Goal: Task Accomplishment & Management: Manage account settings

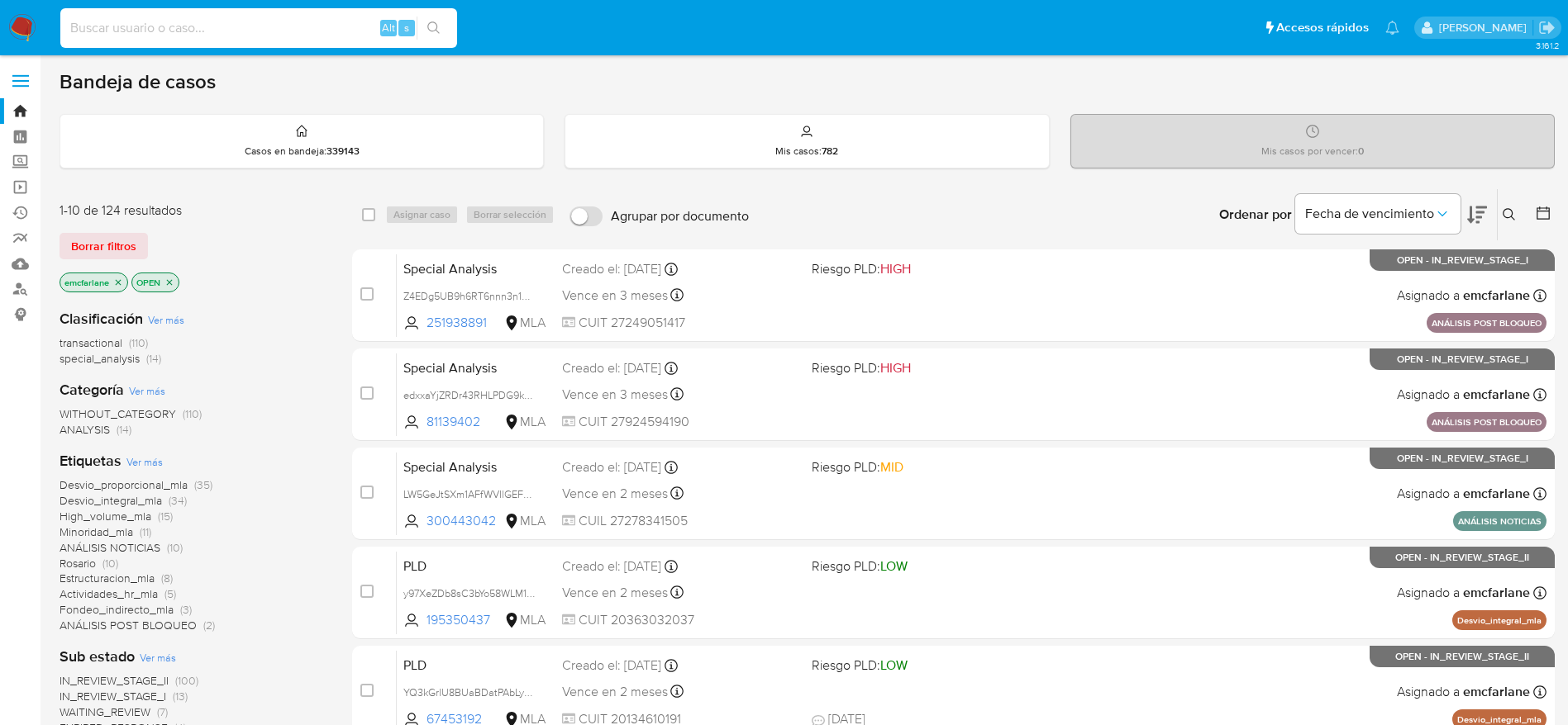
click at [269, 19] on input at bounding box center [259, 28] width 397 height 21
paste input "a2qToUpb4xhKt34TpYltOwU6"
type input "a2qToUpb4xhKt34TpYltOwU6"
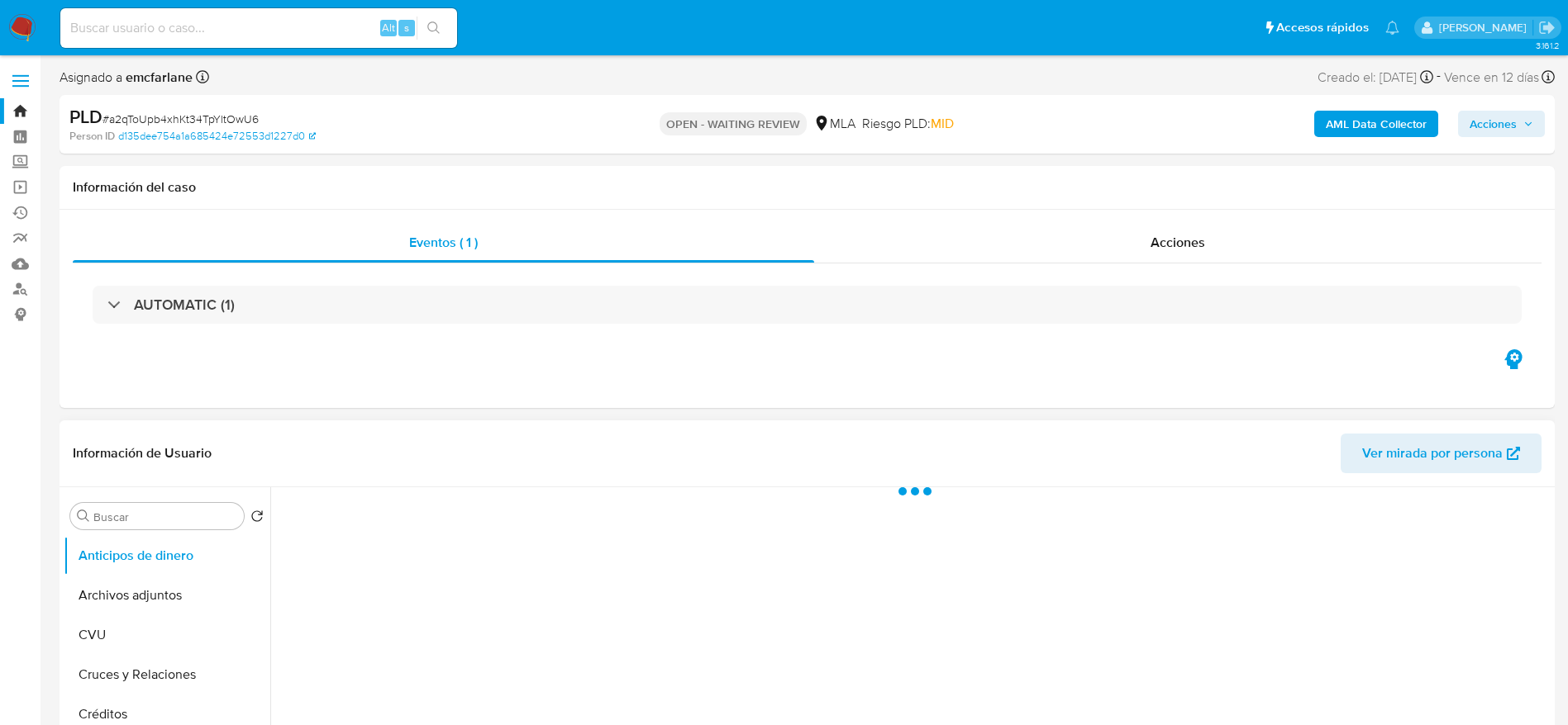
select select "10"
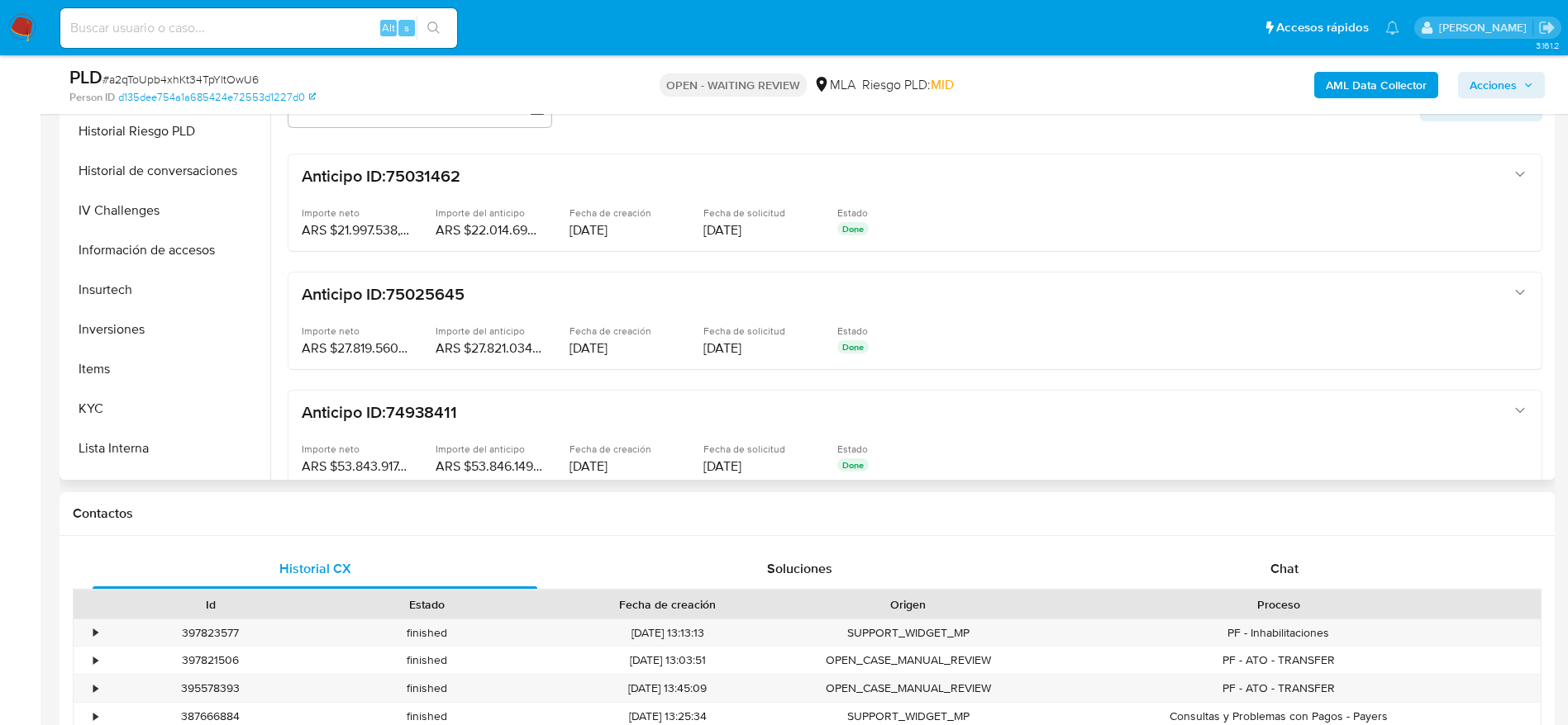
scroll to position [619, 0]
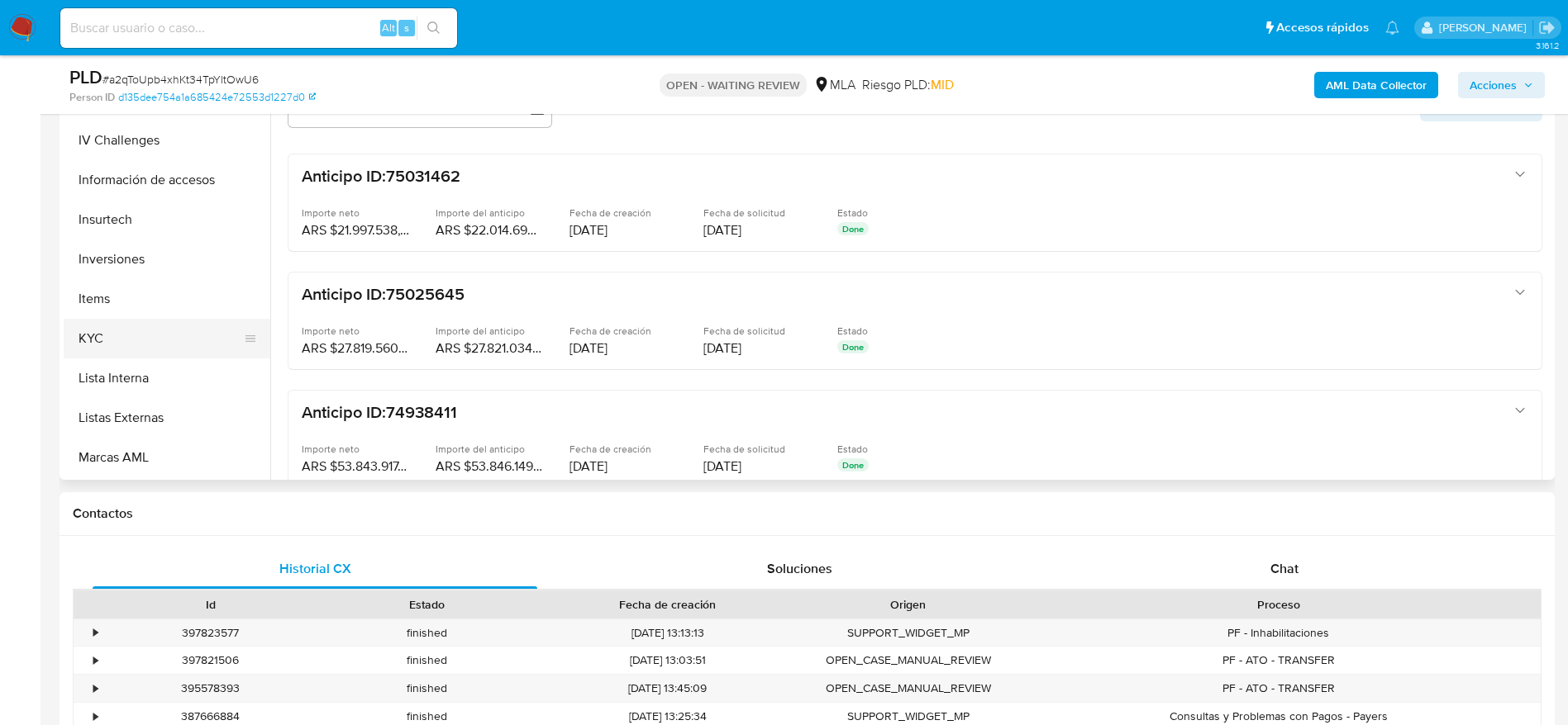
click at [133, 319] on button "KYC" at bounding box center [161, 338] width 194 height 40
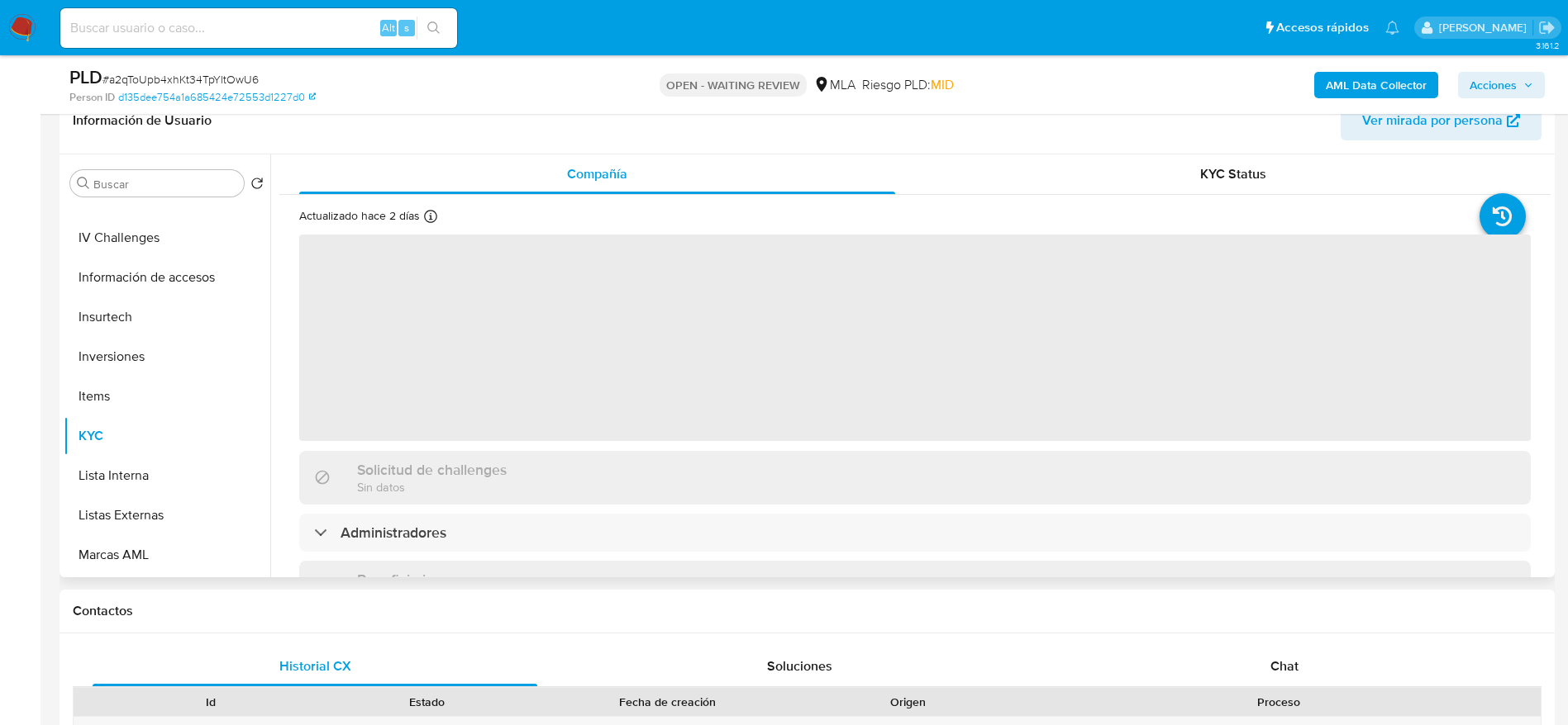
scroll to position [124, 0]
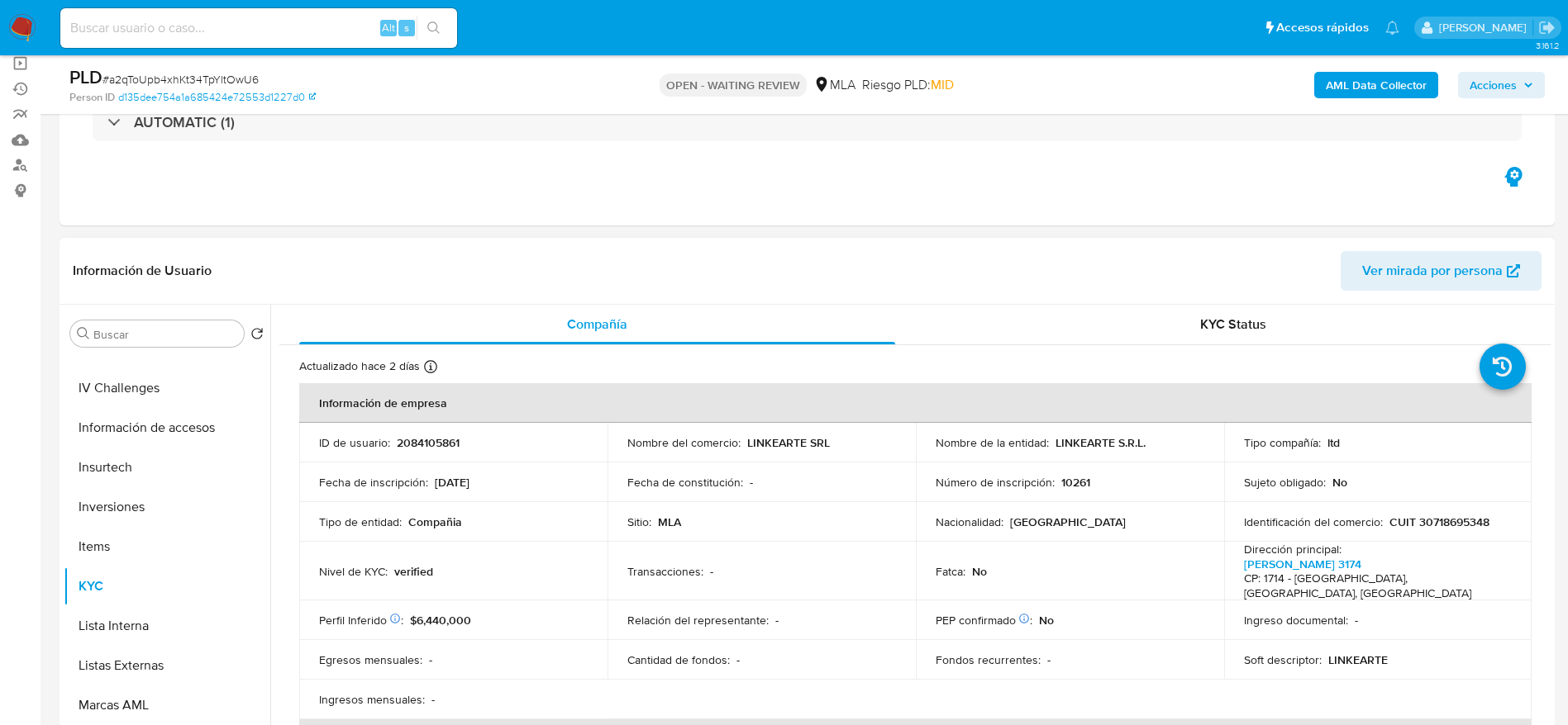
click at [1443, 520] on p "CUIT 30718695348" at bounding box center [1439, 522] width 100 height 15
copy p "30718695348"
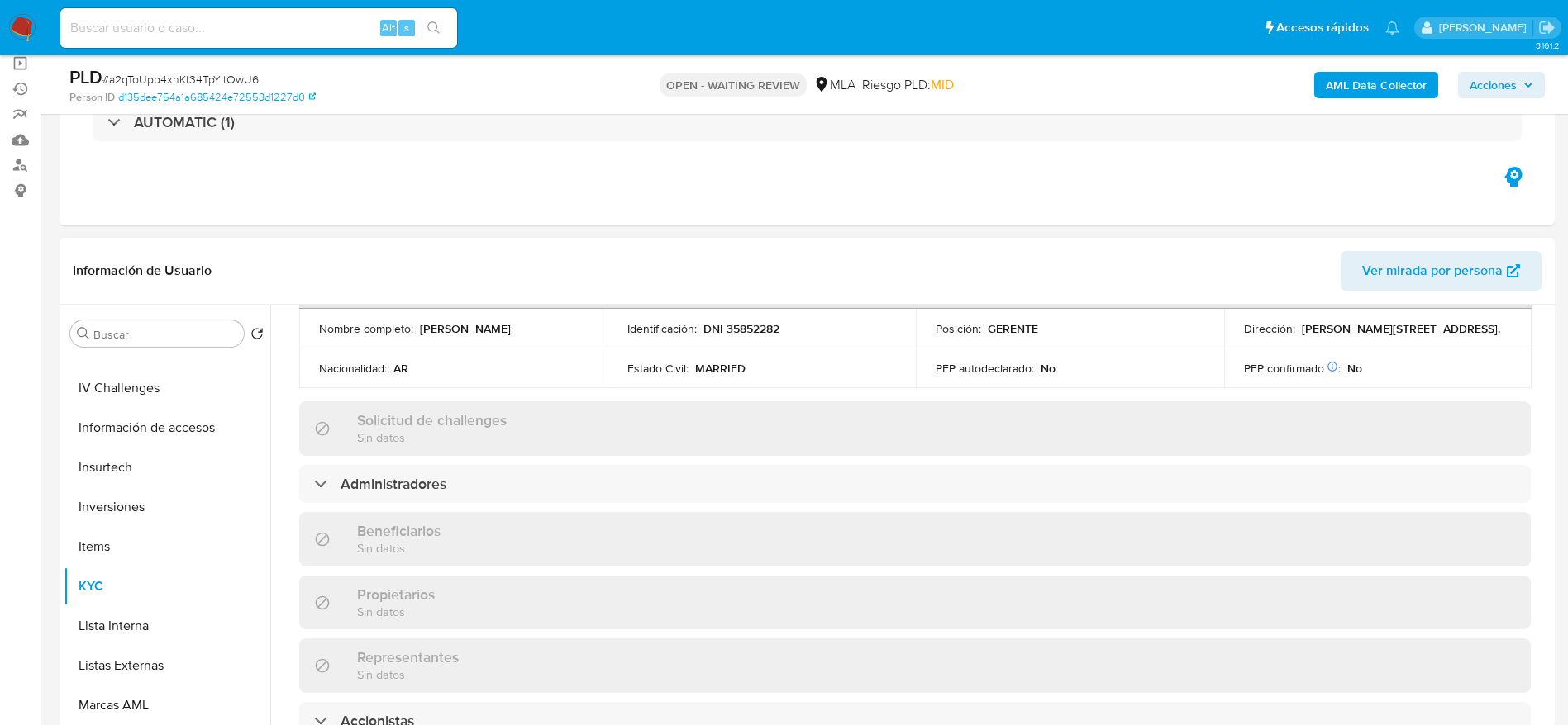
scroll to position [1124, 0]
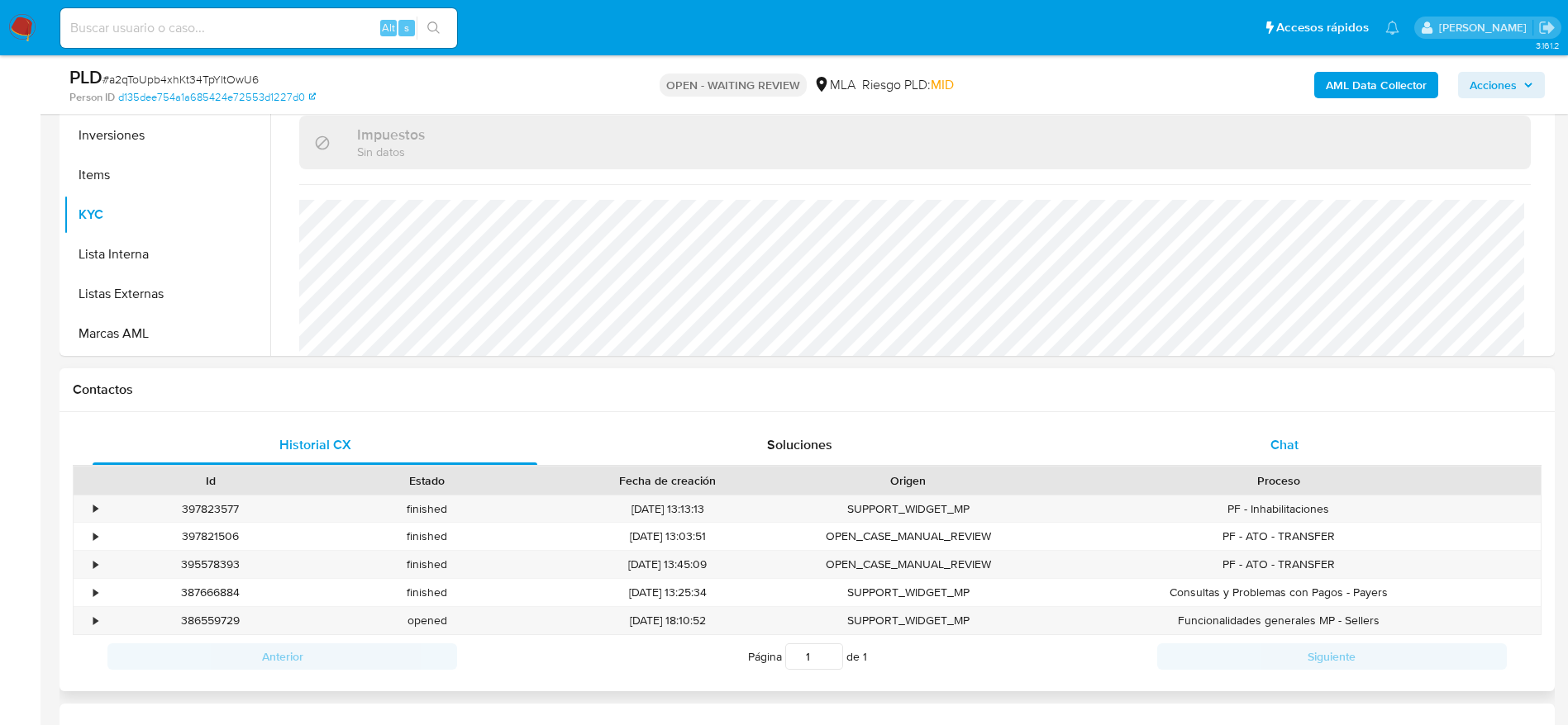
click at [1303, 432] on div "Chat" at bounding box center [1284, 445] width 445 height 40
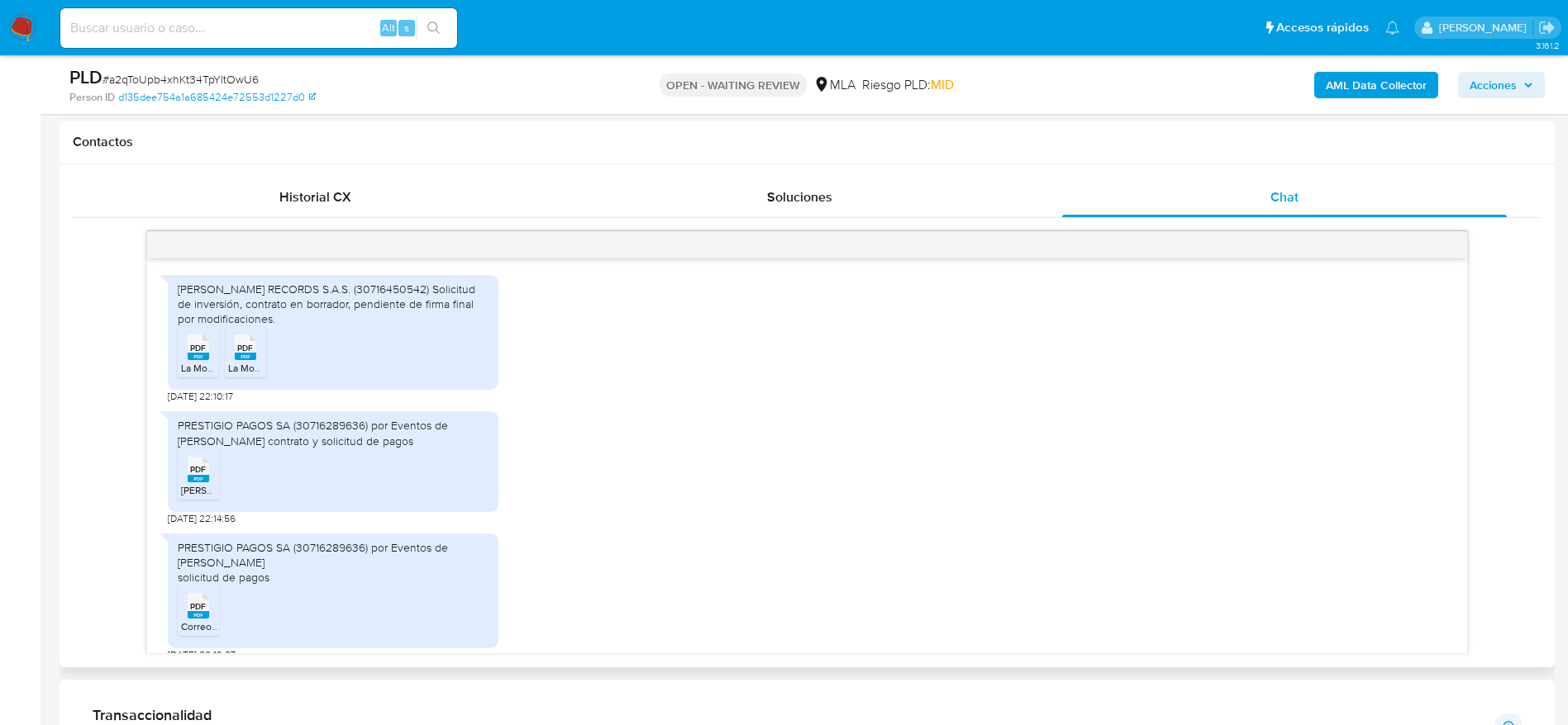
scroll to position [556, 0]
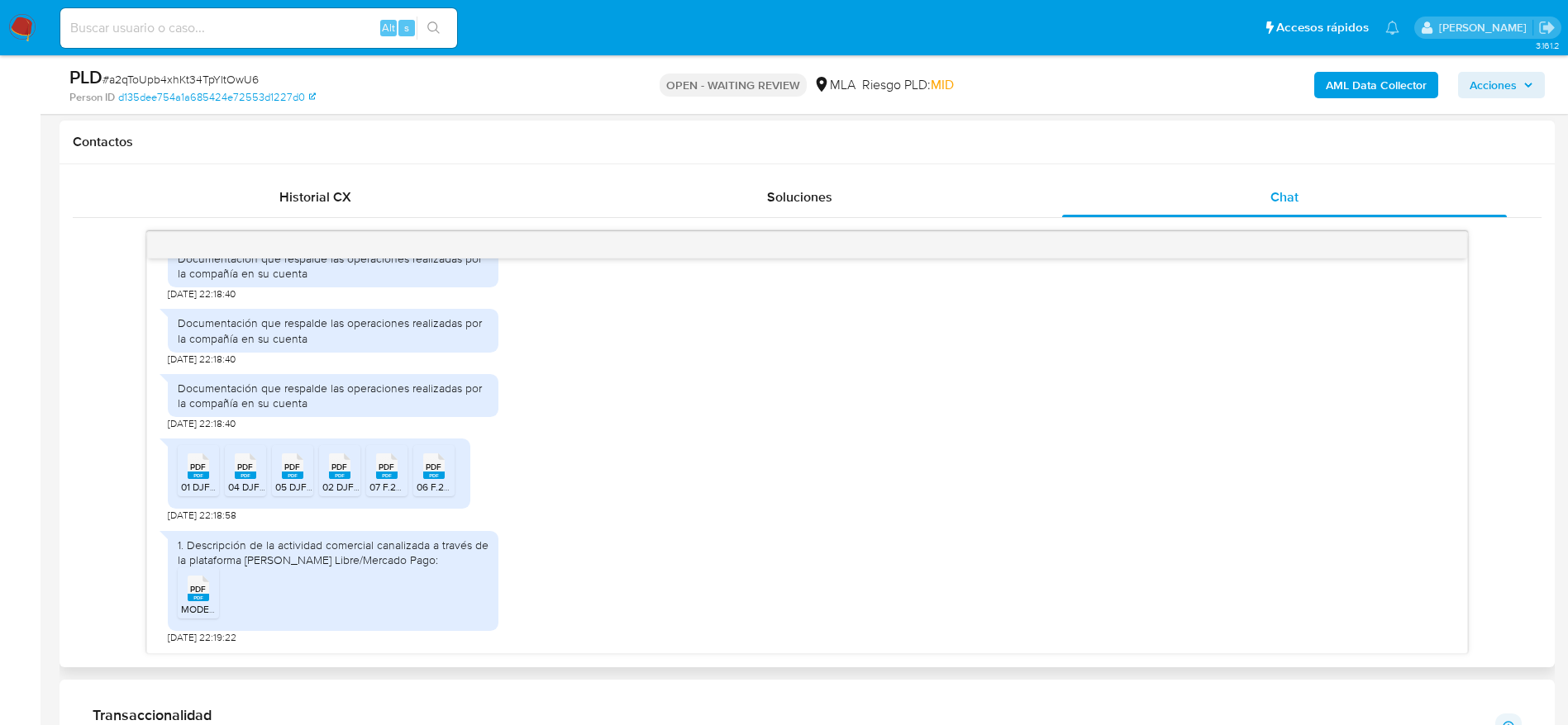
click at [200, 589] on span "PDF" at bounding box center [198, 589] width 15 height 11
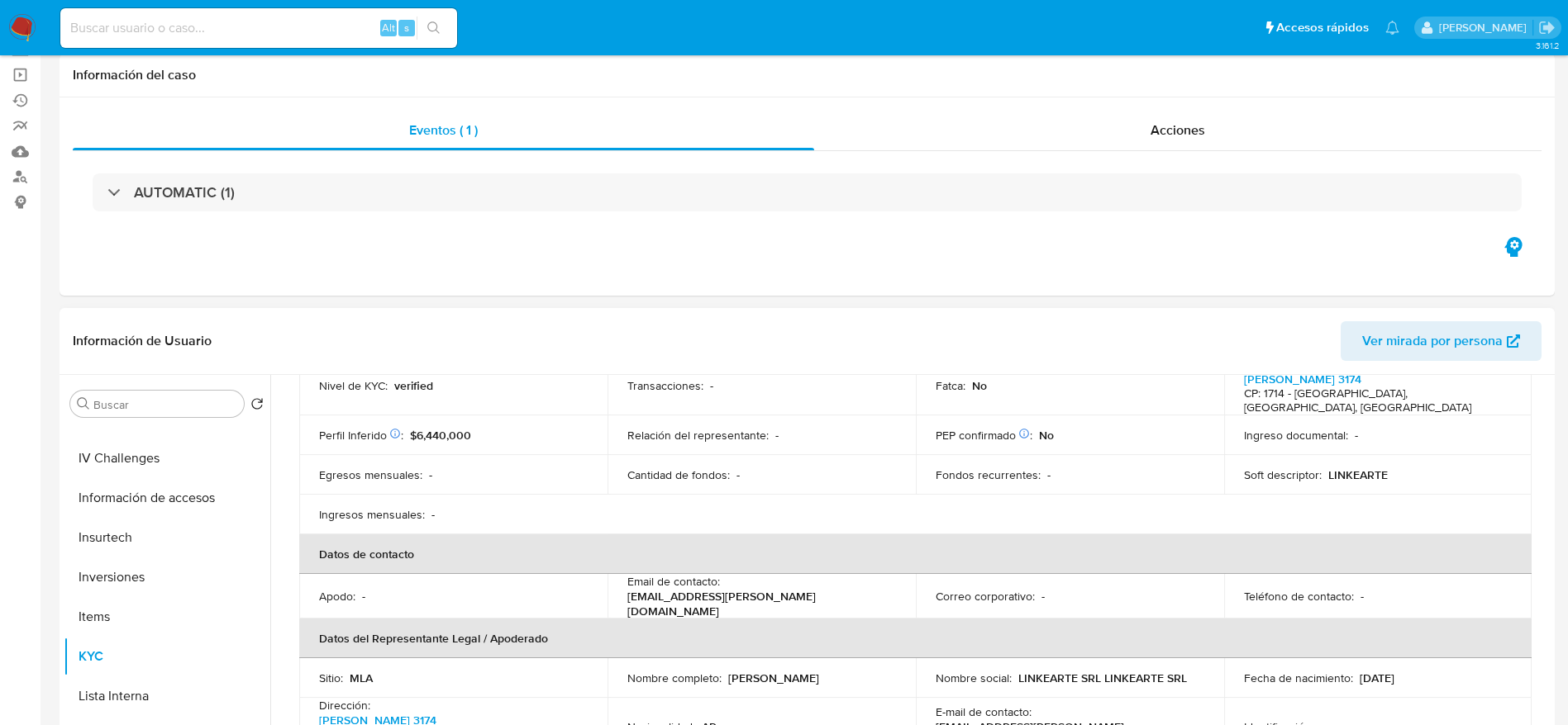
scroll to position [248, 0]
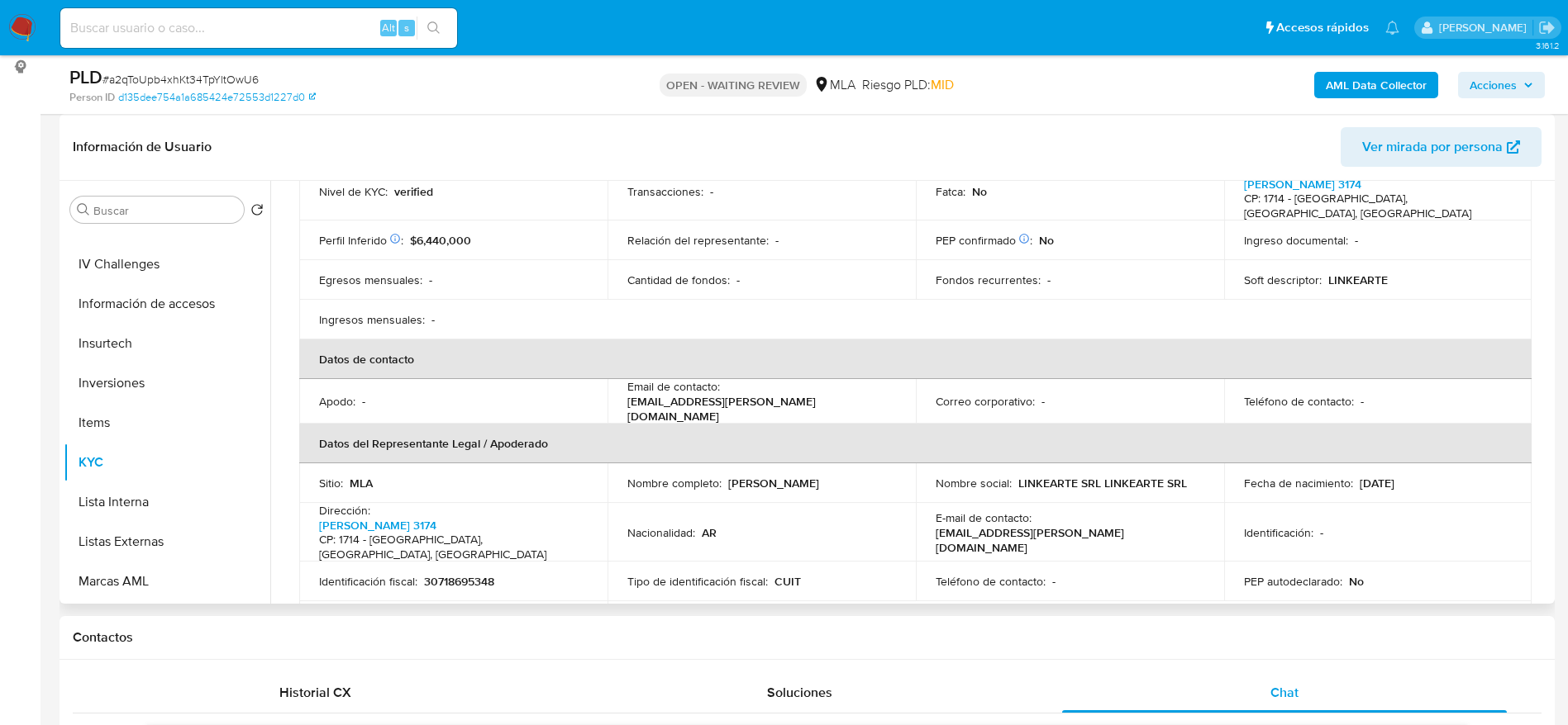
click at [797, 476] on p "Nicolas Fabio Rodriguez" at bounding box center [774, 483] width 91 height 15
click at [825, 526] on div "Nacionalidad : AR" at bounding box center [761, 532] width 268 height 15
click at [1094, 476] on p "LINKEARTE SRL LINKEARTE SRL" at bounding box center [1102, 483] width 169 height 15
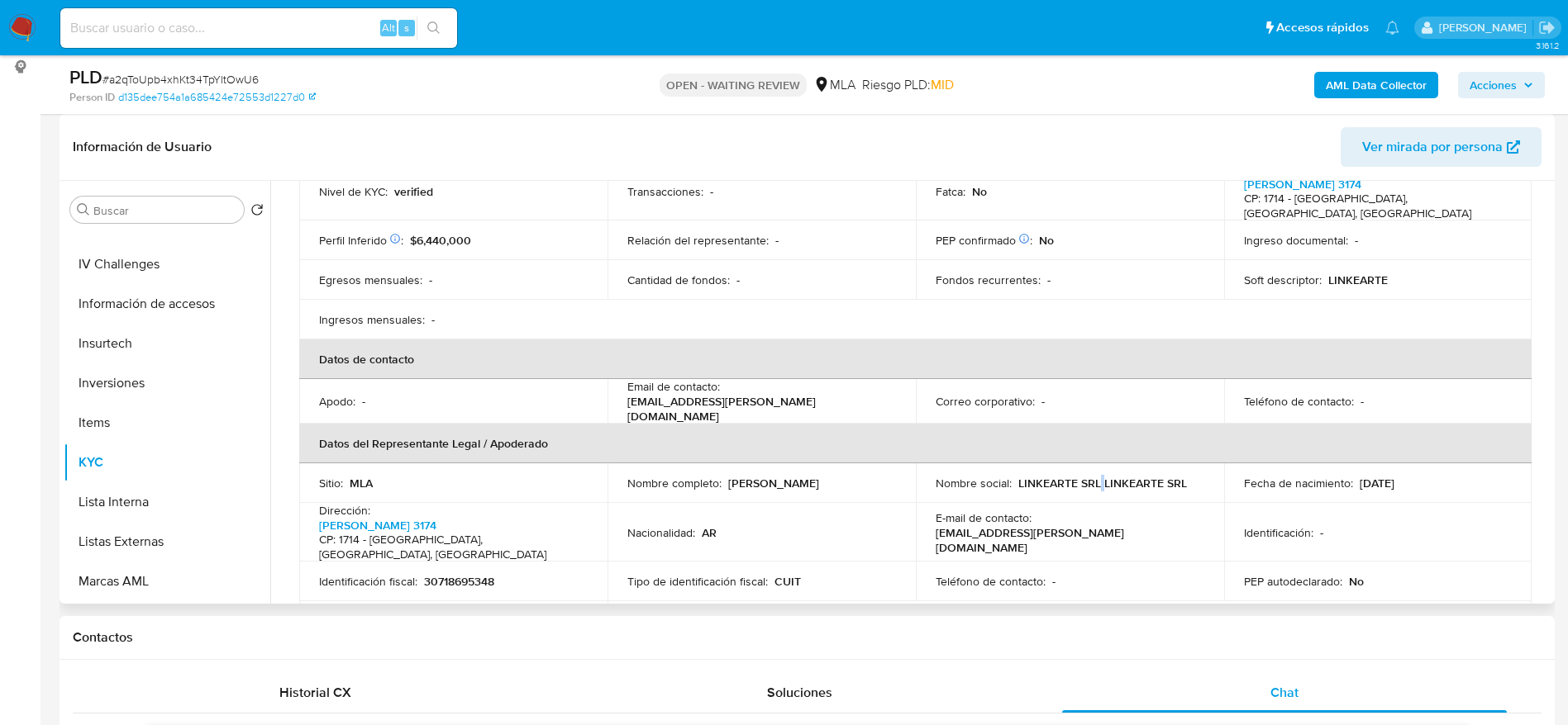
click at [1094, 476] on p "LINKEARTE SRL LINKEARTE SRL" at bounding box center [1102, 483] width 169 height 15
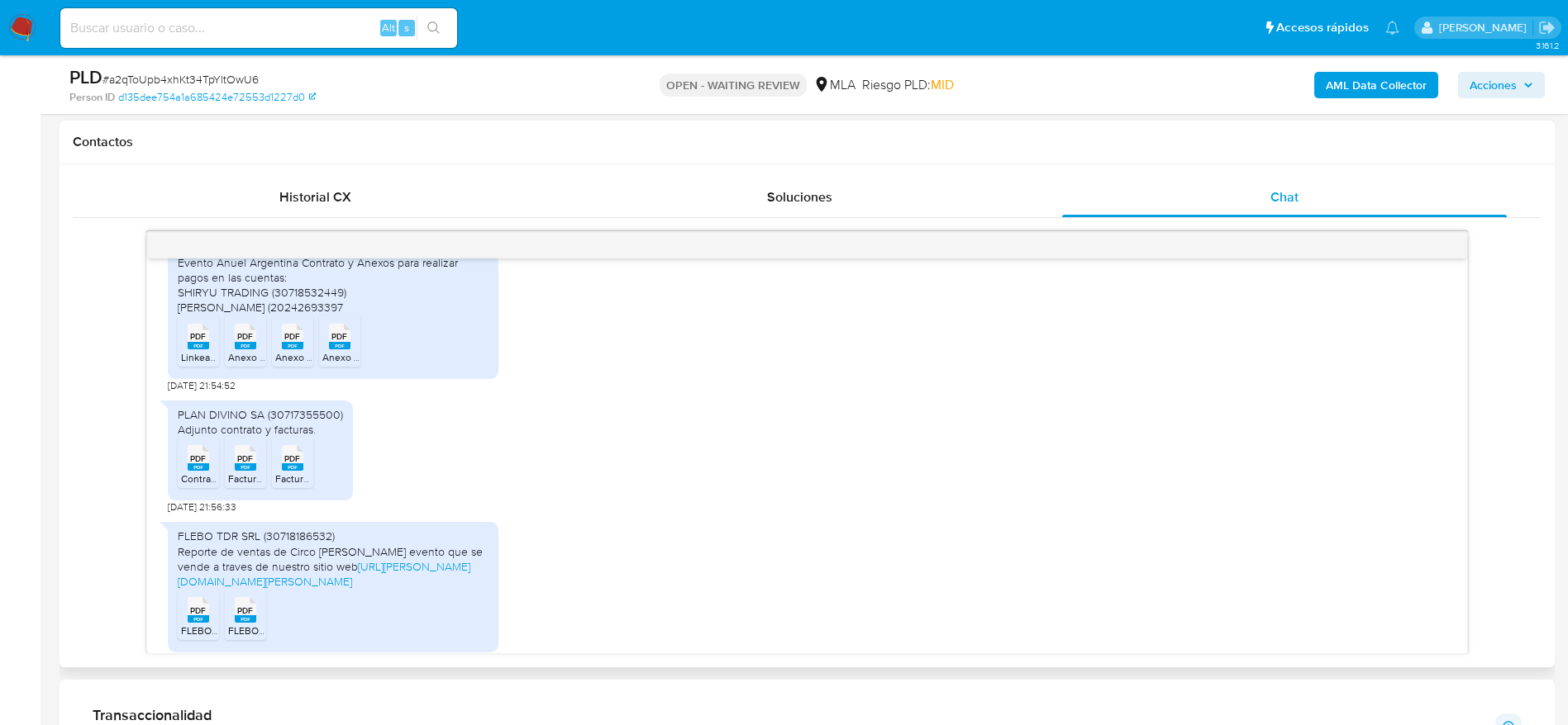
scroll to position [921, 0]
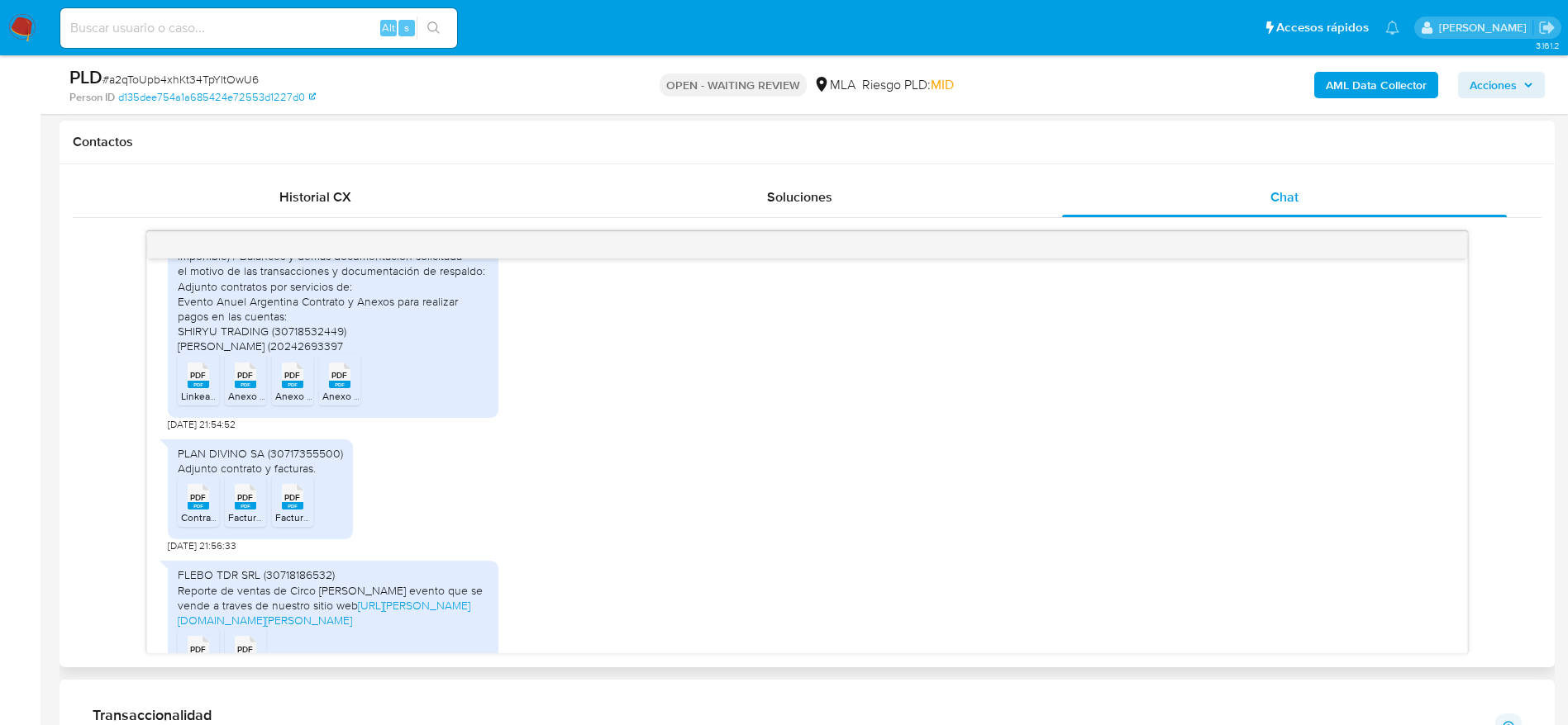
click at [195, 506] on rect at bounding box center [199, 506] width 21 height 8
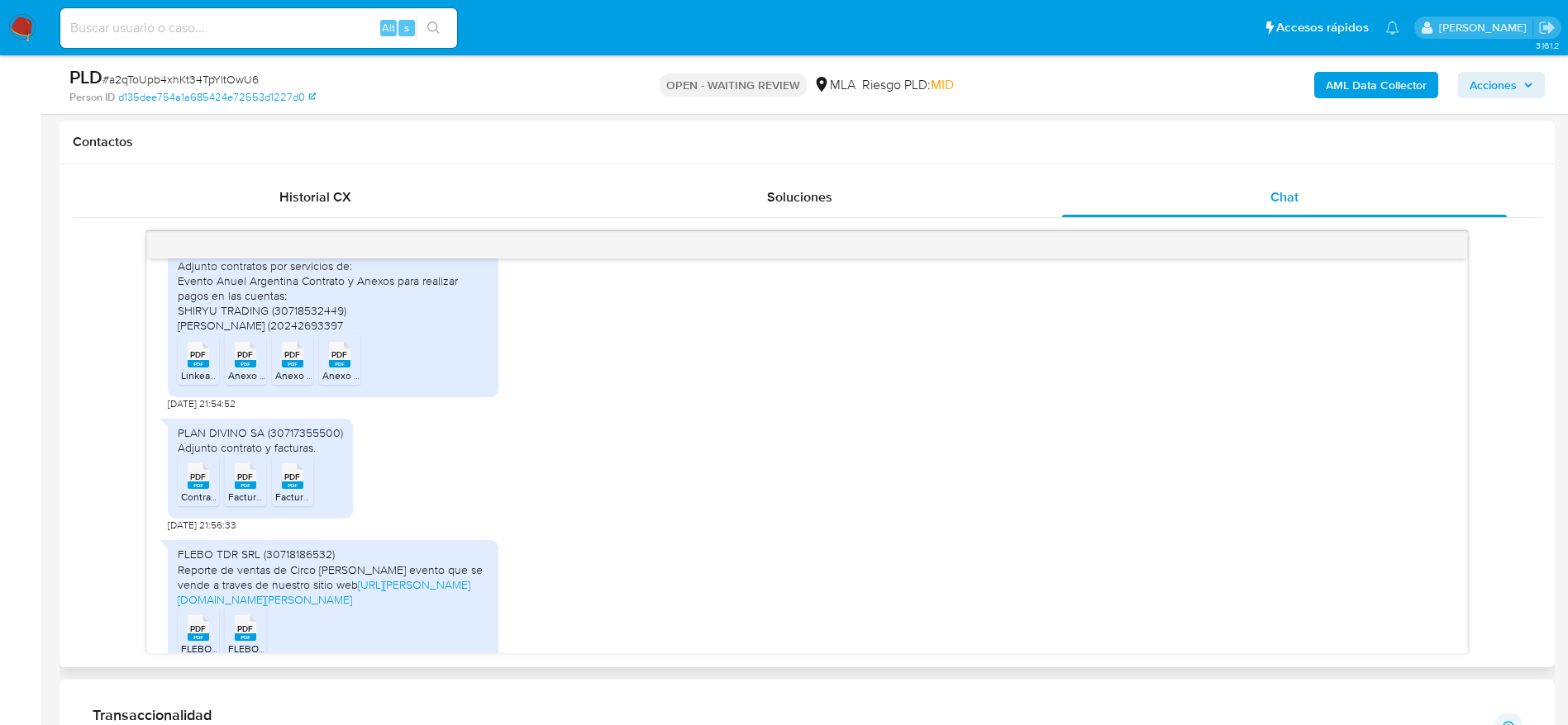
scroll to position [867, 0]
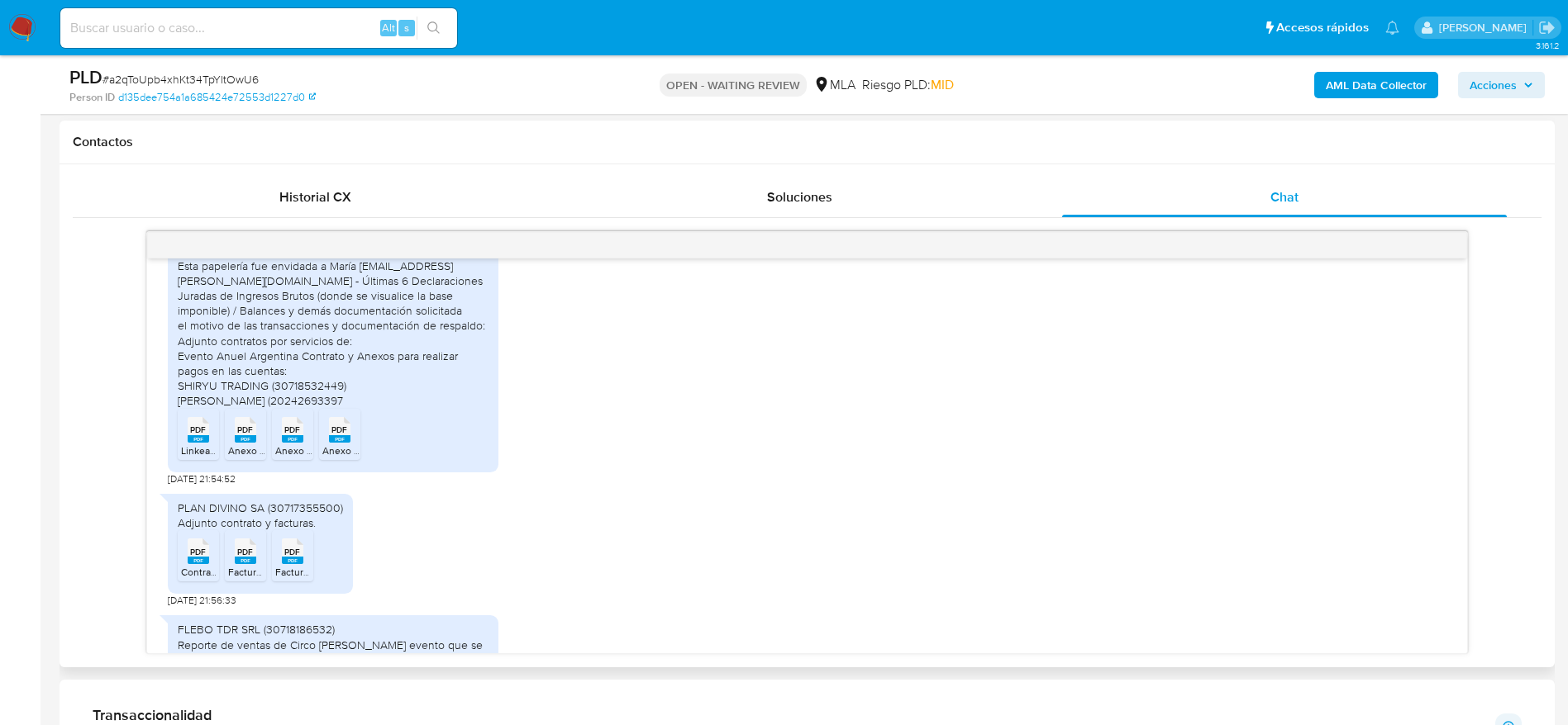
click at [200, 436] on span "PDF" at bounding box center [198, 430] width 15 height 11
click at [238, 441] on rect at bounding box center [245, 439] width 21 height 8
click at [290, 442] on icon "PDF" at bounding box center [292, 430] width 21 height 29
click at [339, 442] on icon "PDF" at bounding box center [340, 430] width 21 height 29
click at [119, 37] on input at bounding box center [259, 28] width 397 height 21
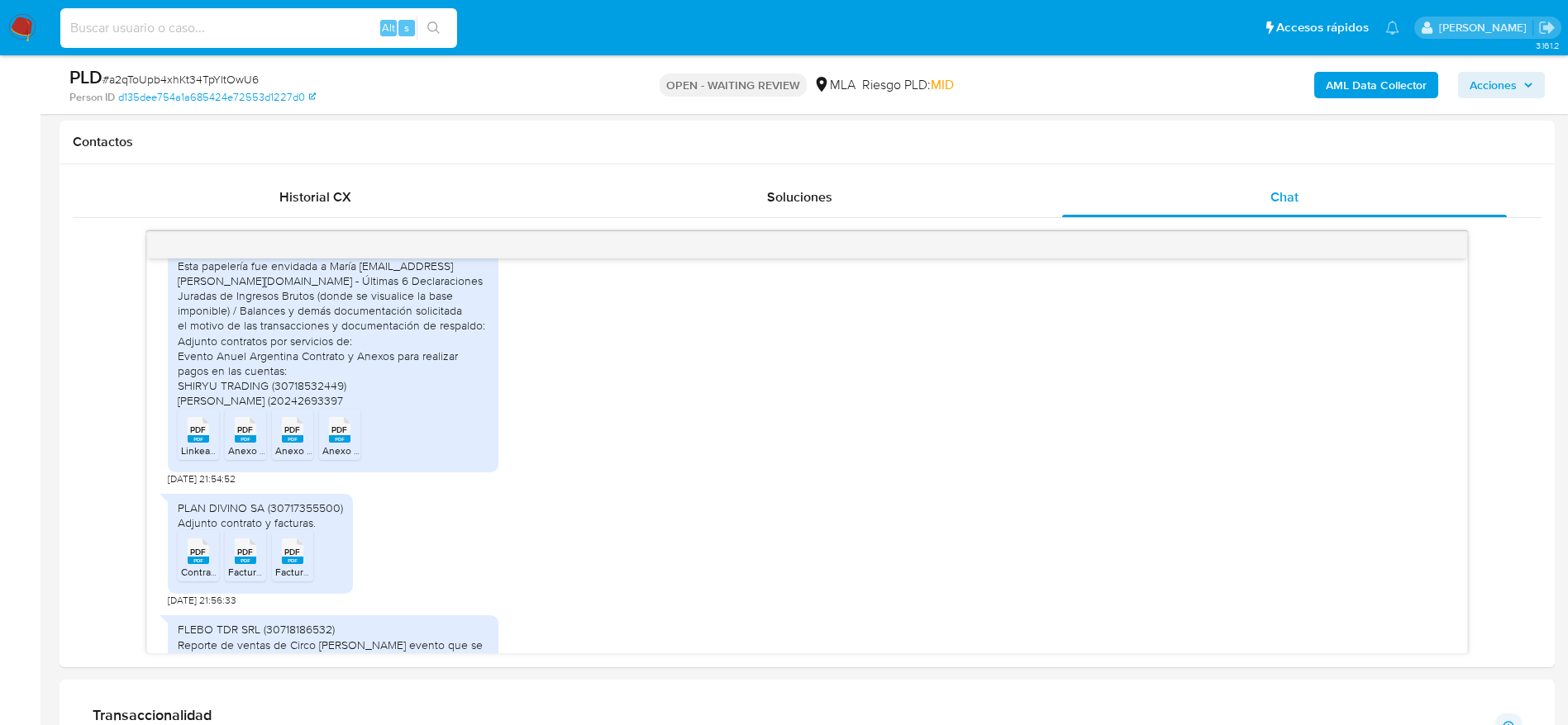
paste input "CCjebZNmEAbpKGDMjwBVkMTR"
type input "CCjebZNmEAbpKGDMjwBVkMTR"
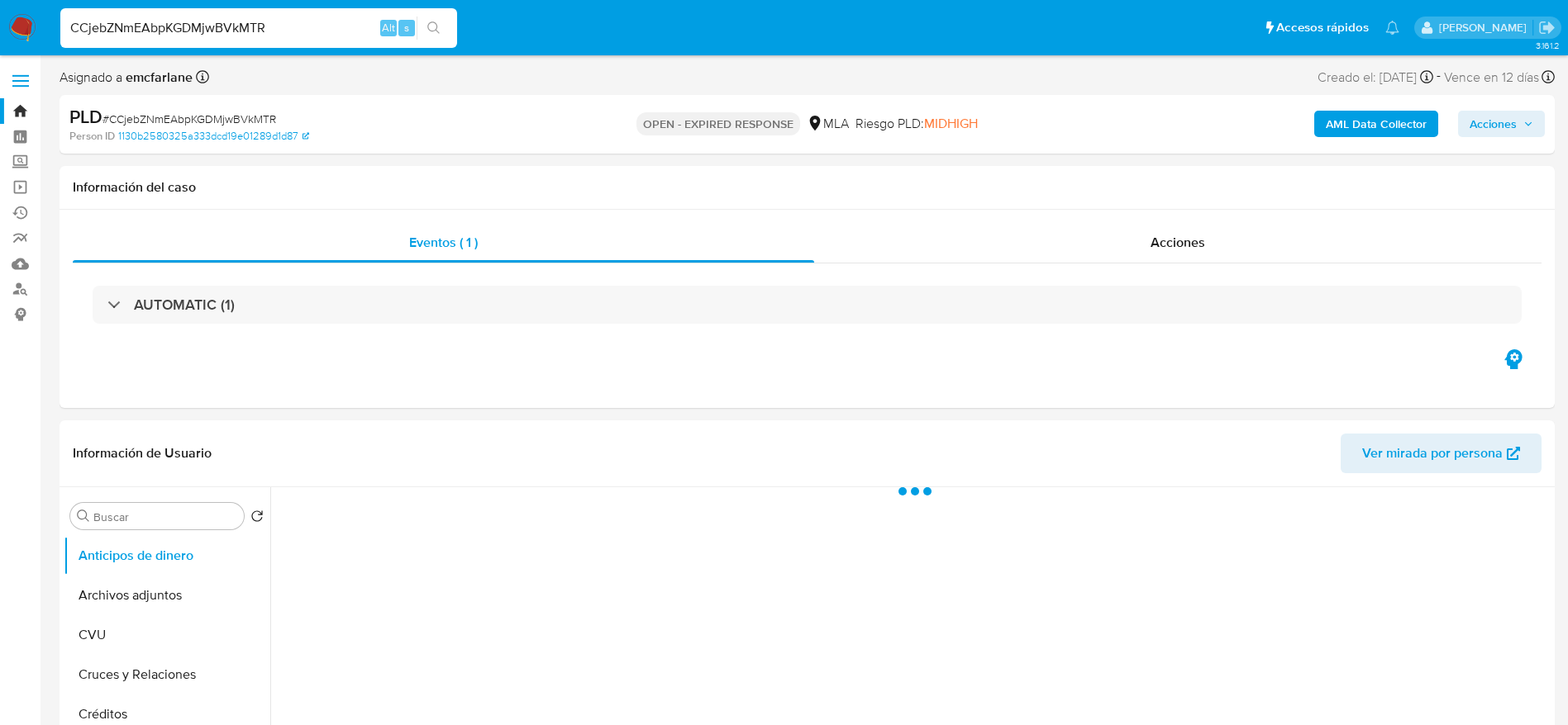
select select "10"
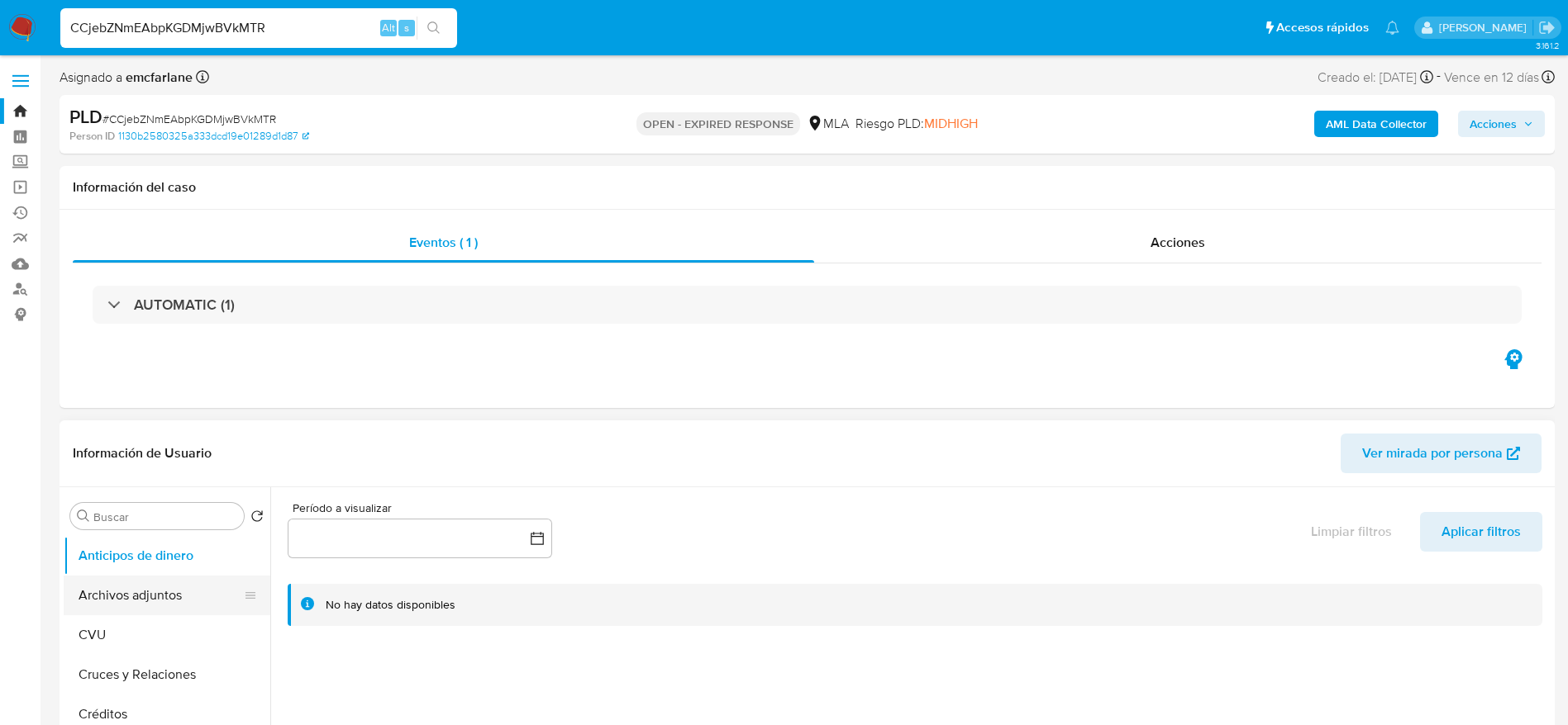
click at [114, 598] on button "Archivos adjuntos" at bounding box center [161, 595] width 194 height 40
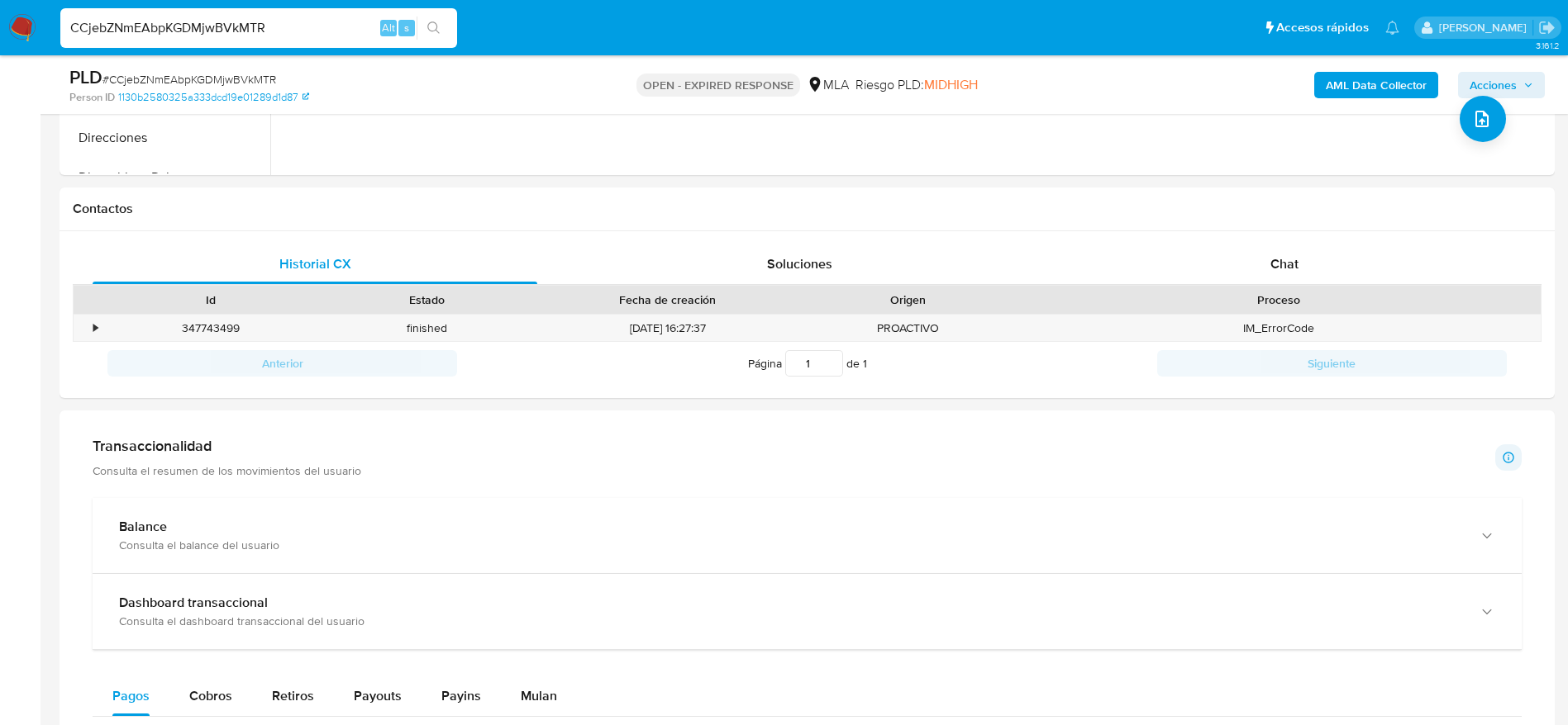
scroll to position [743, 0]
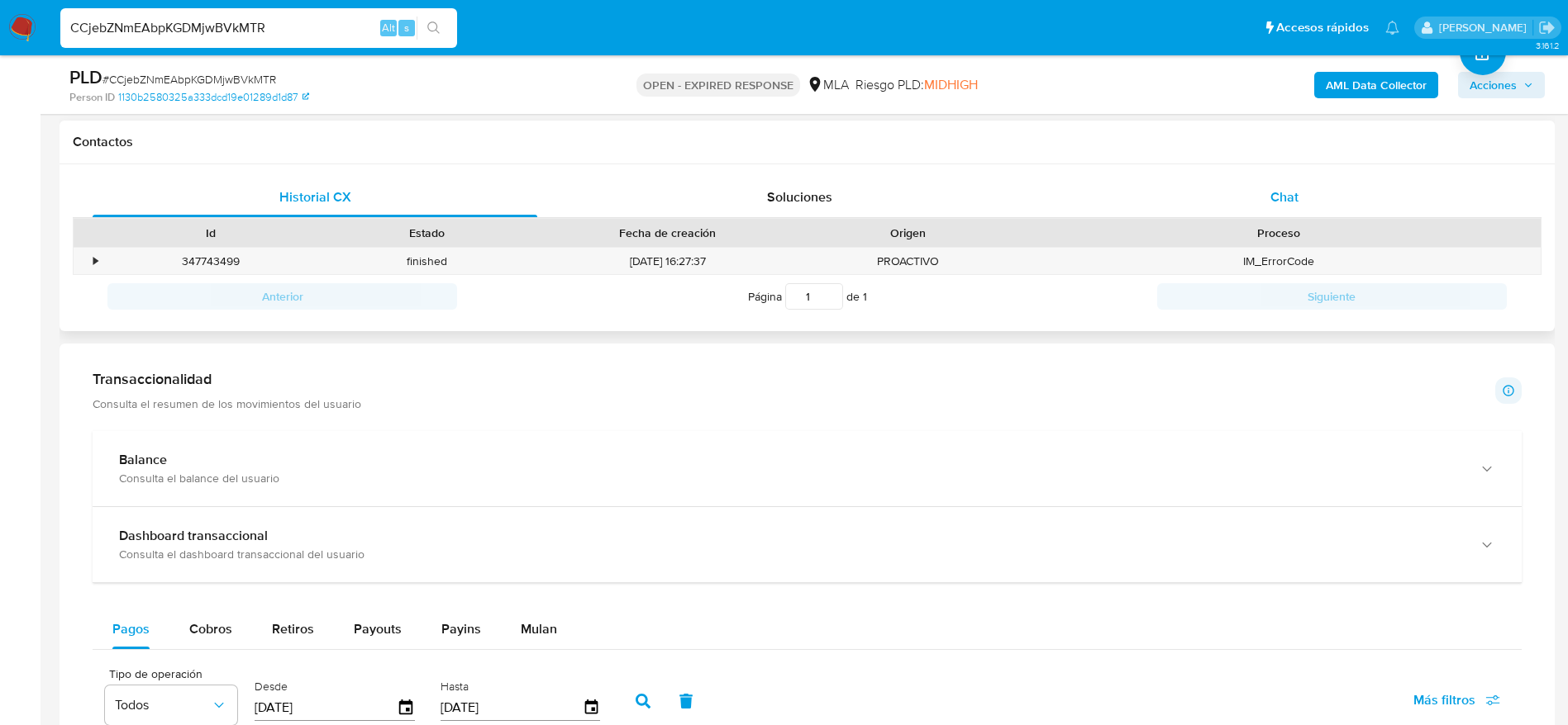
click at [1283, 213] on div "Chat" at bounding box center [1284, 196] width 445 height 40
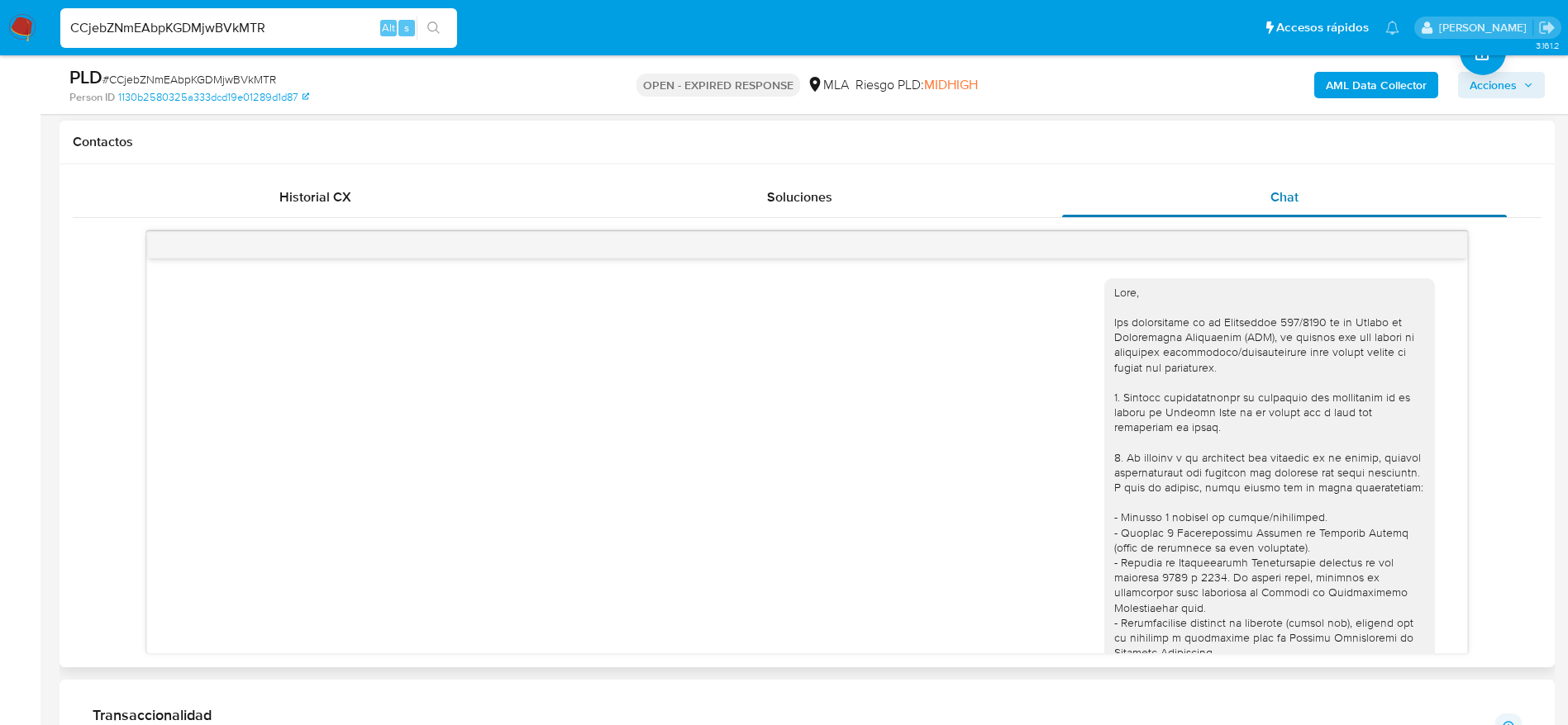
scroll to position [556, 0]
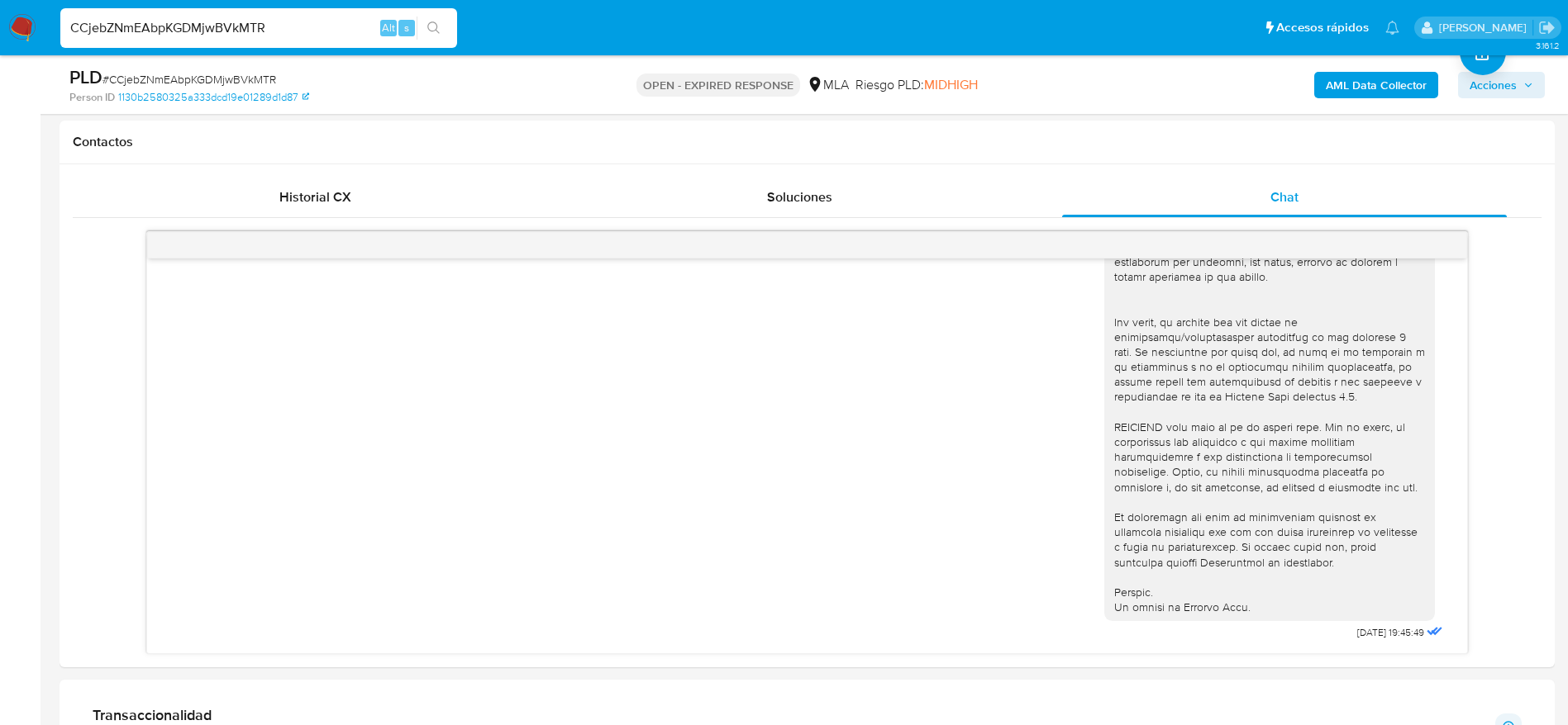
click at [244, 69] on div "PLD # CCjebZNmEAbpKGDMjwBVkMTR" at bounding box center [313, 77] width 486 height 25
copy span "CCjebZNmEAbpKGDMjwBVkMTR"
drag, startPoint x: 28, startPoint y: 17, endPoint x: 186, endPoint y: 35, distance: 159.0
click at [117, 31] on input "CCjebZNmEAbpKGDMjwBVkMTR" at bounding box center [259, 28] width 397 height 21
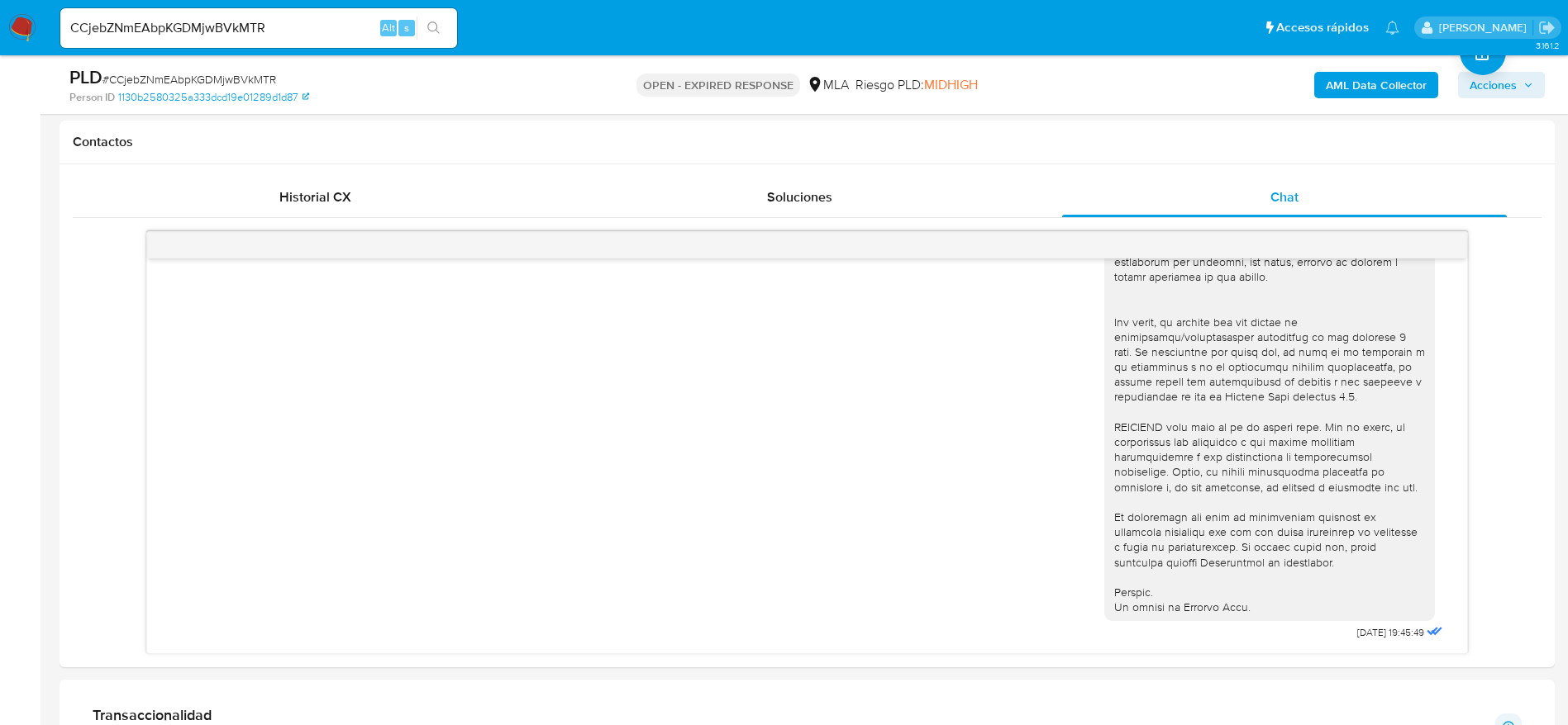
click at [12, 26] on img at bounding box center [22, 28] width 28 height 28
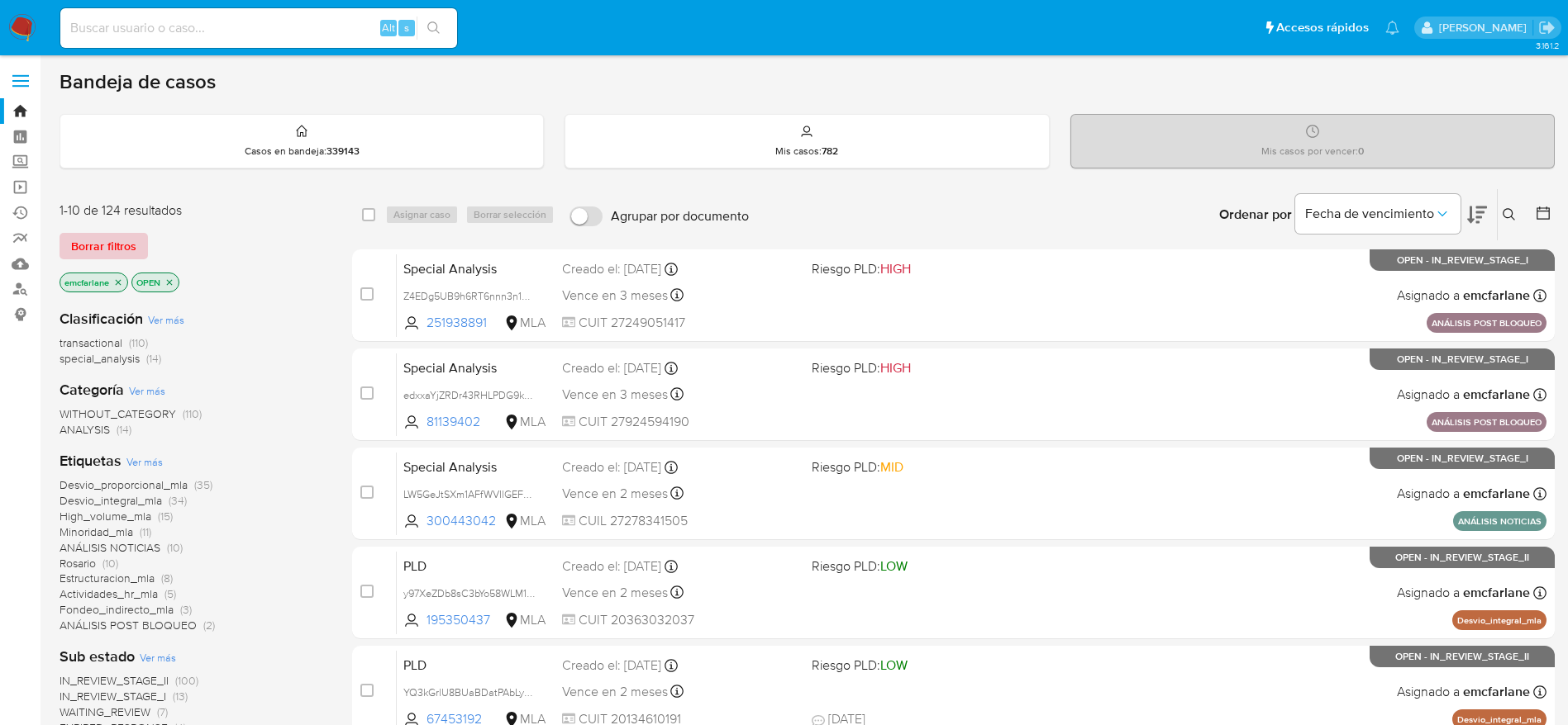
click at [98, 249] on span "Borrar filtros" at bounding box center [103, 246] width 65 height 23
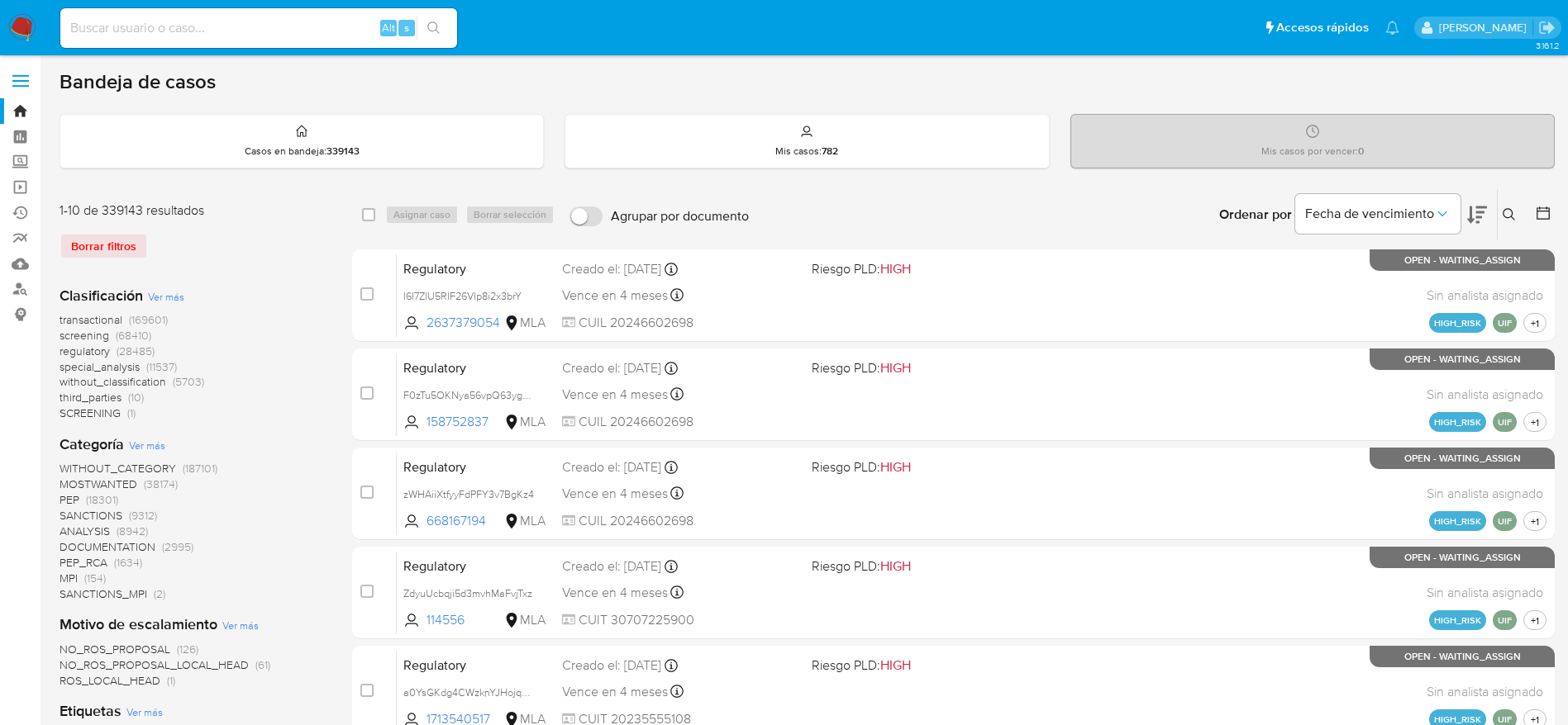
click at [1507, 208] on icon at bounding box center [1510, 215] width 14 height 14
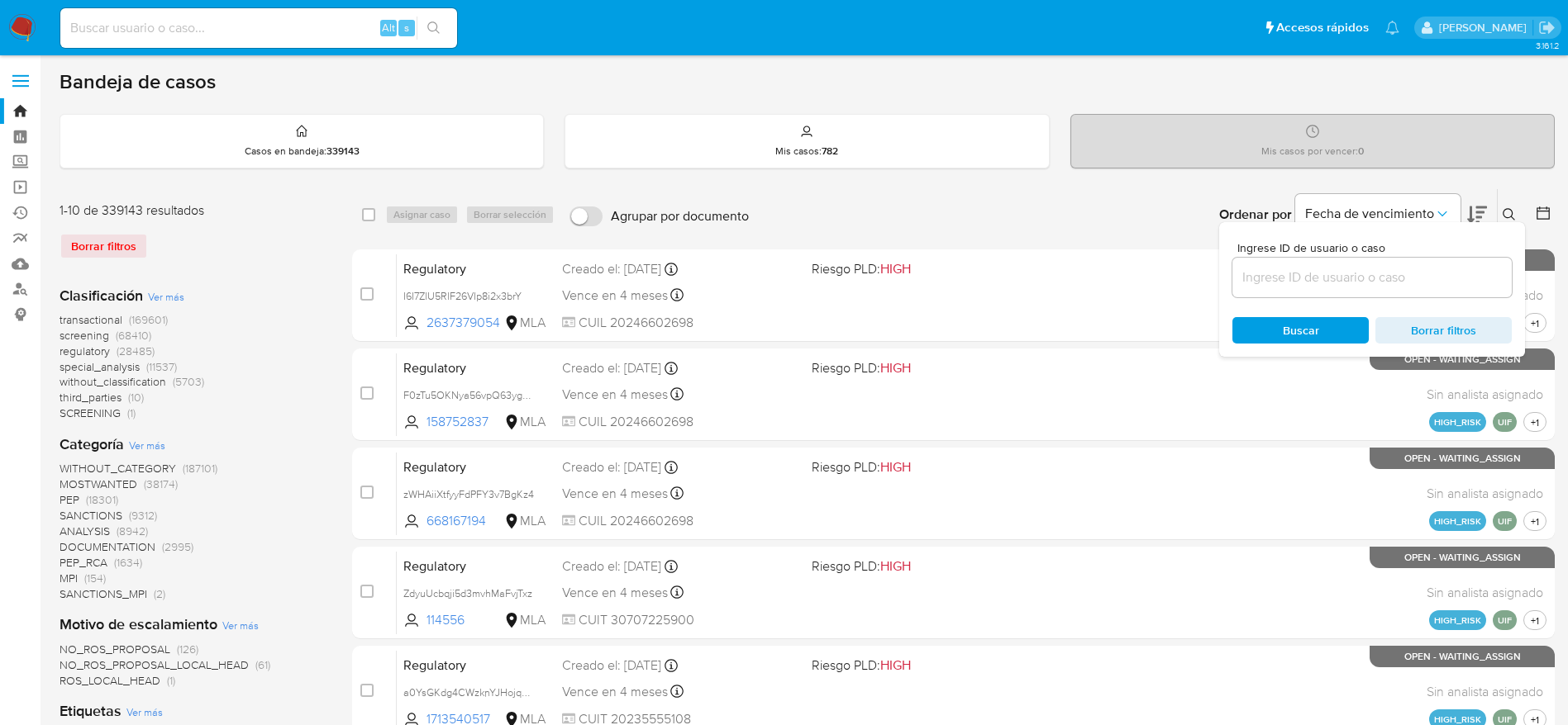
click at [1260, 275] on input at bounding box center [1371, 278] width 279 height 21
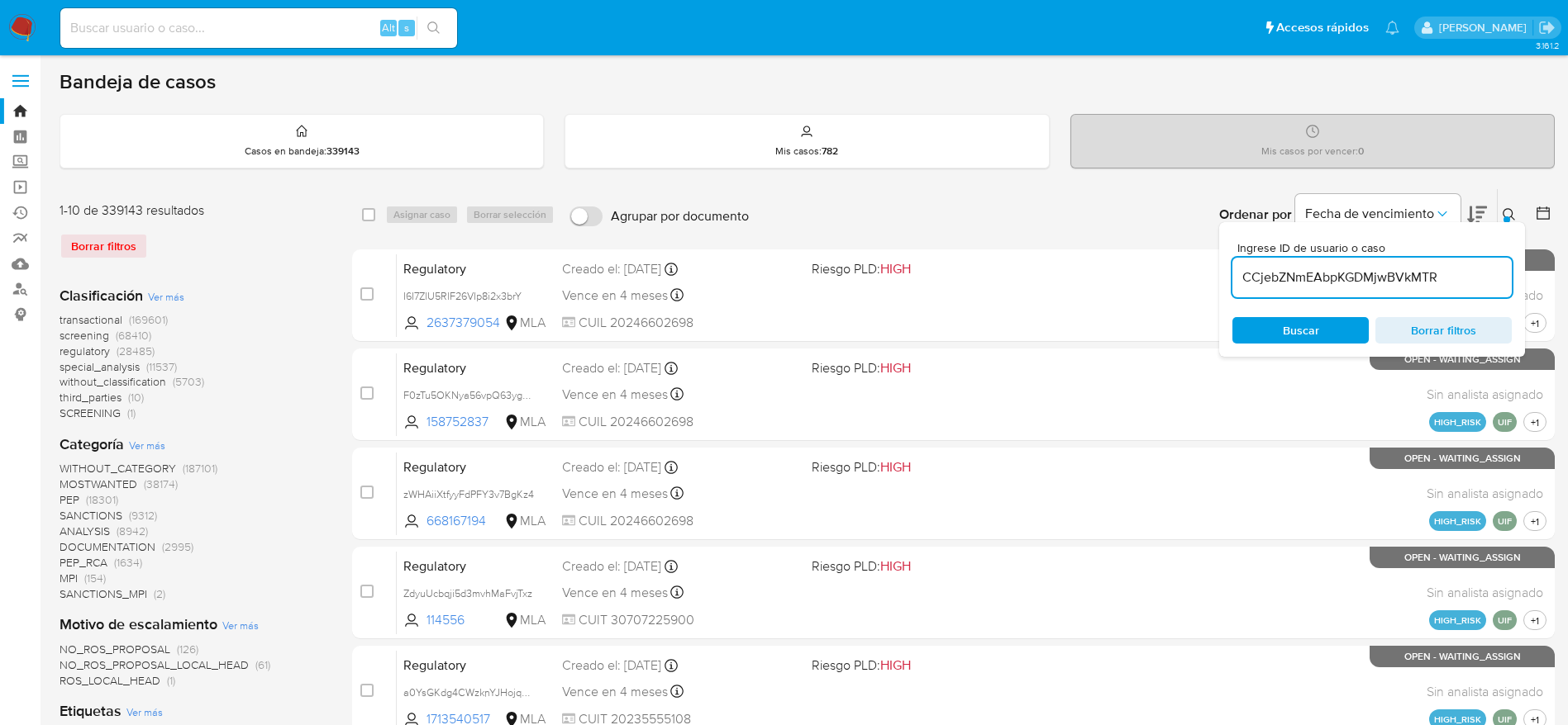
type input "CCjebZNmEAbpKGDMjwBVkMTR"
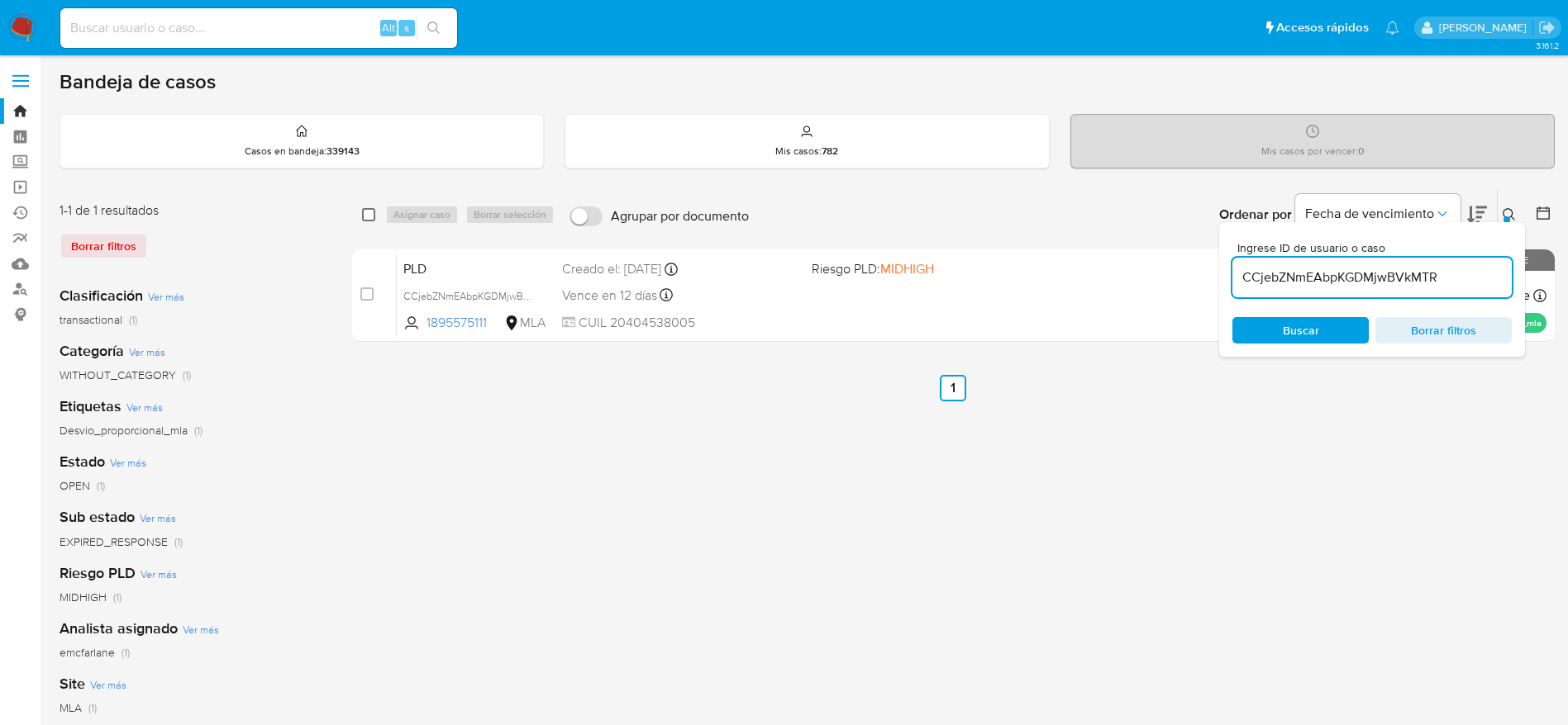
click at [365, 211] on input "checkbox" at bounding box center [369, 215] width 14 height 14
checkbox input "true"
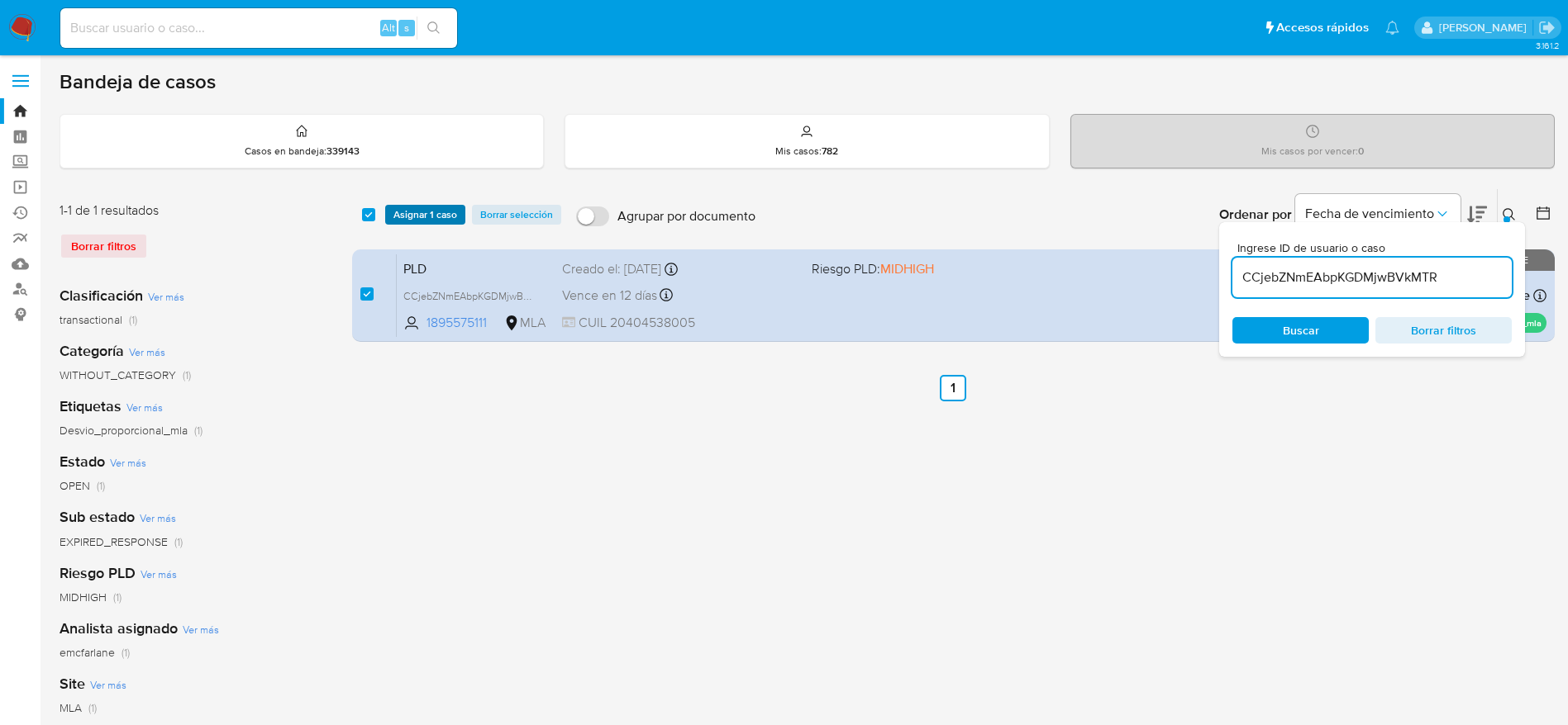
click at [398, 216] on span "Asignar 1 caso" at bounding box center [425, 214] width 64 height 16
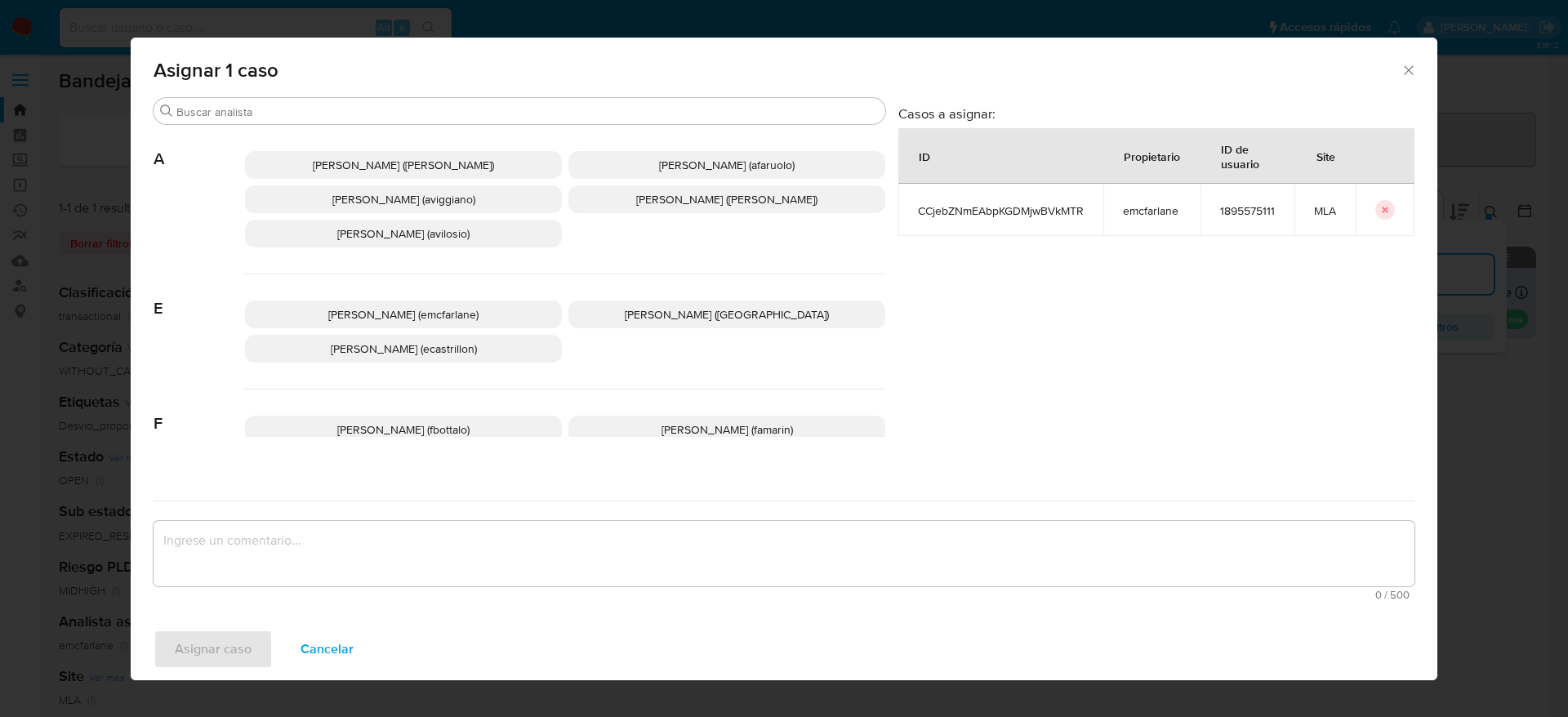
click at [426, 303] on p "Elaine Mc Farlane (emcfarlane)" at bounding box center [403, 314] width 317 height 28
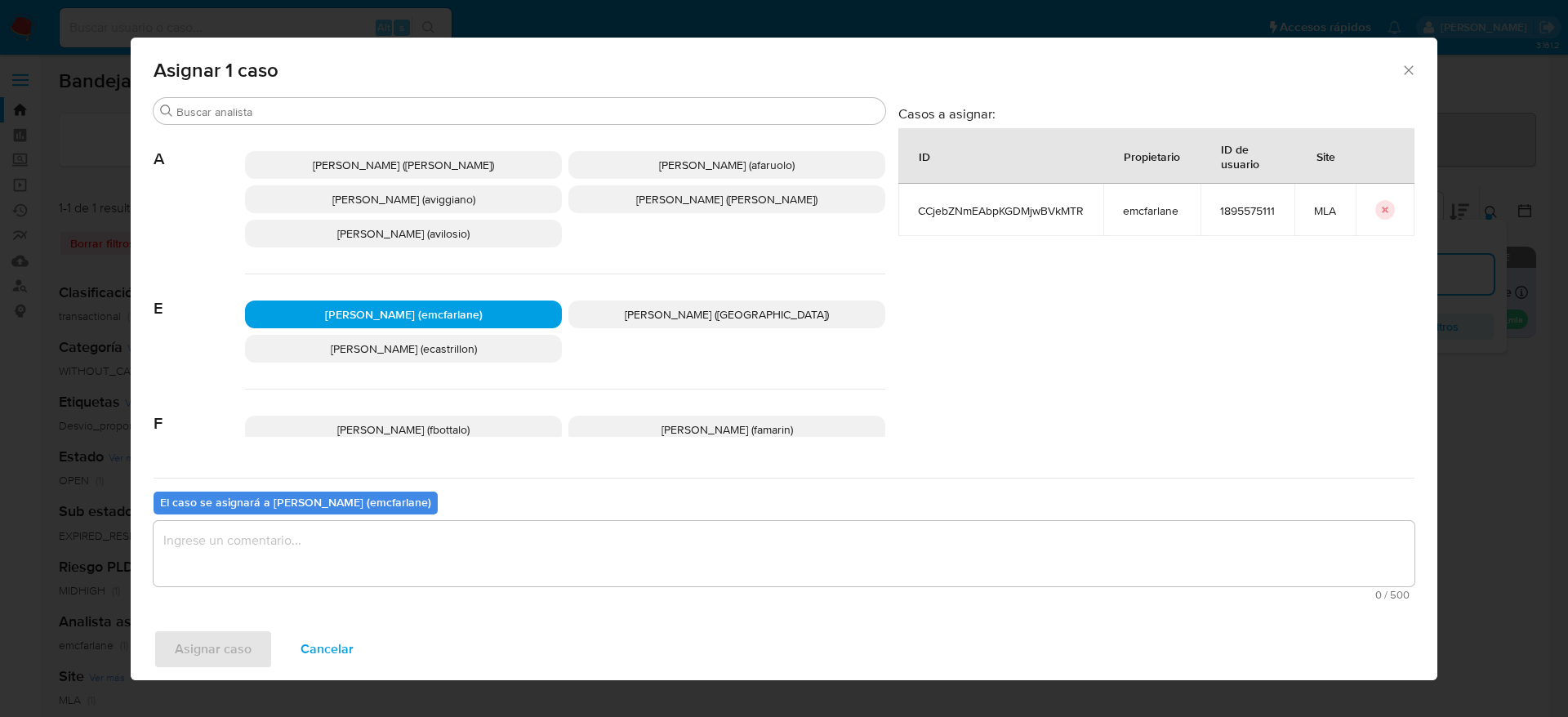
click at [340, 588] on div "0 / 500 500 caracteres restantes" at bounding box center [784, 560] width 1261 height 79
click at [319, 566] on textarea "assign-modal" at bounding box center [784, 553] width 1261 height 65
click at [208, 665] on span "Asignar caso" at bounding box center [213, 650] width 77 height 36
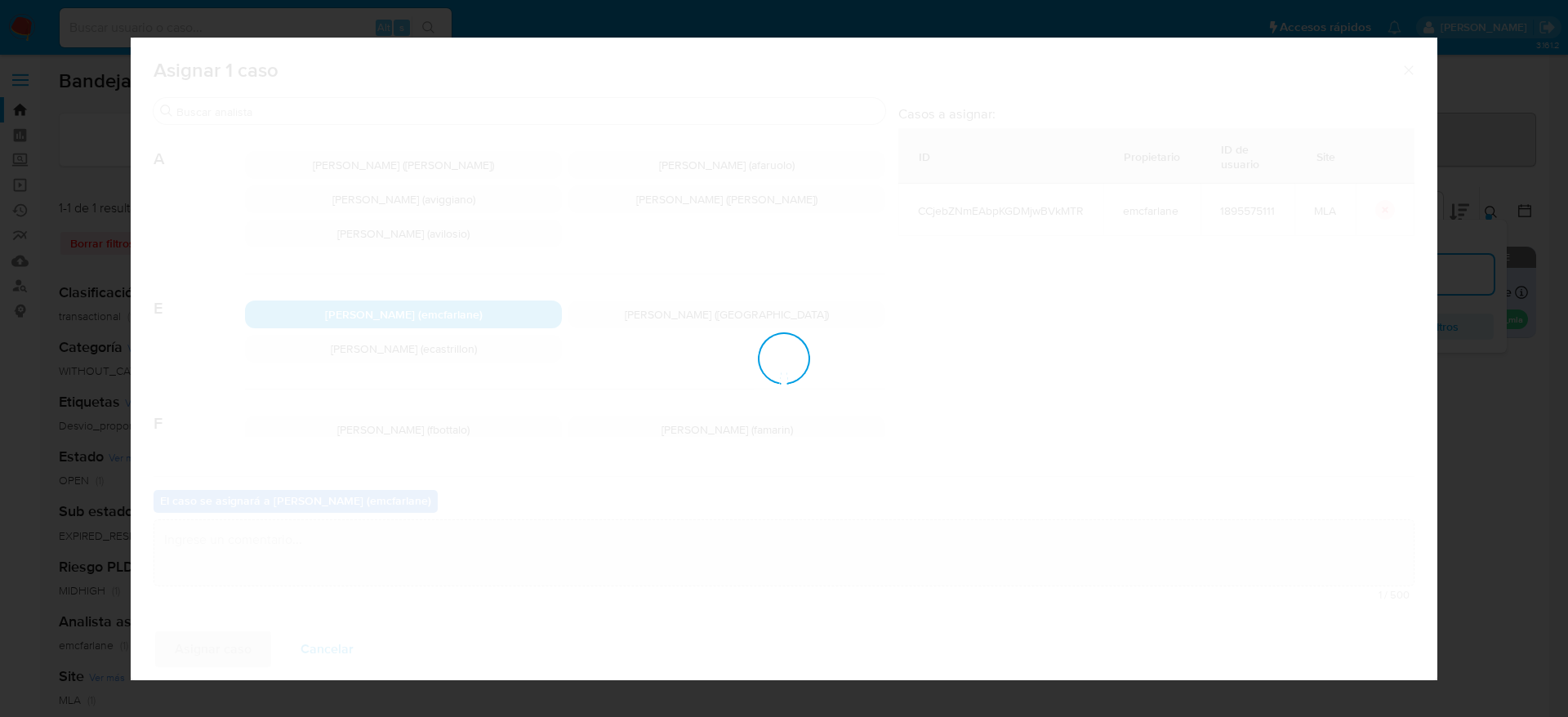
checkbox input "false"
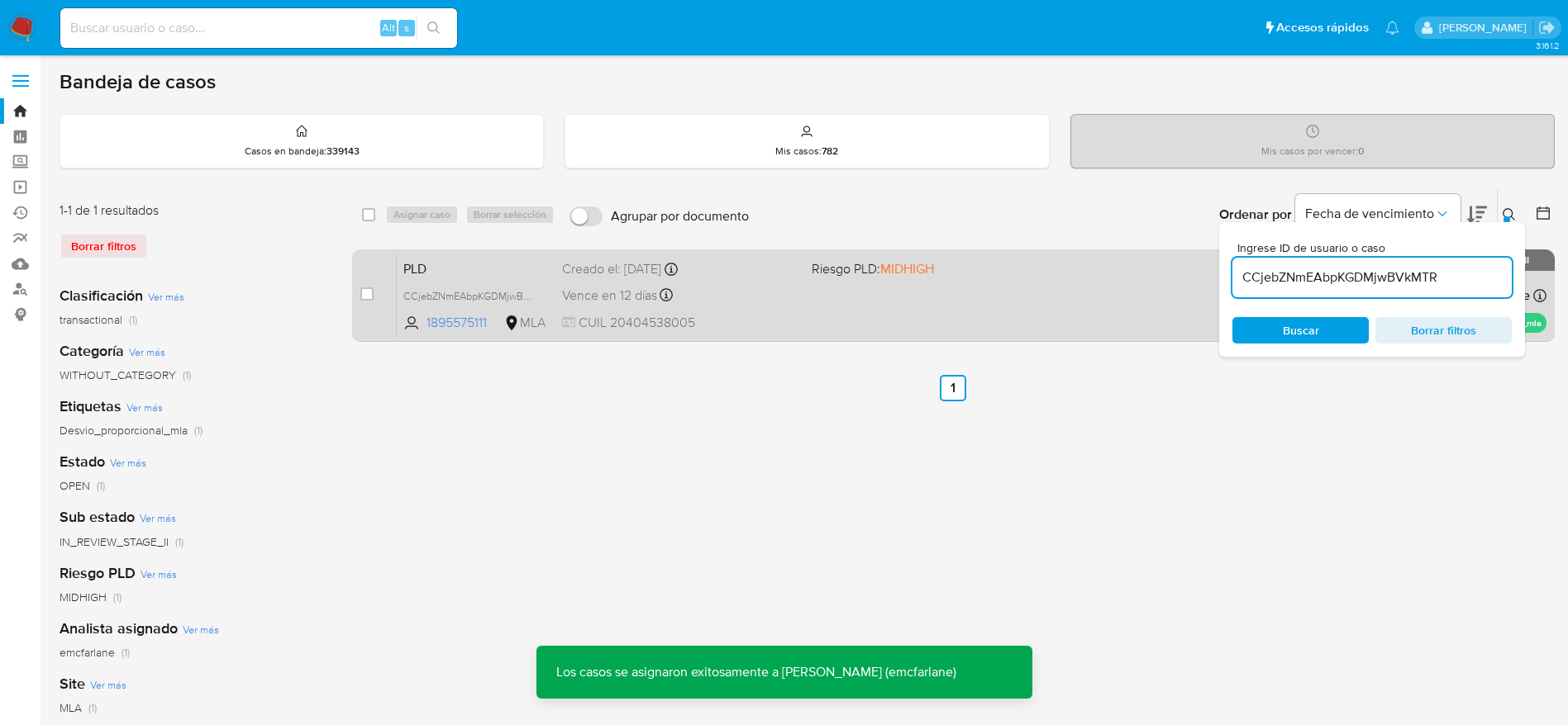
click at [835, 324] on div "PLD CCjebZNmEAbpKGDMjwBVkMTR 1895575111 MLA Riesgo PLD: MIDHIGH Creado el: 12/0…" at bounding box center [971, 295] width 1150 height 83
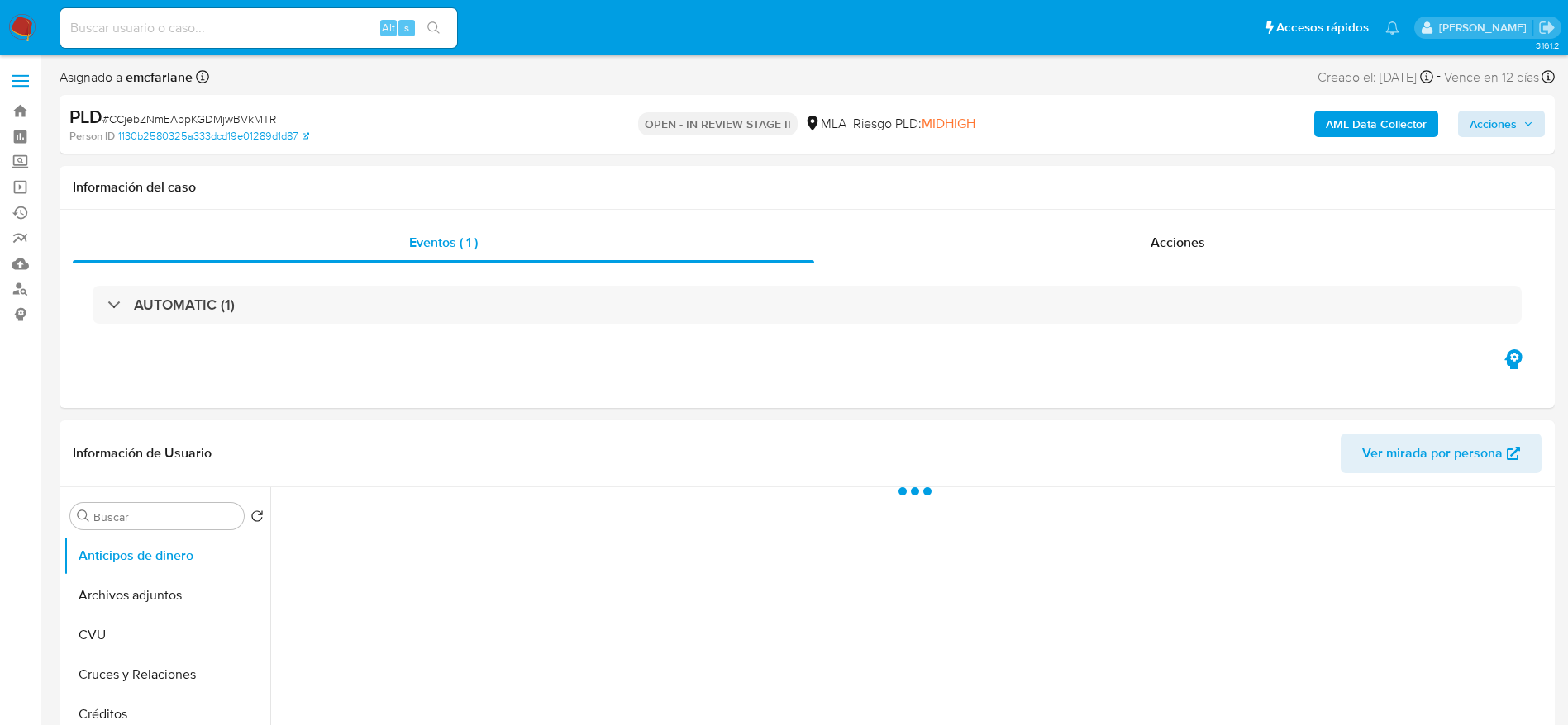
select select "10"
click at [1509, 121] on span "Acciones" at bounding box center [1492, 123] width 47 height 26
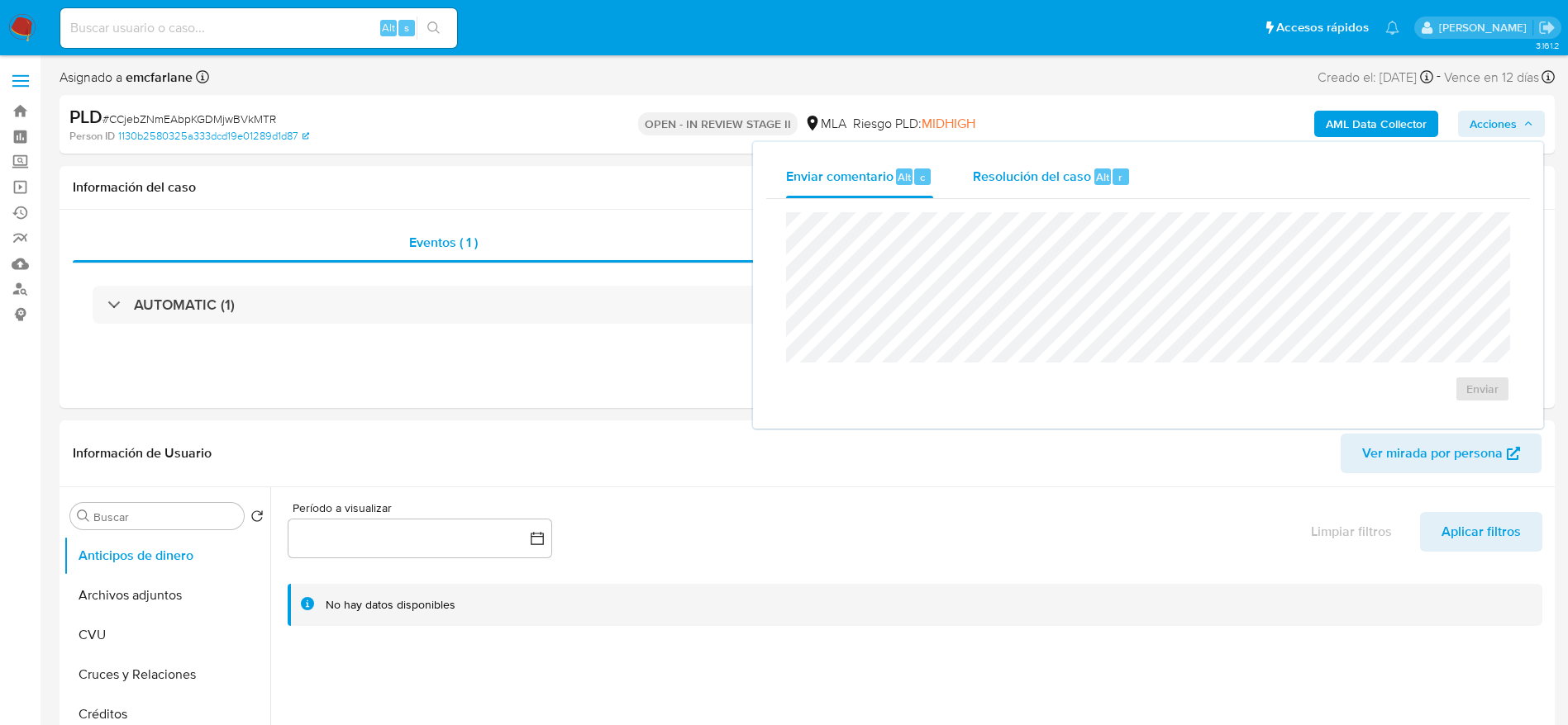
click at [1088, 199] on div "Enviar" at bounding box center [1148, 308] width 764 height 217
click at [1084, 180] on span "Resolución del caso" at bounding box center [1031, 176] width 118 height 19
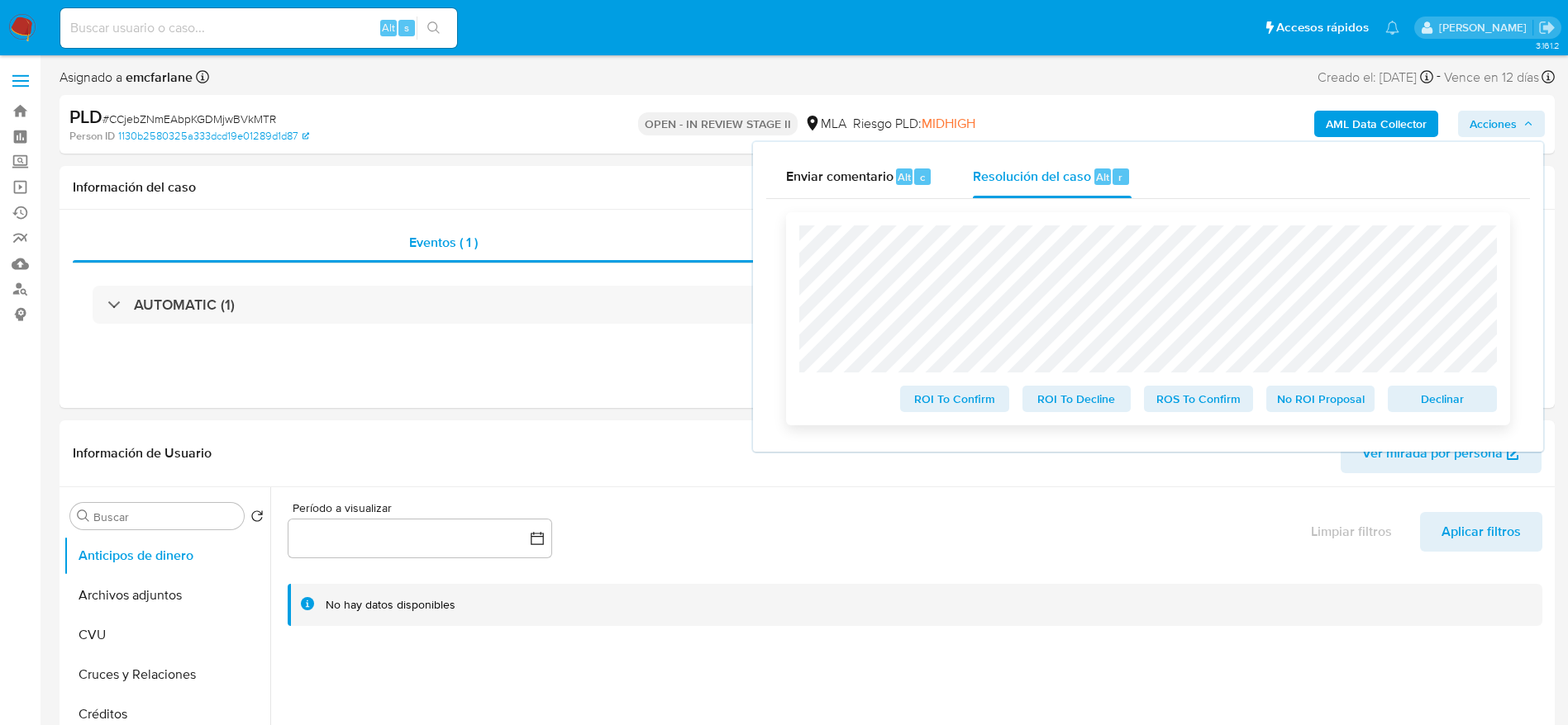
click at [1445, 398] on span "Declinar" at bounding box center [1442, 399] width 86 height 23
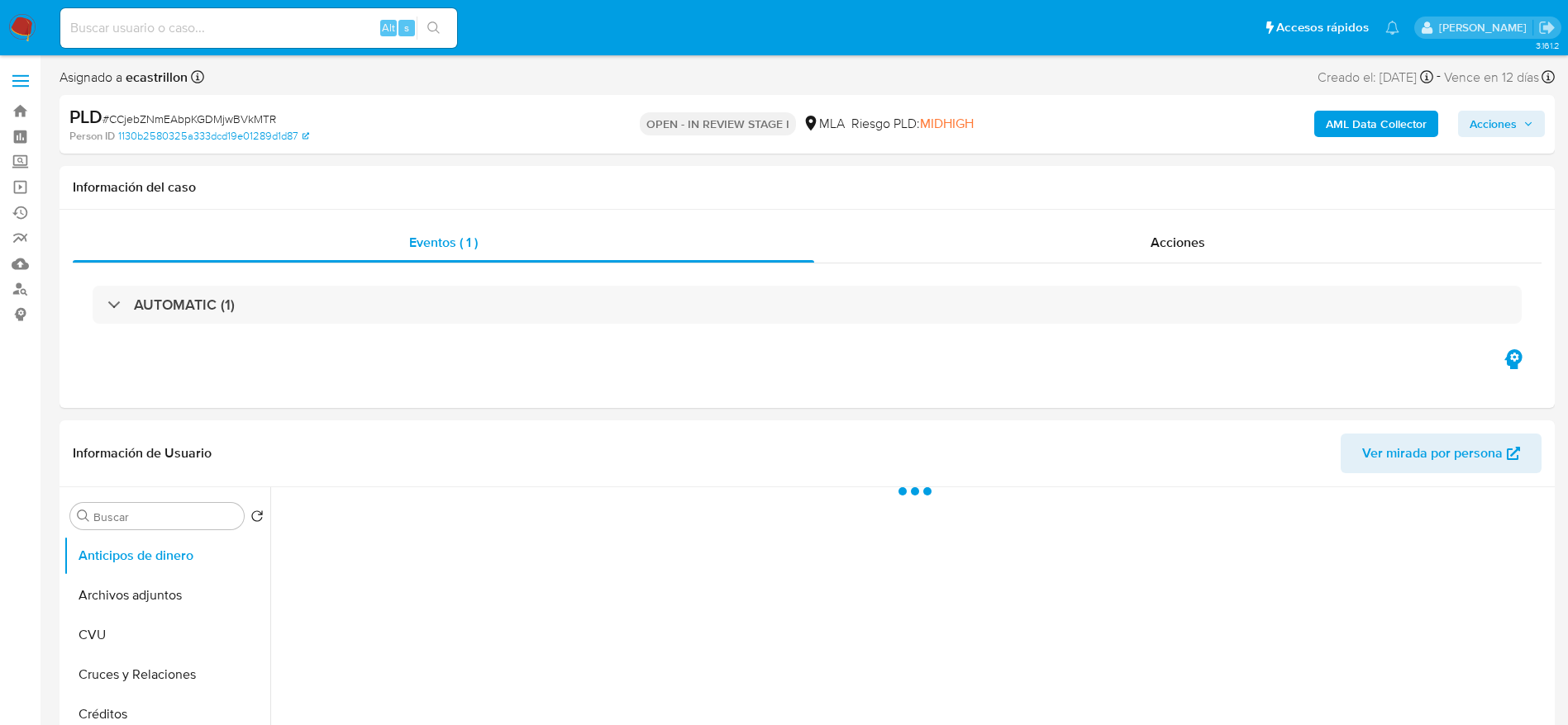
select select "10"
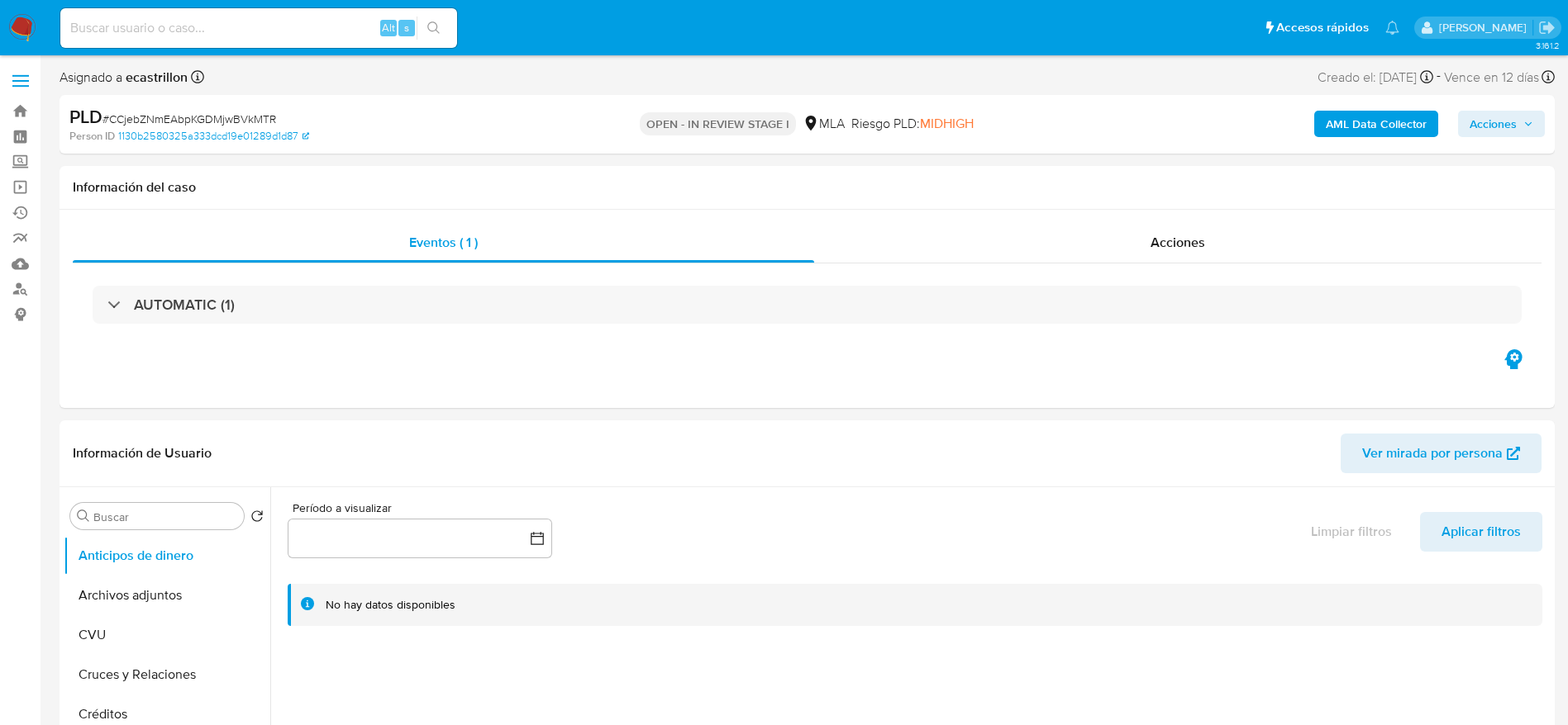
click at [235, 119] on span "# CCjebZNmEAbpKGDMjwBVkMTR" at bounding box center [189, 118] width 173 height 16
copy span "CCjebZNmEAbpKGDMjwBVkMTR"
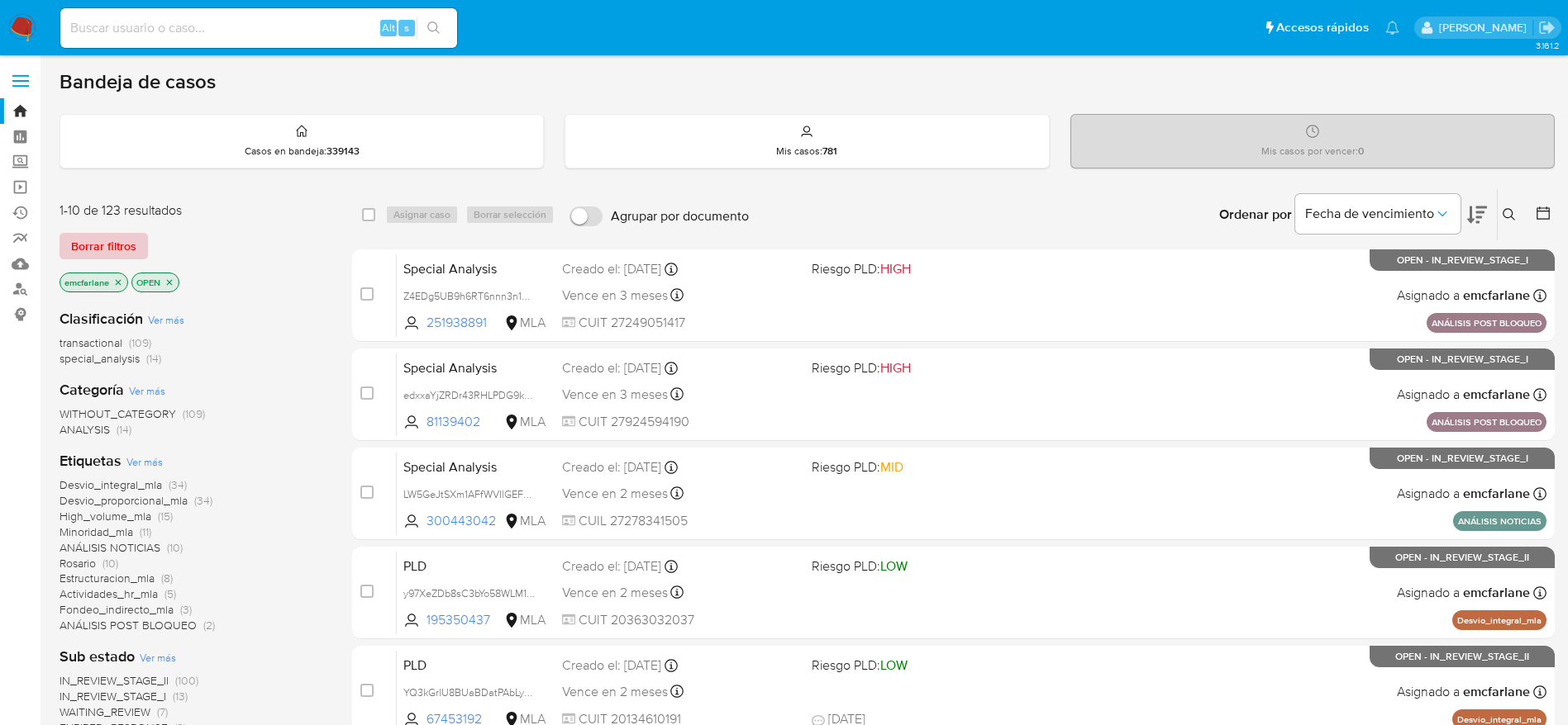
click at [119, 251] on span "Borrar filtros" at bounding box center [103, 246] width 65 height 23
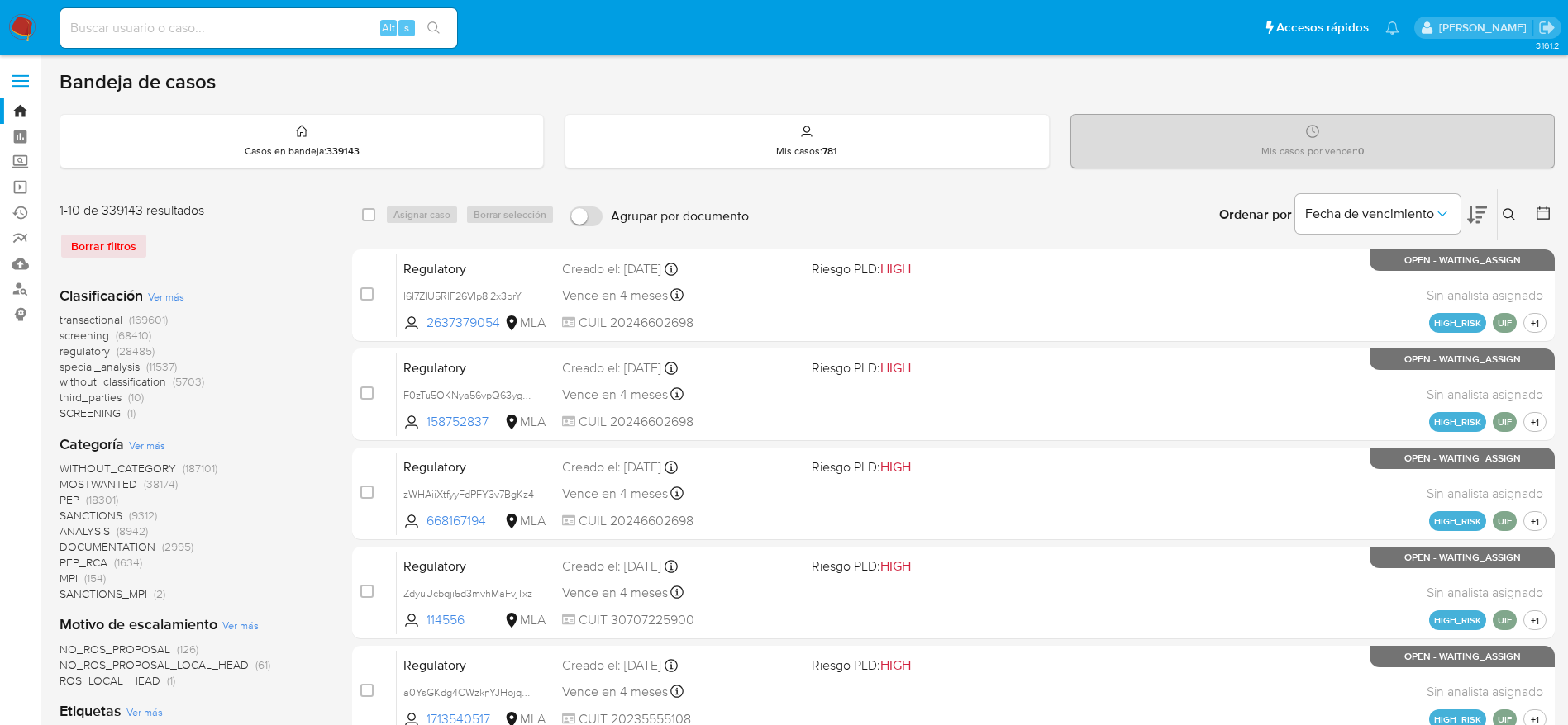
click at [1512, 211] on icon at bounding box center [1509, 214] width 13 height 13
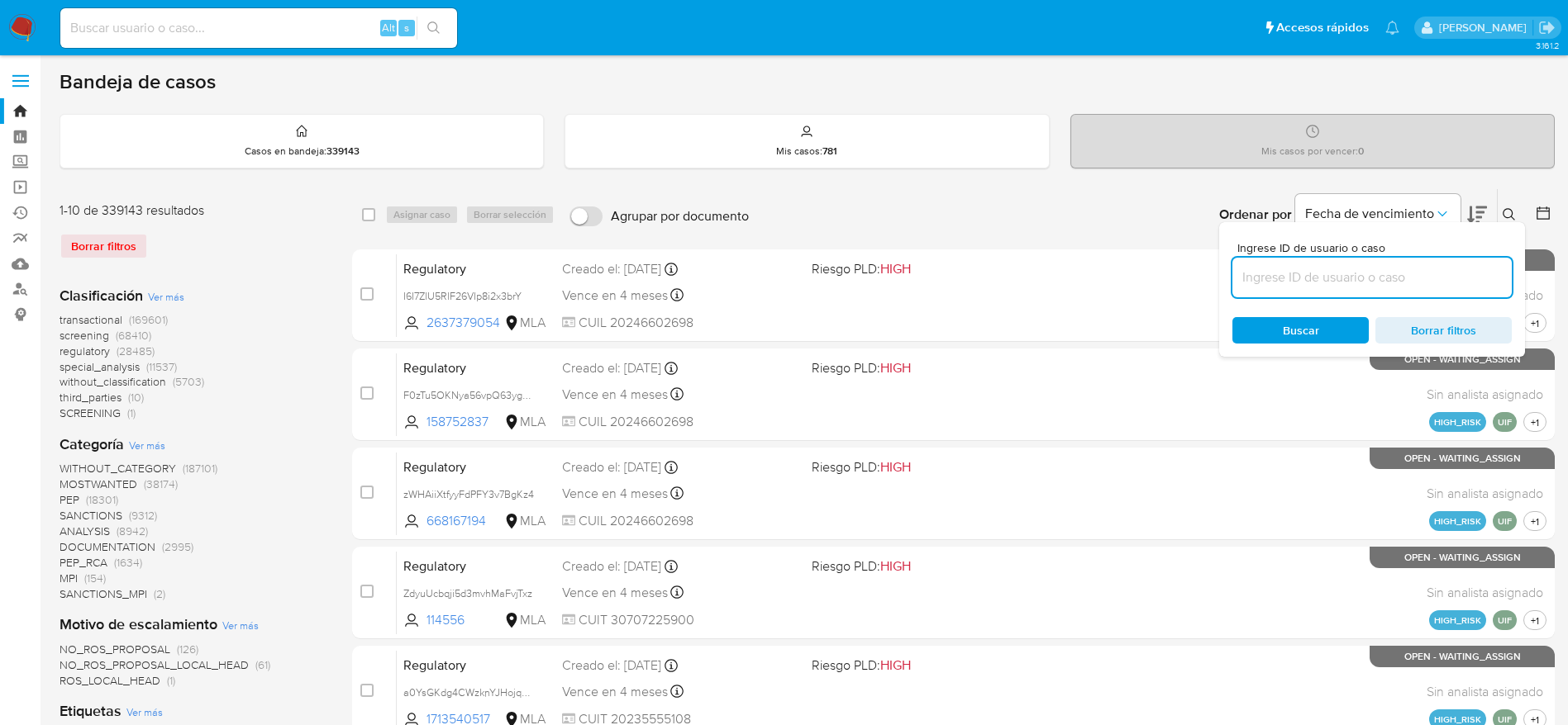
click at [1350, 285] on input at bounding box center [1371, 278] width 279 height 21
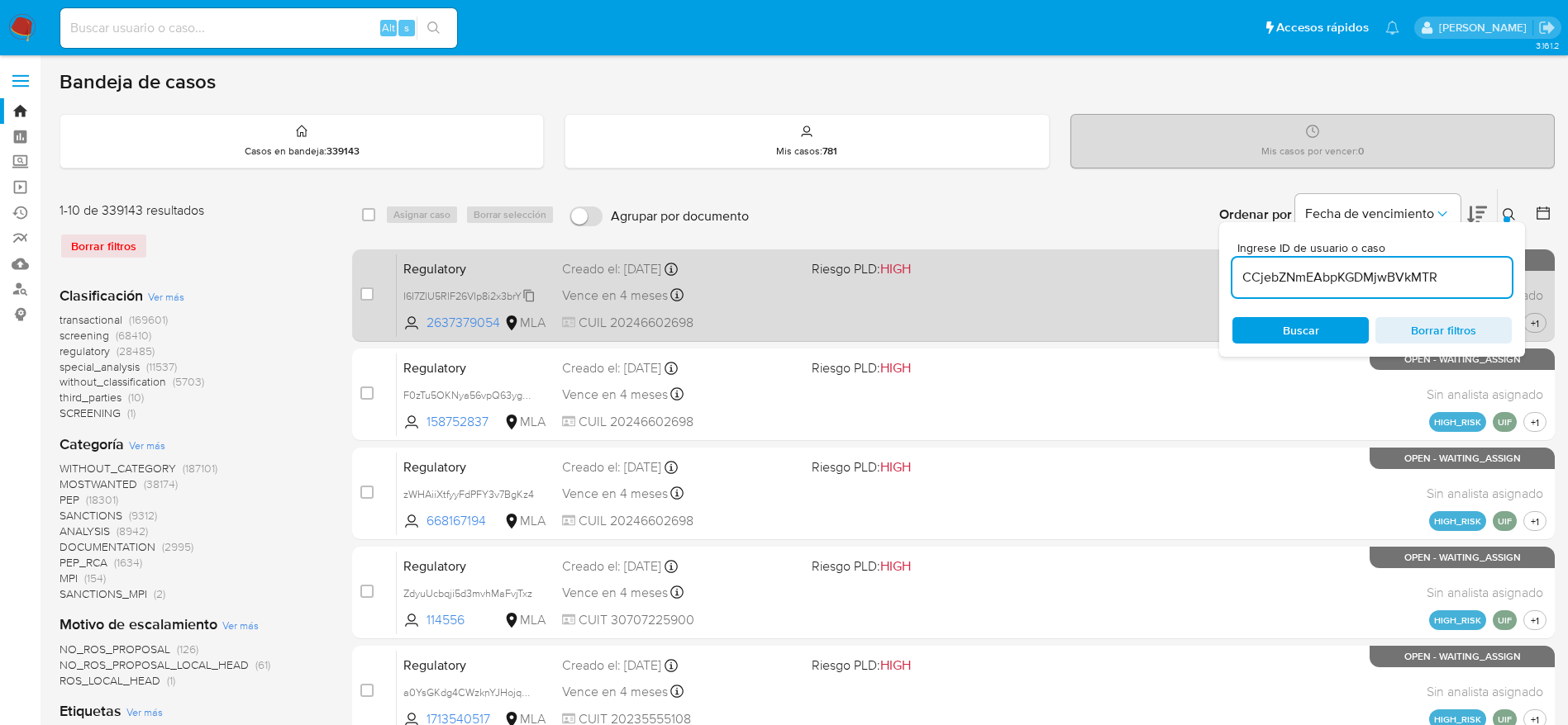
type input "CCjebZNmEAbpKGDMjwBVkMTR"
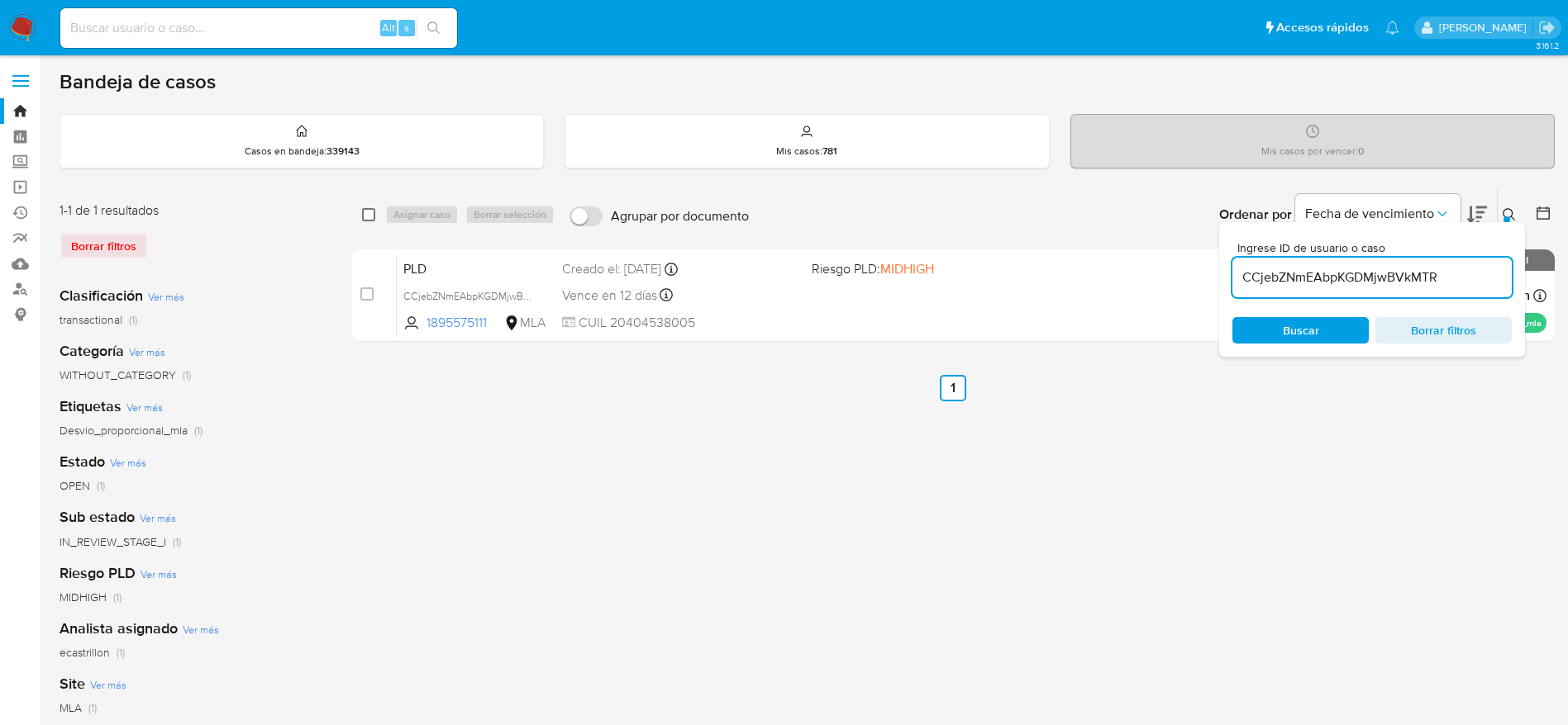
click at [375, 217] on input "checkbox" at bounding box center [369, 215] width 14 height 14
checkbox input "true"
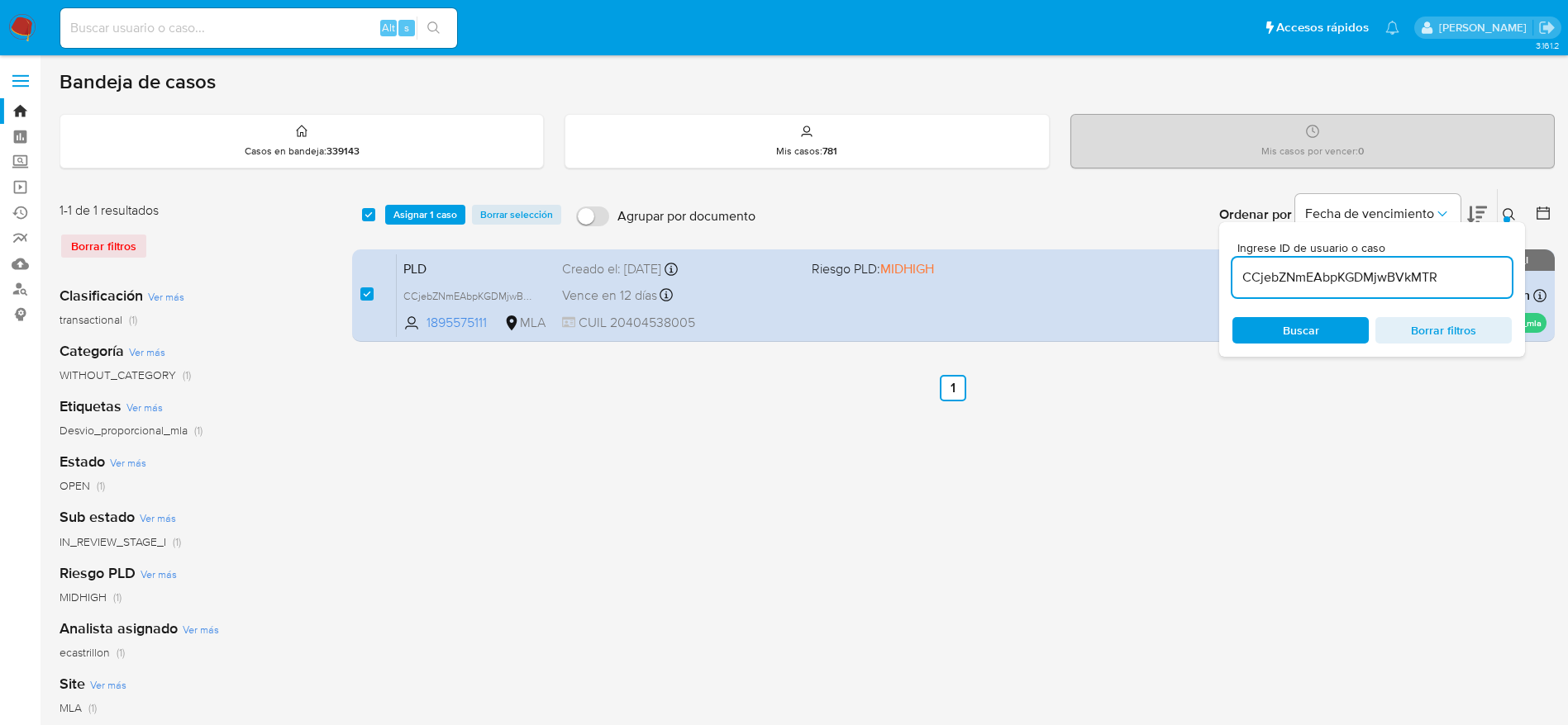
click at [399, 201] on div "select-all-cases-checkbox Asignar 1 caso Borrar selección Agrupar por documento…" at bounding box center [954, 214] width 1203 height 51
click at [401, 208] on span "Asignar 1 caso" at bounding box center [425, 214] width 64 height 16
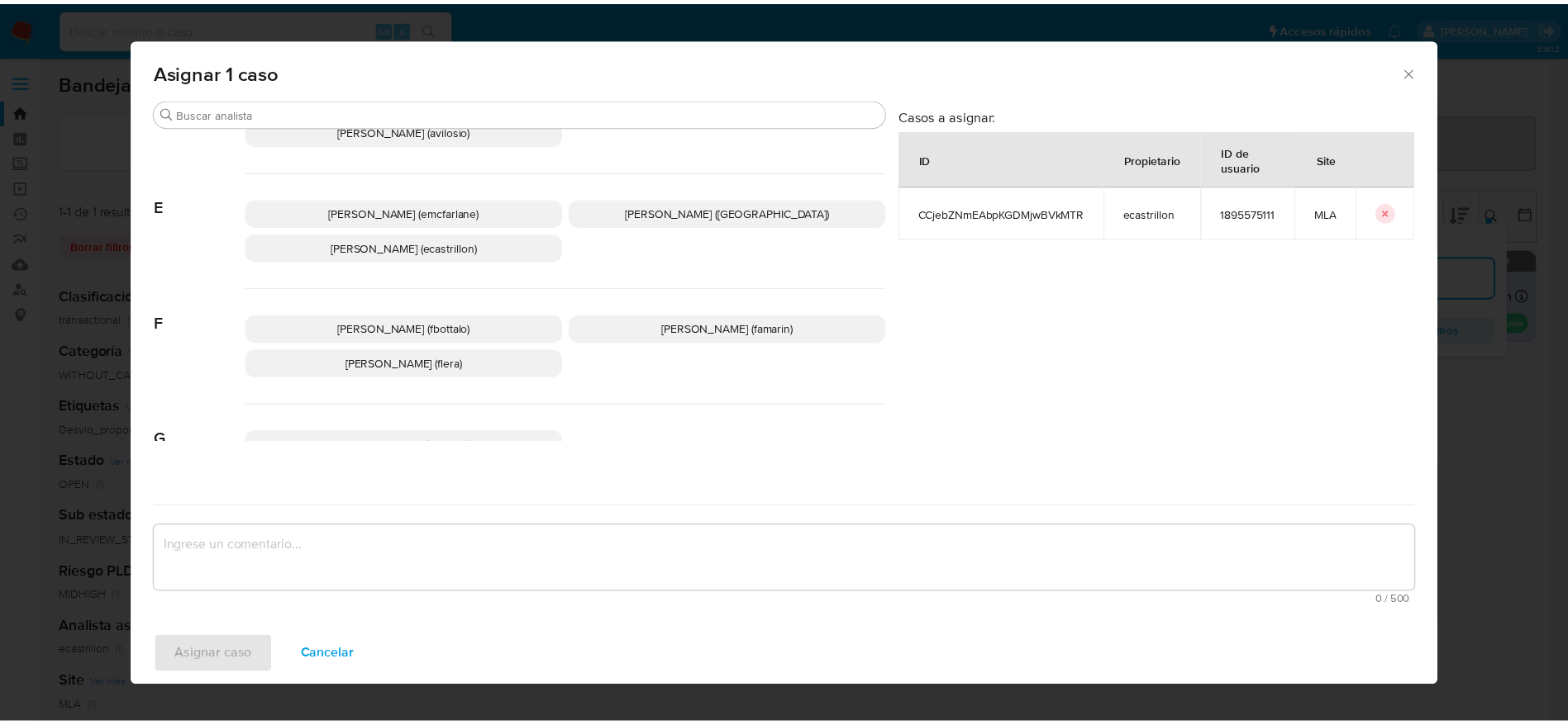
scroll to position [124, 0]
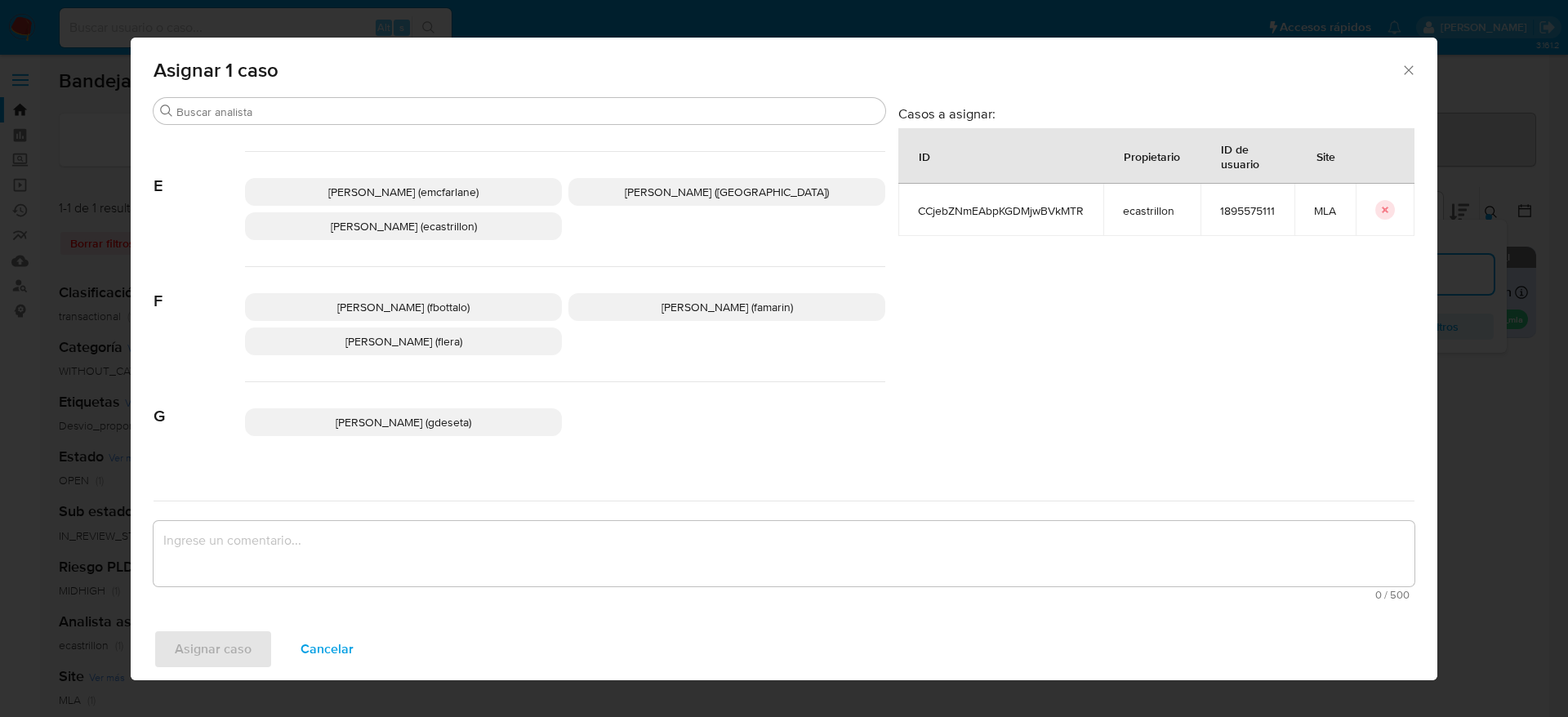
click at [410, 189] on span "Elaine Mc Farlane (emcfarlane)" at bounding box center [403, 191] width 150 height 16
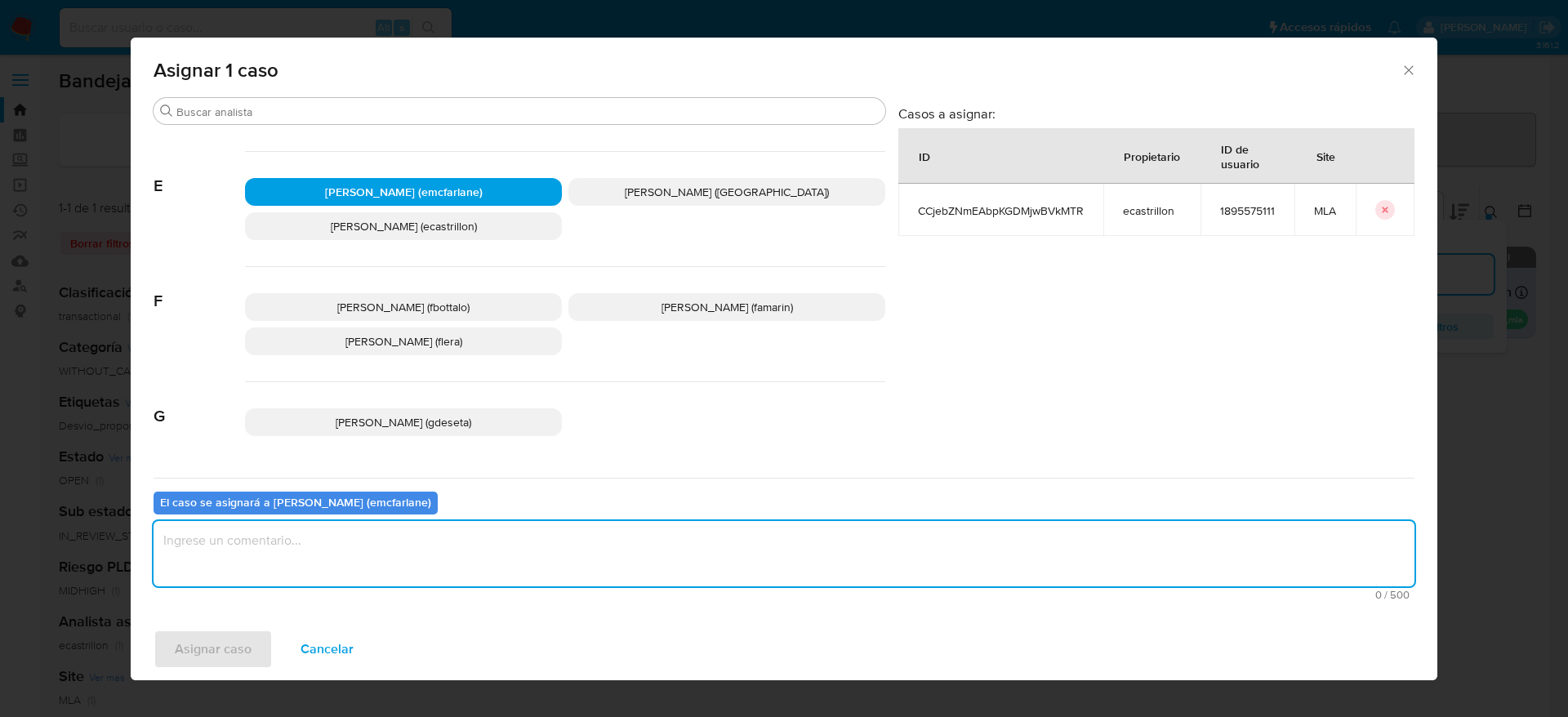
click at [253, 577] on textarea "assign-modal" at bounding box center [784, 553] width 1261 height 65
click at [215, 654] on span "Asignar caso" at bounding box center [213, 650] width 77 height 36
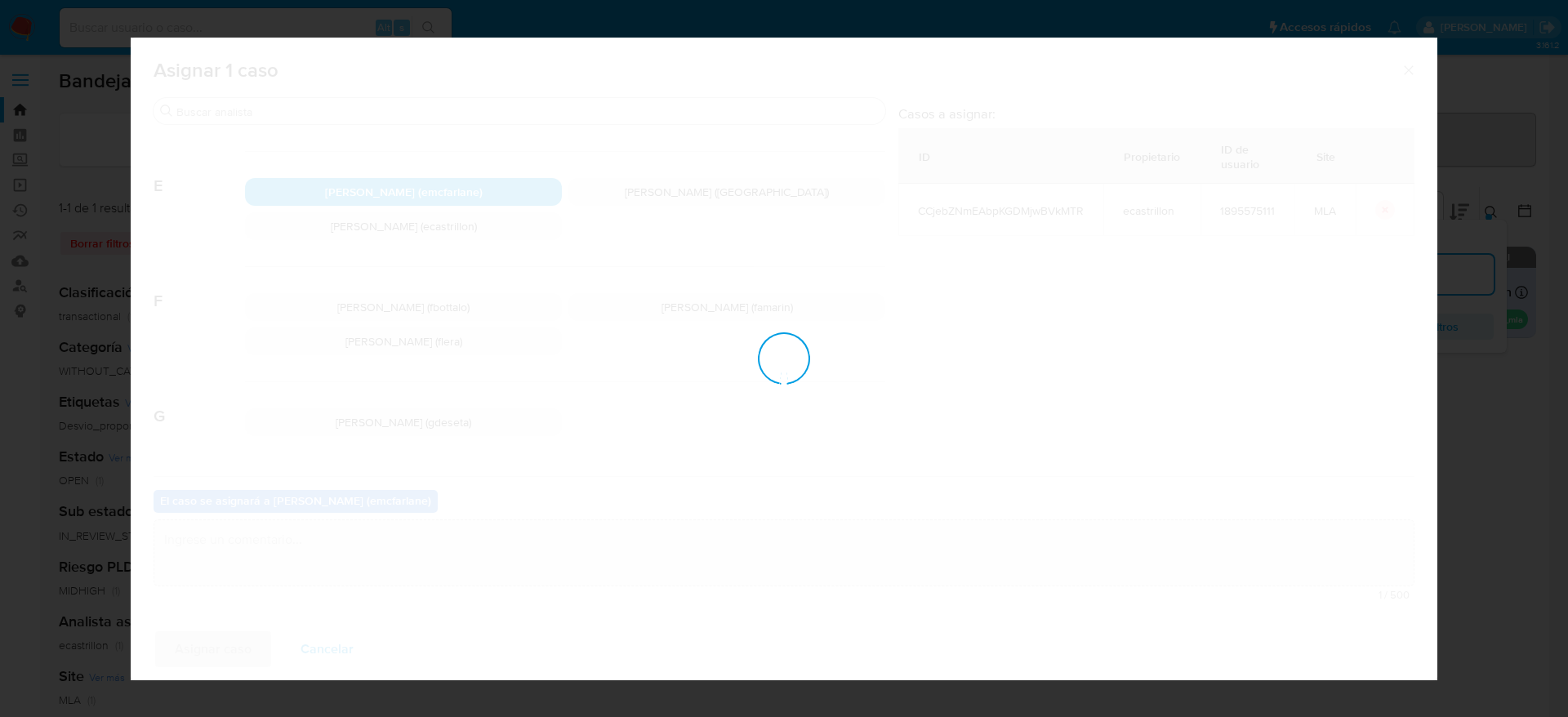
checkbox input "false"
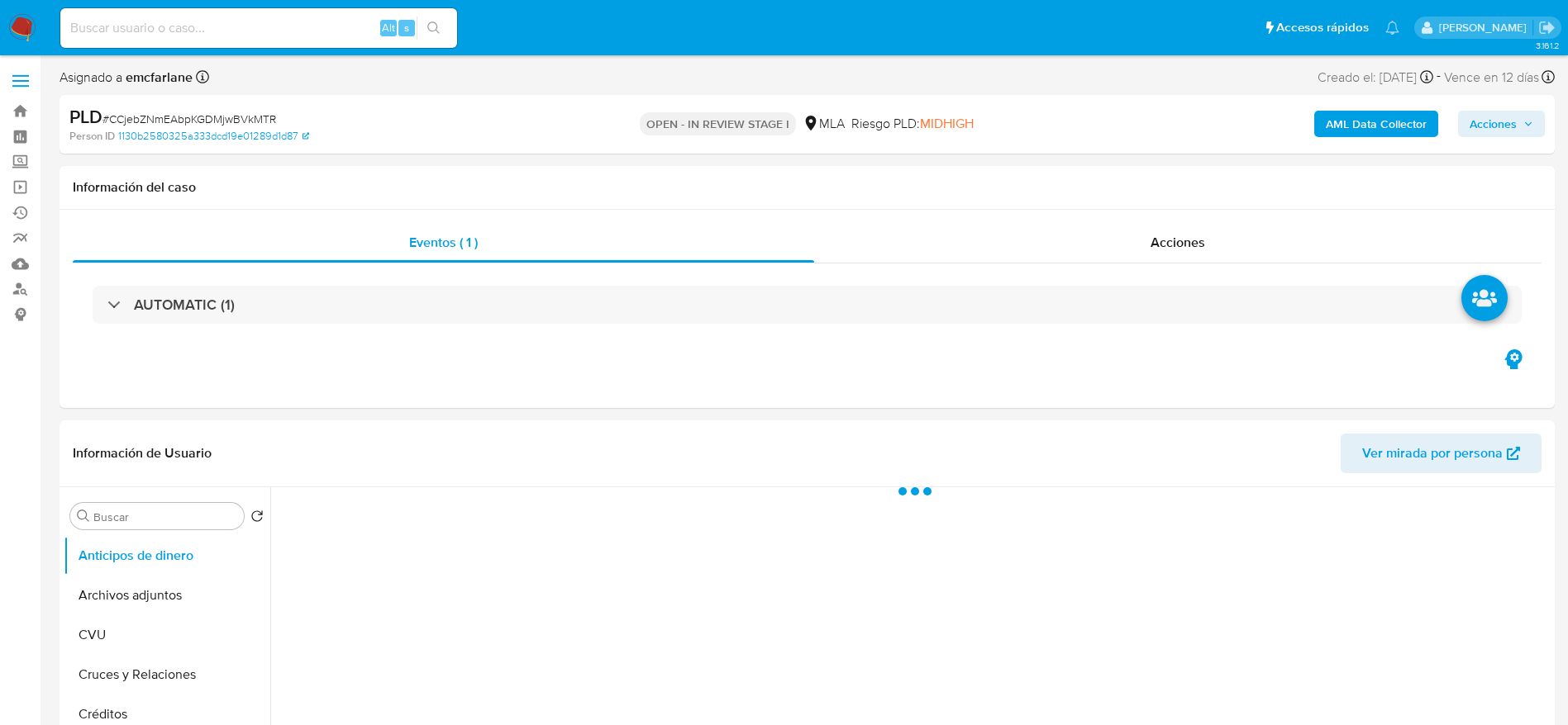
select select "10"
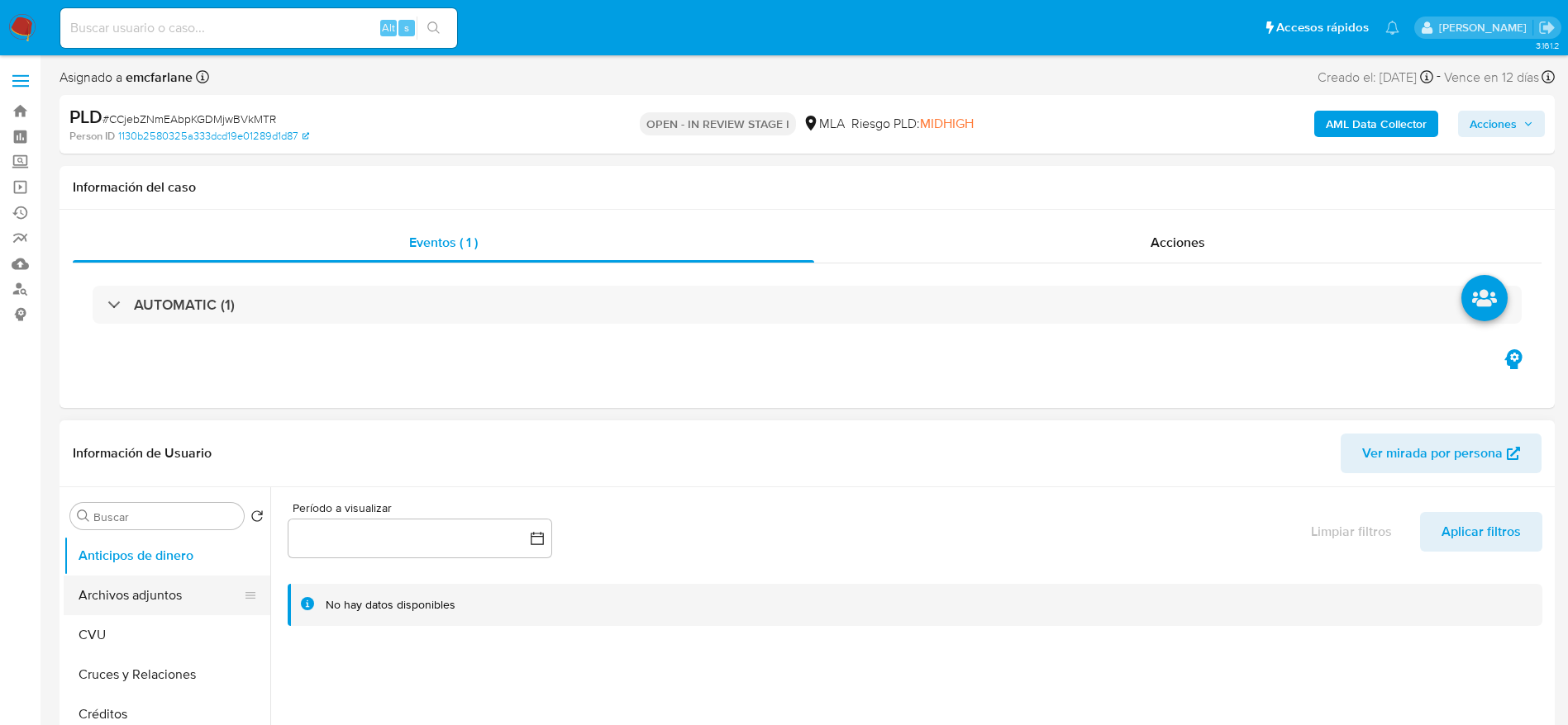
click at [93, 587] on button "Archivos adjuntos" at bounding box center [161, 595] width 194 height 40
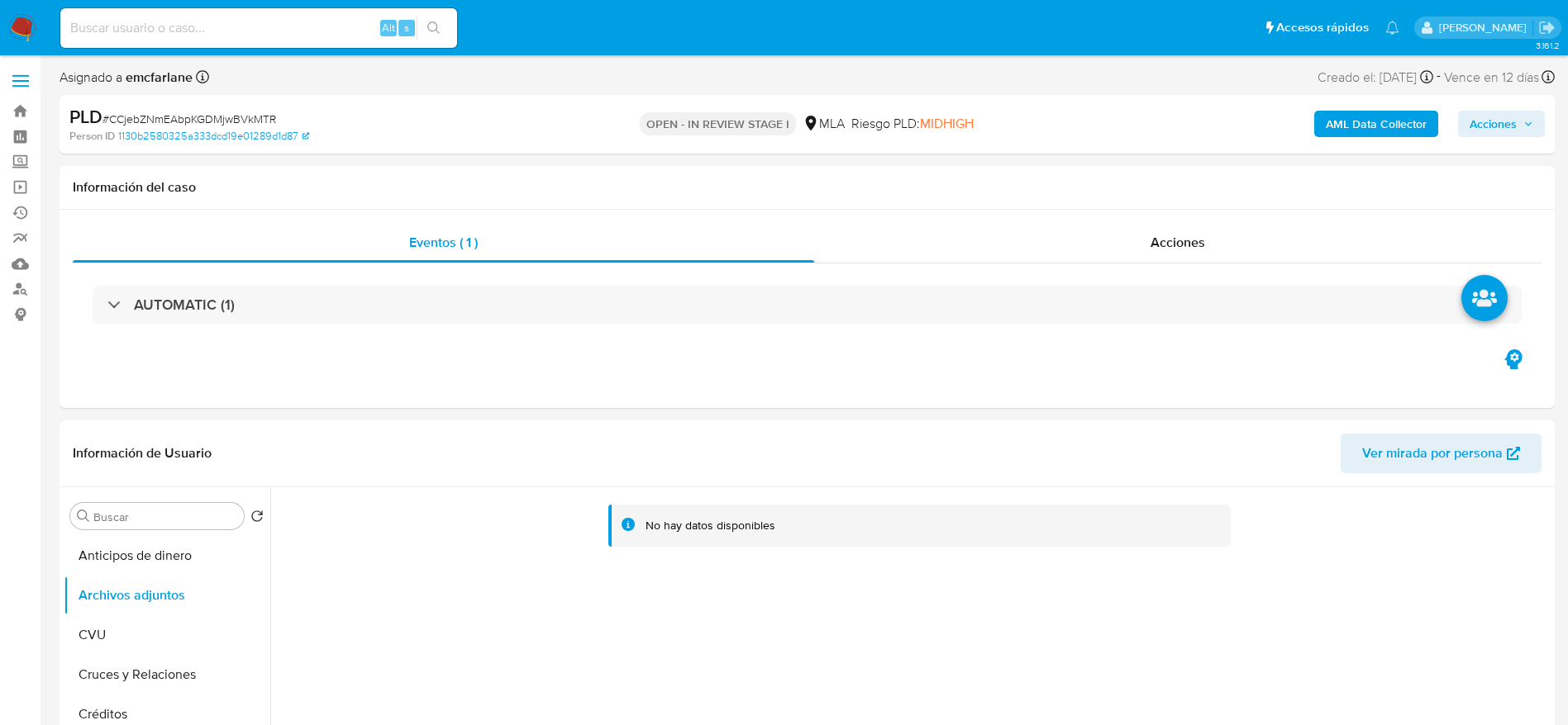
click at [1344, 127] on b "AML Data Collector" at bounding box center [1376, 123] width 101 height 26
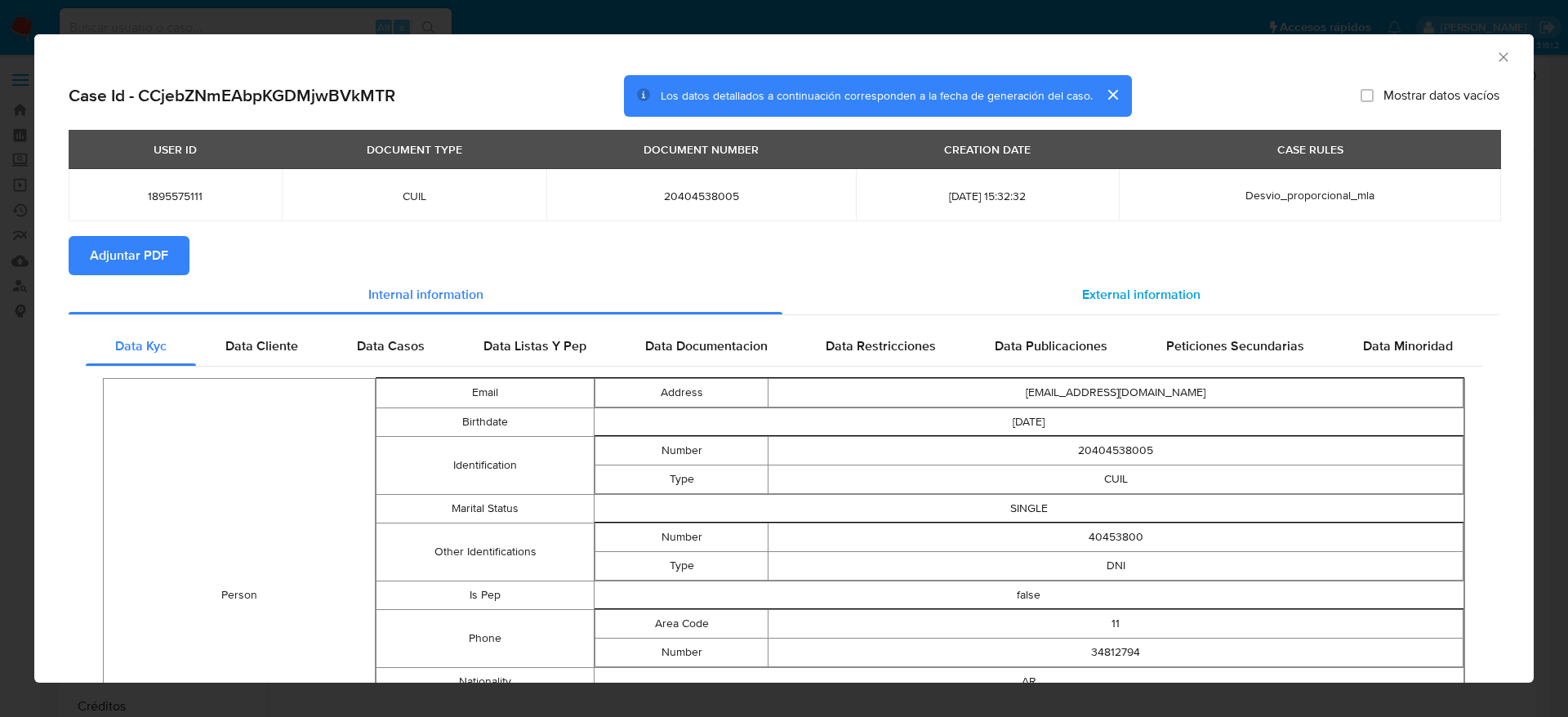
click at [1134, 280] on div "External information" at bounding box center [1140, 295] width 717 height 39
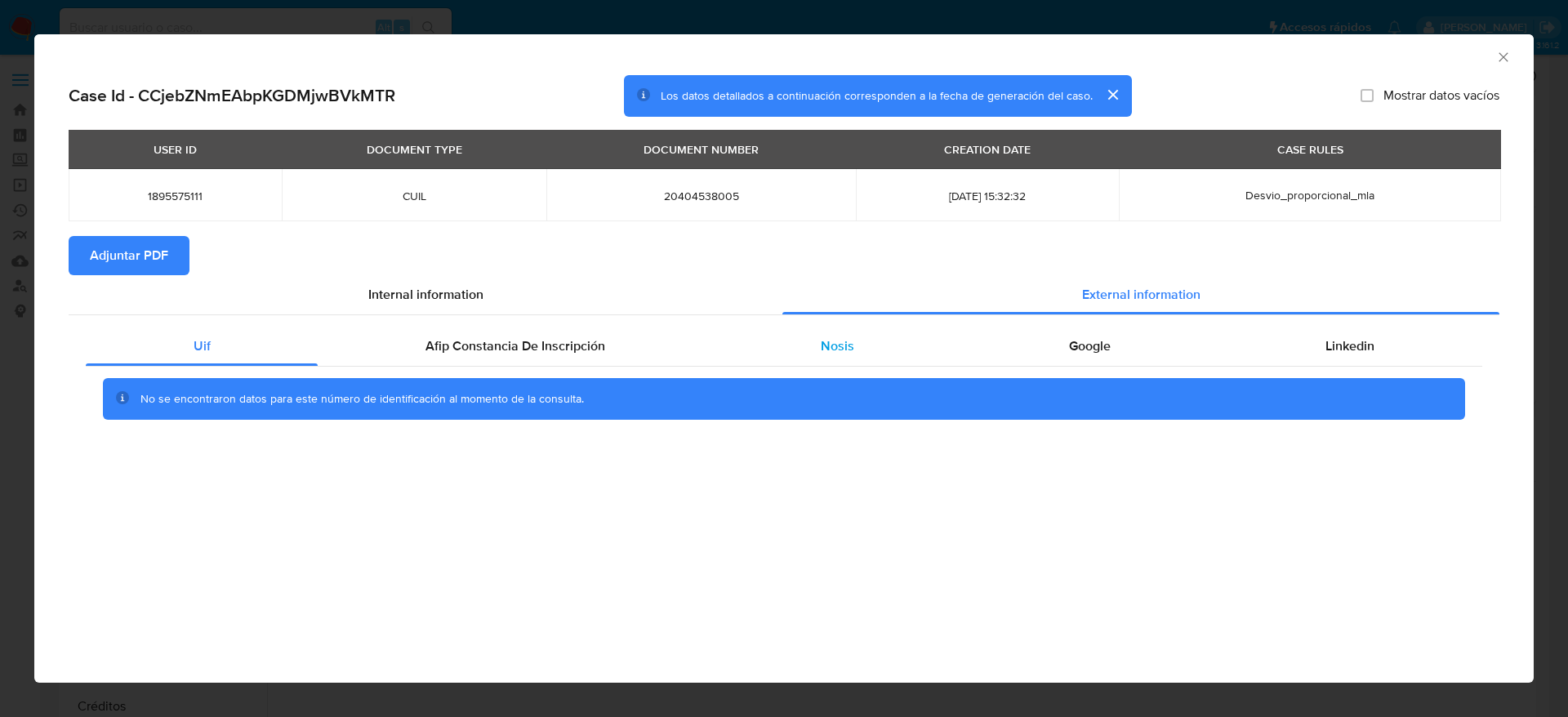
click at [800, 337] on div "Nosis" at bounding box center [836, 346] width 248 height 39
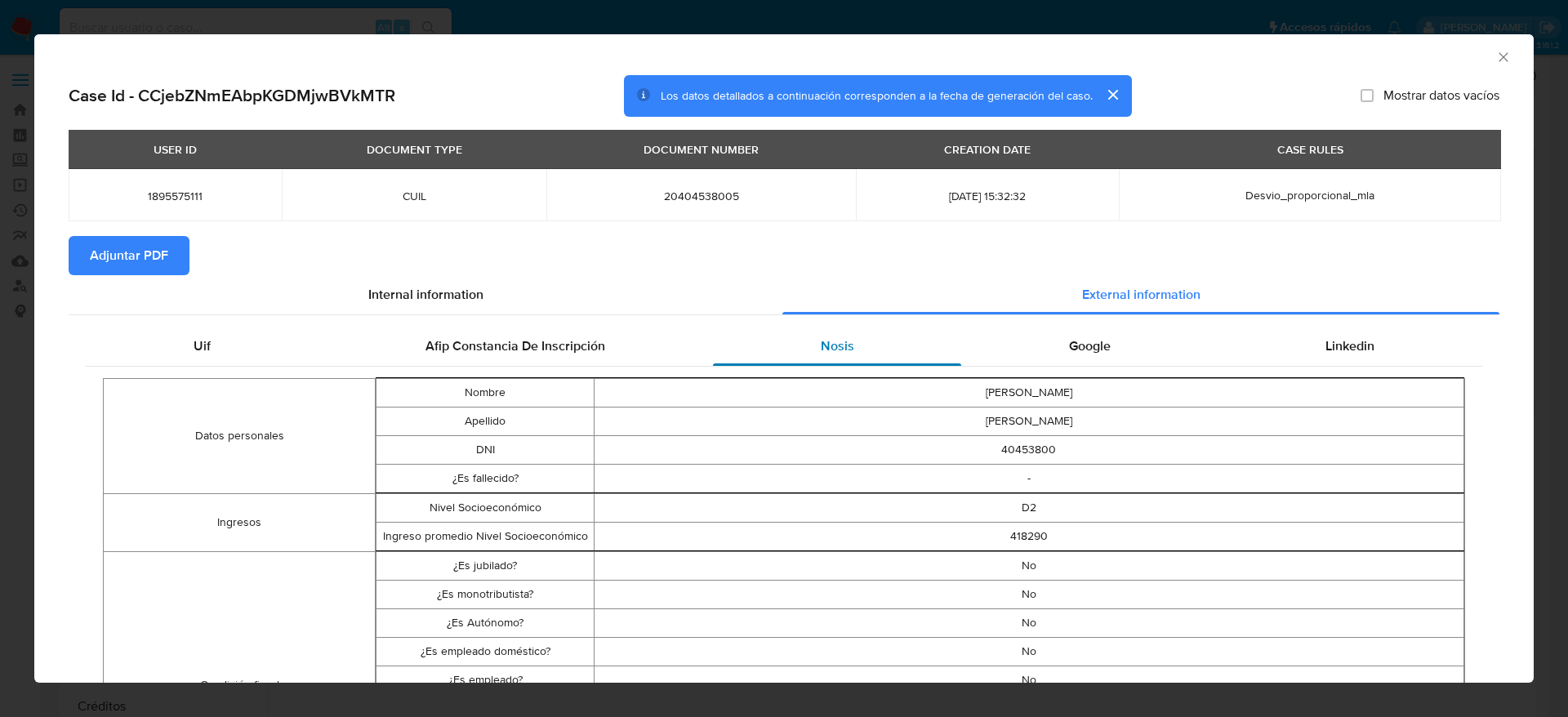
drag, startPoint x: 455, startPoint y: 330, endPoint x: 805, endPoint y: 354, distance: 350.8
click at [455, 331] on div "Afip Constancia De Inscripción" at bounding box center [515, 346] width 394 height 39
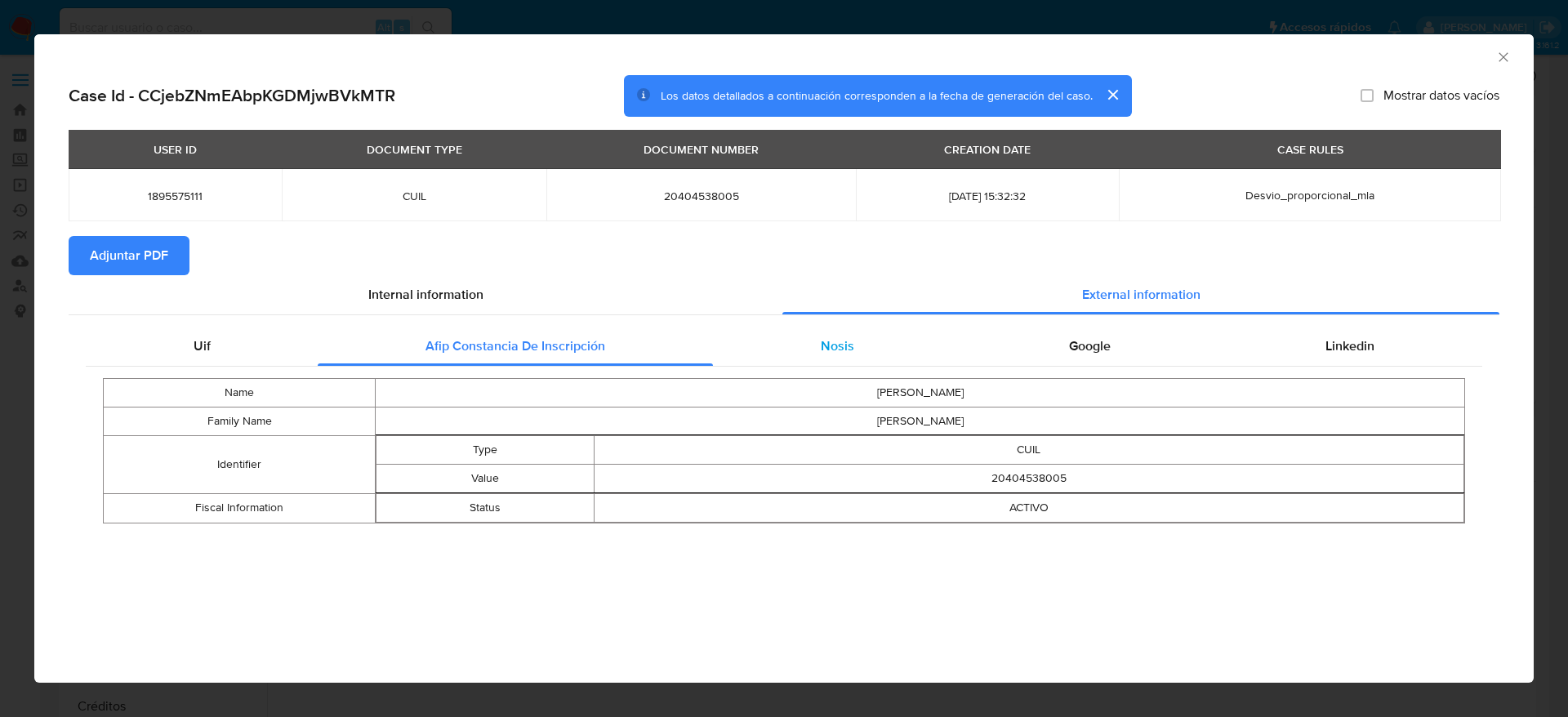
click at [810, 332] on div "Nosis" at bounding box center [836, 346] width 248 height 39
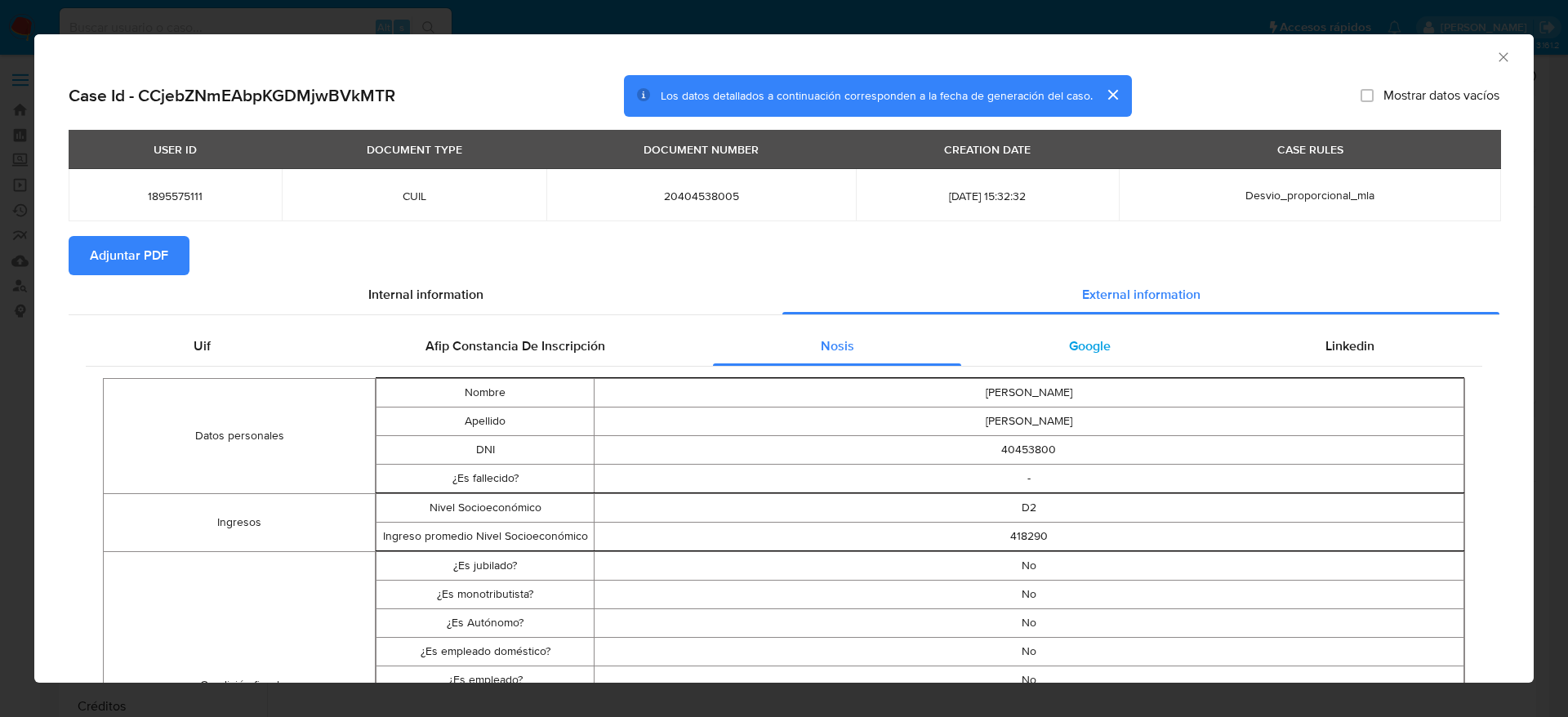
click at [1094, 328] on div "Google" at bounding box center [1089, 346] width 256 height 39
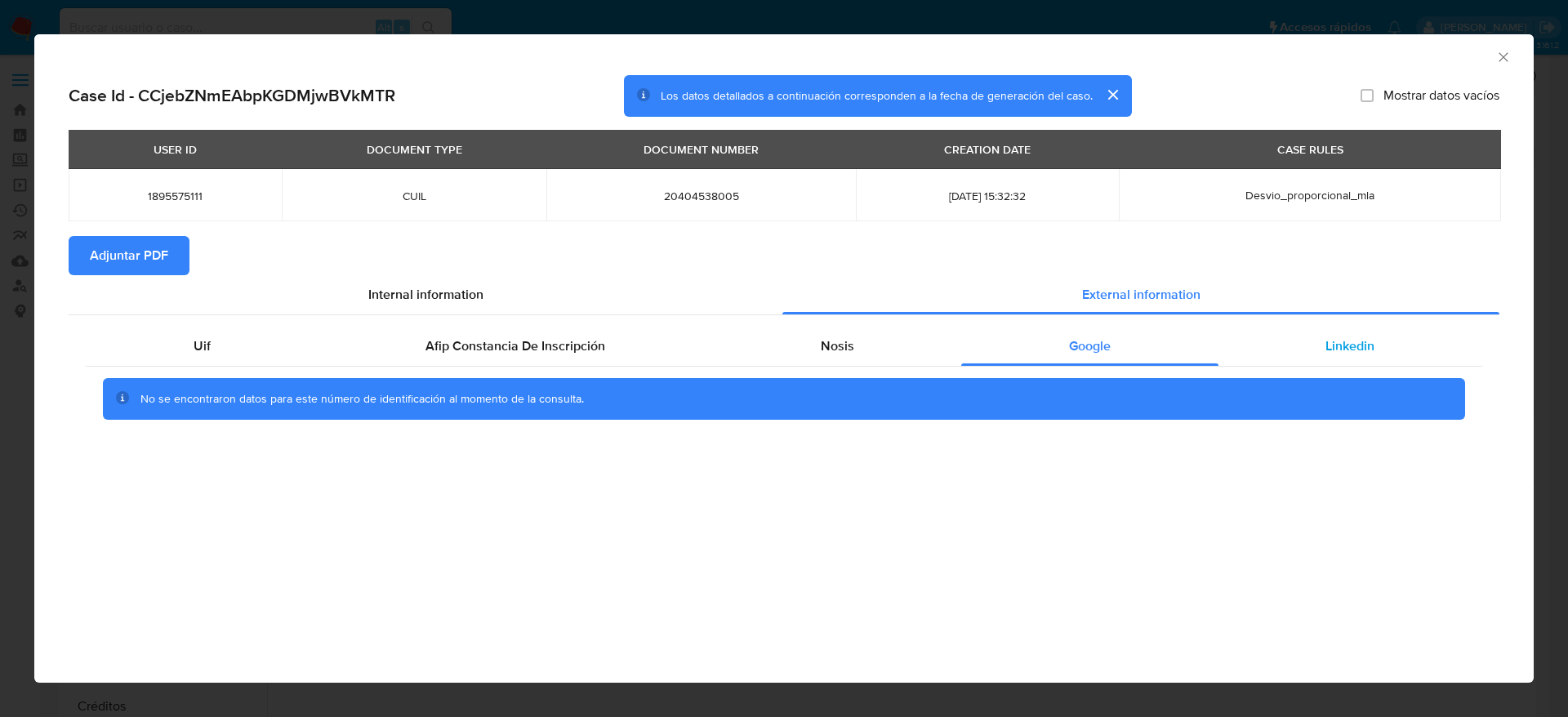
click at [1312, 335] on div "Linkedin" at bounding box center [1350, 346] width 264 height 39
click at [232, 335] on div "Uif" at bounding box center [202, 346] width 232 height 39
click at [177, 261] on button "Adjuntar PDF" at bounding box center [129, 256] width 121 height 39
click at [1504, 56] on icon "Cerrar ventana" at bounding box center [1502, 56] width 9 height 9
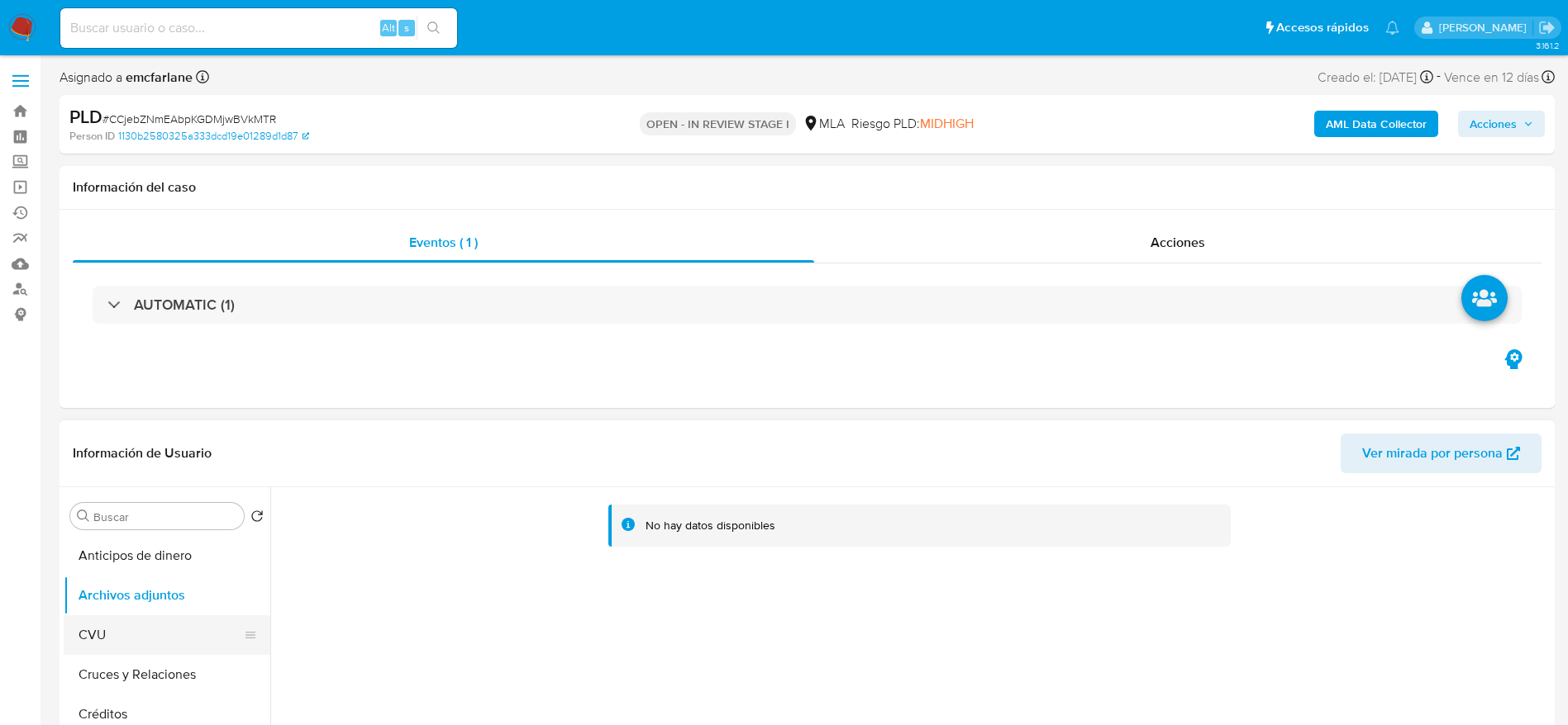
click at [86, 633] on button "CVU" at bounding box center [161, 635] width 194 height 40
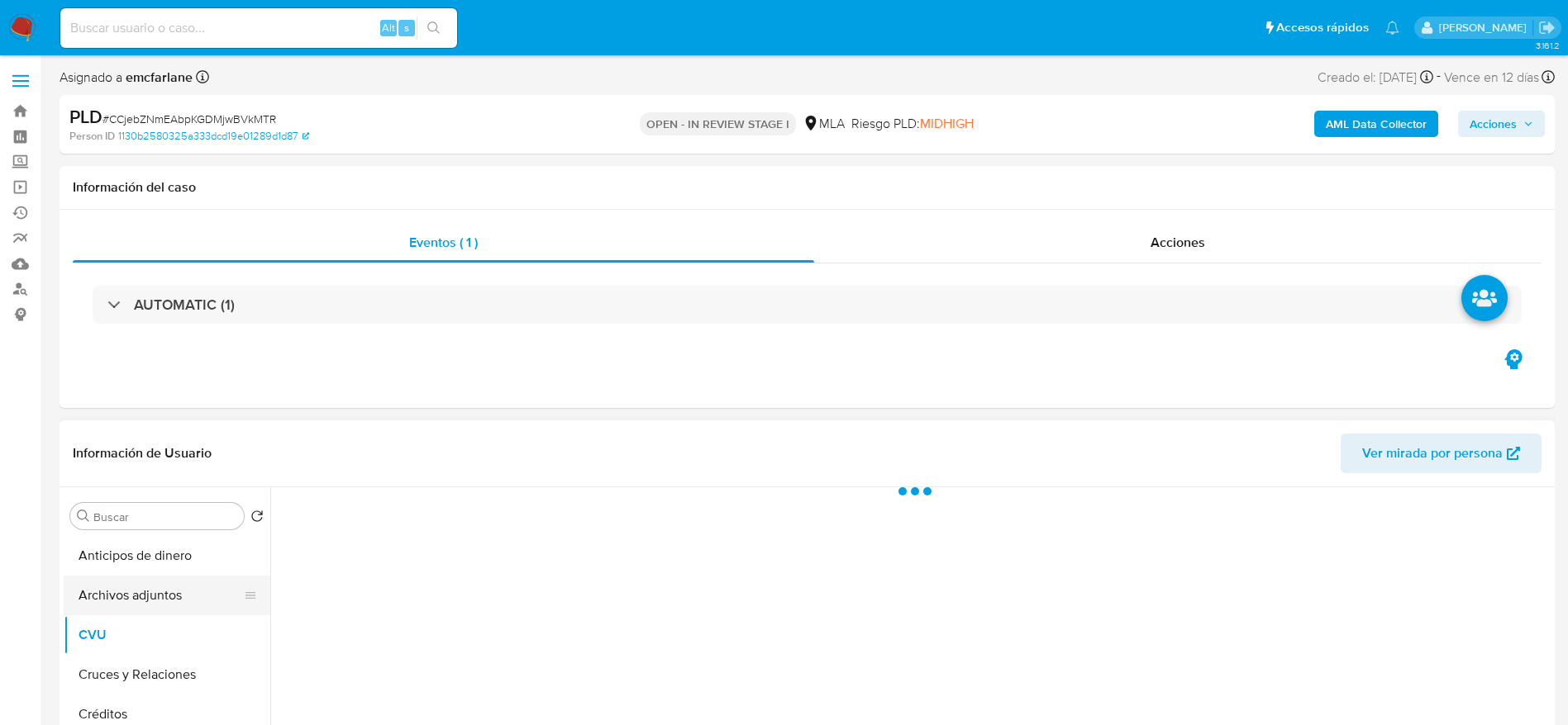
click at [116, 595] on button "Archivos adjuntos" at bounding box center [161, 595] width 194 height 40
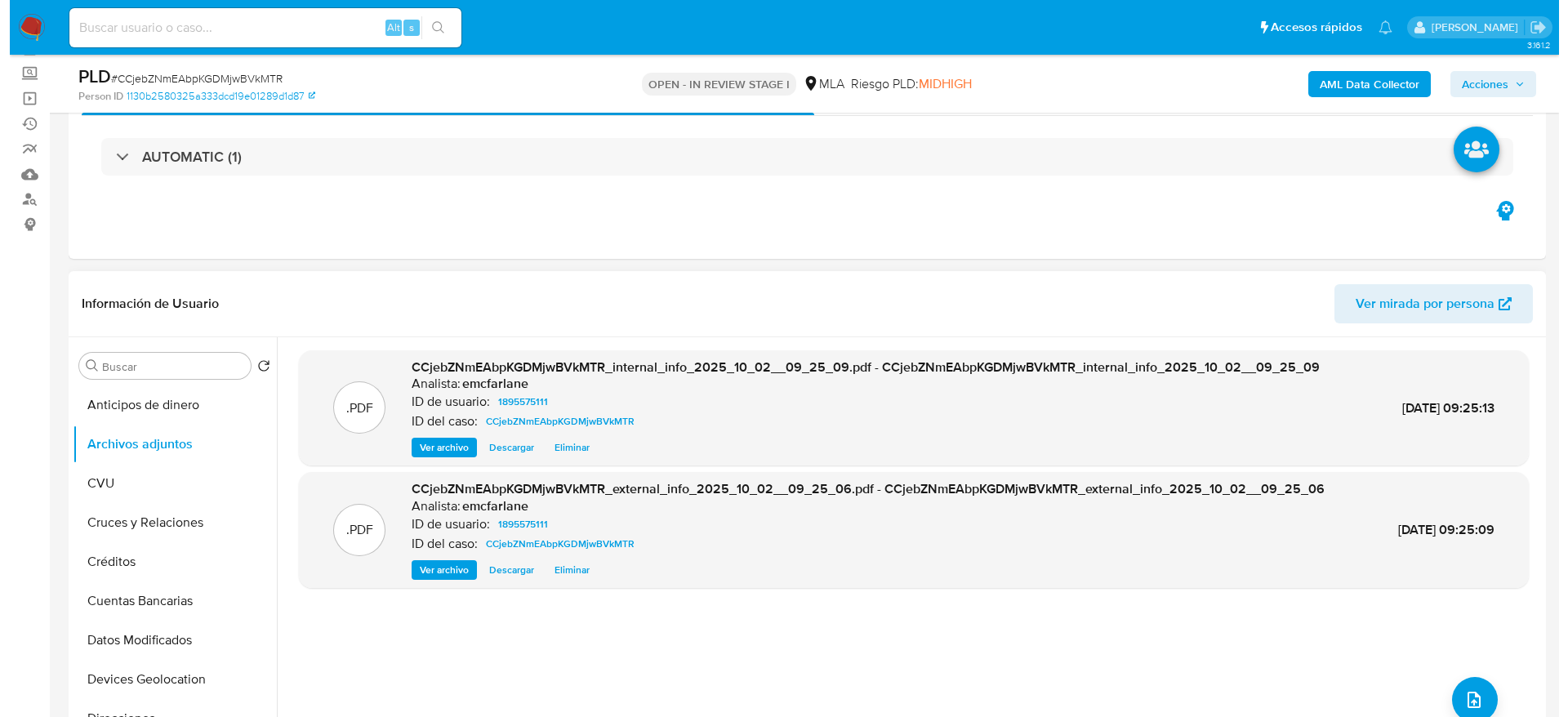
scroll to position [123, 0]
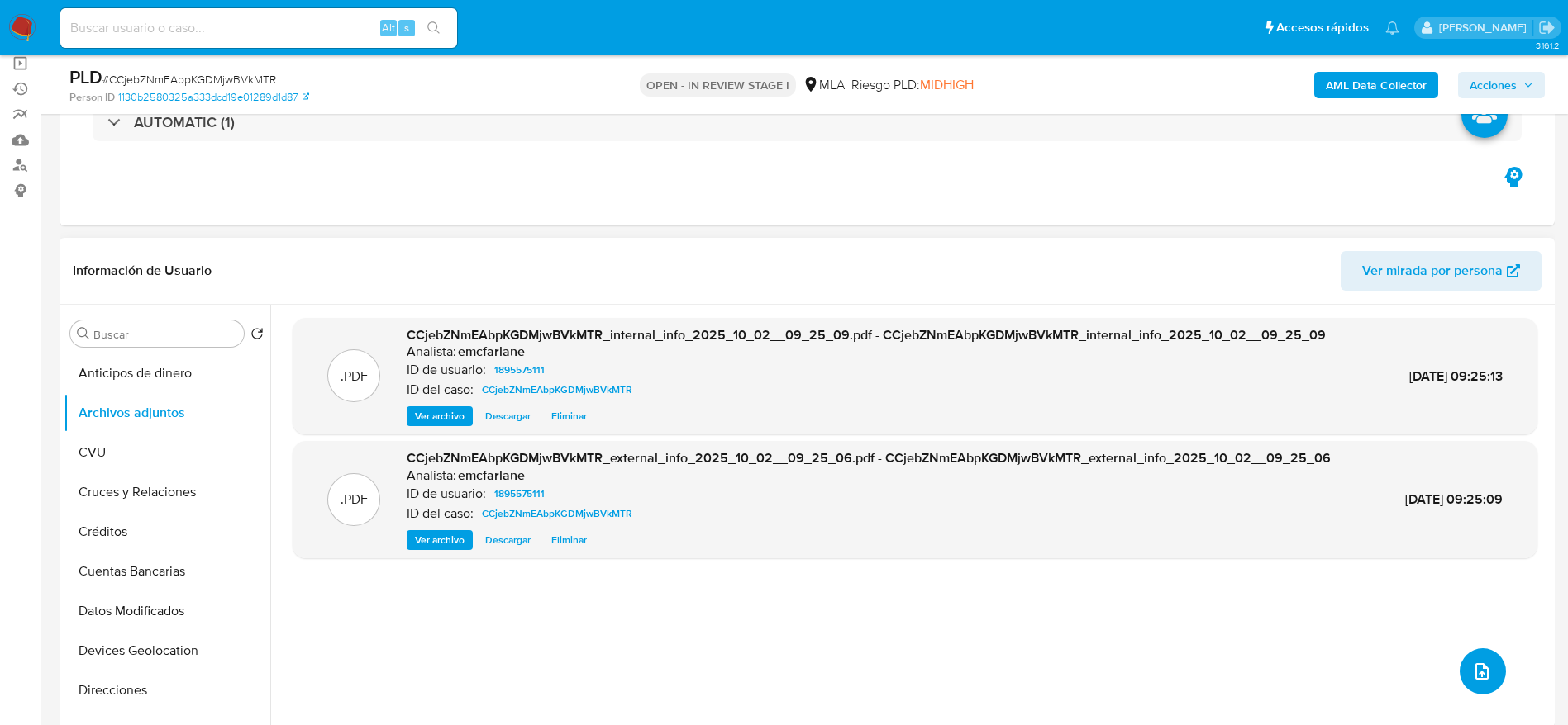
click at [1491, 665] on button "upload-file" at bounding box center [1483, 672] width 46 height 46
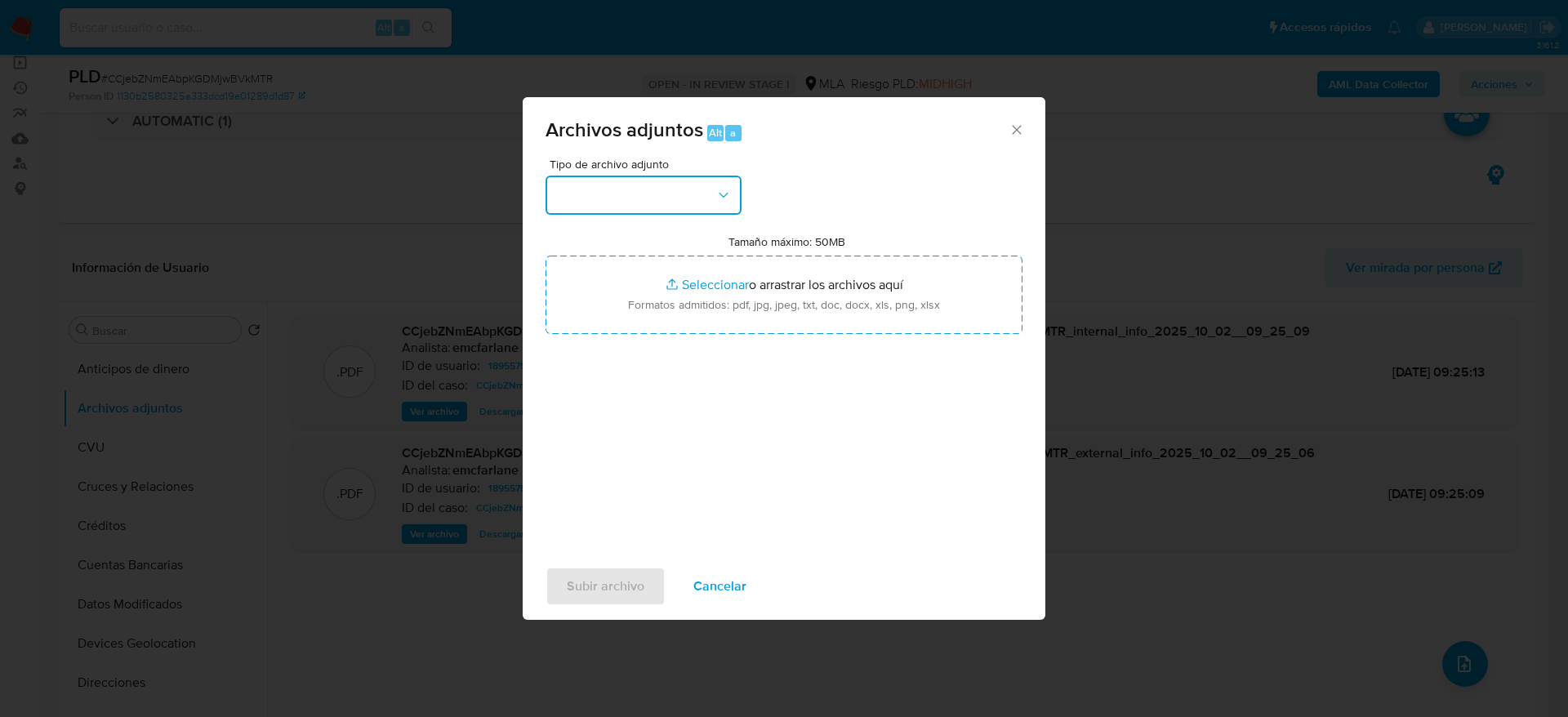
click at [698, 204] on button "button" at bounding box center [643, 194] width 196 height 39
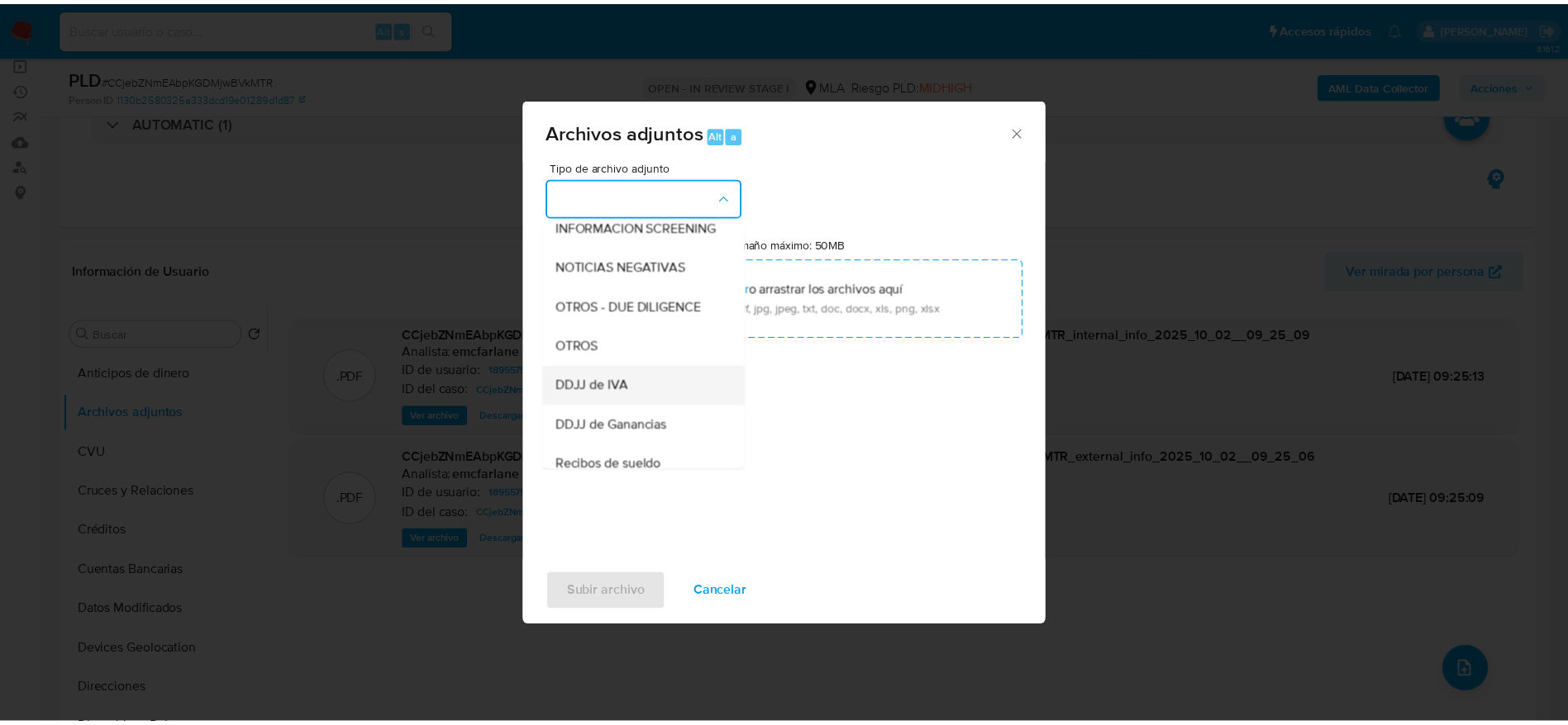
scroll to position [248, 0]
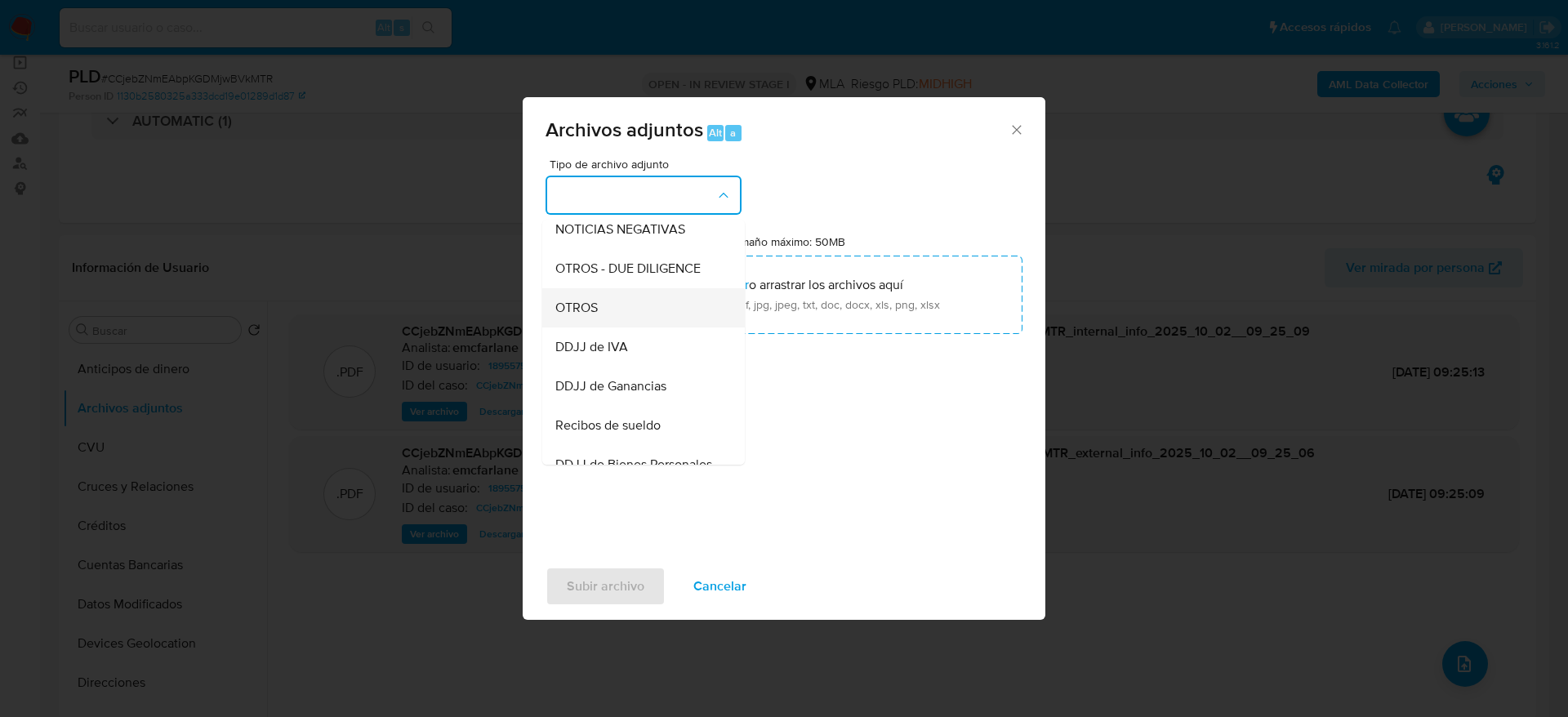
click at [615, 325] on div "OTROS" at bounding box center [638, 307] width 166 height 39
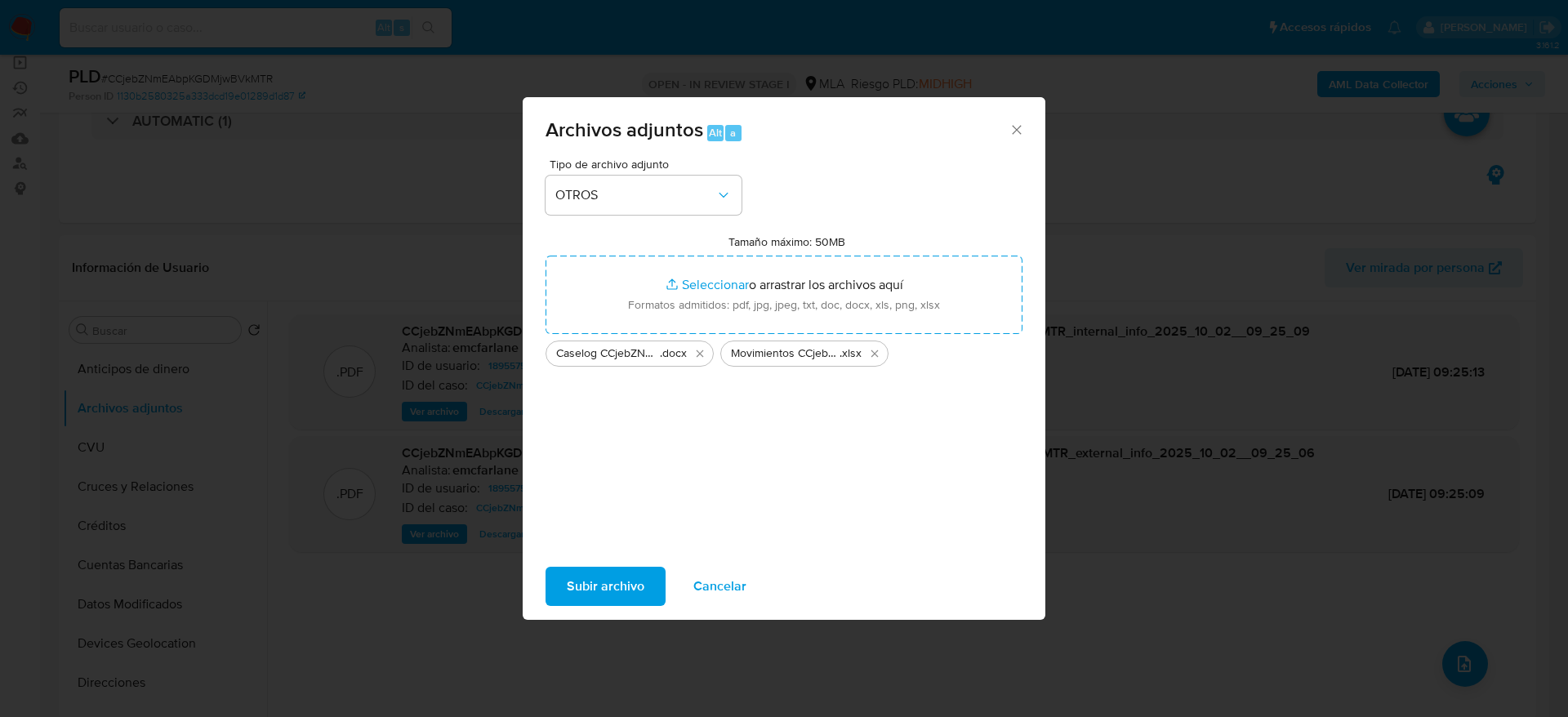
click at [627, 569] on span "Subir archivo" at bounding box center [605, 587] width 77 height 36
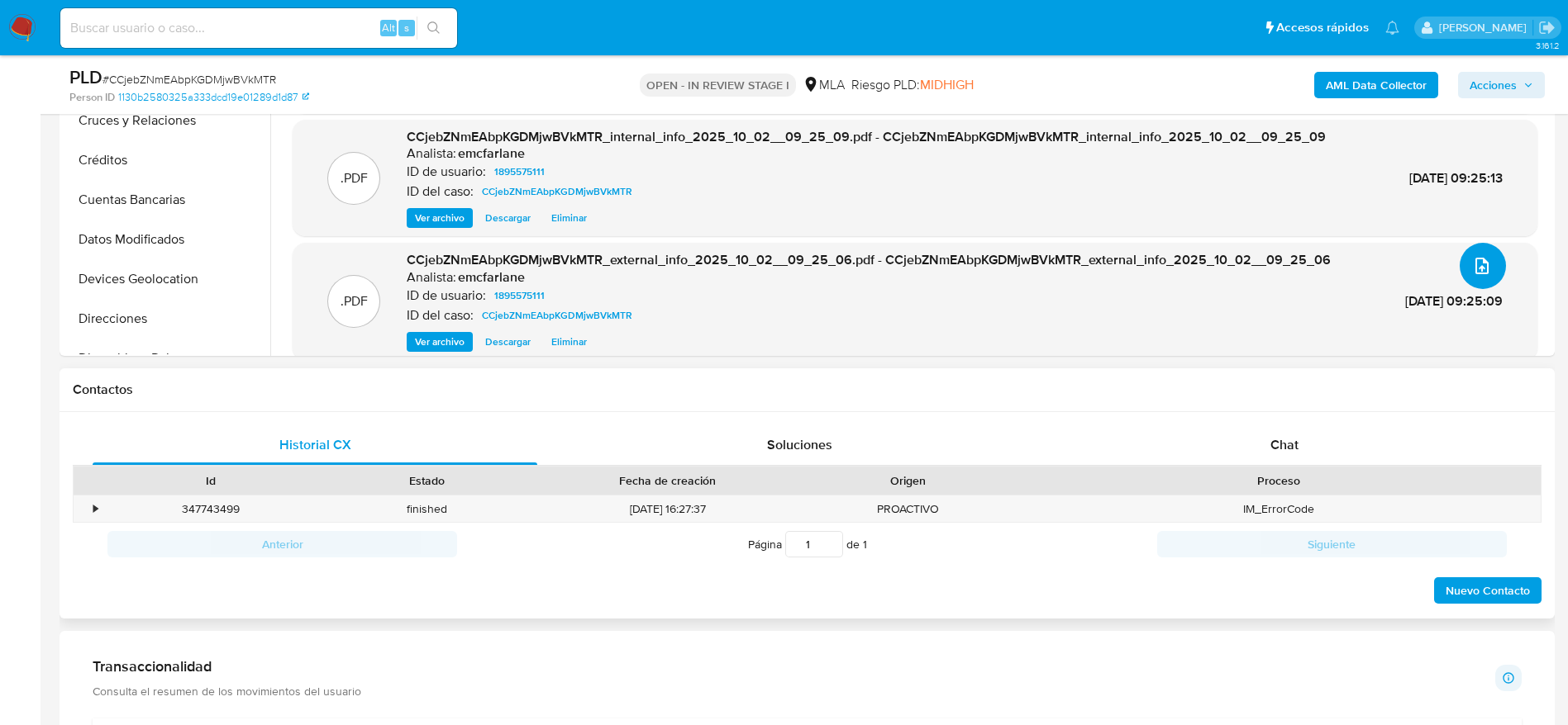
scroll to position [53, 0]
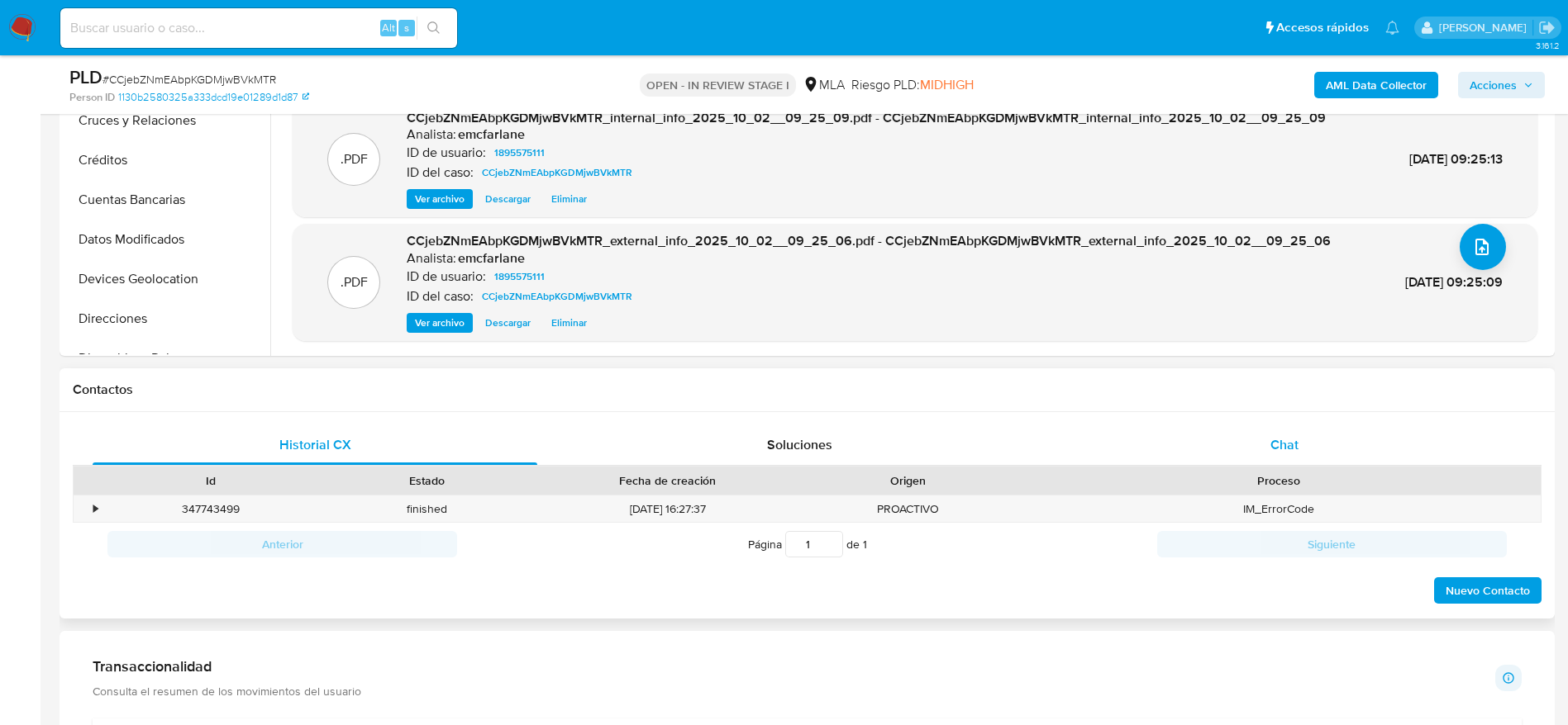
click at [1276, 433] on div "Chat" at bounding box center [1284, 445] width 445 height 40
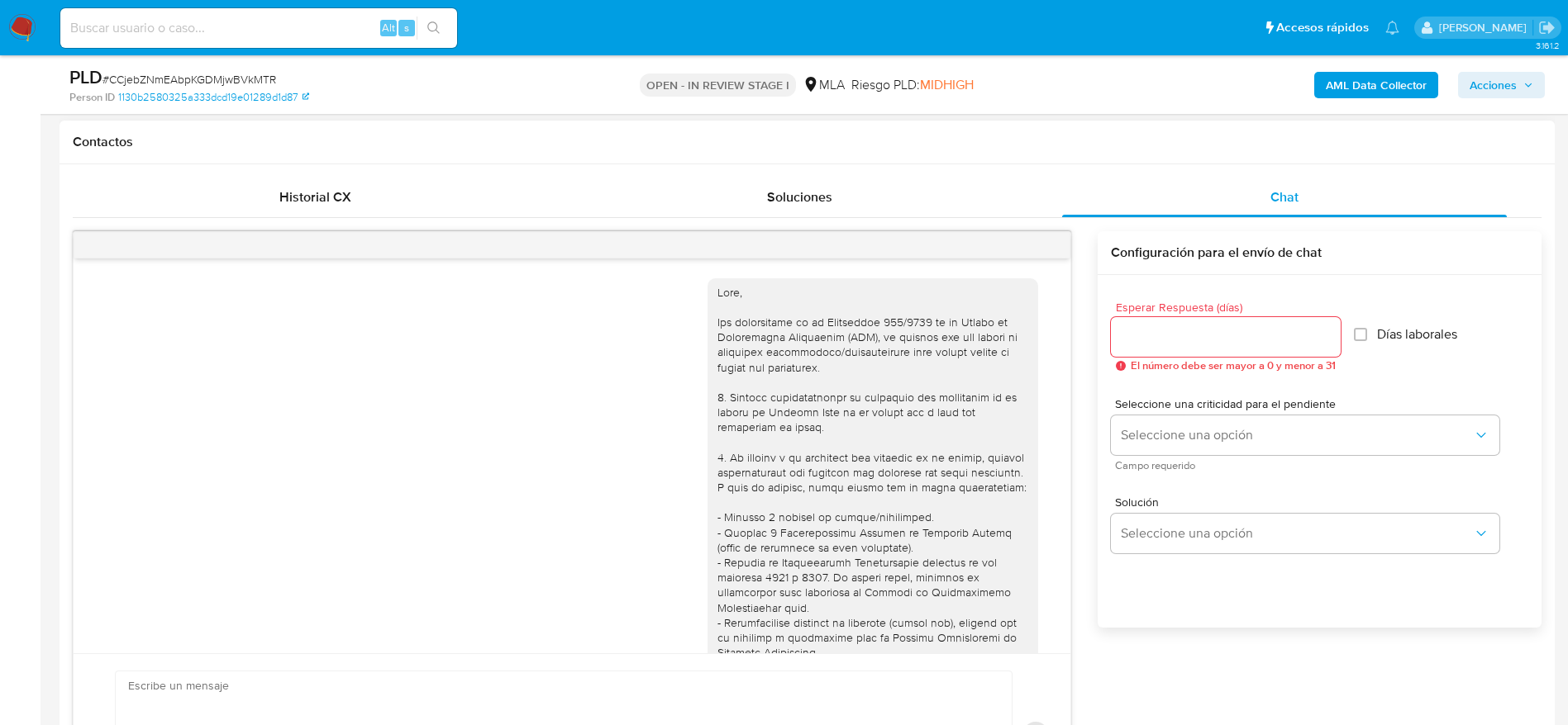
scroll to position [556, 0]
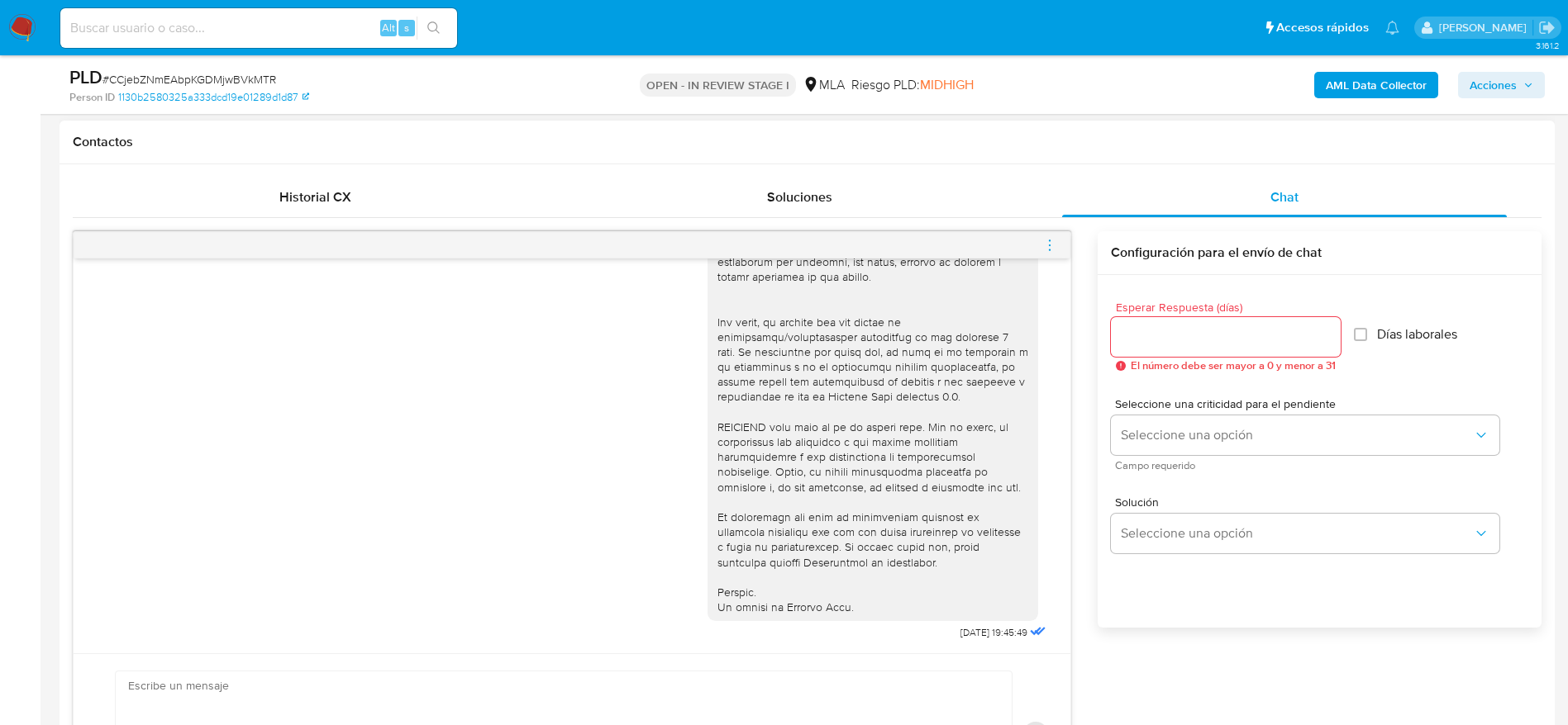
click at [1046, 249] on icon "menu-action" at bounding box center [1049, 245] width 15 height 15
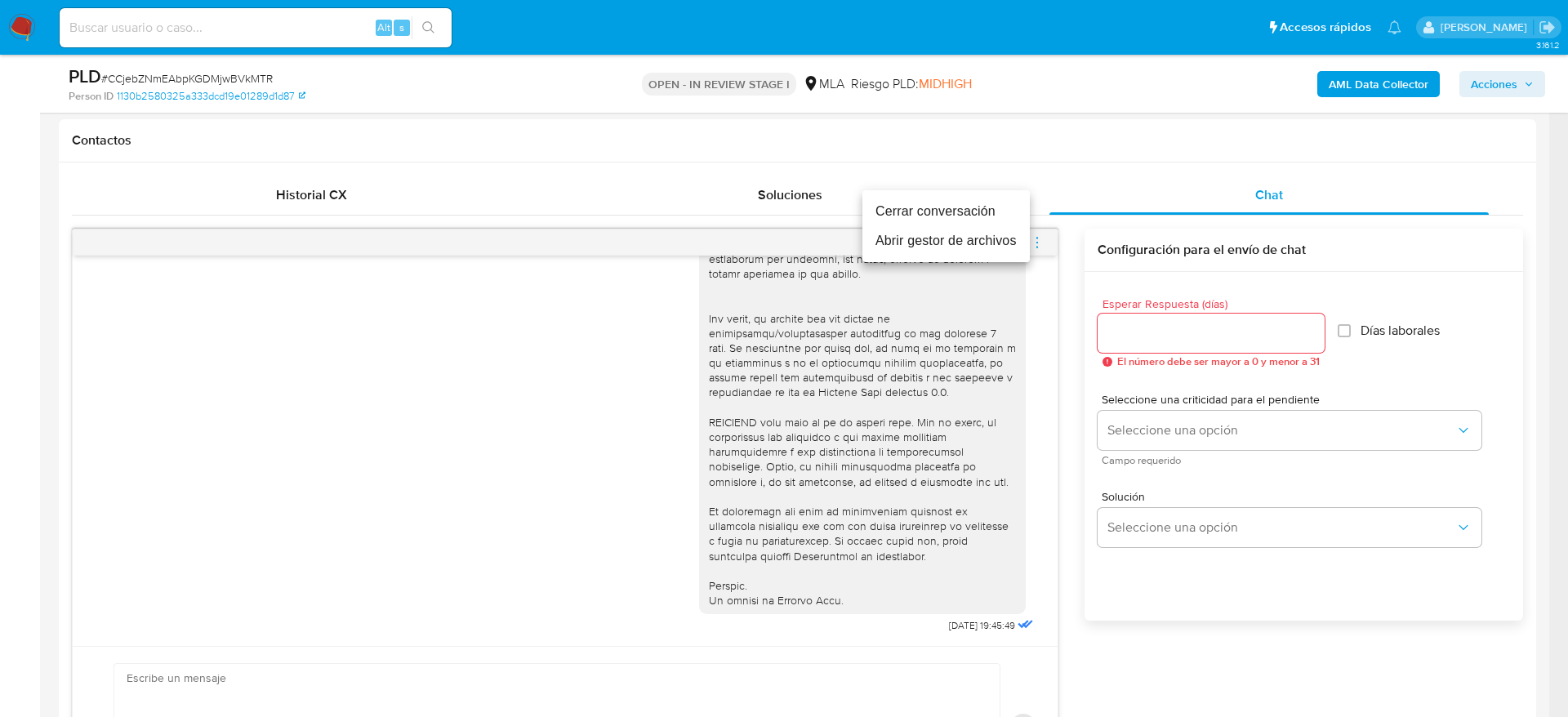
click at [969, 213] on li "Cerrar conversación" at bounding box center [945, 212] width 167 height 30
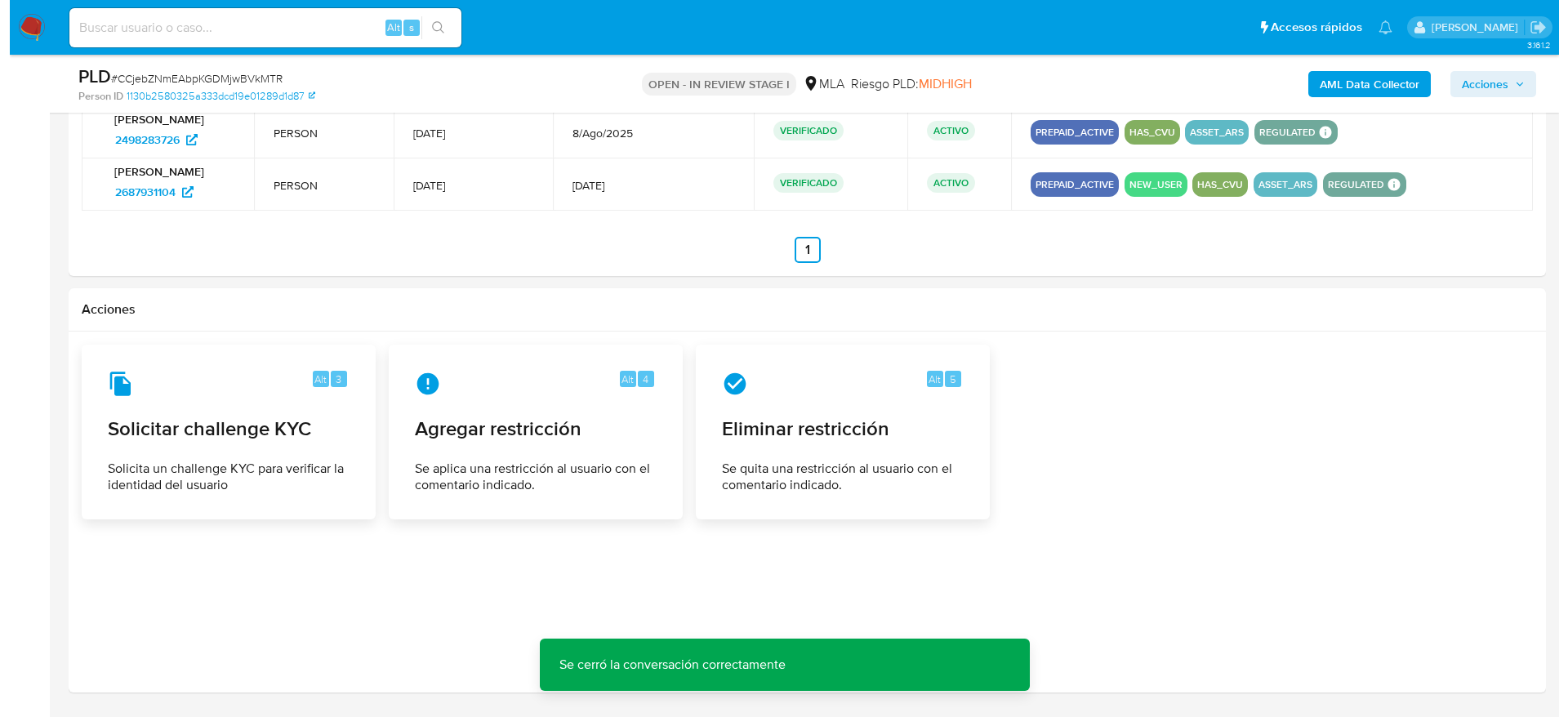
scroll to position [2573, 0]
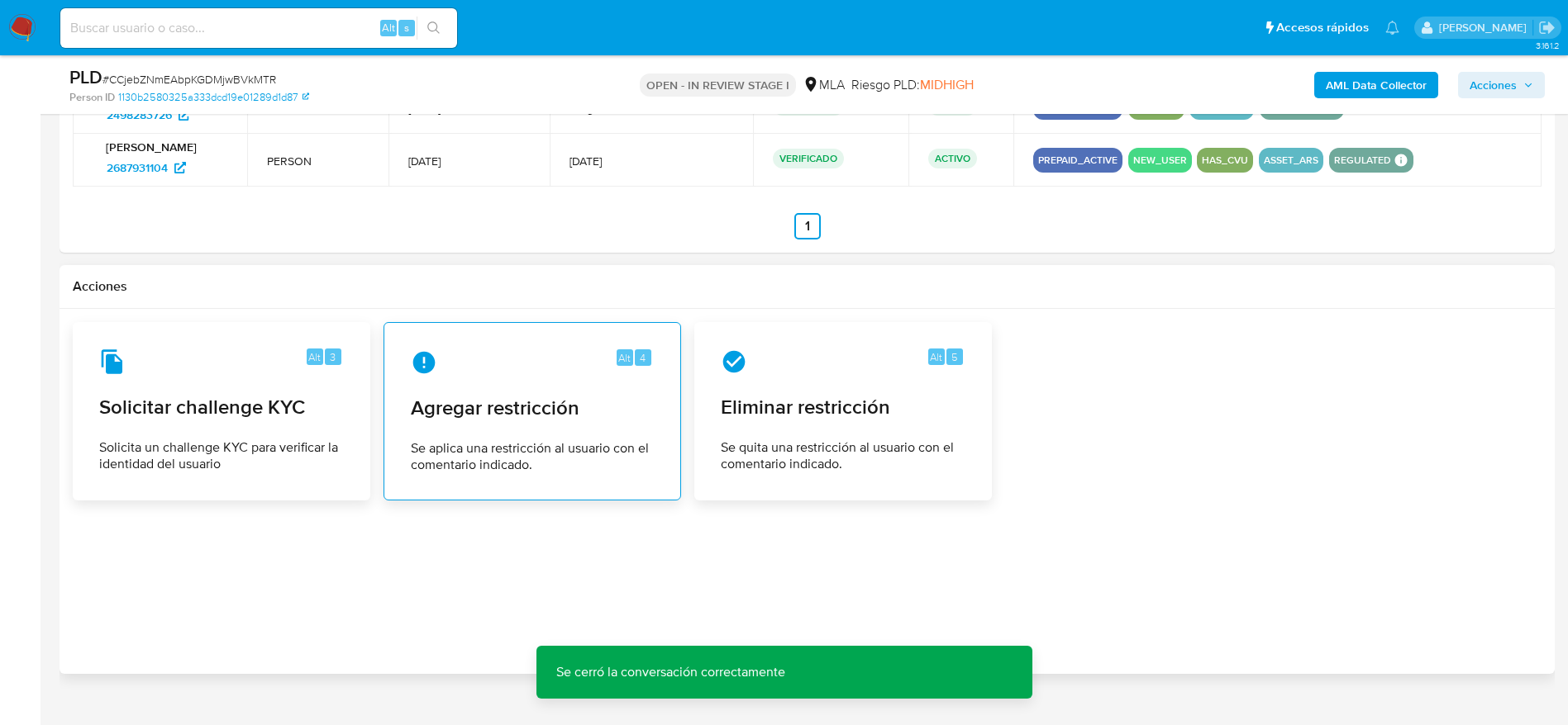
click at [580, 467] on span "Se aplica una restricción al usuario con el comentario indicado." at bounding box center [532, 457] width 243 height 33
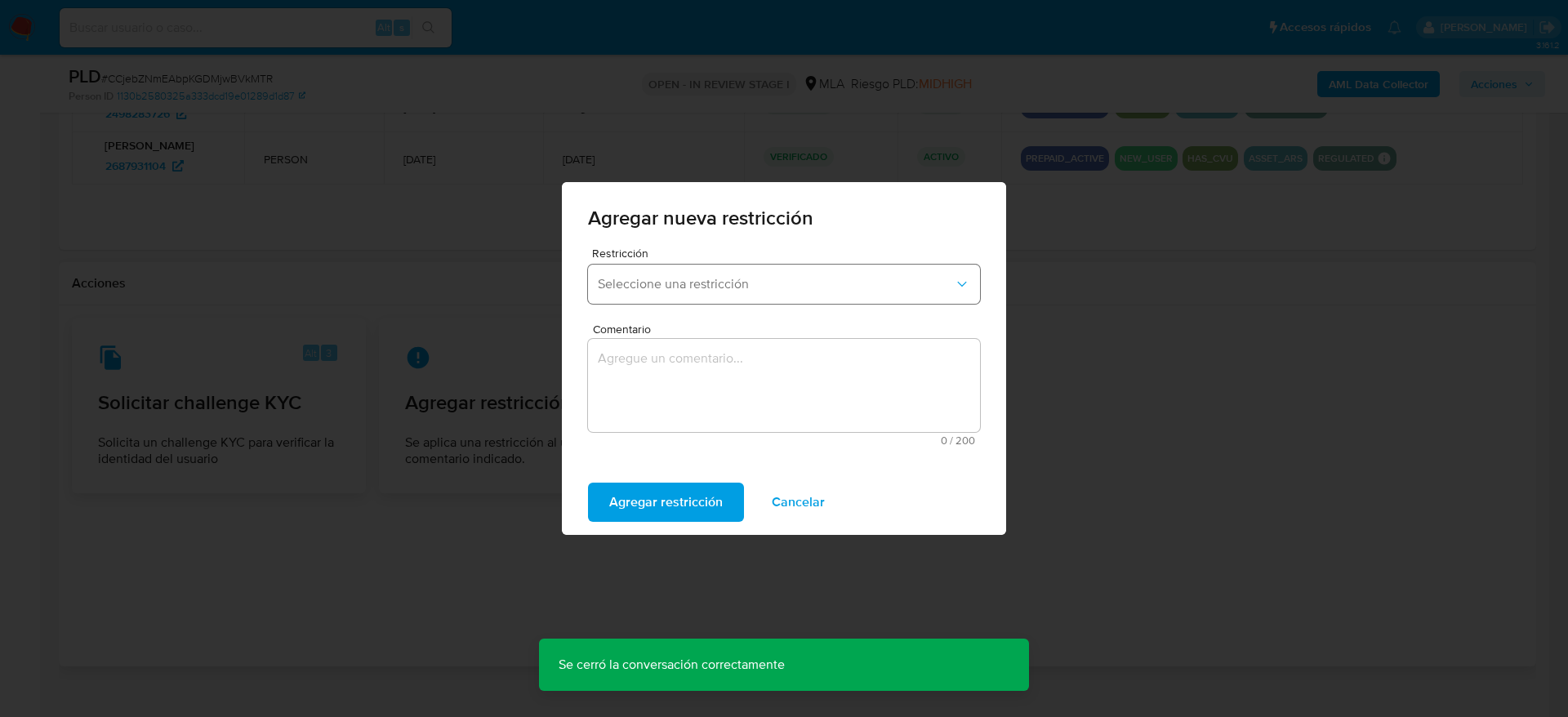
click at [735, 286] on span "Seleccione una restricción" at bounding box center [776, 283] width 356 height 16
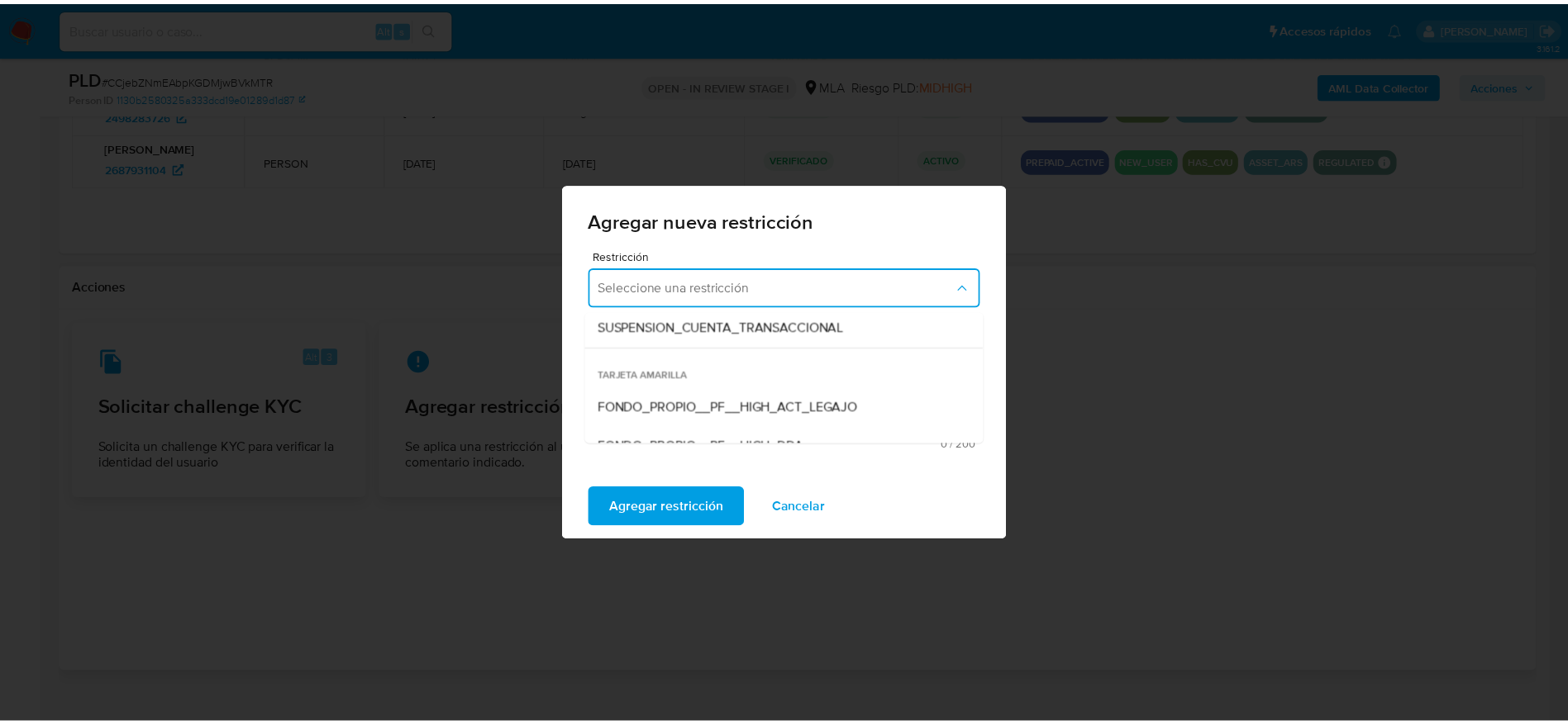
scroll to position [248, 0]
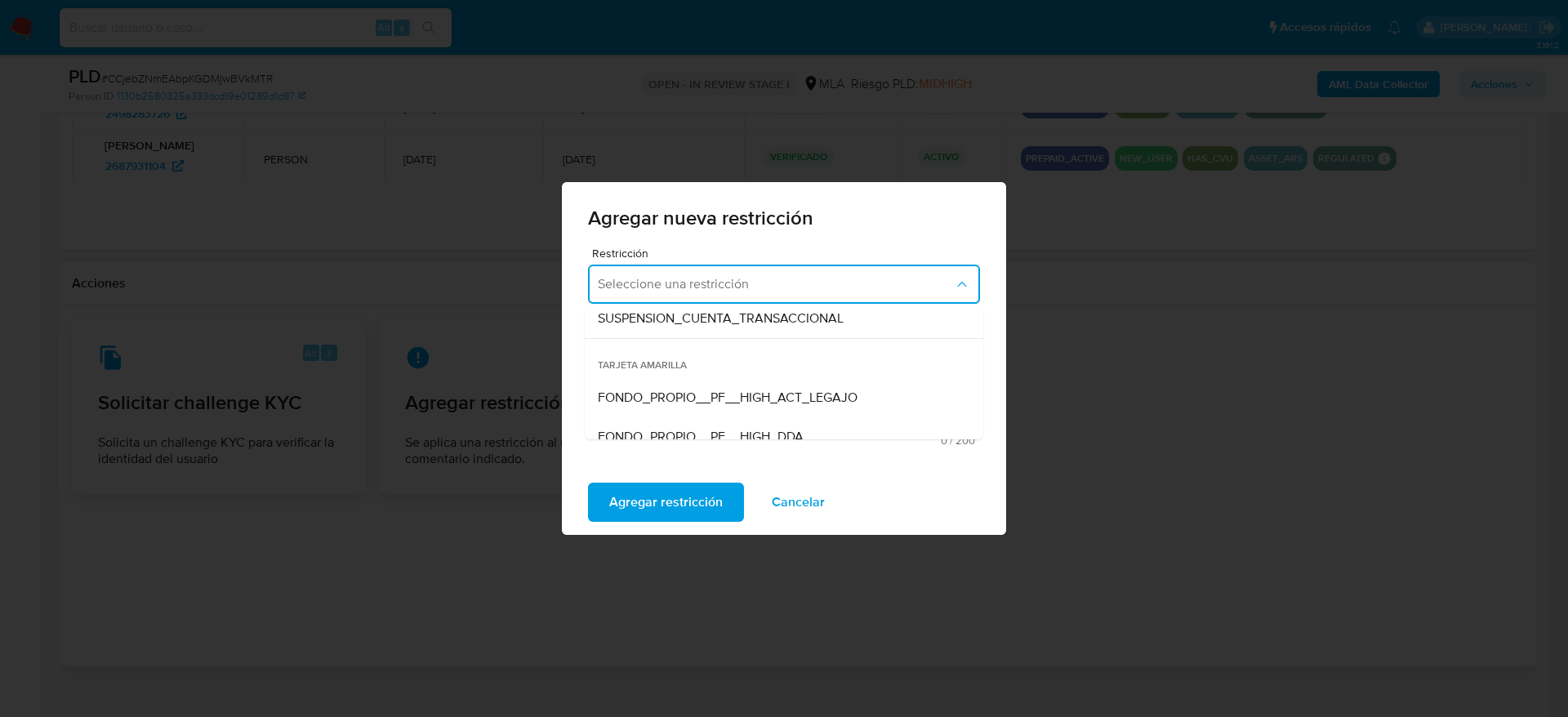
click at [737, 323] on span "SUSPENSION_CUENTA_TRANSACCIONAL" at bounding box center [720, 318] width 246 height 16
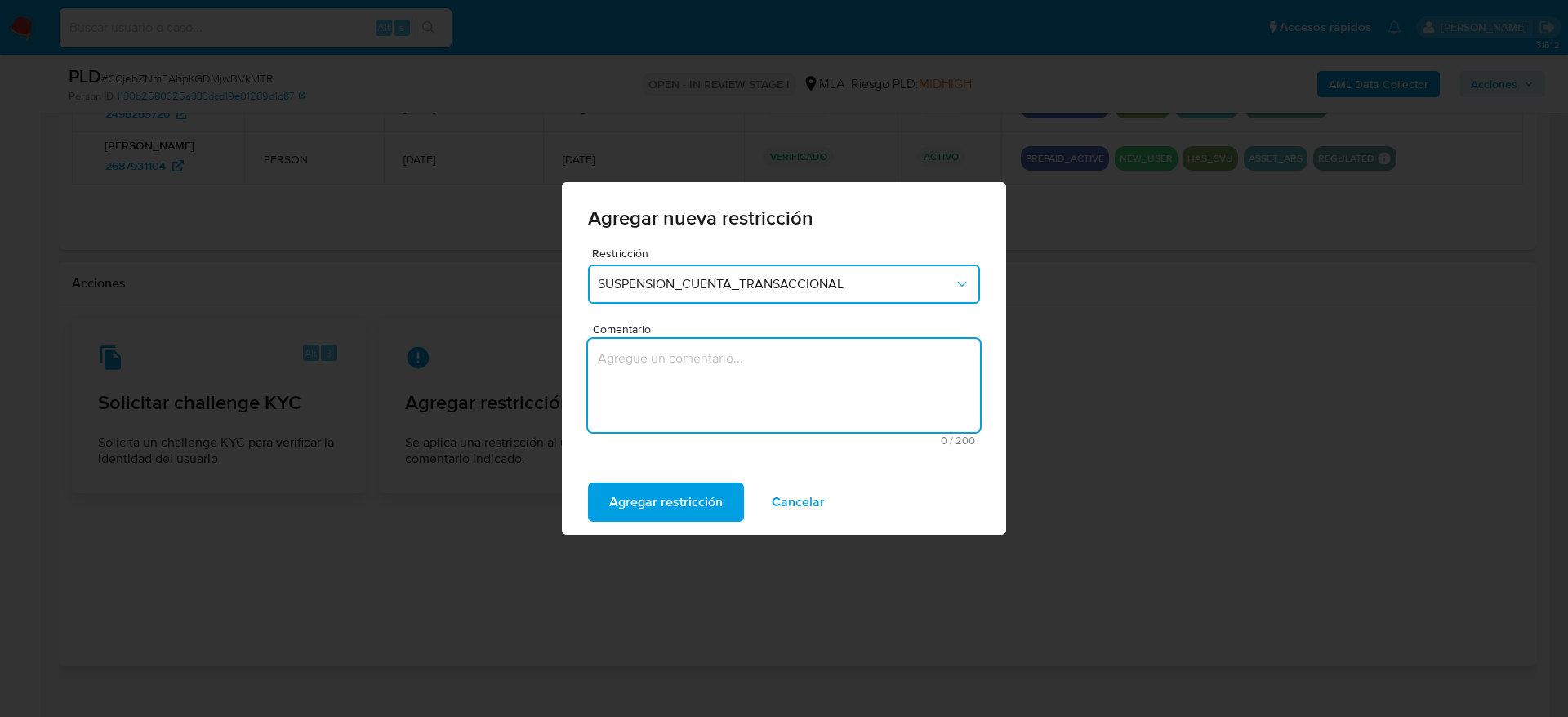
click at [712, 382] on textarea "Comentario" at bounding box center [784, 385] width 392 height 93
type textarea "AML"
click at [696, 499] on span "Agregar restricción" at bounding box center [666, 503] width 114 height 36
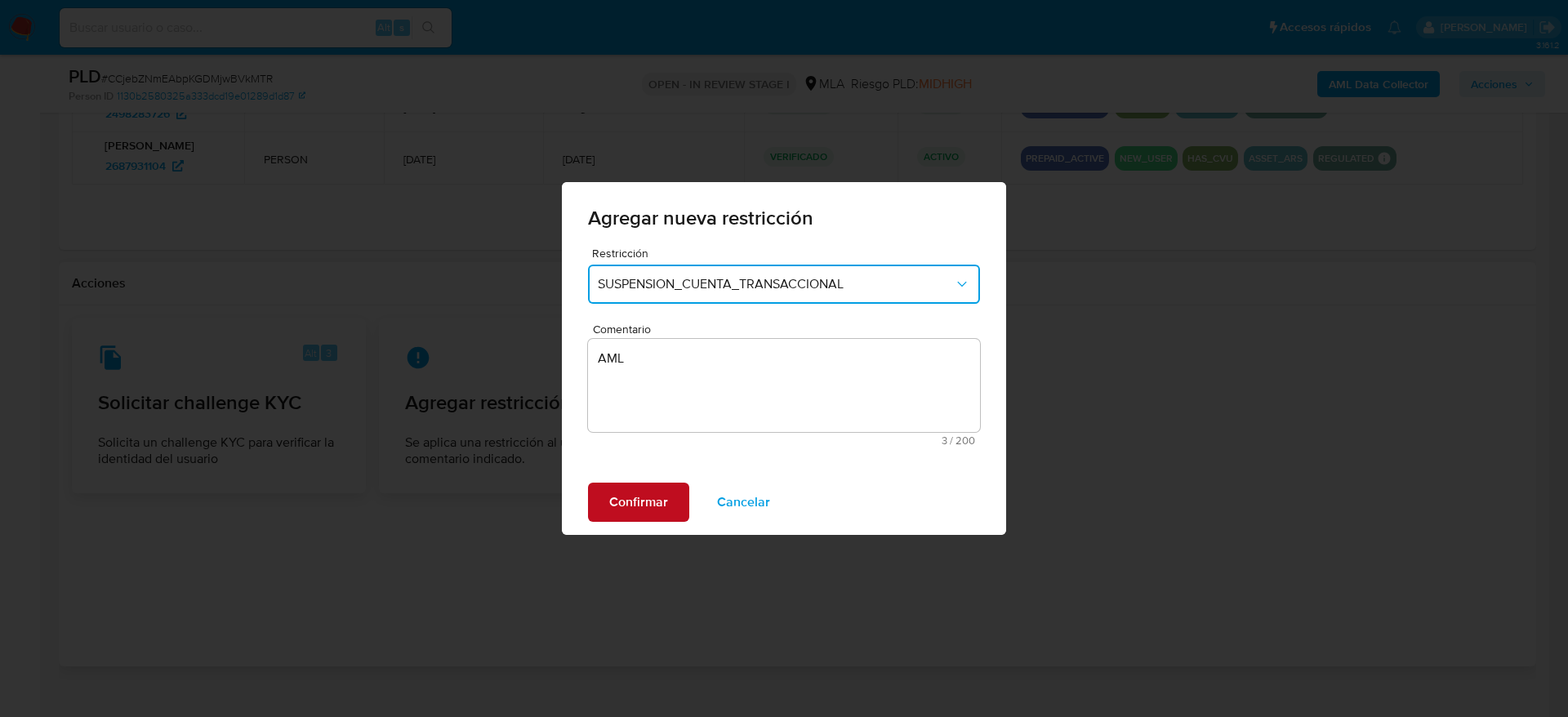
click at [620, 503] on span "Confirmar" at bounding box center [638, 503] width 58 height 36
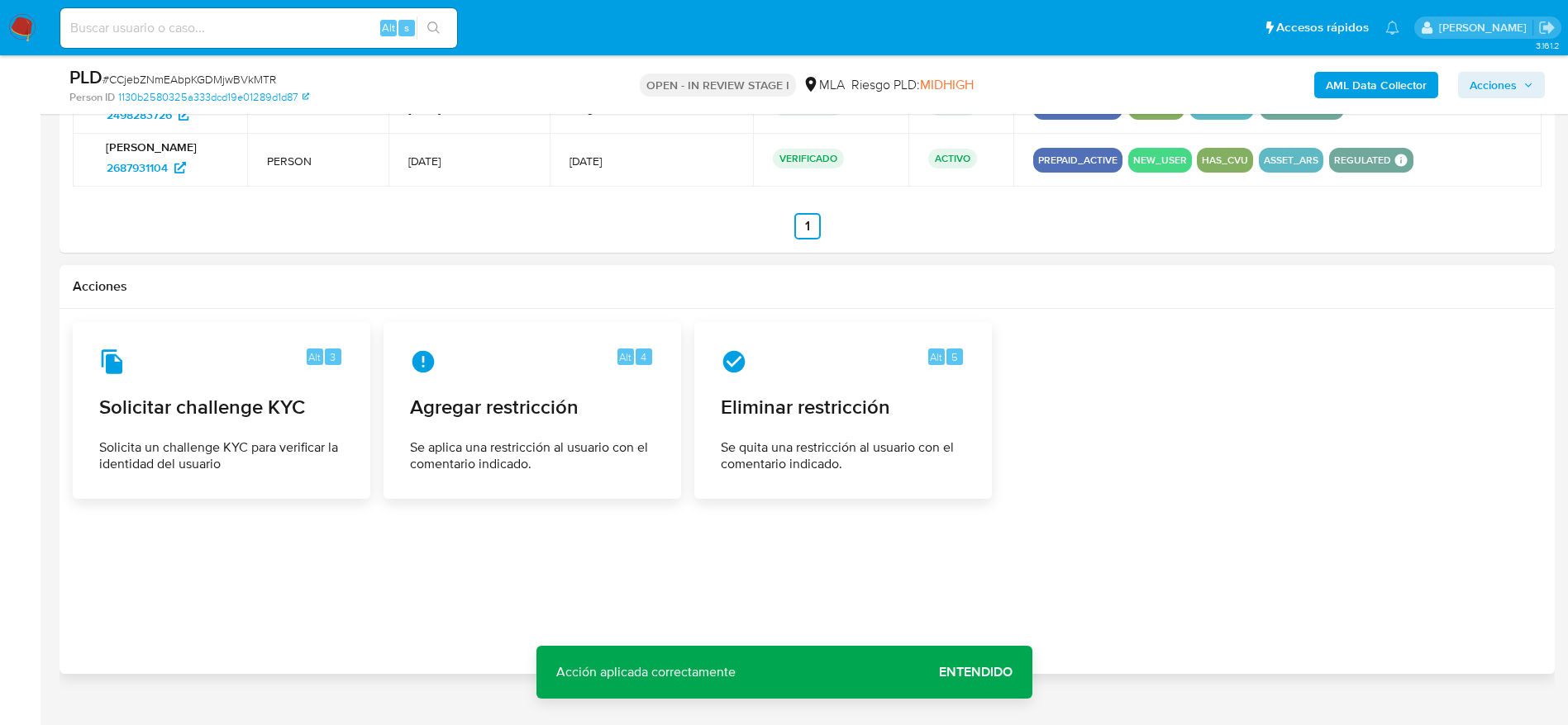
click at [955, 556] on div at bounding box center [807, 492] width 1469 height 339
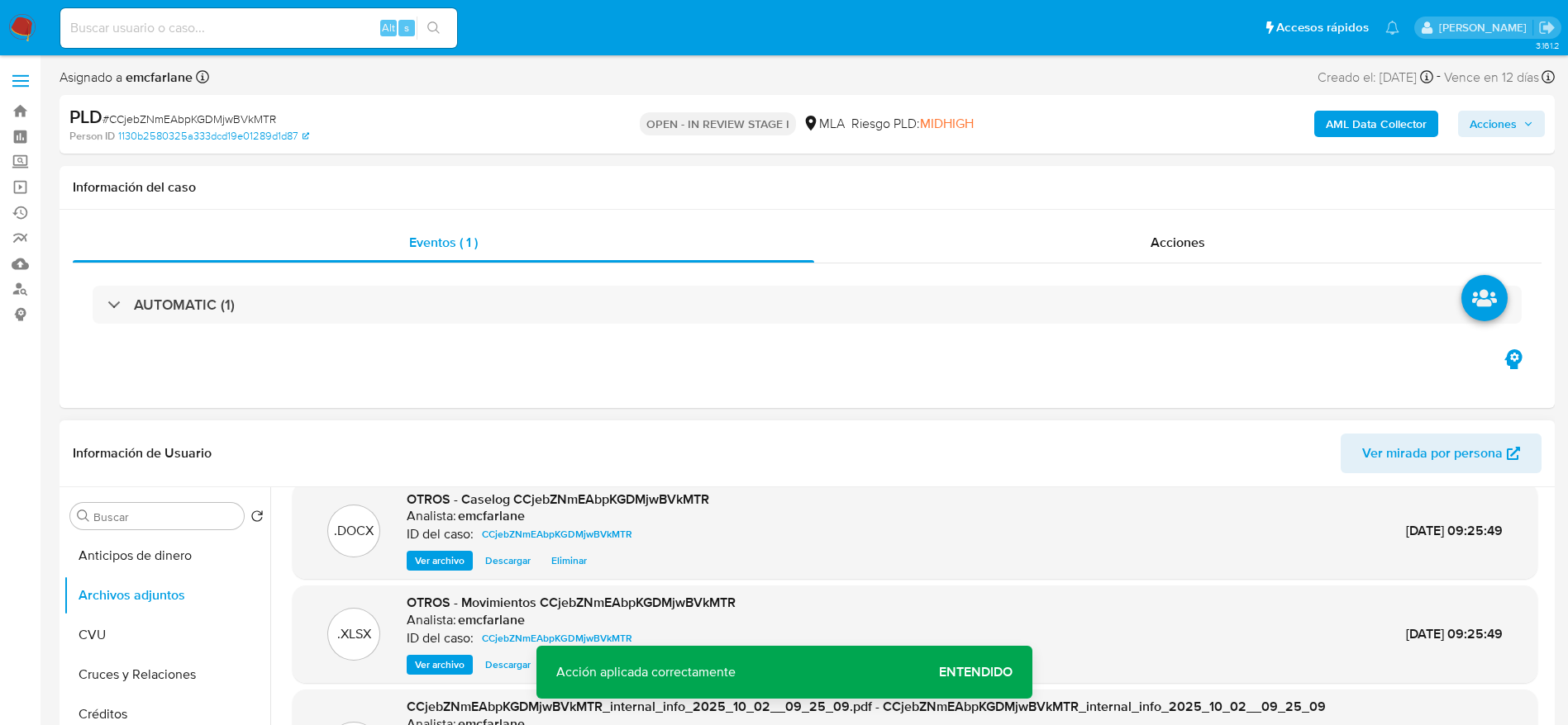
scroll to position [0, 0]
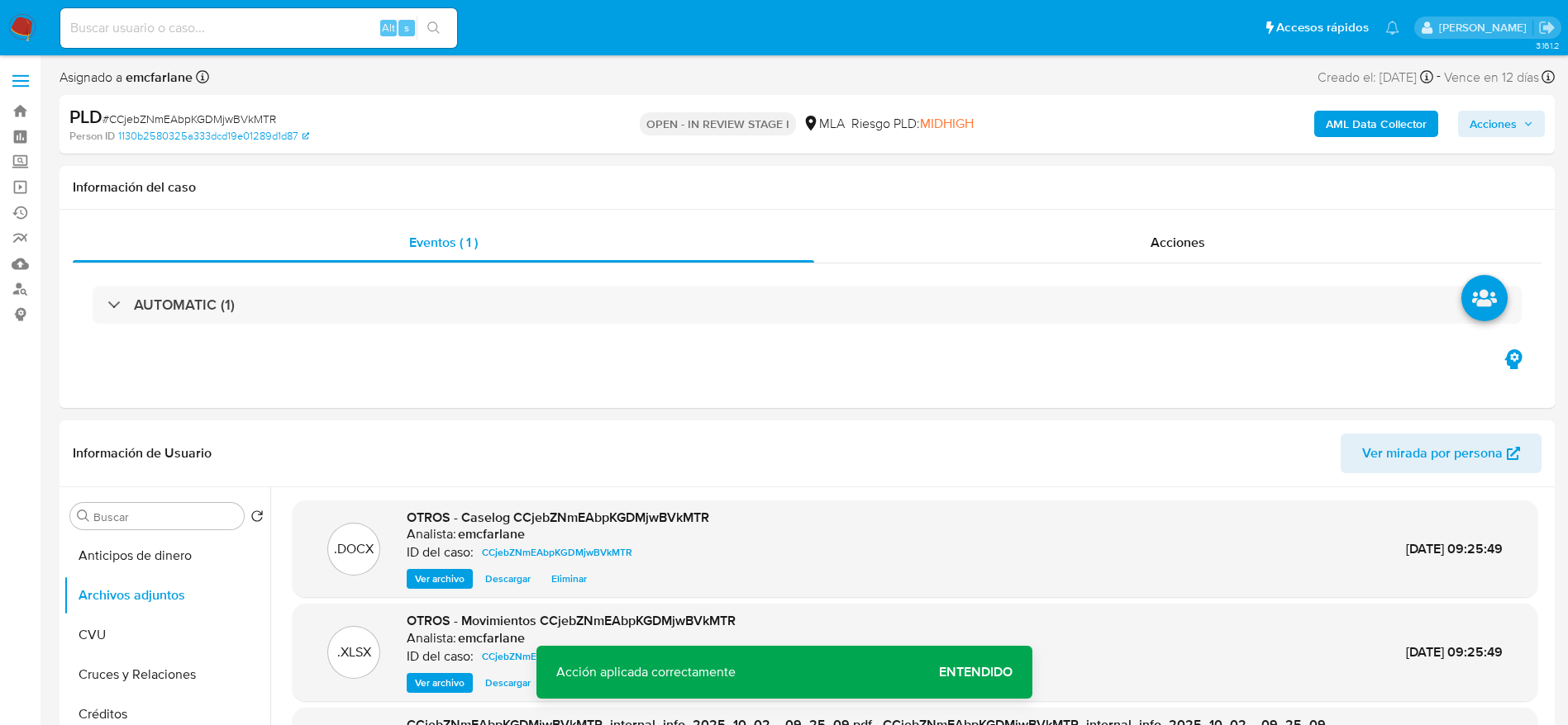
click at [1520, 131] on span "Acciones" at bounding box center [1501, 124] width 64 height 23
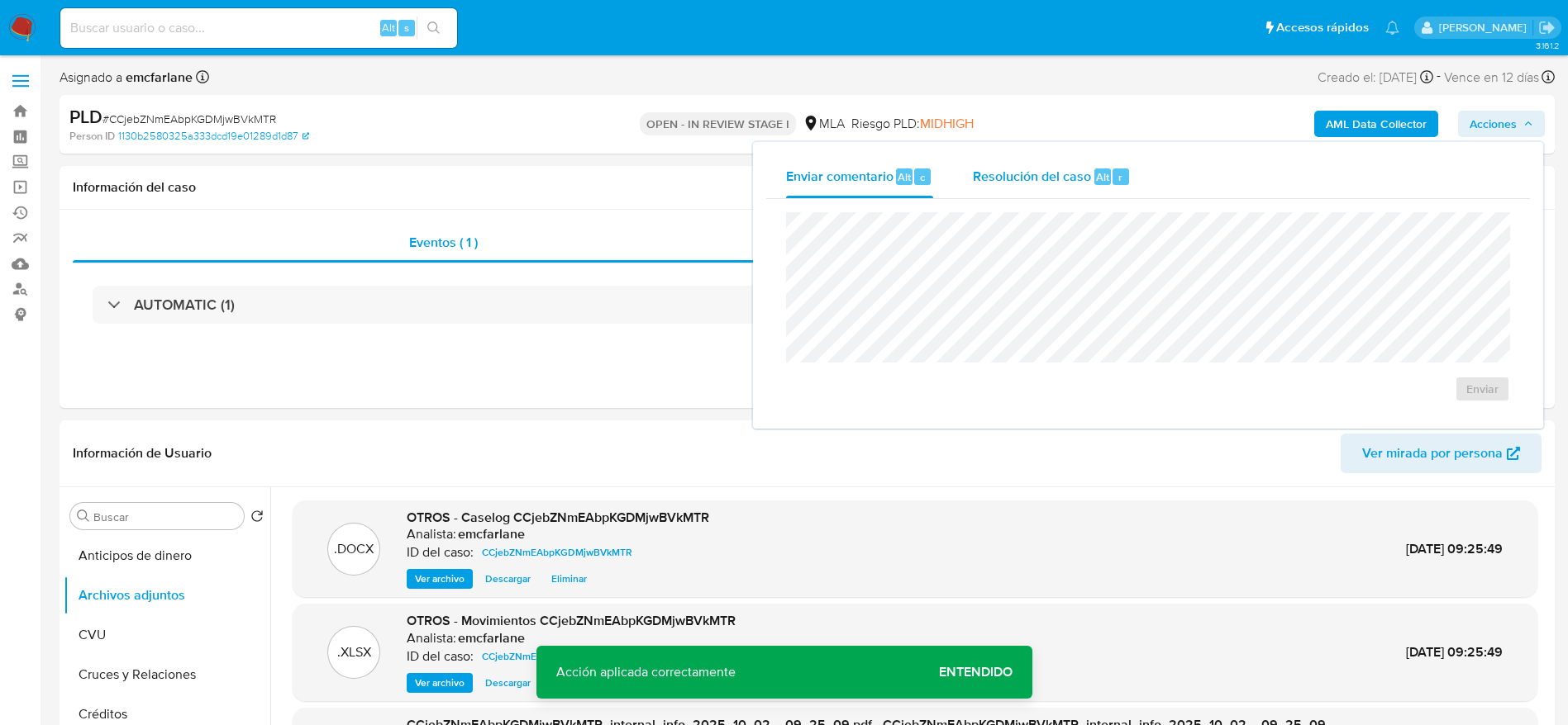
click at [1088, 188] on div "Resolución del caso Alt r" at bounding box center [1051, 176] width 158 height 43
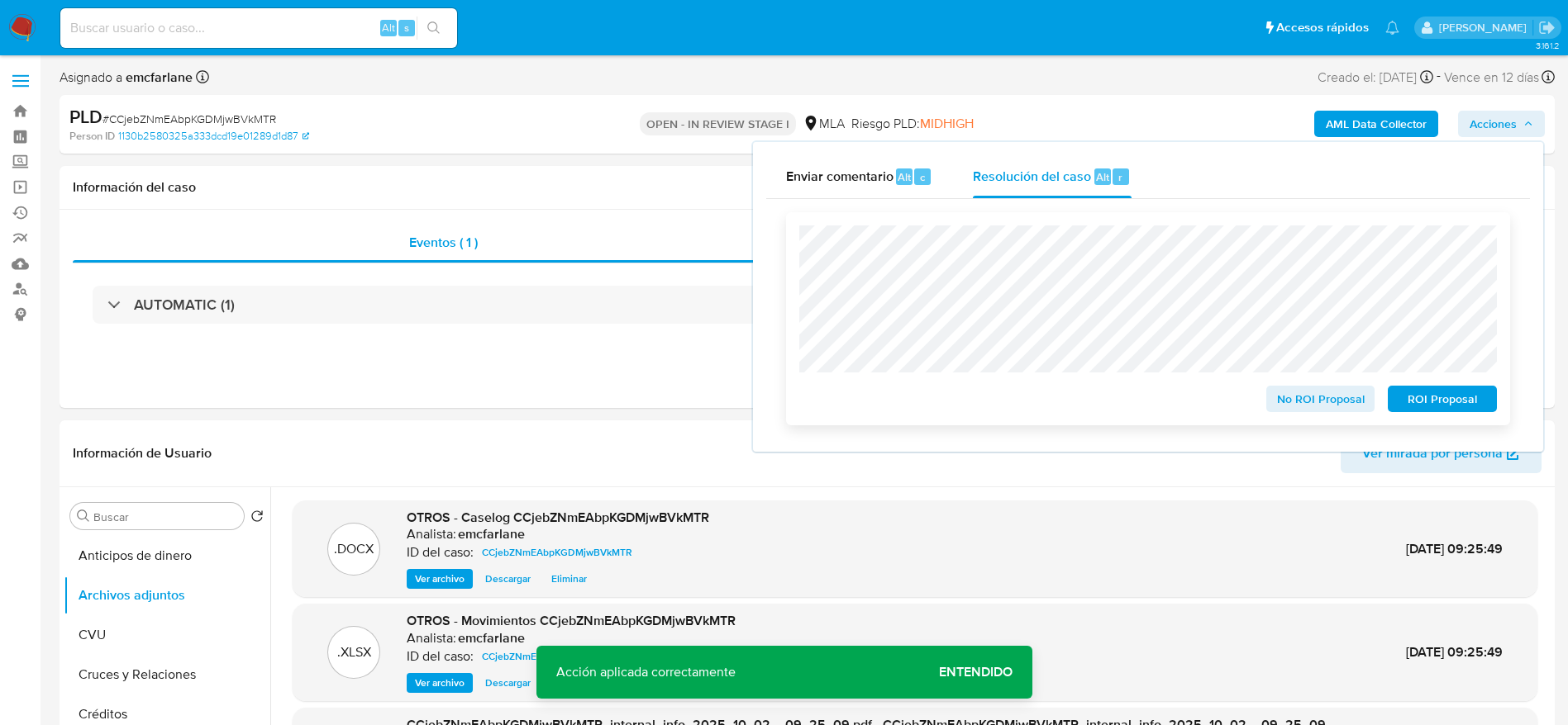
click at [1431, 408] on span "ROI Proposal" at bounding box center [1442, 399] width 86 height 23
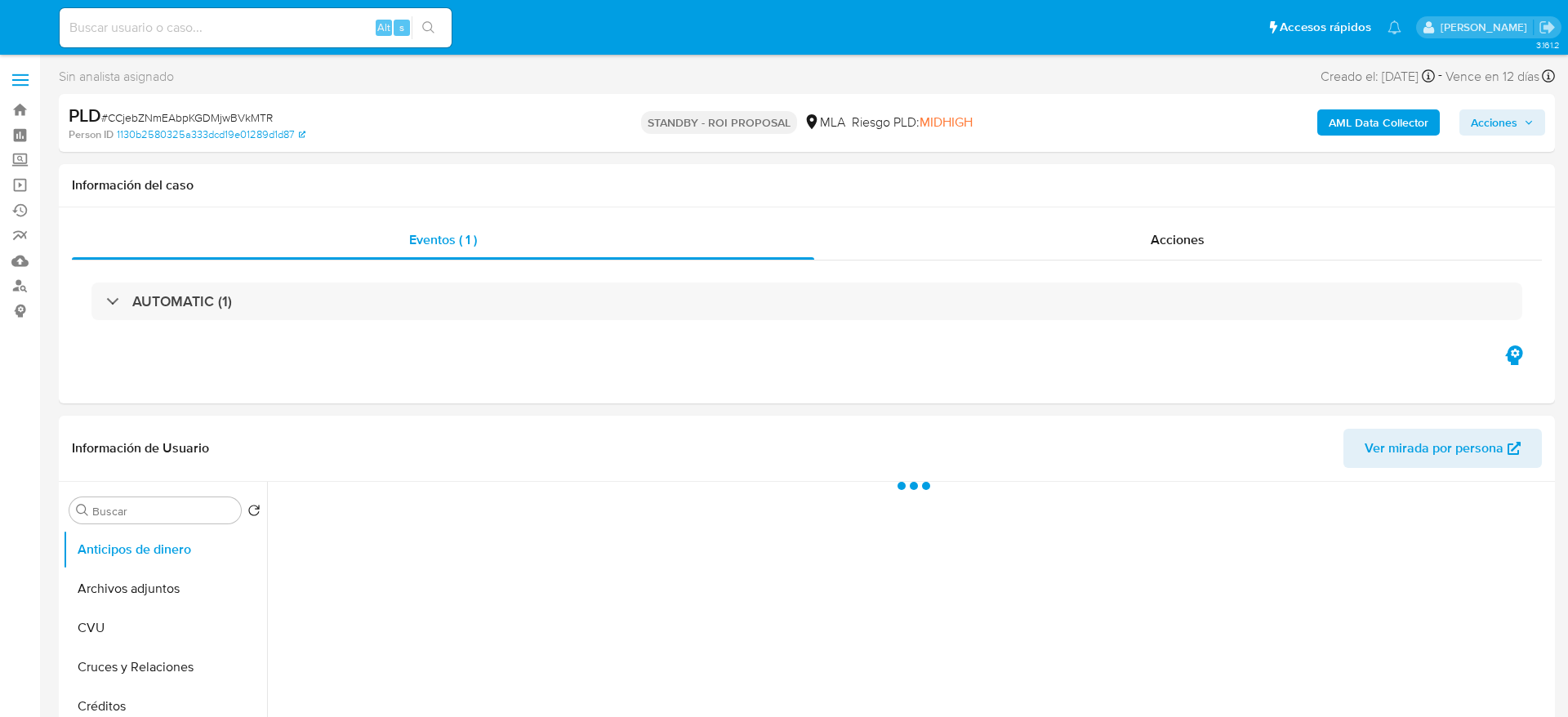
select select "10"
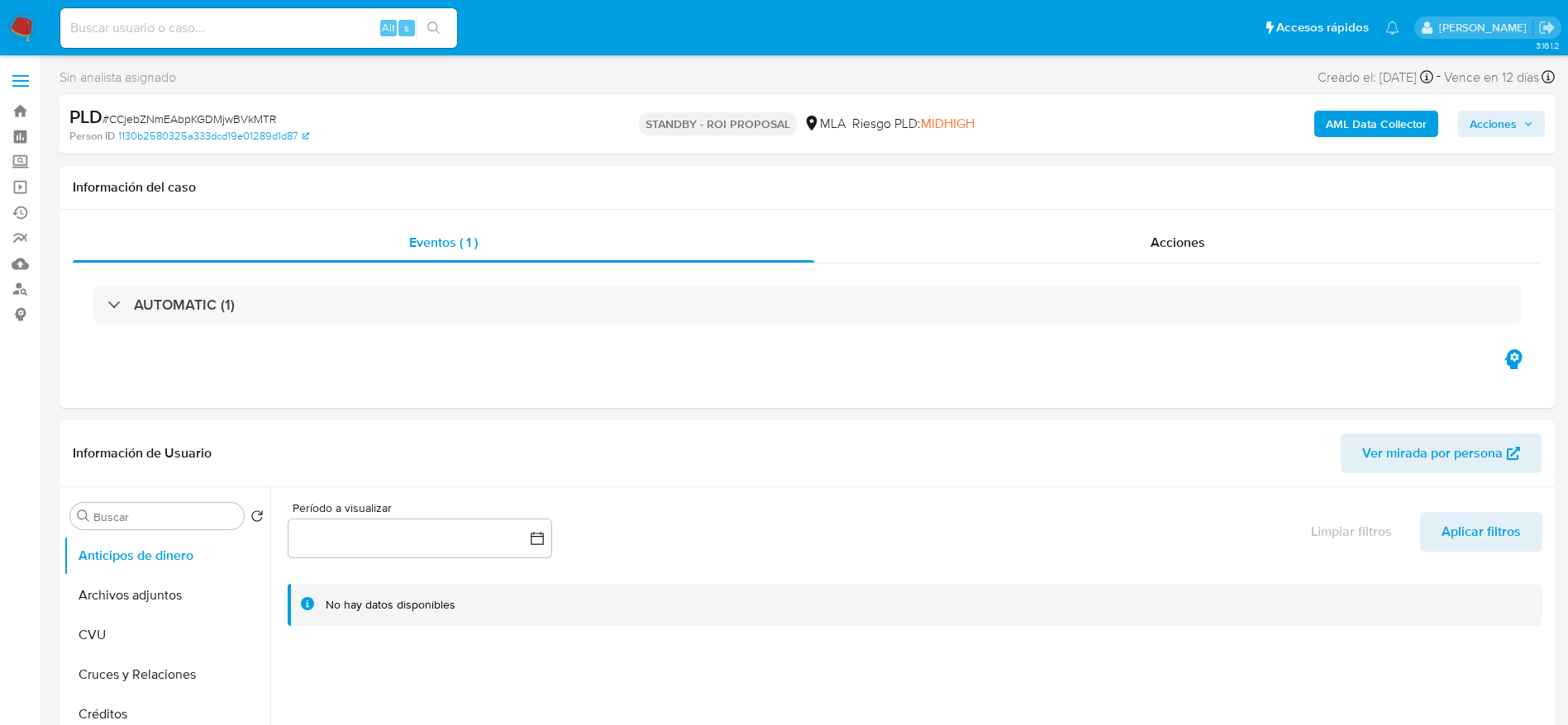
click at [268, 24] on input at bounding box center [259, 28] width 397 height 21
paste input "iW81GBgDEwP8XpL3J4Hu3V3d"
type input "iW81GBgDEwP8XpL3J4Hu3V3d"
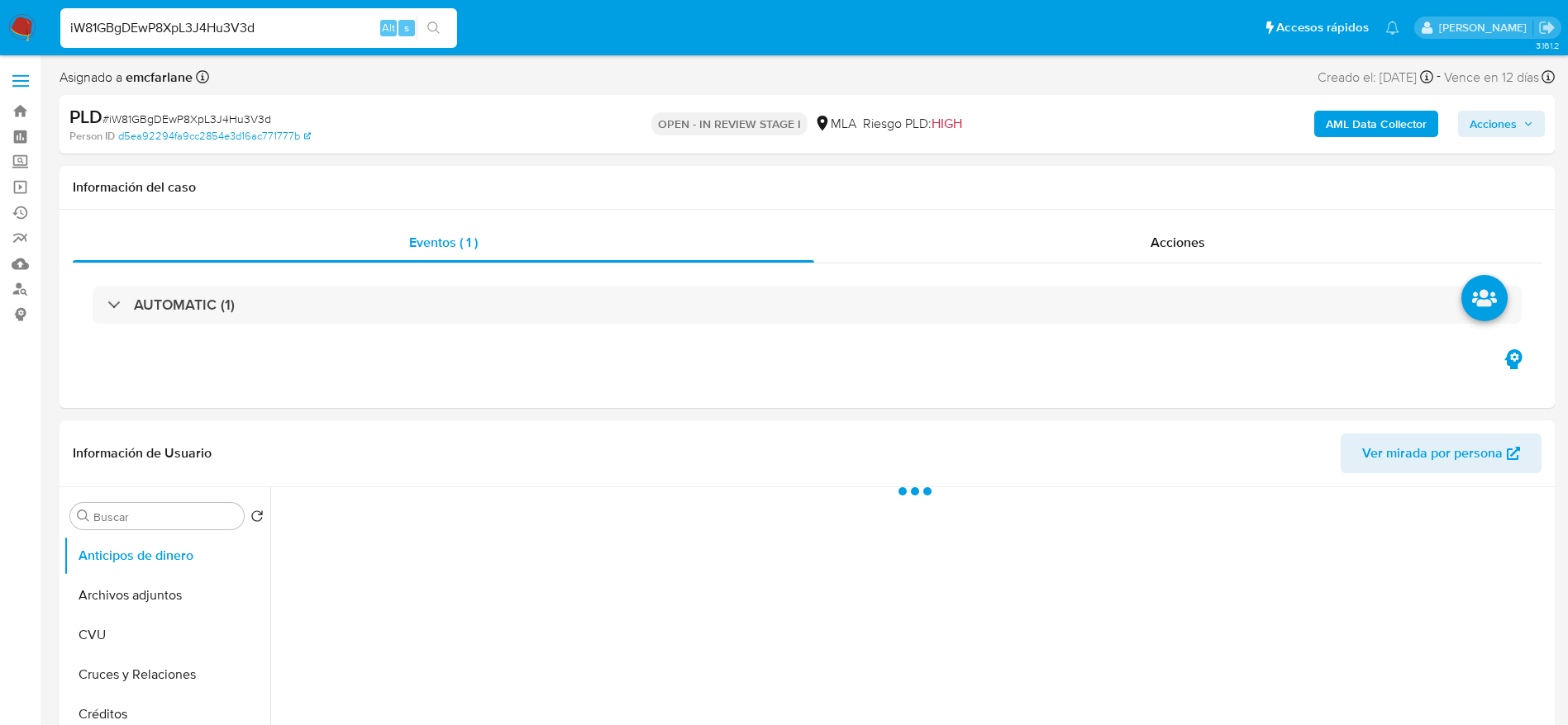
select select "10"
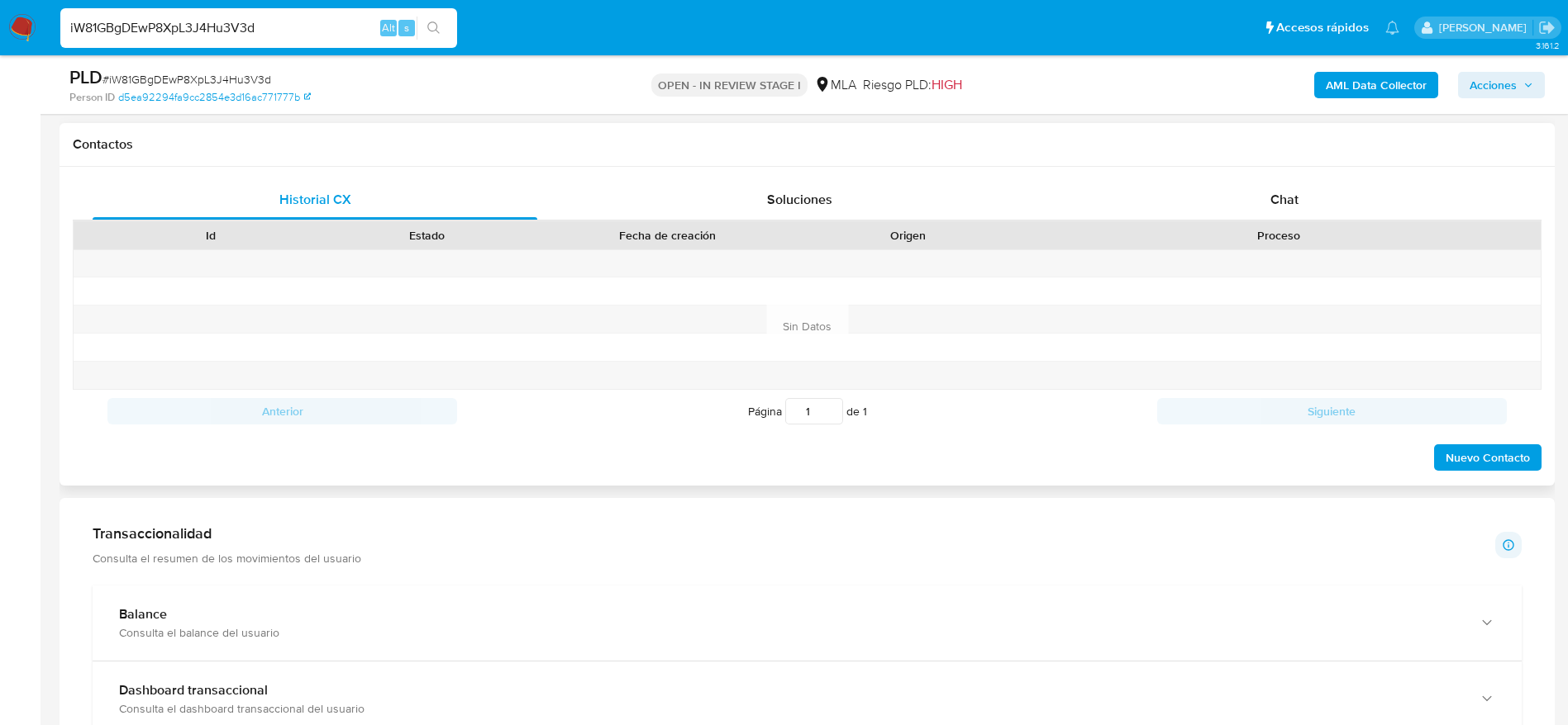
scroll to position [743, 0]
click at [1266, 187] on div "Chat" at bounding box center [1284, 196] width 445 height 40
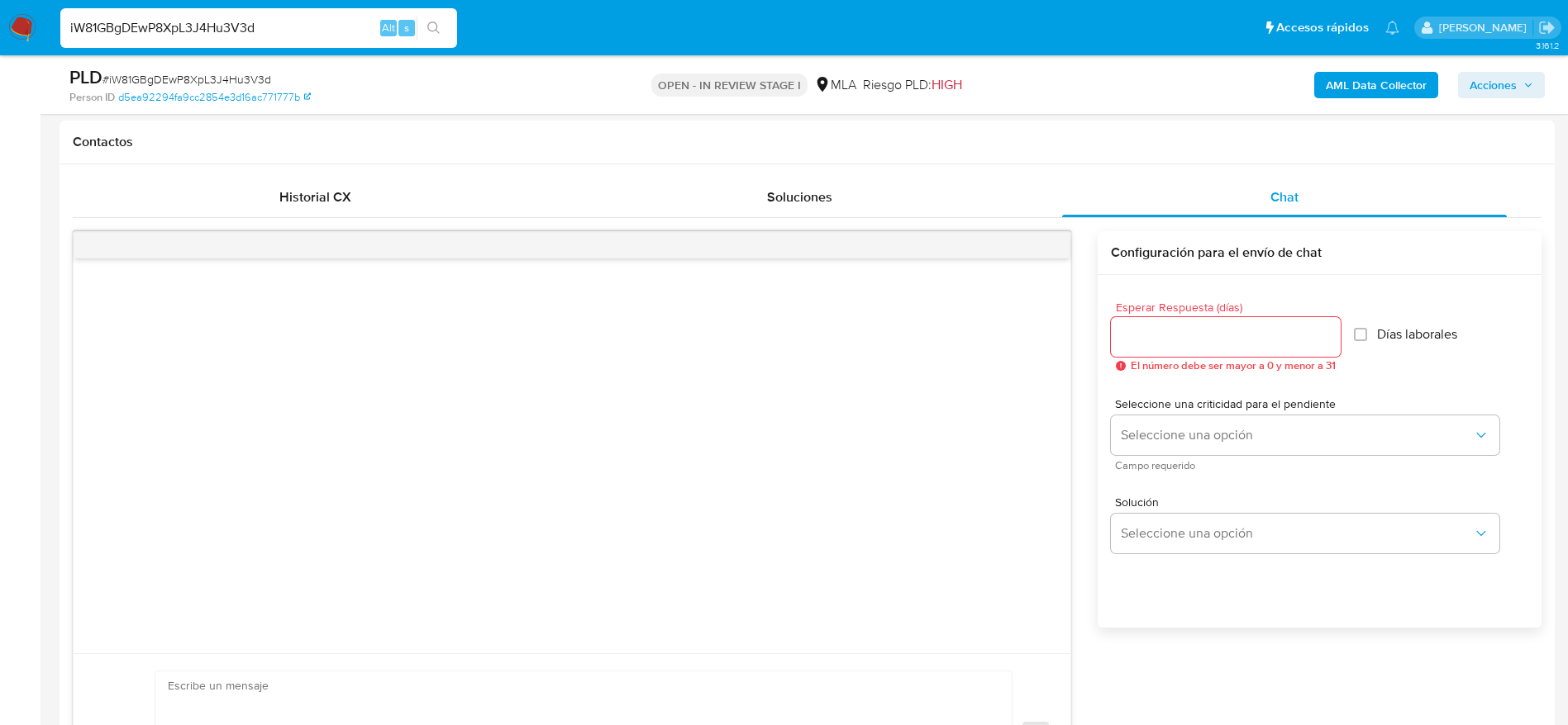
click at [279, 39] on div "iW81GBgDEwP8XpL3J4Hu3V3d Alt s" at bounding box center [259, 28] width 397 height 40
click at [276, 27] on input "iW81GBgDEwP8XpL3J4Hu3V3d" at bounding box center [259, 28] width 397 height 21
click at [276, 26] on input "iW81GBgDEwP8XpL3J4Hu3V3d" at bounding box center [259, 28] width 397 height 21
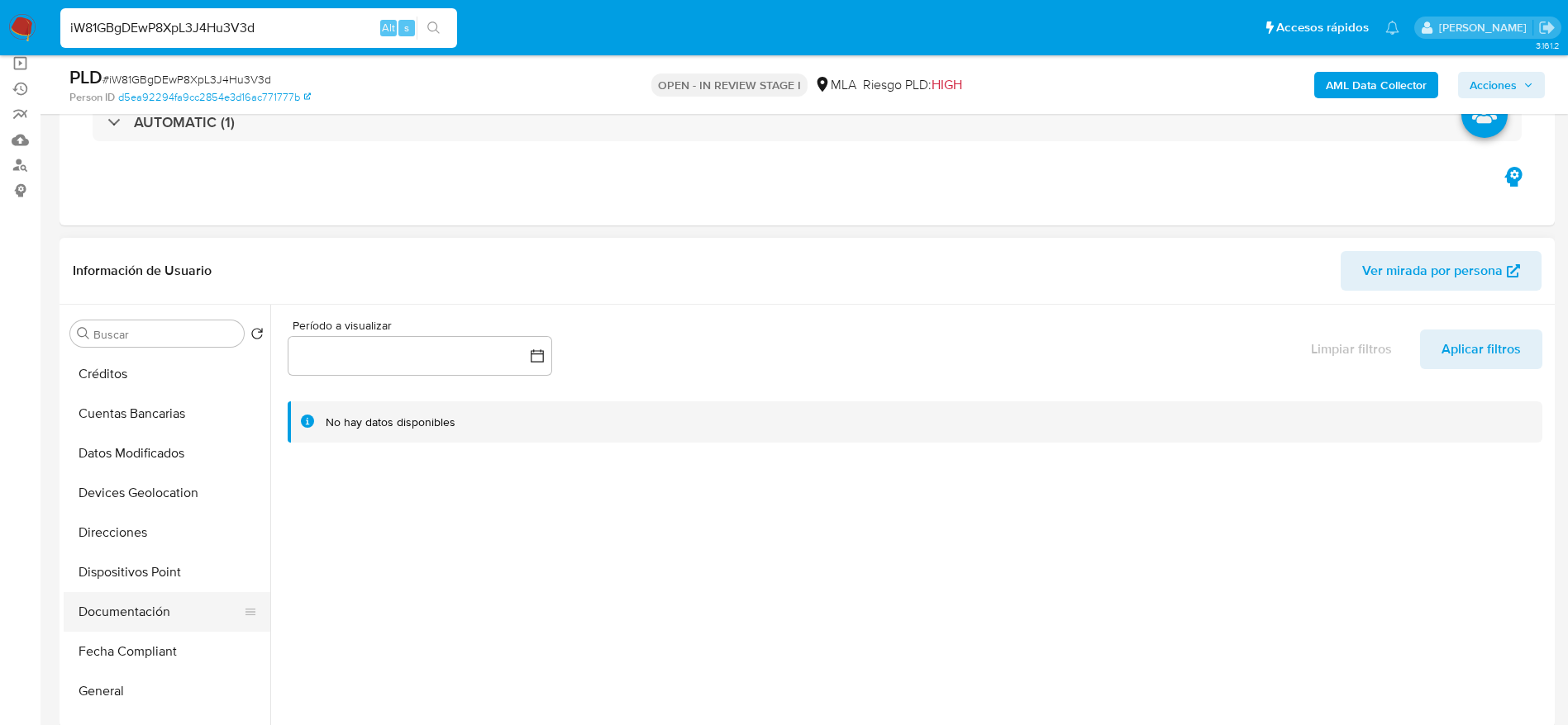
scroll to position [248, 0]
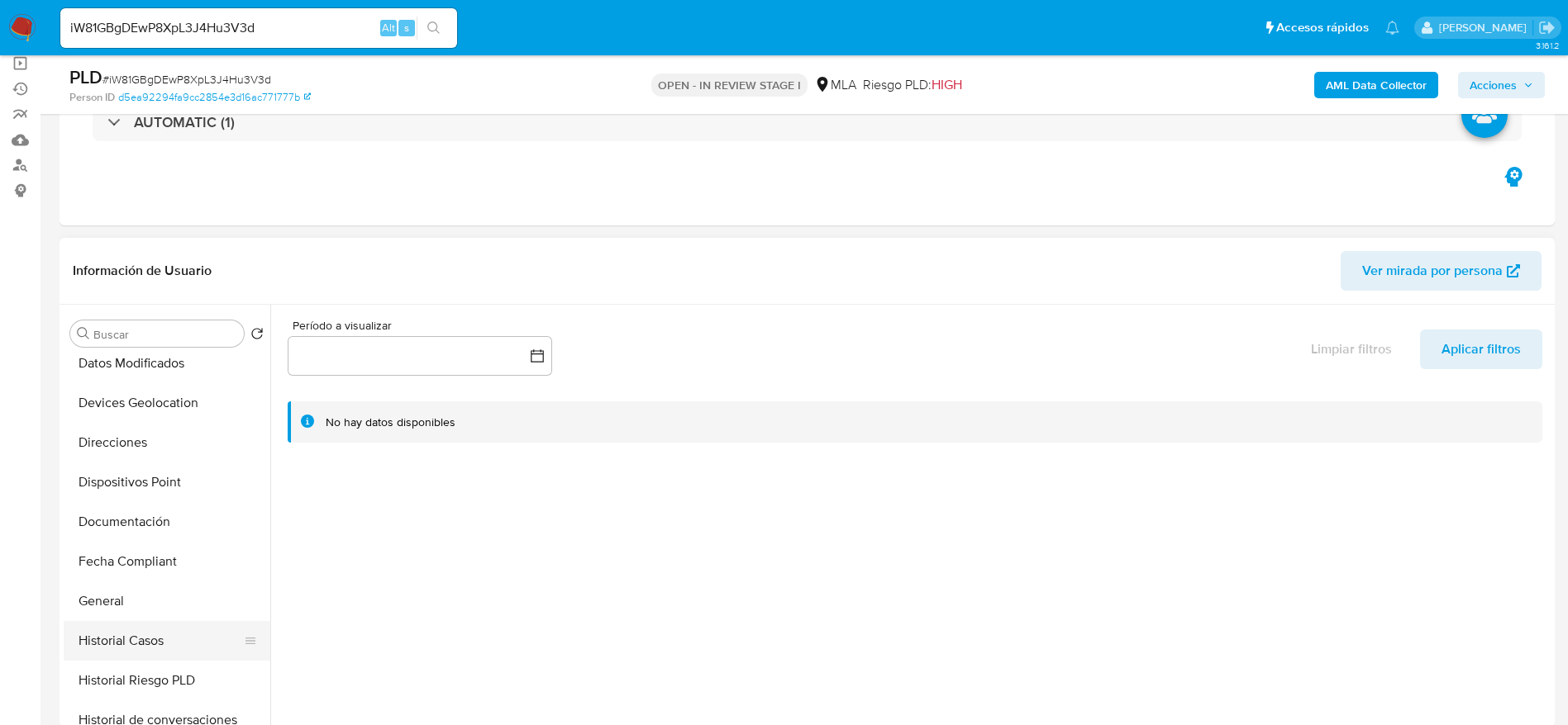
click at [134, 658] on button "Historial Casos" at bounding box center [161, 641] width 194 height 40
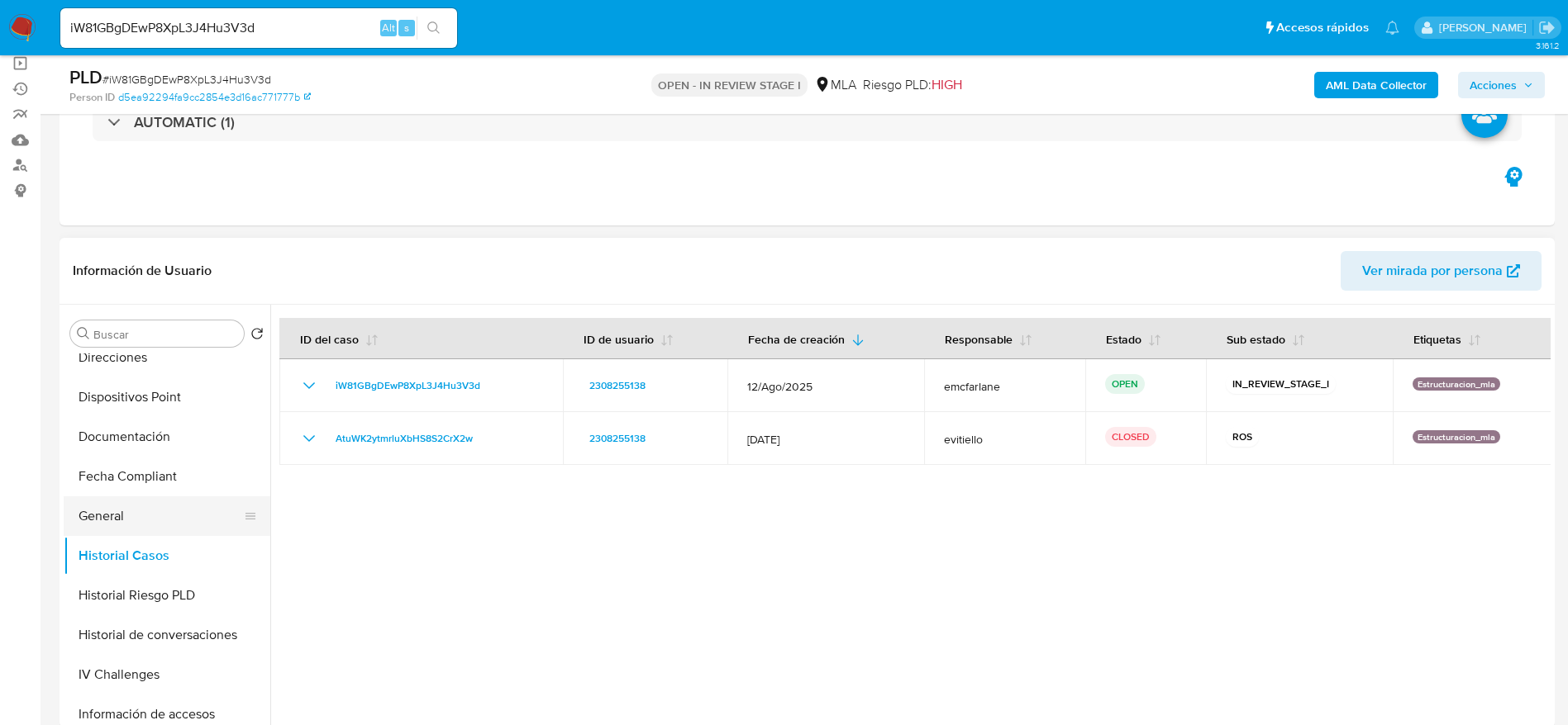
scroll to position [372, 0]
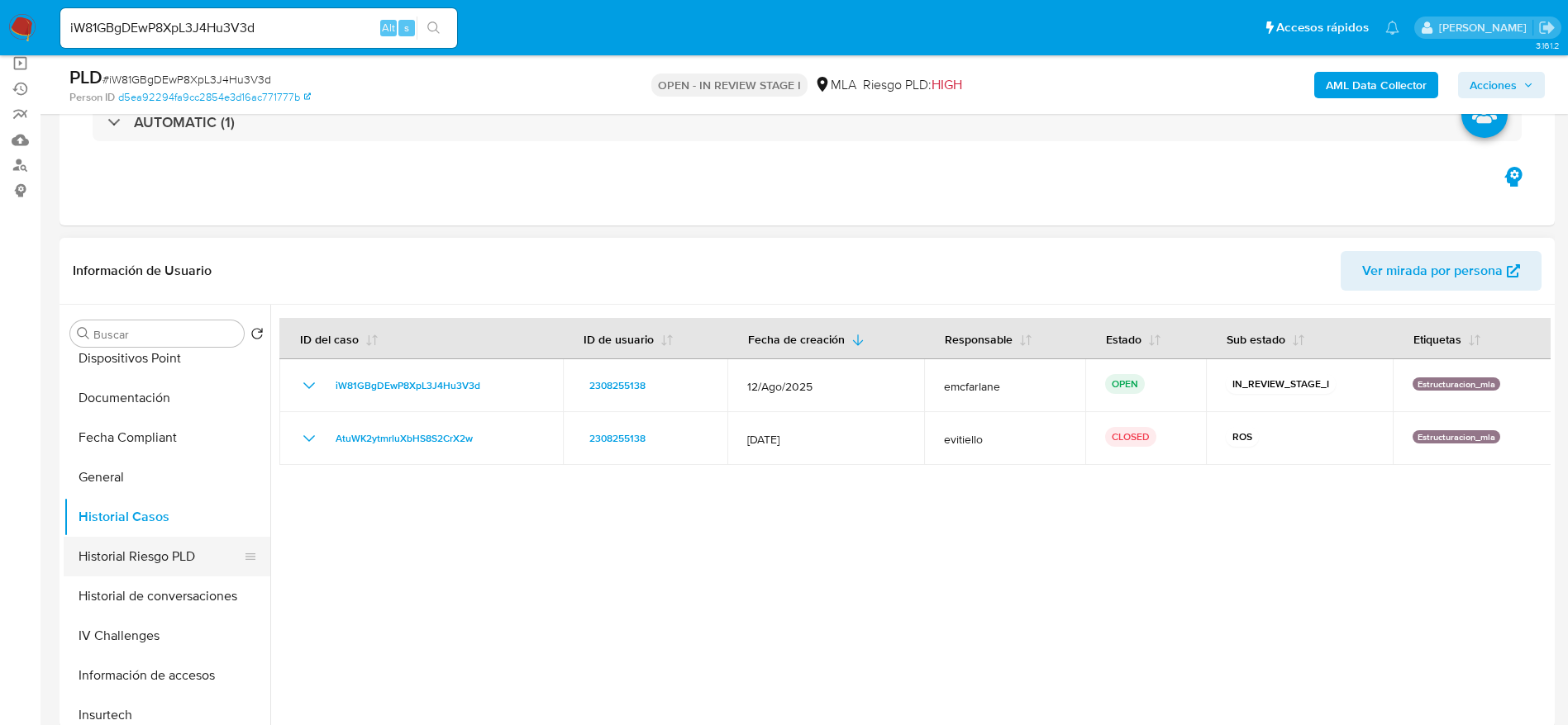
click at [154, 572] on button "Historial Riesgo PLD" at bounding box center [161, 557] width 194 height 40
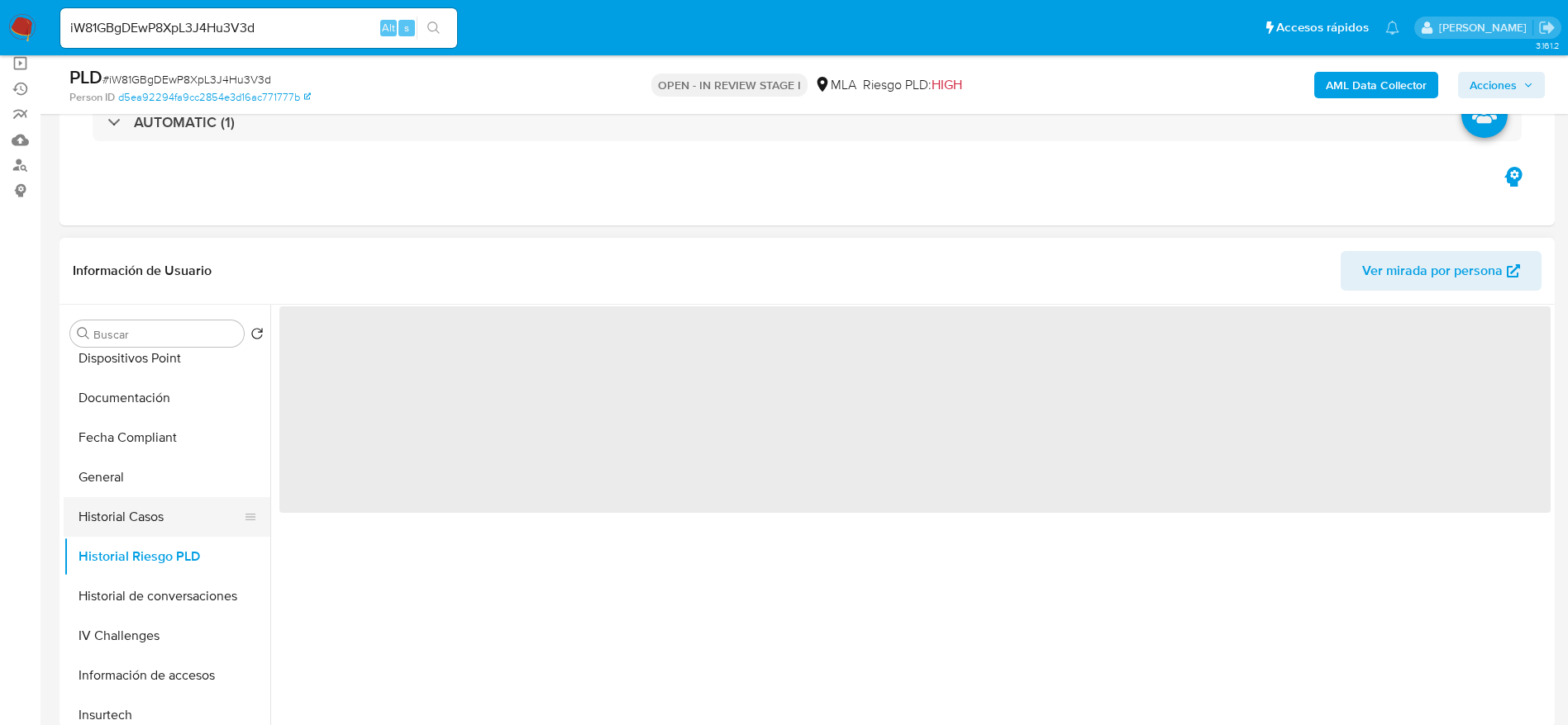
click at [129, 515] on button "Historial Casos" at bounding box center [161, 517] width 194 height 40
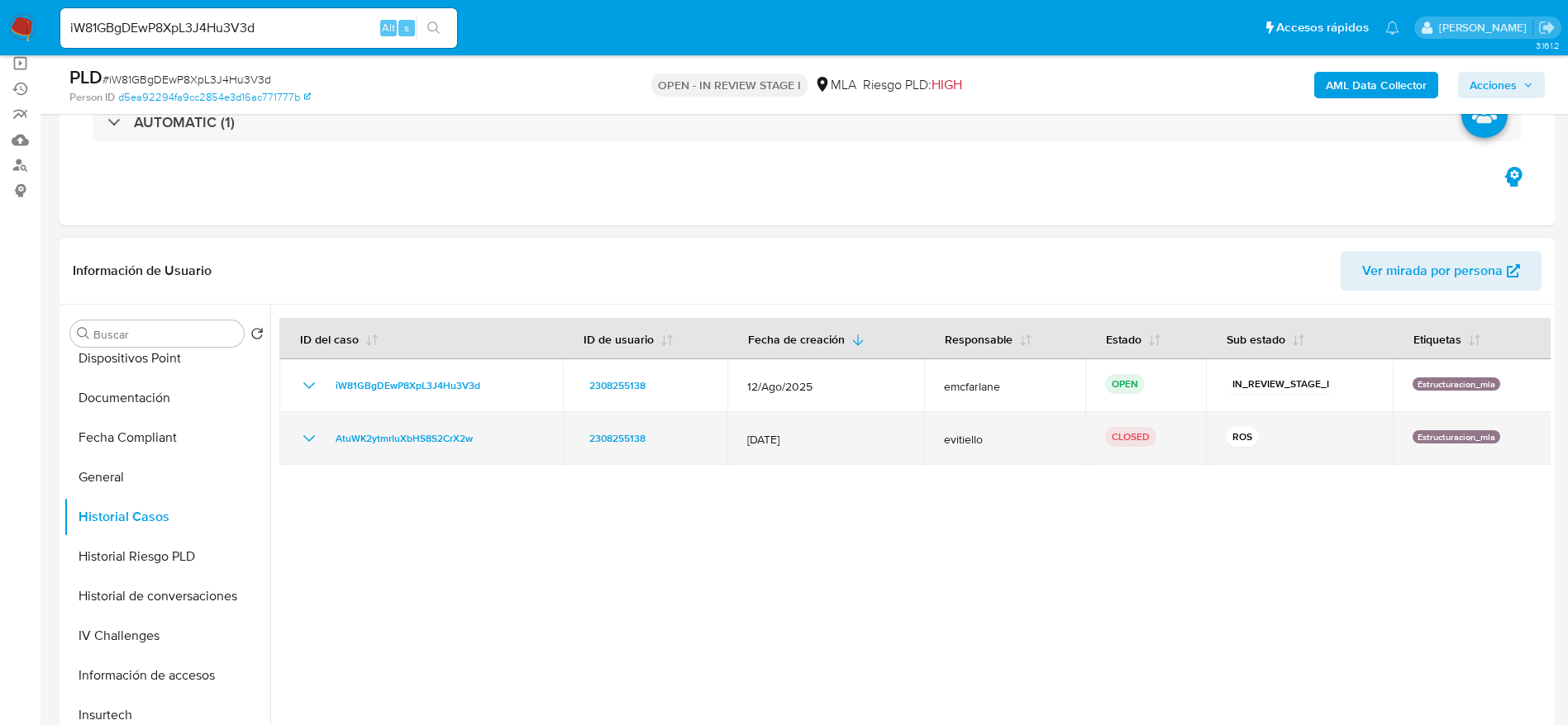
click at [313, 434] on icon "Mostrar/Ocultar" at bounding box center [309, 438] width 19 height 19
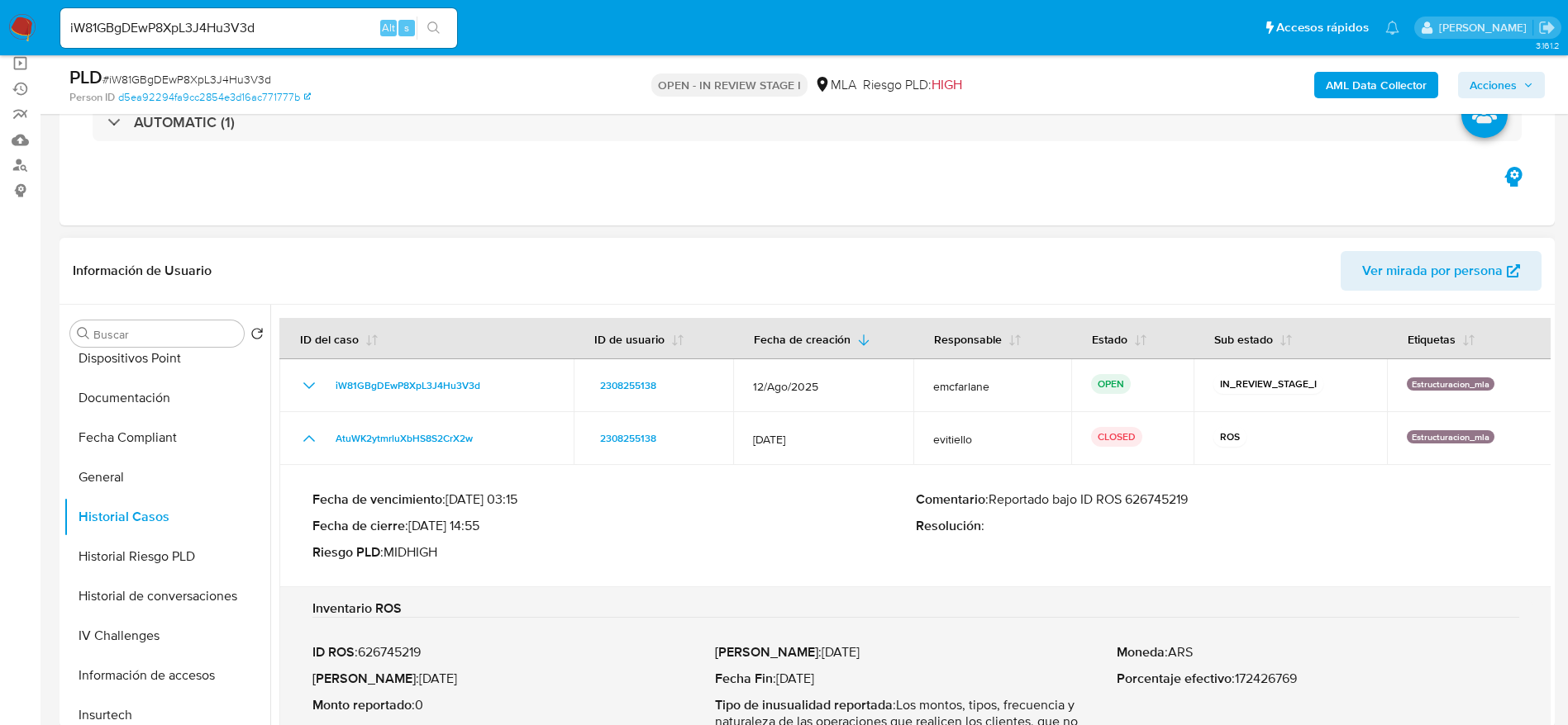
drag, startPoint x: 1097, startPoint y: 495, endPoint x: 1214, endPoint y: 492, distance: 117.0
click at [1214, 492] on p "Comentario : Reportado bajo ID ROS 626745219" at bounding box center [1217, 499] width 603 height 16
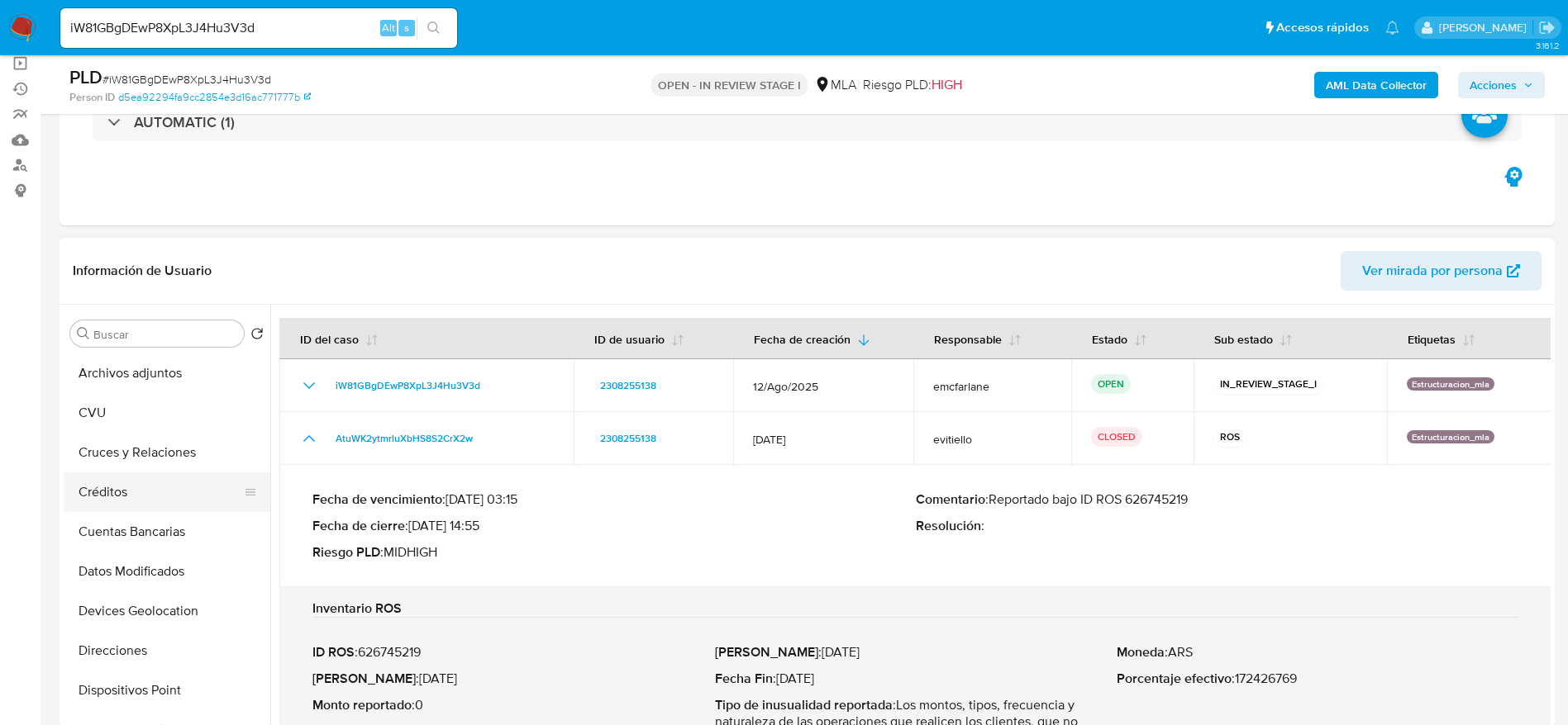
scroll to position [0, 0]
click at [143, 425] on button "Archivos adjuntos" at bounding box center [161, 412] width 194 height 40
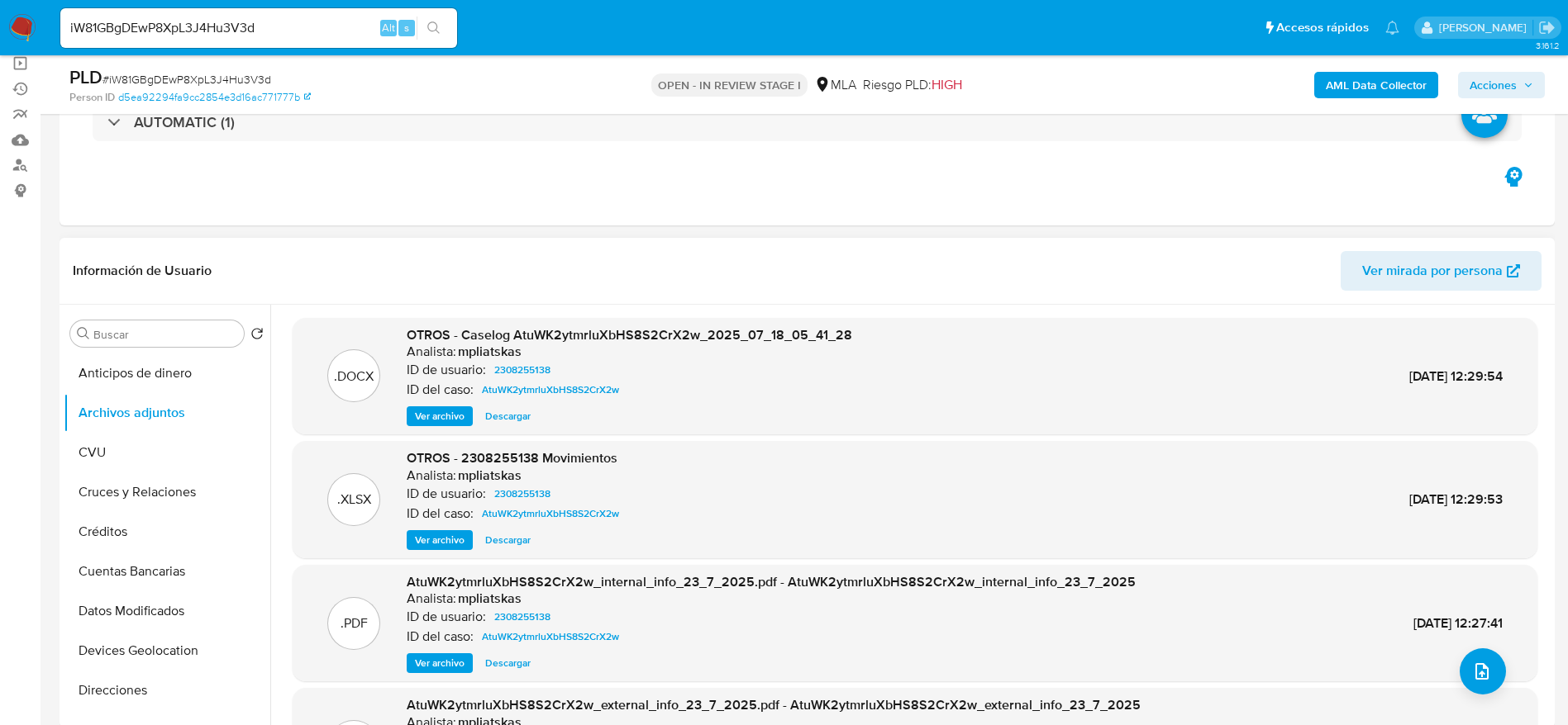
click at [508, 413] on span "Descargar" at bounding box center [507, 416] width 46 height 16
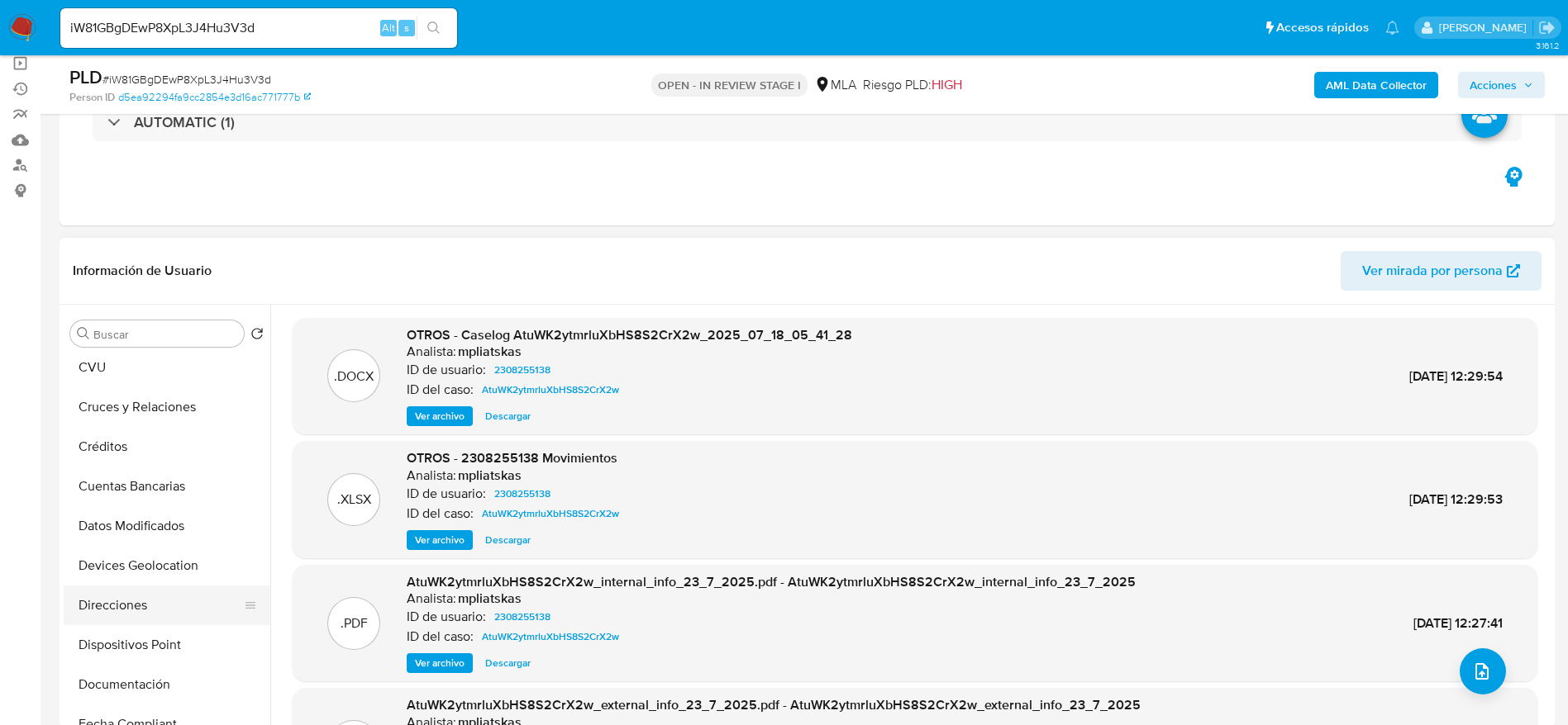
scroll to position [124, 0]
click at [159, 653] on button "Documentación" at bounding box center [161, 646] width 194 height 40
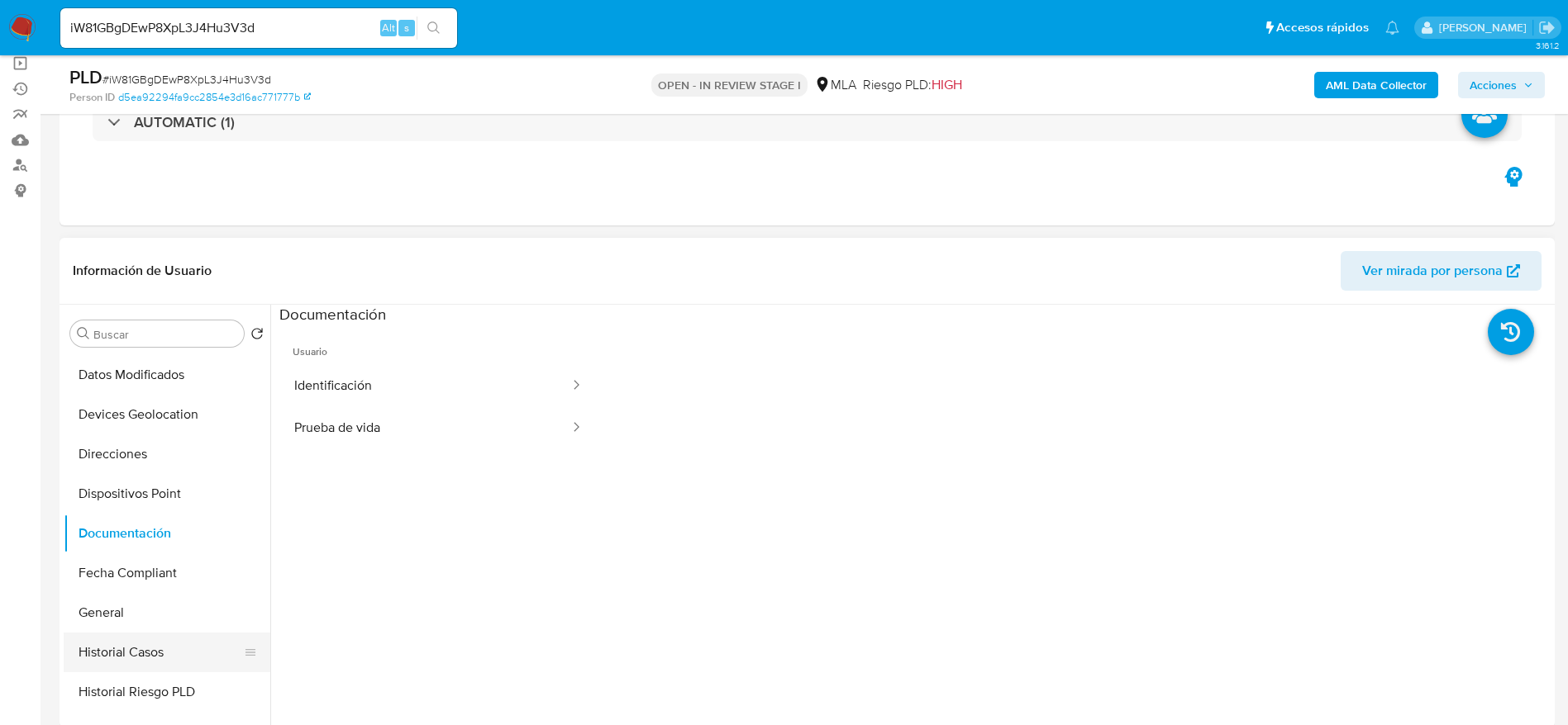
scroll to position [372, 0]
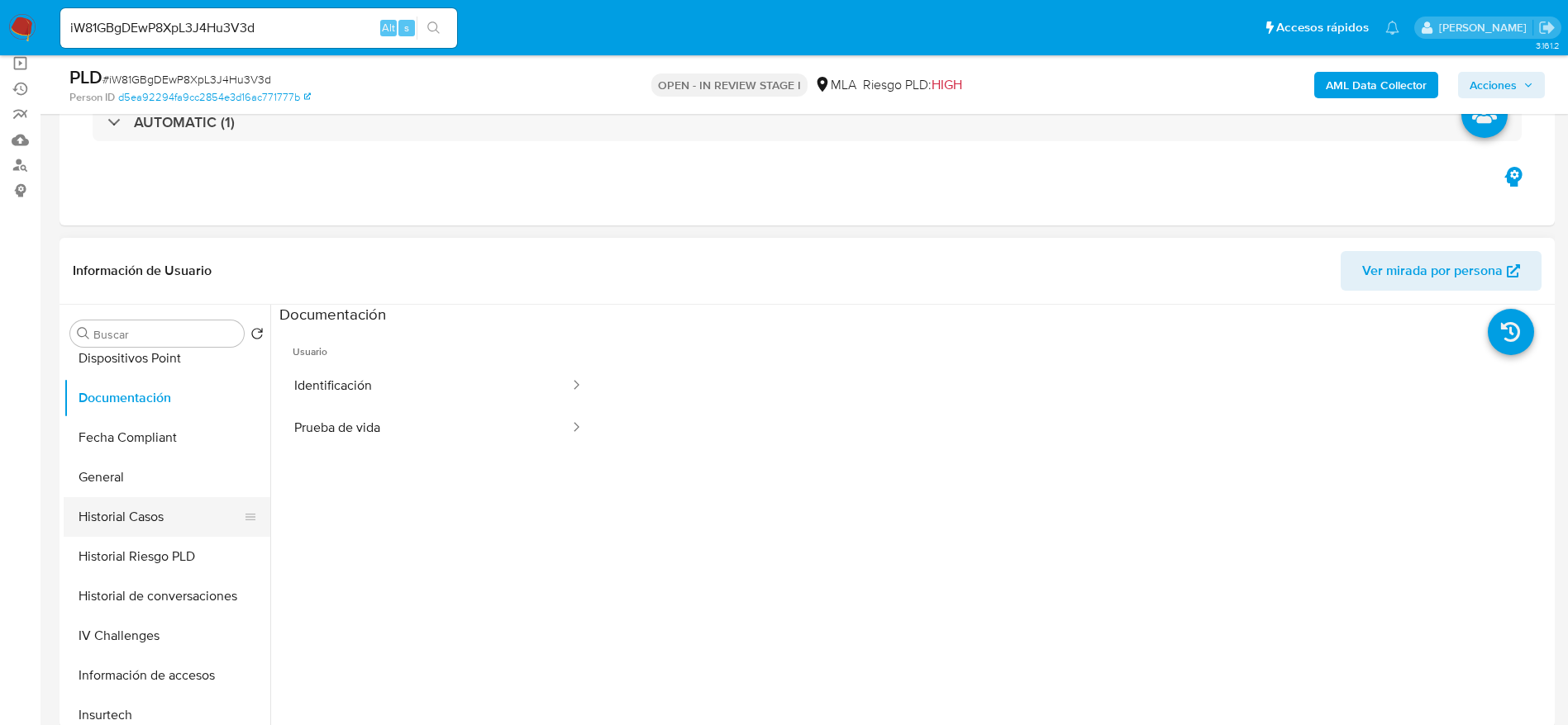
click at [139, 510] on button "Historial Casos" at bounding box center [161, 517] width 194 height 40
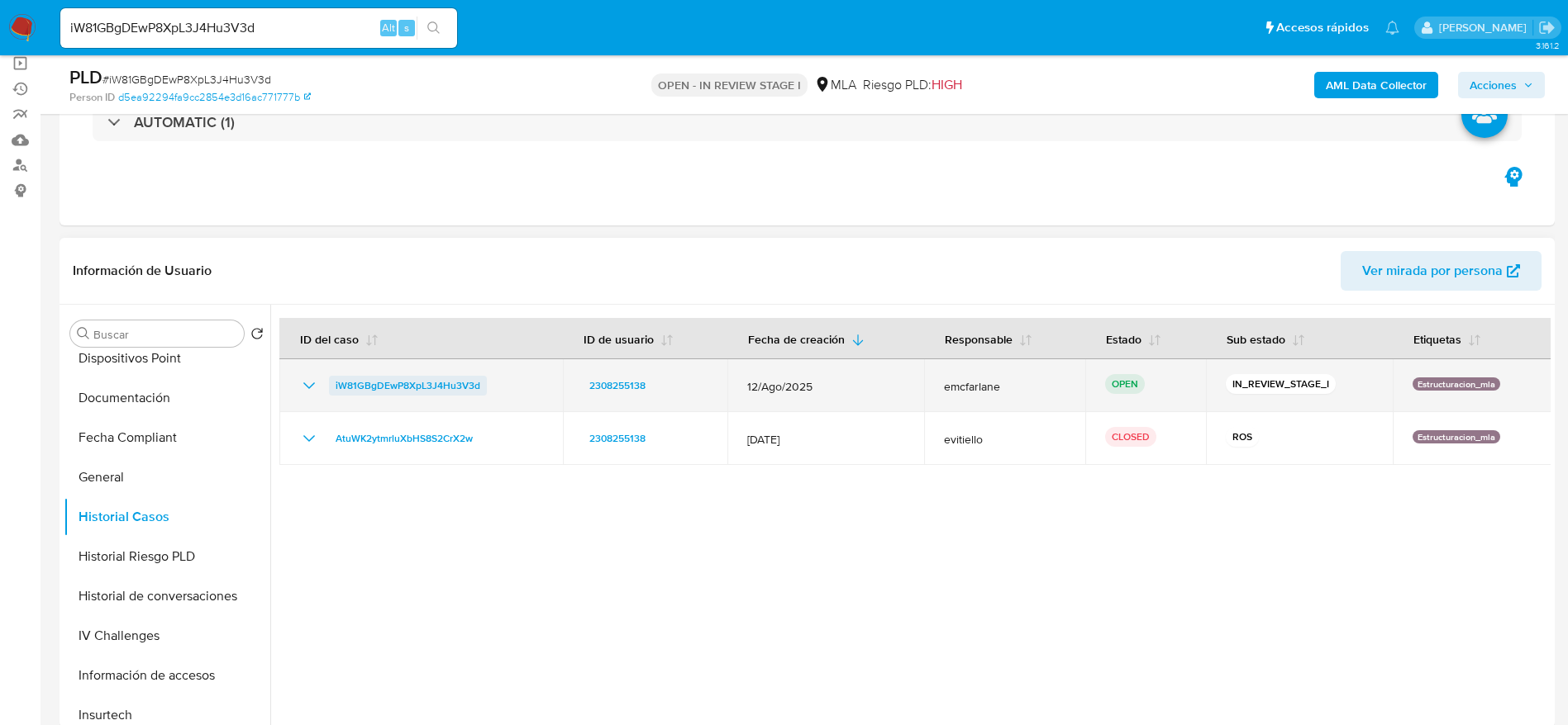
click at [428, 392] on span "iW81GBgDEwP8XpL3J4Hu3V3d" at bounding box center [407, 385] width 144 height 19
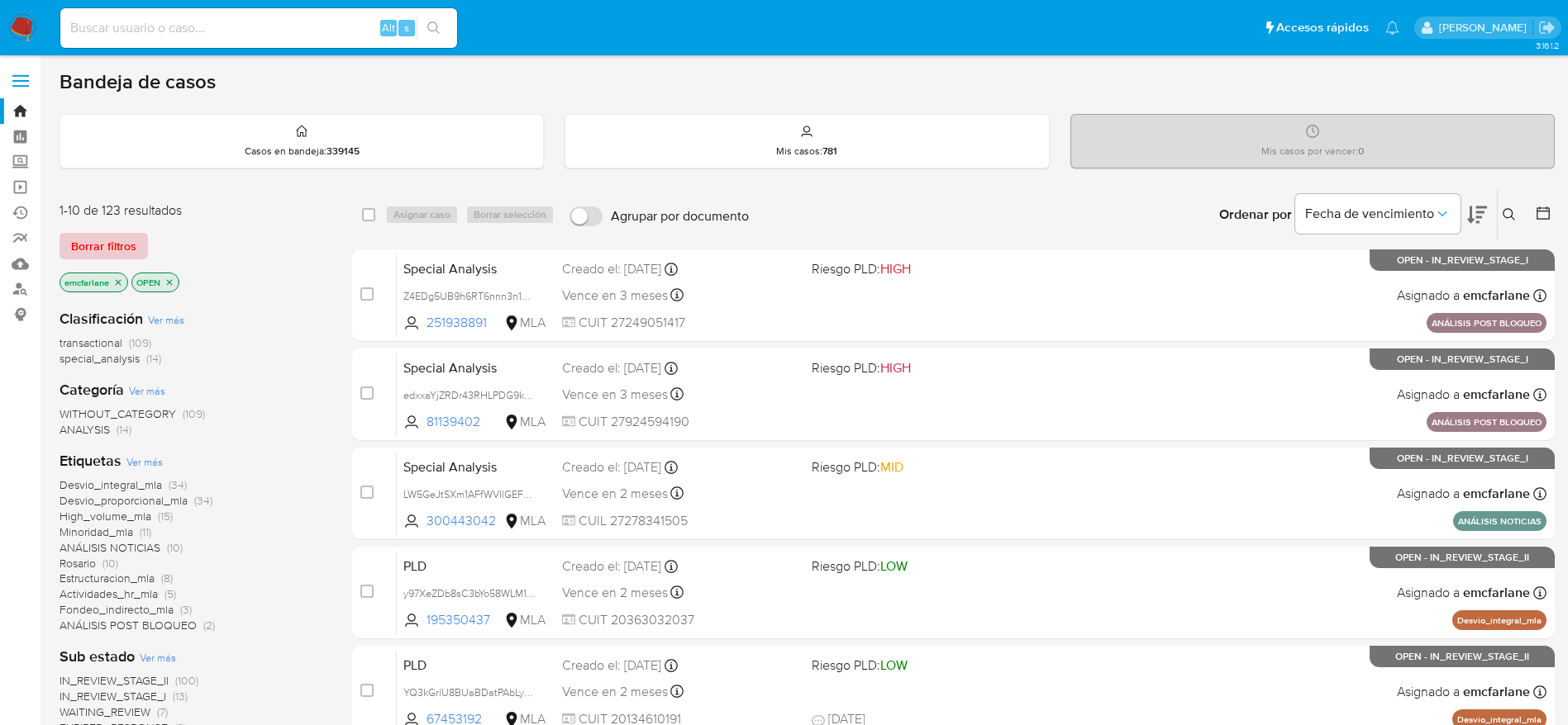
click at [118, 249] on span "Borrar filtros" at bounding box center [103, 246] width 65 height 23
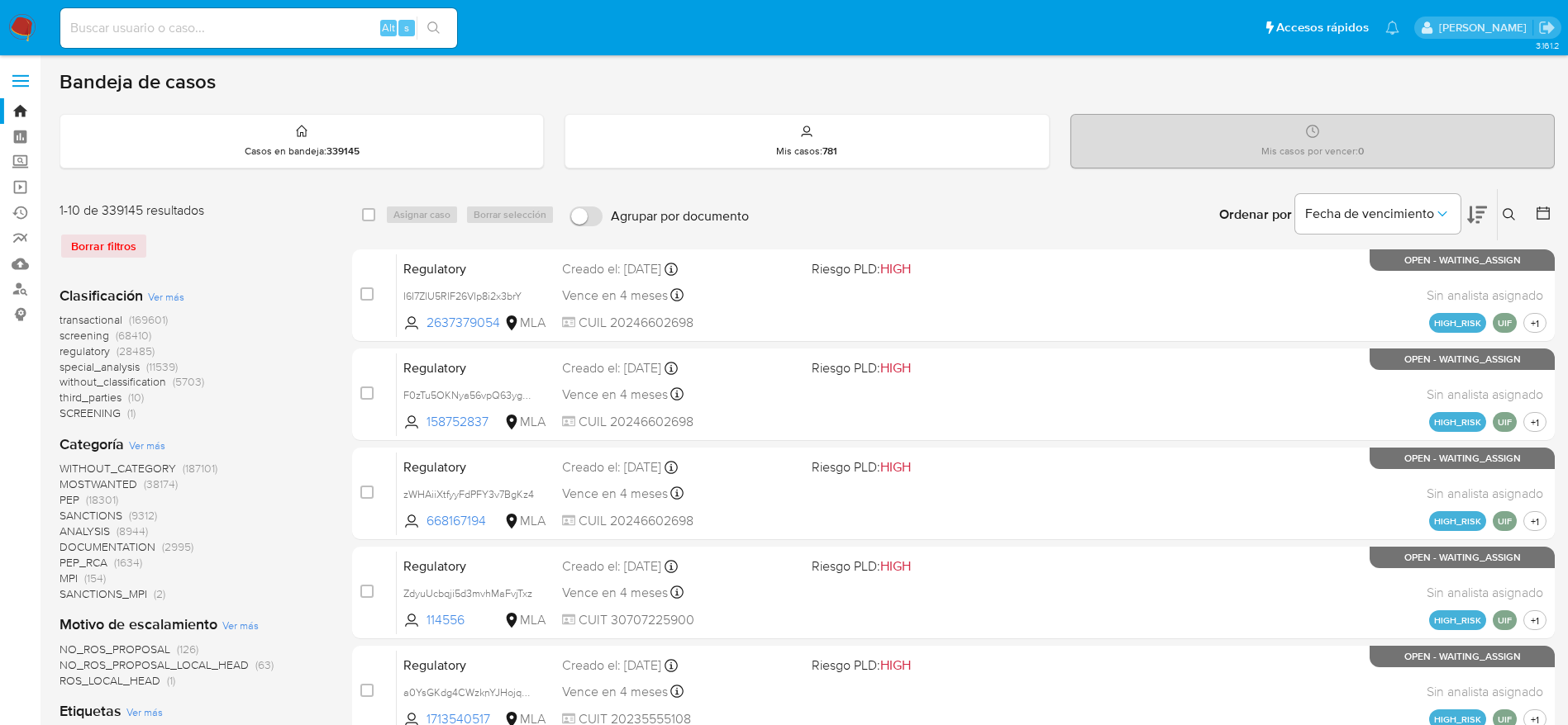
click at [1506, 211] on icon at bounding box center [1510, 215] width 14 height 14
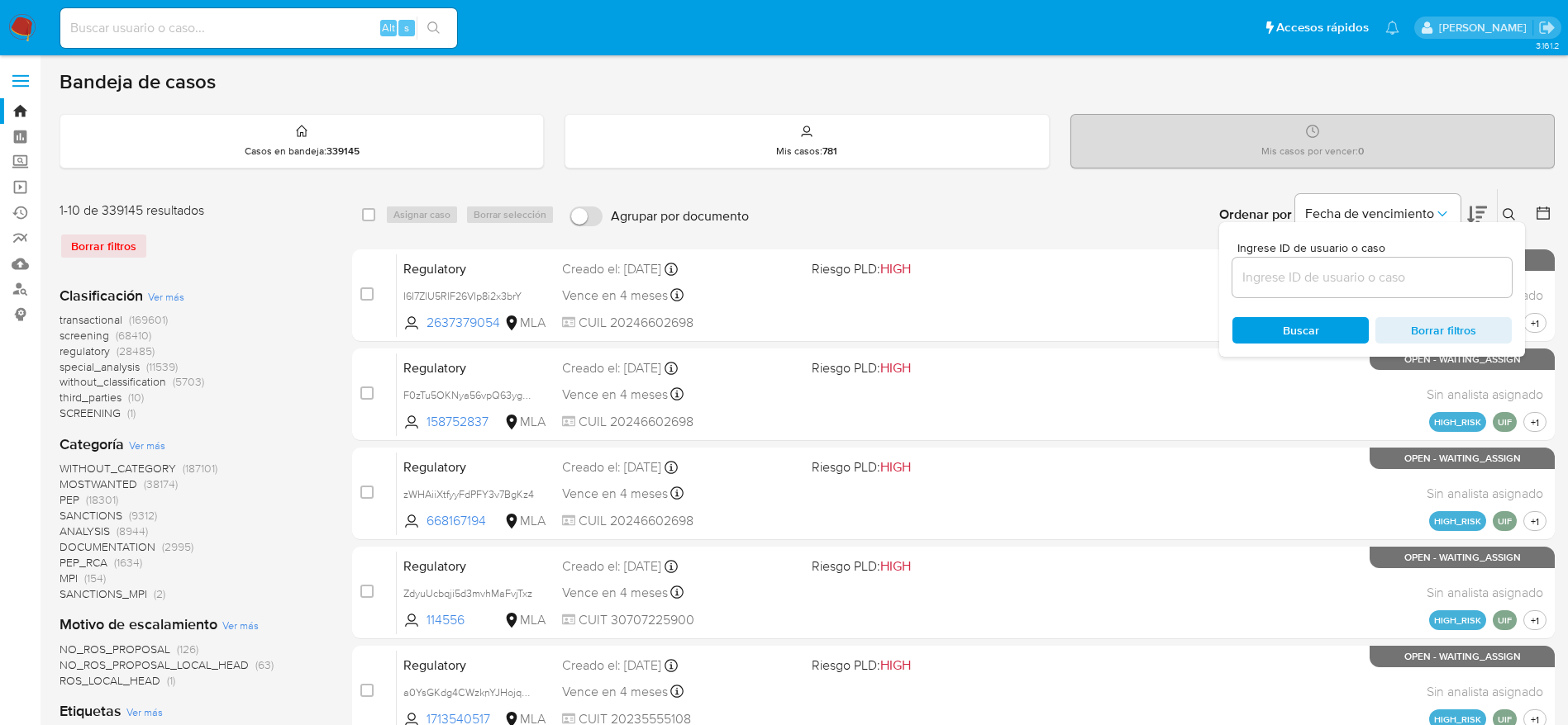
click at [1299, 281] on input at bounding box center [1371, 278] width 279 height 21
type input "KpcDt48ITsgMmwy19ytenerj"
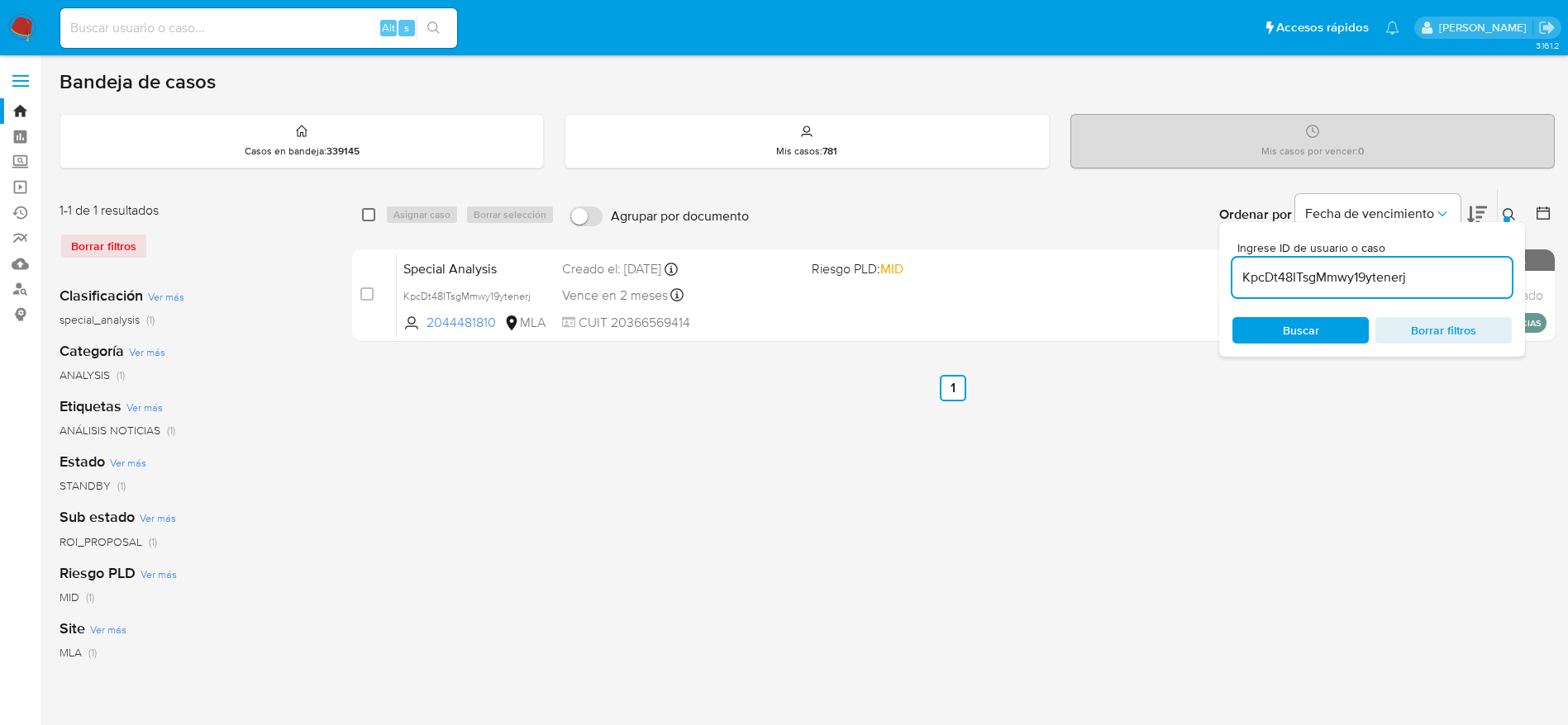
click at [368, 218] on input "checkbox" at bounding box center [369, 215] width 14 height 14
checkbox input "true"
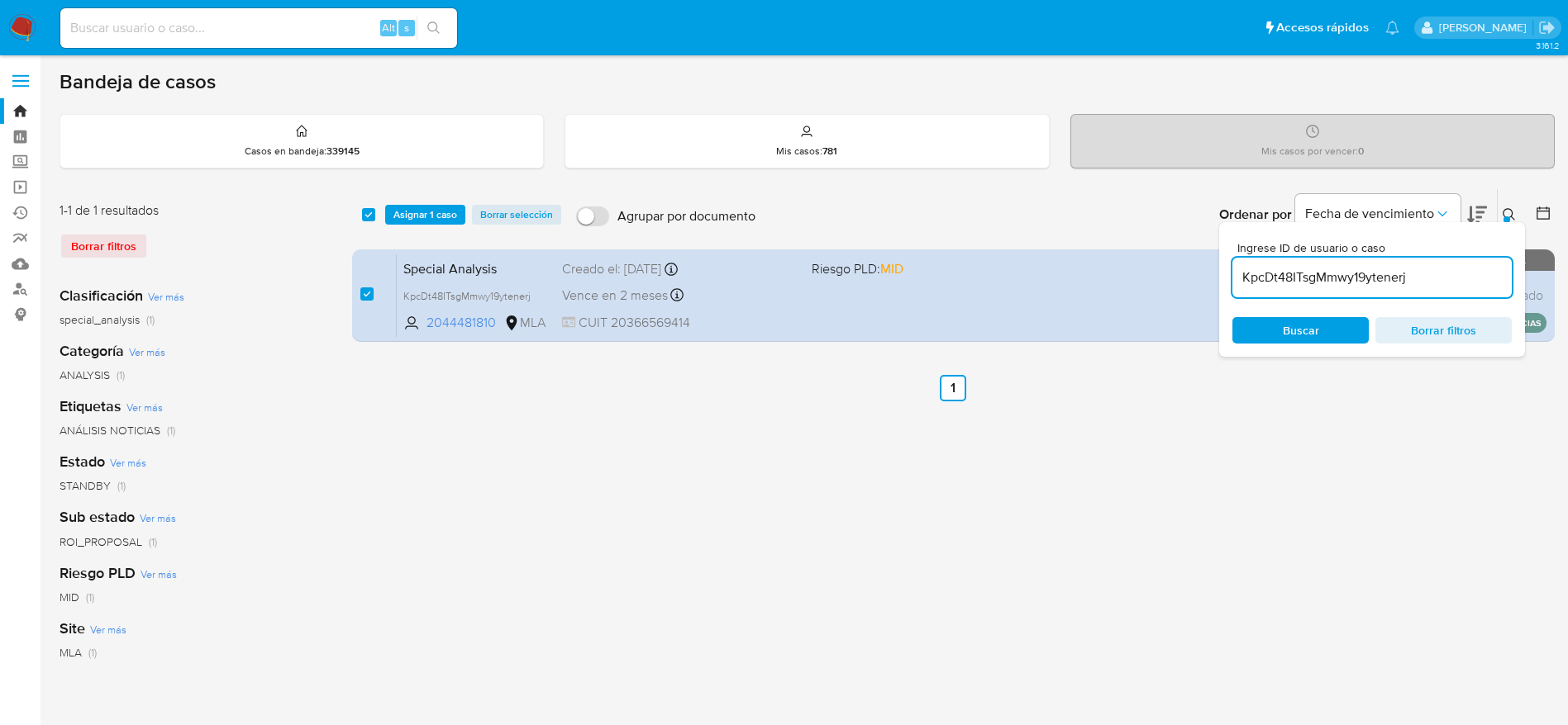
click at [427, 228] on div "select-all-cases-checkbox Asignar 1 caso Borrar selección Agrupar por documento…" at bounding box center [954, 214] width 1203 height 51
click at [428, 226] on div "select-all-cases-checkbox Asignar 1 caso Borrar selección Agrupar por documento…" at bounding box center [954, 214] width 1203 height 51
click at [433, 216] on span "Asignar 1 caso" at bounding box center [425, 214] width 64 height 16
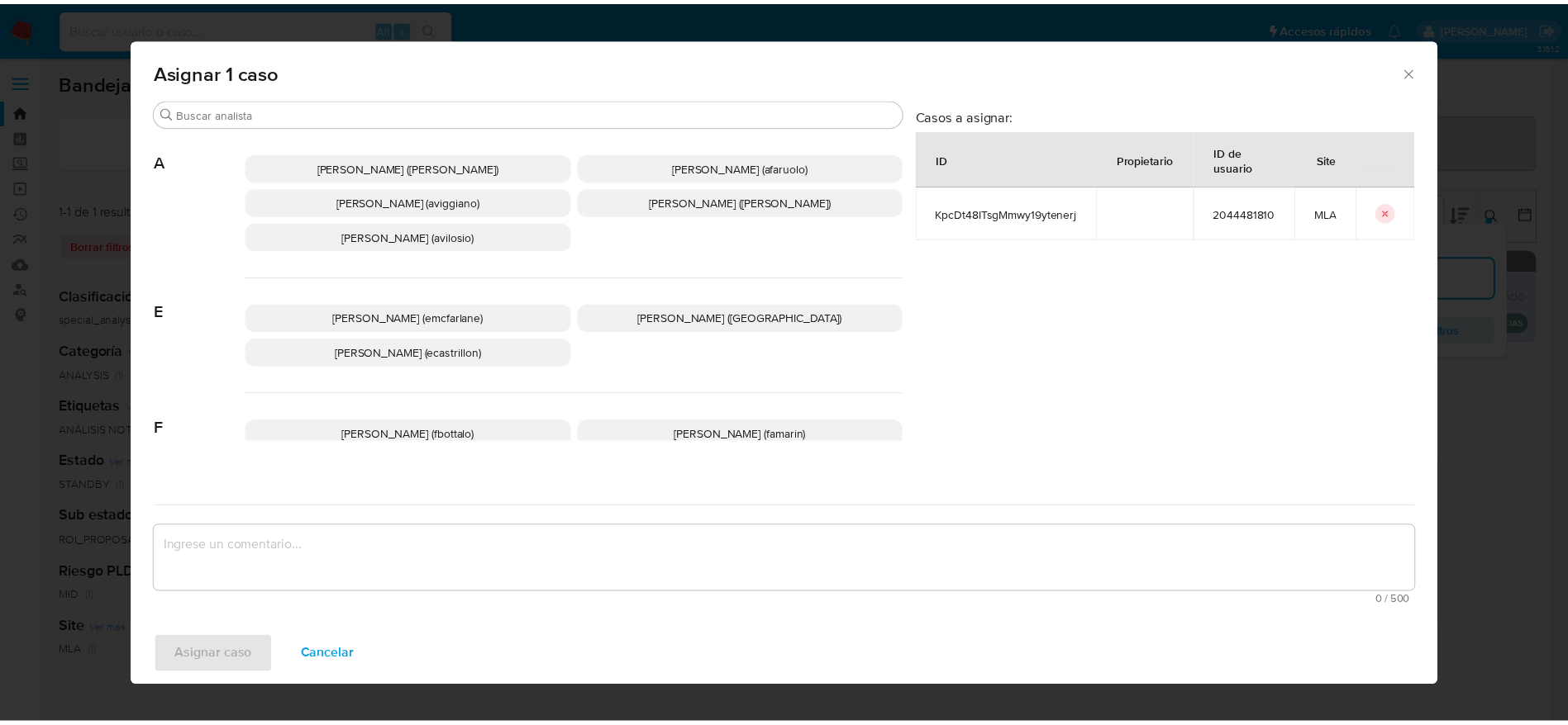
scroll to position [124, 0]
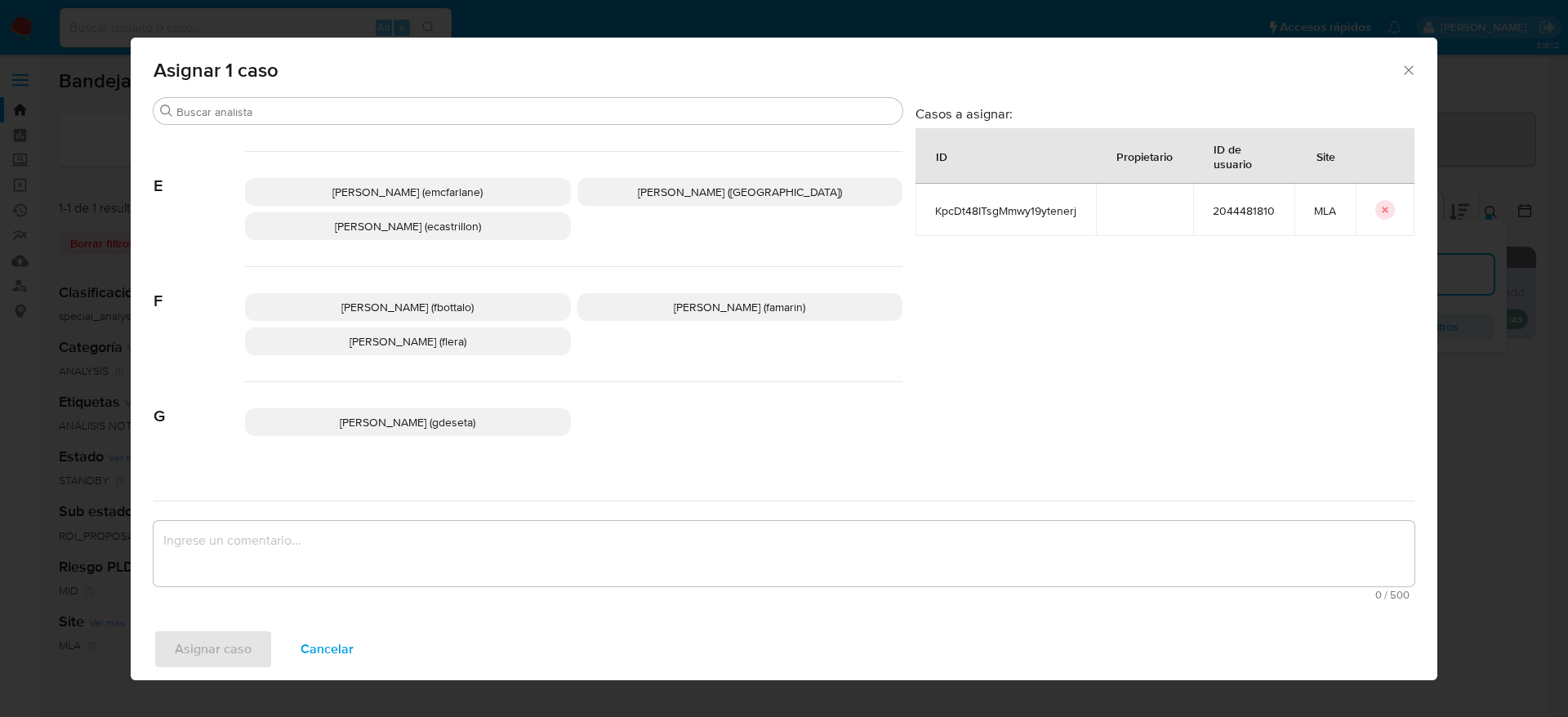
click at [433, 192] on span "[PERSON_NAME] (emcfarlane)" at bounding box center [407, 191] width 150 height 16
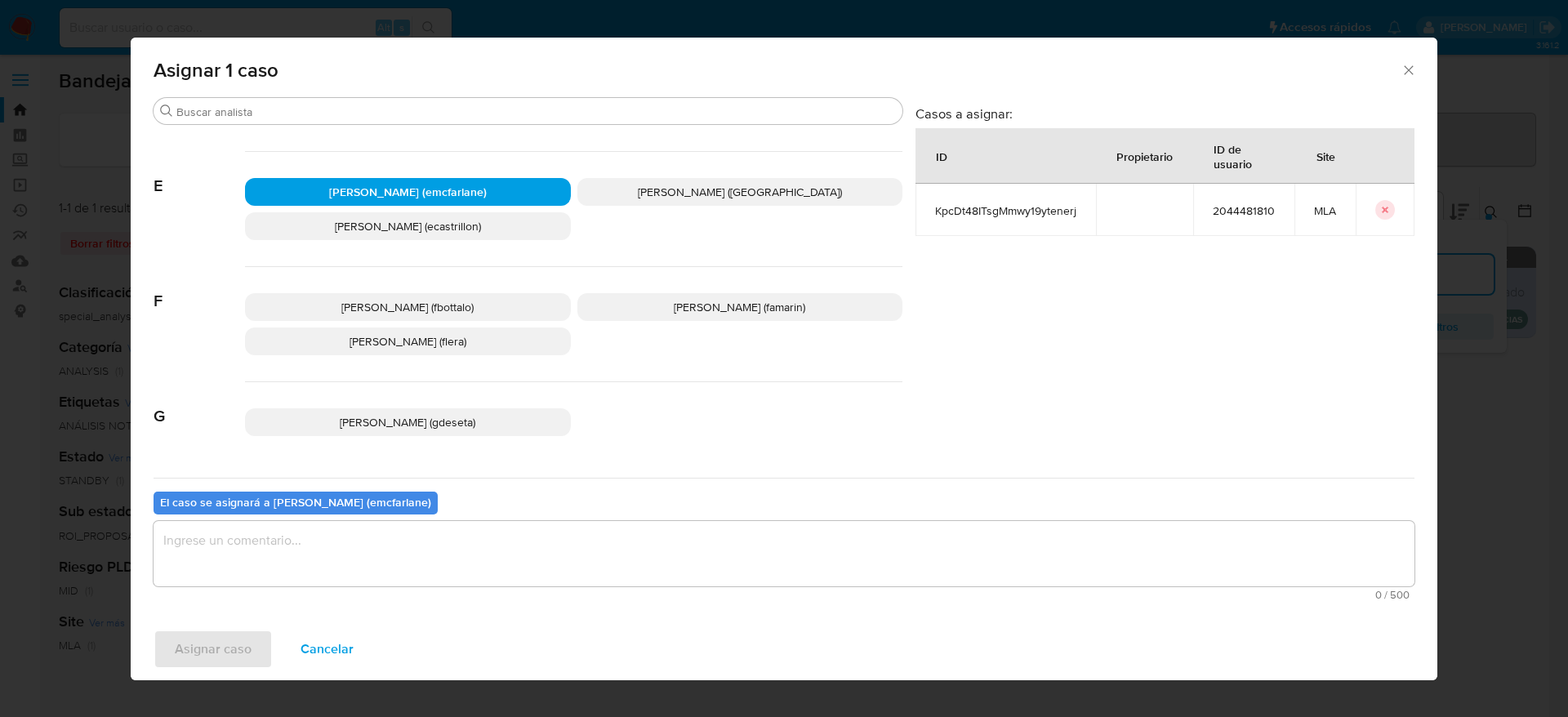
click at [382, 529] on textarea "assign-modal" at bounding box center [784, 553] width 1261 height 65
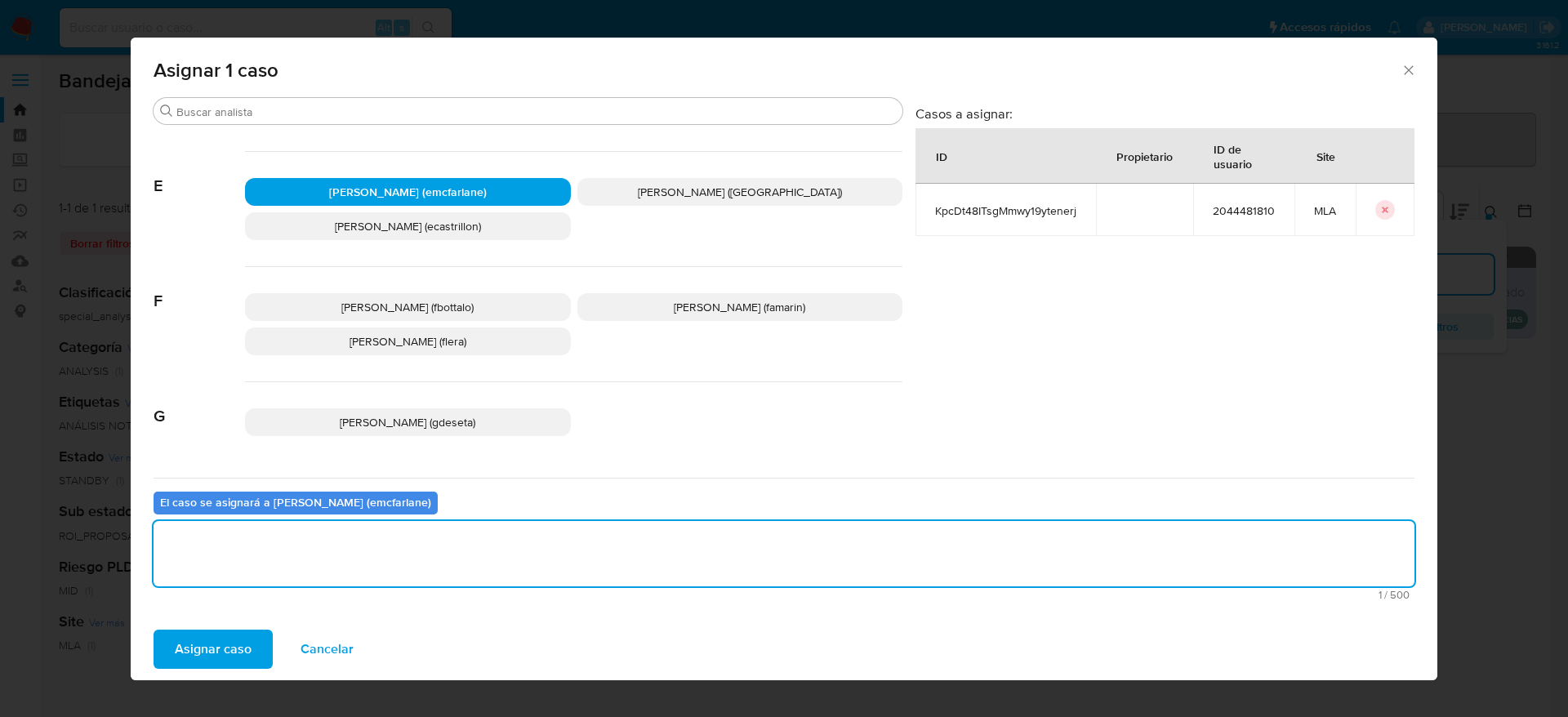
click at [204, 652] on span "Asignar caso" at bounding box center [213, 650] width 77 height 36
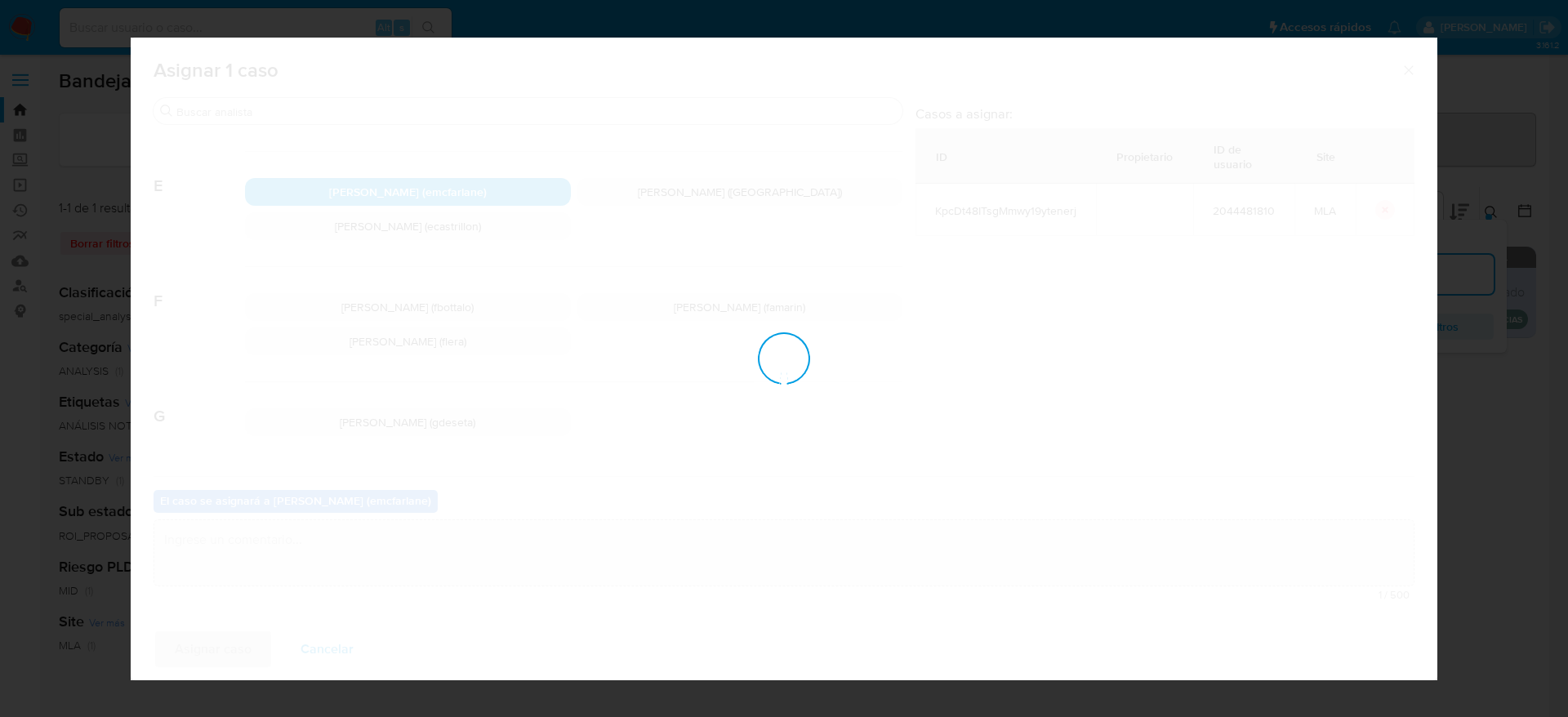
checkbox input "false"
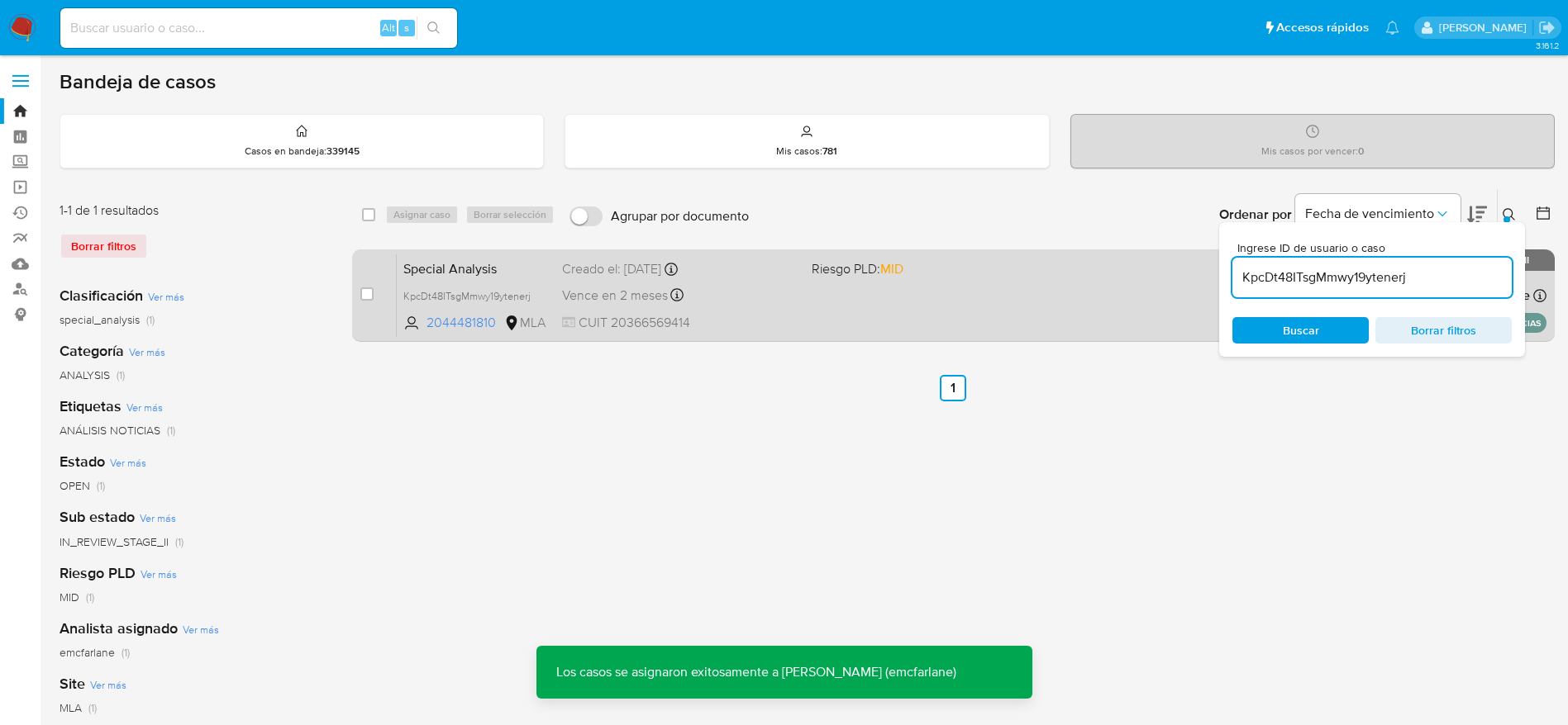
click at [922, 293] on span at bounding box center [930, 294] width 236 height 3
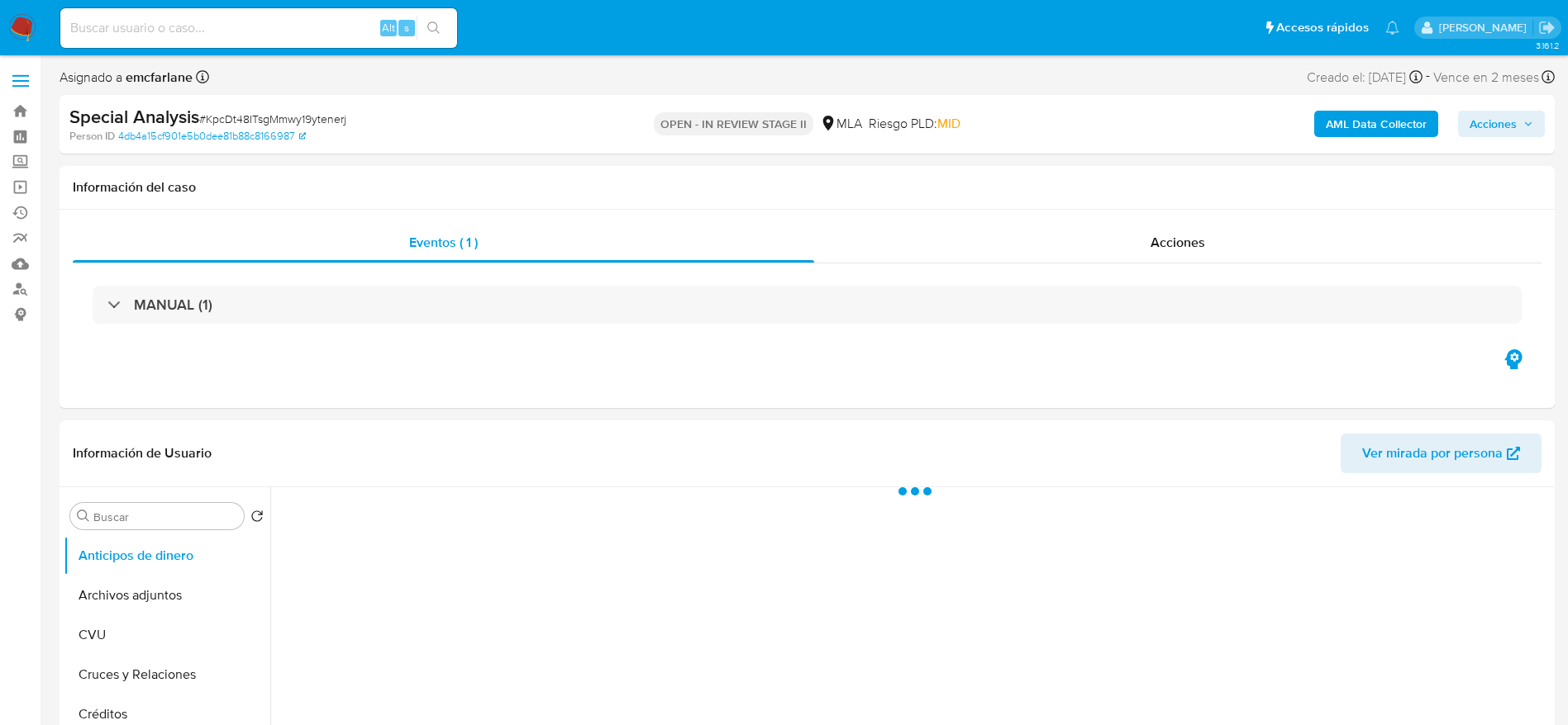
select select "10"
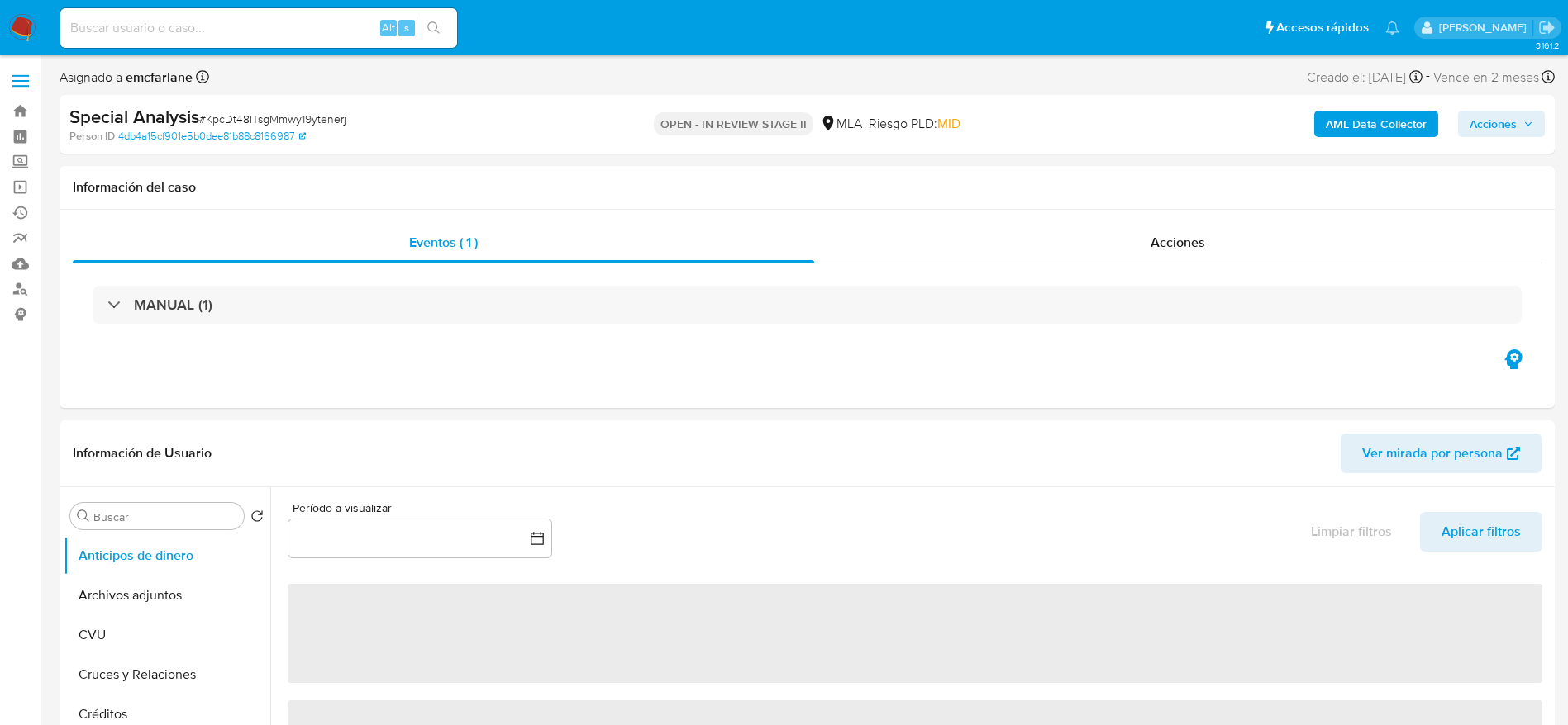
click at [1525, 121] on icon "button" at bounding box center [1528, 124] width 10 height 10
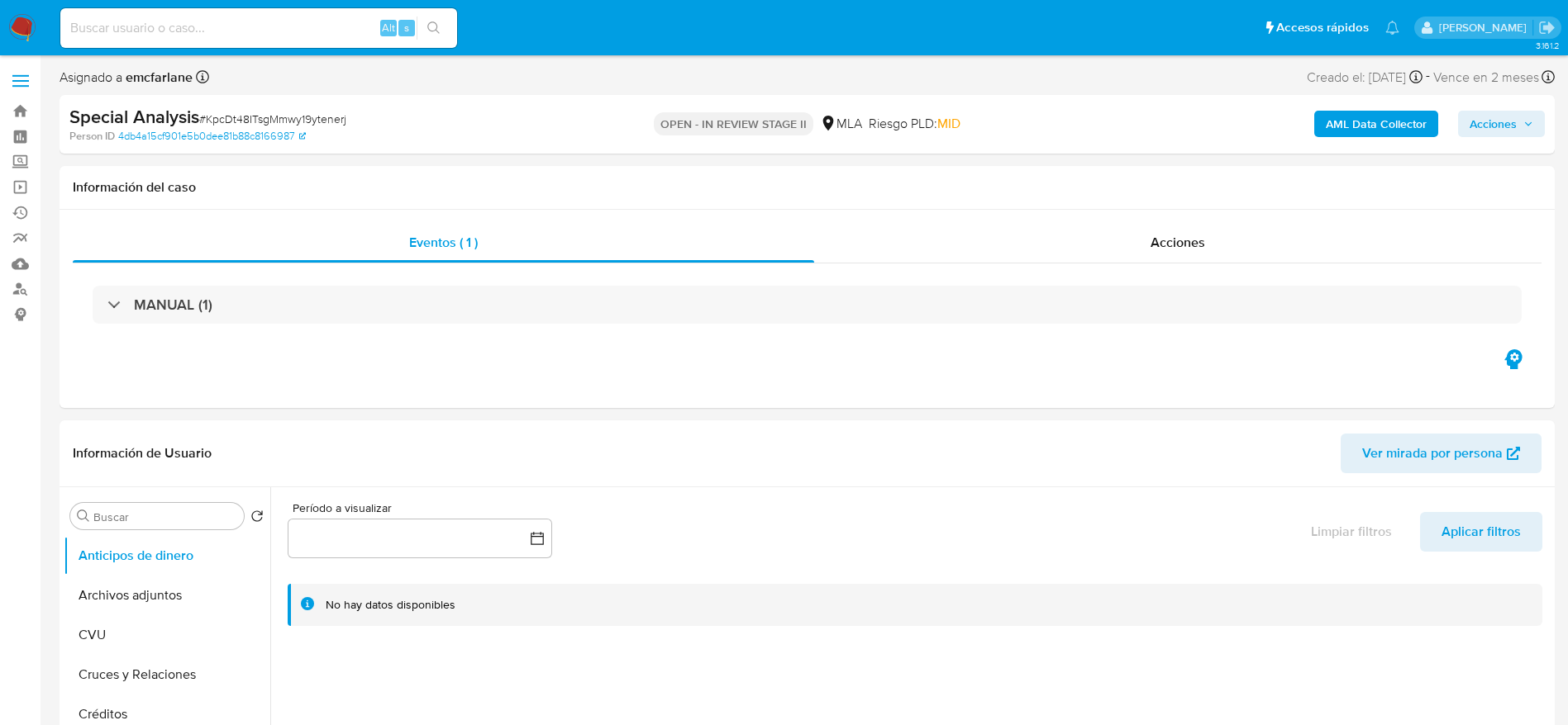
click at [1473, 134] on span "Acciones" at bounding box center [1492, 123] width 47 height 26
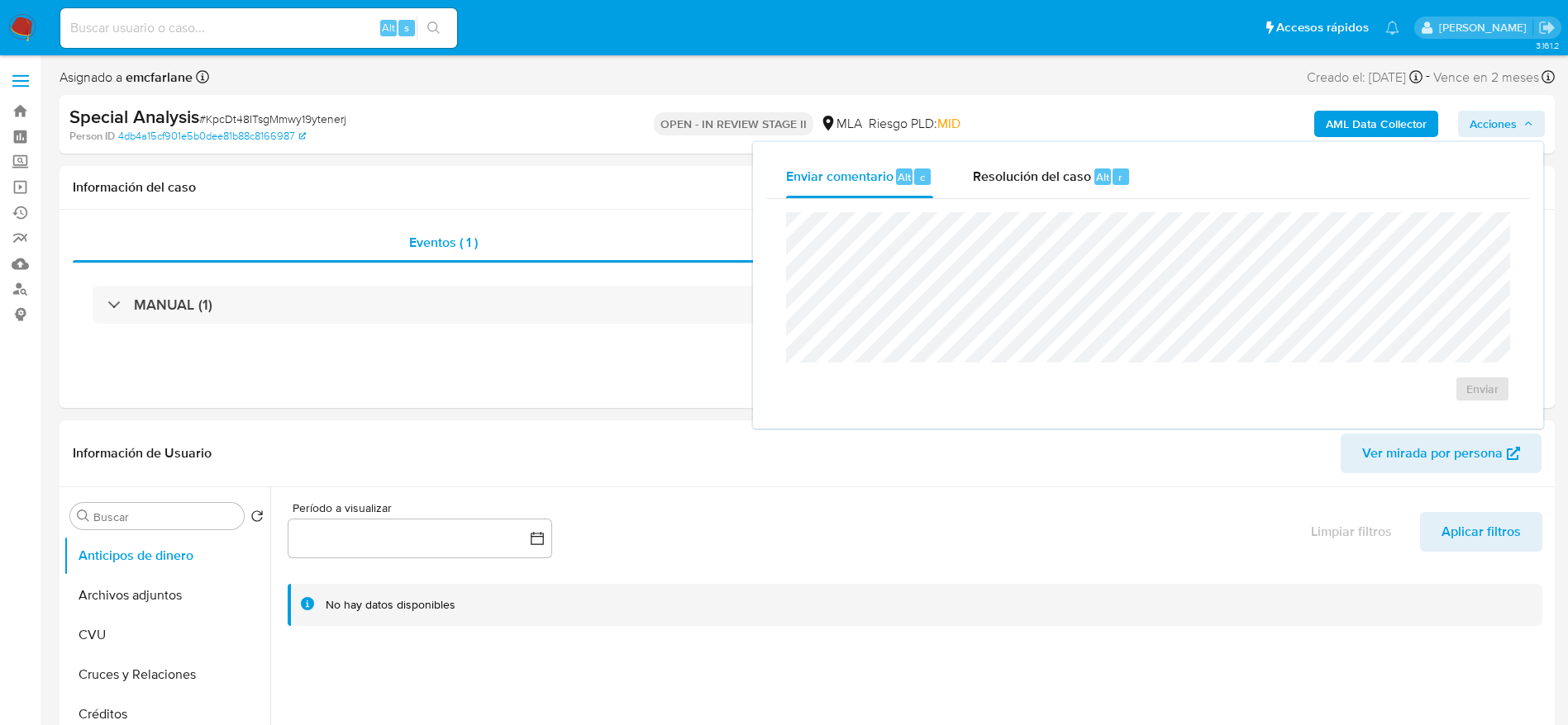
click at [1024, 202] on div "Enviar" at bounding box center [1148, 308] width 764 height 217
click at [1059, 168] on span "Resolución del caso" at bounding box center [1031, 176] width 118 height 19
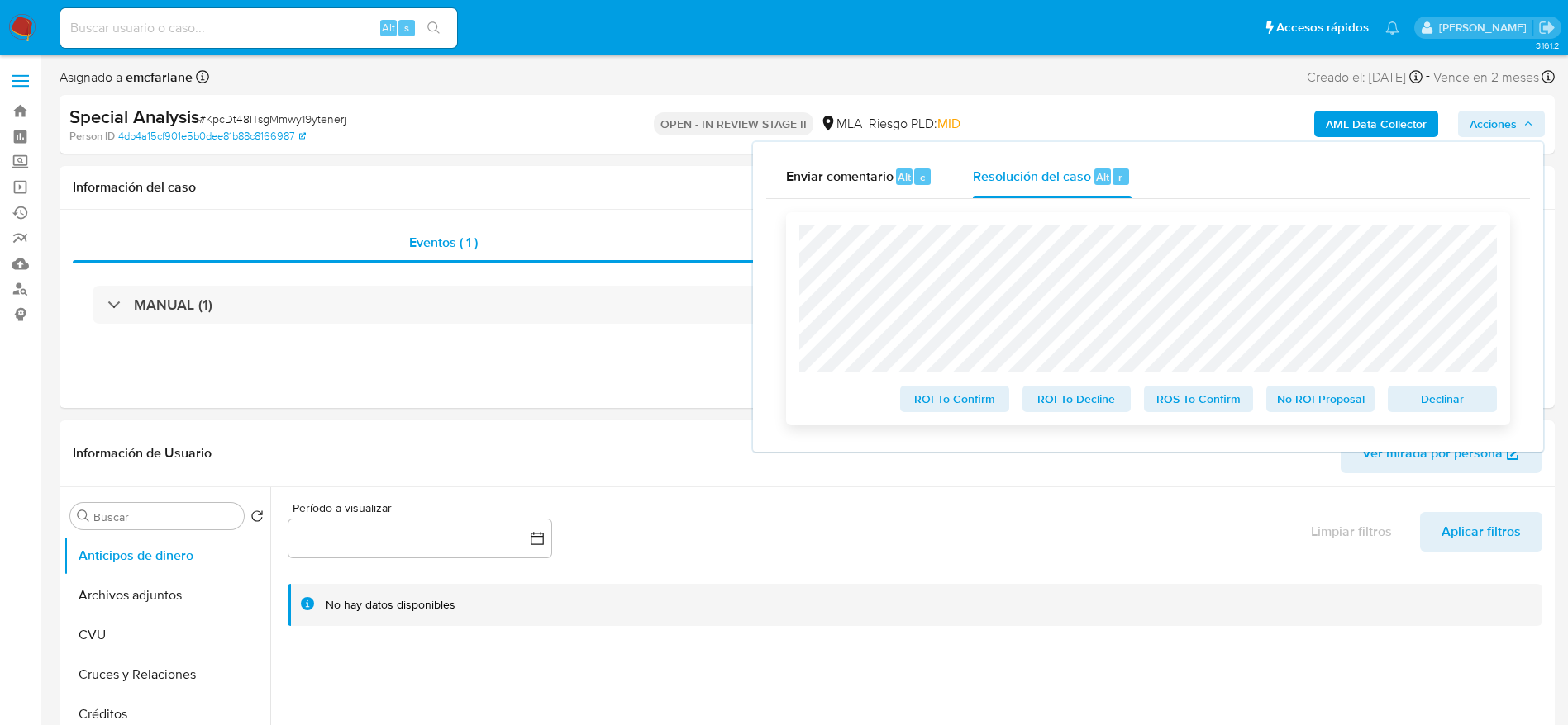
click at [1435, 398] on span "Declinar" at bounding box center [1442, 399] width 86 height 23
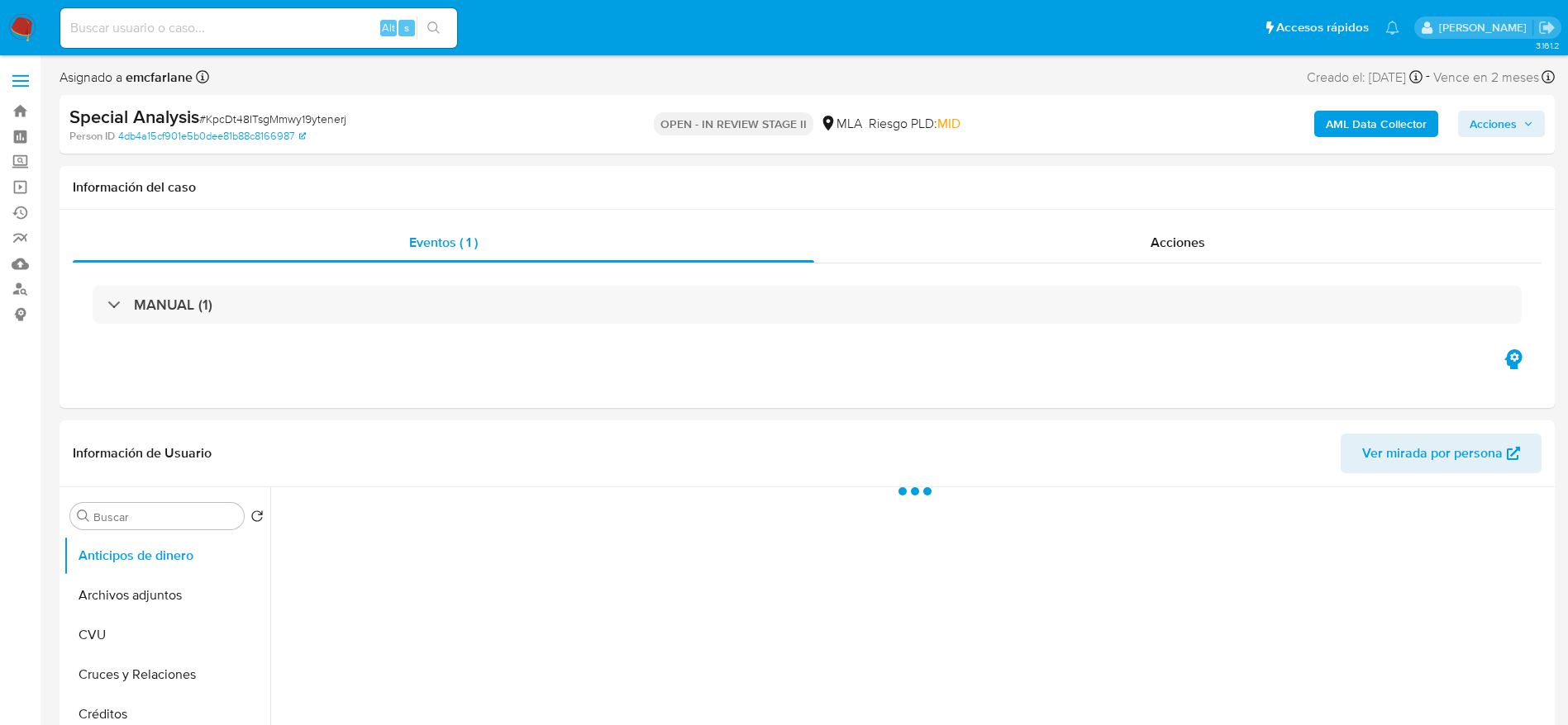
select select "10"
drag, startPoint x: 1520, startPoint y: 127, endPoint x: 1497, endPoint y: 133, distance: 23.8
click at [1519, 127] on span "Acciones" at bounding box center [1501, 124] width 64 height 23
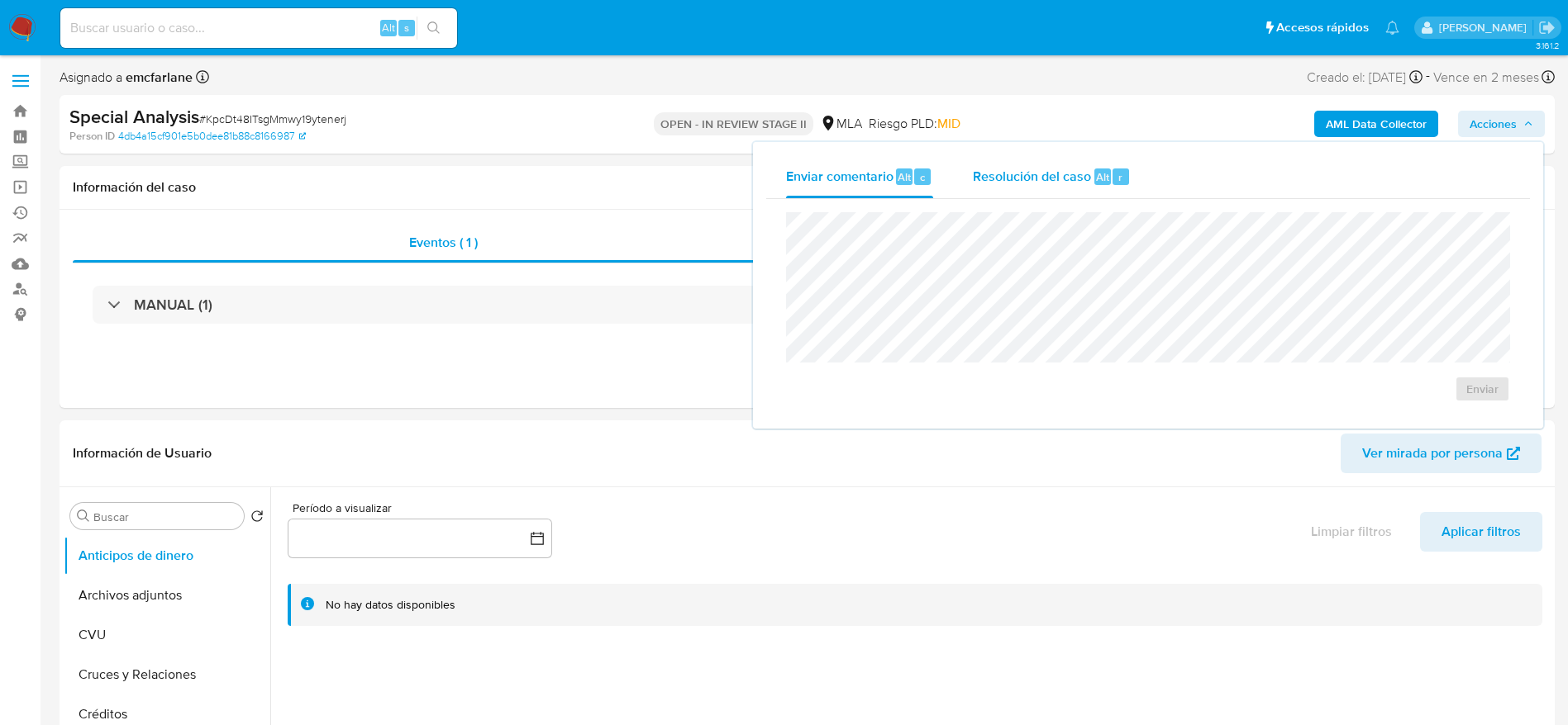
drag, startPoint x: 1043, startPoint y: 171, endPoint x: 1052, endPoint y: 196, distance: 26.6
click at [1043, 172] on span "Resolución del caso" at bounding box center [1031, 176] width 118 height 19
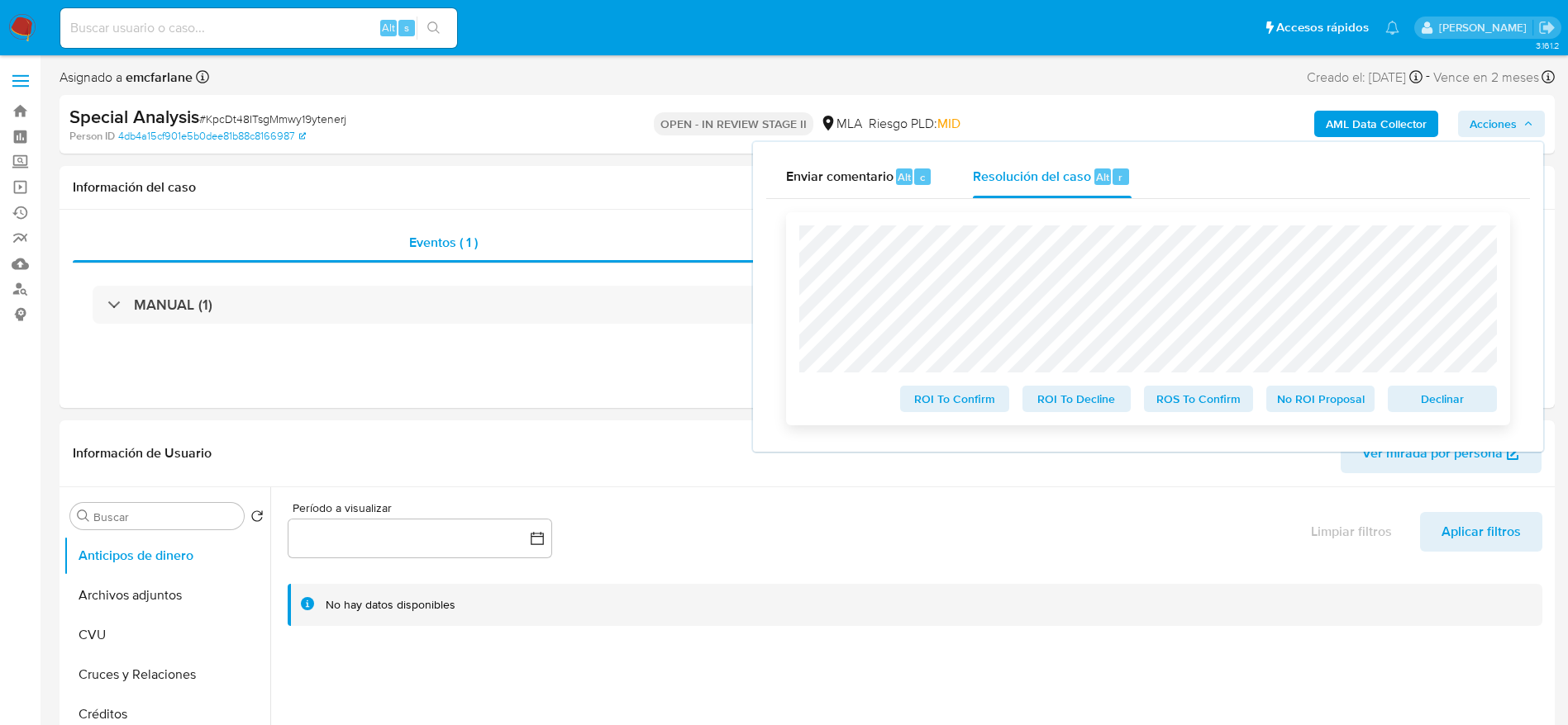
click at [1420, 402] on span "Declinar" at bounding box center [1442, 399] width 86 height 23
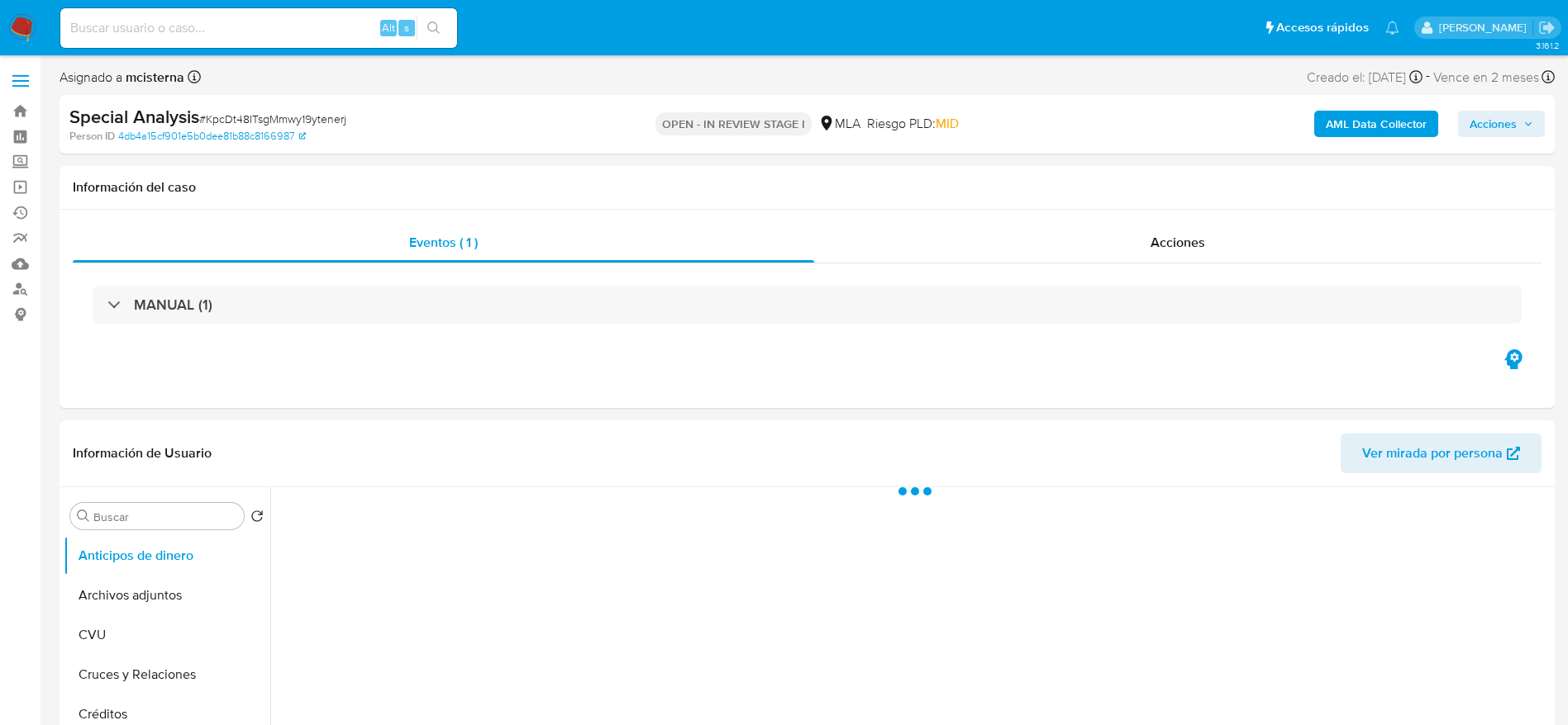
select select "10"
click at [172, 600] on button "Archivos adjuntos" at bounding box center [161, 595] width 194 height 40
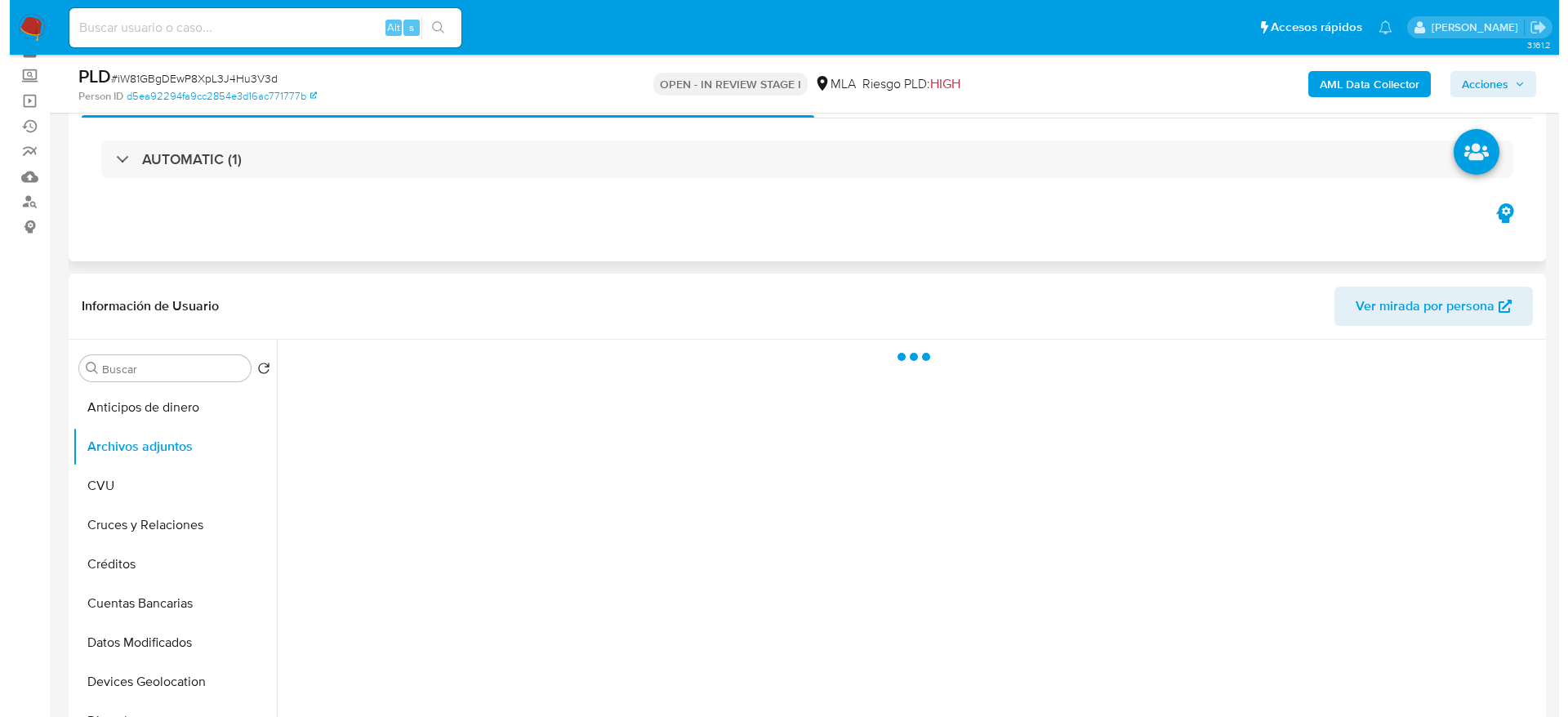
scroll to position [123, 0]
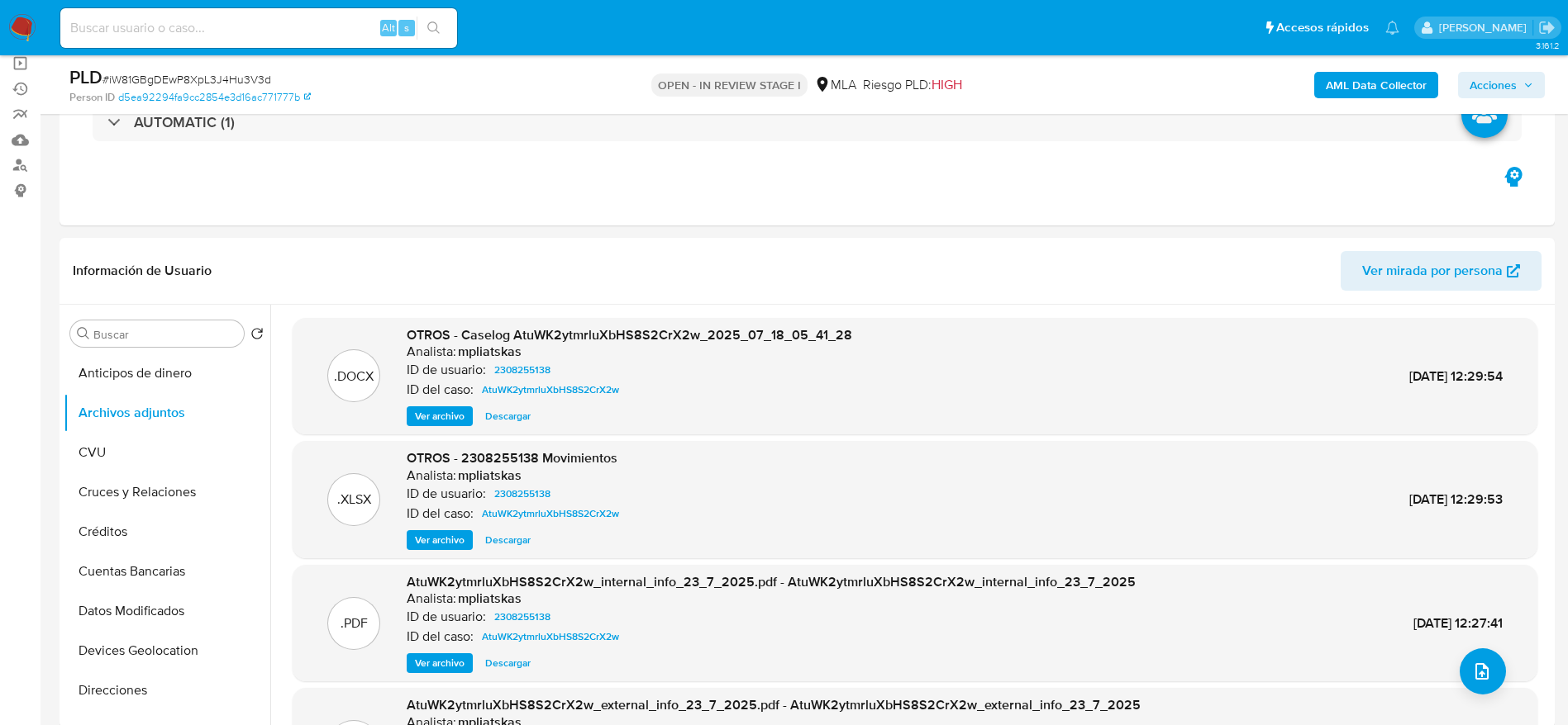
click at [1380, 82] on b "AML Data Collector" at bounding box center [1376, 84] width 101 height 26
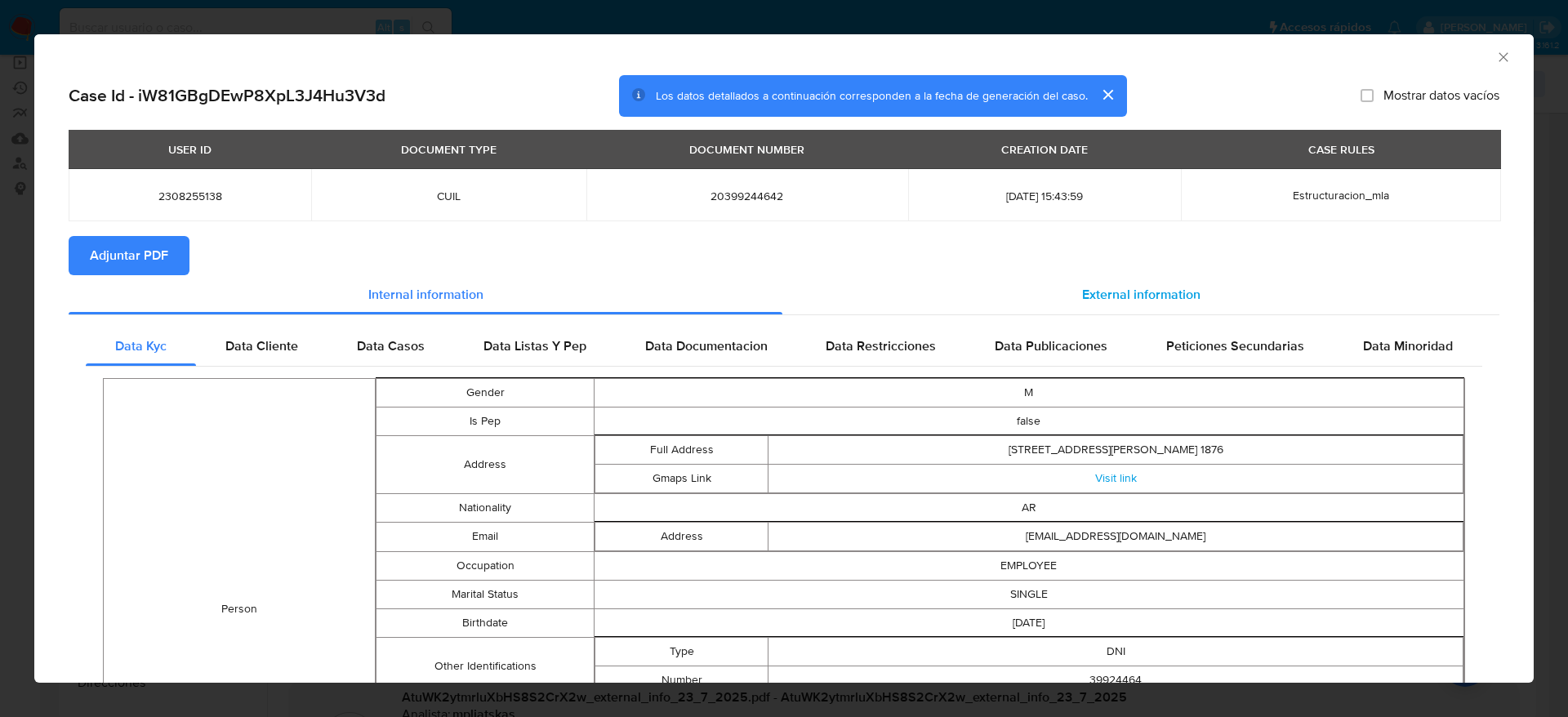
click at [1142, 309] on div "External information" at bounding box center [1140, 295] width 717 height 39
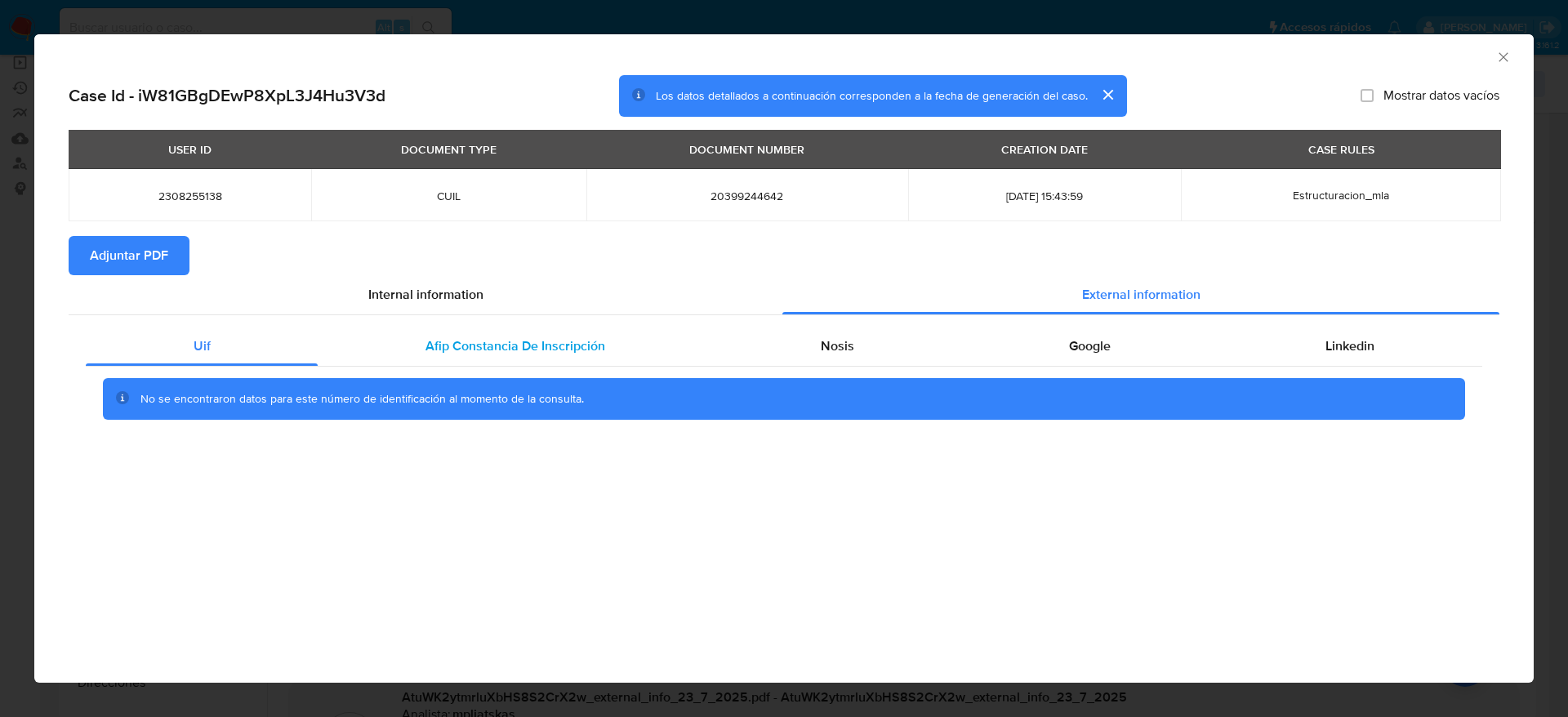
click at [532, 349] on span "Afip Constancia De Inscripción" at bounding box center [516, 347] width 180 height 19
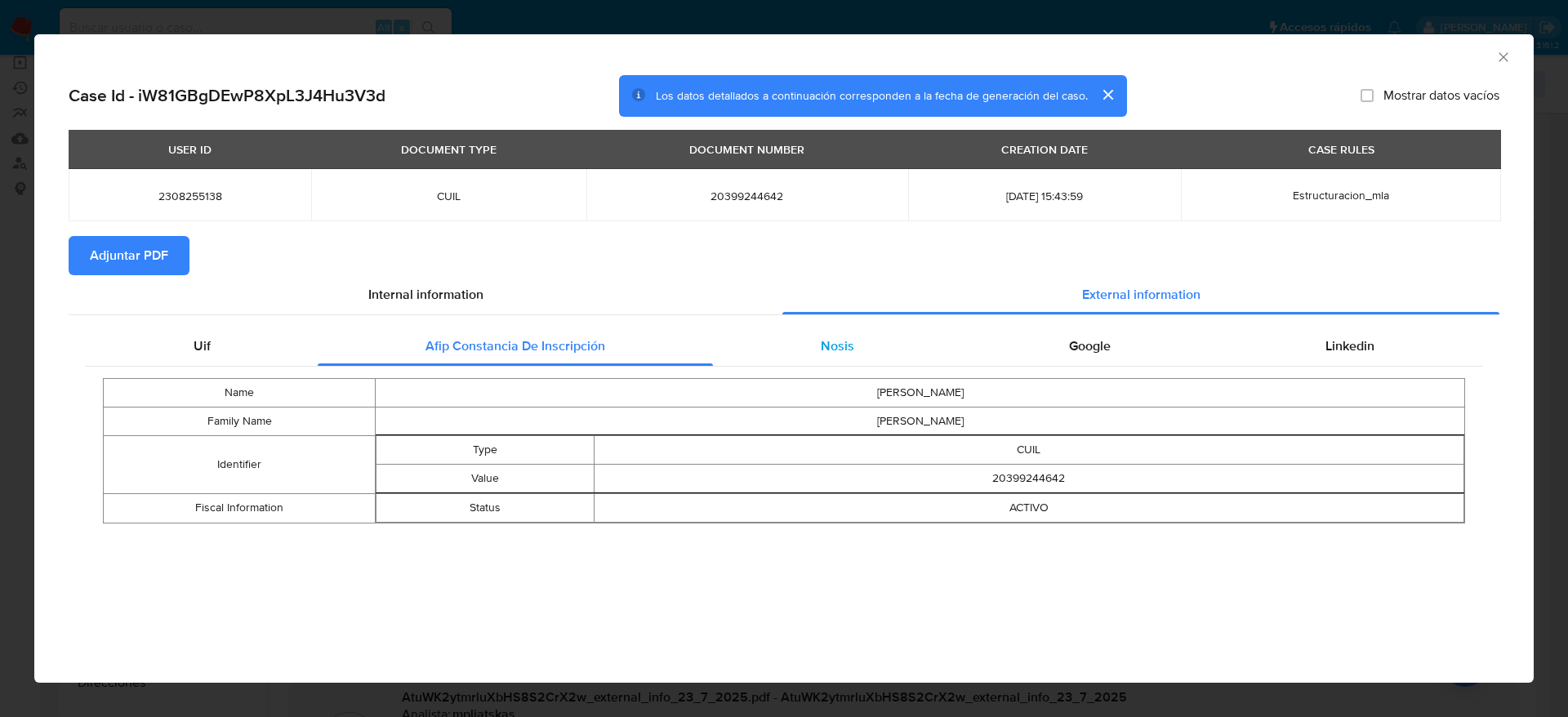
click at [834, 364] on div "Nosis" at bounding box center [836, 346] width 248 height 39
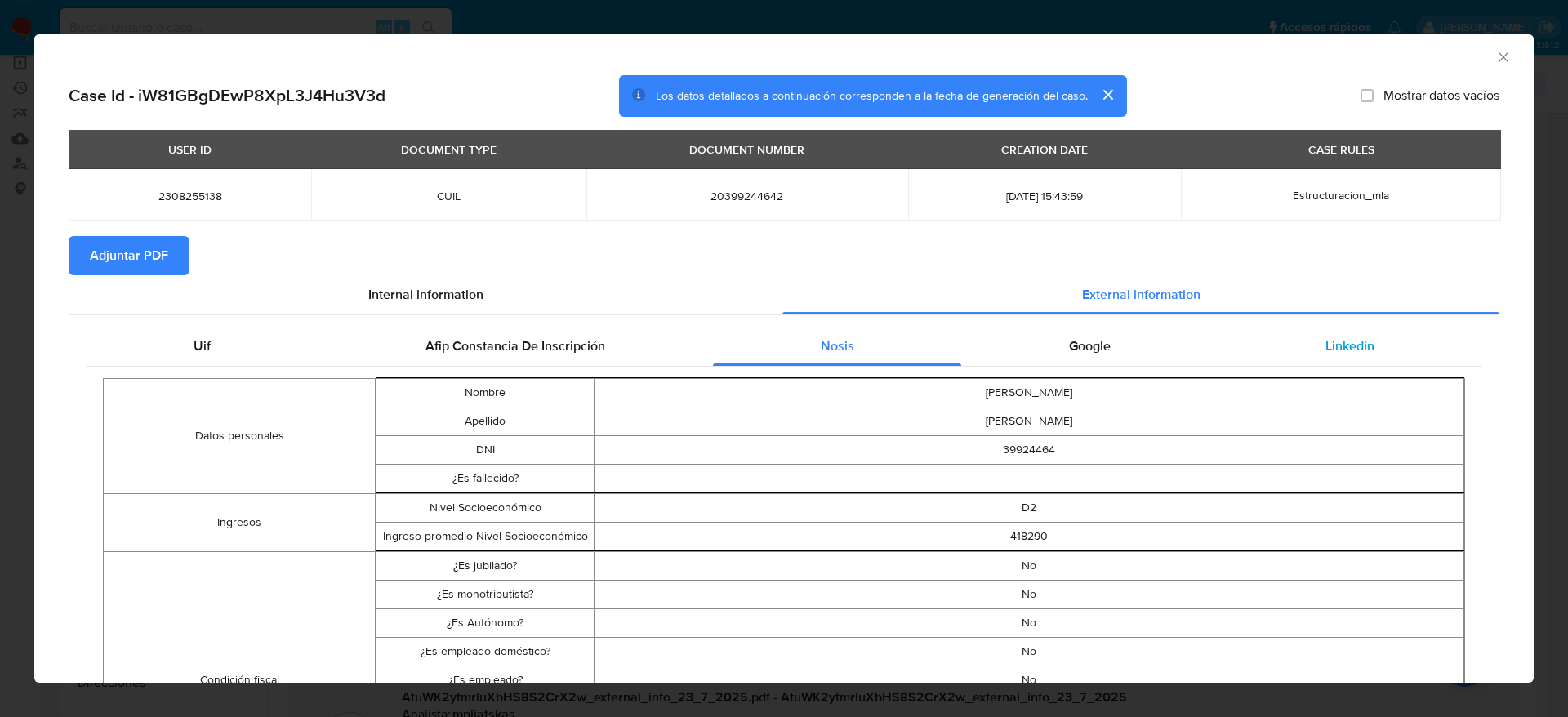
drag, startPoint x: 1059, startPoint y: 335, endPoint x: 1219, endPoint y: 331, distance: 160.0
click at [1069, 337] on span "Google" at bounding box center [1090, 347] width 42 height 19
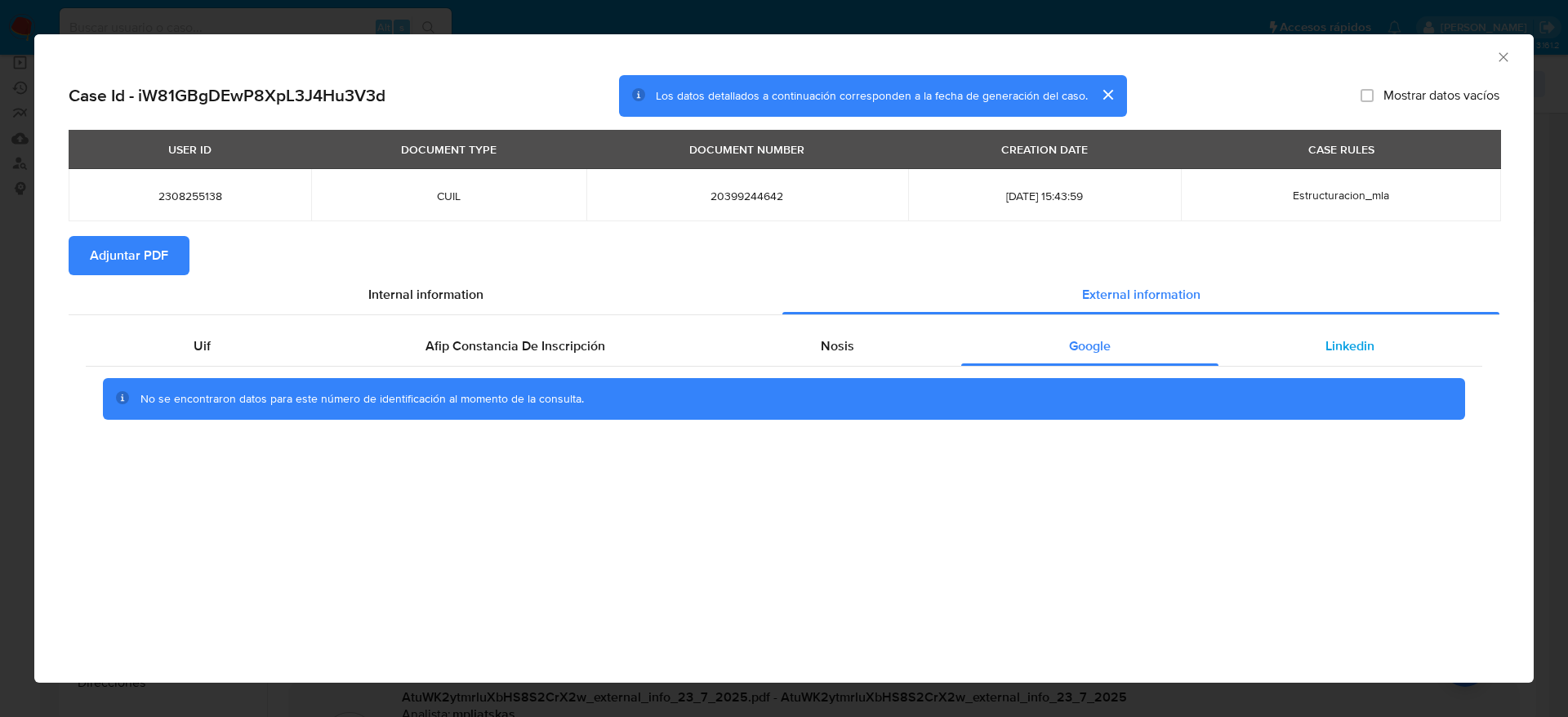
drag, startPoint x: 1320, startPoint y: 335, endPoint x: 359, endPoint y: 201, distance: 970.3
click at [1321, 336] on div "Linkedin" at bounding box center [1350, 346] width 264 height 39
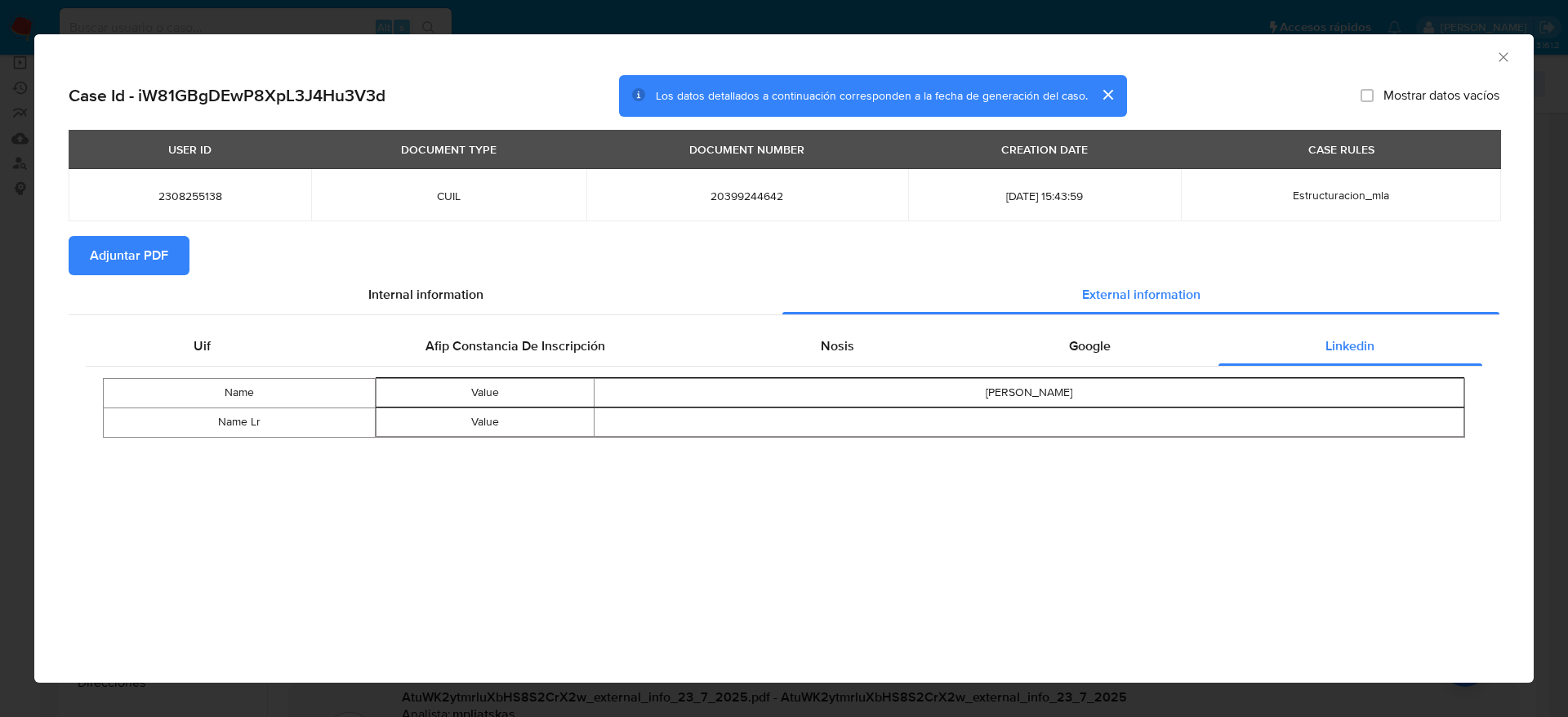
click at [141, 254] on span "Adjuntar PDF" at bounding box center [129, 256] width 78 height 36
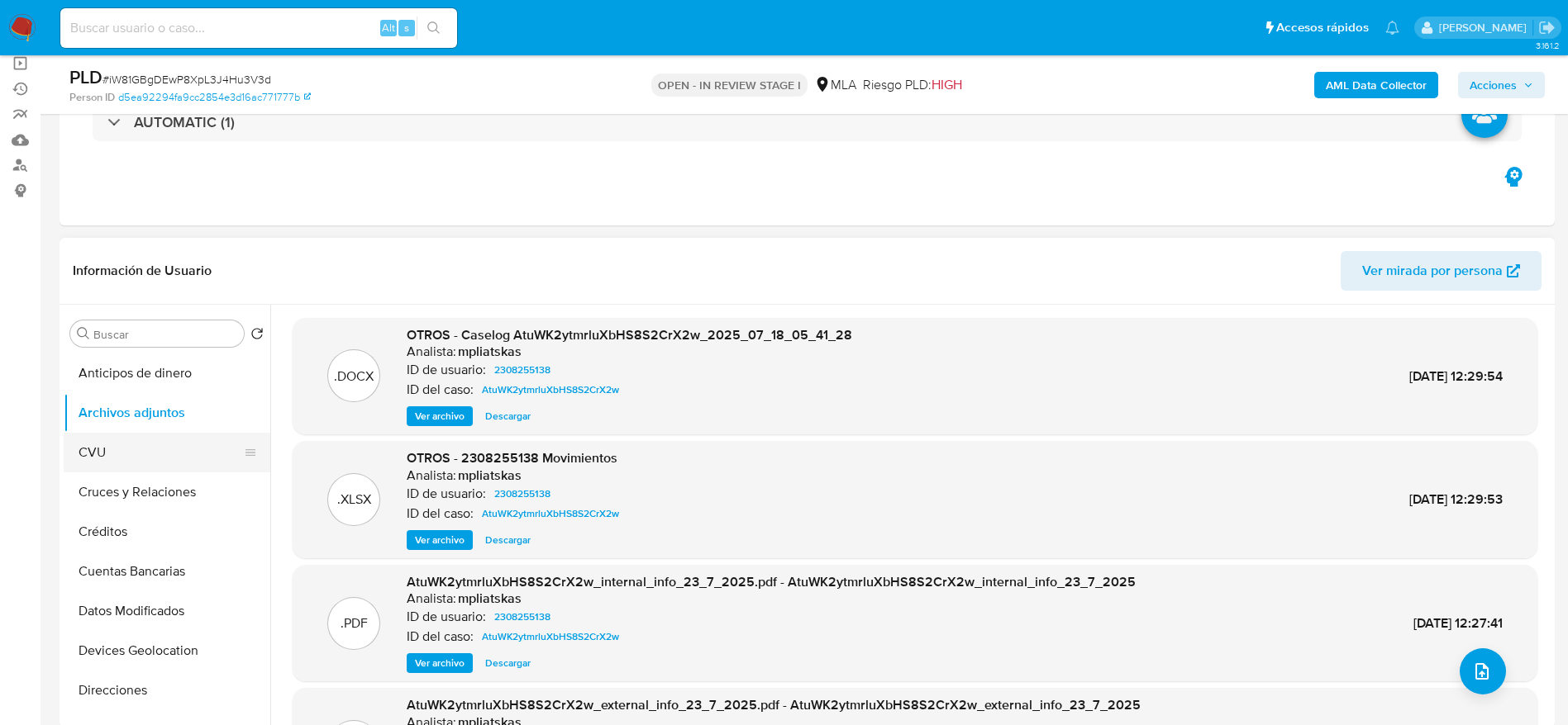
click at [144, 442] on button "CVU" at bounding box center [161, 452] width 194 height 40
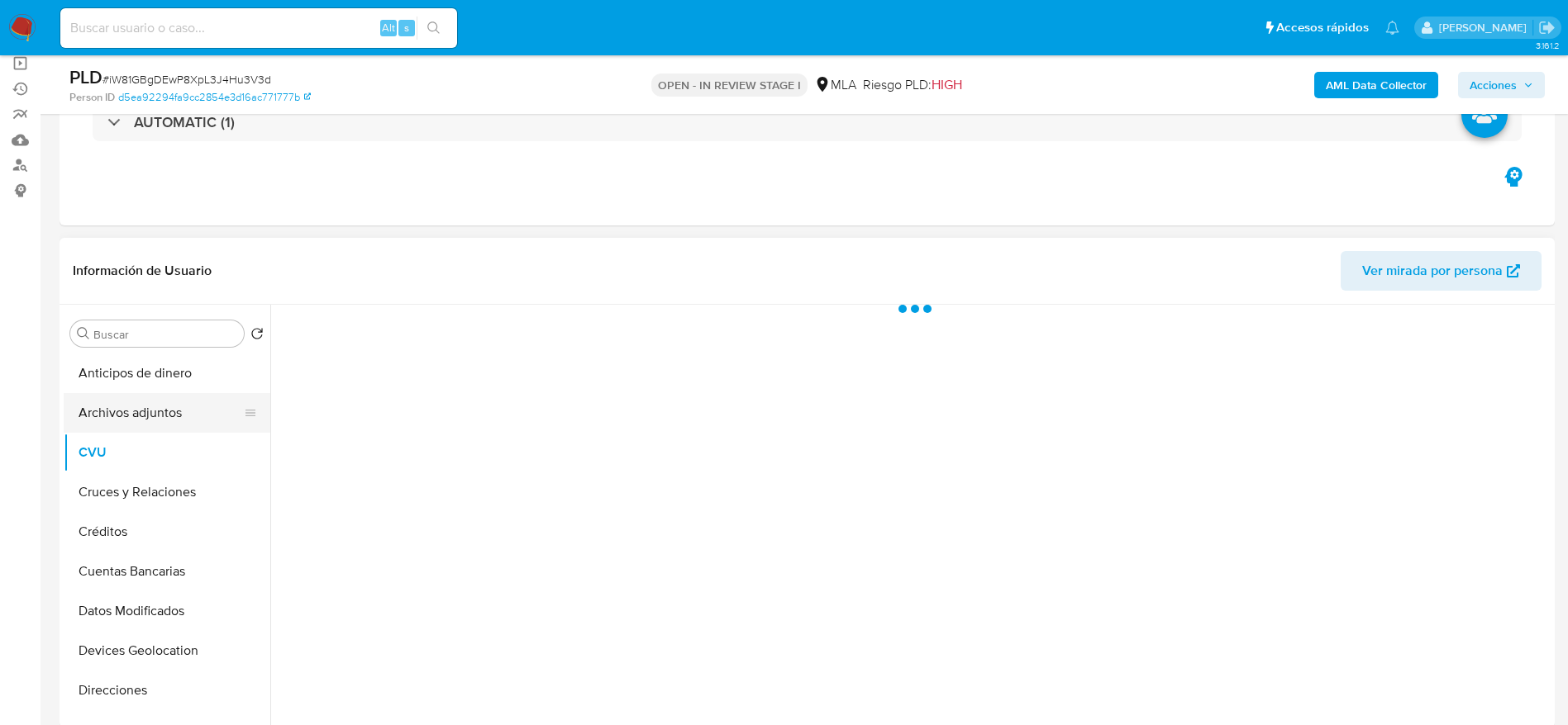
click at [144, 401] on button "Archivos adjuntos" at bounding box center [161, 412] width 194 height 40
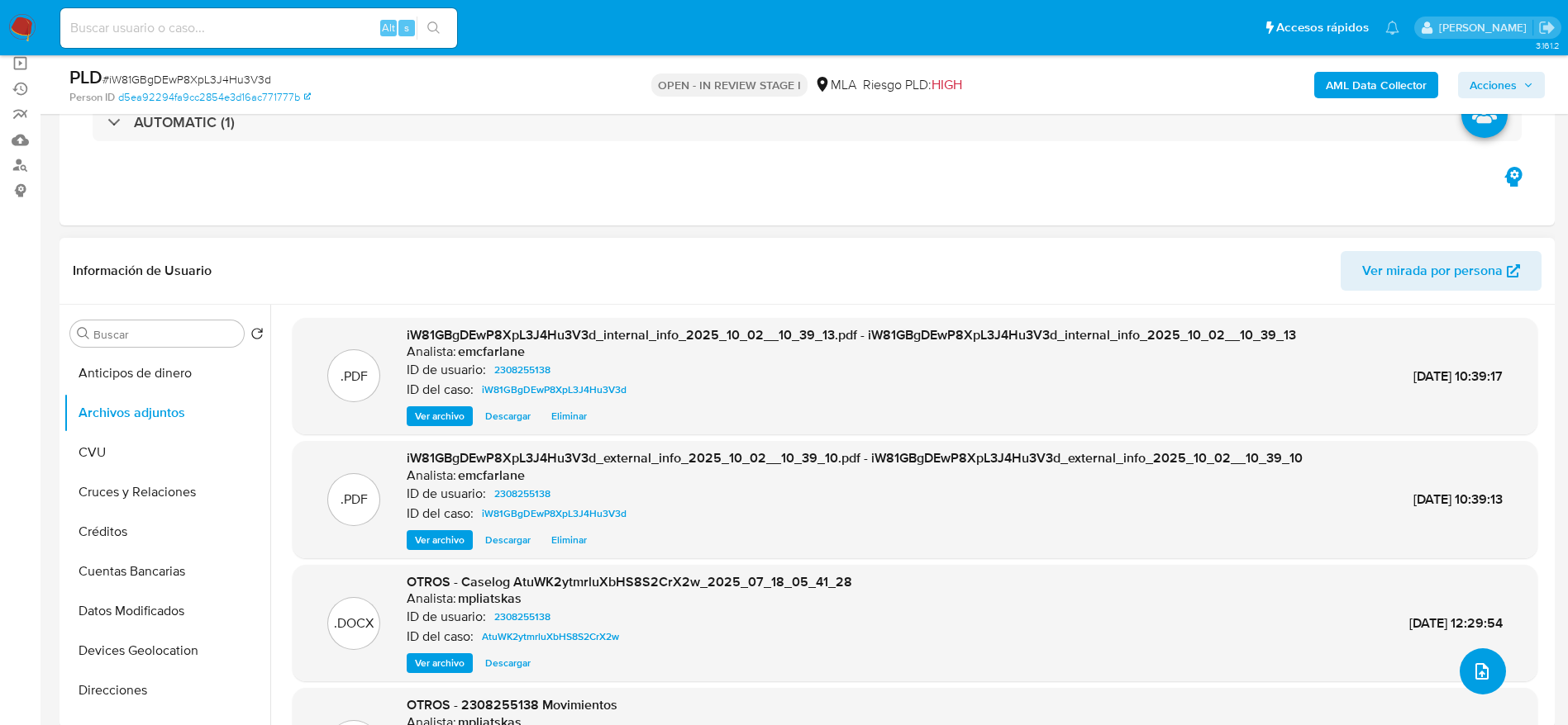
click at [1469, 653] on button "upload-file" at bounding box center [1483, 672] width 46 height 46
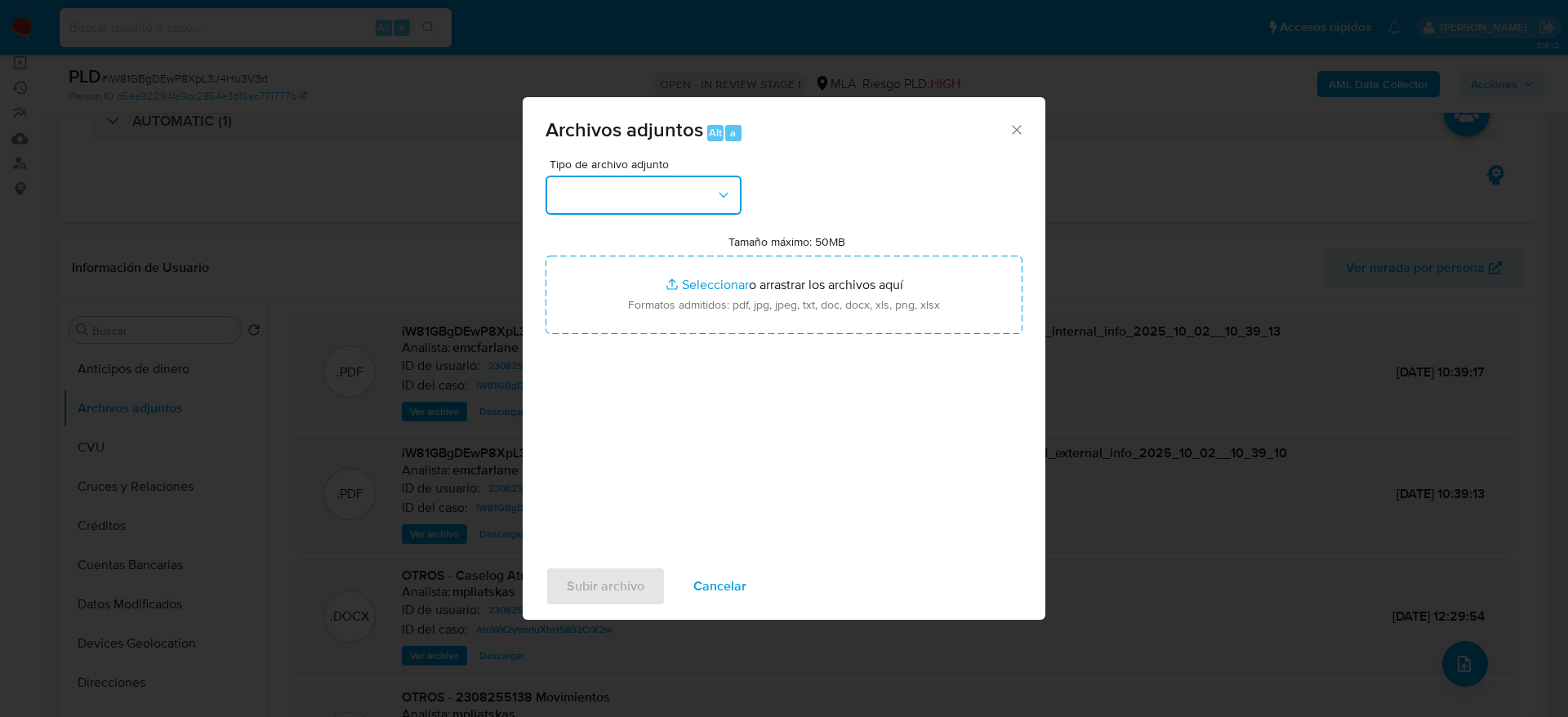
click at [660, 190] on button "button" at bounding box center [643, 194] width 196 height 39
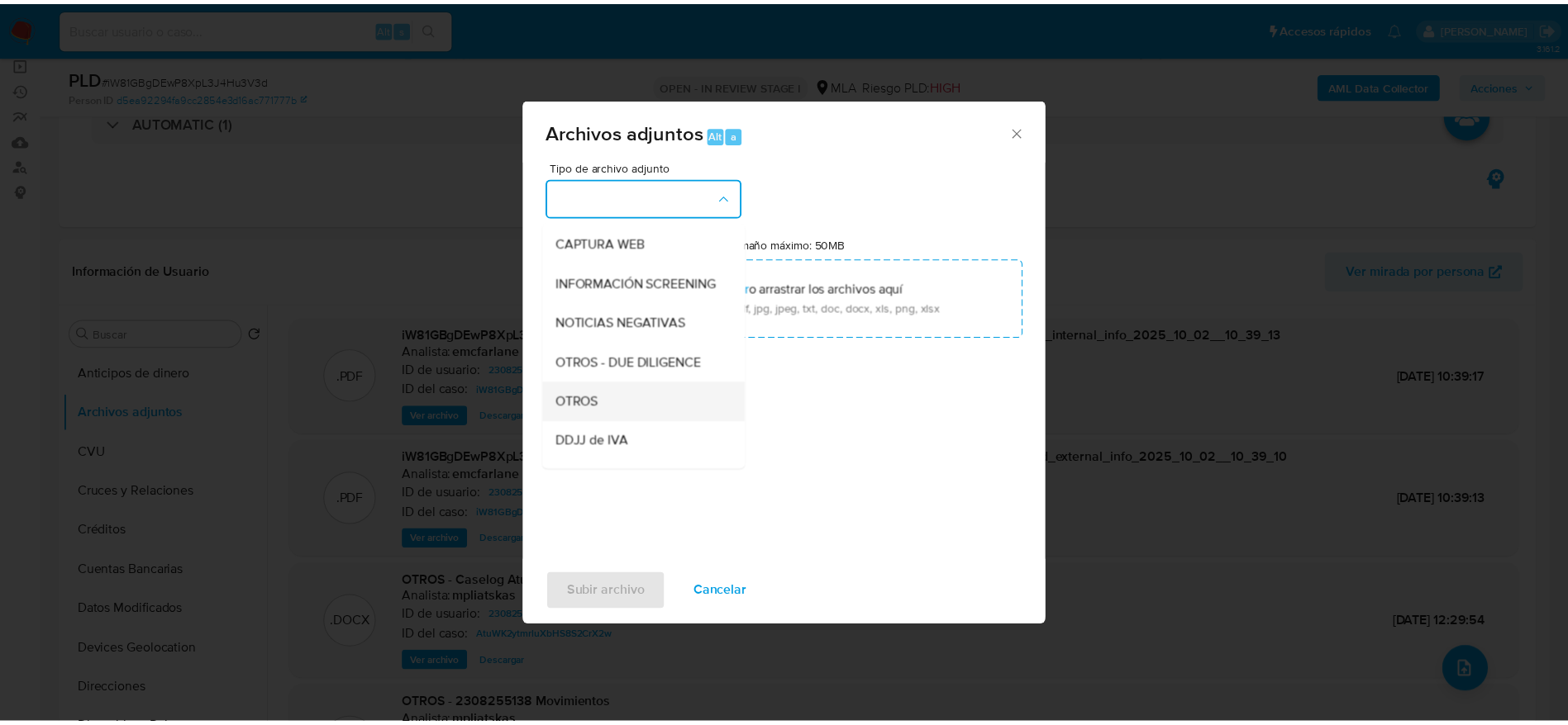
scroll to position [248, 0]
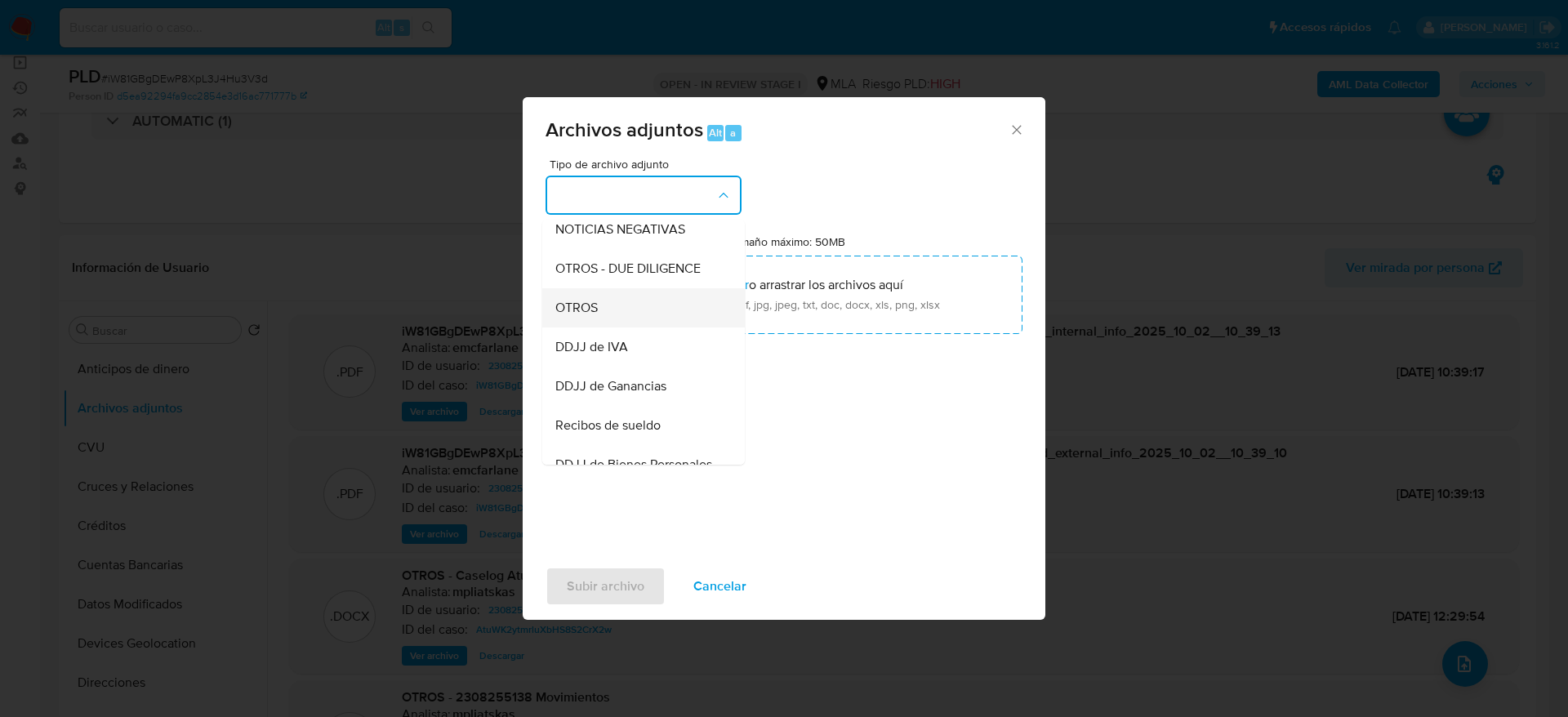
click at [583, 316] on span "OTROS" at bounding box center [576, 307] width 42 height 16
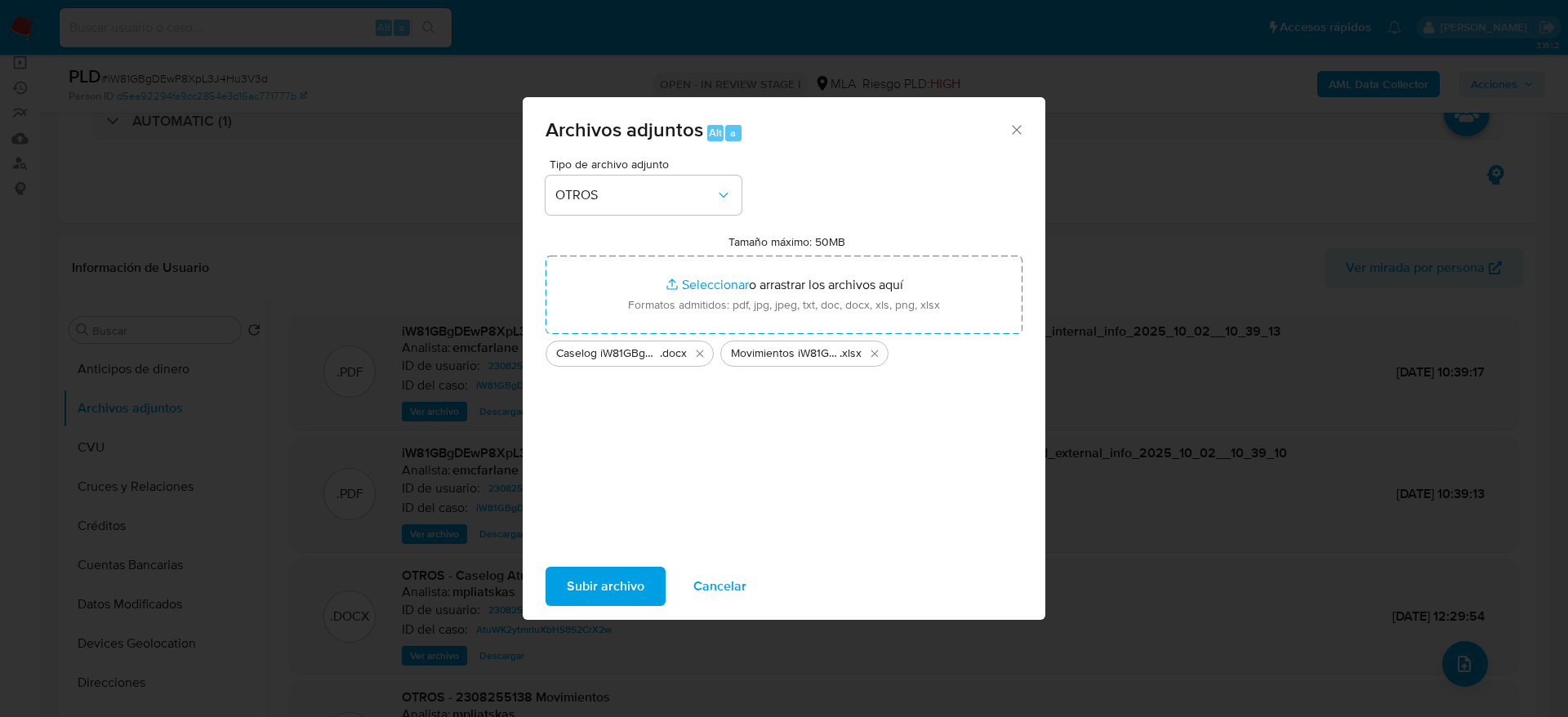
click at [629, 582] on span "Subir archivo" at bounding box center [605, 587] width 77 height 36
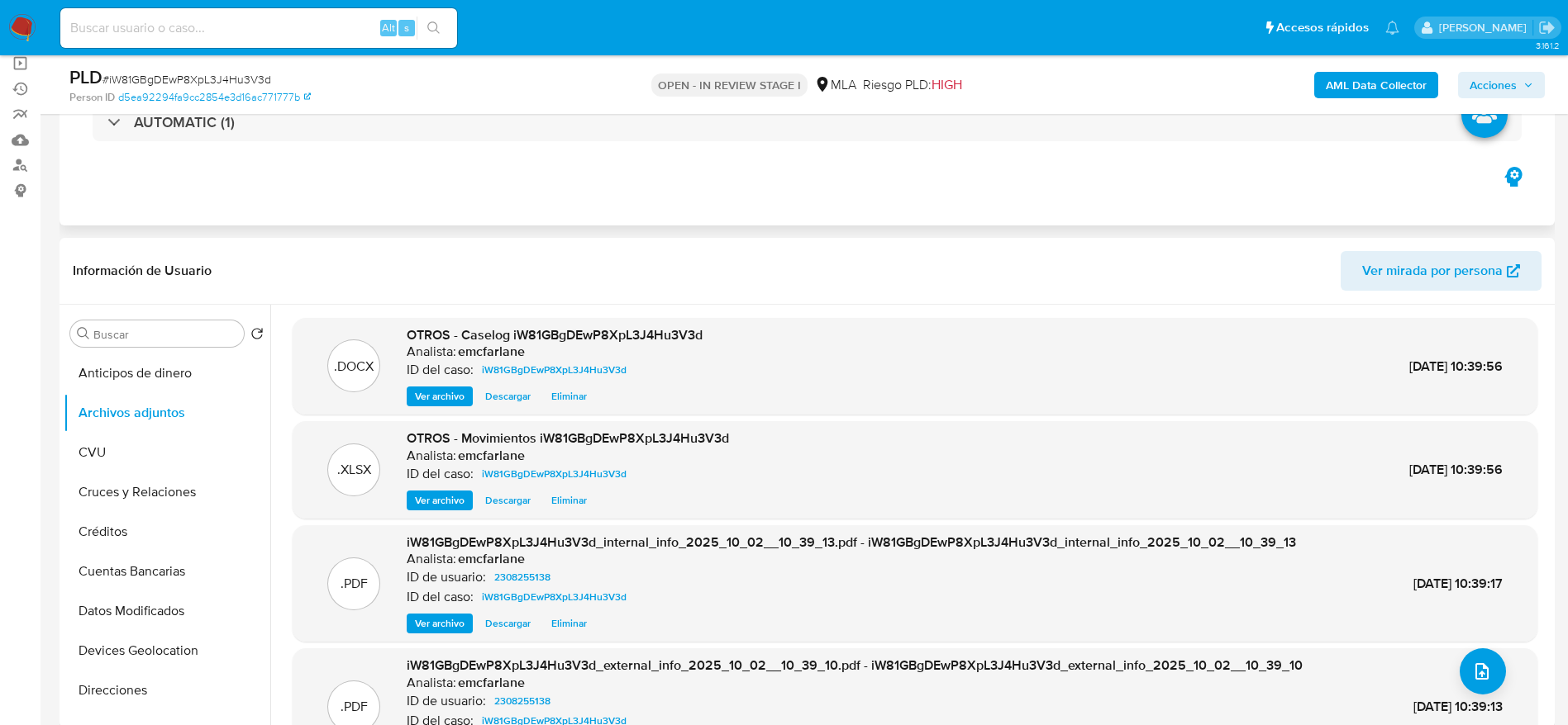
click at [930, 170] on div "Eventos ( 1 ) Acciones AUTOMATIC (1)" at bounding box center [807, 126] width 1495 height 198
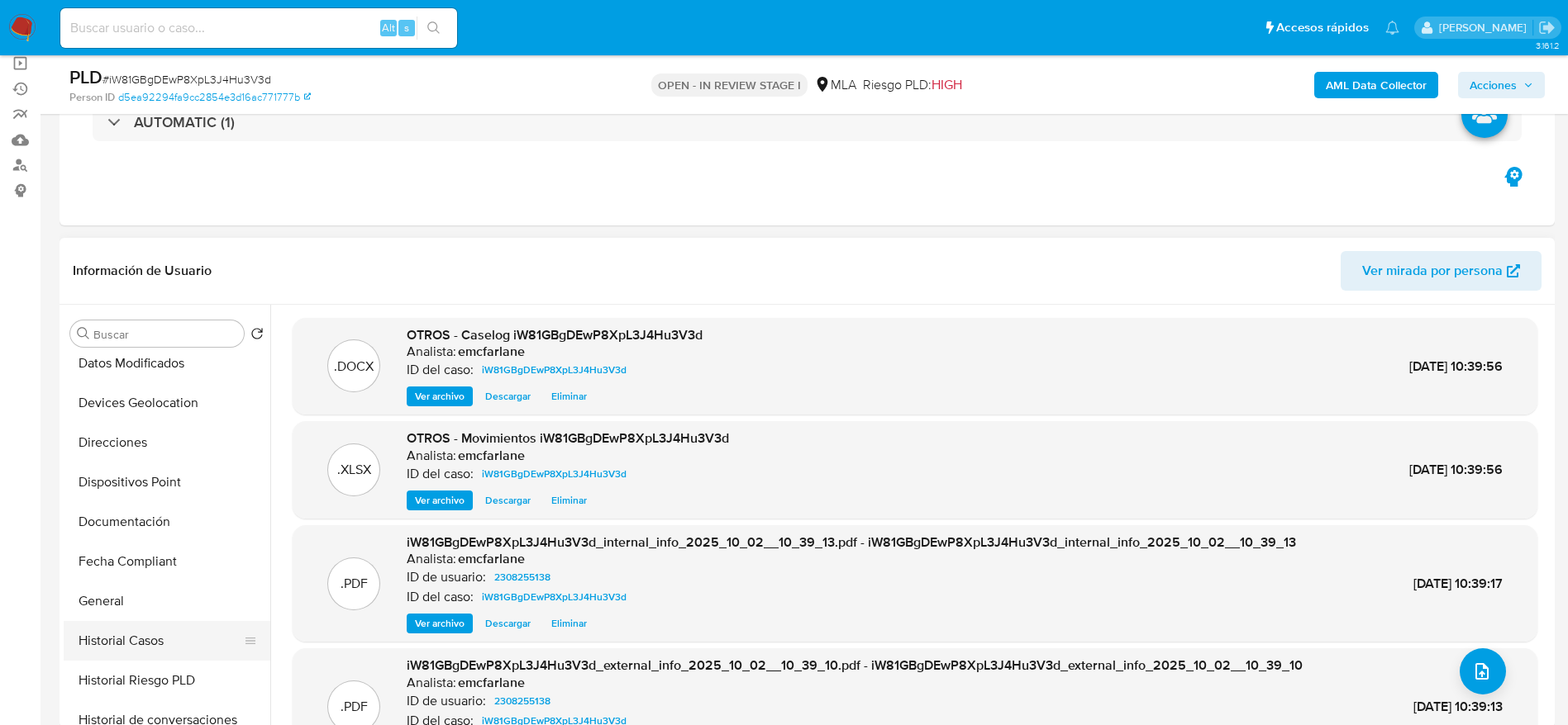
scroll to position [372, 0]
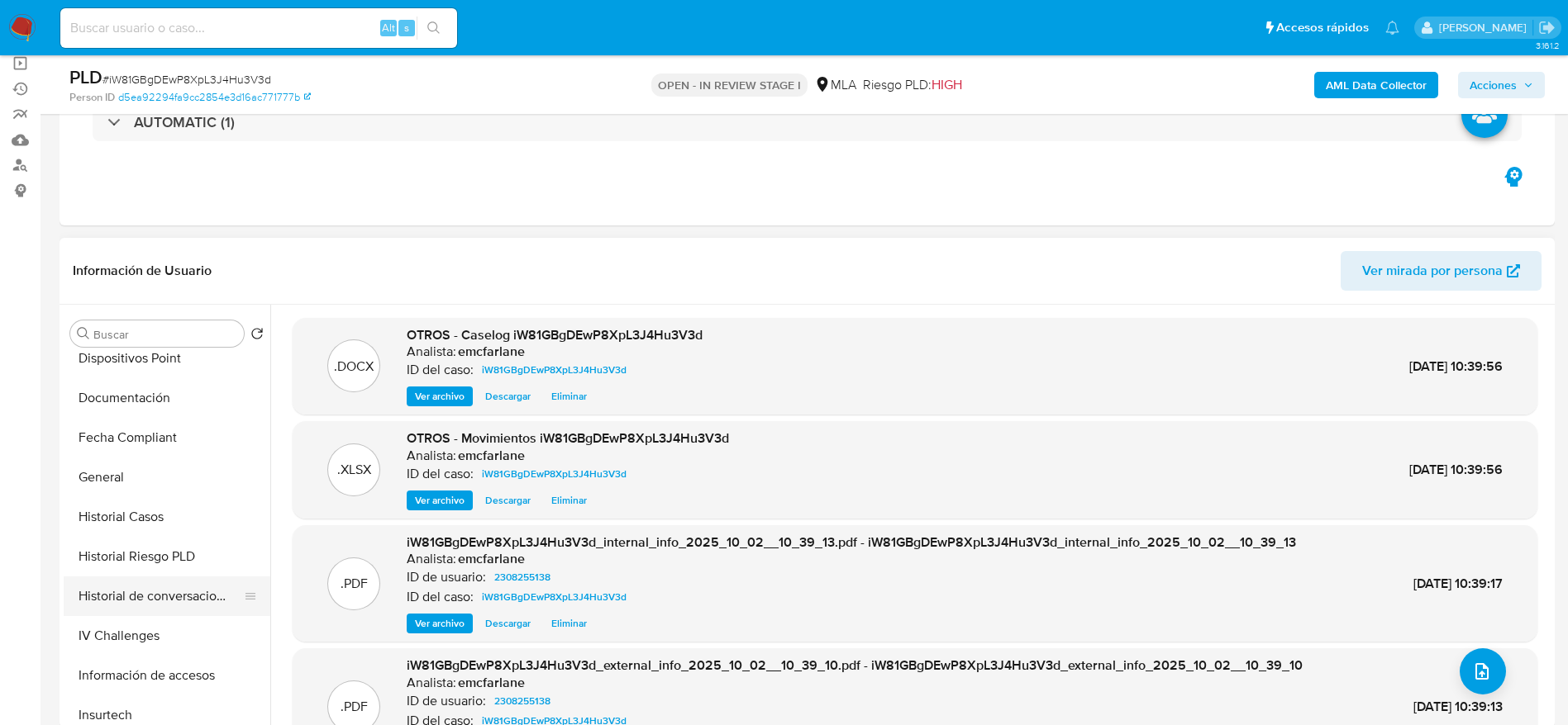
click at [146, 590] on button "Historial de conversaciones" at bounding box center [161, 596] width 194 height 40
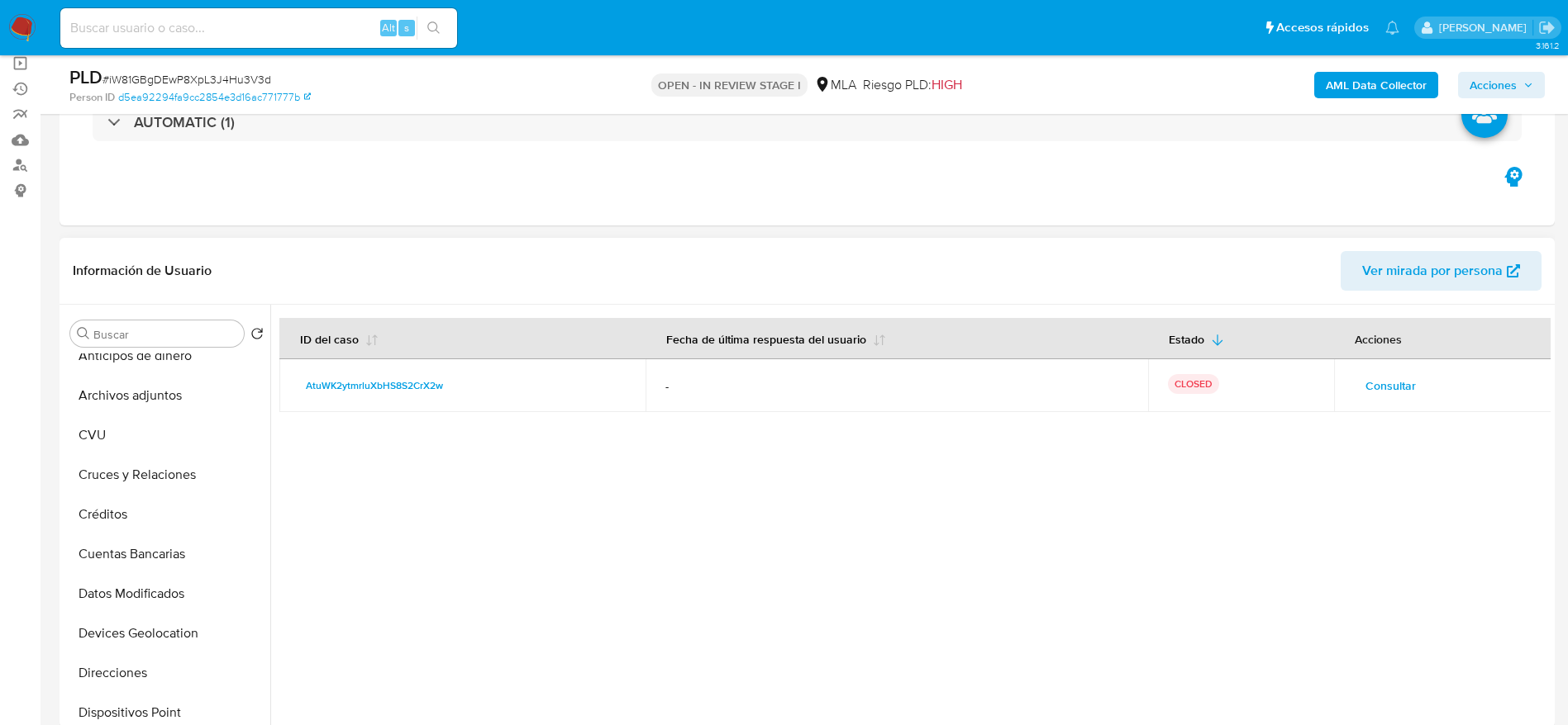
scroll to position [0, 0]
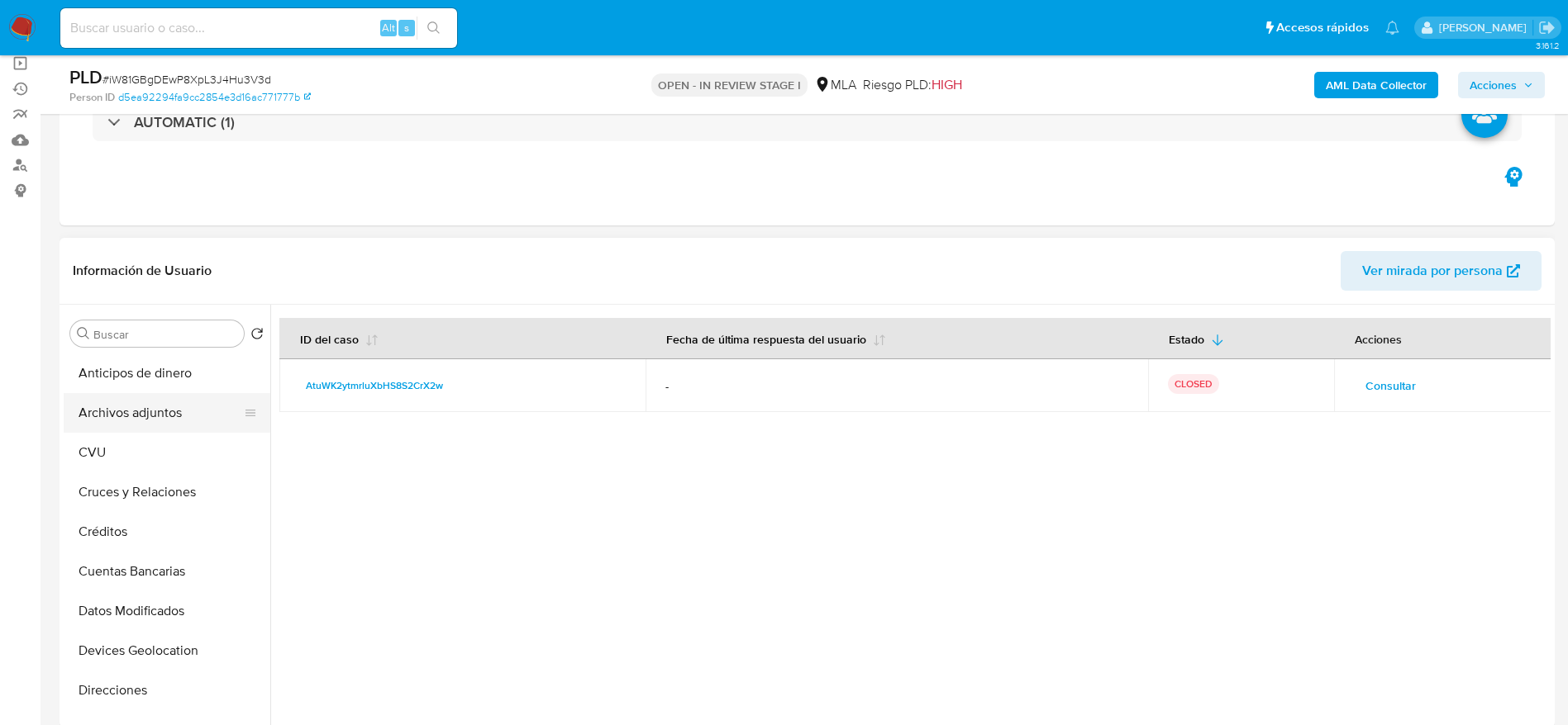
click at [164, 407] on button "Archivos adjuntos" at bounding box center [161, 412] width 194 height 40
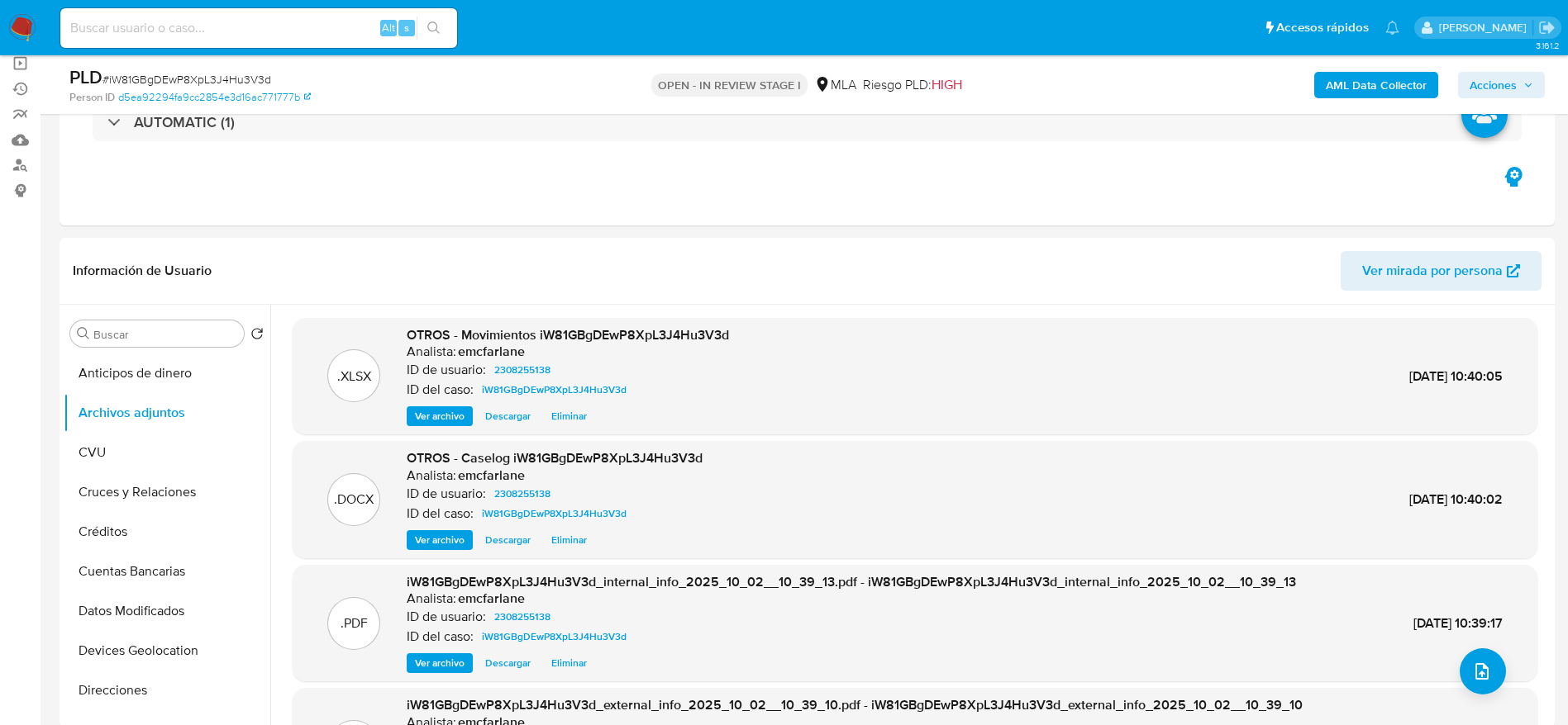
click at [1504, 76] on span "Acciones" at bounding box center [1492, 84] width 47 height 26
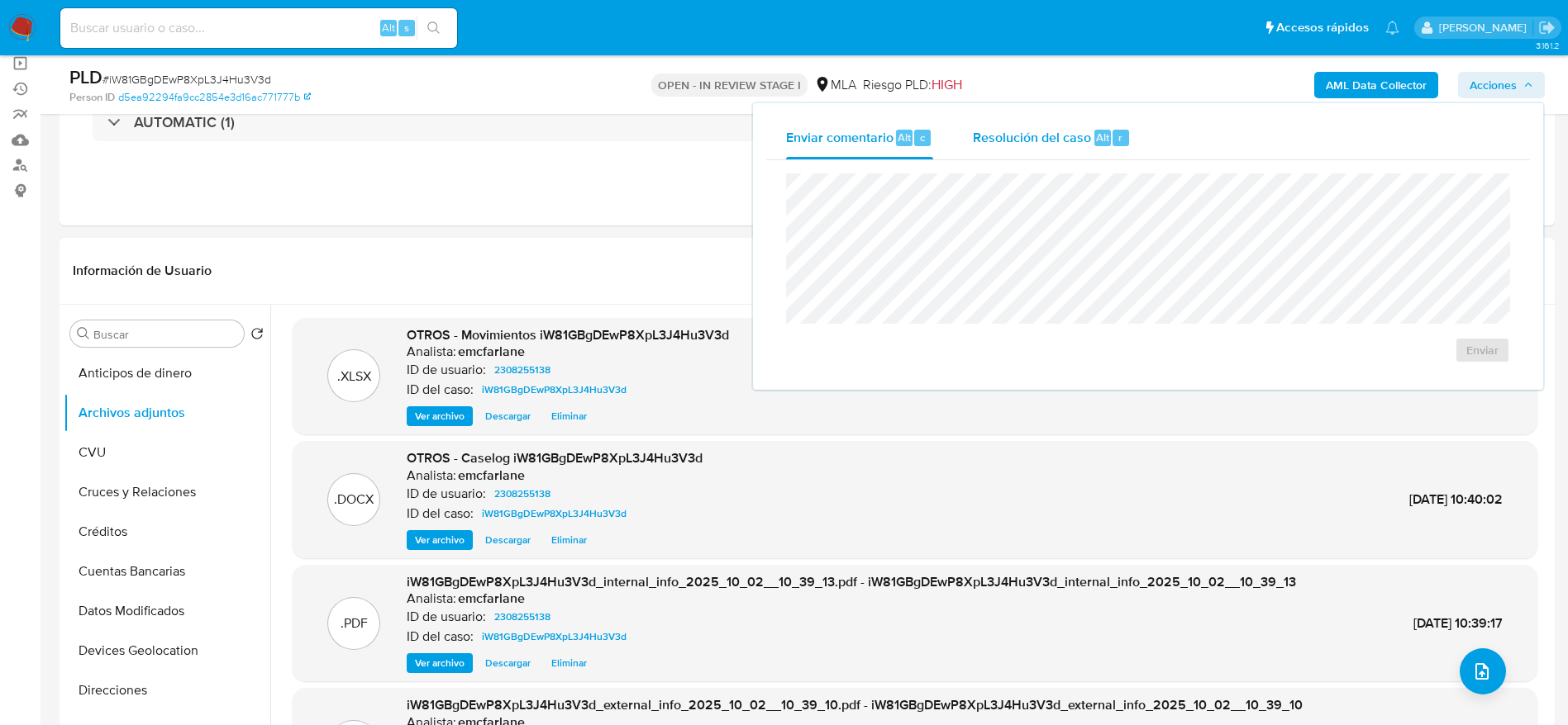
click at [1051, 150] on div "Resolución del caso Alt r" at bounding box center [1051, 137] width 158 height 43
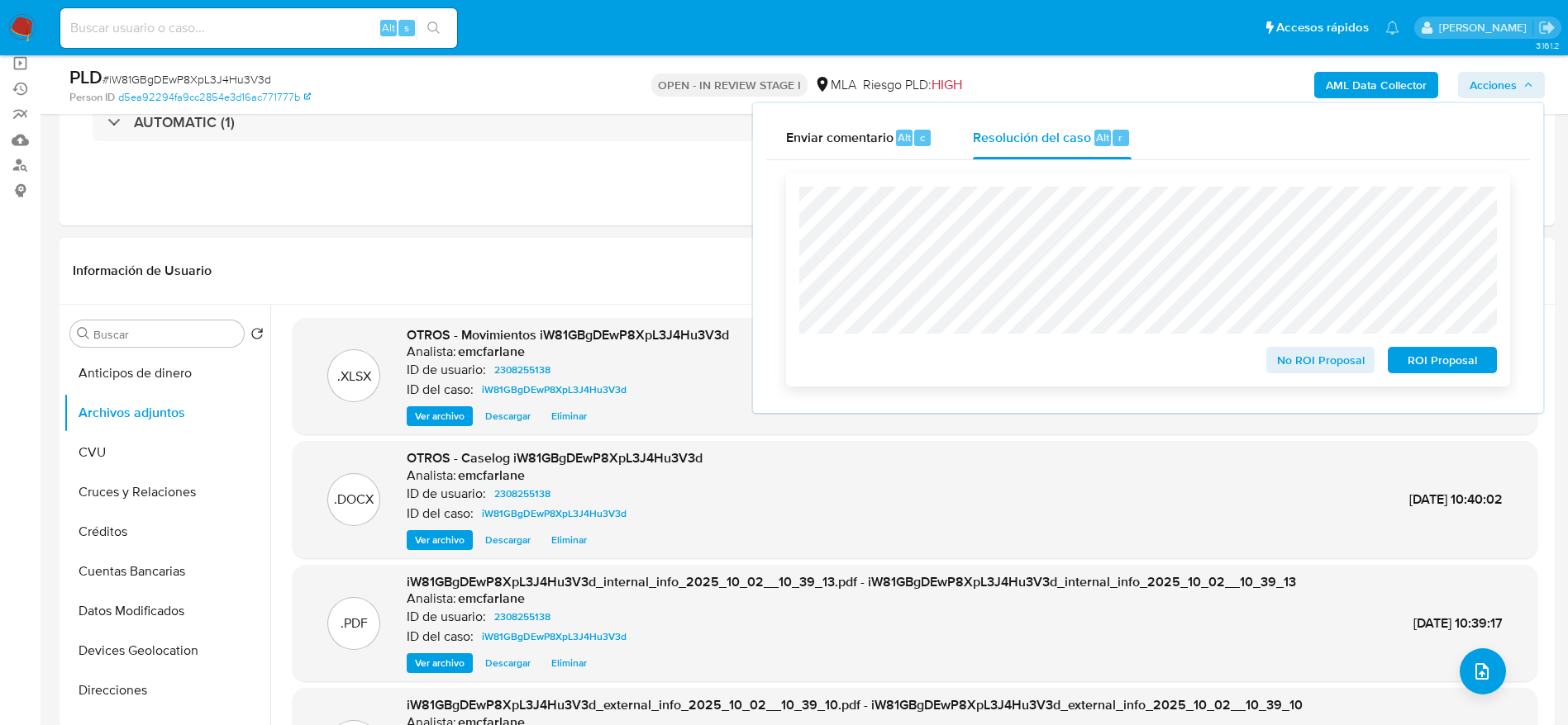
click at [1457, 353] on span "ROI Proposal" at bounding box center [1442, 360] width 86 height 23
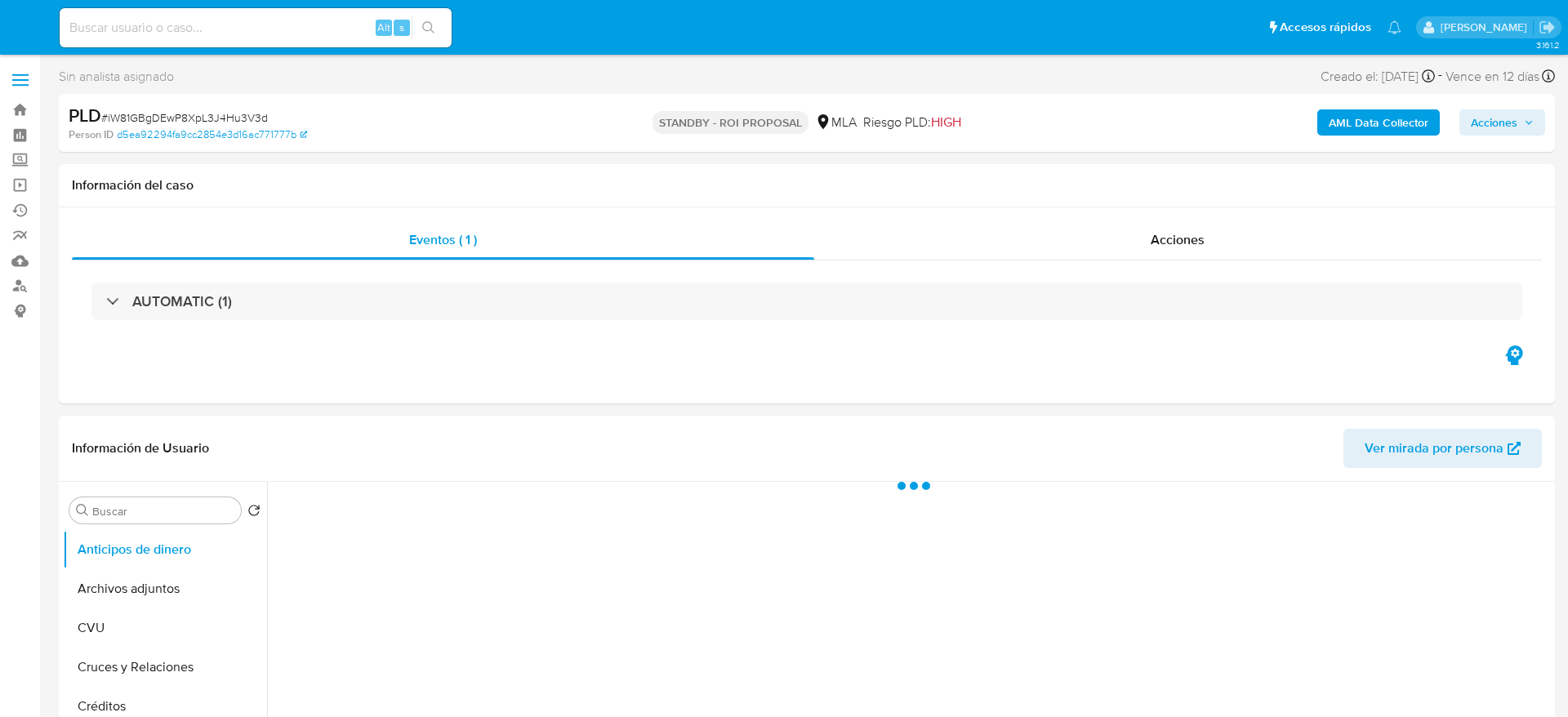
select select "10"
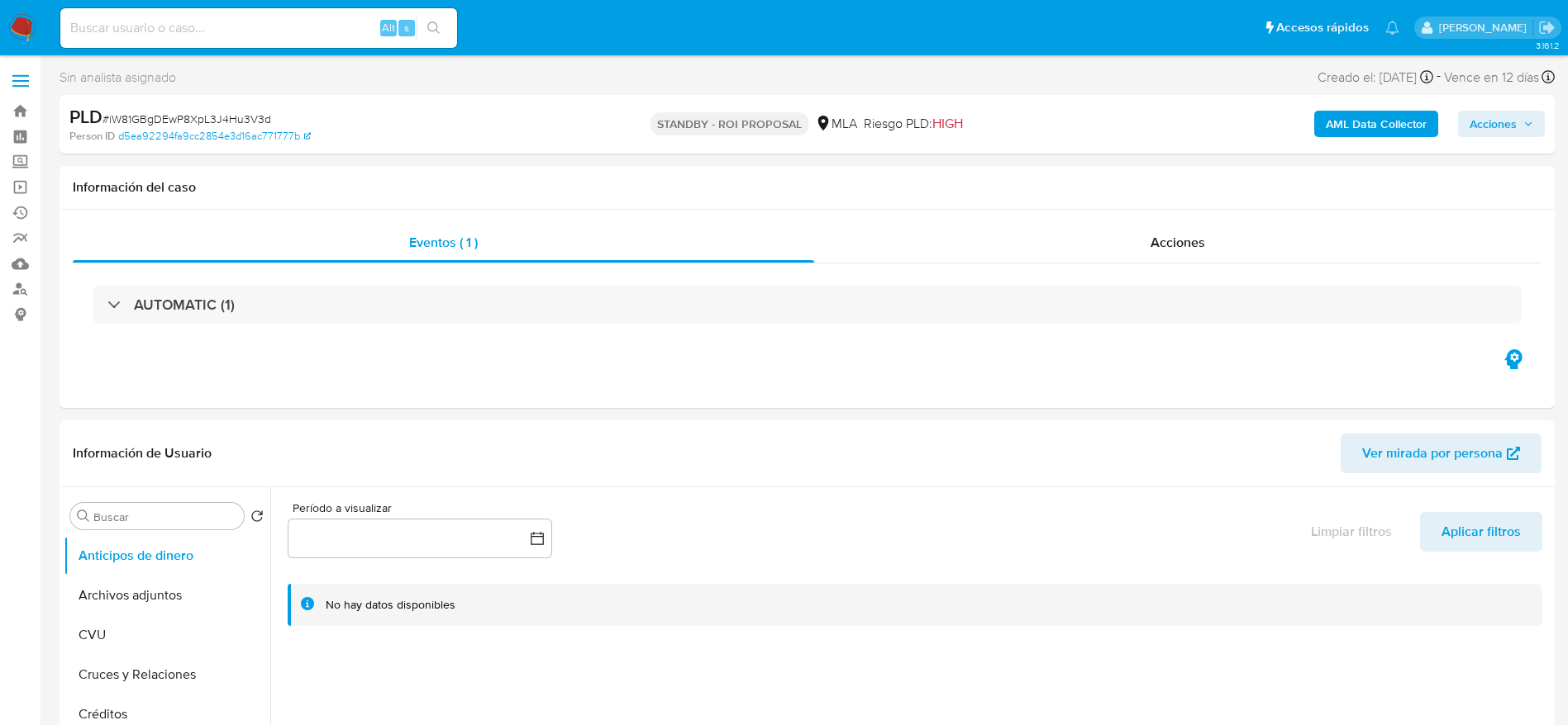
click at [338, 23] on input at bounding box center [259, 28] width 397 height 21
paste input "aEabrltwwR6GYOghenvr5pt8"
type input "aEabrltwwR6GYOghenvr5pt8"
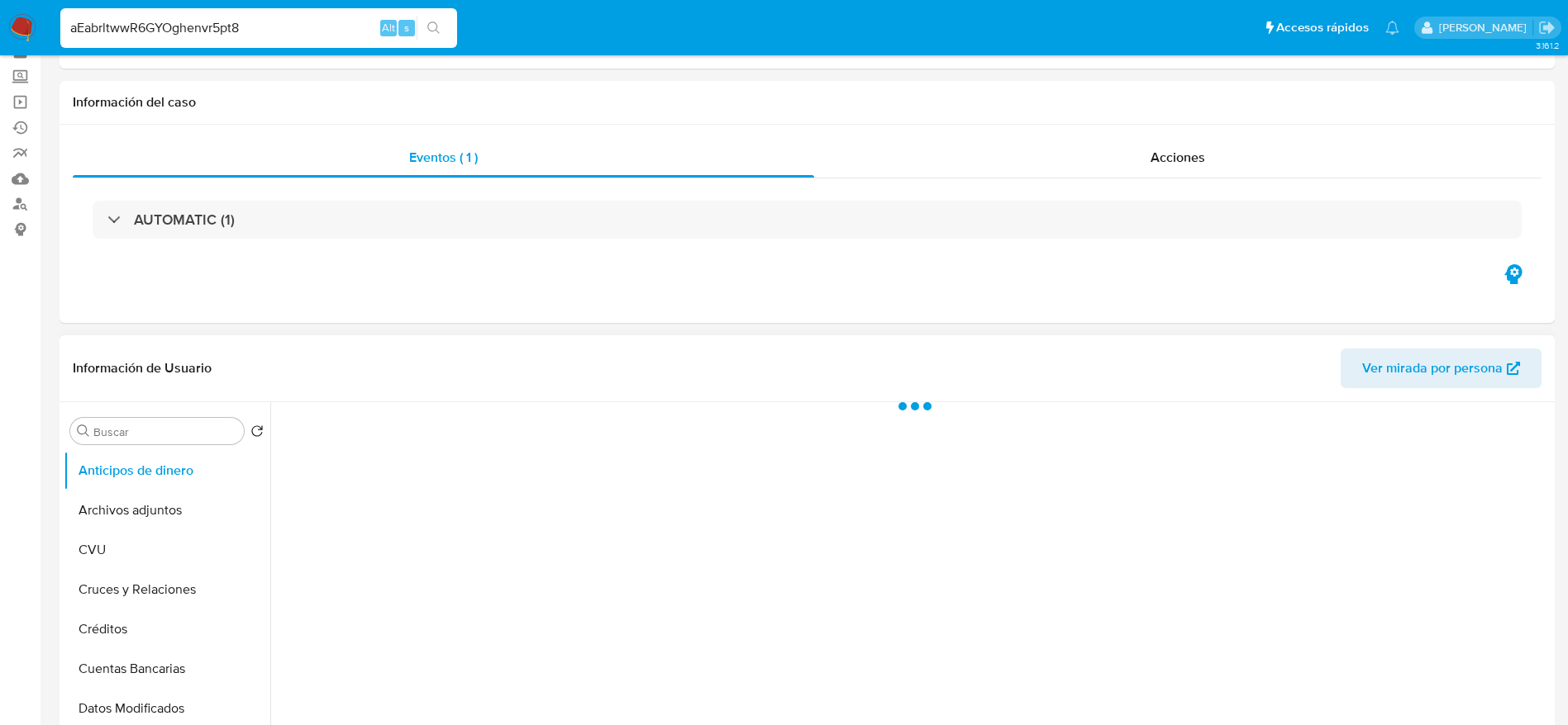
scroll to position [124, 0]
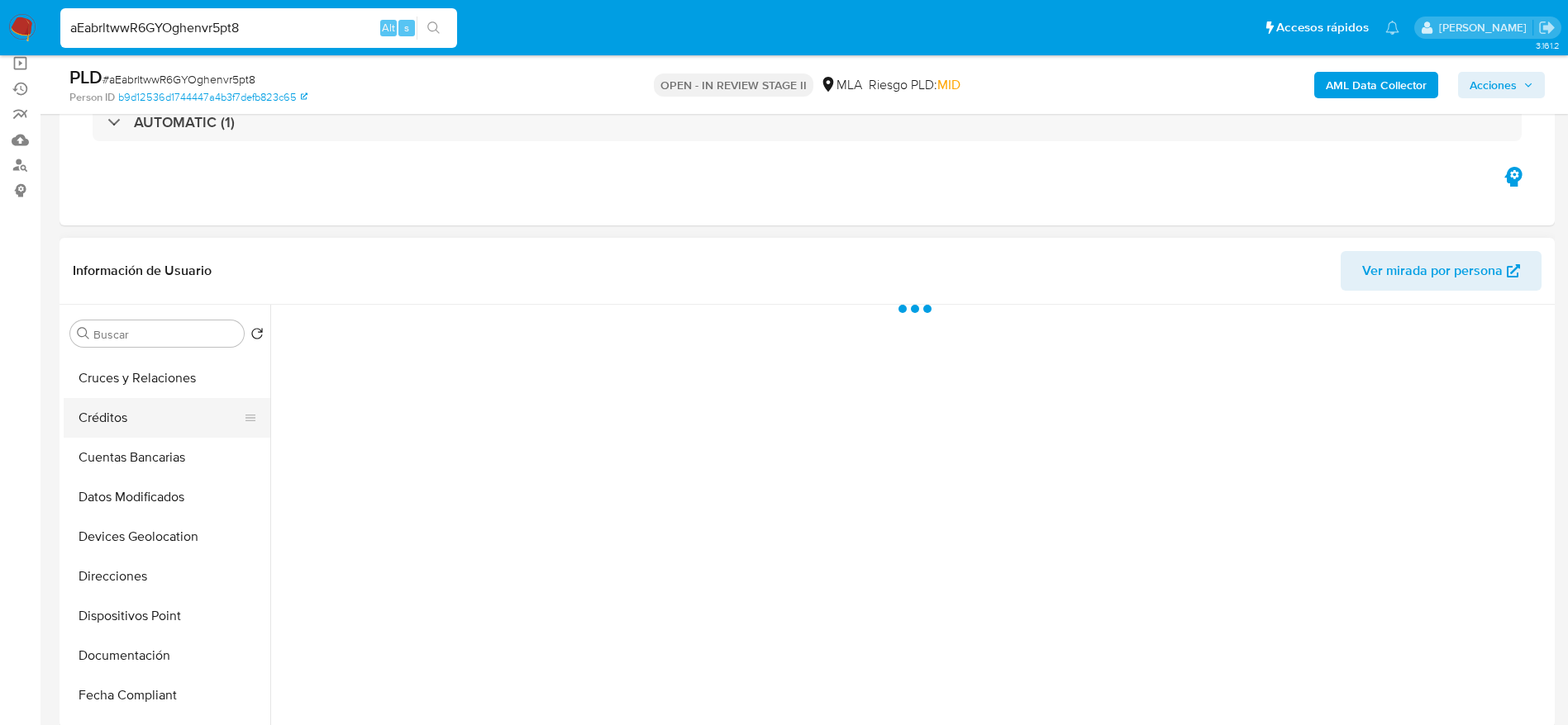
select select "10"
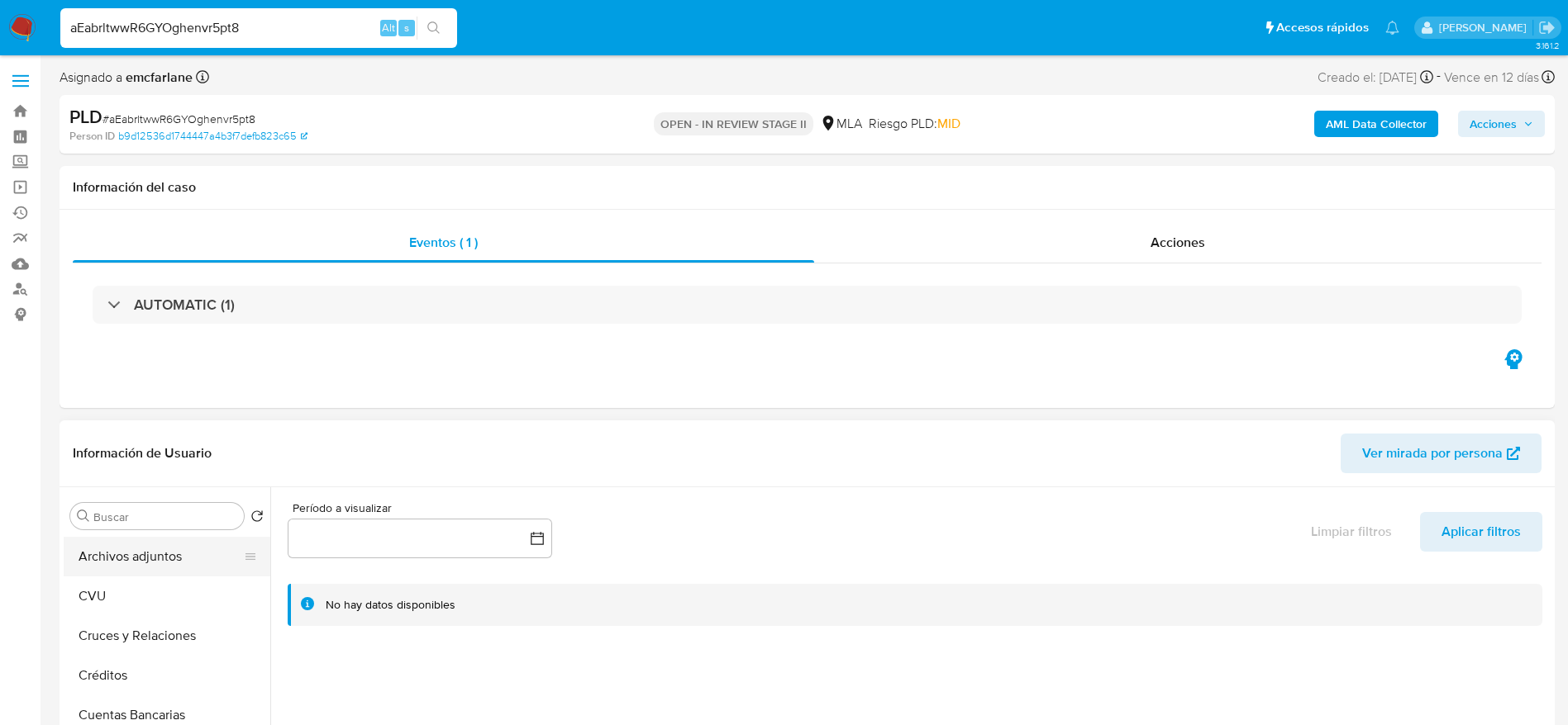
scroll to position [0, 0]
click at [127, 594] on button "Archivos adjuntos" at bounding box center [161, 595] width 194 height 40
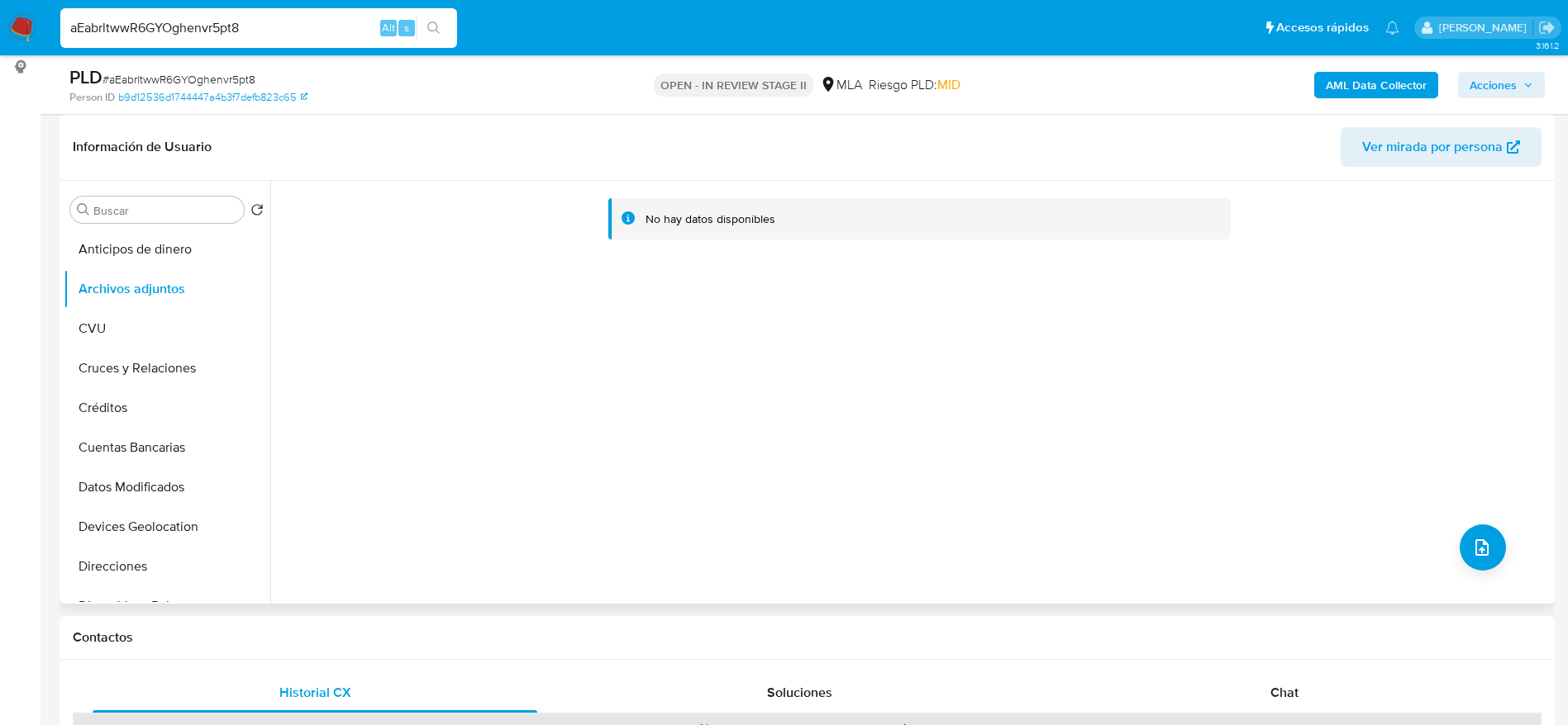
scroll to position [619, 0]
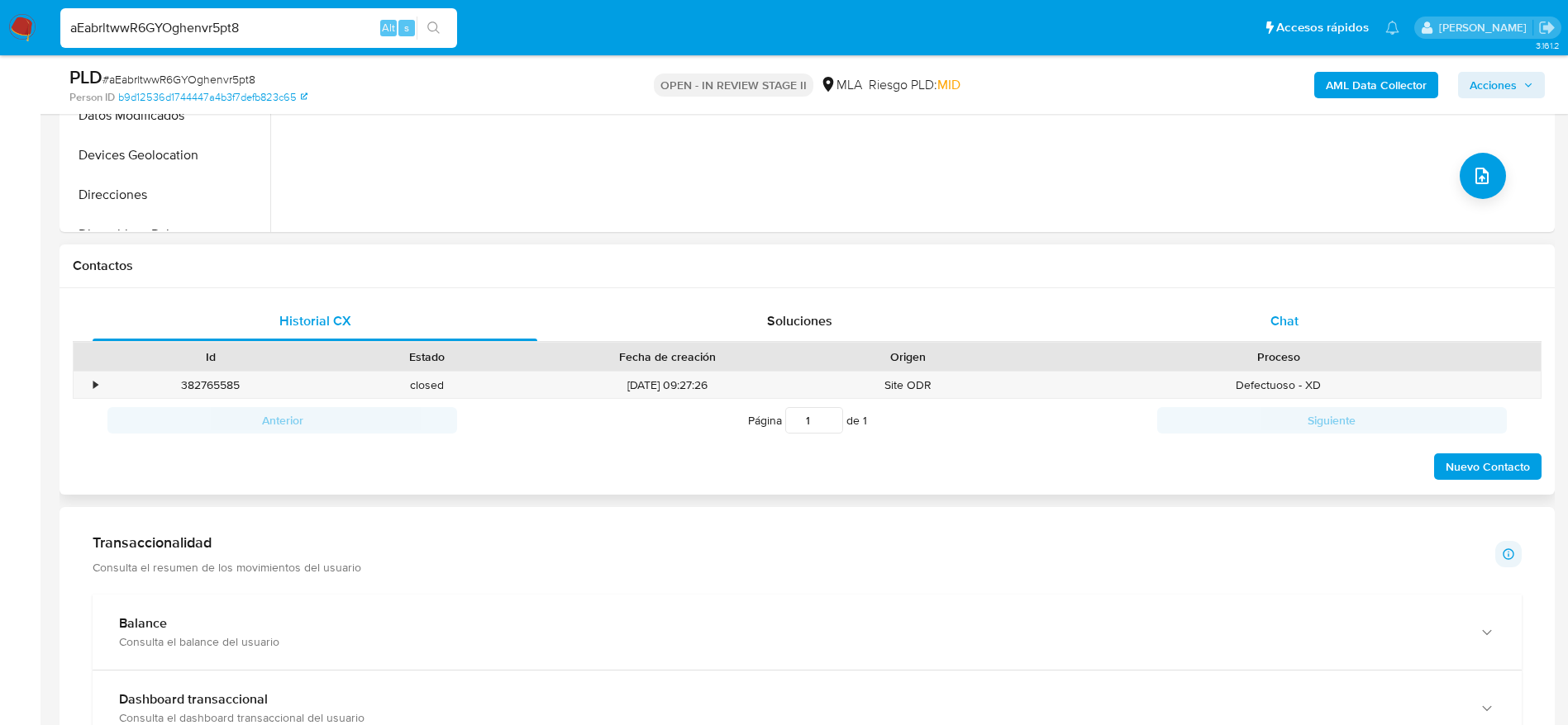
click at [1297, 335] on div "Chat" at bounding box center [1284, 321] width 445 height 40
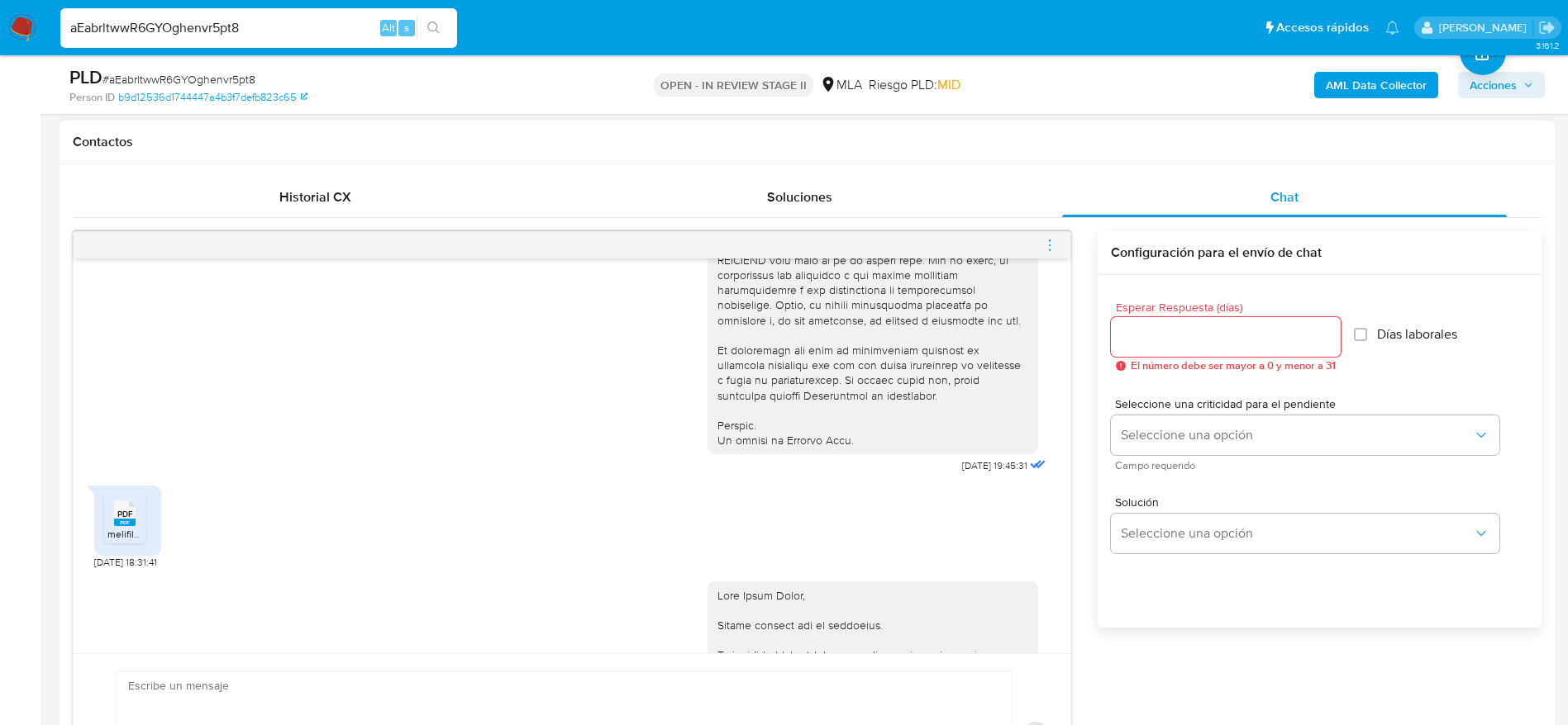
scroll to position [825, 0]
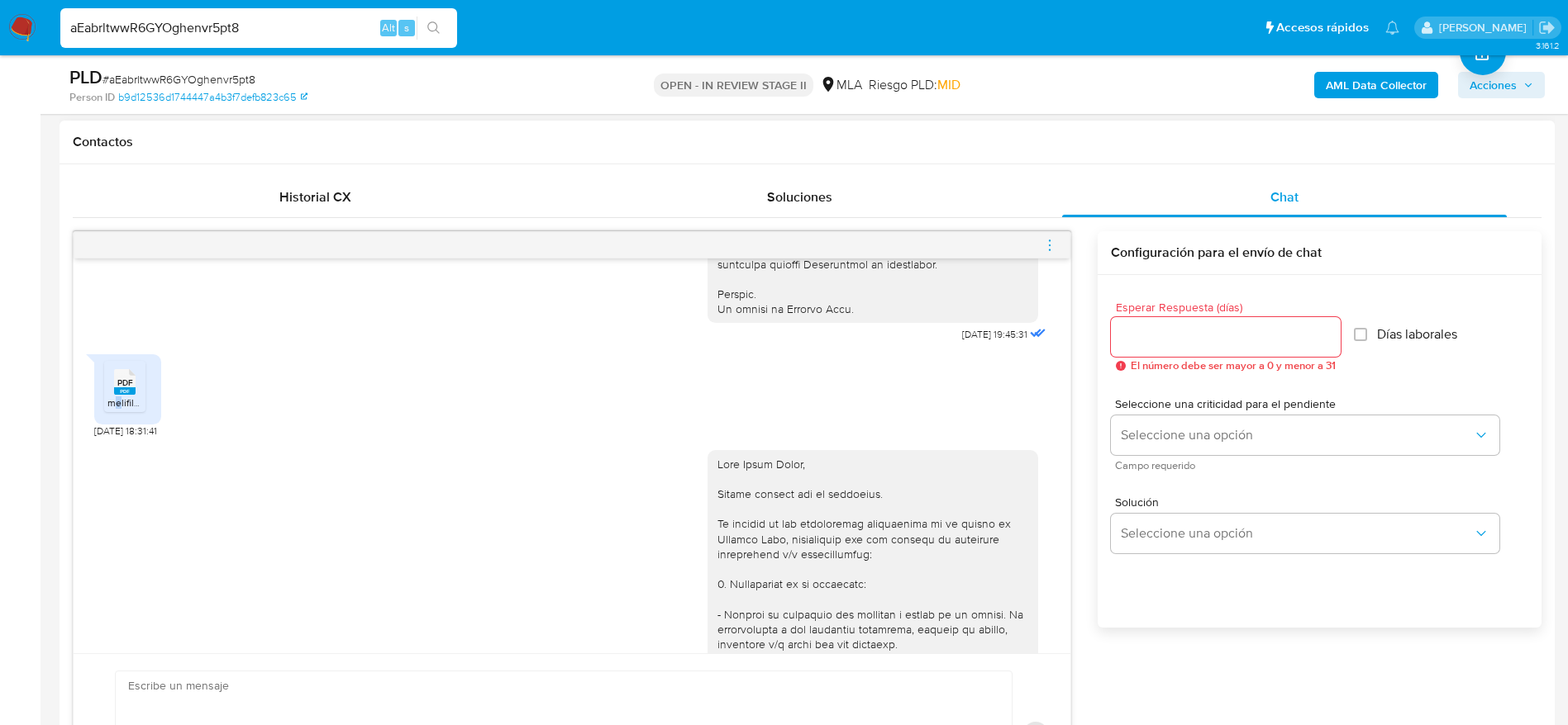
click at [119, 409] on span "melifile5753565222039275114.pdf" at bounding box center [183, 403] width 152 height 15
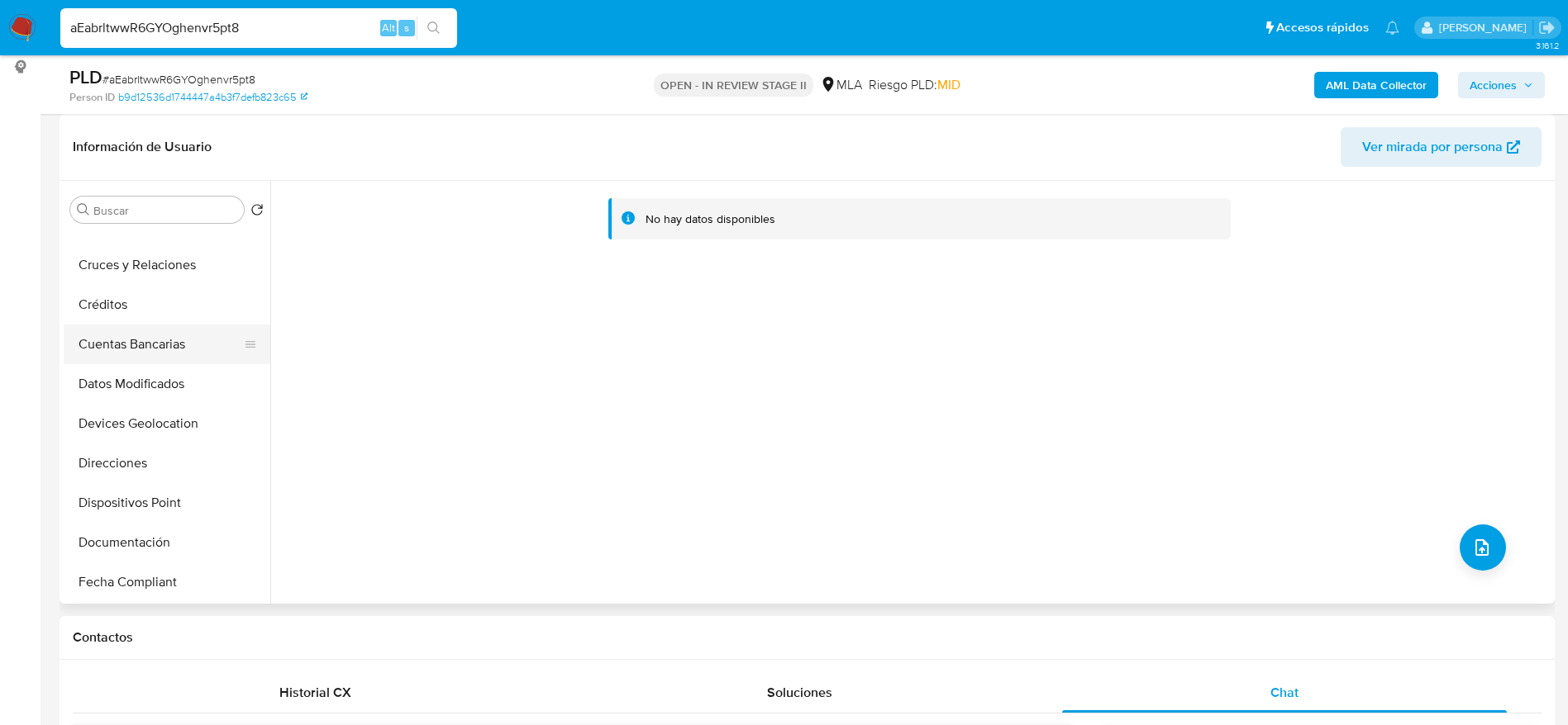
scroll to position [496, 0]
click at [100, 589] on button "KYC" at bounding box center [161, 586] width 194 height 40
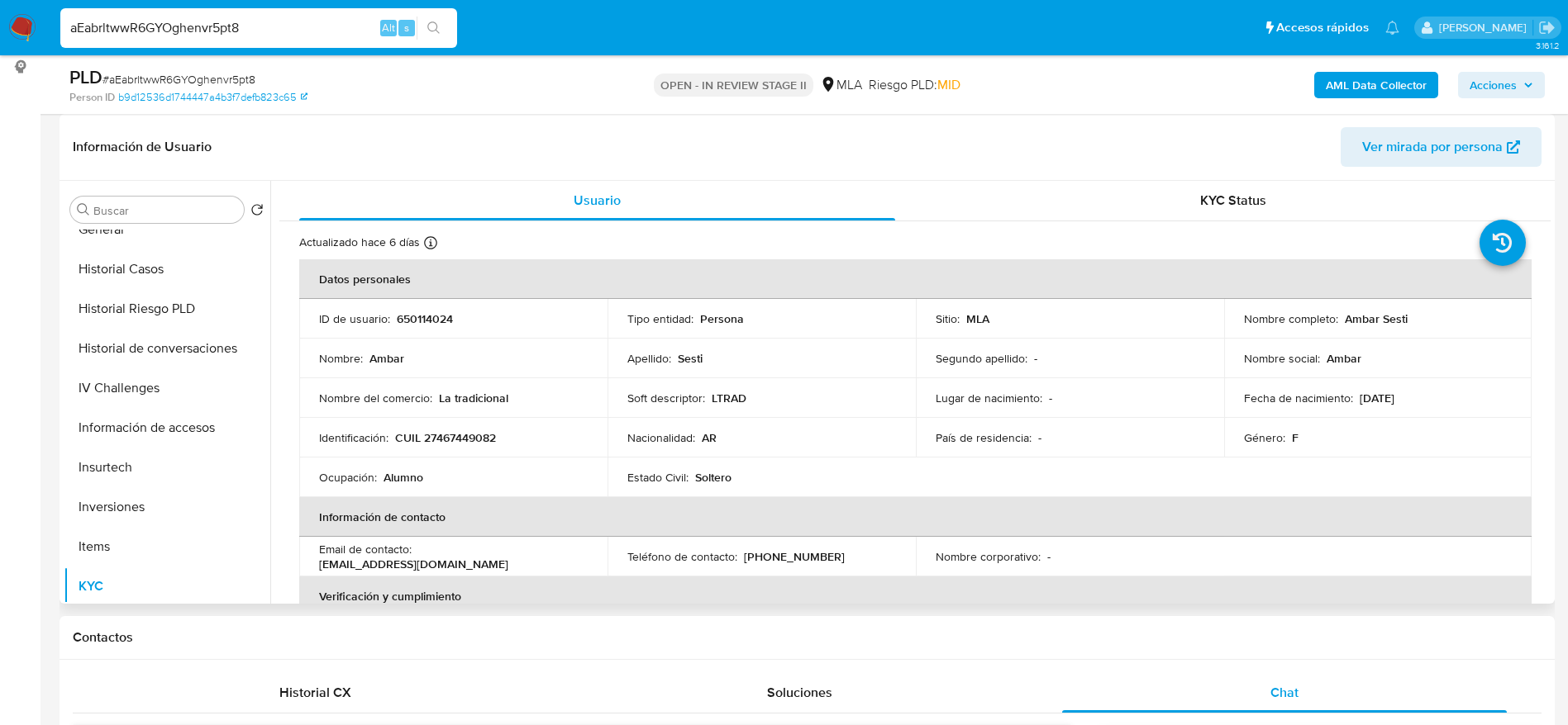
click at [467, 440] on p "CUIL 27467449082" at bounding box center [446, 438] width 101 height 15
copy p "27467449082"
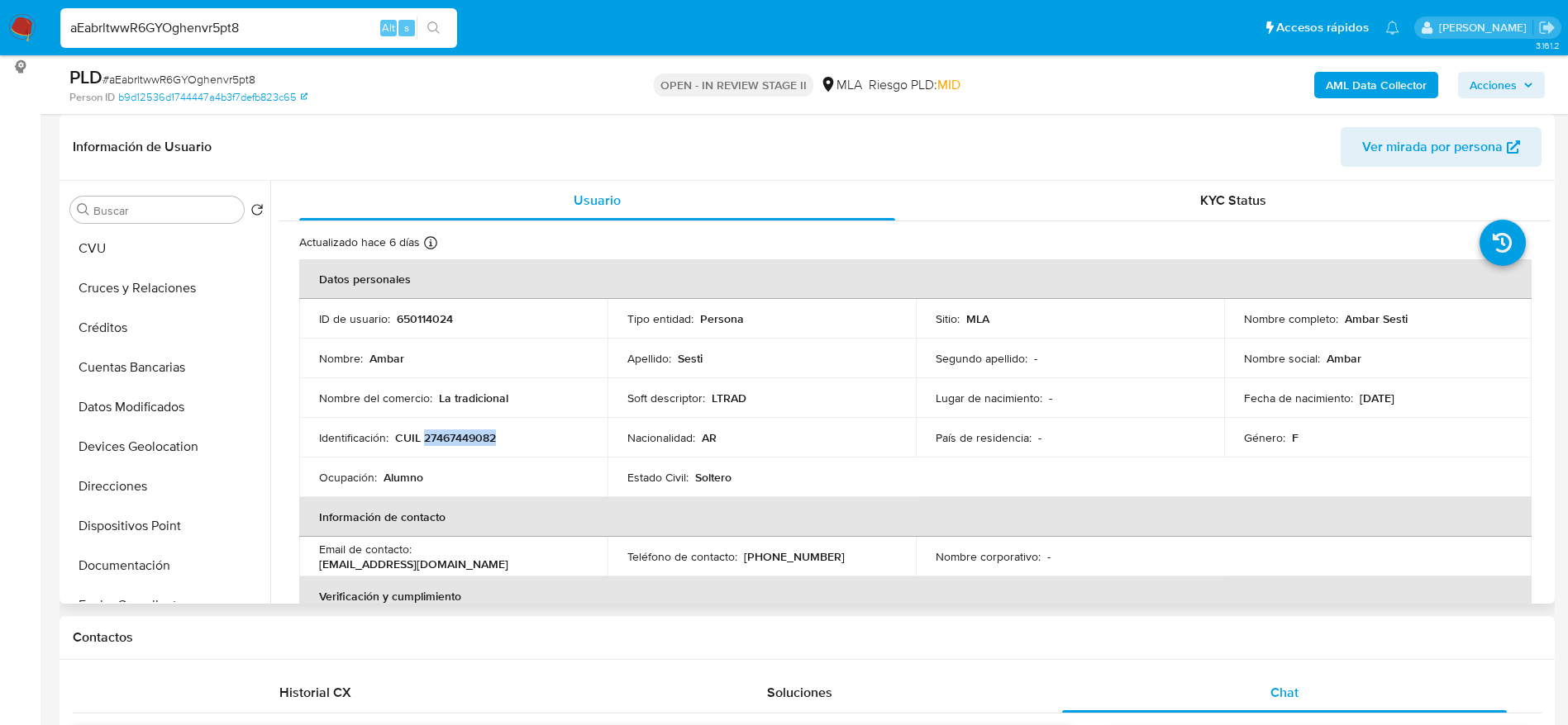
scroll to position [0, 0]
click at [129, 572] on button "Direcciones" at bounding box center [161, 566] width 194 height 40
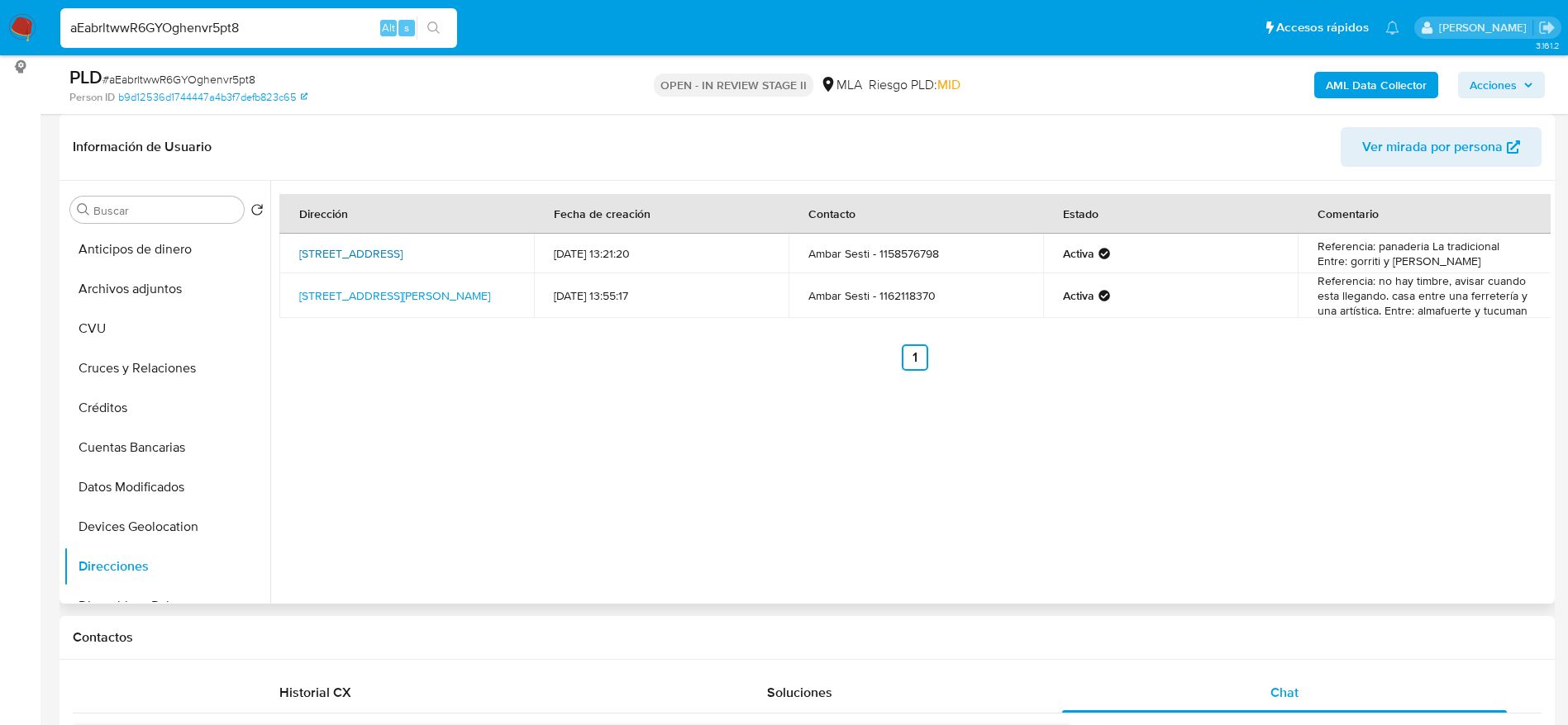
click at [369, 247] on link "Sarmiento 98, Lomas De Zamora, Buenos Aires, 1832, Argentina 98" at bounding box center [351, 253] width 104 height 16
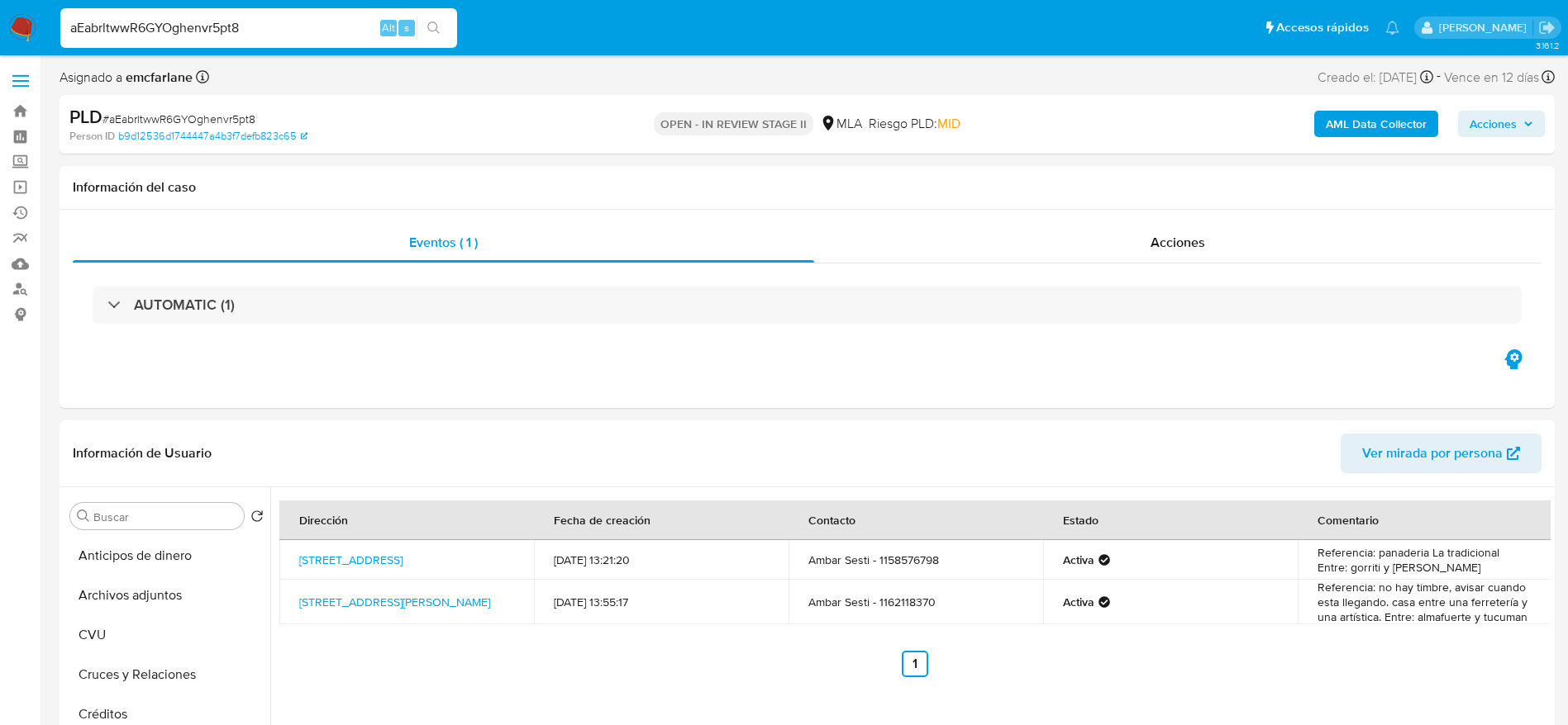
click at [1527, 112] on span "Acciones" at bounding box center [1501, 124] width 64 height 23
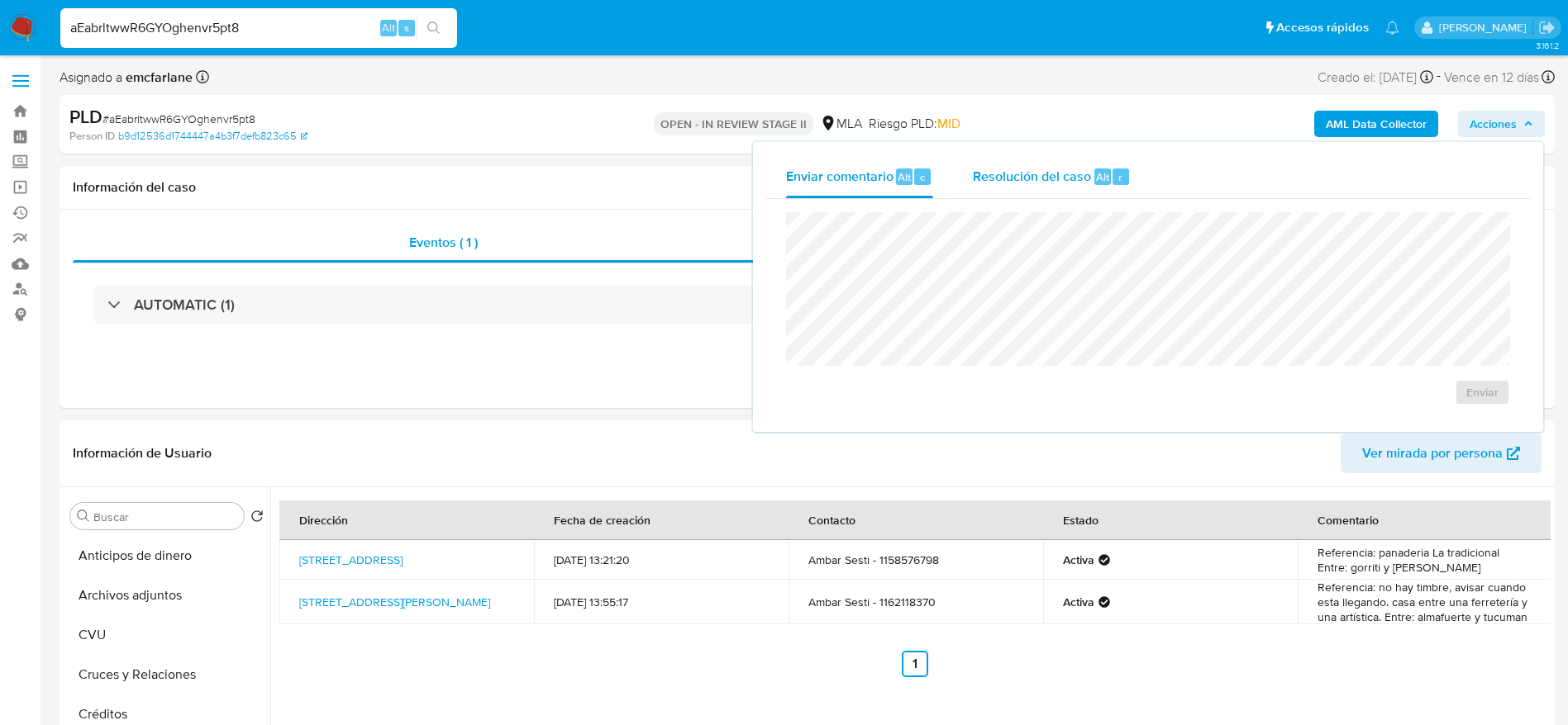
click at [1086, 179] on span "Resolución del caso" at bounding box center [1031, 176] width 118 height 19
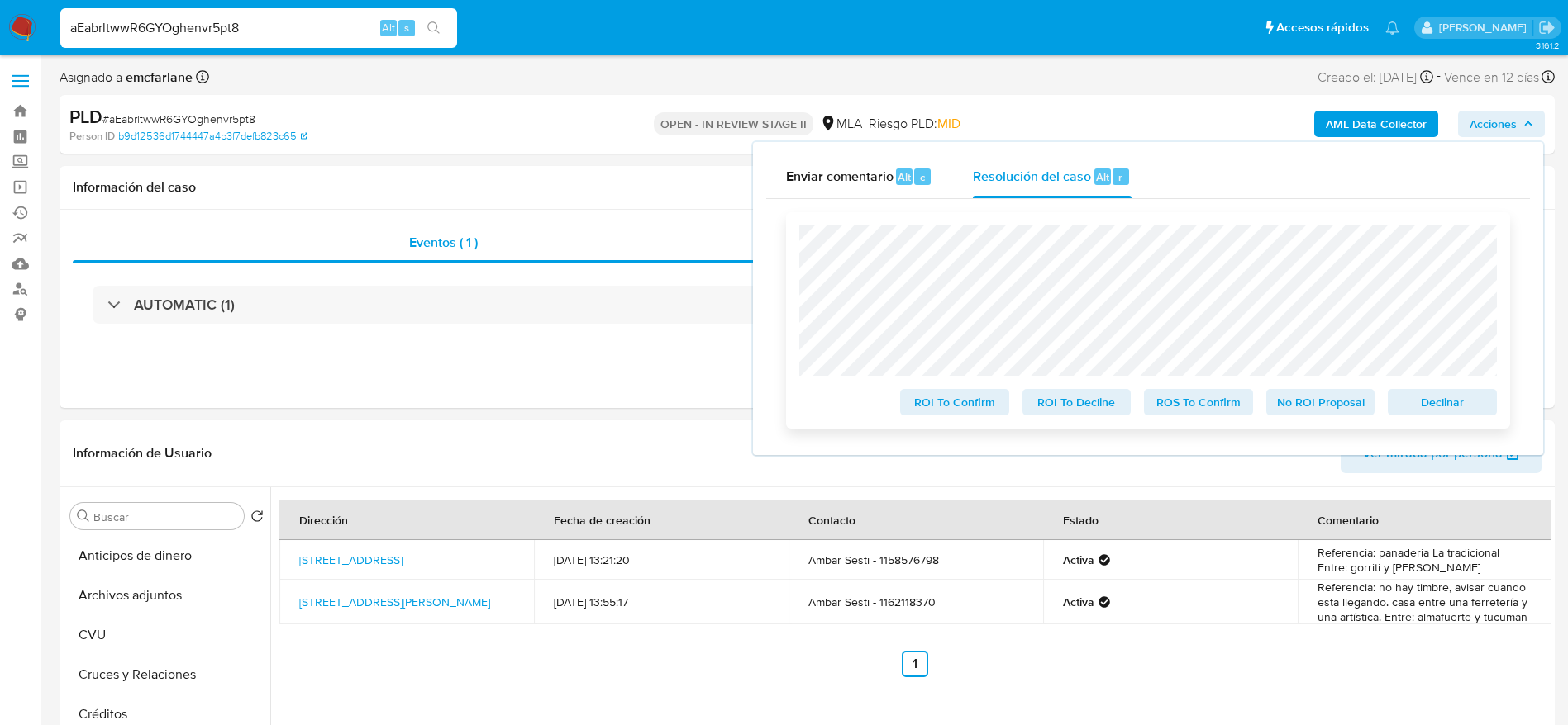
click at [1467, 407] on span "Declinar" at bounding box center [1442, 403] width 86 height 23
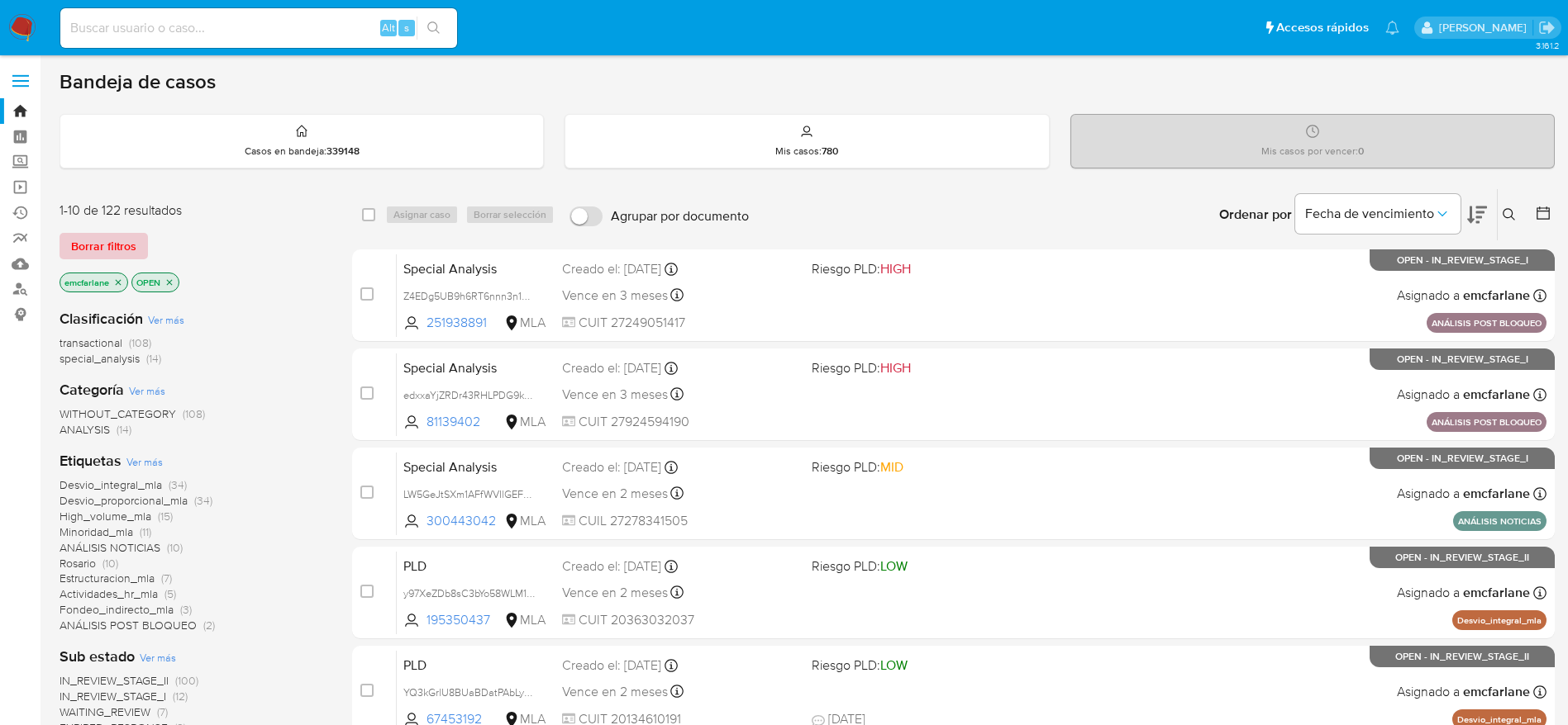
drag, startPoint x: 95, startPoint y: 241, endPoint x: 110, endPoint y: 245, distance: 15.5
click at [95, 242] on span "Borrar filtros" at bounding box center [103, 246] width 65 height 23
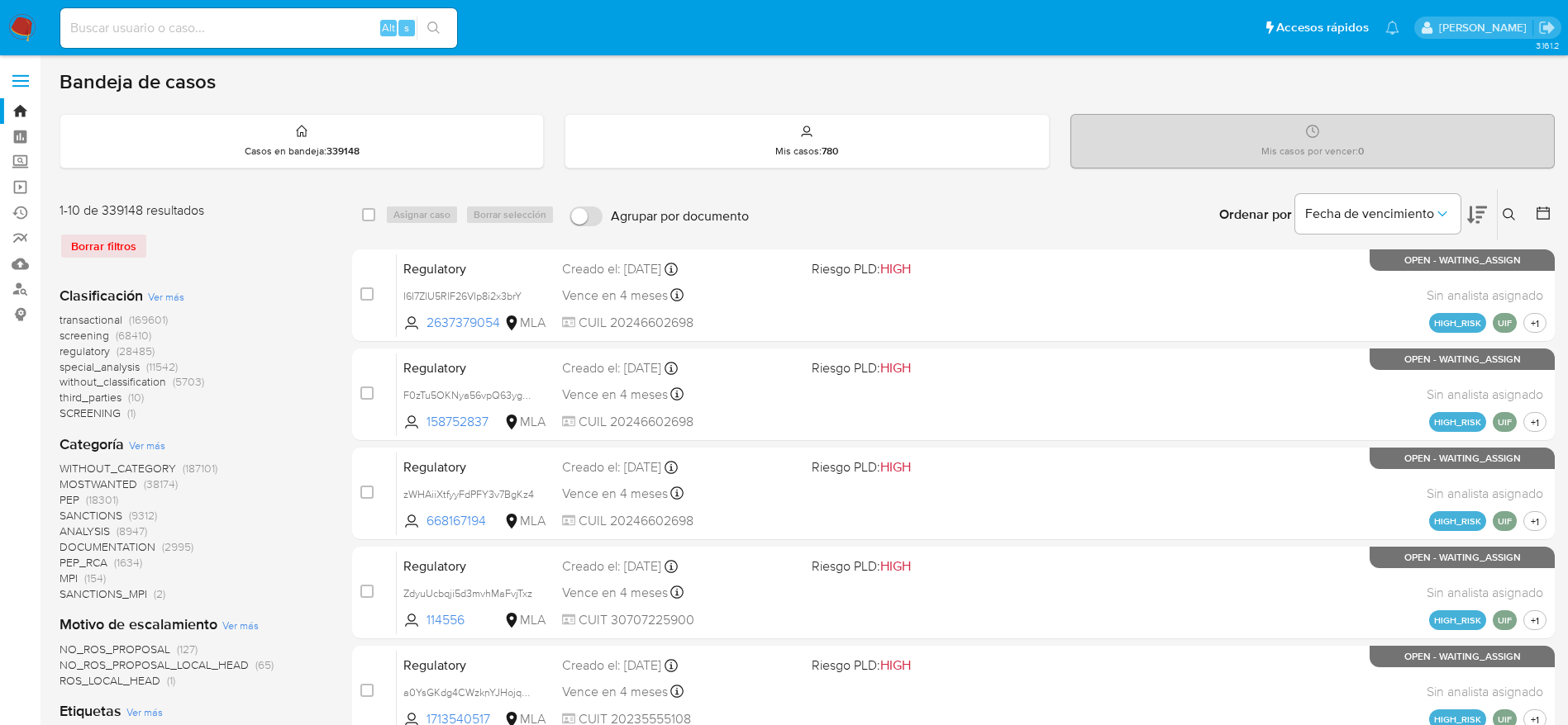
click at [1513, 208] on icon at bounding box center [1510, 215] width 14 height 14
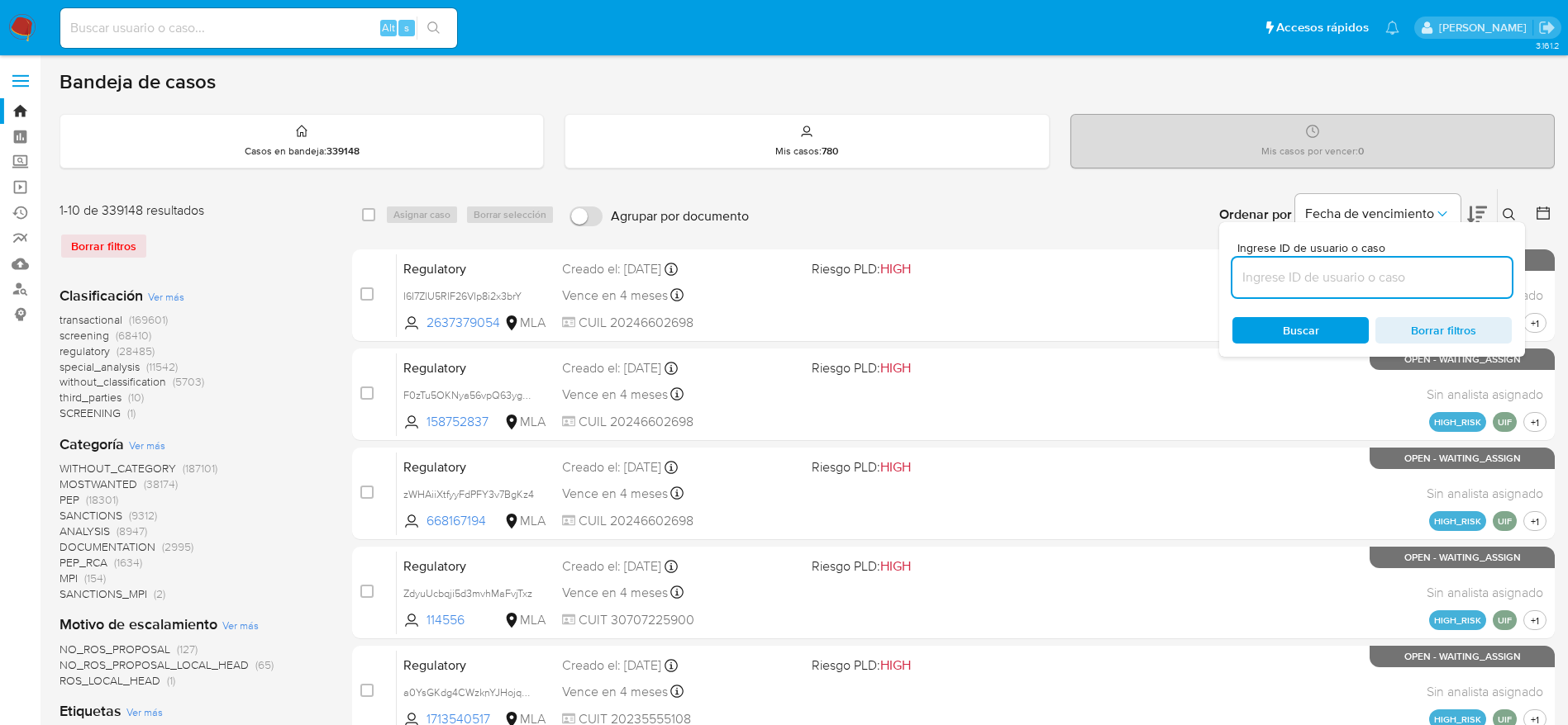
click at [1344, 269] on input at bounding box center [1371, 278] width 279 height 21
type input "EpUZDEfkTY9HoRtKx2hlPI6c"
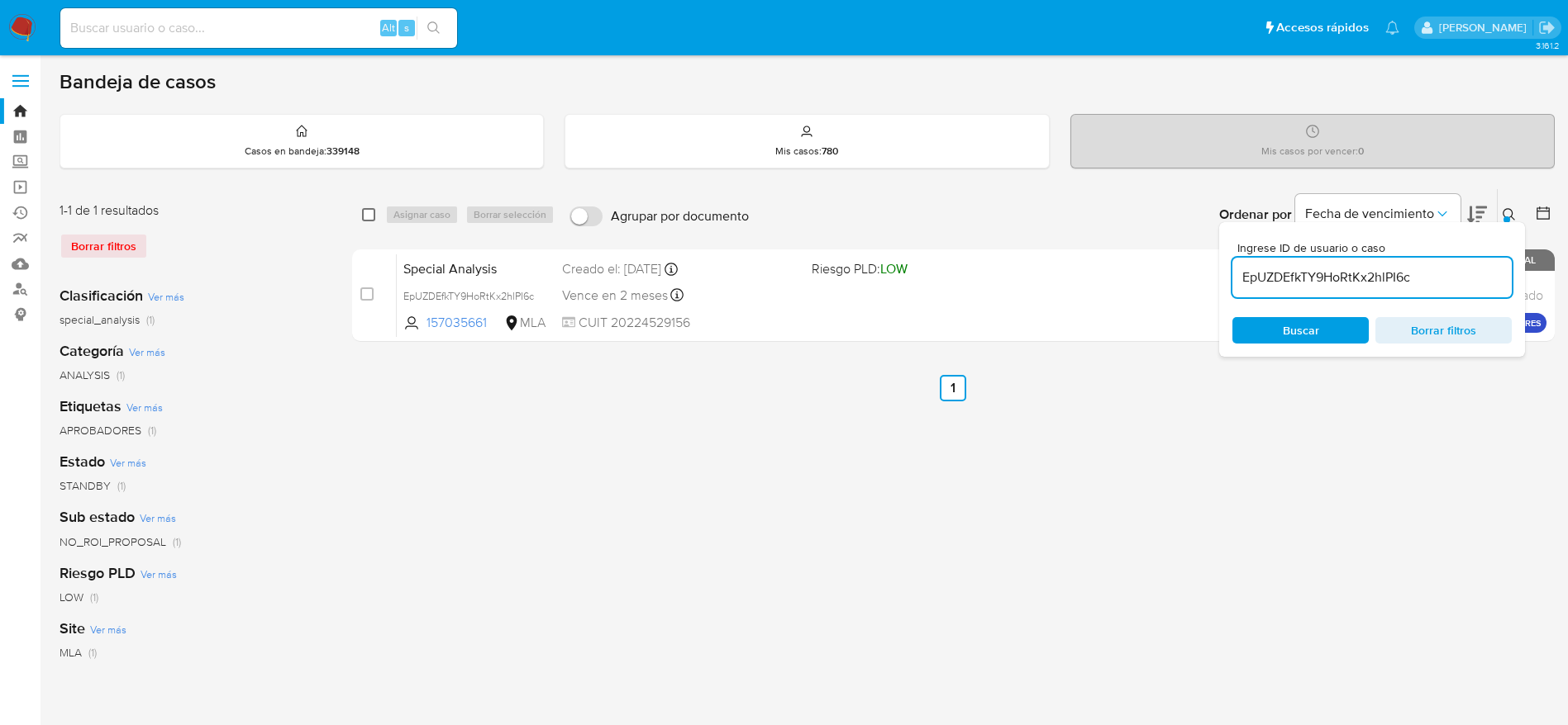
click at [367, 208] on input "checkbox" at bounding box center [369, 215] width 14 height 14
checkbox input "true"
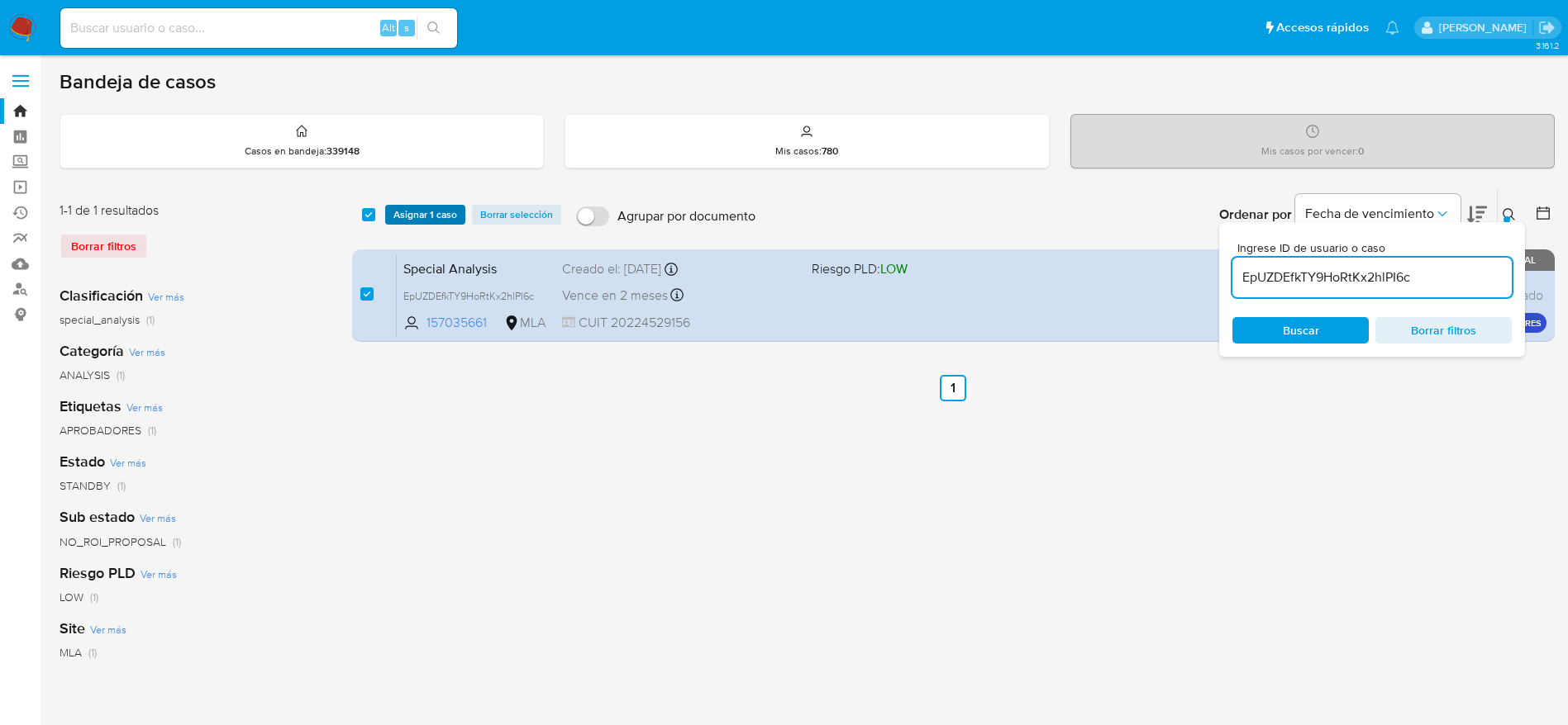
click at [395, 217] on span "Asignar 1 caso" at bounding box center [425, 214] width 64 height 16
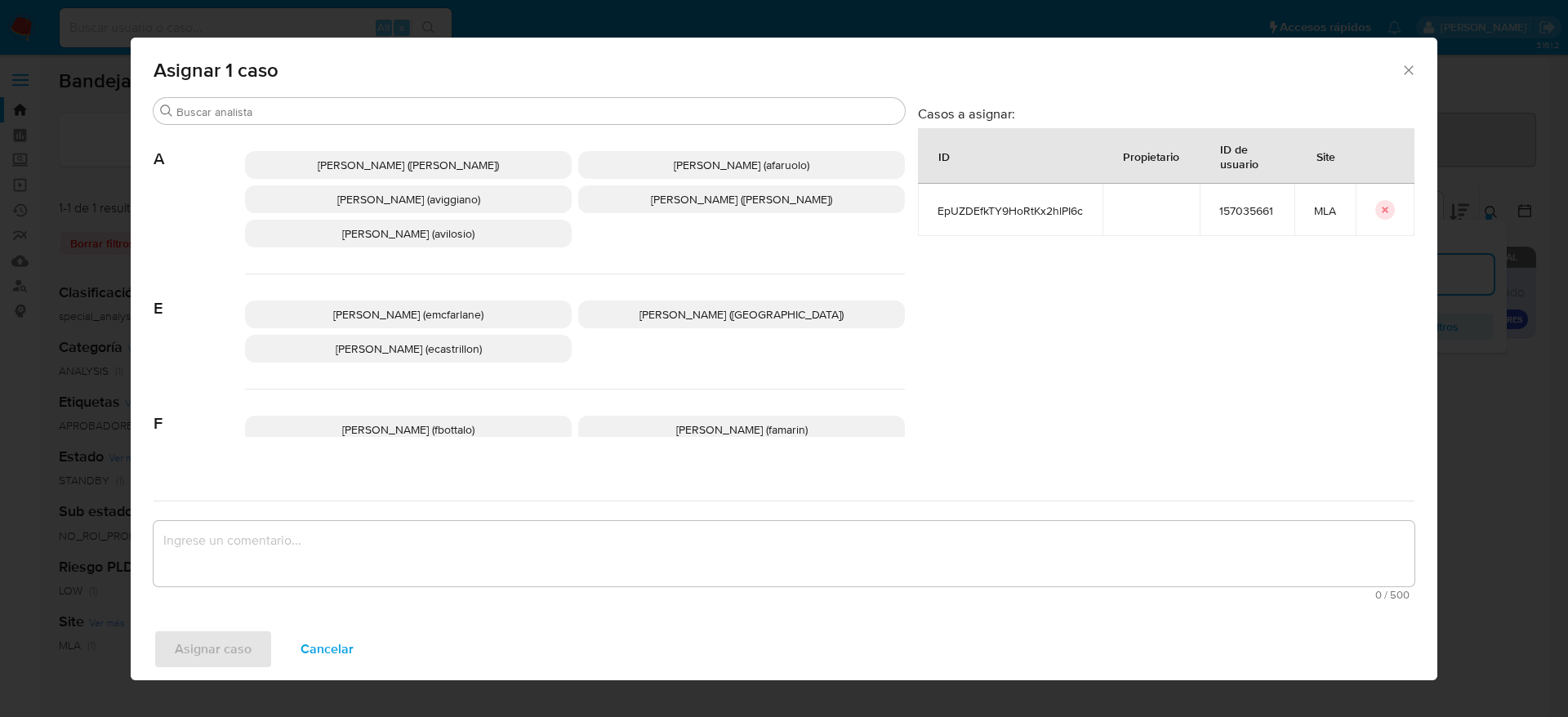
drag, startPoint x: 393, startPoint y: 306, endPoint x: 388, endPoint y: 322, distance: 16.8
click at [393, 309] on span "[PERSON_NAME] (emcfarlane)" at bounding box center [408, 314] width 150 height 16
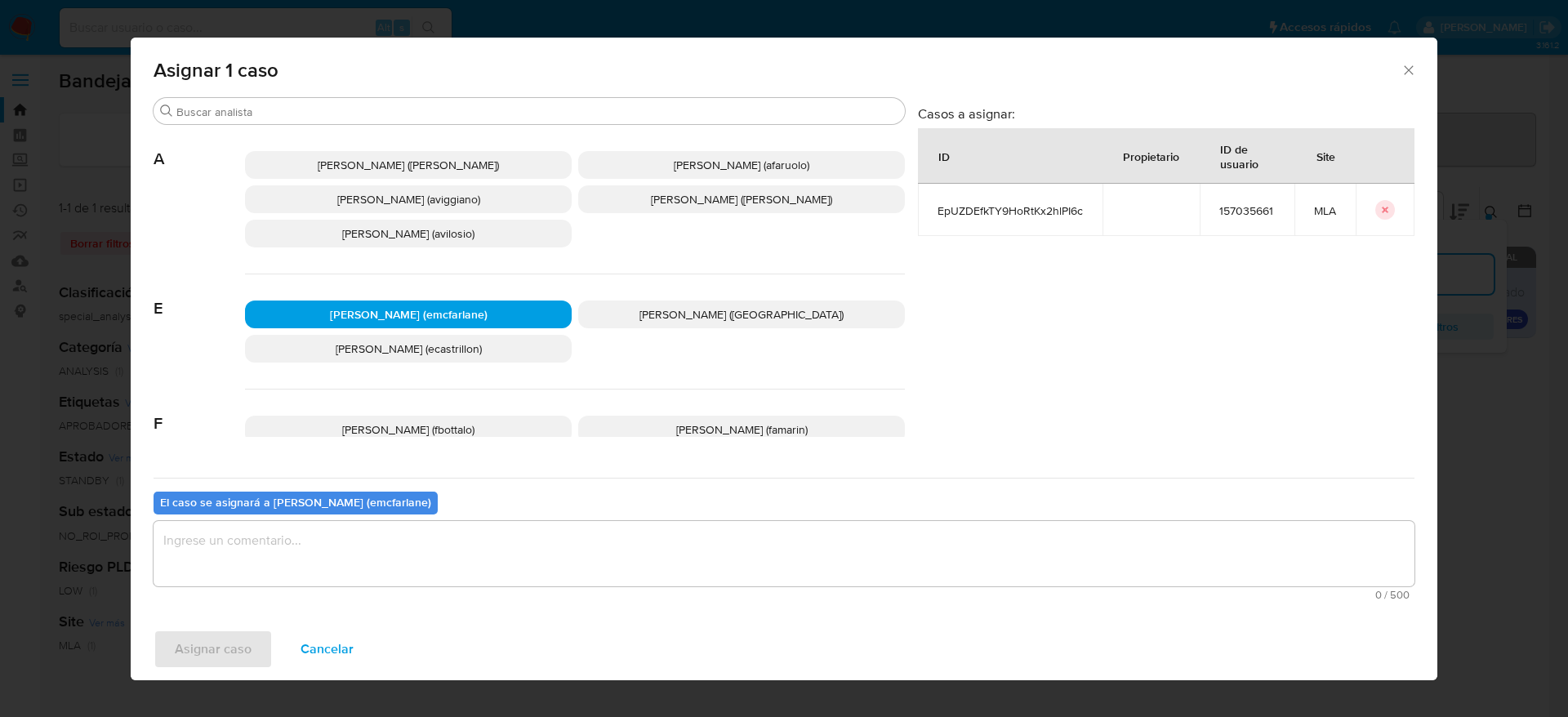
click at [330, 552] on textarea "assign-modal" at bounding box center [784, 553] width 1261 height 65
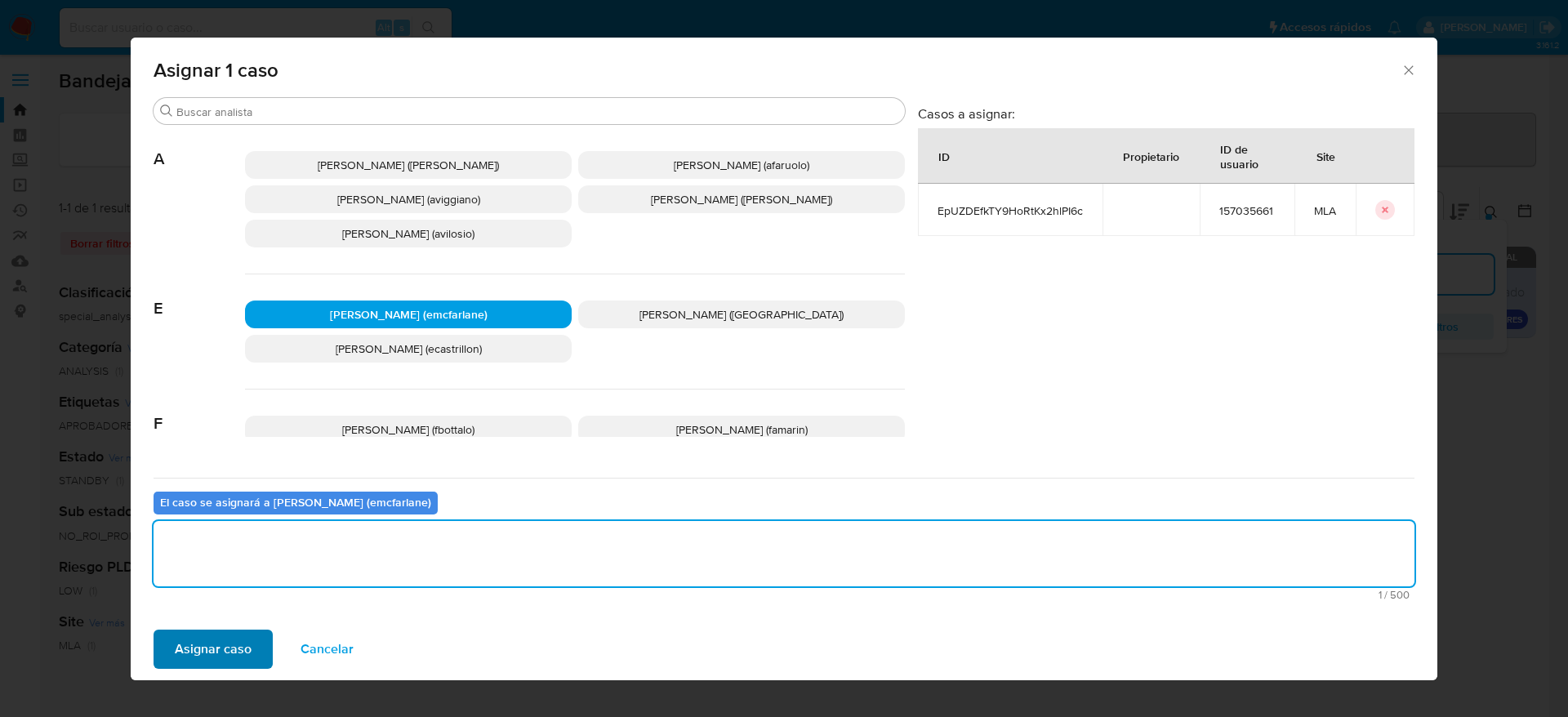
click at [210, 621] on div "Asignar caso Cancelar" at bounding box center [784, 649] width 1306 height 62
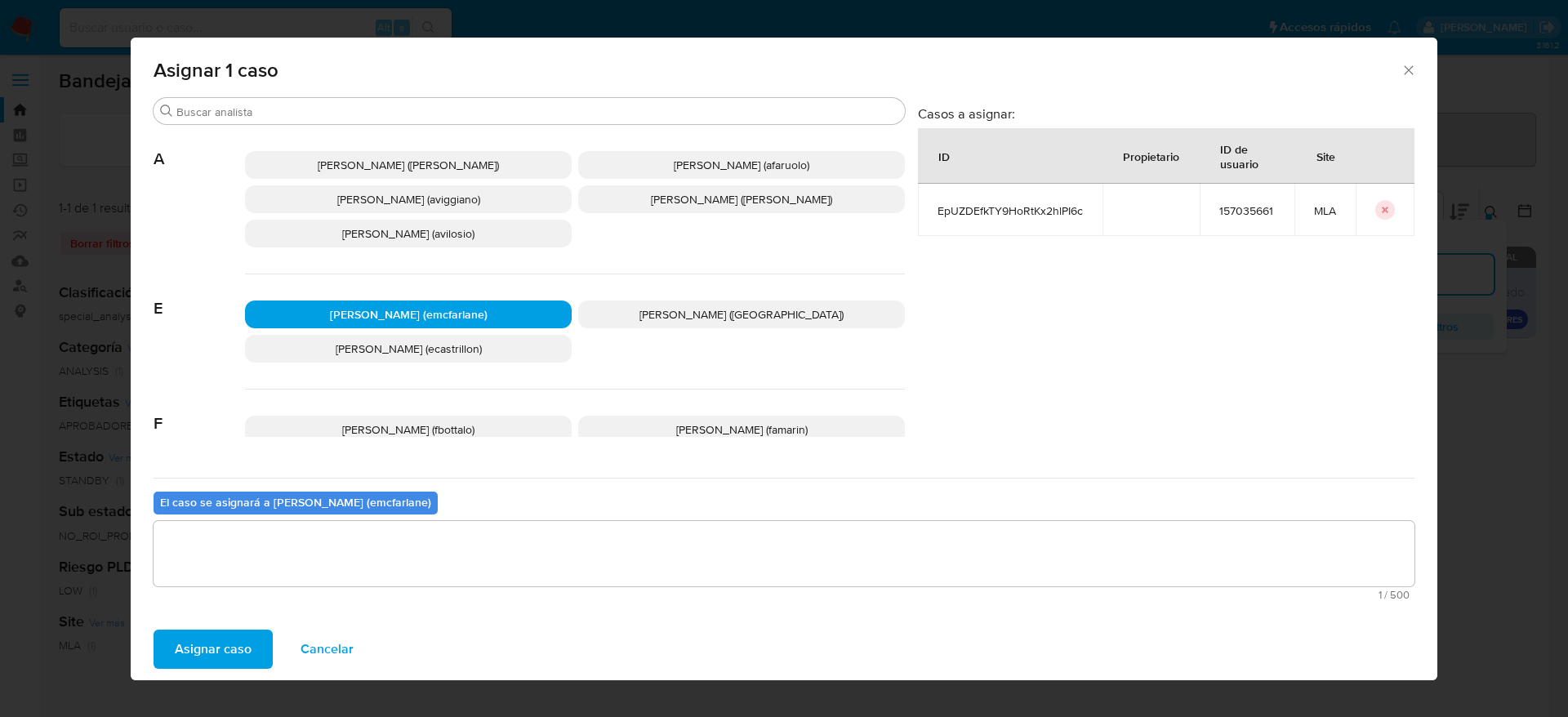
click at [214, 640] on span "Asignar caso" at bounding box center [213, 650] width 77 height 36
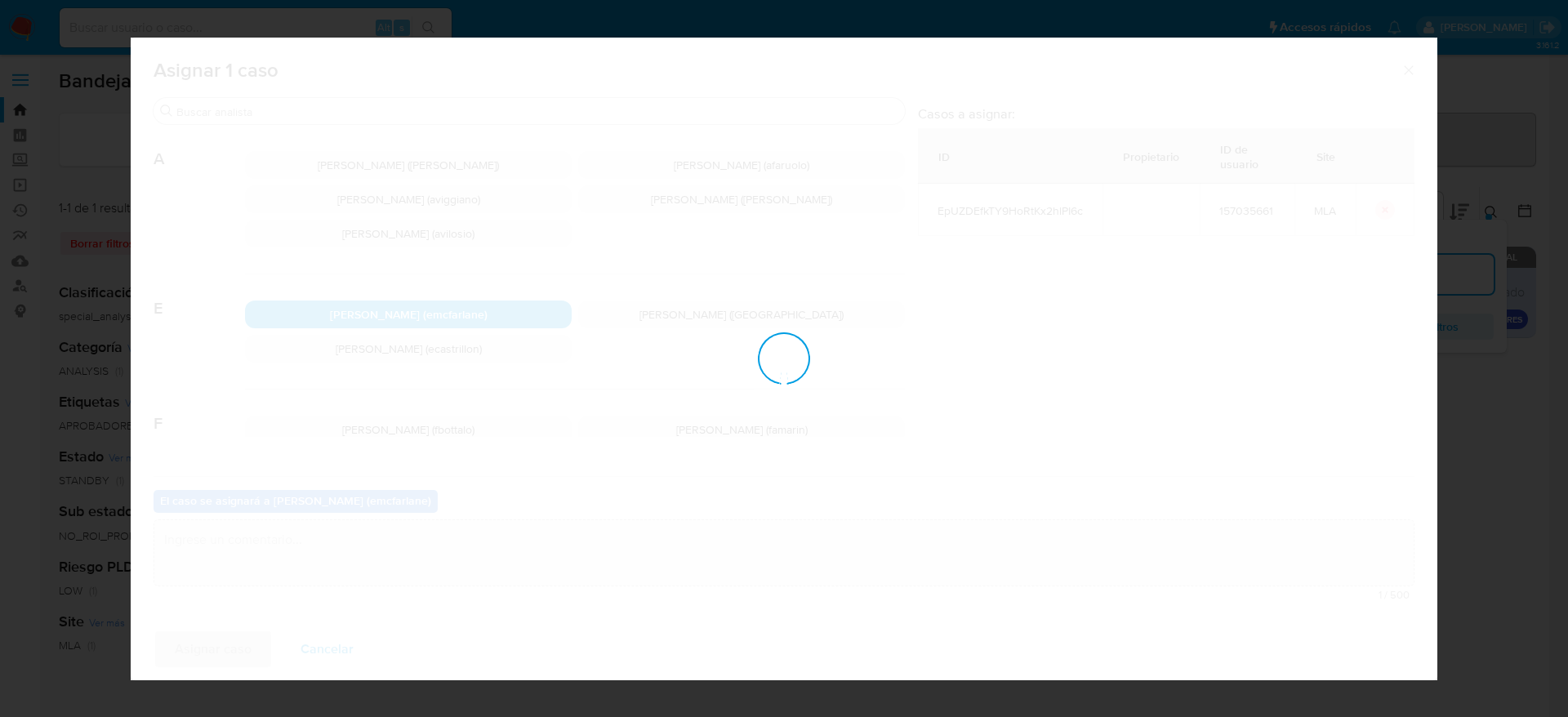
checkbox input "false"
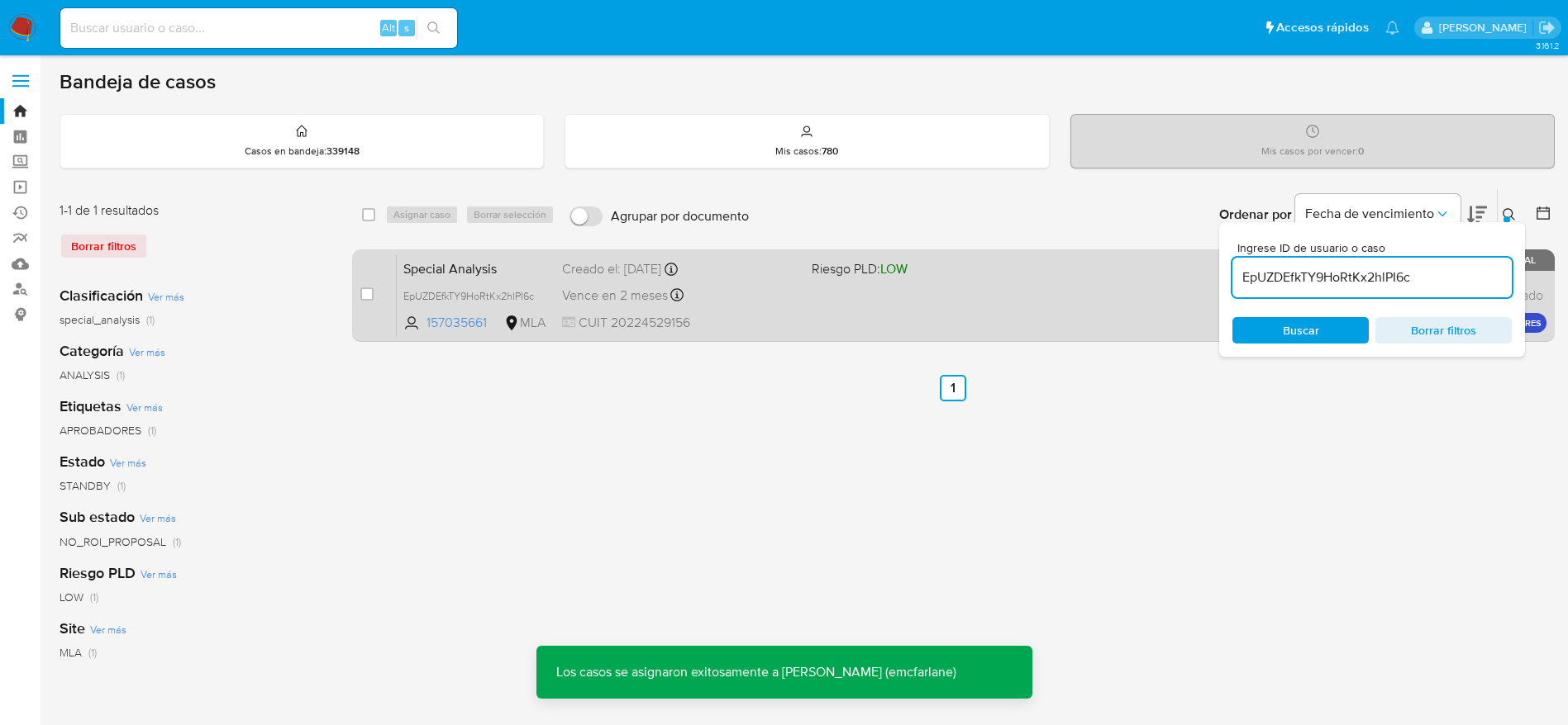
click at [942, 306] on div "Special Analysis EpUZDEfkTY9HoRtKx2hlPI6c 157035661 MLA Riesgo PLD: LOW Creado …" at bounding box center [971, 295] width 1150 height 83
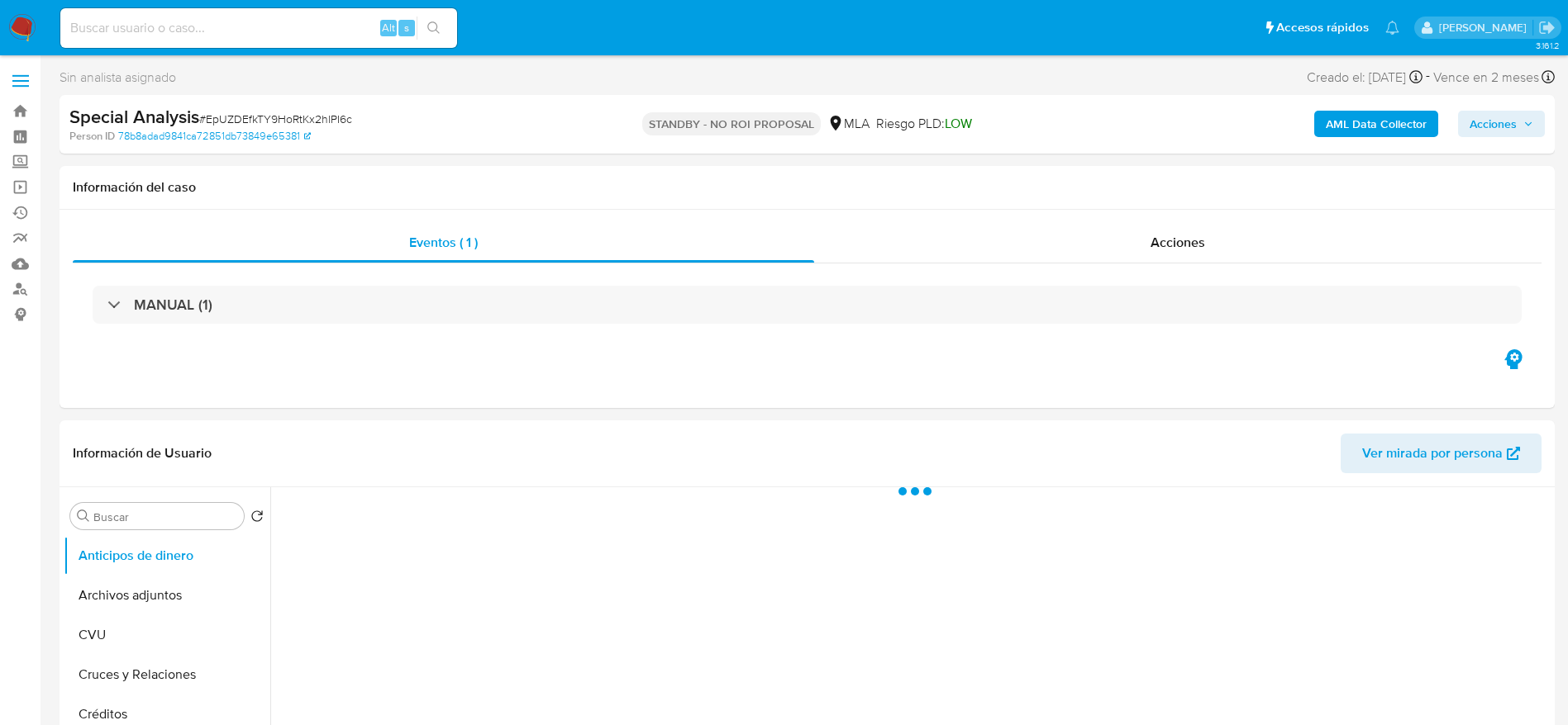
select select "10"
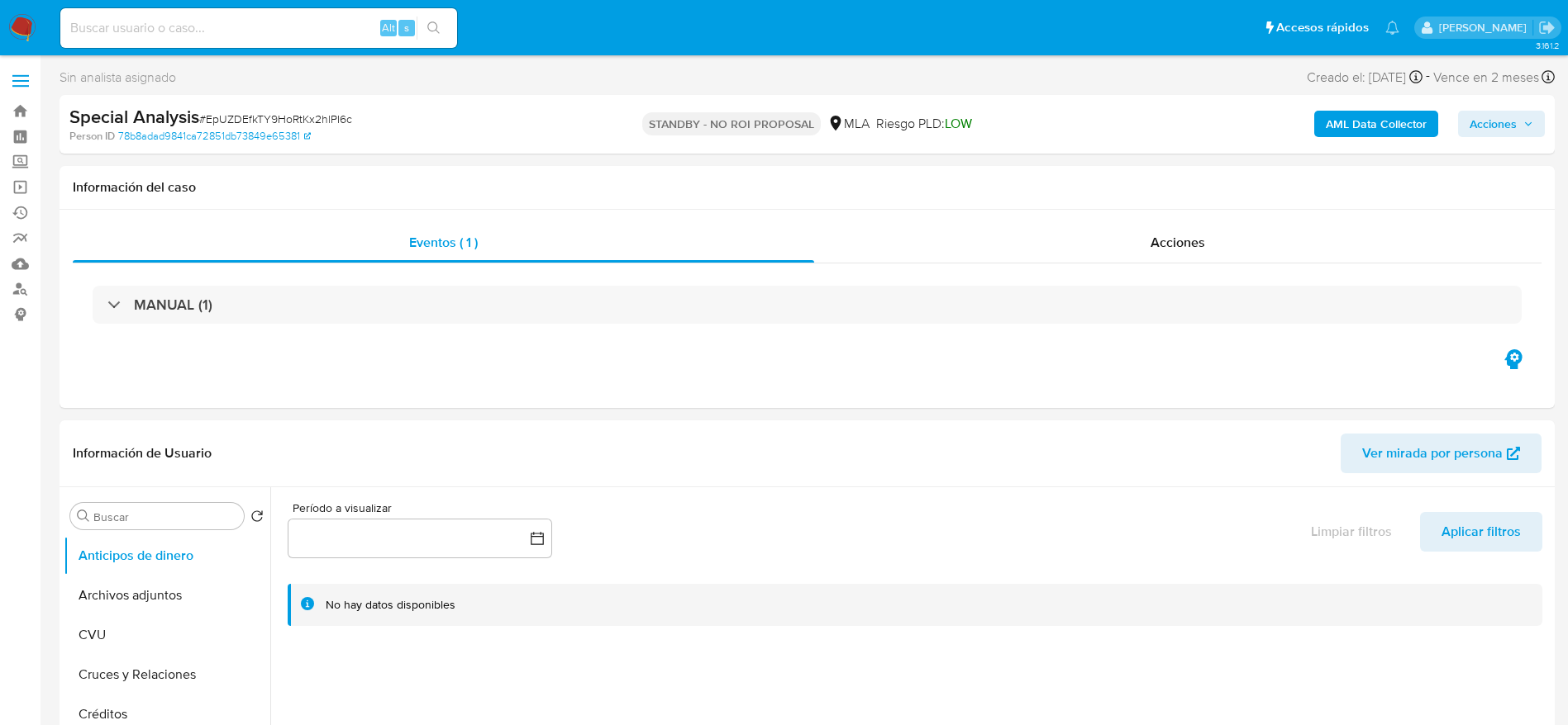
click at [1526, 127] on icon "button" at bounding box center [1528, 124] width 10 height 10
drag, startPoint x: 1480, startPoint y: 123, endPoint x: 1409, endPoint y: 133, distance: 71.7
click at [1476, 124] on span "Acciones" at bounding box center [1492, 123] width 47 height 26
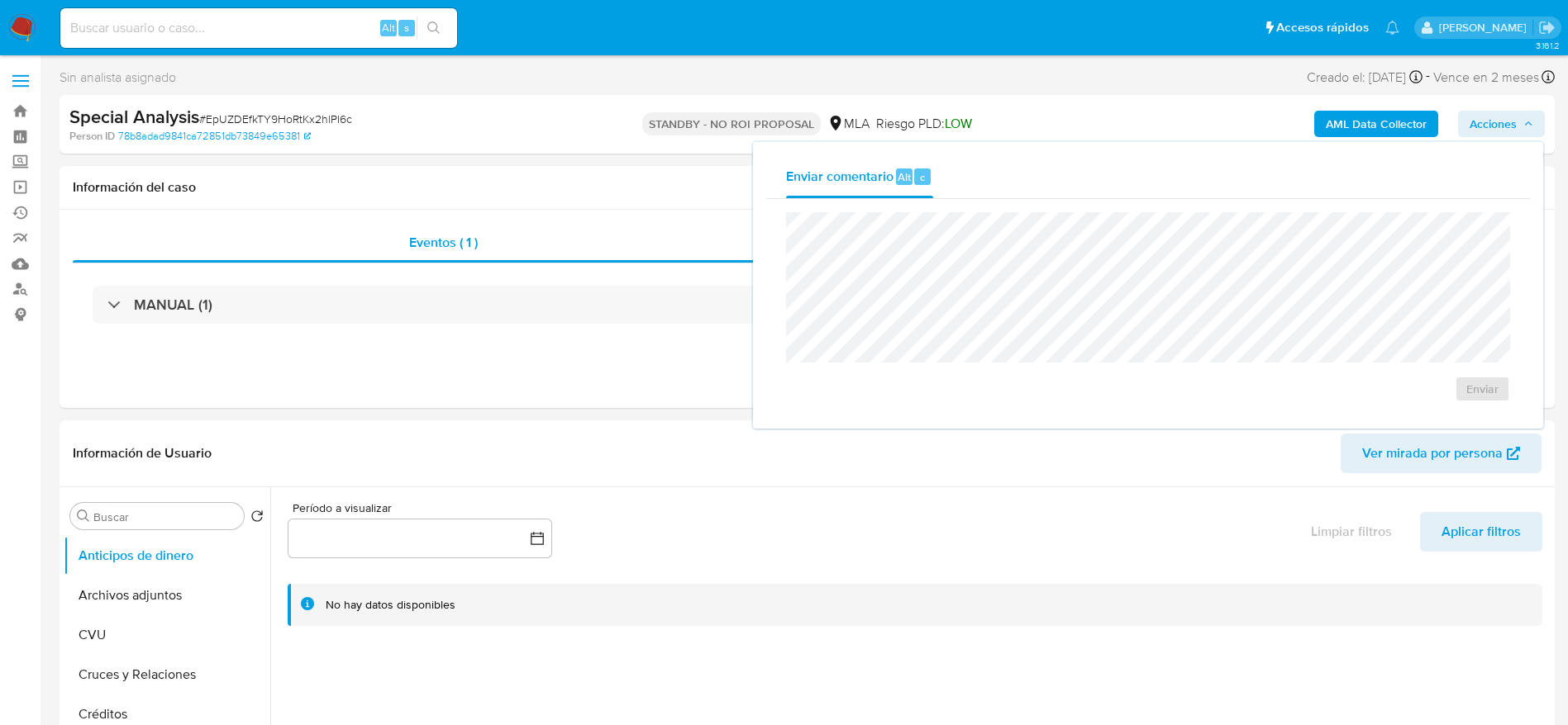
click at [1482, 131] on span "Acciones" at bounding box center [1492, 123] width 47 height 26
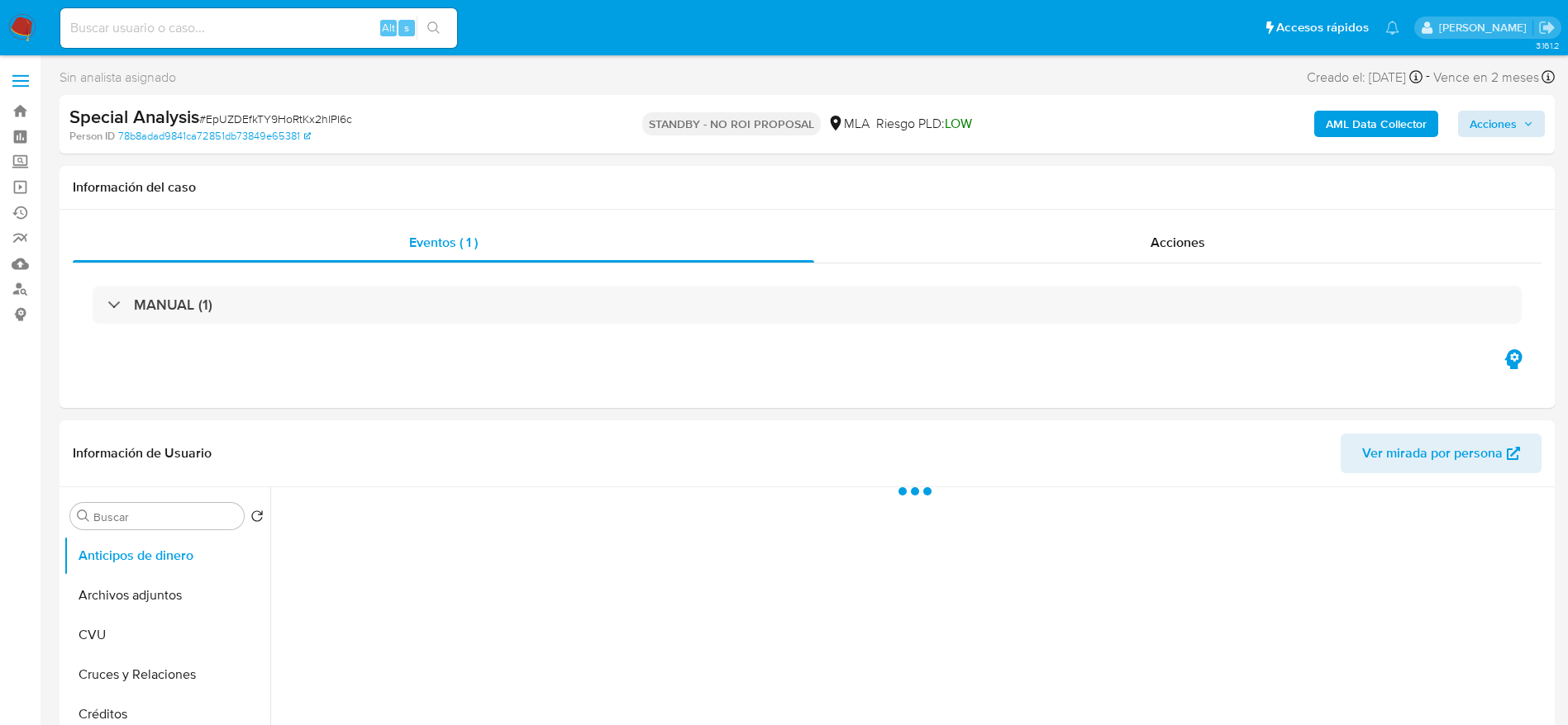
select select "10"
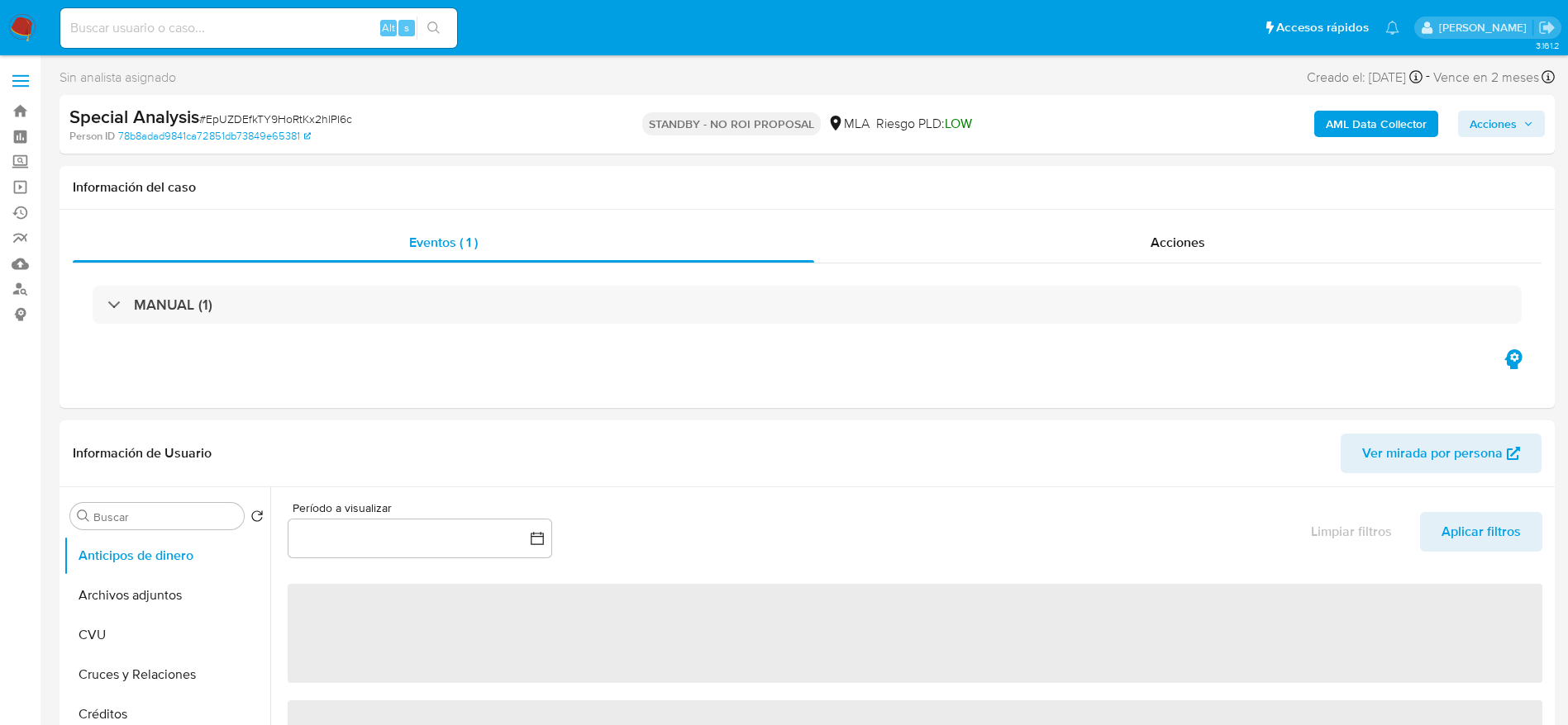
click at [1528, 121] on icon "button" at bounding box center [1528, 124] width 10 height 10
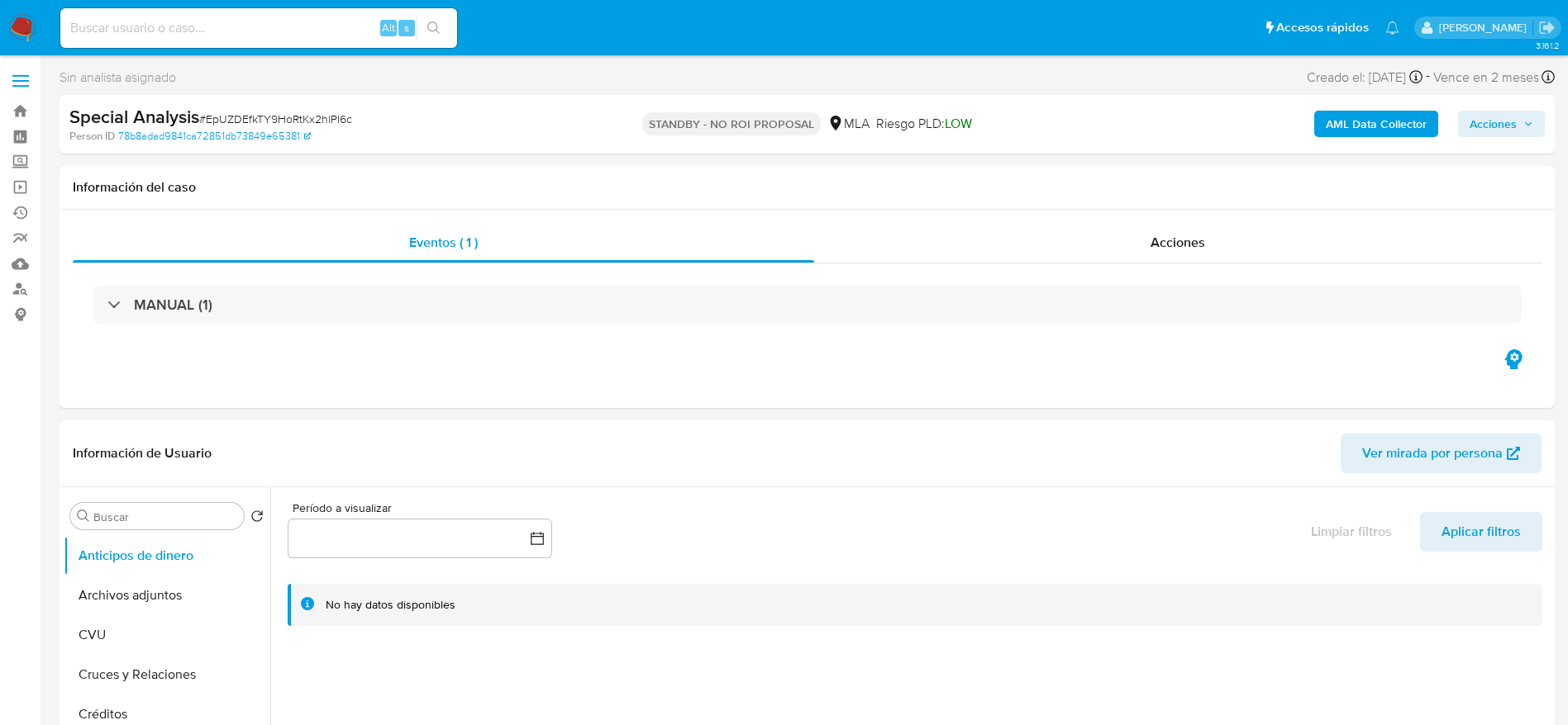
click at [1520, 120] on span "Acciones" at bounding box center [1501, 124] width 64 height 23
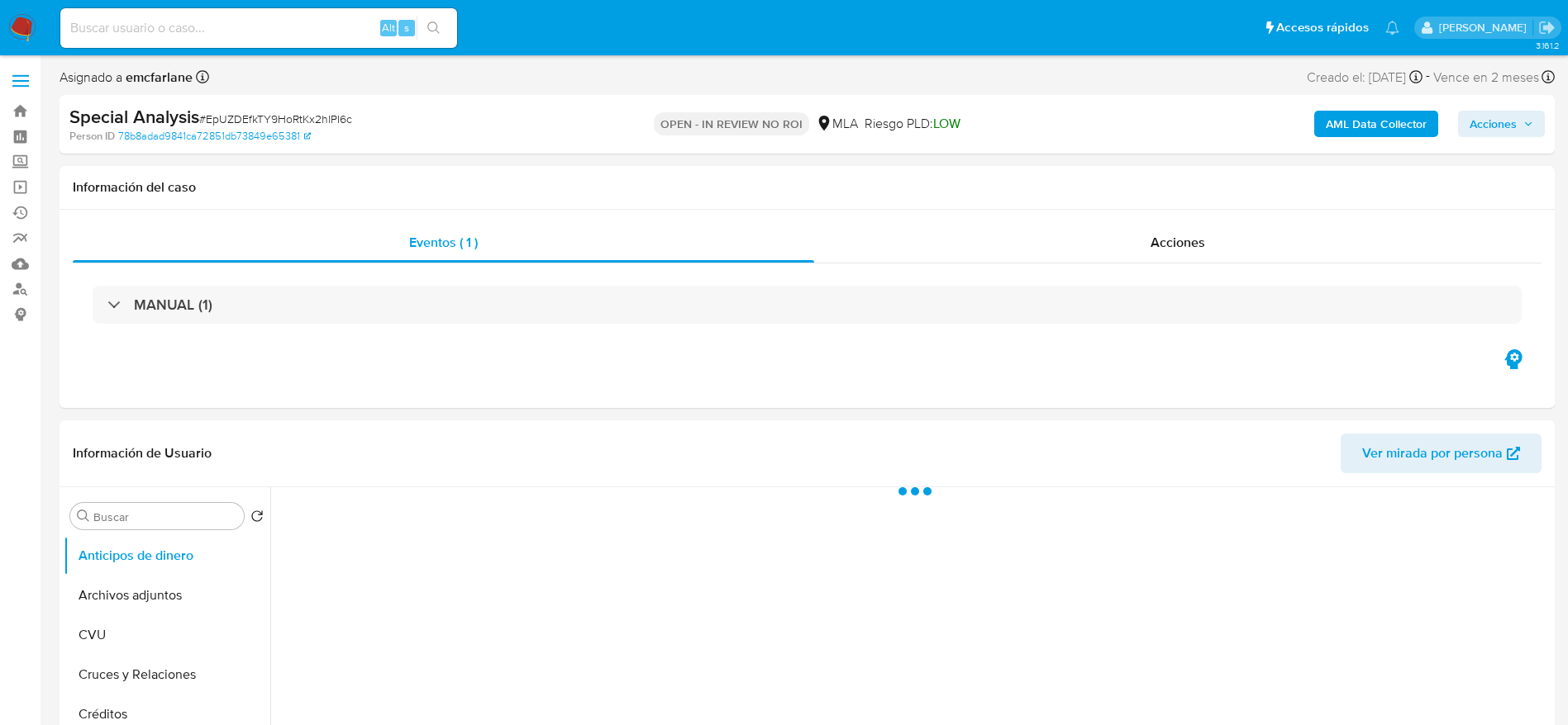
select select "10"
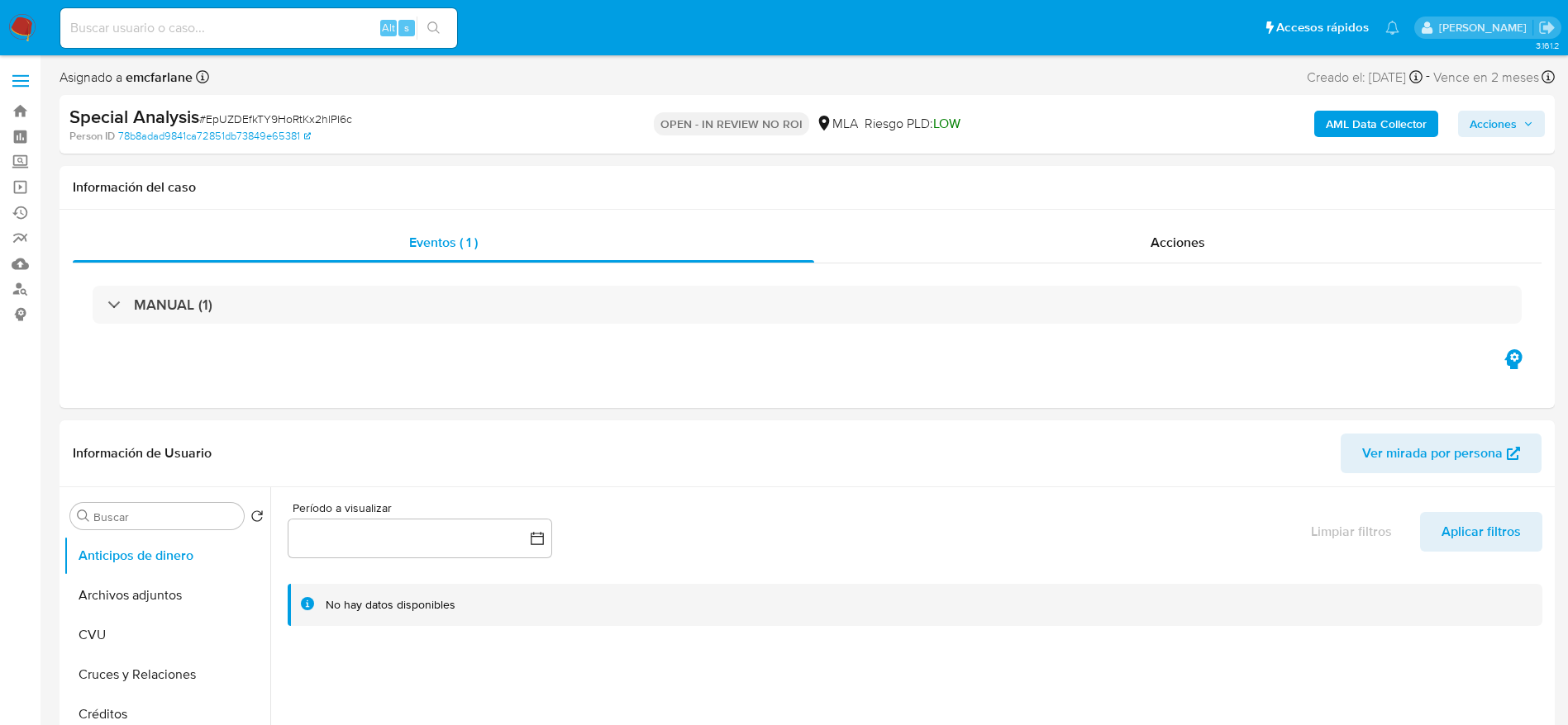
click at [1492, 117] on span "Acciones" at bounding box center [1492, 123] width 47 height 26
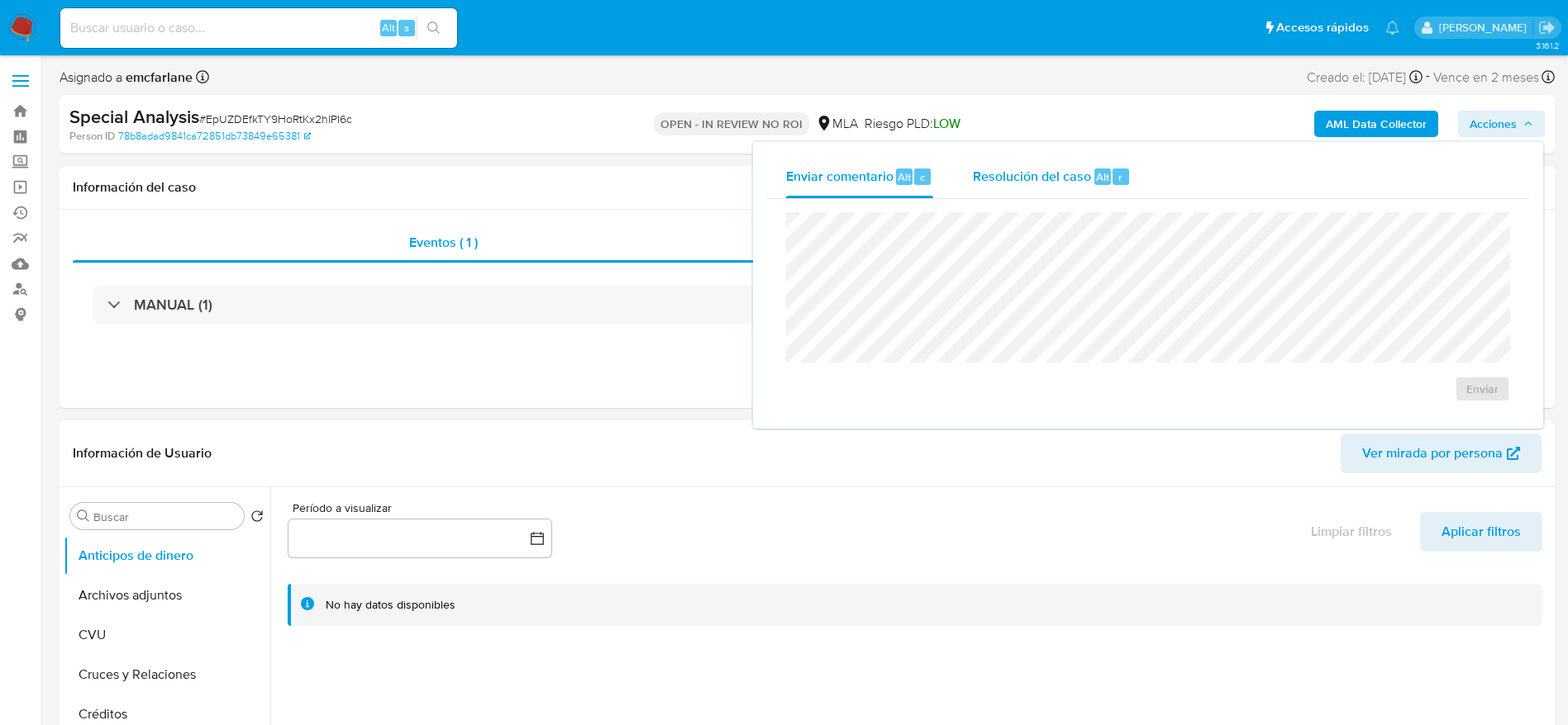
drag, startPoint x: 1063, startPoint y: 166, endPoint x: 1061, endPoint y: 209, distance: 43.0
click at [1063, 165] on div "Resolución del caso Alt r" at bounding box center [1051, 176] width 158 height 43
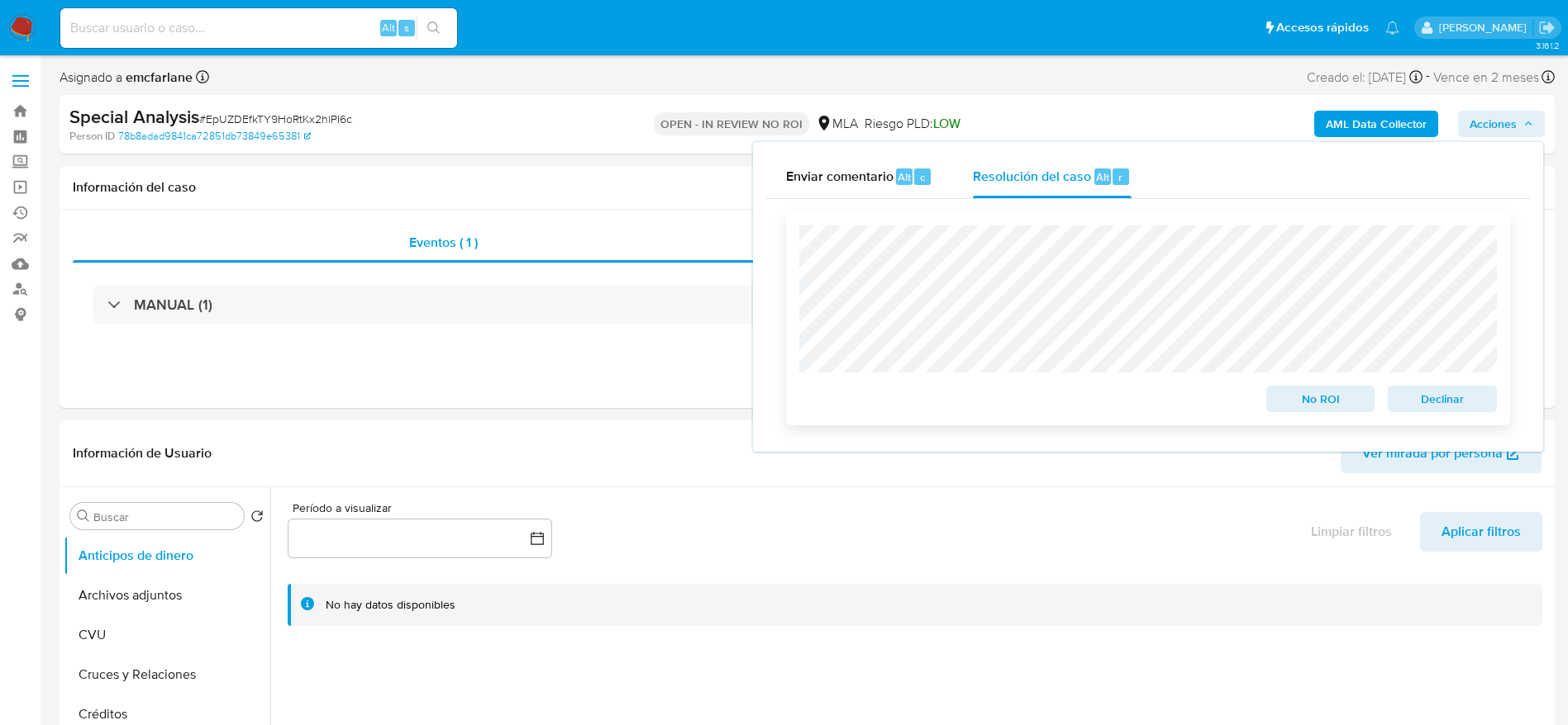
click at [1436, 391] on span "Declinar" at bounding box center [1442, 399] width 86 height 23
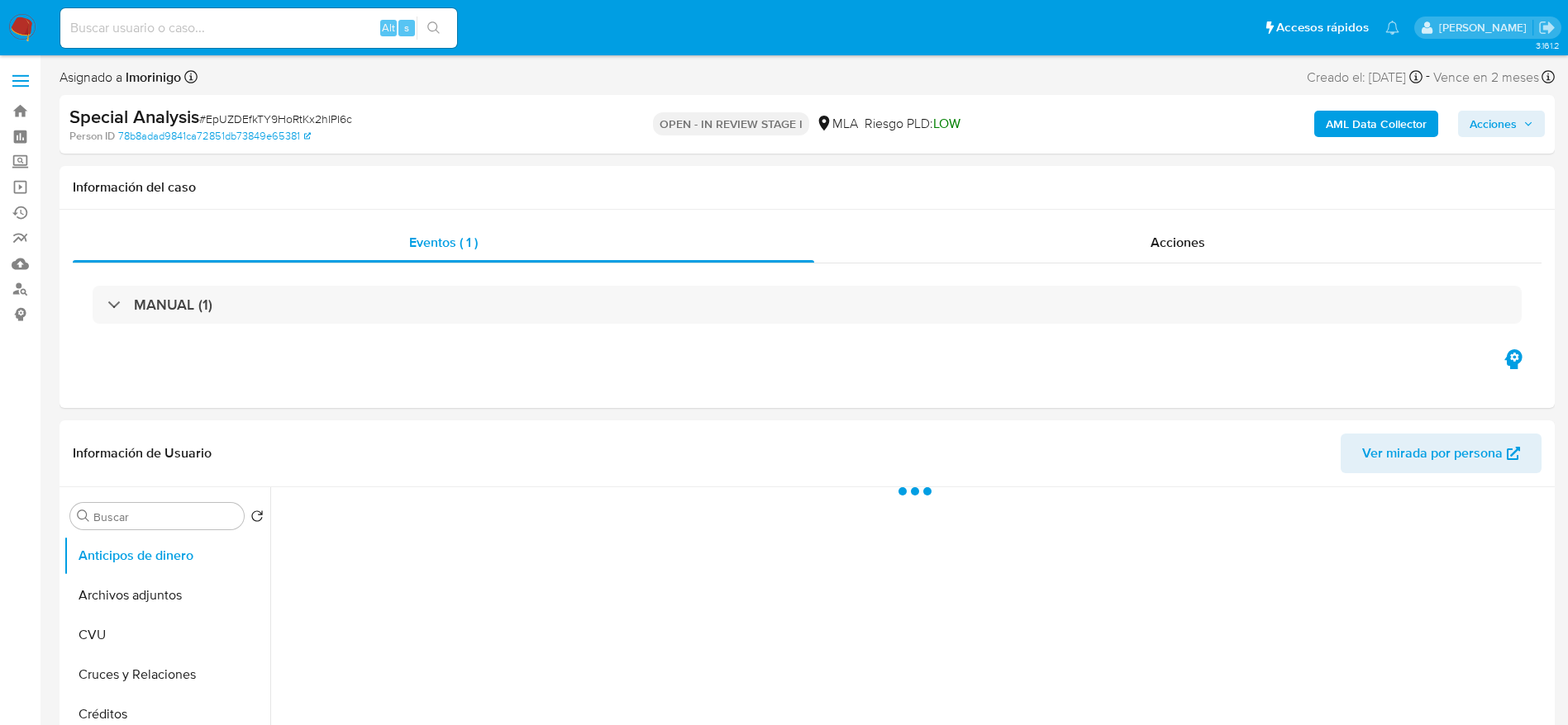
select select "10"
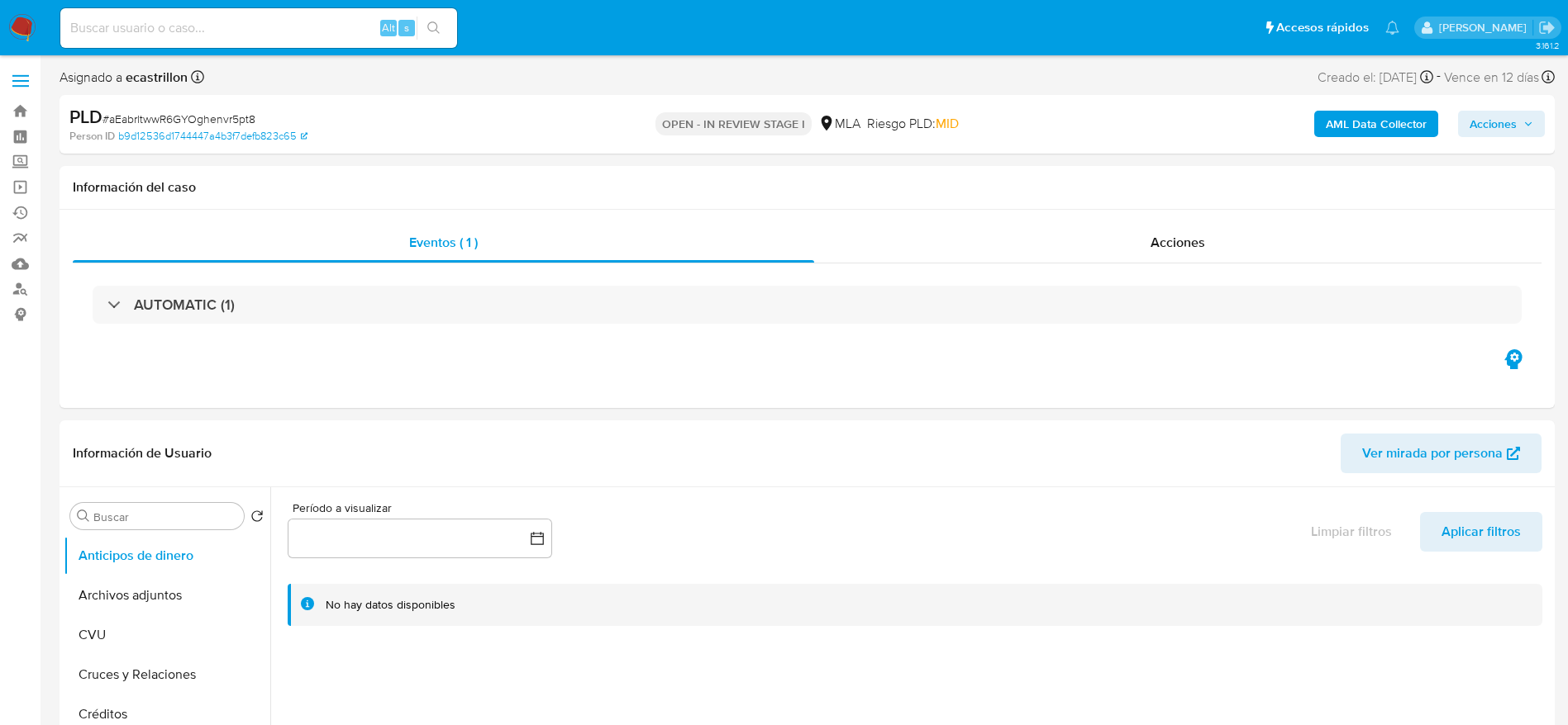
click at [231, 122] on span "# aEabrltwwR6GYOghenvr5pt8" at bounding box center [179, 118] width 153 height 16
copy span "aEabrltwwR6GYOghenvr5pt8"
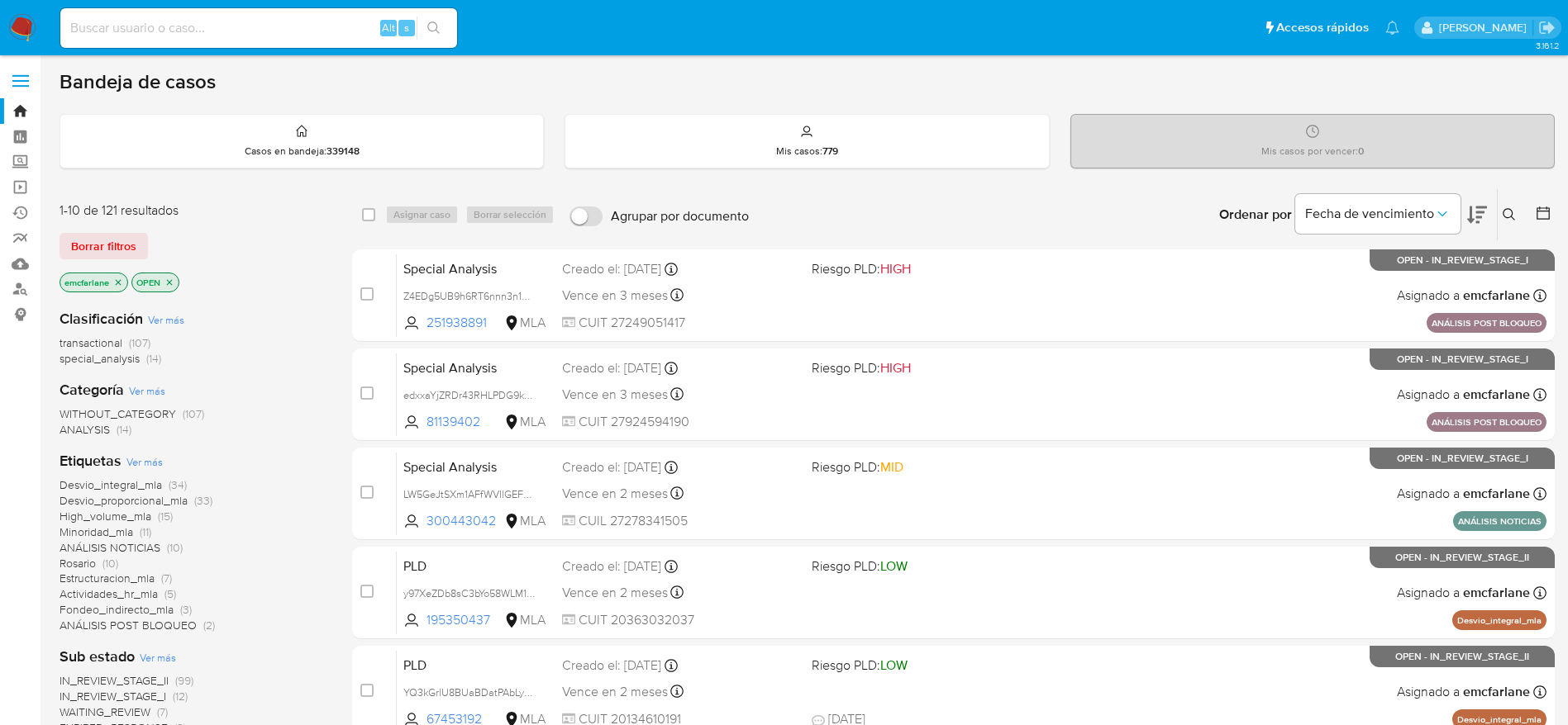
click at [96, 256] on span "Borrar filtros" at bounding box center [103, 246] width 65 height 23
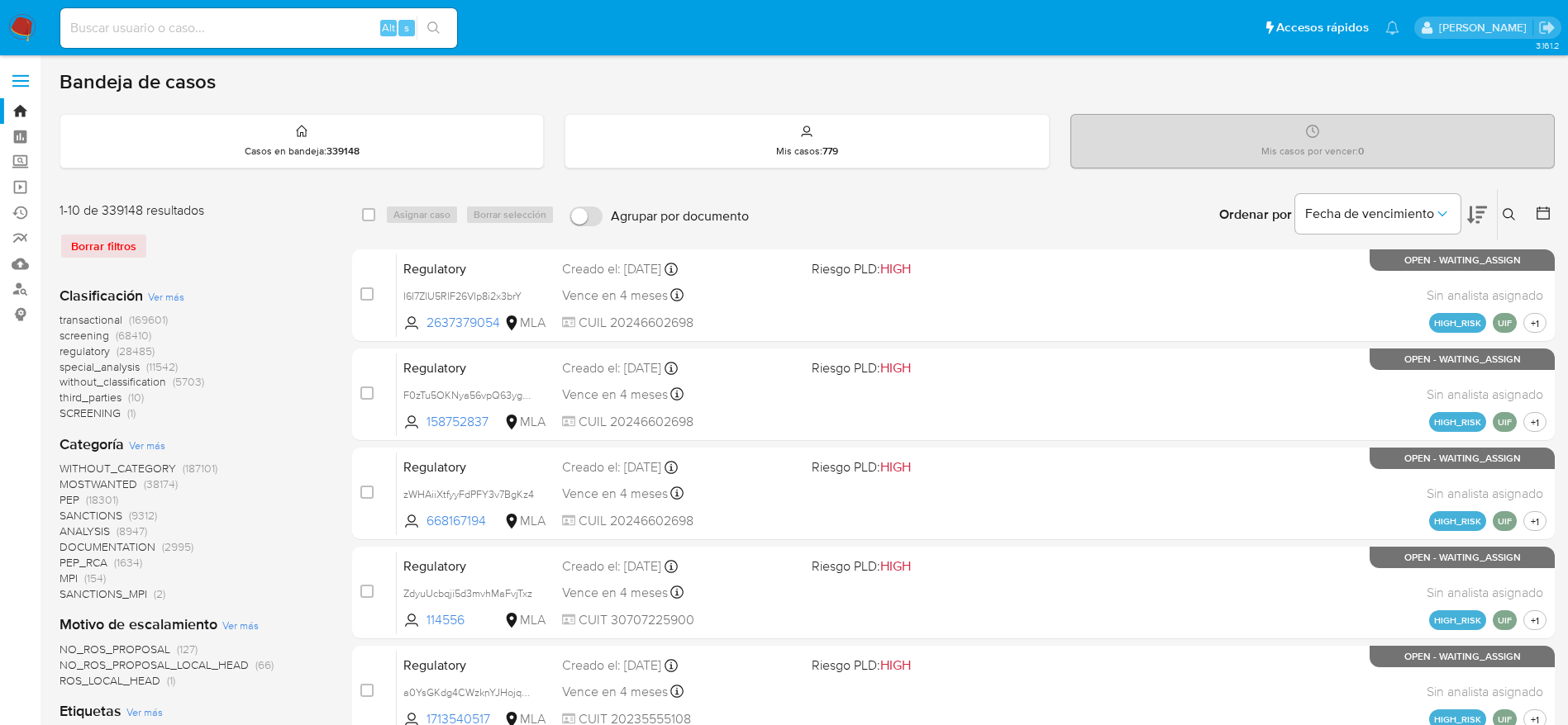
click at [1516, 219] on button at bounding box center [1511, 215] width 27 height 19
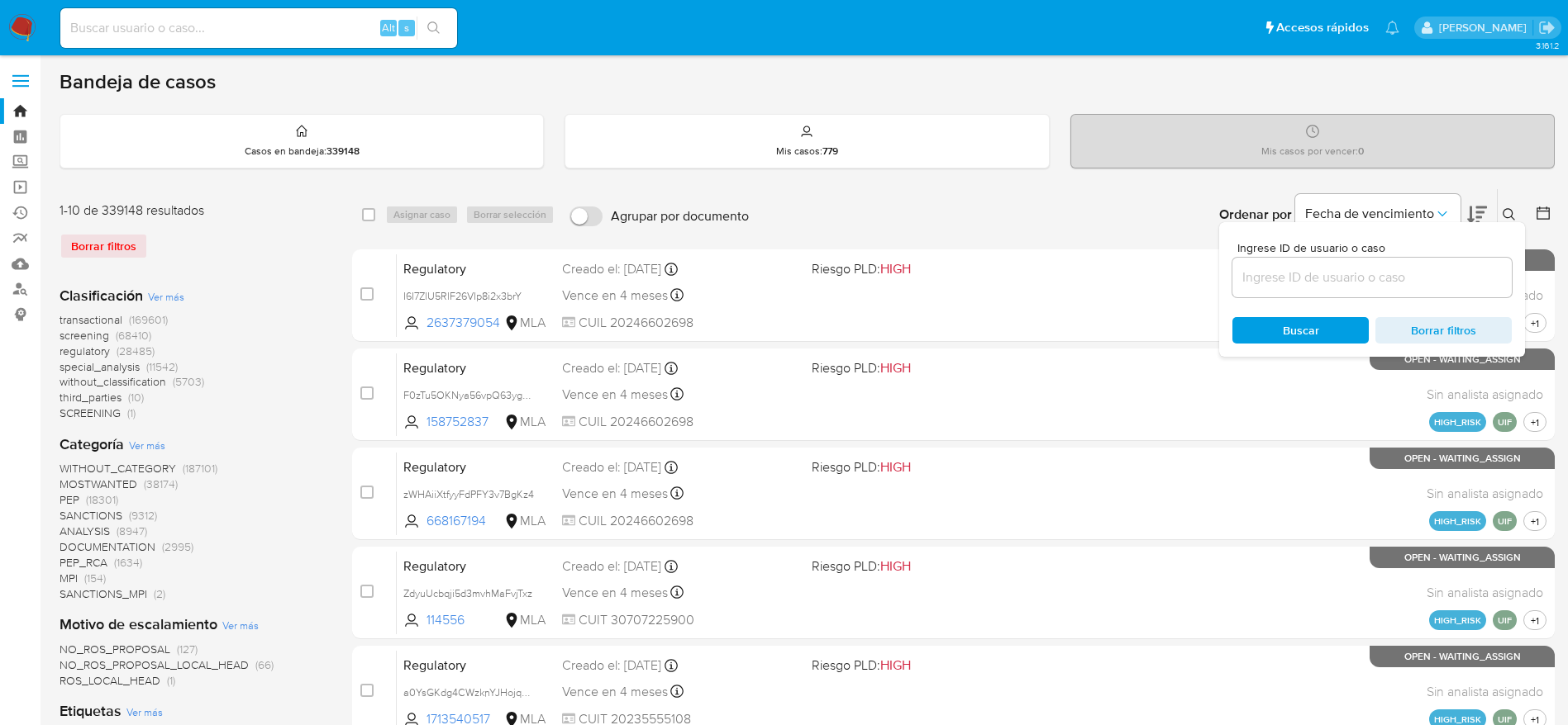
click at [1394, 287] on input at bounding box center [1371, 278] width 279 height 21
type input "aEabrltwwR6GYOghenvr5pt8"
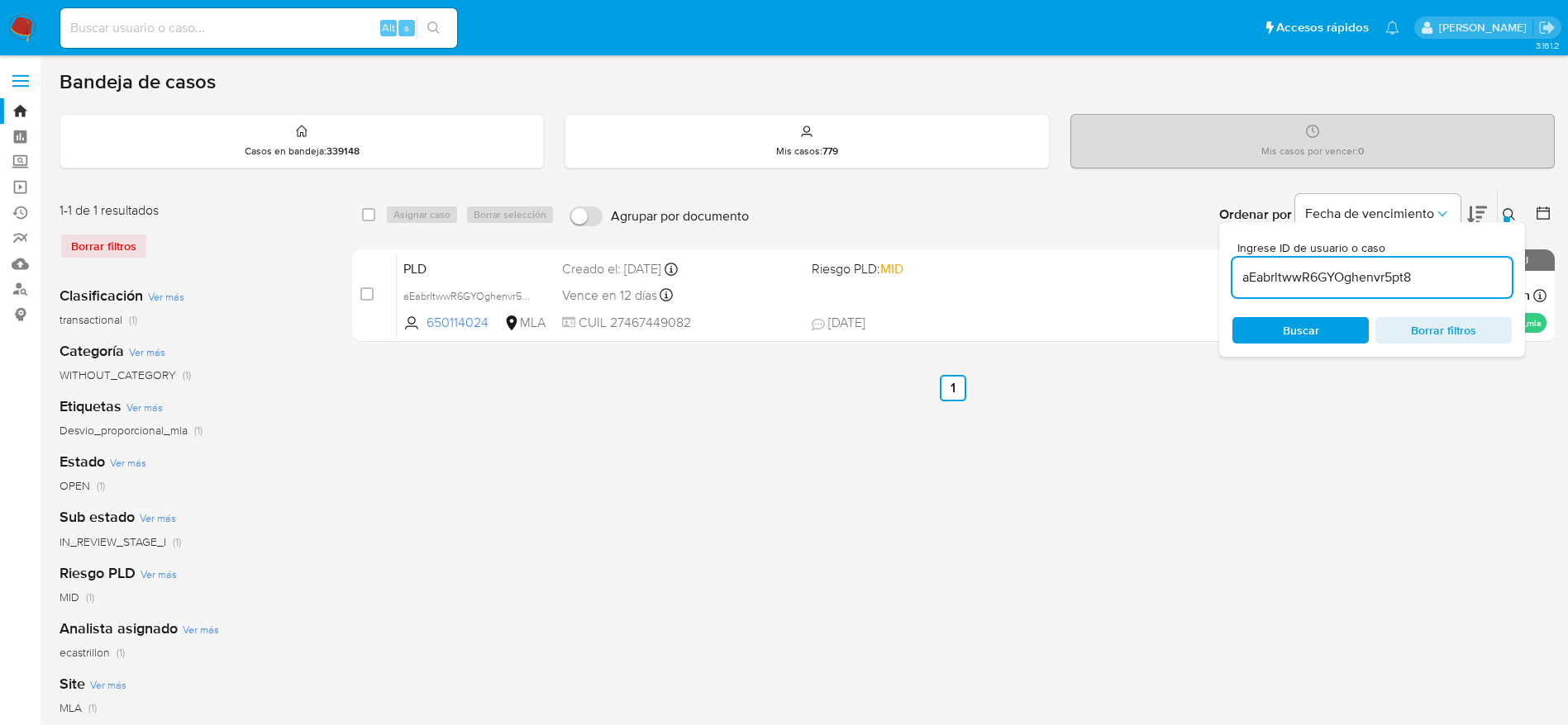
click at [369, 209] on input "checkbox" at bounding box center [369, 215] width 14 height 14
checkbox input "true"
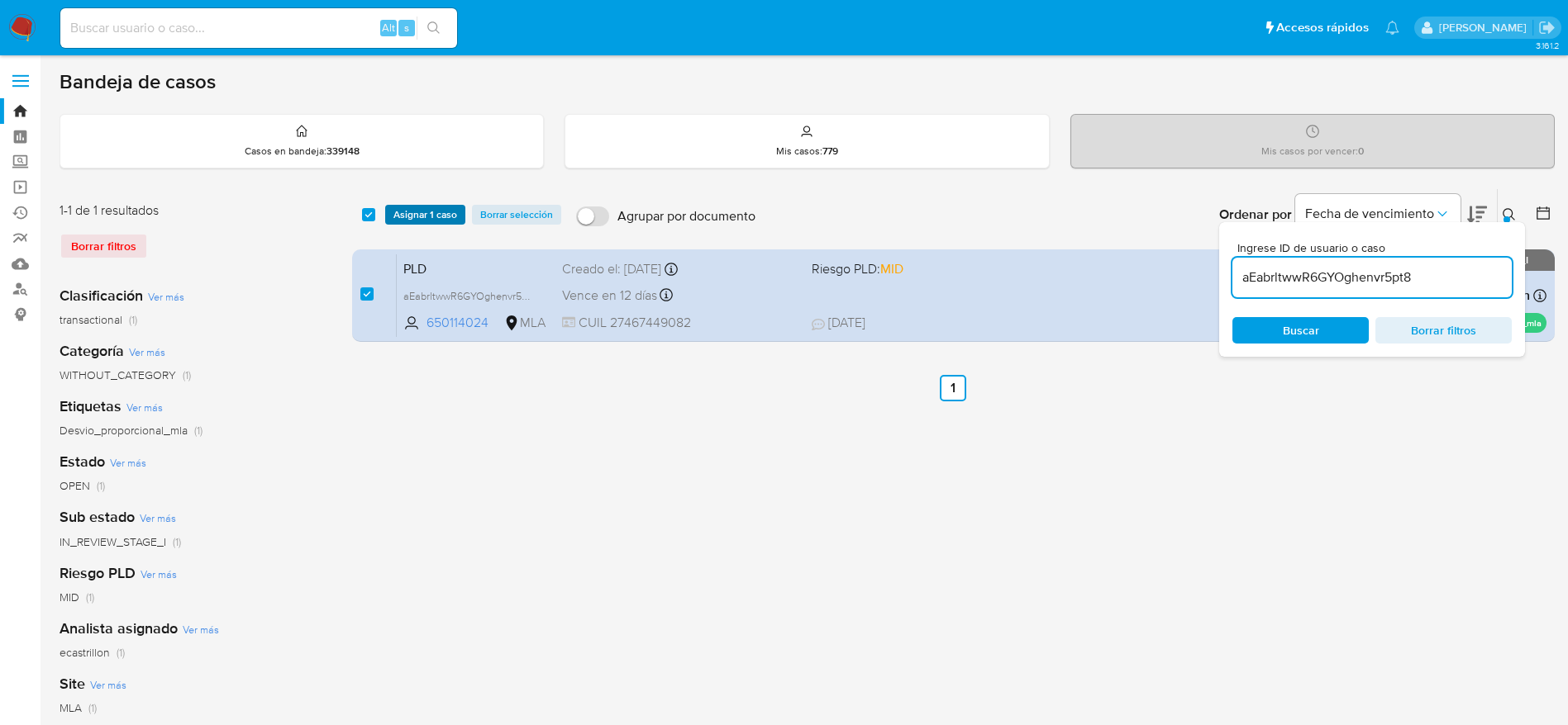
click at [435, 211] on span "Asignar 1 caso" at bounding box center [425, 214] width 64 height 16
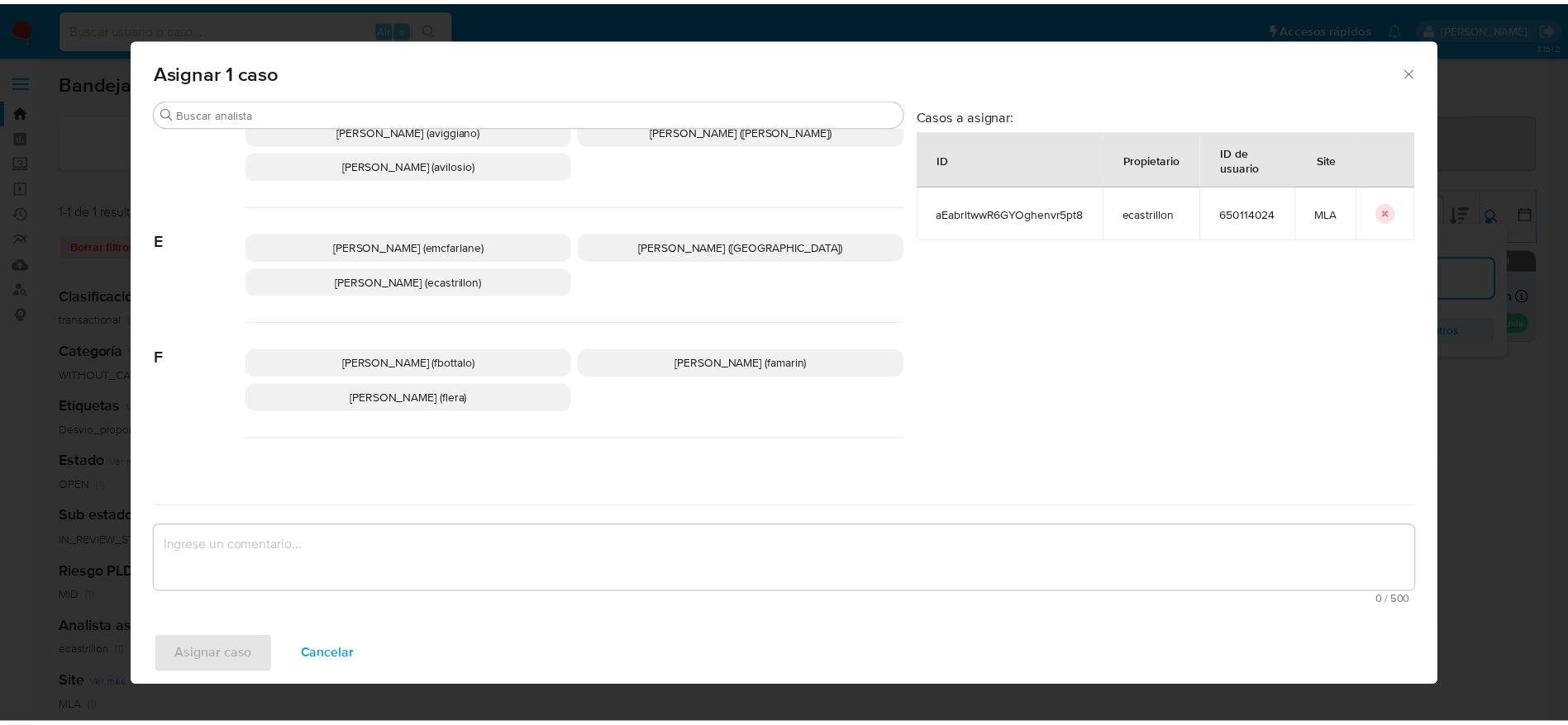
scroll to position [124, 0]
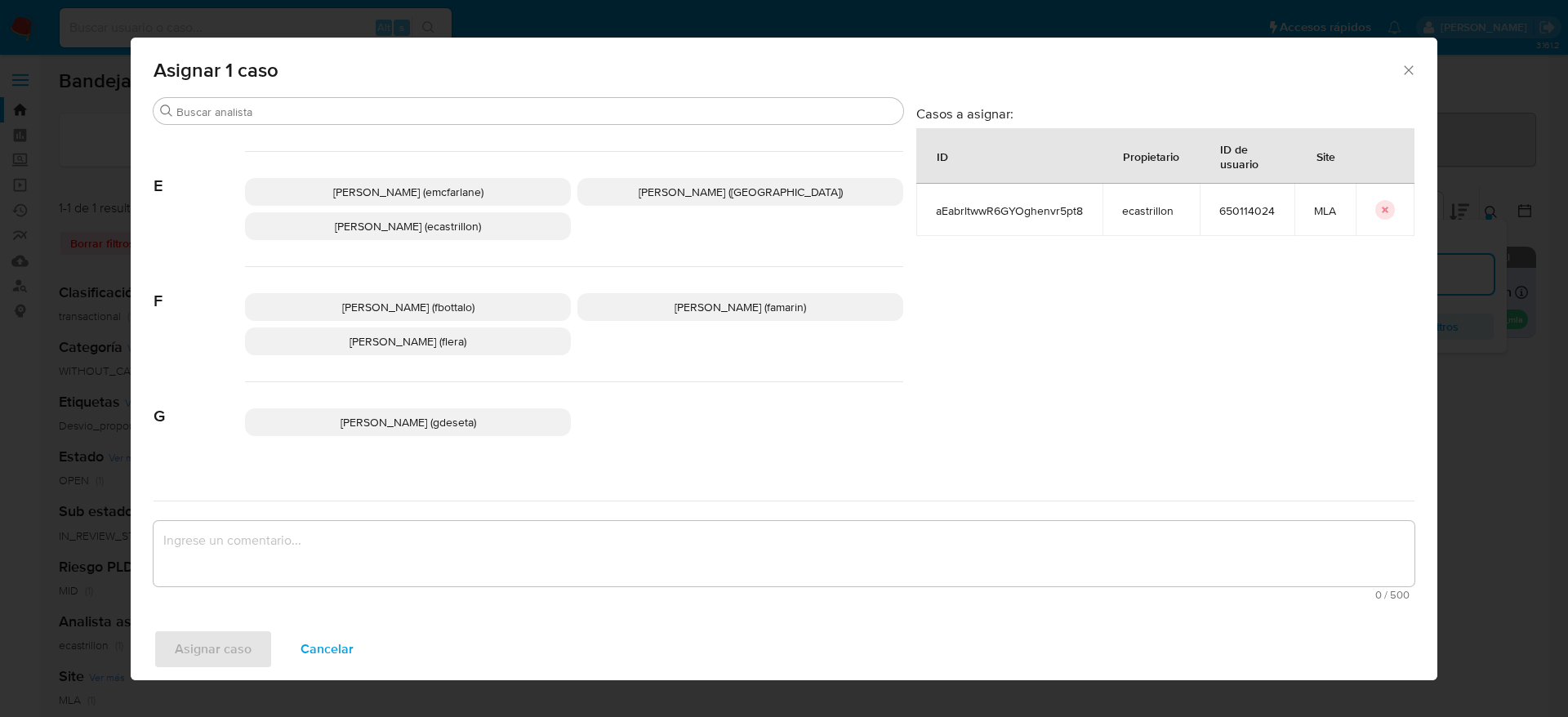
click at [422, 184] on span "[PERSON_NAME] (emcfarlane)" at bounding box center [408, 191] width 150 height 16
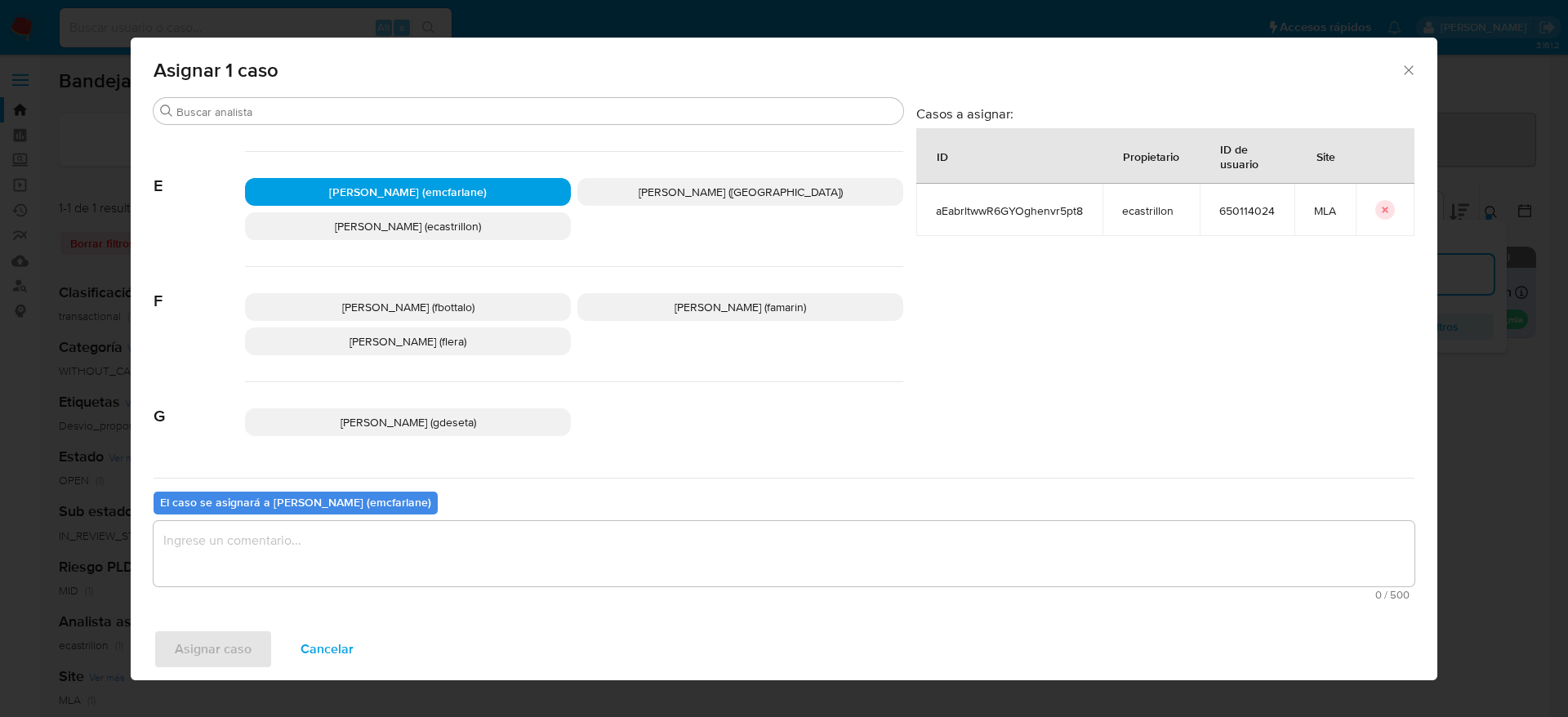
drag, startPoint x: 259, startPoint y: 576, endPoint x: 208, endPoint y: 624, distance: 70.0
click at [257, 576] on textarea "assign-modal" at bounding box center [784, 553] width 1261 height 65
click at [221, 656] on span "Asignar caso" at bounding box center [213, 650] width 77 height 36
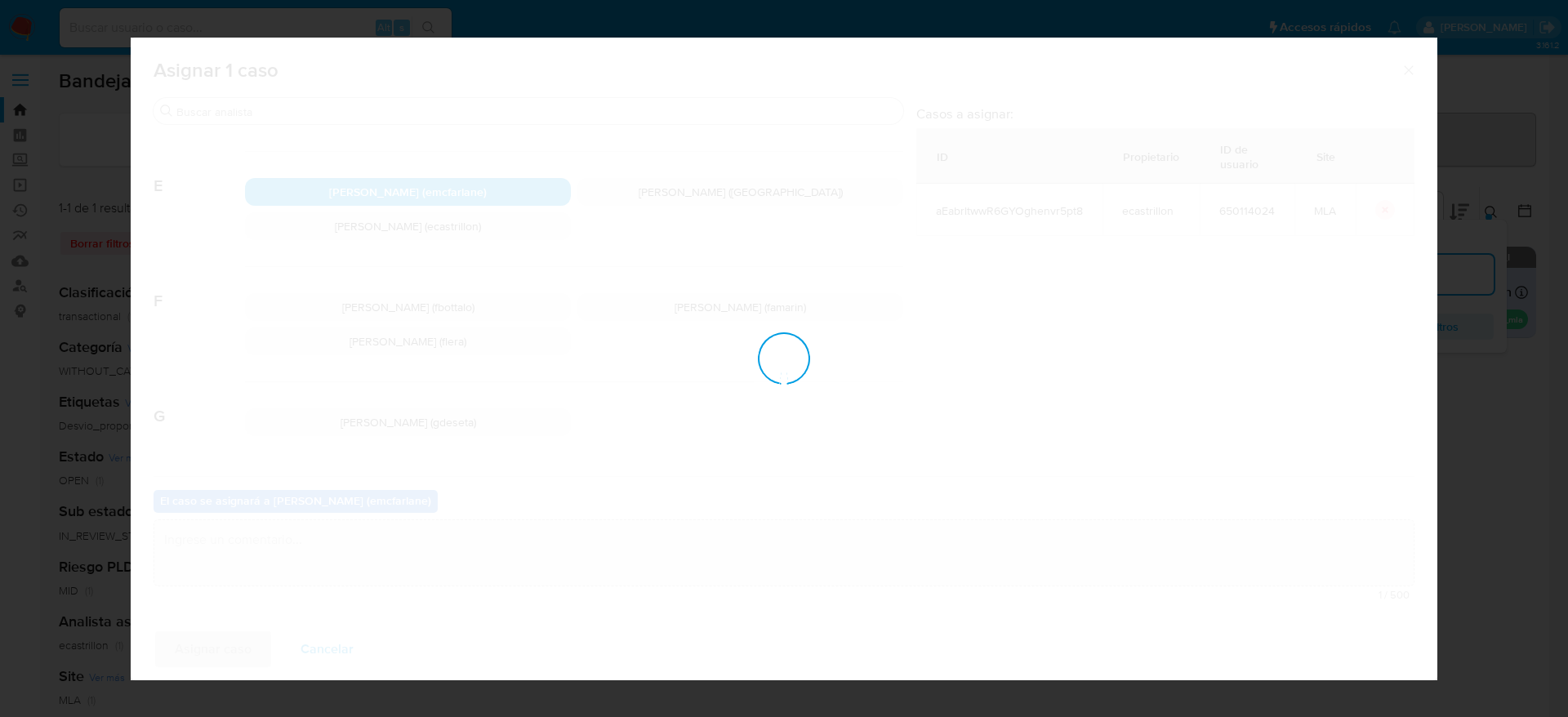
checkbox input "false"
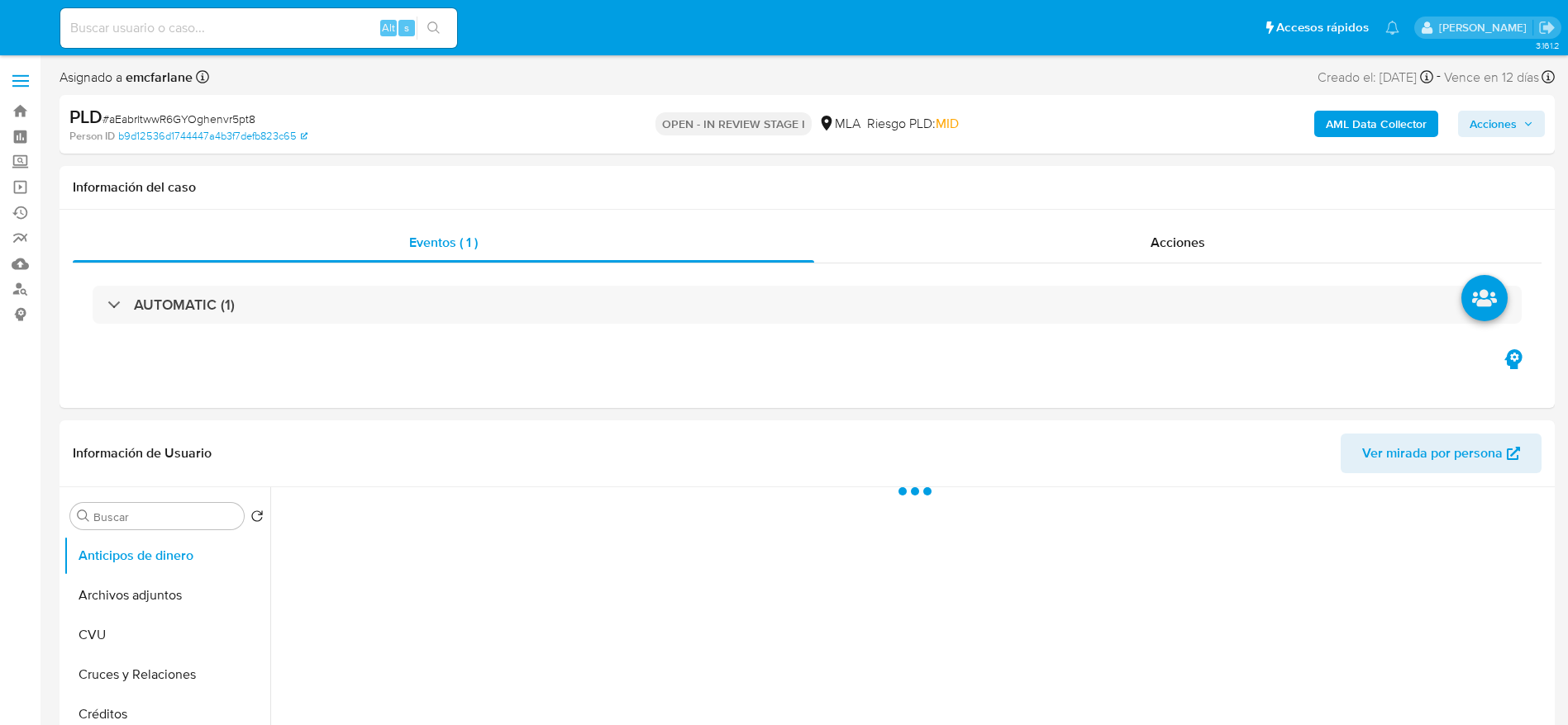
select select "10"
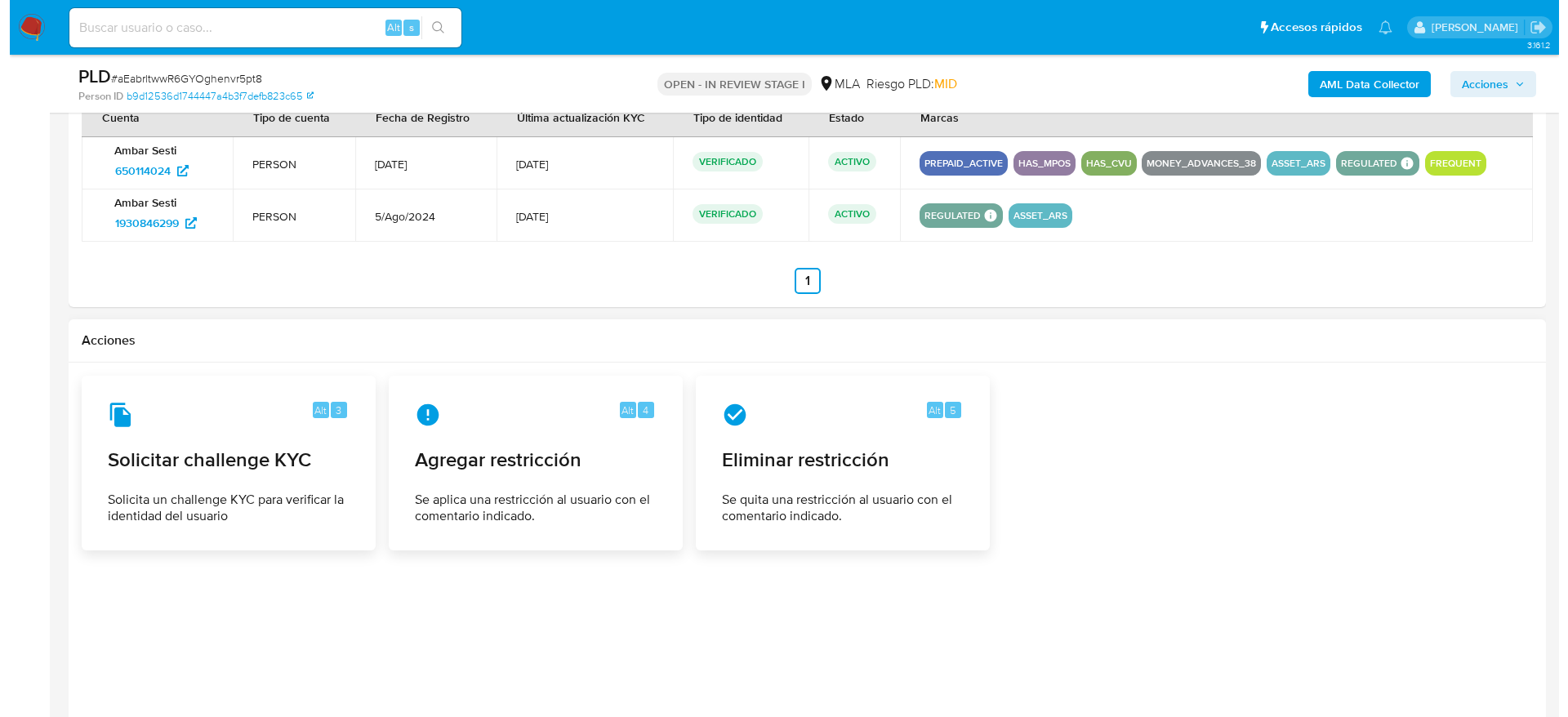
scroll to position [2098, 0]
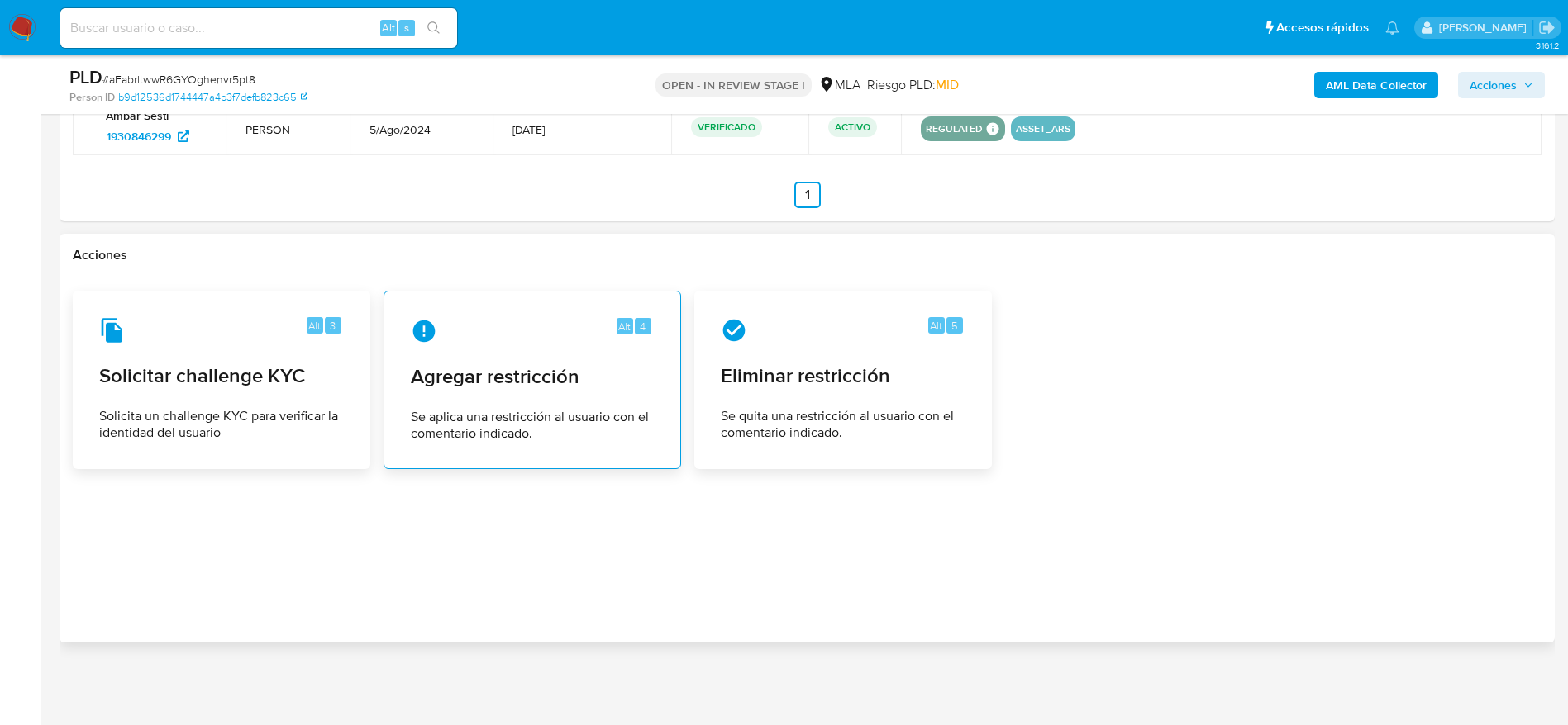
click at [513, 391] on div "Alt 4 Agregar restricción Se aplica una restricción al usuario con el comentari…" at bounding box center [533, 379] width 269 height 150
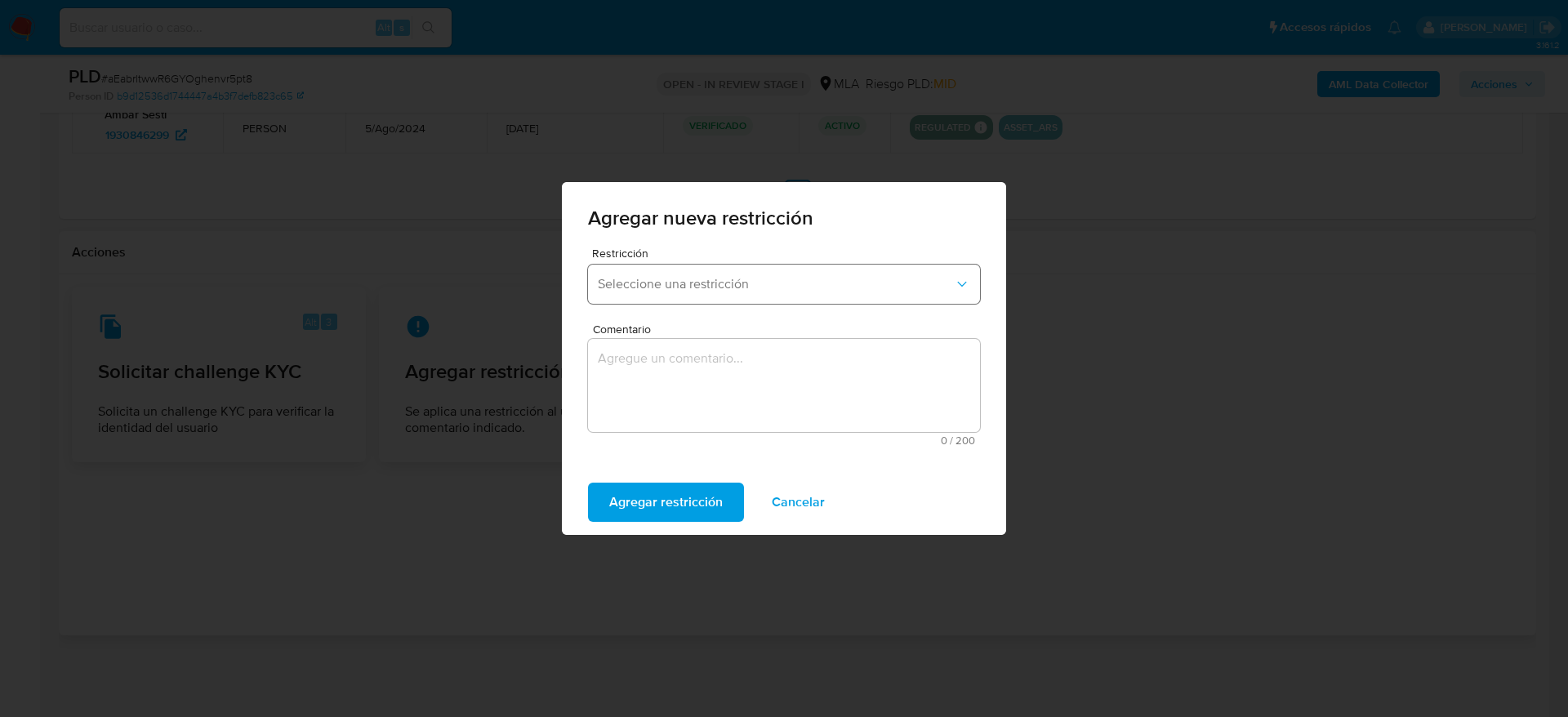
click at [725, 282] on span "Seleccione una restricción" at bounding box center [776, 283] width 356 height 16
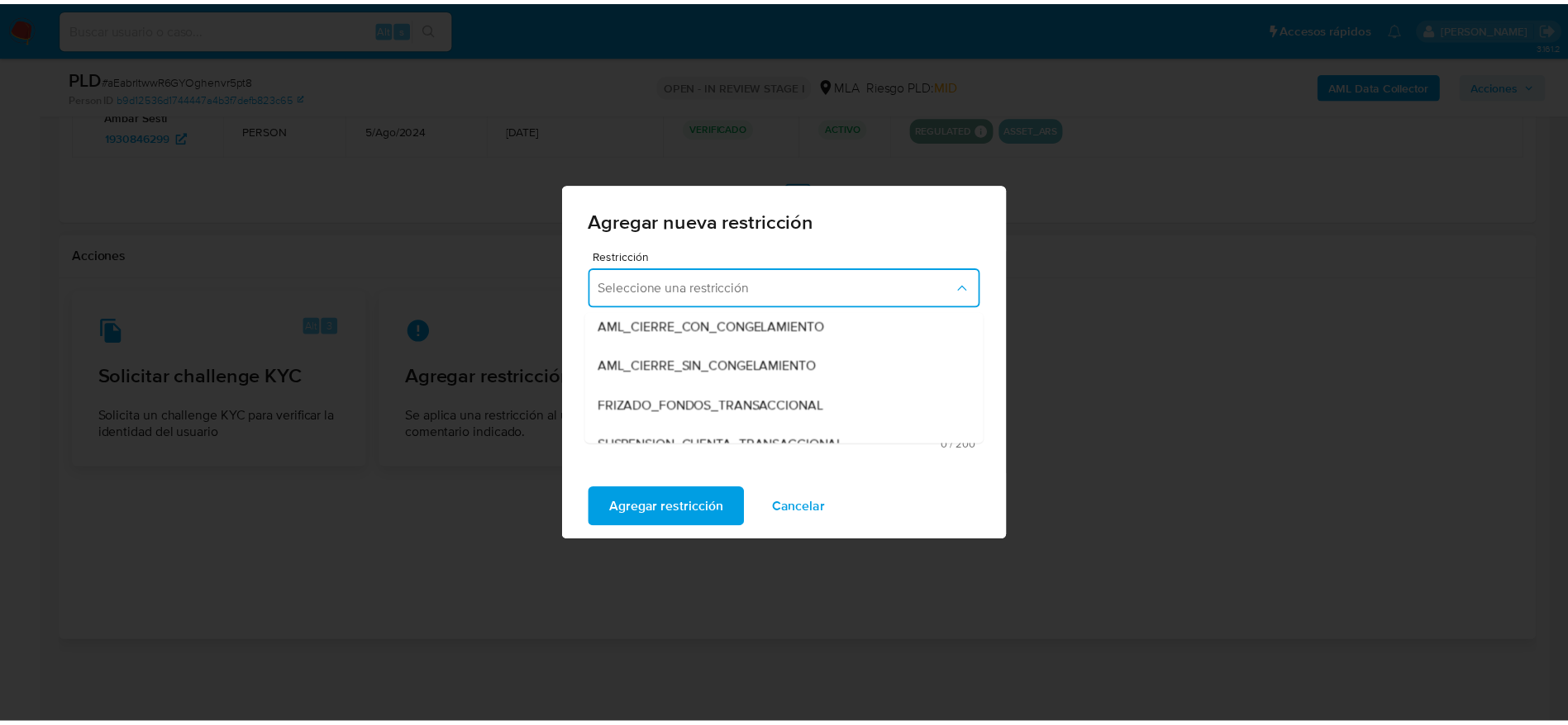
scroll to position [248, 0]
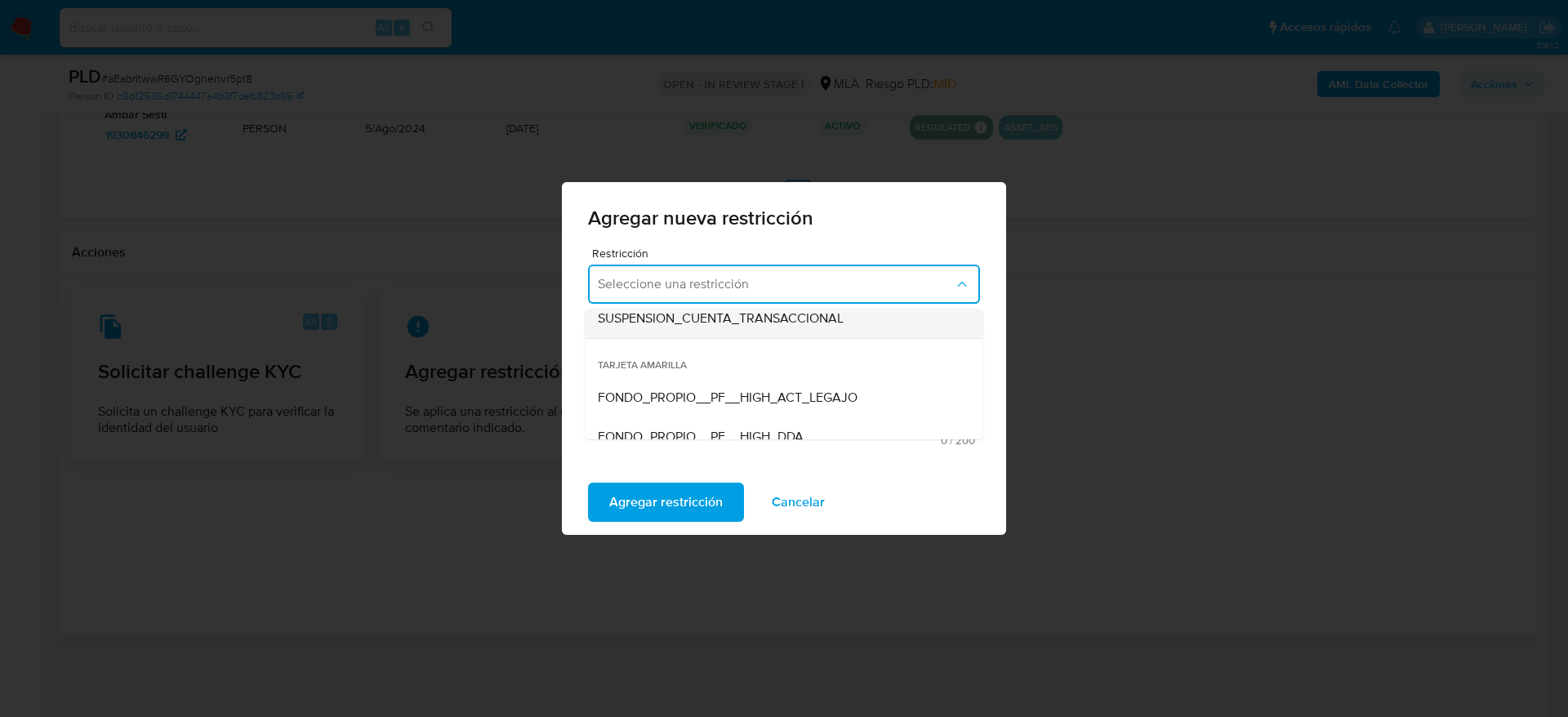
click at [733, 326] on span "SUSPENSION_CUENTA_TRANSACCIONAL" at bounding box center [720, 318] width 246 height 16
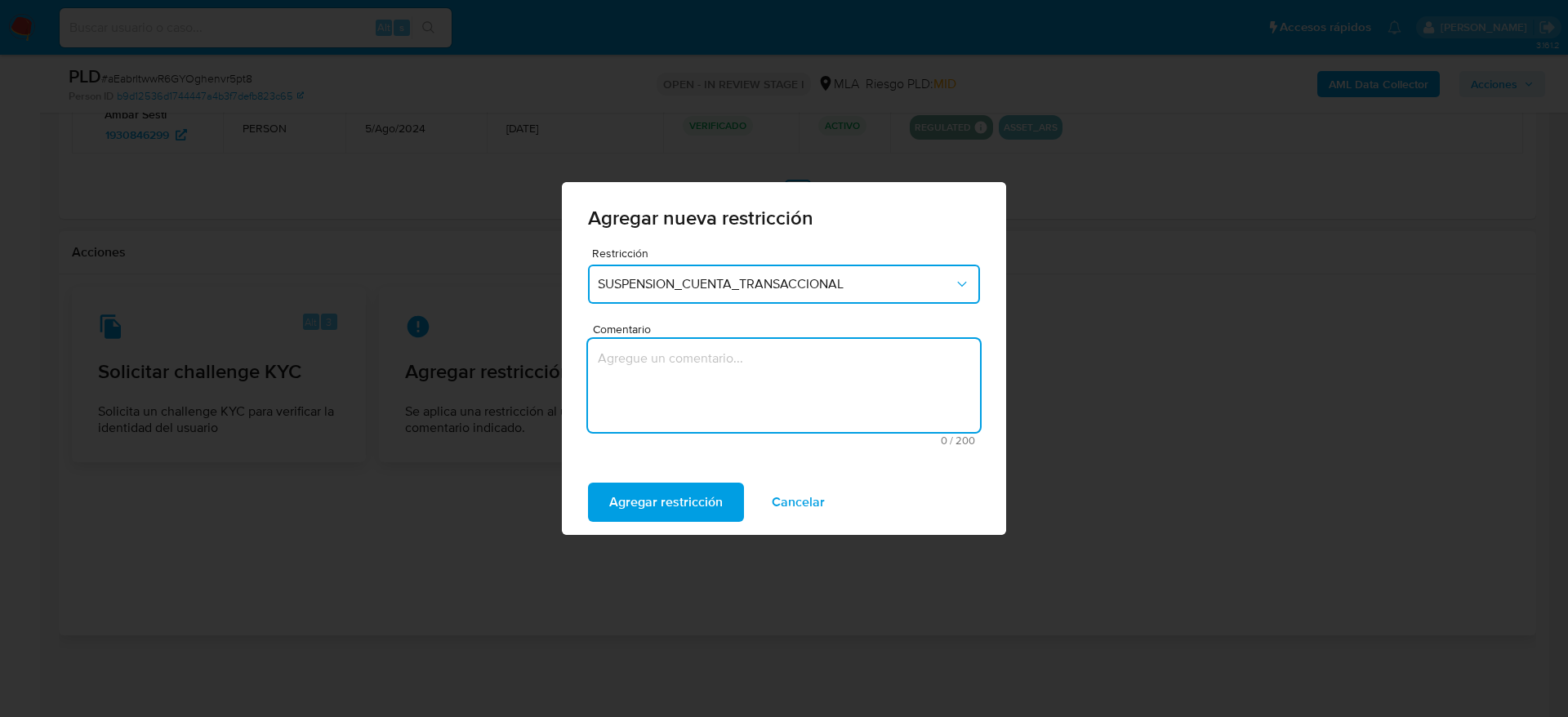
click at [714, 396] on textarea "Comentario" at bounding box center [784, 385] width 392 height 93
type textarea "M"
type textarea "AML"
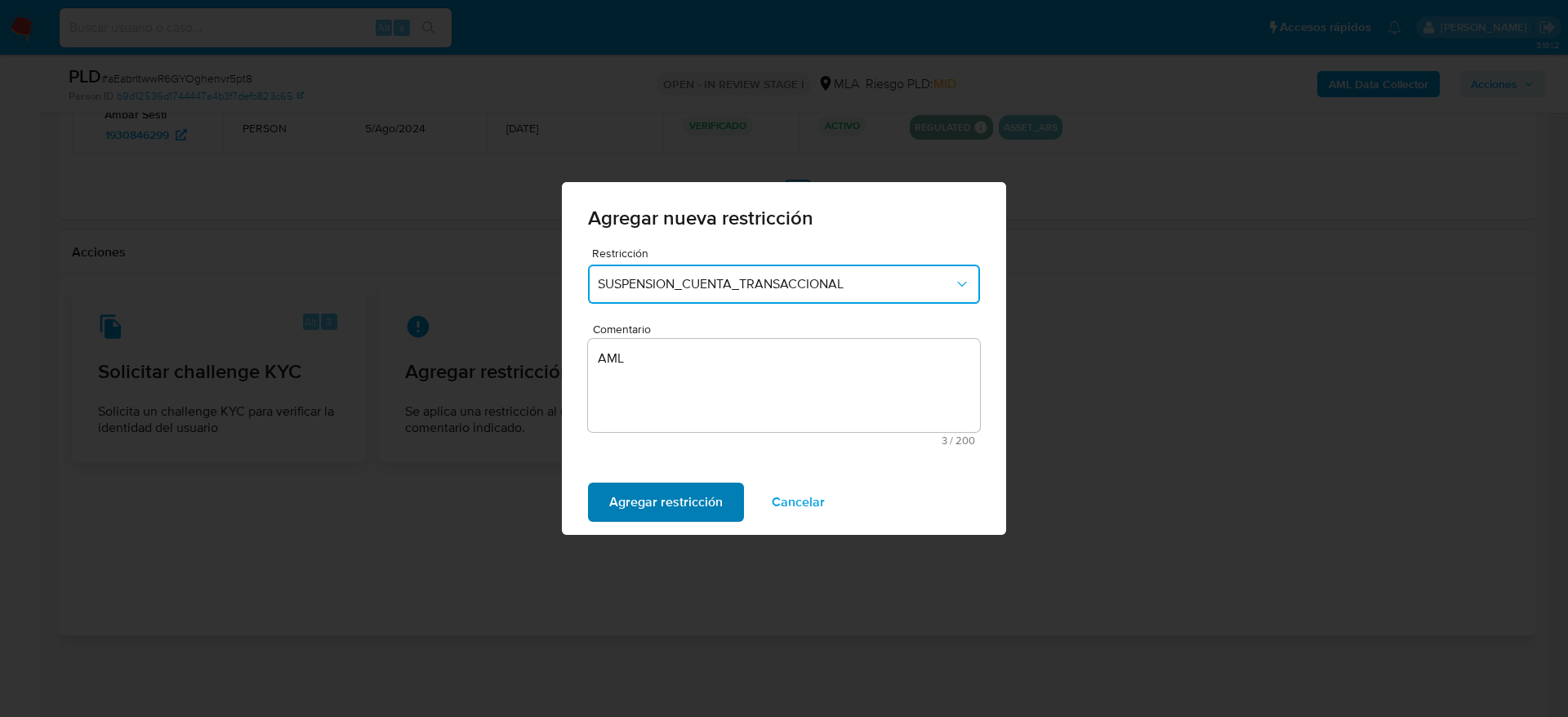
click at [678, 497] on span "Agregar restricción" at bounding box center [666, 503] width 114 height 36
click at [633, 493] on span "Confirmar" at bounding box center [638, 503] width 58 height 36
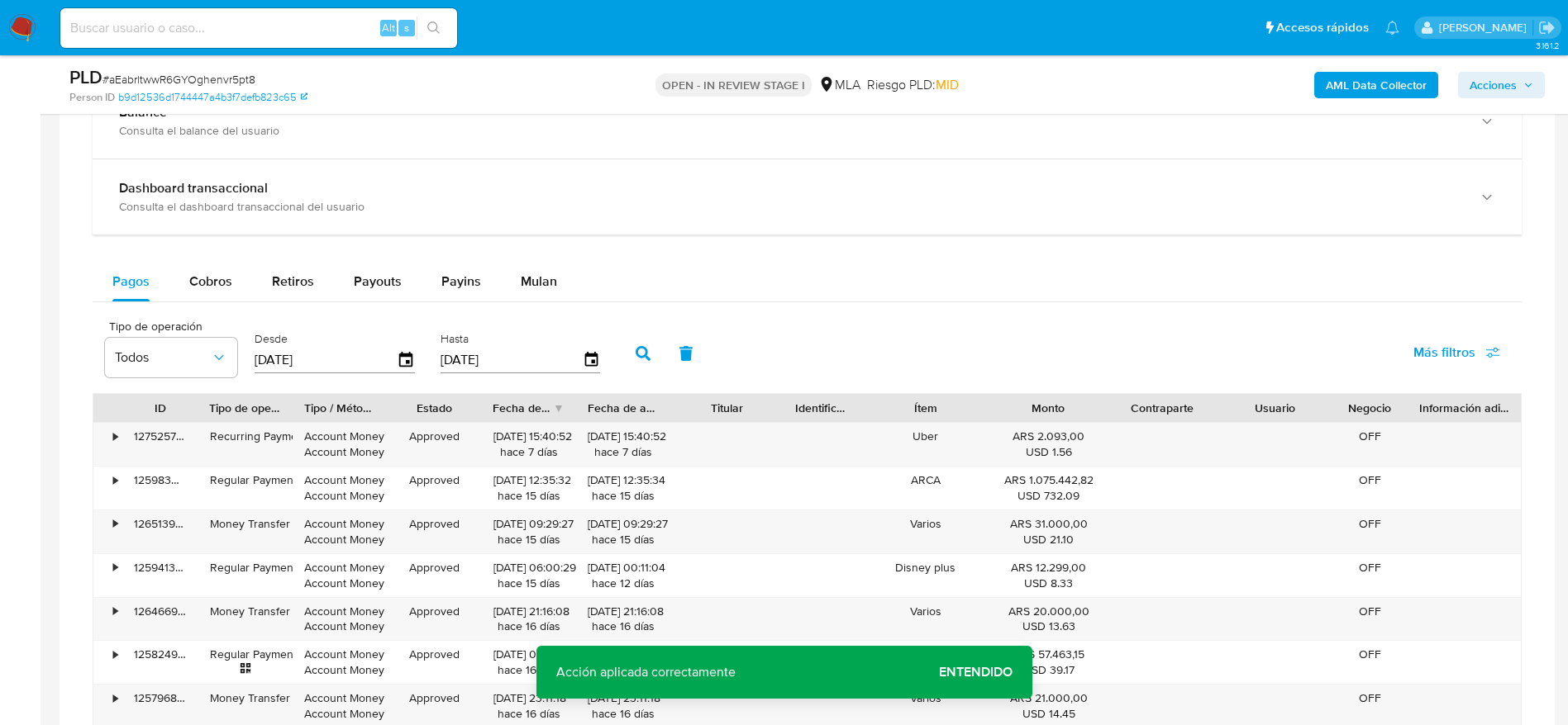
scroll to position [139, 0]
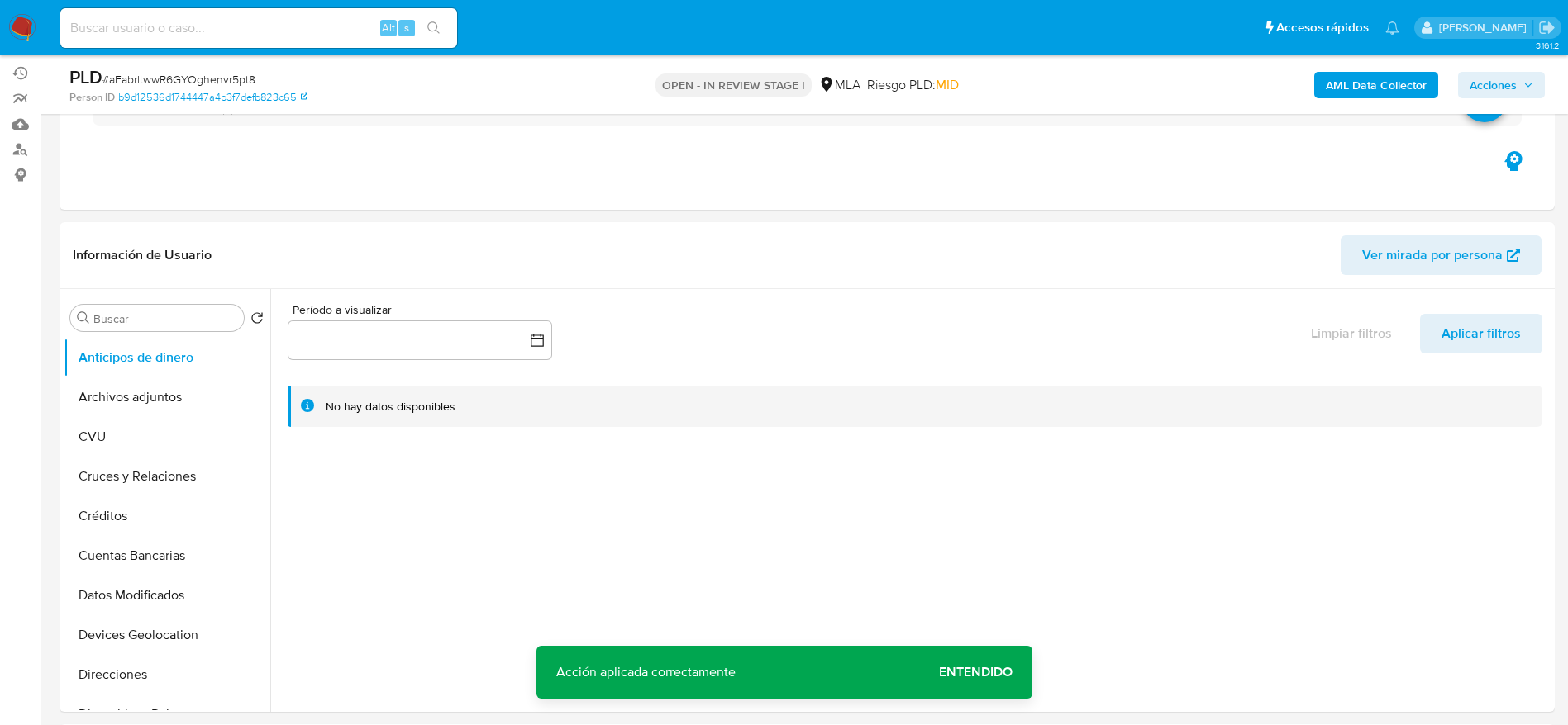
click at [300, 31] on input at bounding box center [259, 28] width 397 height 21
paste input "8ksZzIy06vbSpfkbdvYDTNFt"
type input "8ksZzIy06vbSpfkbdvYDTNFt"
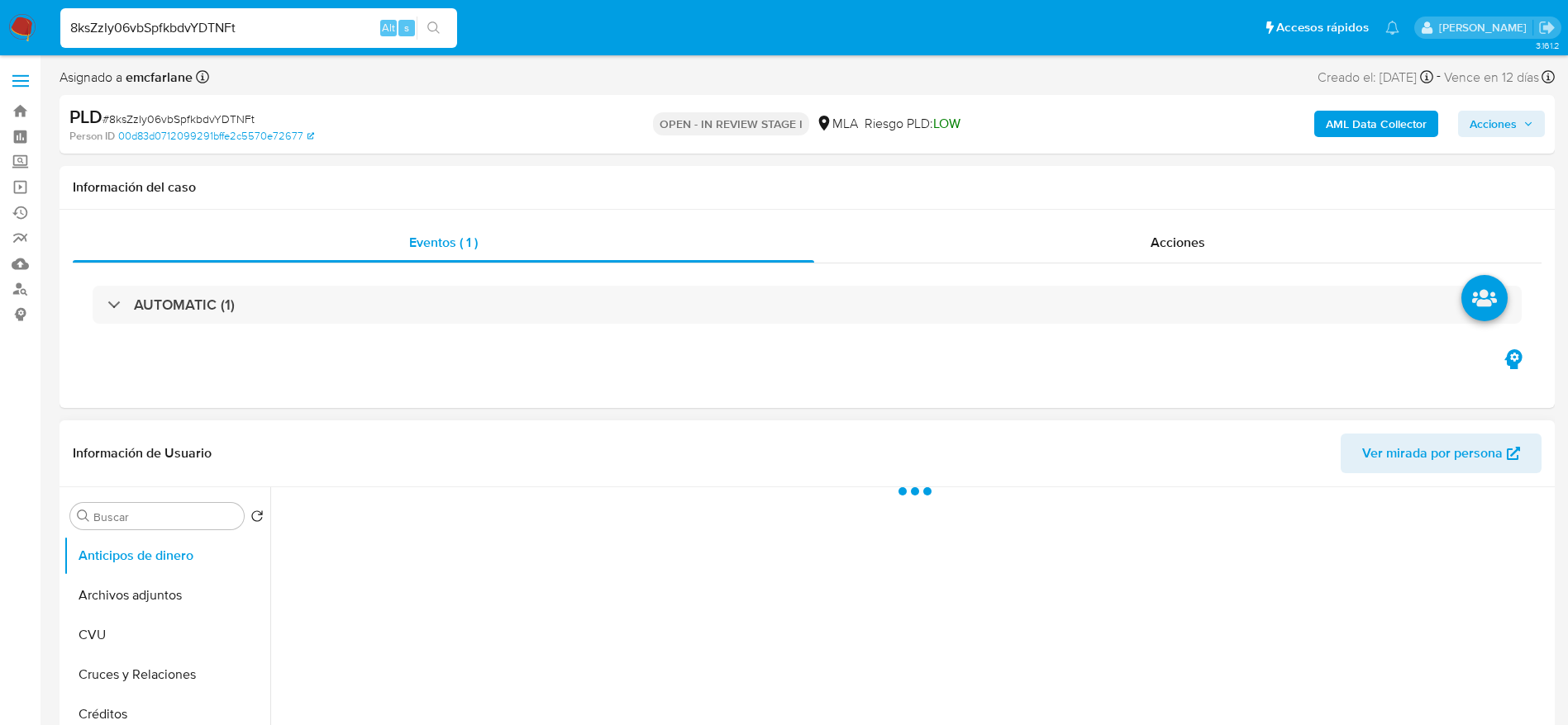
select select "10"
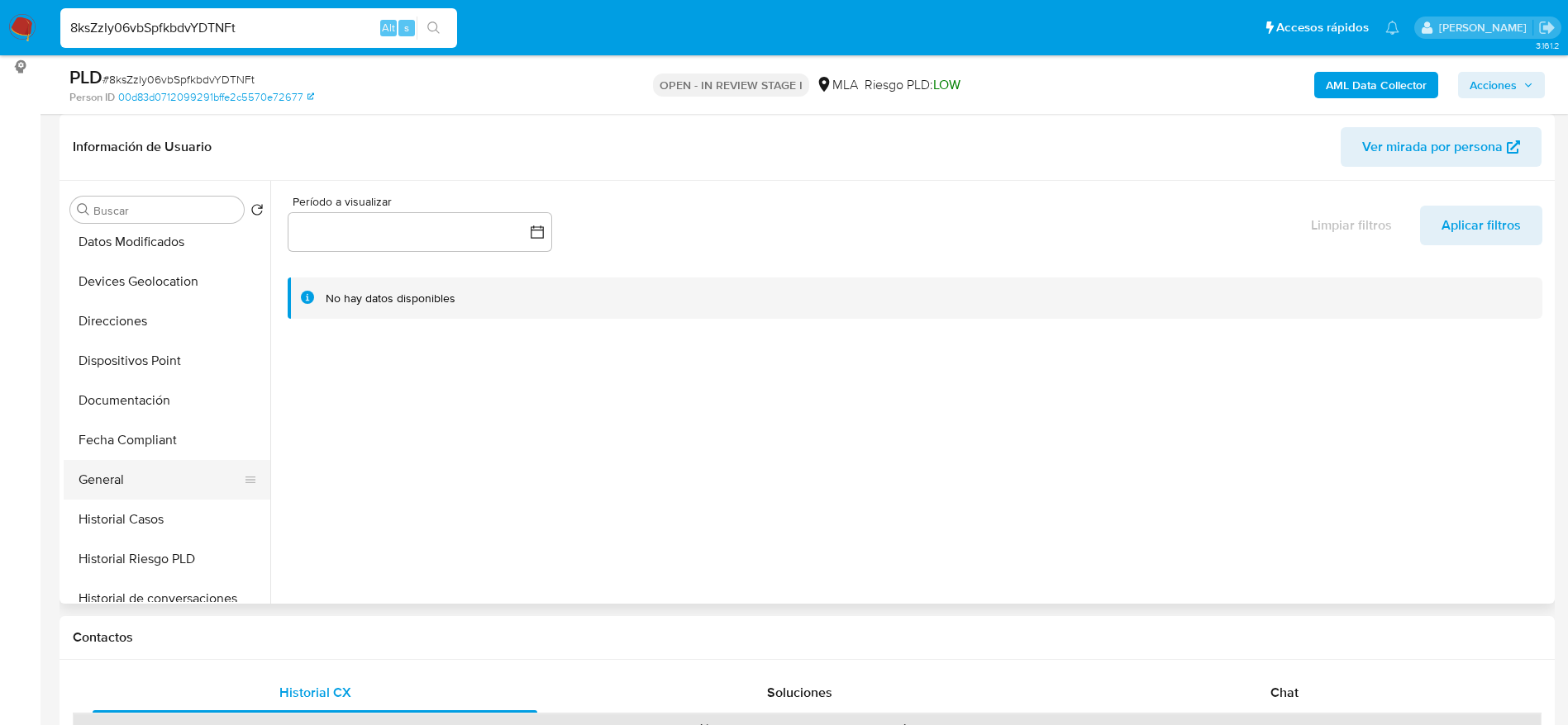
scroll to position [248, 0]
click at [148, 511] on button "Historial Casos" at bounding box center [161, 517] width 194 height 40
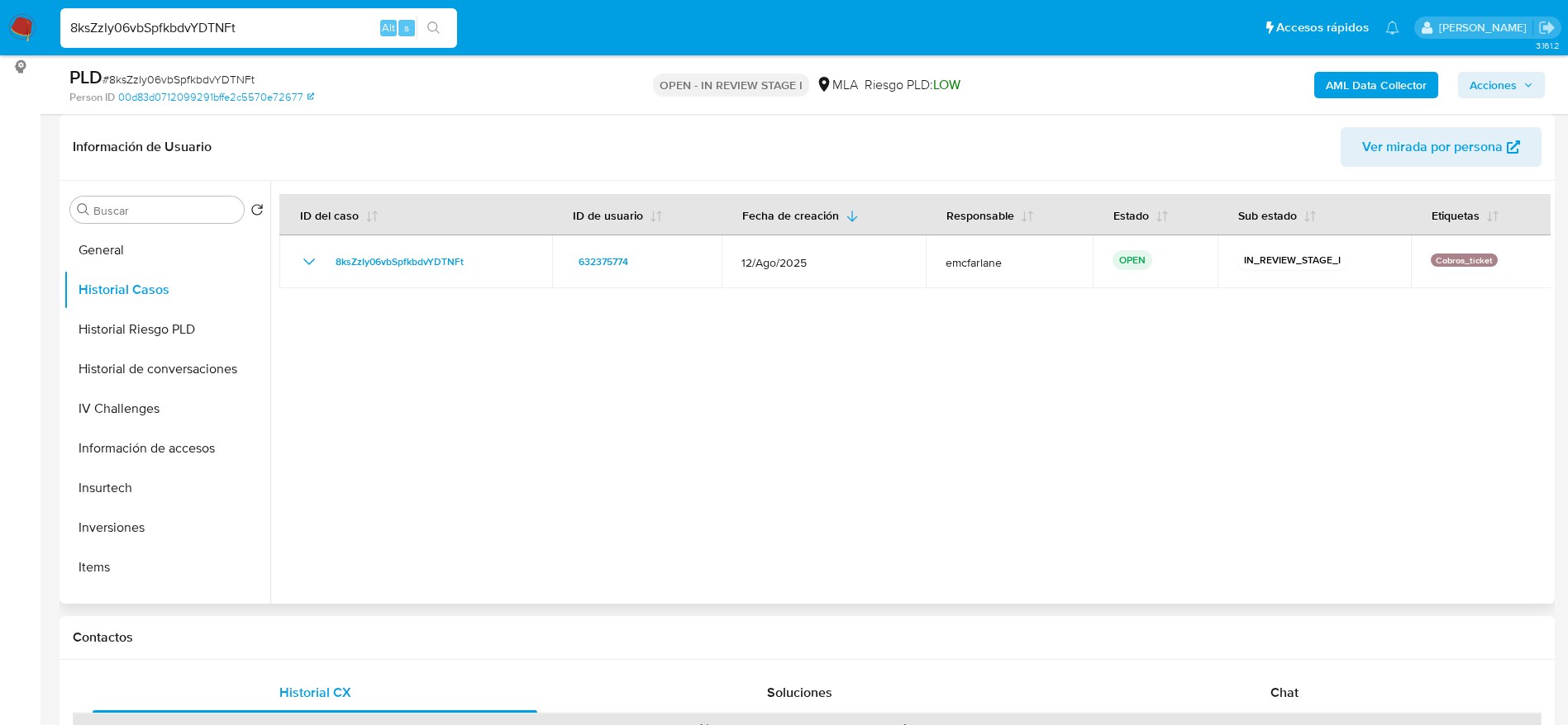
scroll to position [619, 0]
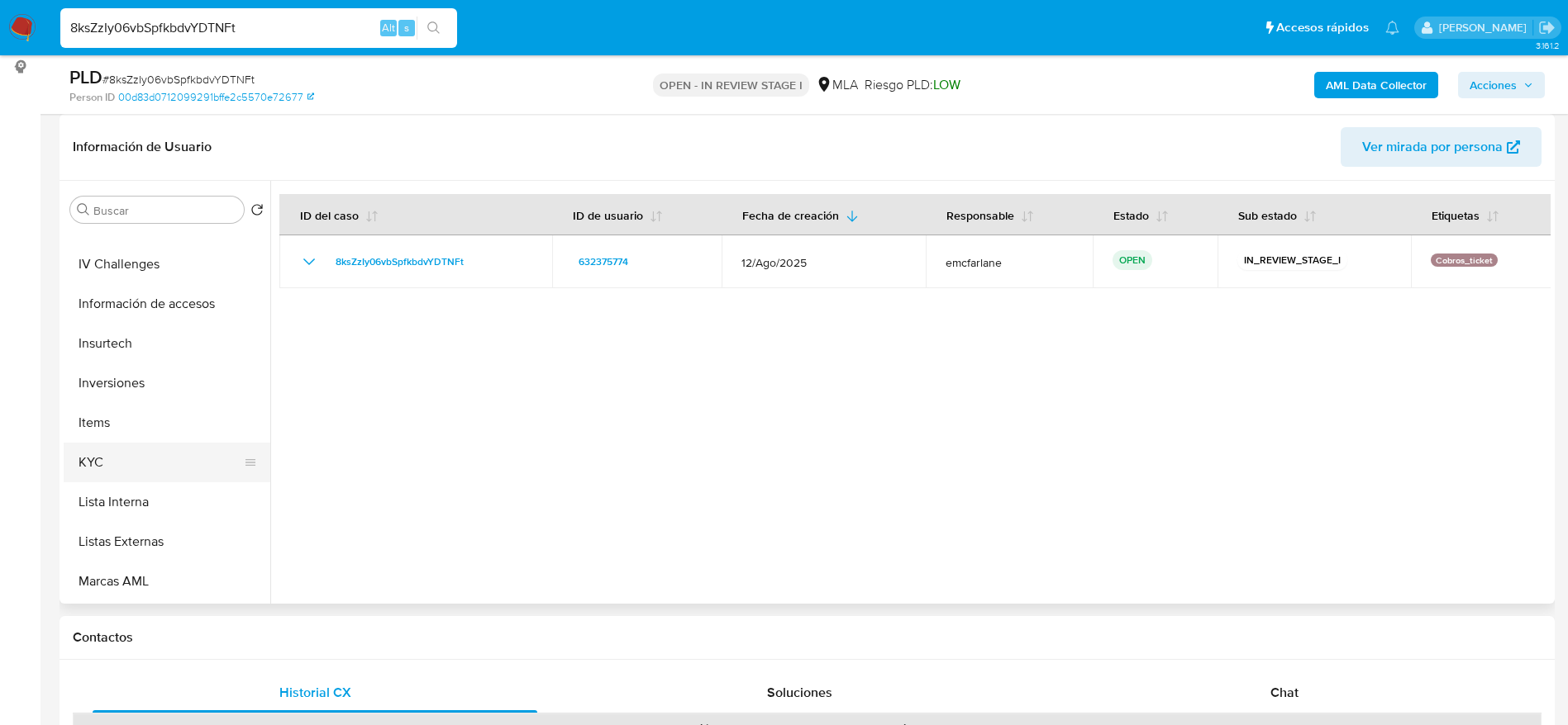
click at [152, 466] on button "KYC" at bounding box center [161, 462] width 194 height 40
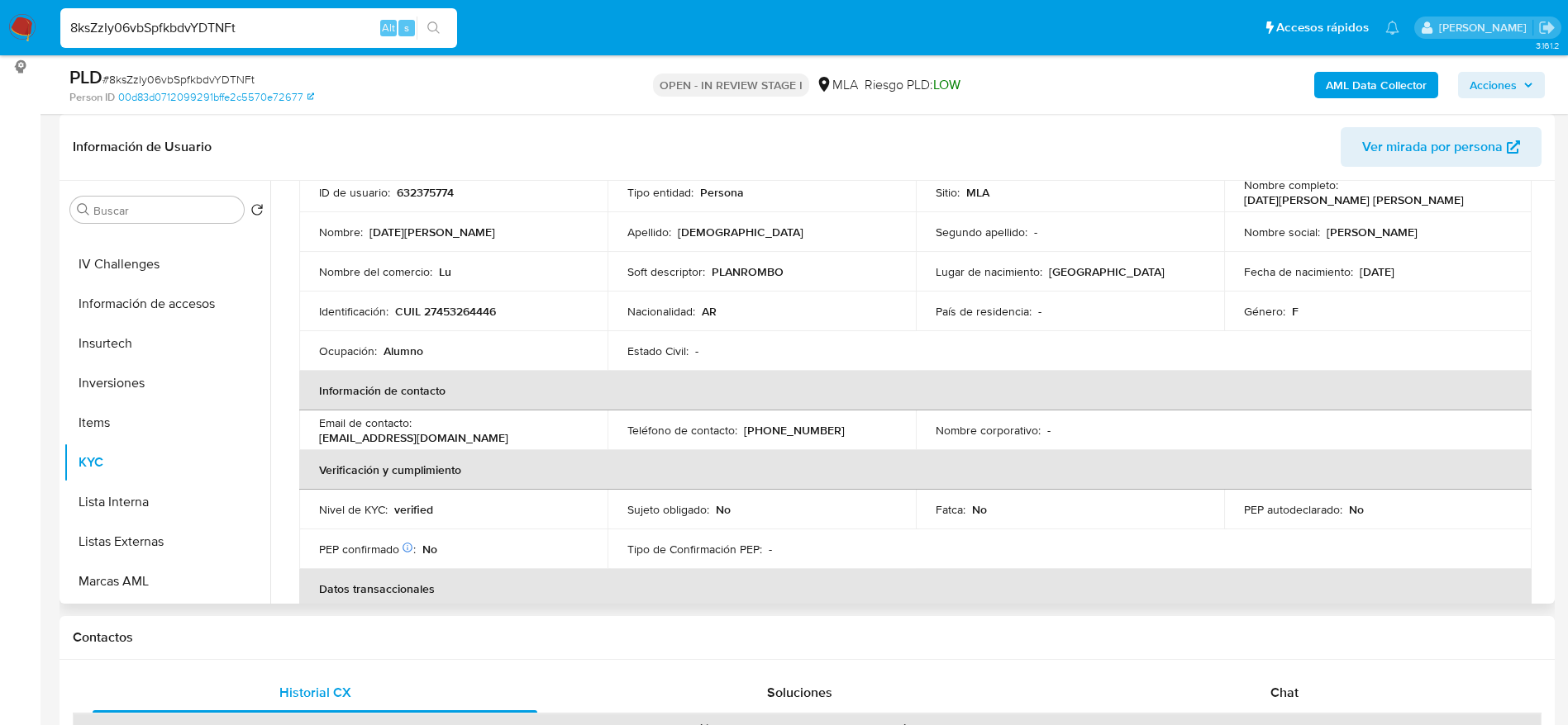
scroll to position [248, 0]
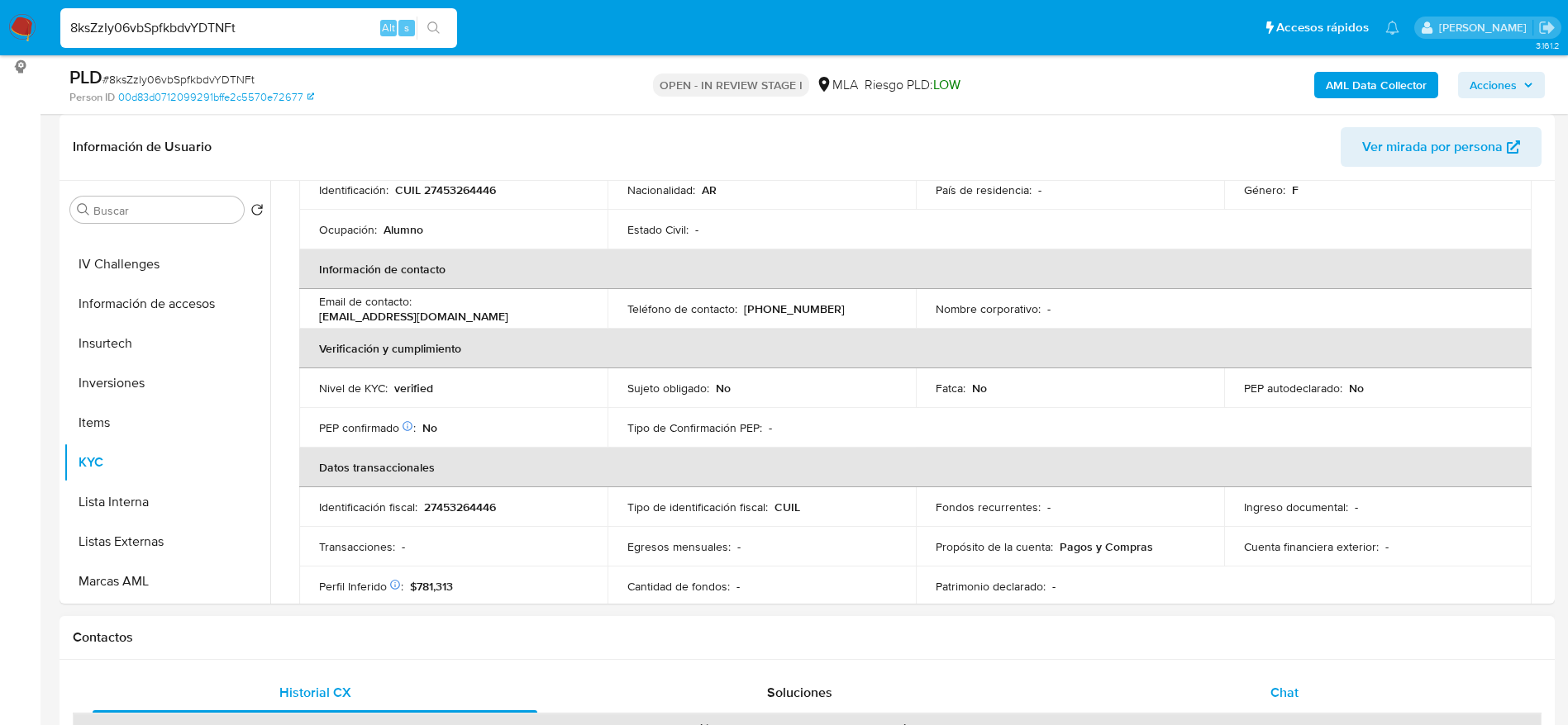
drag, startPoint x: 1301, startPoint y: 693, endPoint x: 1170, endPoint y: 369, distance: 349.5
click at [1301, 694] on div "Chat" at bounding box center [1284, 693] width 445 height 40
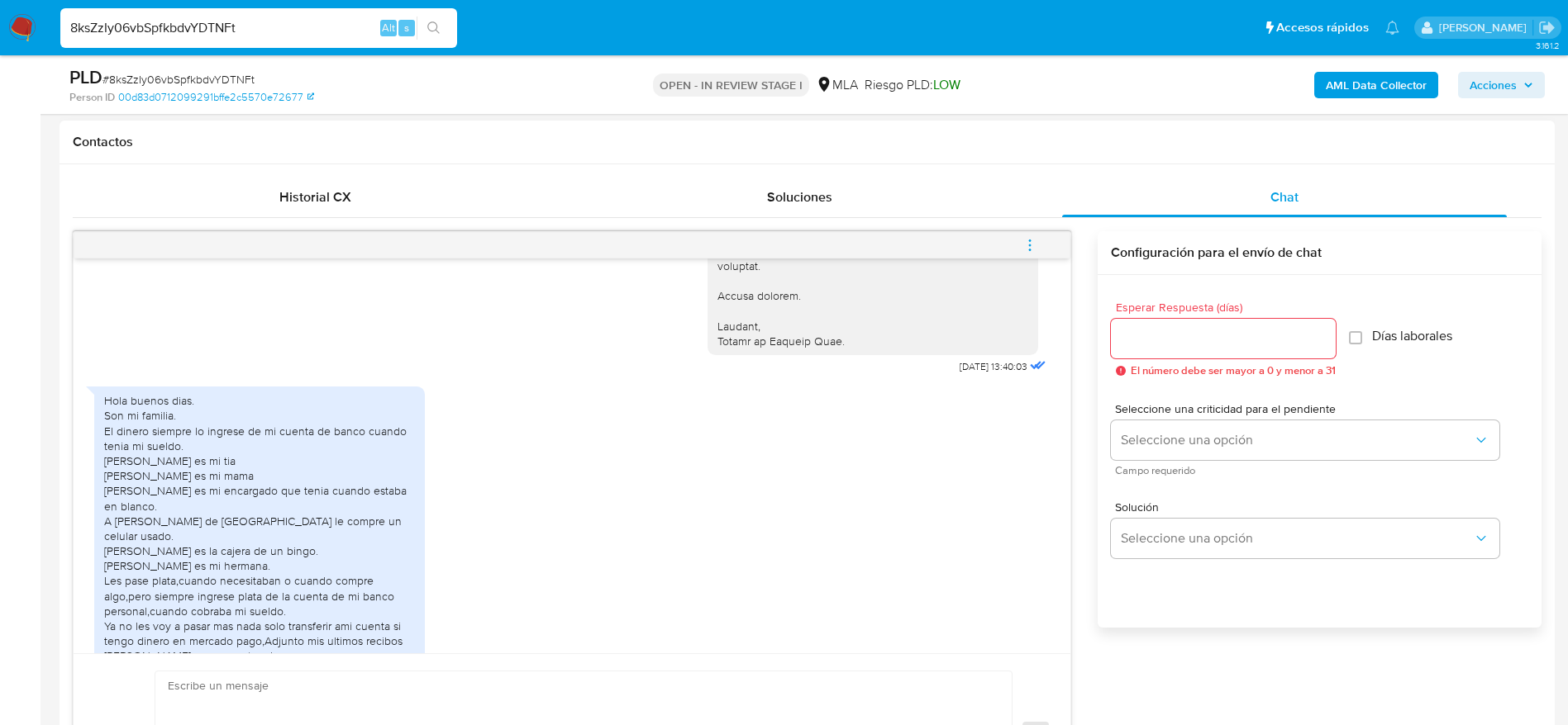
scroll to position [1809, 0]
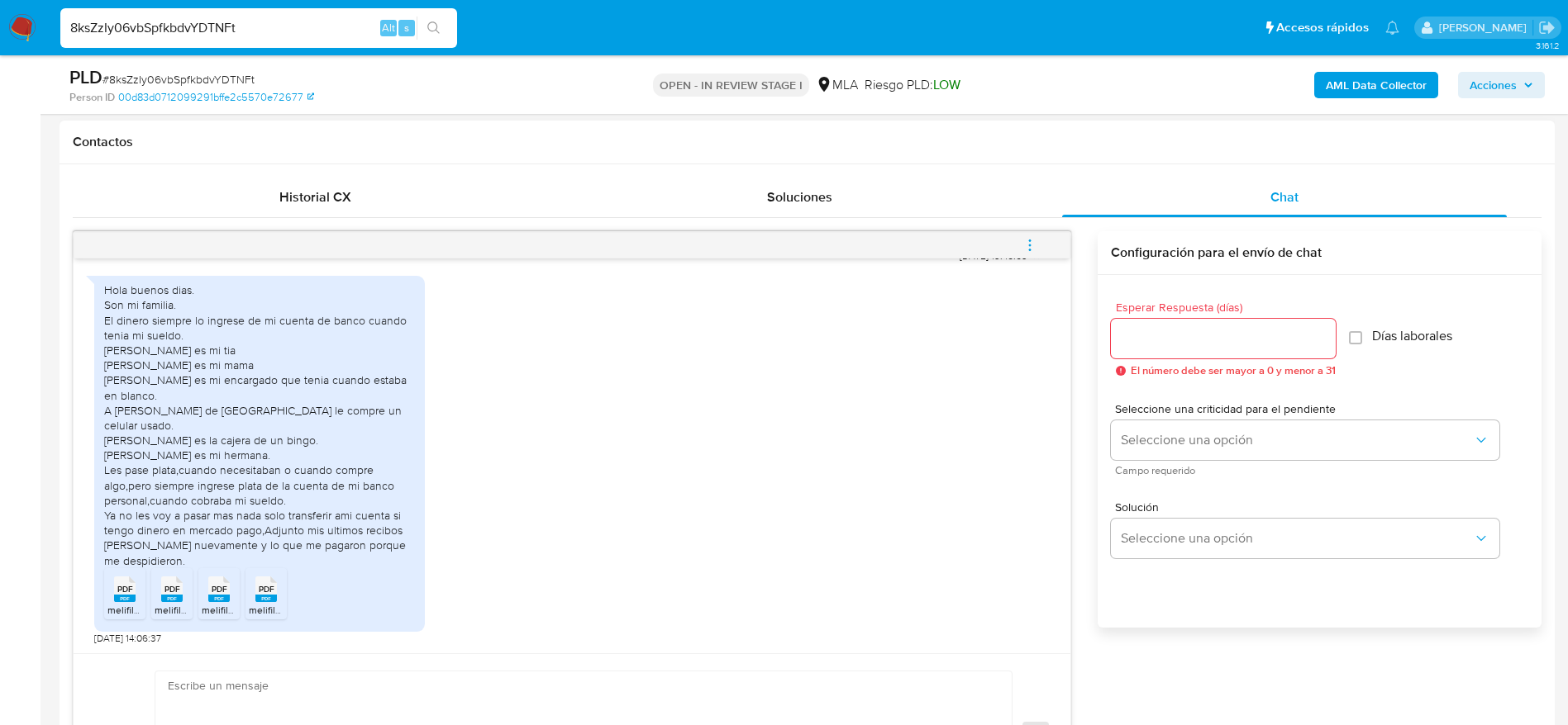
click at [116, 602] on icon "PDF" at bounding box center [125, 589] width 21 height 29
click at [173, 581] on icon at bounding box center [171, 589] width 21 height 25
click at [225, 592] on span "PDF" at bounding box center [219, 589] width 15 height 11
click at [270, 592] on span "PDF" at bounding box center [266, 589] width 15 height 11
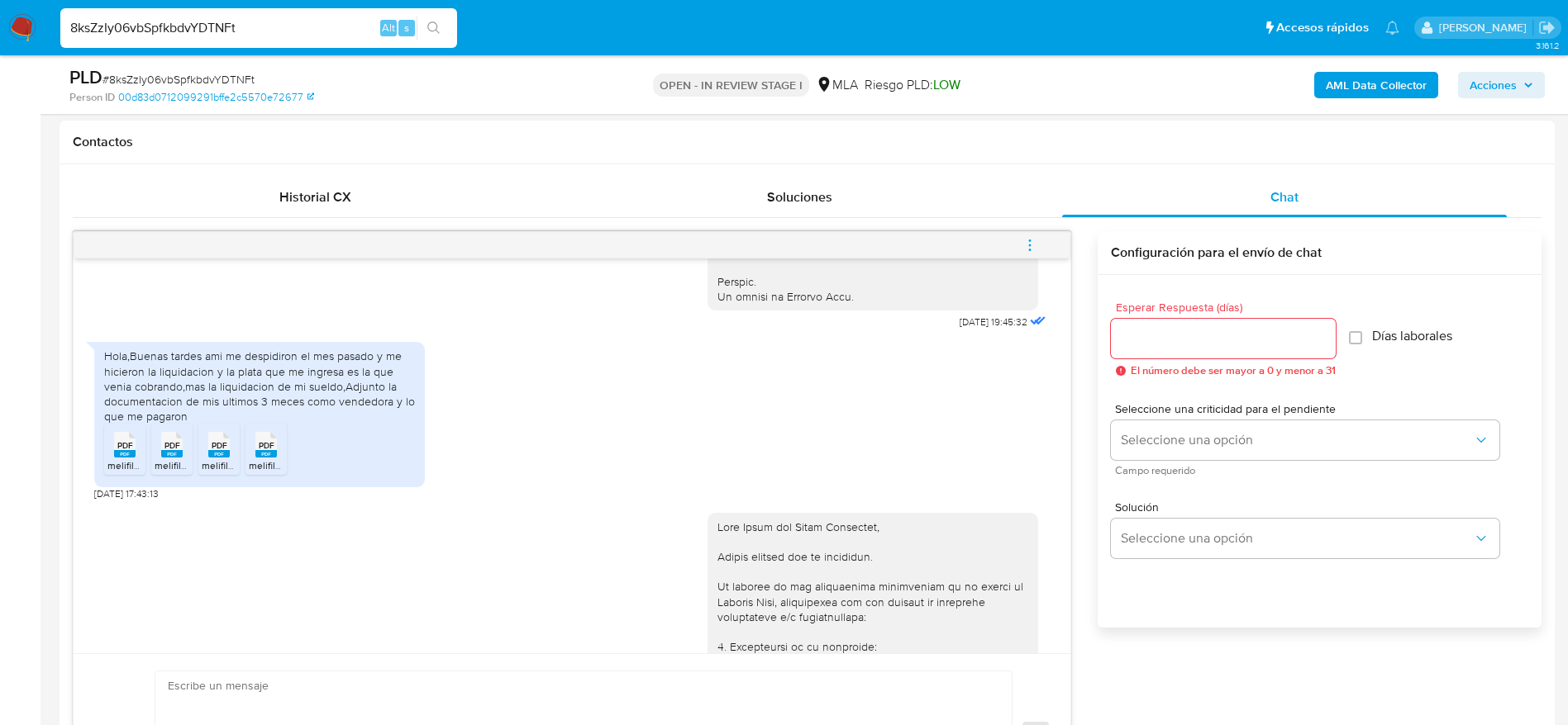
scroll to position [818, 0]
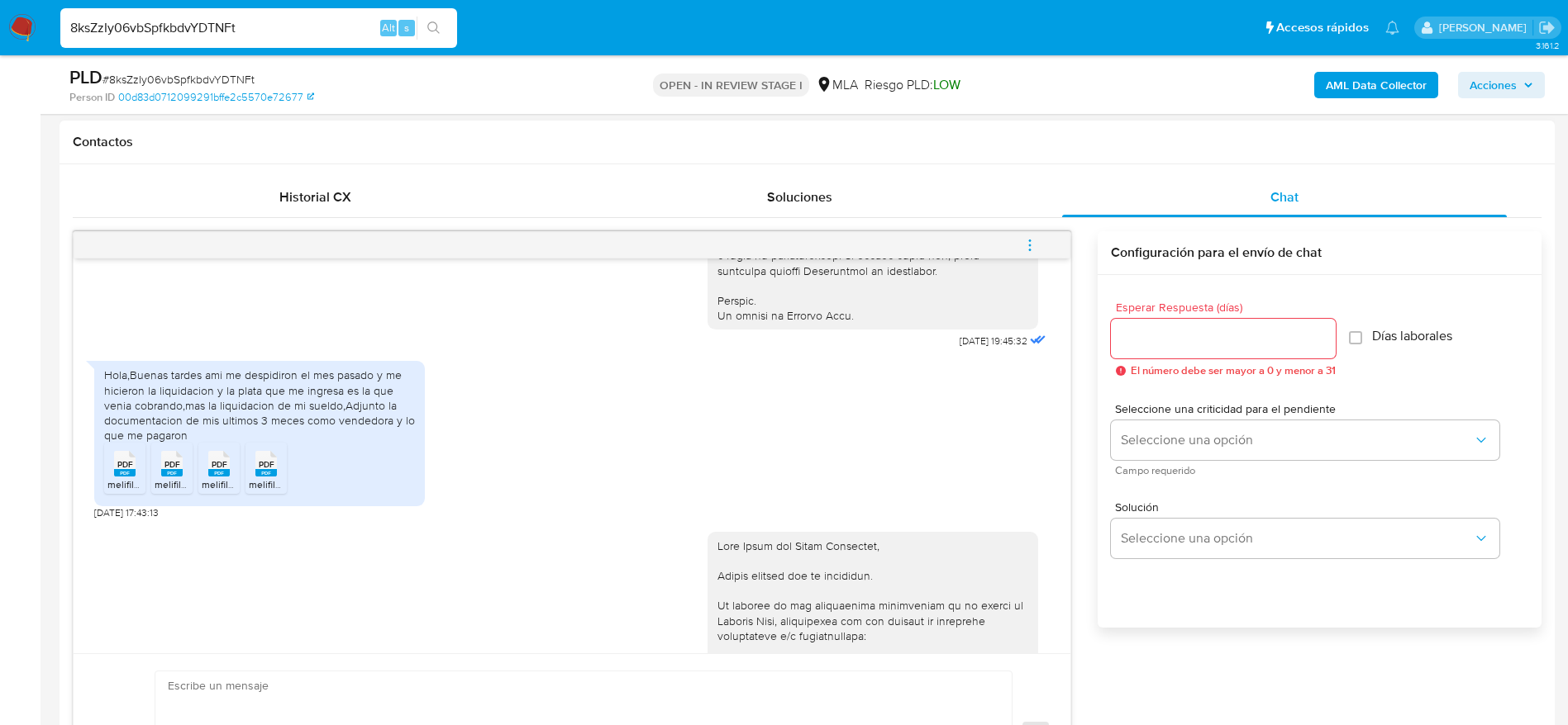
drag, startPoint x: 133, startPoint y: 504, endPoint x: 184, endPoint y: 506, distance: 51.0
click at [133, 476] on rect at bounding box center [125, 473] width 21 height 8
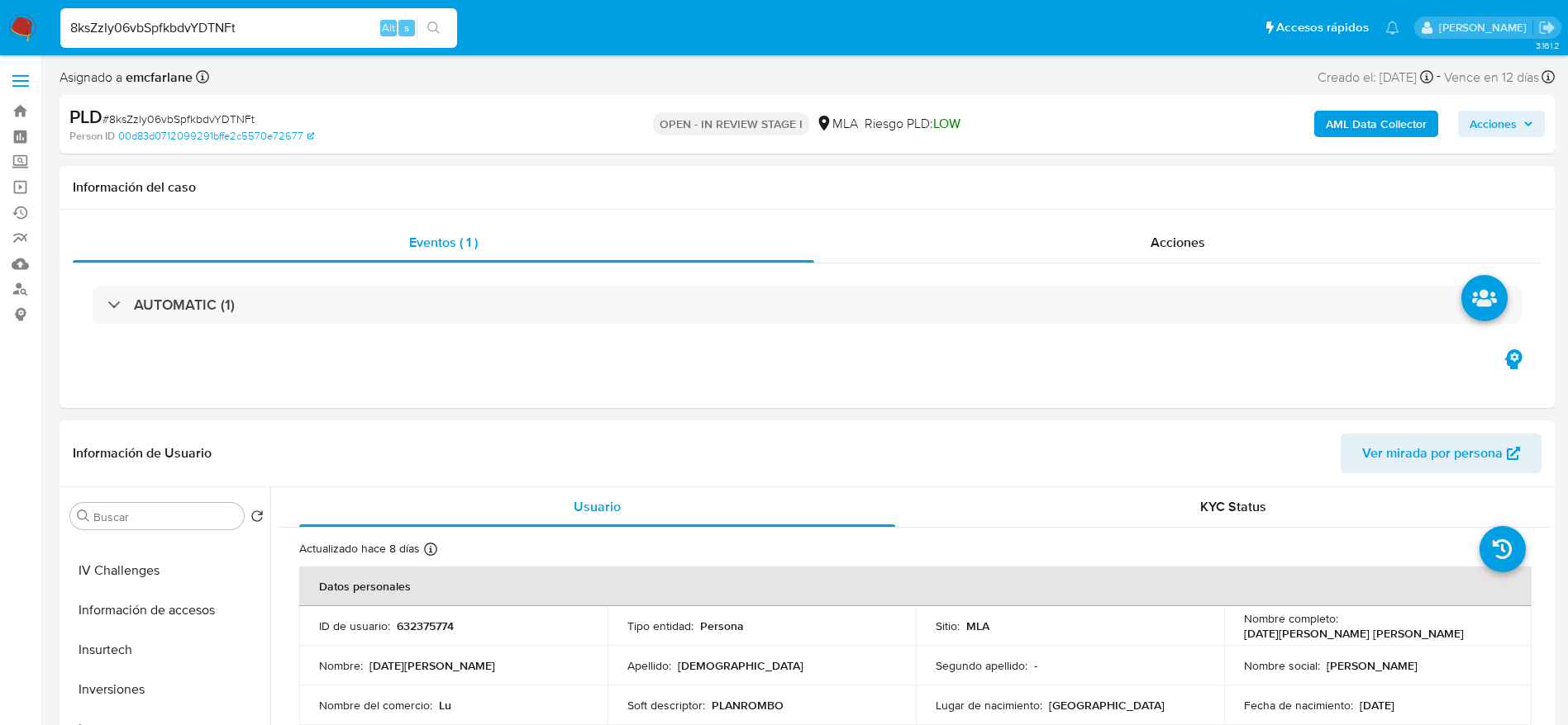
scroll to position [248, 0]
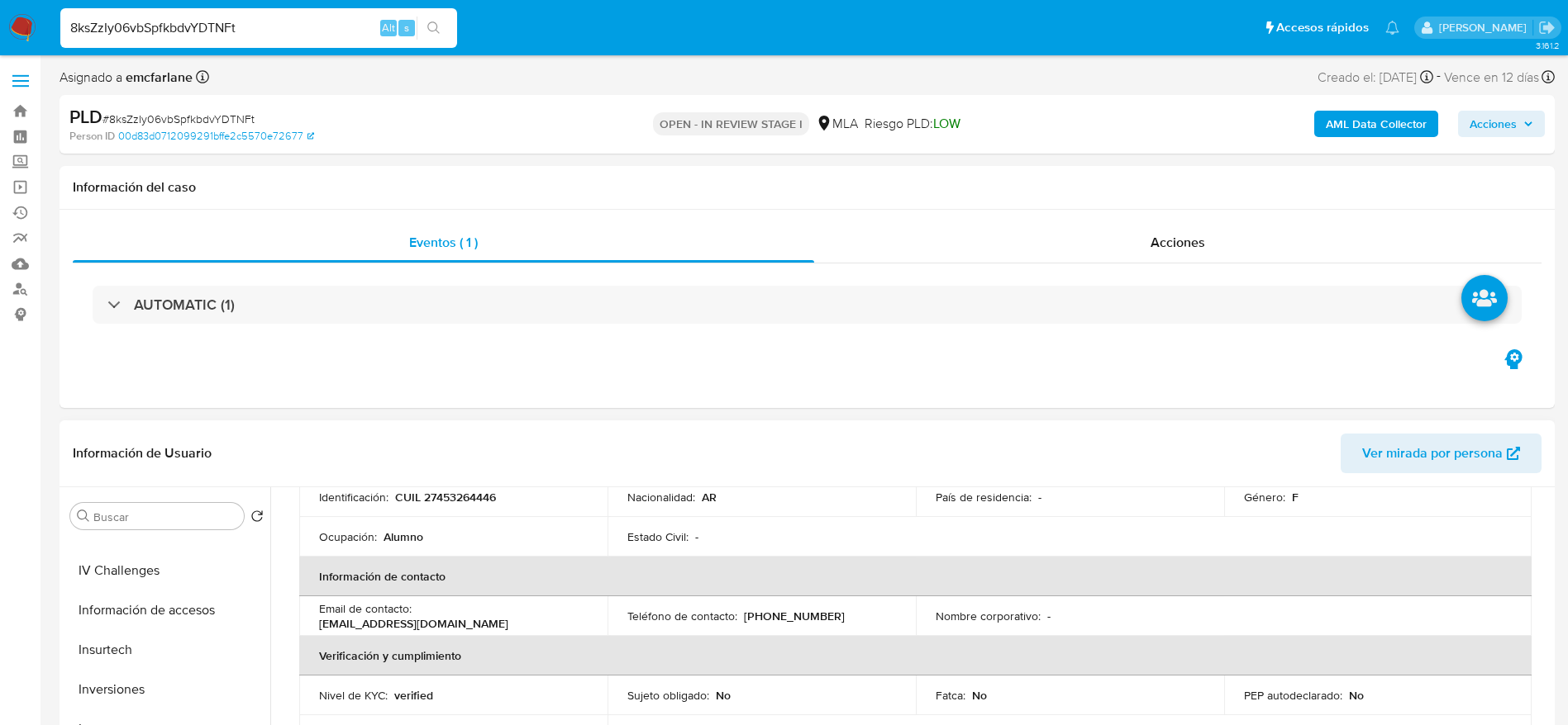
click at [464, 504] on p "CUIL 27453264446" at bounding box center [446, 497] width 101 height 15
copy p "27453264446"
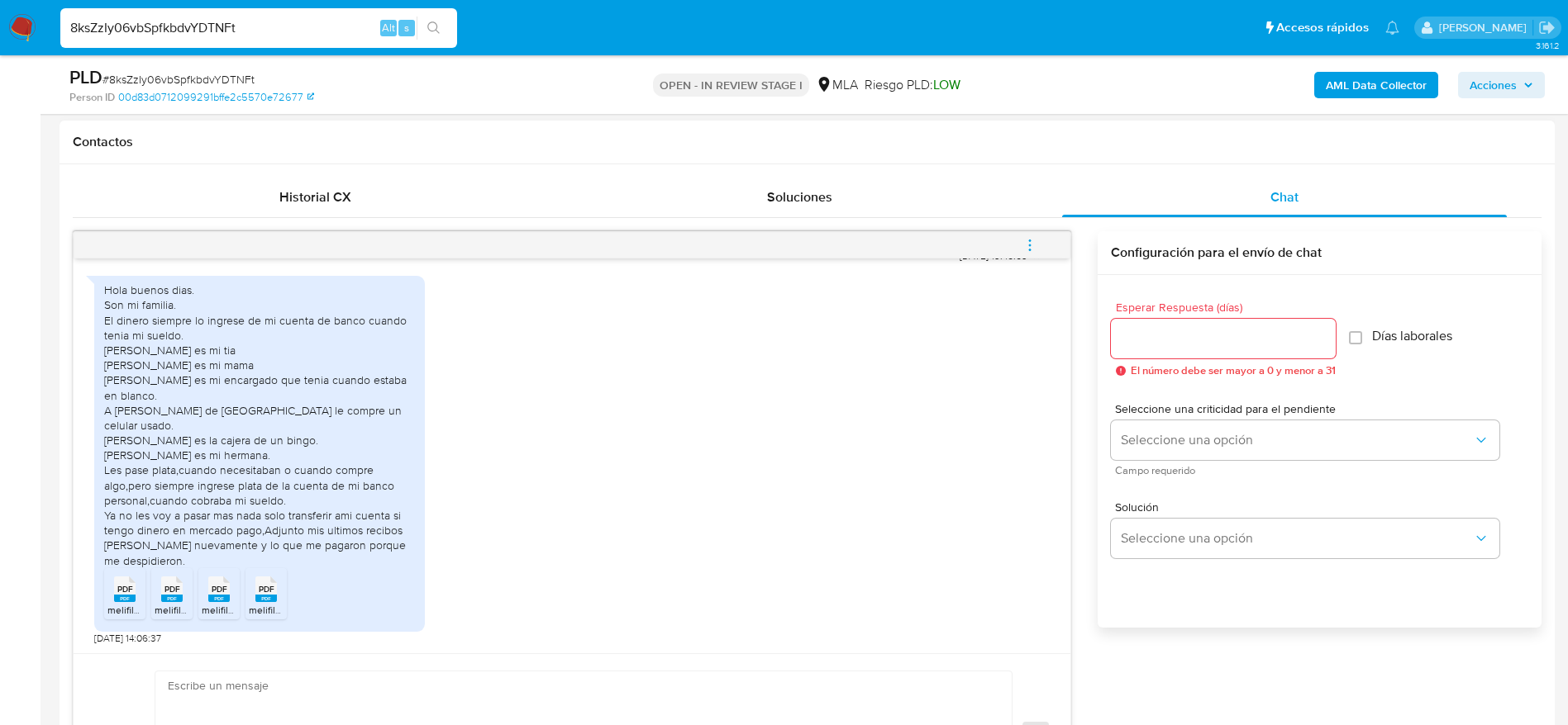
scroll to position [1809, 0]
click at [280, 436] on div "Hola buenos dias. Son mi familia. El dinero siempre lo ingrese de mi cuenta de …" at bounding box center [260, 425] width 311 height 286
click at [590, 484] on div "Hola buenos dias. Son mi familia. El dinero siempre lo ingrese de mi cuenta de …" at bounding box center [571, 457] width 956 height 378
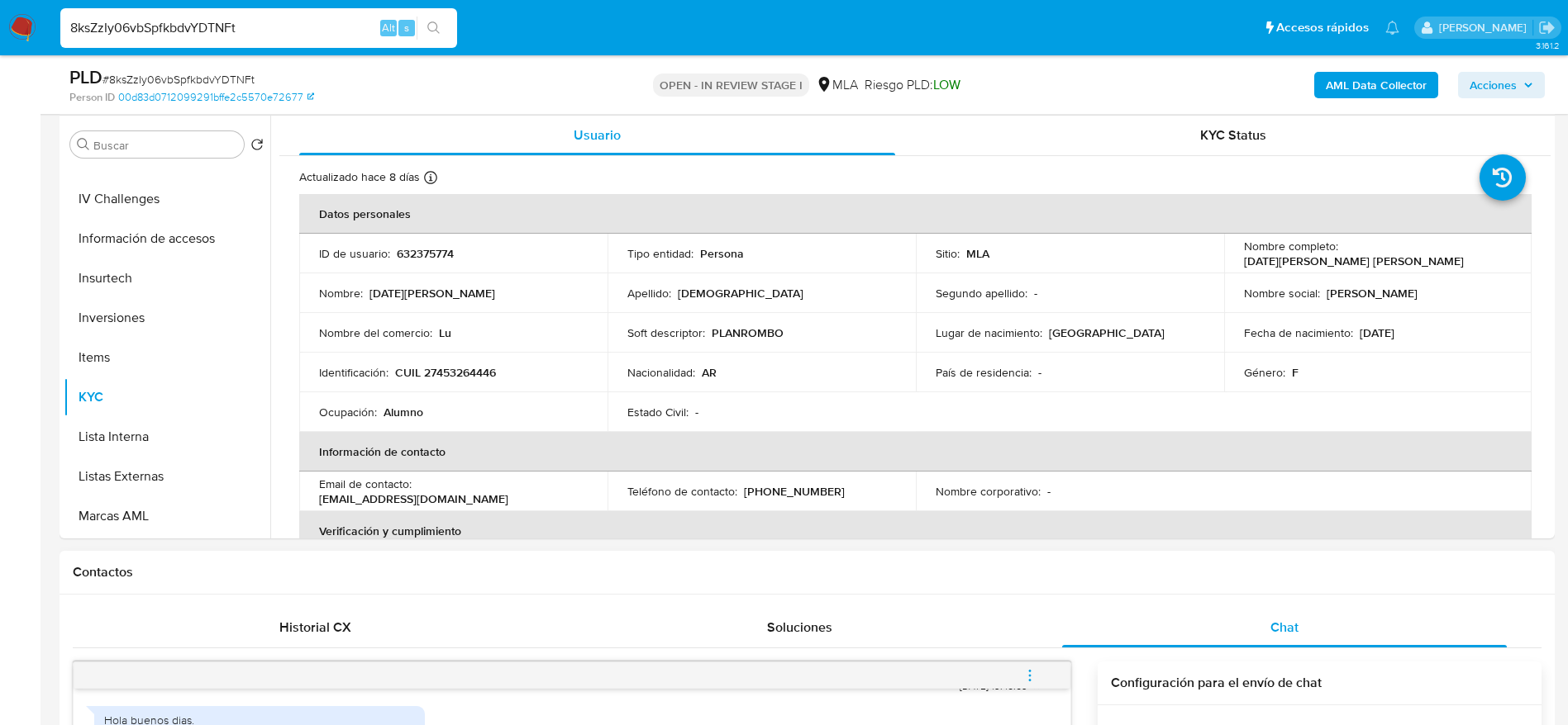
scroll to position [867, 0]
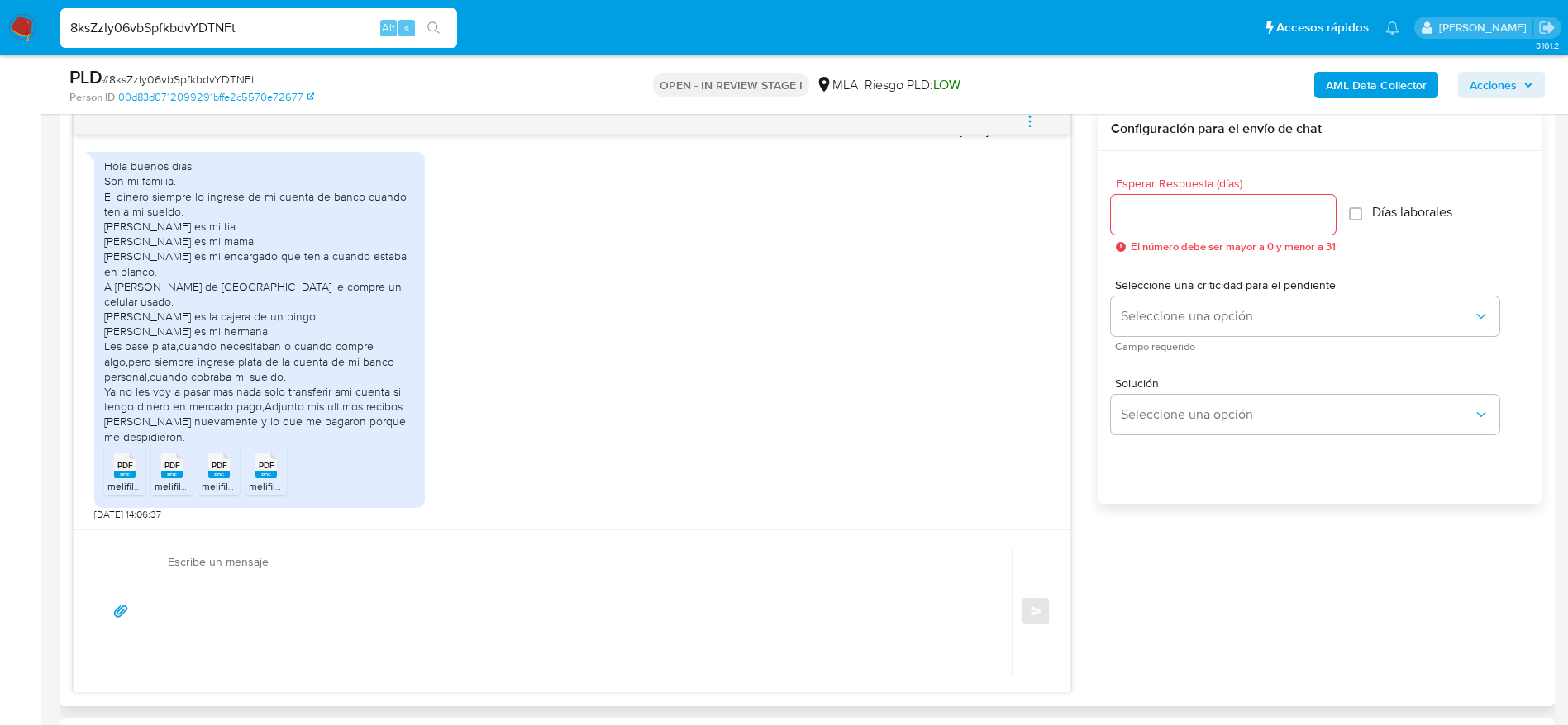
click at [376, 589] on textarea at bounding box center [579, 611] width 823 height 127
paste textarea "Hola, ¡Muchas gracias por tu respuesta! Confirmamos la recepción de la document…"
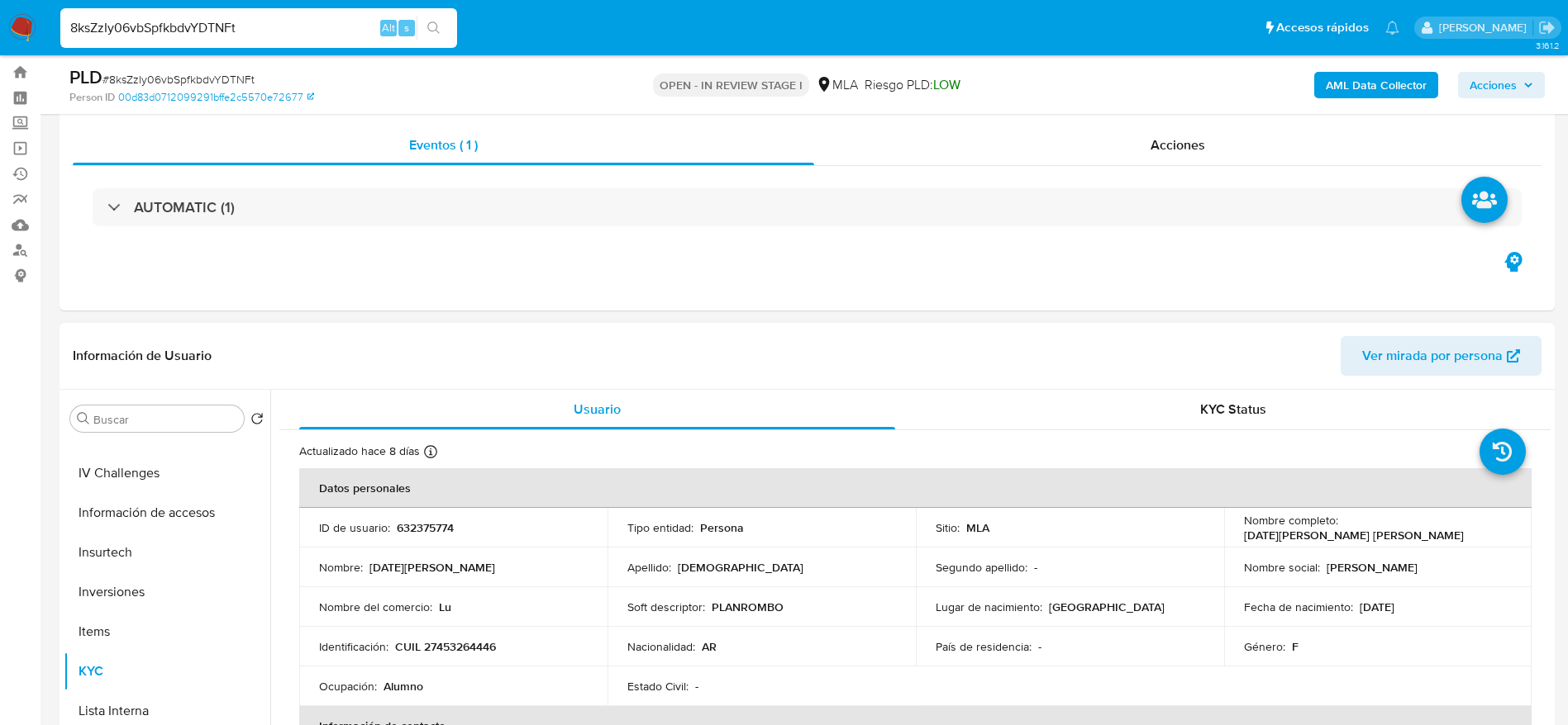
scroll to position [0, 0]
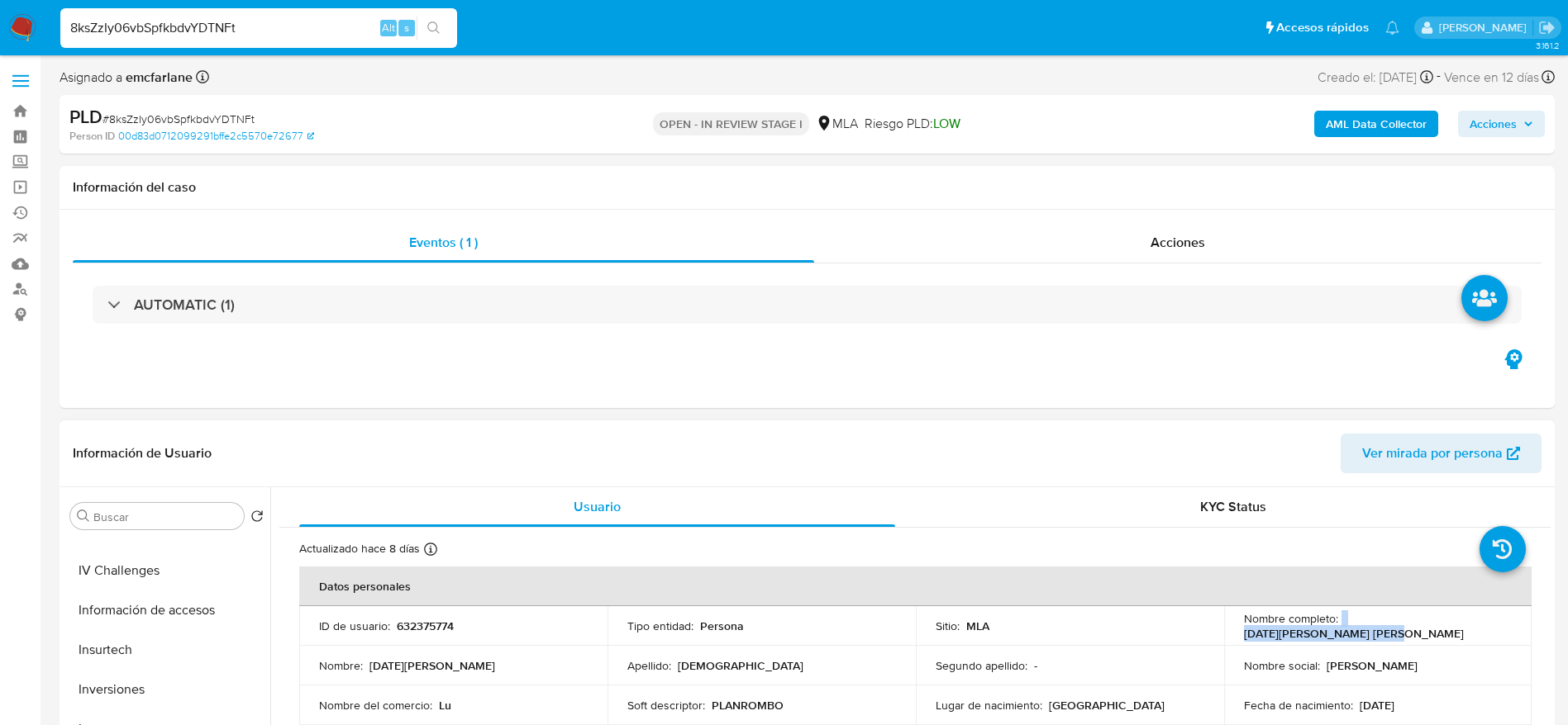
drag, startPoint x: 1352, startPoint y: 629, endPoint x: 1474, endPoint y: 628, distance: 122.0
click at [1474, 628] on div "Nombre completo : Lucia del Valle Sepulveda" at bounding box center [1377, 626] width 268 height 30
copy div "[PERSON_NAME] del [PERSON_NAME] [PERSON_NAME]"
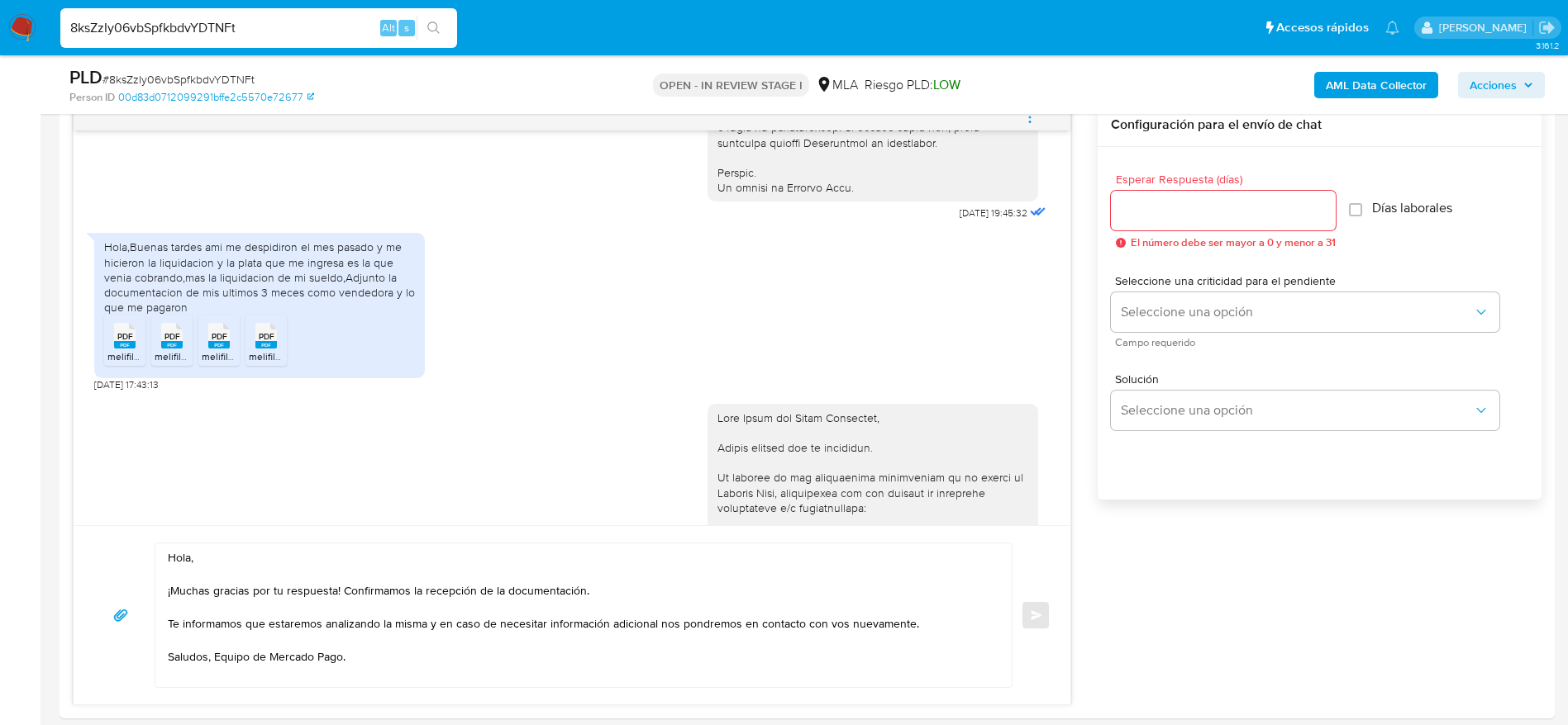
scroll to position [867, 0]
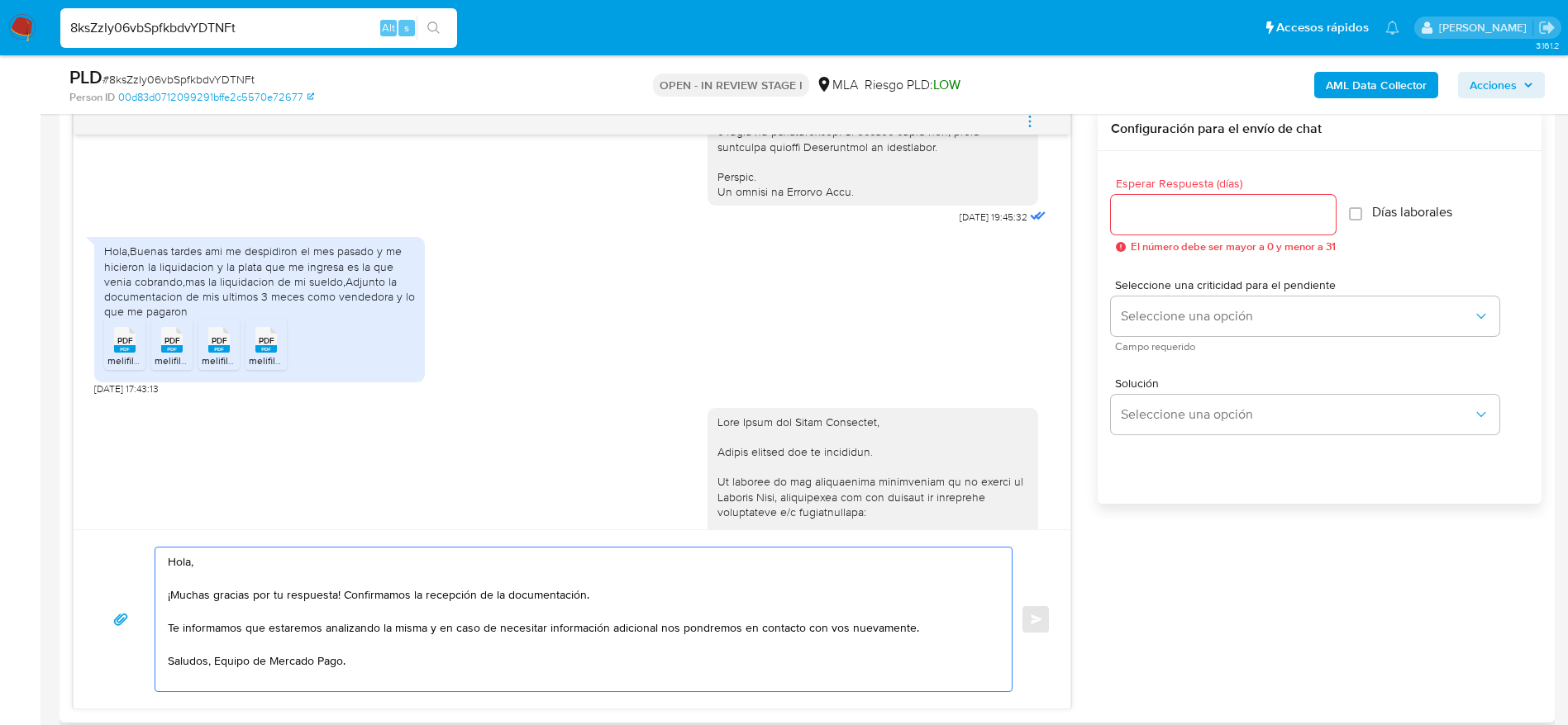
click at [195, 560] on textarea "Hola, ¡Muchas gracias por tu respuesta! Confirmamos la recepción de la document…" at bounding box center [579, 619] width 823 height 143
paste textarea "[PERSON_NAME] del [PERSON_NAME] [PERSON_NAME]"
click at [598, 601] on textarea "Hola Lucia del Valle Sepulveda, ¡Muchas gracias por tu respuesta! Confirmamos l…" at bounding box center [579, 619] width 823 height 143
click at [564, 644] on textarea "Hola Lucia del Valle Sepulveda, ¡Muchas gracias por tu respuesta! Confirmamos l…" at bounding box center [579, 619] width 823 height 143
type textarea "Hola Lucia del Valle Sepulveda, ¡Muchas gracias por tu respuesta! Confirmamos l…"
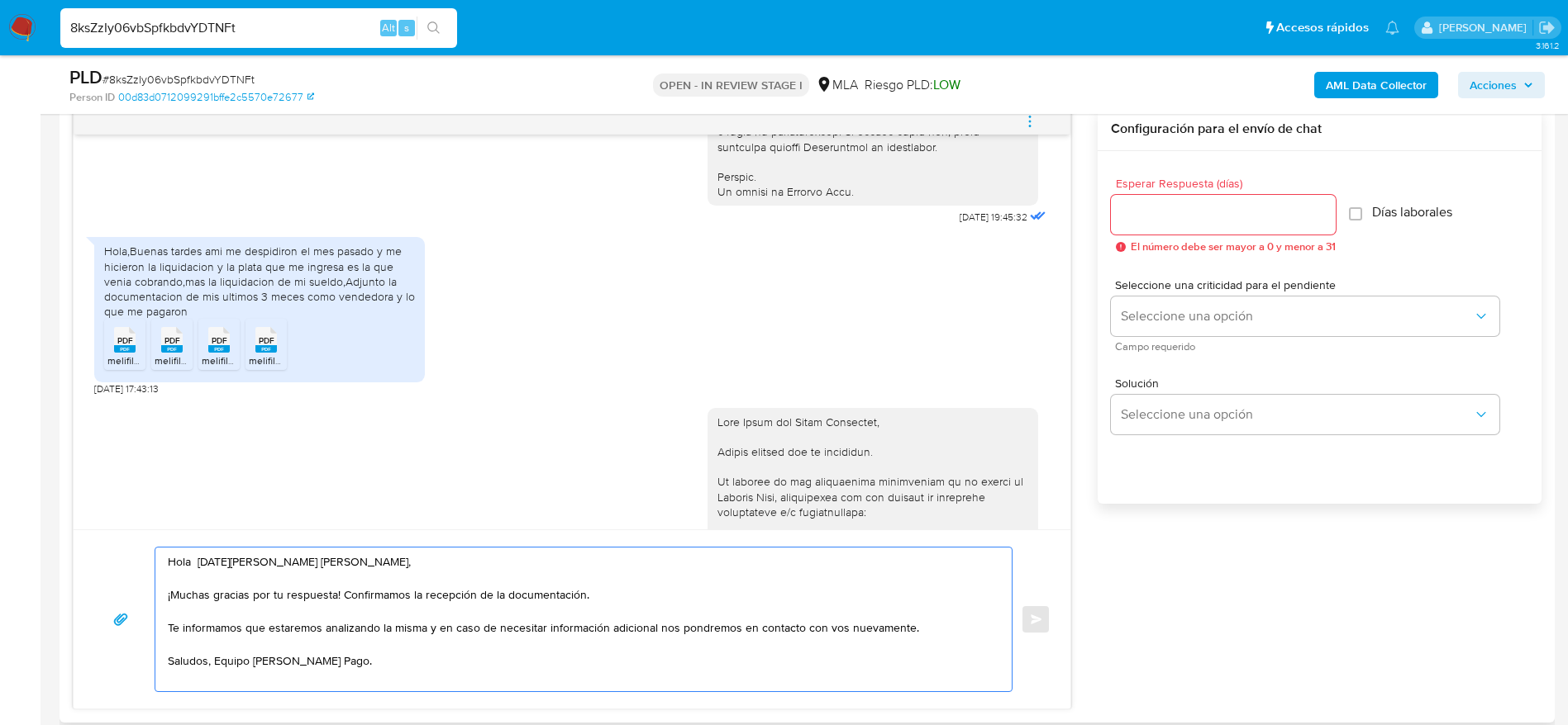
click at [1218, 224] on input "Esperar Respuesta (días)" at bounding box center [1223, 215] width 225 height 21
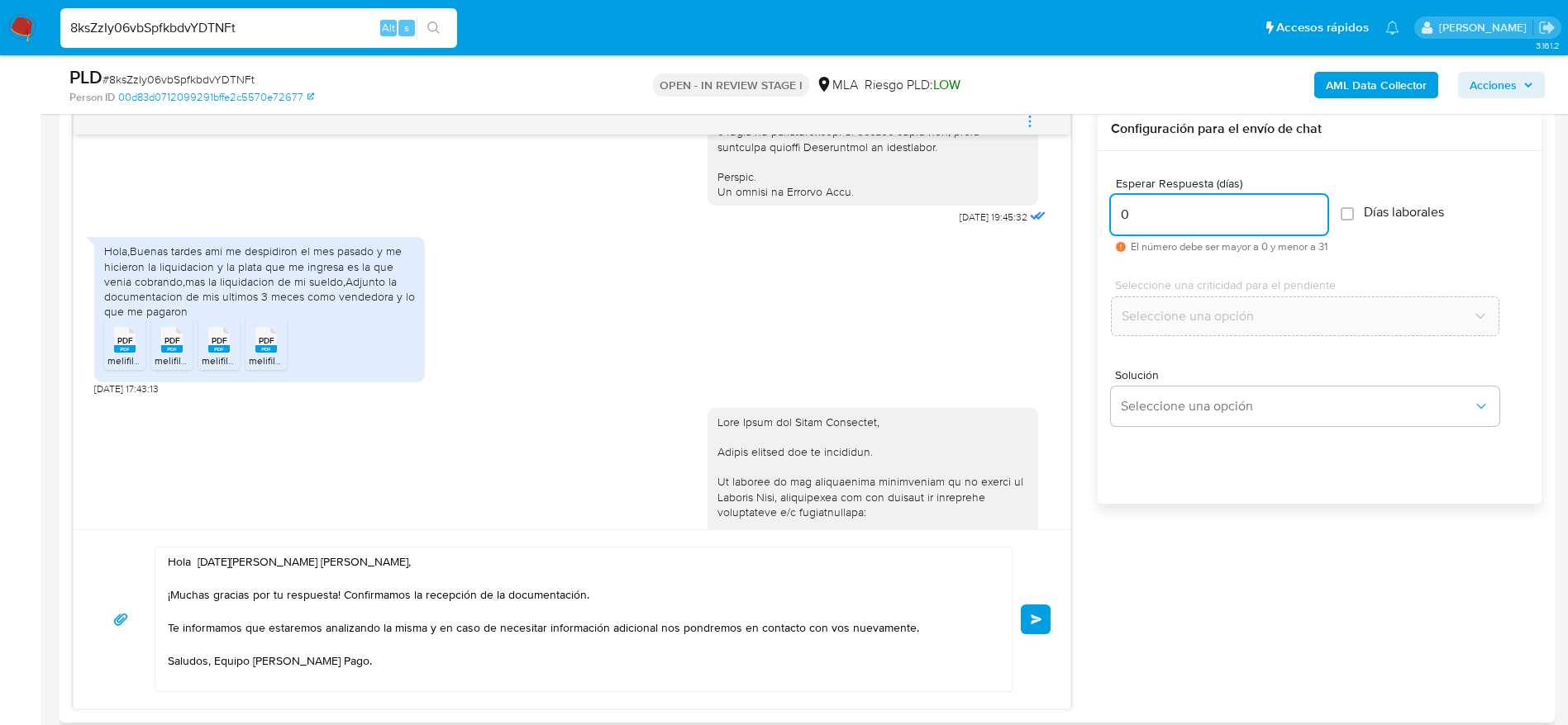
type input "0"
click at [455, 669] on textarea "Hola Lucia del Valle Sepulveda, ¡Muchas gracias por tu respuesta! Confirmamos l…" at bounding box center [579, 619] width 823 height 143
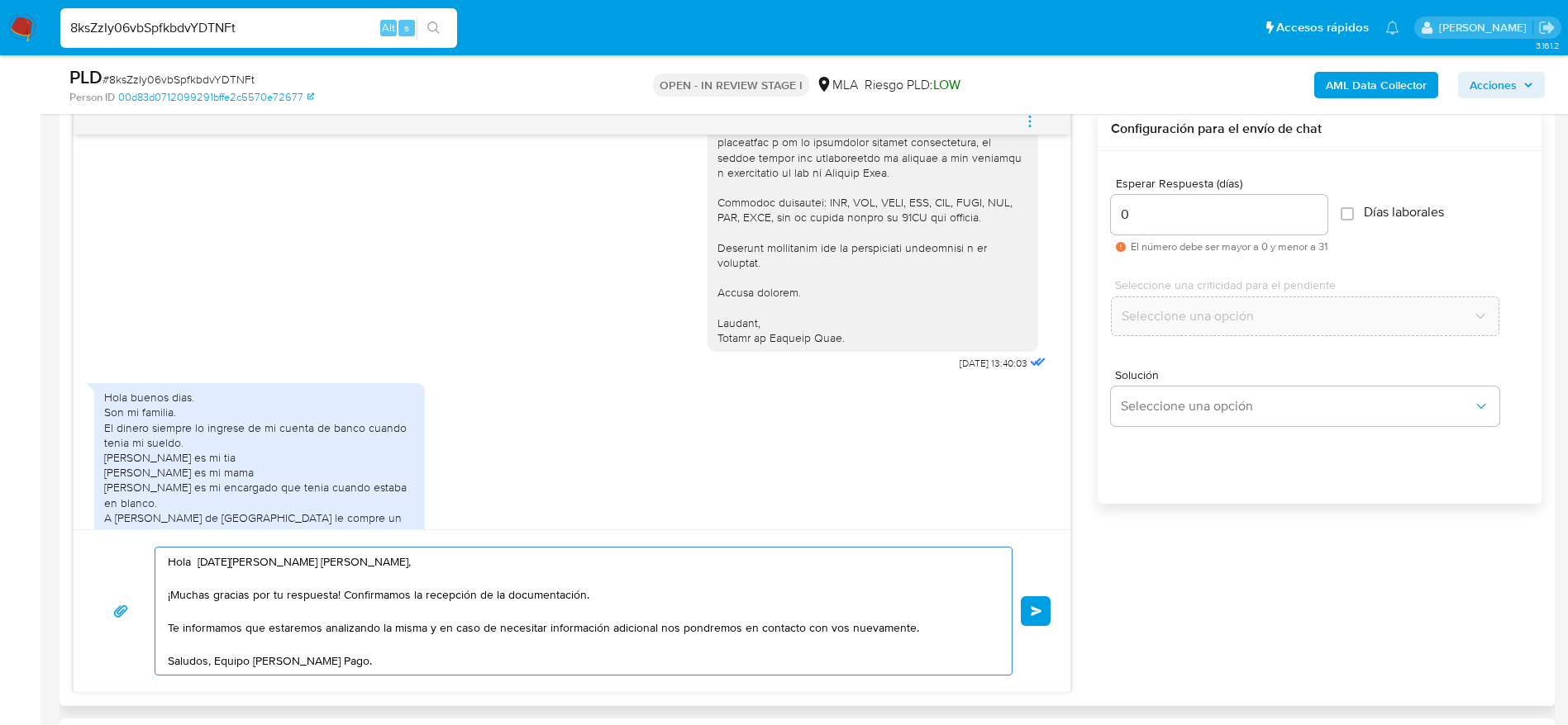
scroll to position [1809, 0]
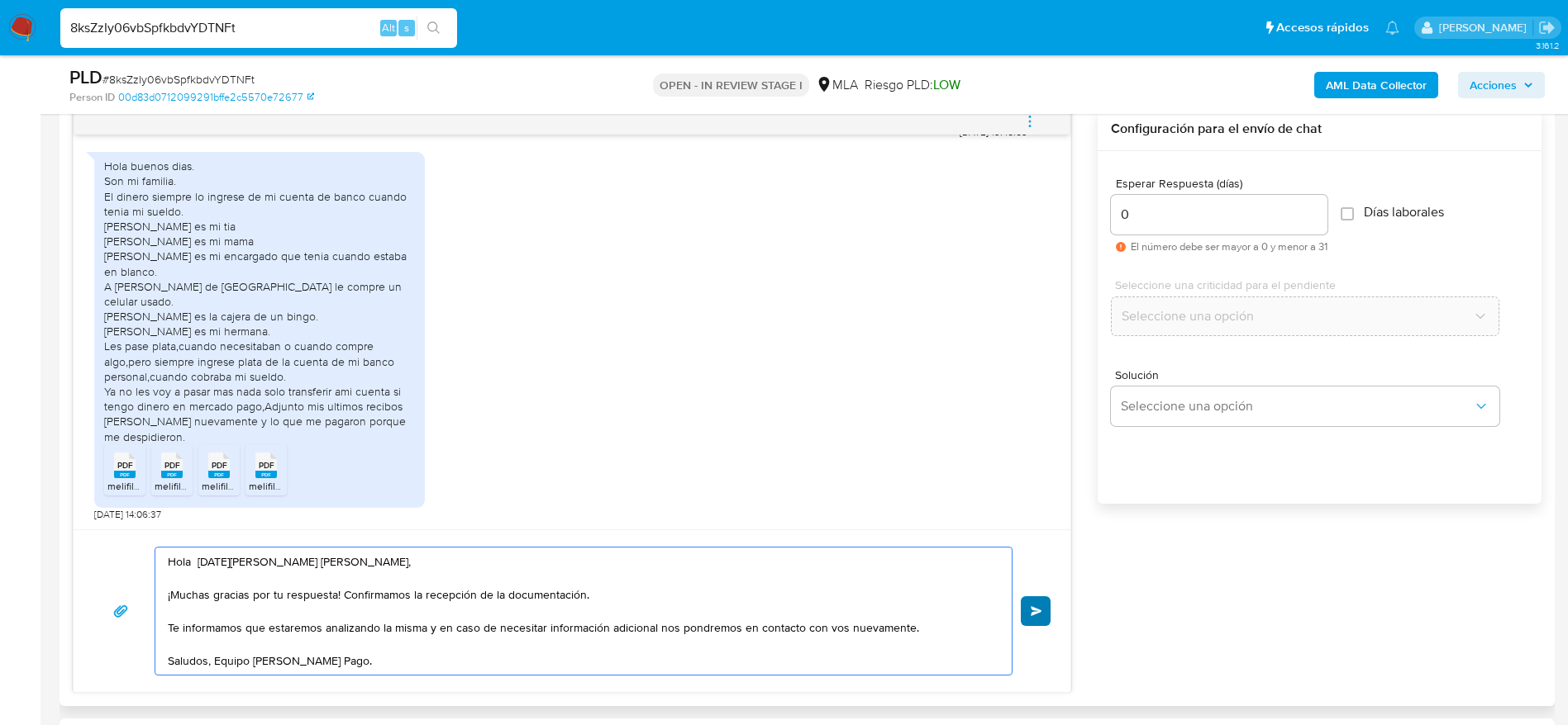
type textarea "Hola Lucia del Valle Sepulveda, ¡Muchas gracias por tu respuesta! Confirmamos l…"
click at [1035, 612] on span "Enviar" at bounding box center [1036, 611] width 12 height 10
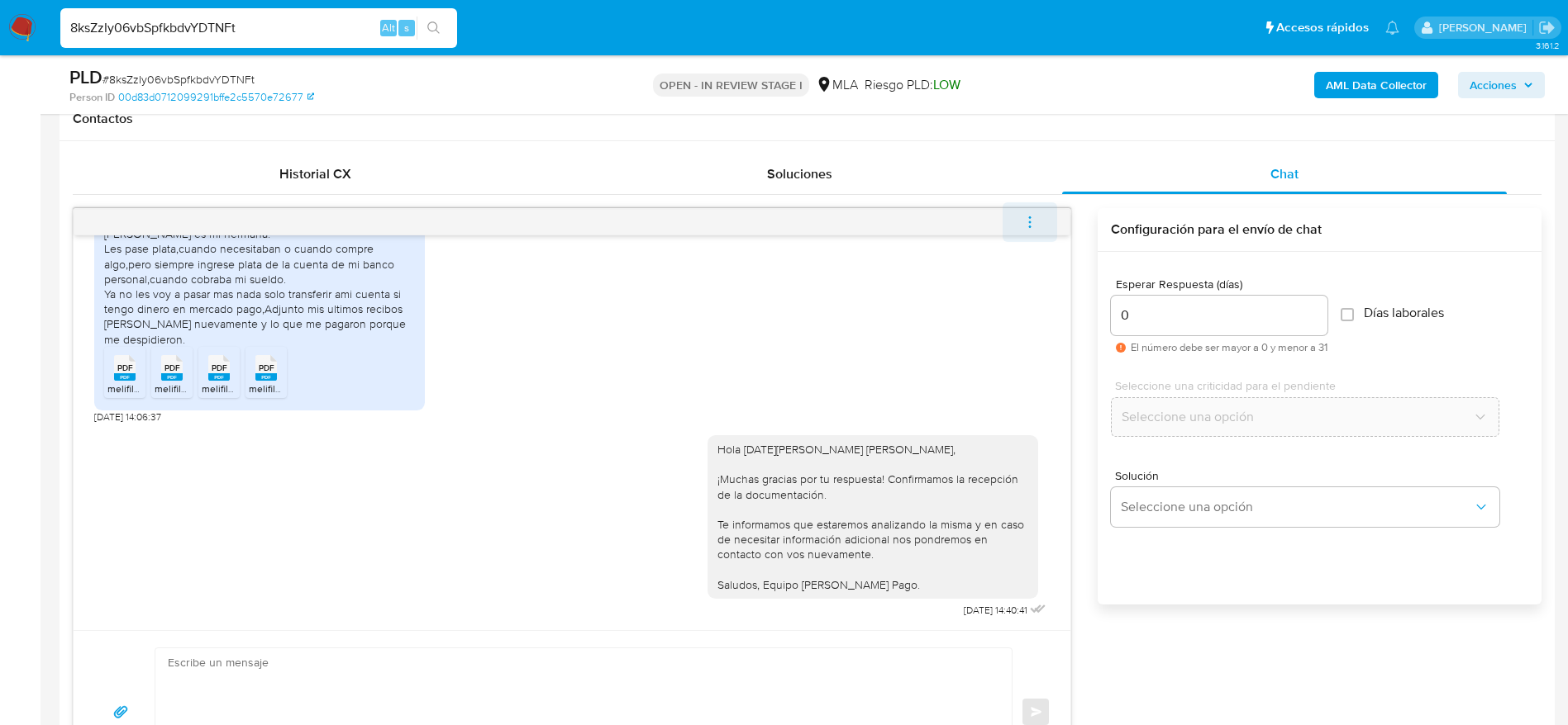
scroll to position [743, 0]
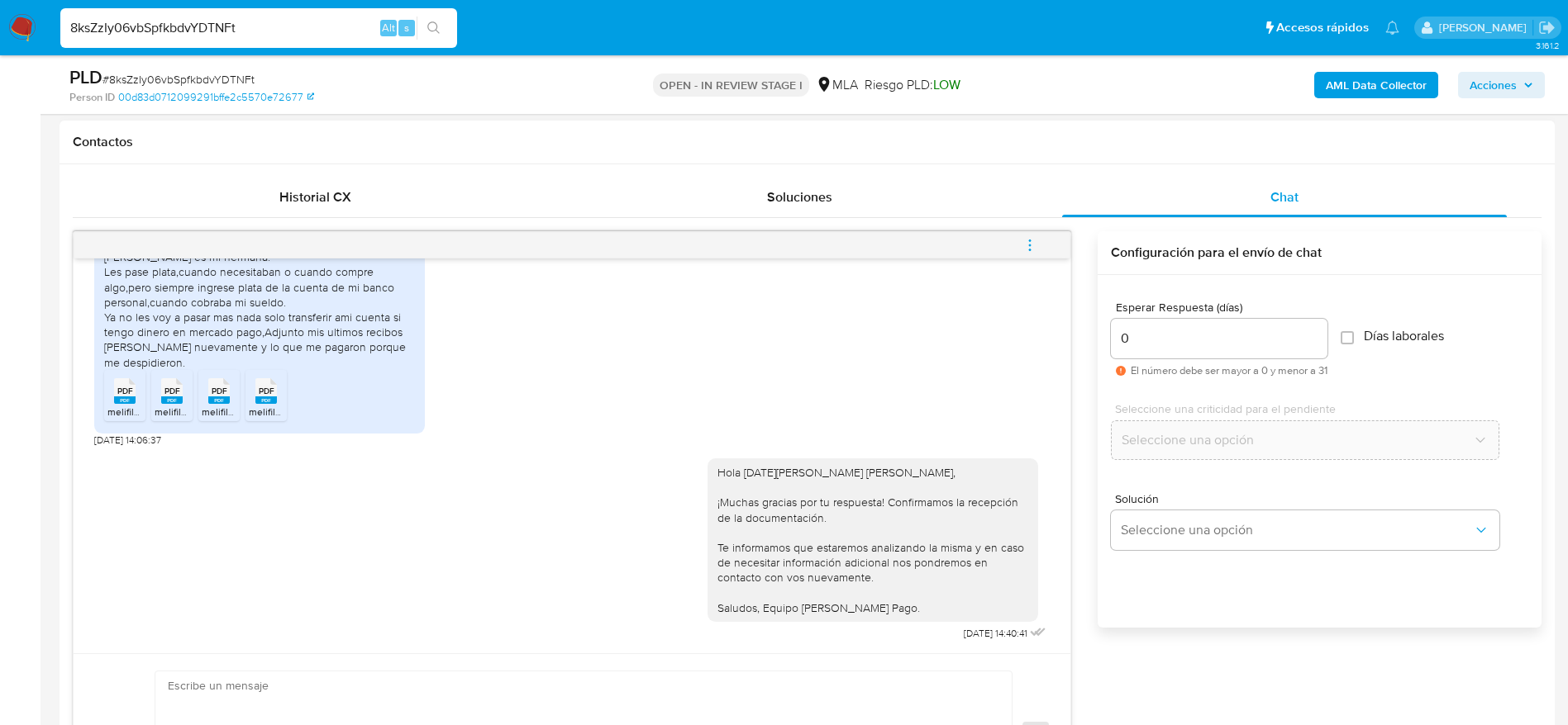
click at [1020, 246] on button "menu-action" at bounding box center [1030, 245] width 54 height 40
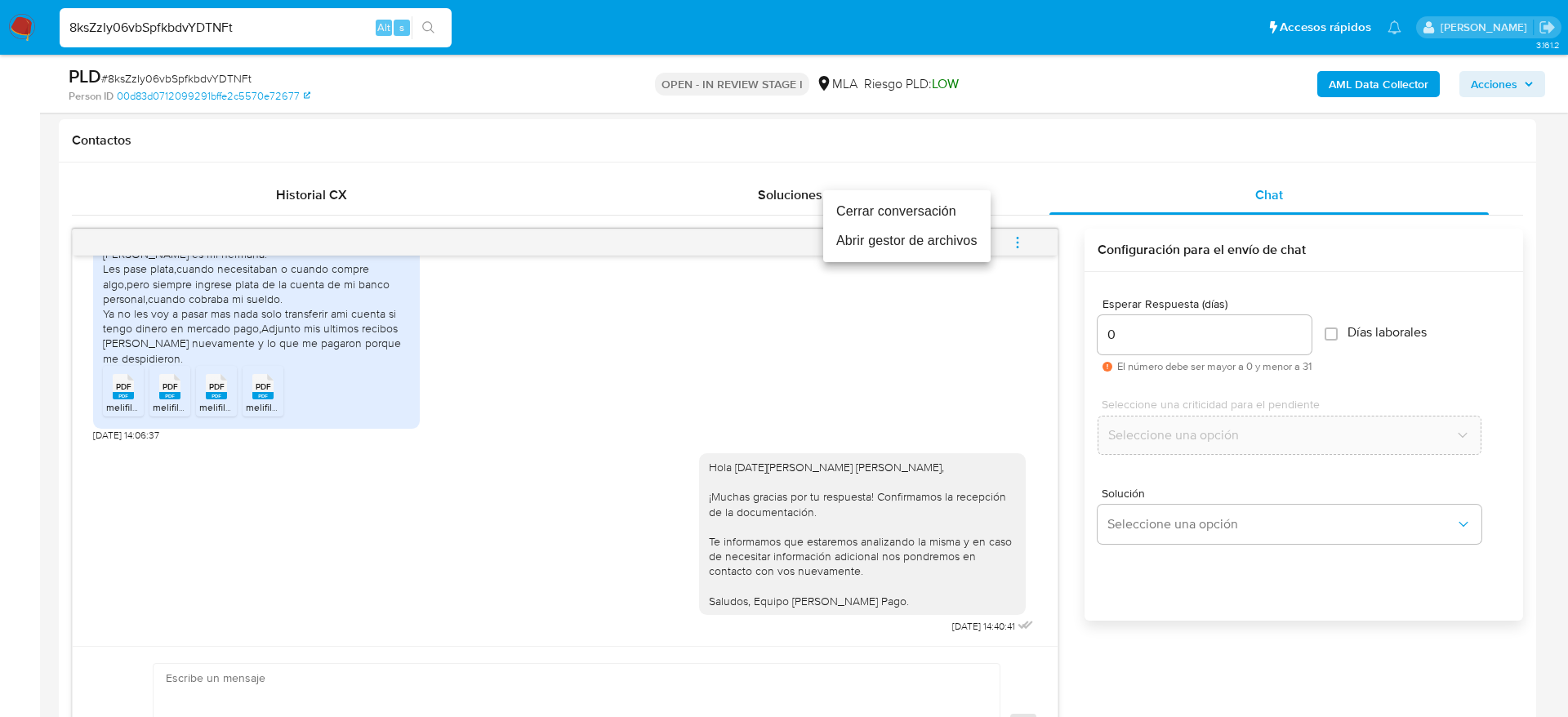
click at [904, 203] on li "Cerrar conversación" at bounding box center [906, 212] width 167 height 30
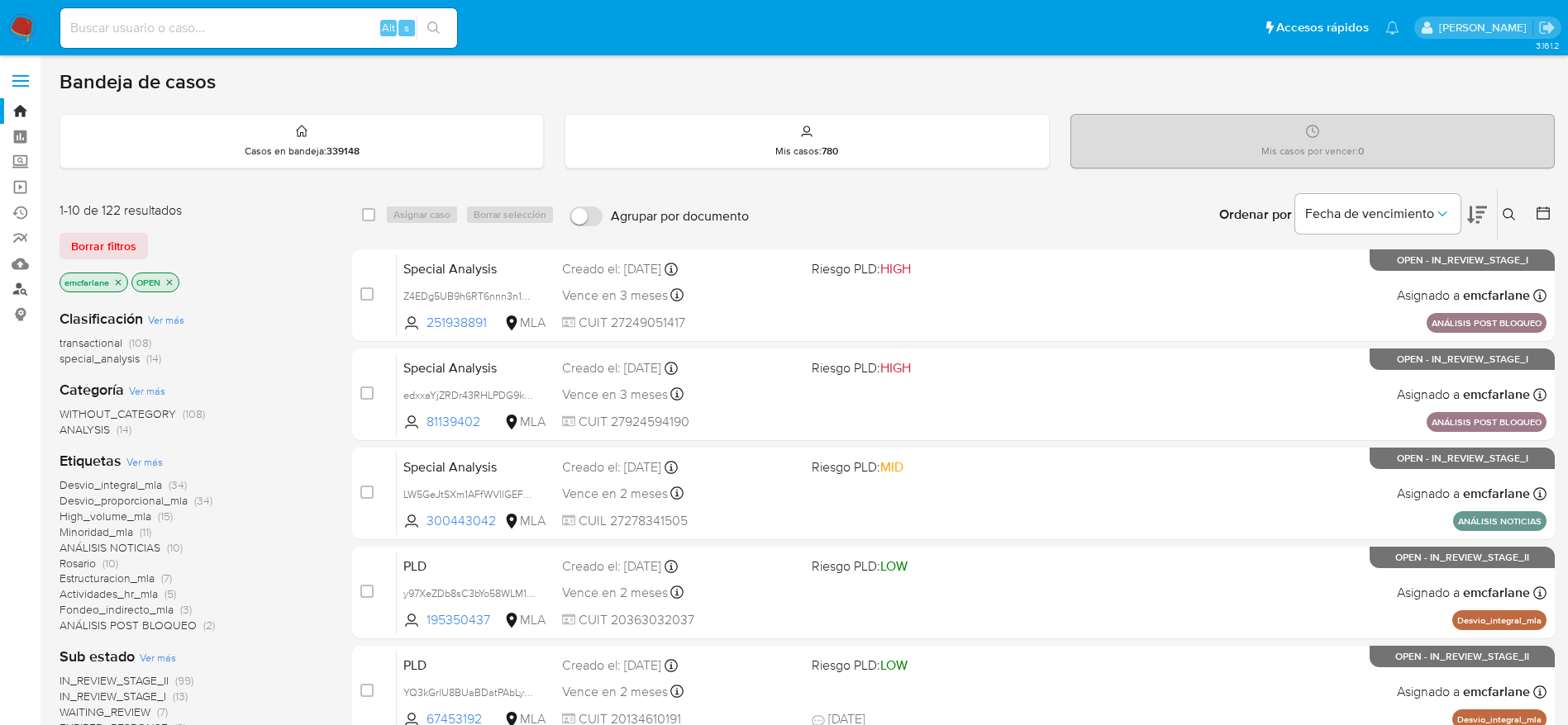
click at [23, 290] on link "Buscador de personas" at bounding box center [98, 289] width 197 height 25
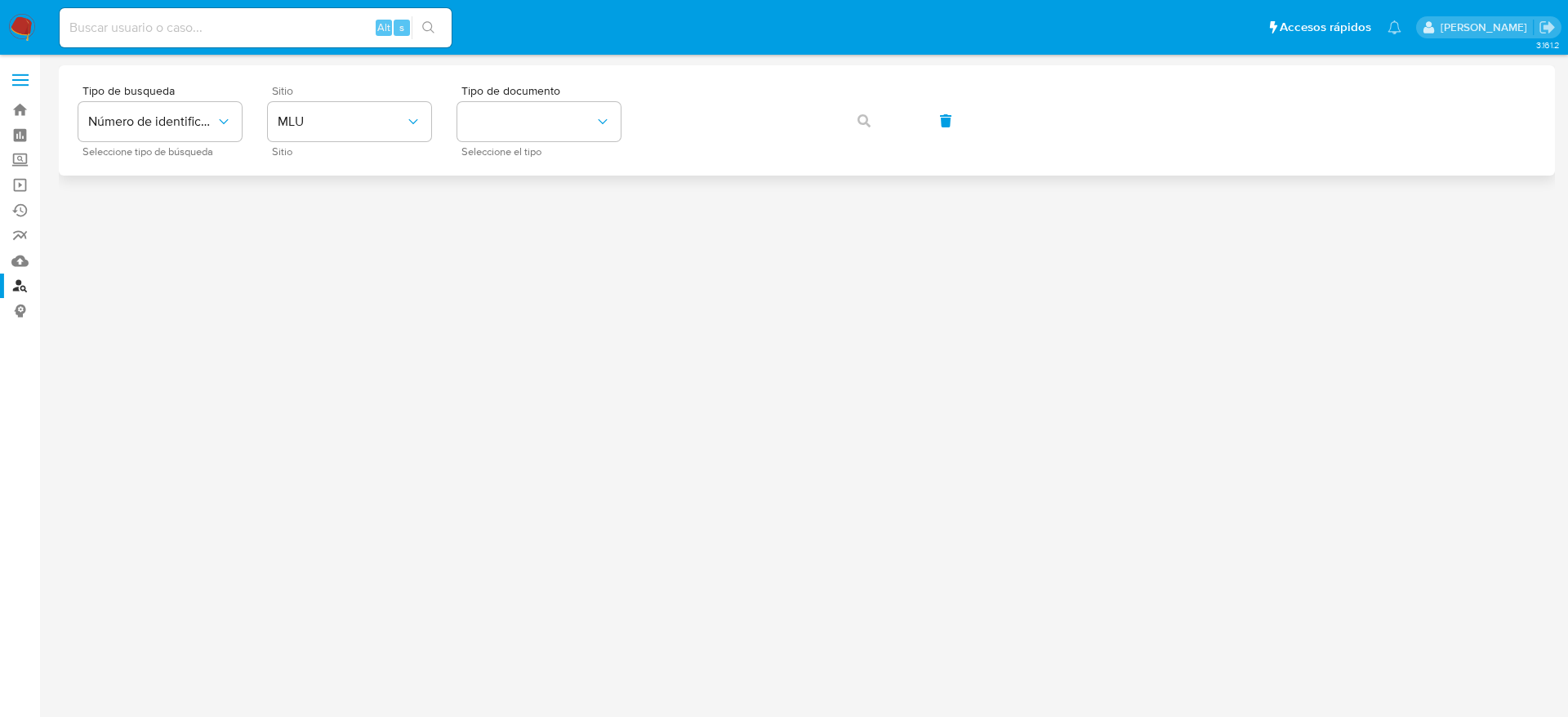
click at [344, 146] on div "Sitio MLU Sitio" at bounding box center [349, 121] width 164 height 71
click at [342, 135] on button "MLU" at bounding box center [349, 122] width 164 height 39
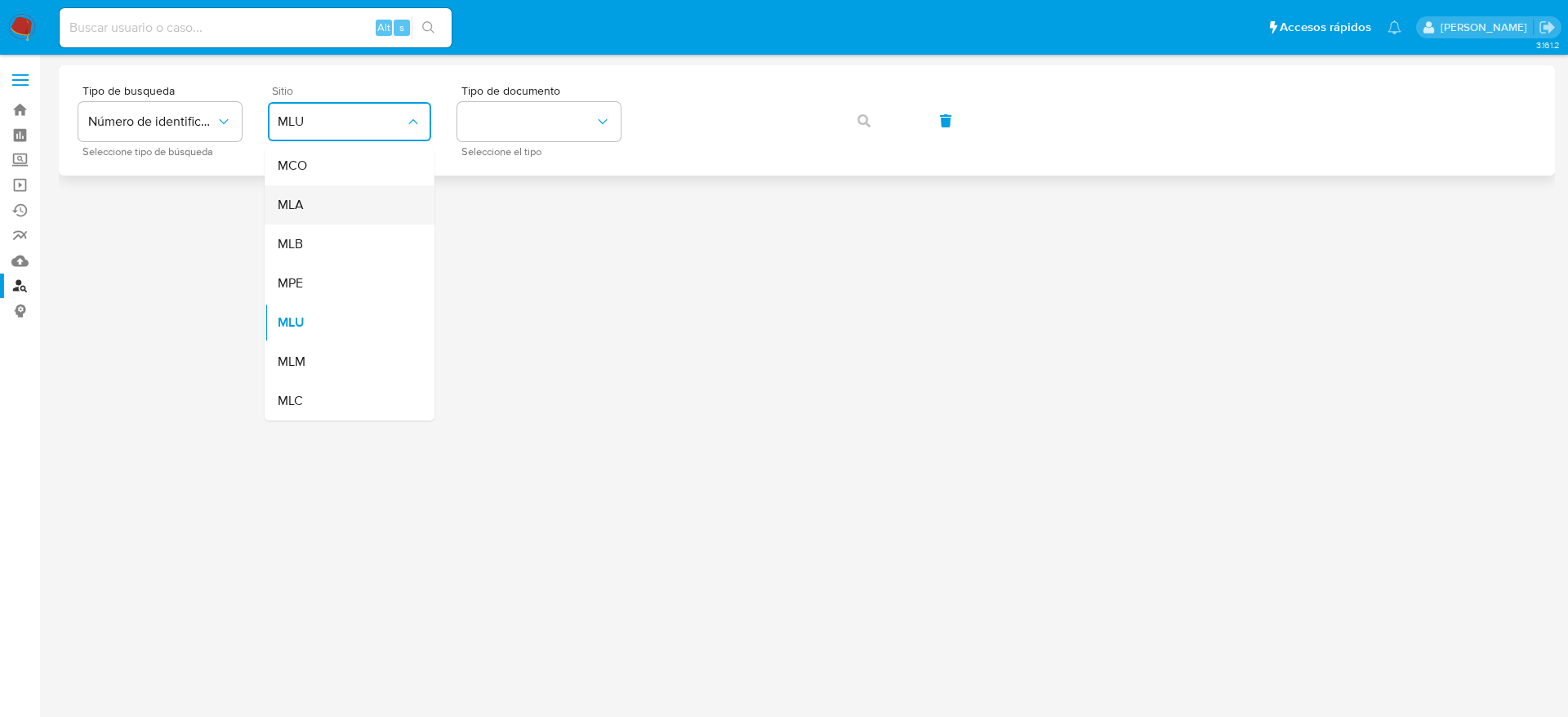
click at [314, 218] on div "MLA" at bounding box center [344, 205] width 134 height 39
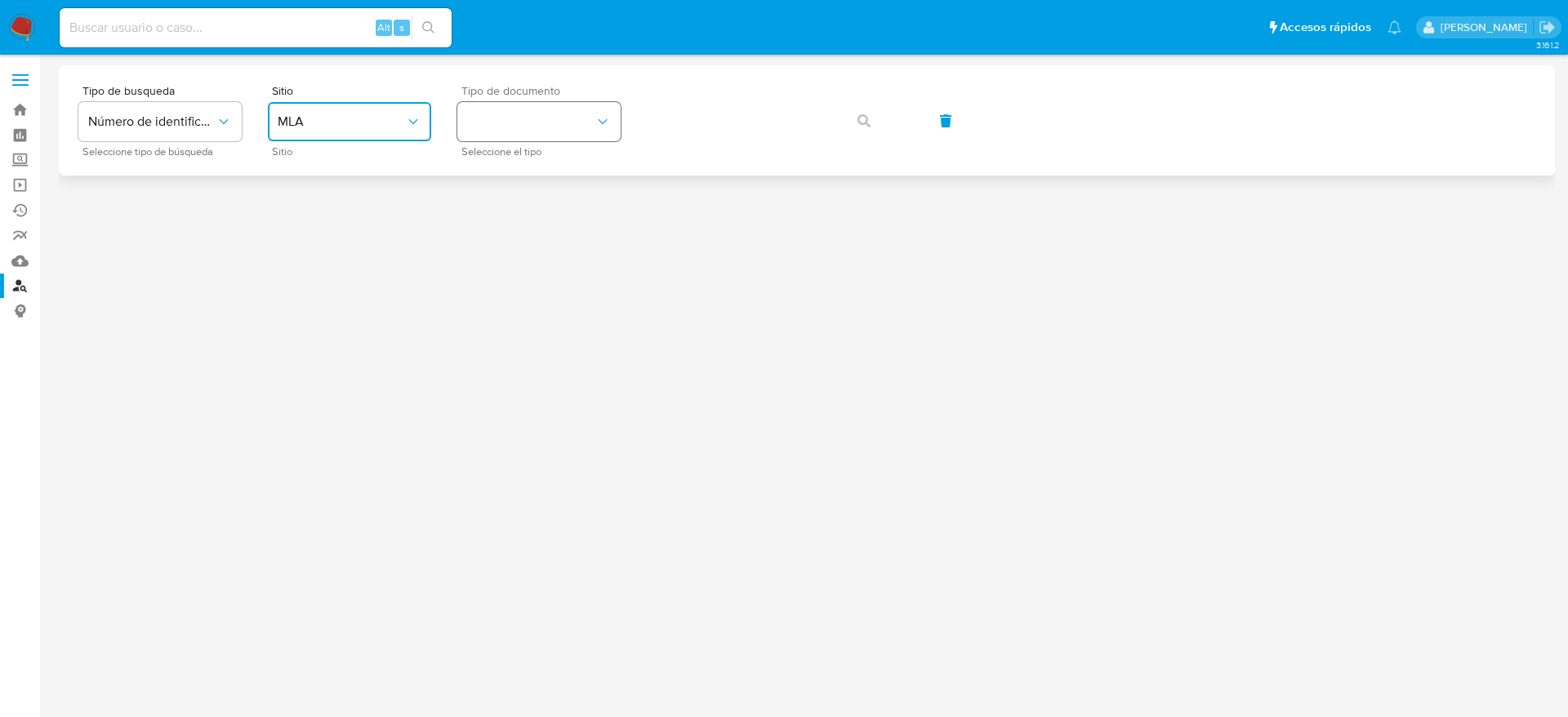
click at [532, 132] on button "identificationType" at bounding box center [539, 122] width 164 height 39
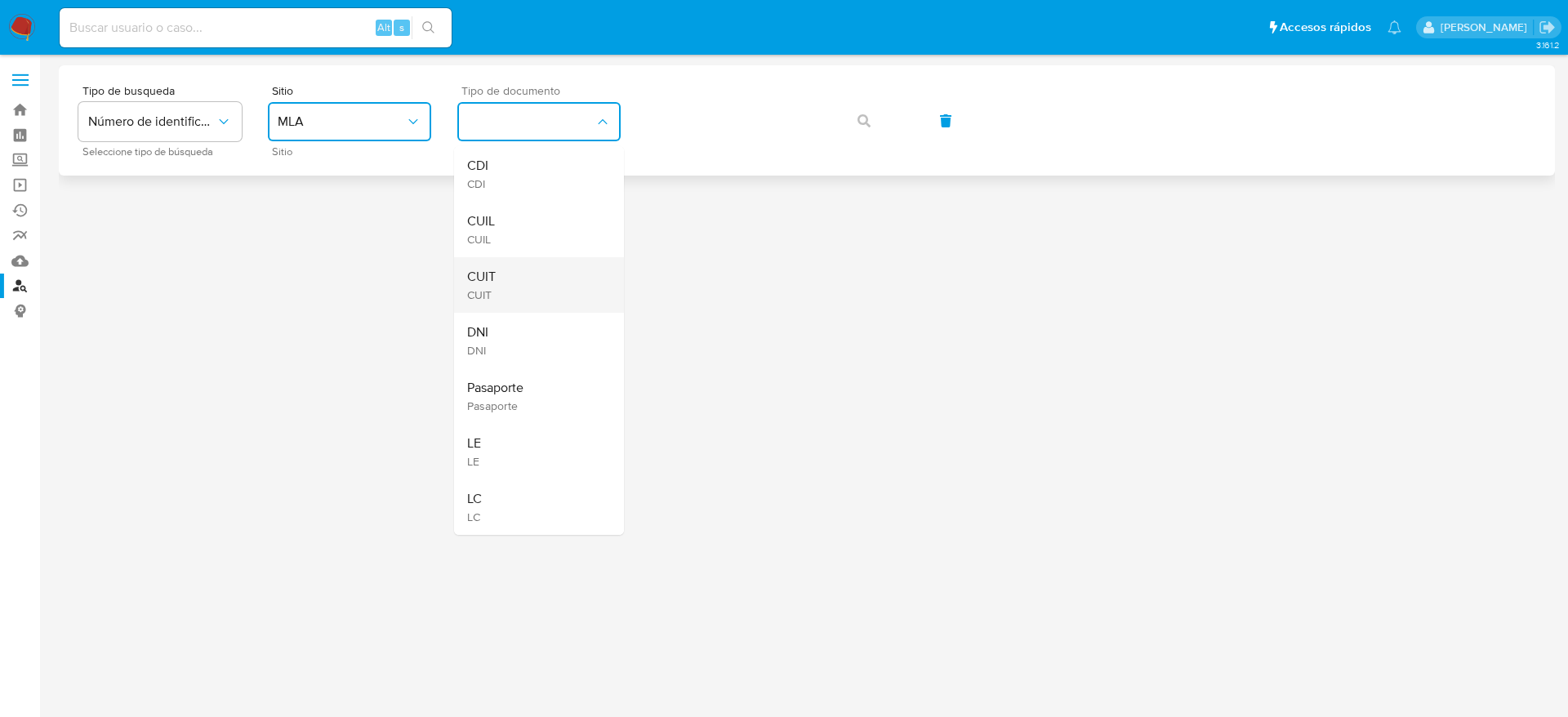
click at [494, 281] on span "CUIT" at bounding box center [481, 277] width 29 height 16
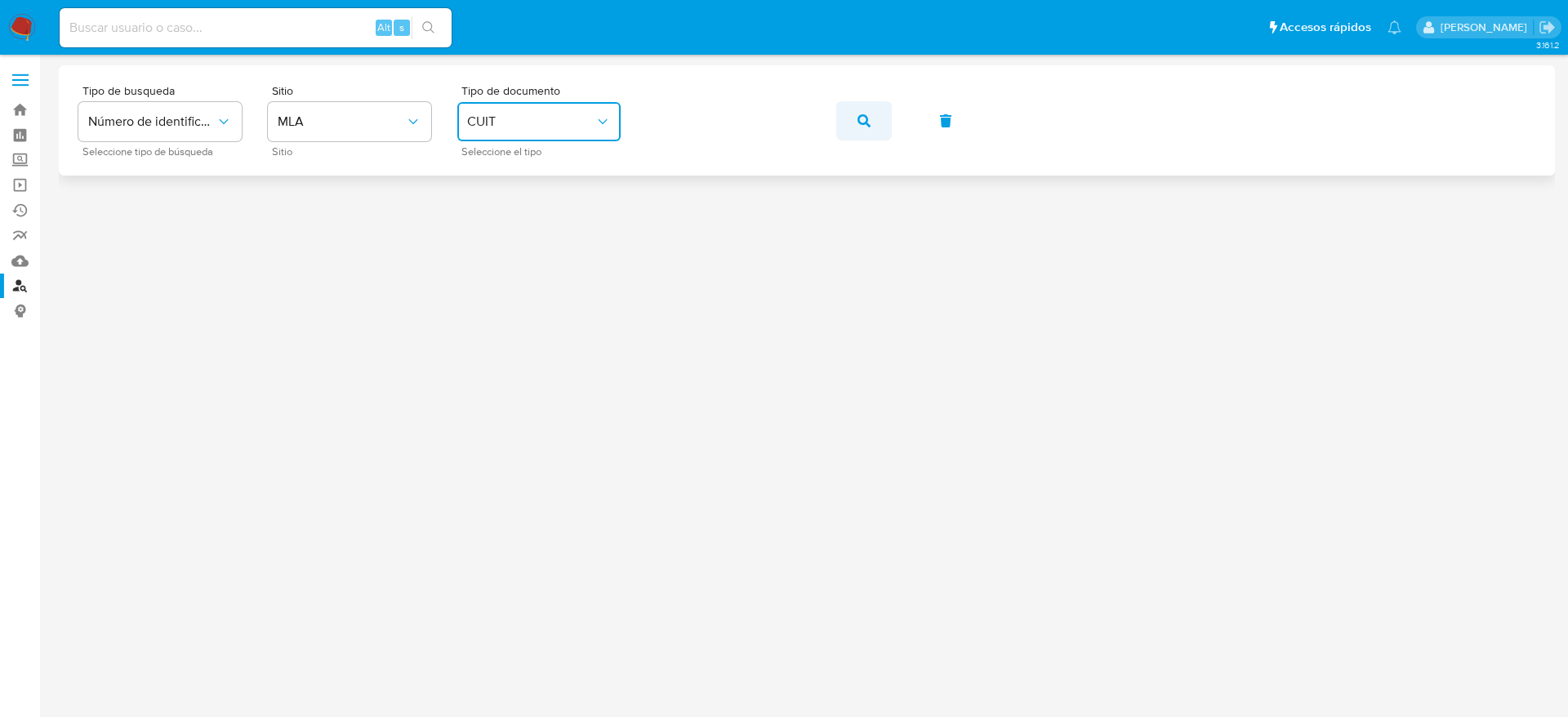
click at [874, 120] on button "button" at bounding box center [864, 121] width 55 height 39
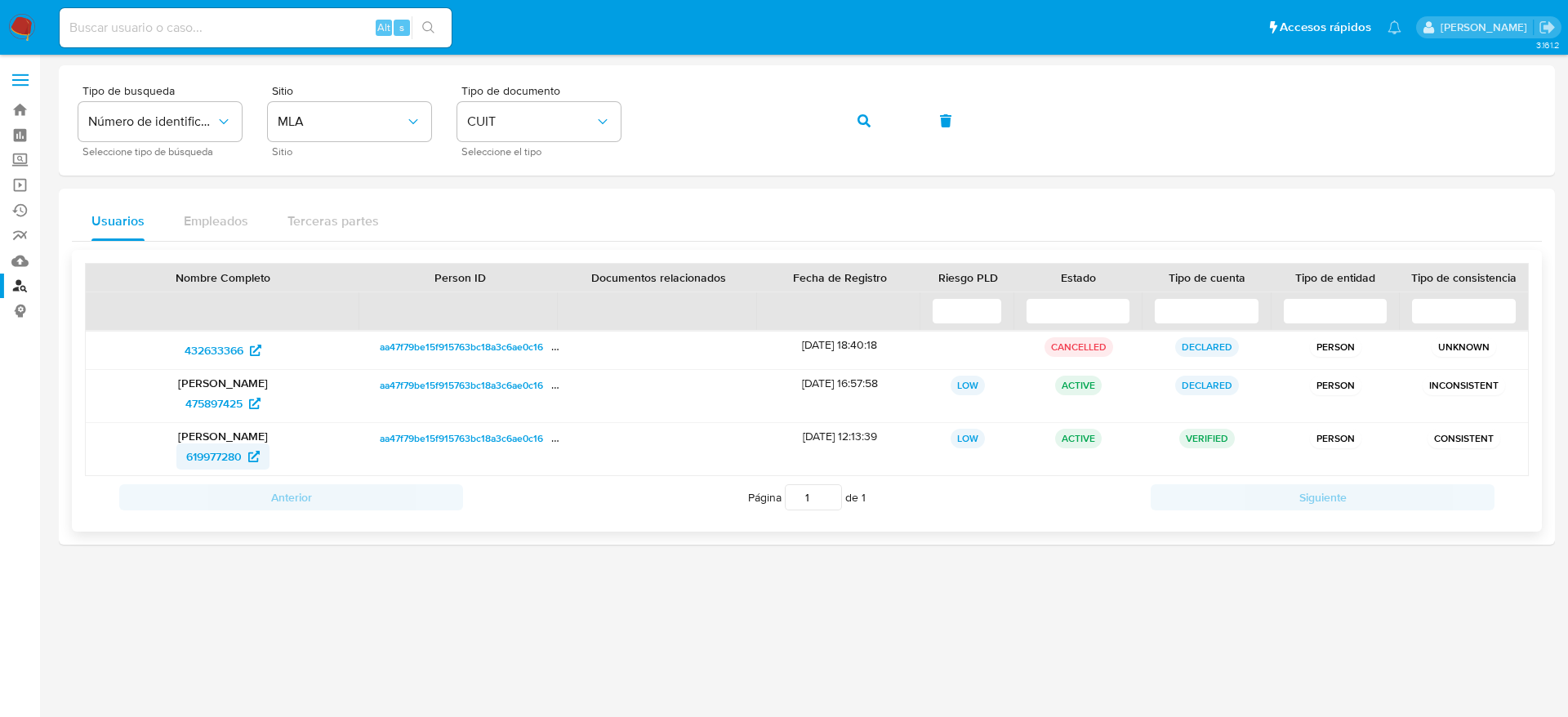
click at [197, 456] on span "619977280" at bounding box center [214, 456] width 55 height 26
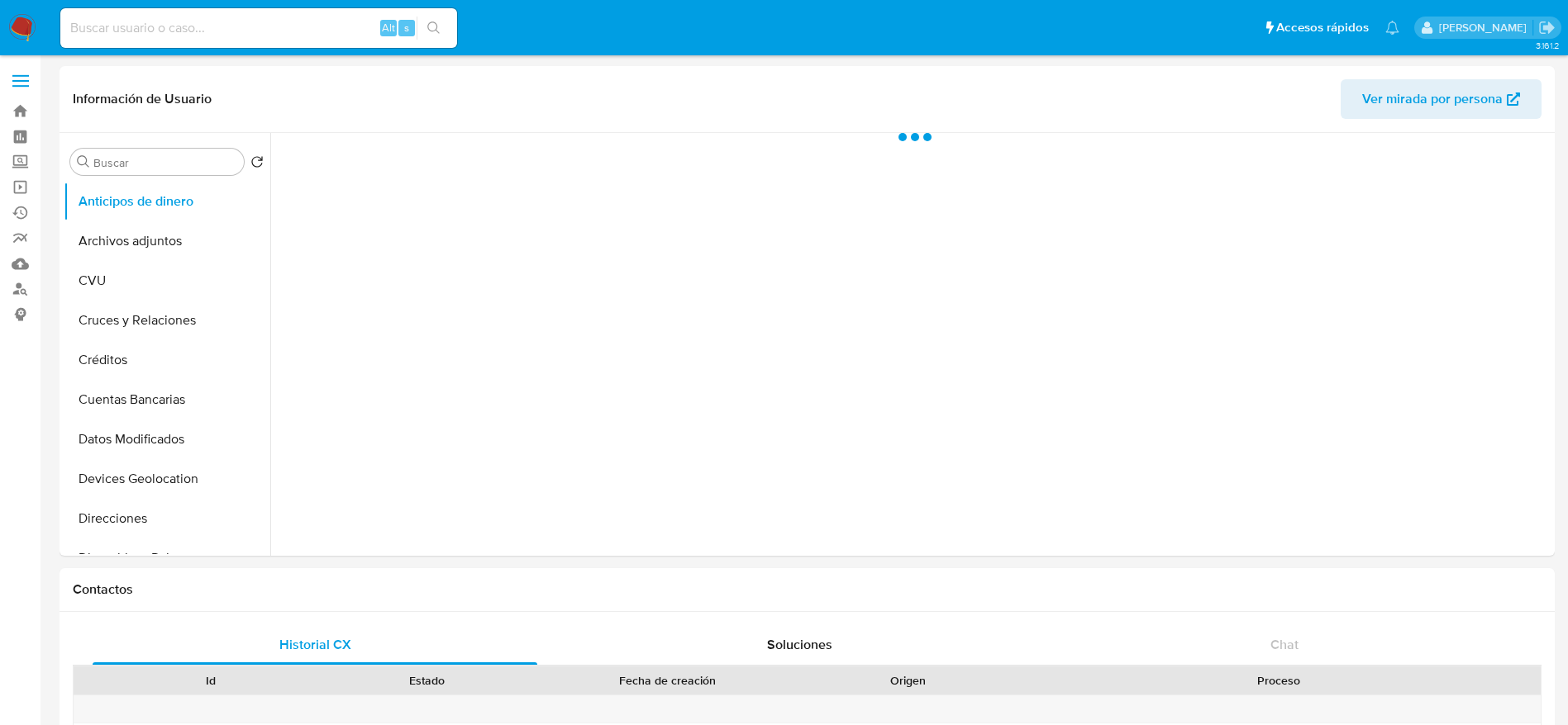
select select "10"
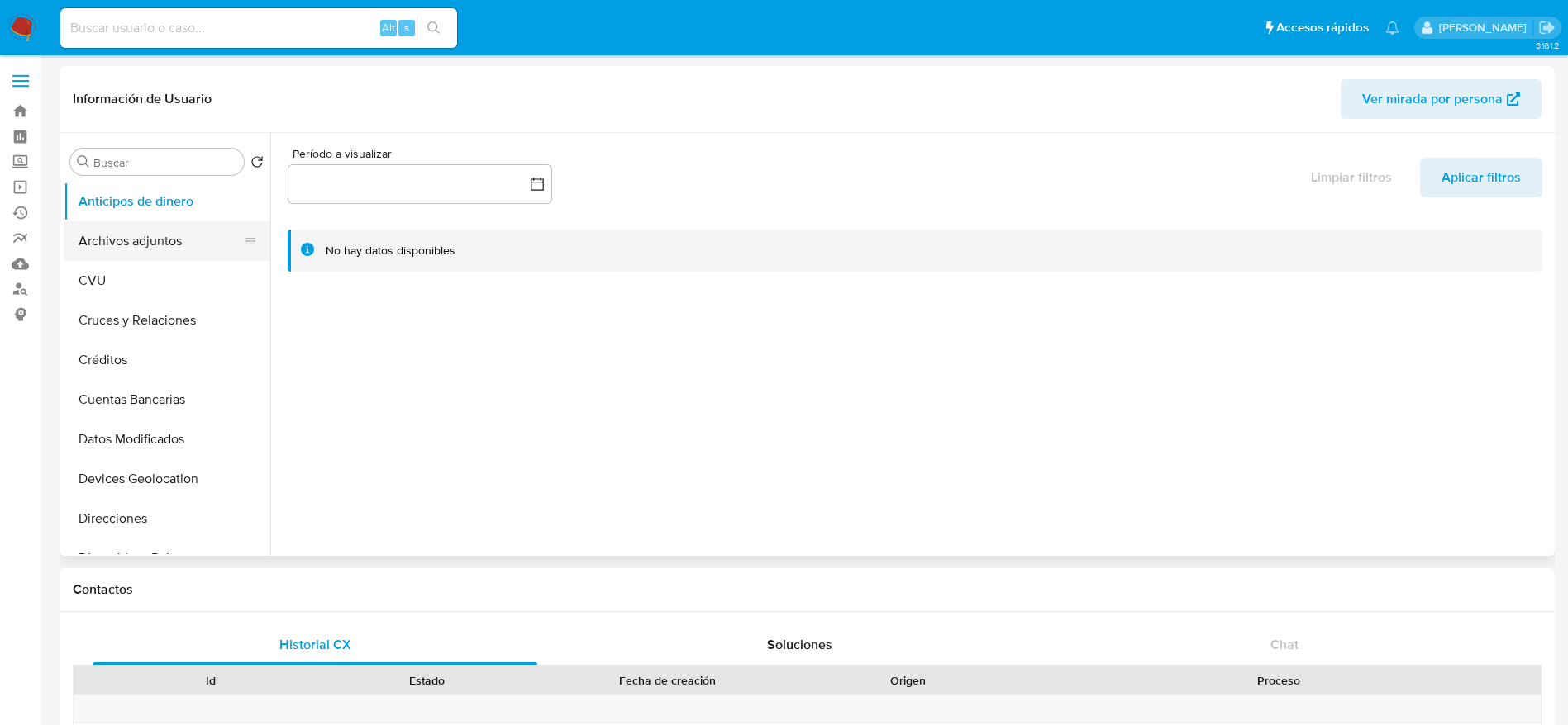
click at [159, 233] on button "Archivos adjuntos" at bounding box center [161, 241] width 194 height 40
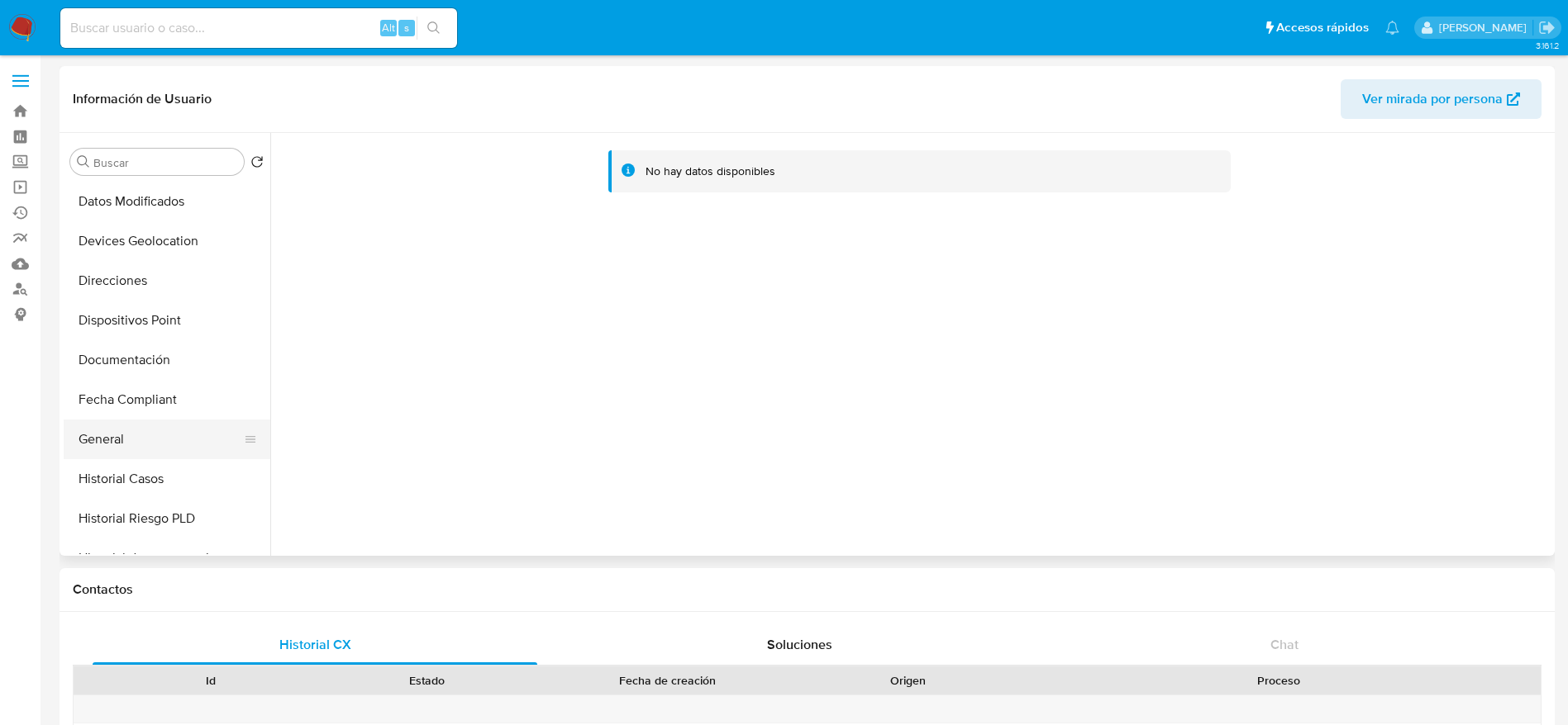
scroll to position [248, 0]
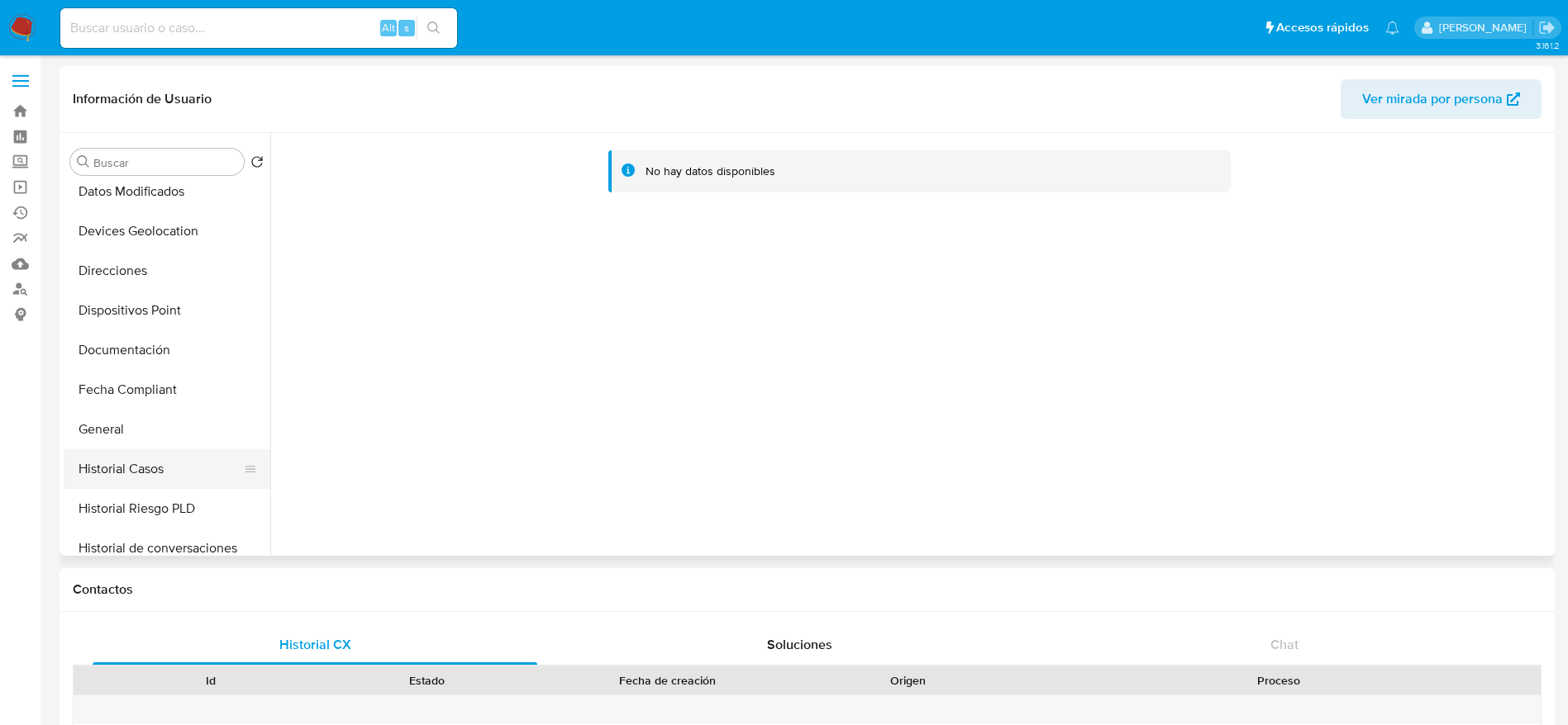
click at [120, 482] on button "Historial Casos" at bounding box center [161, 468] width 194 height 40
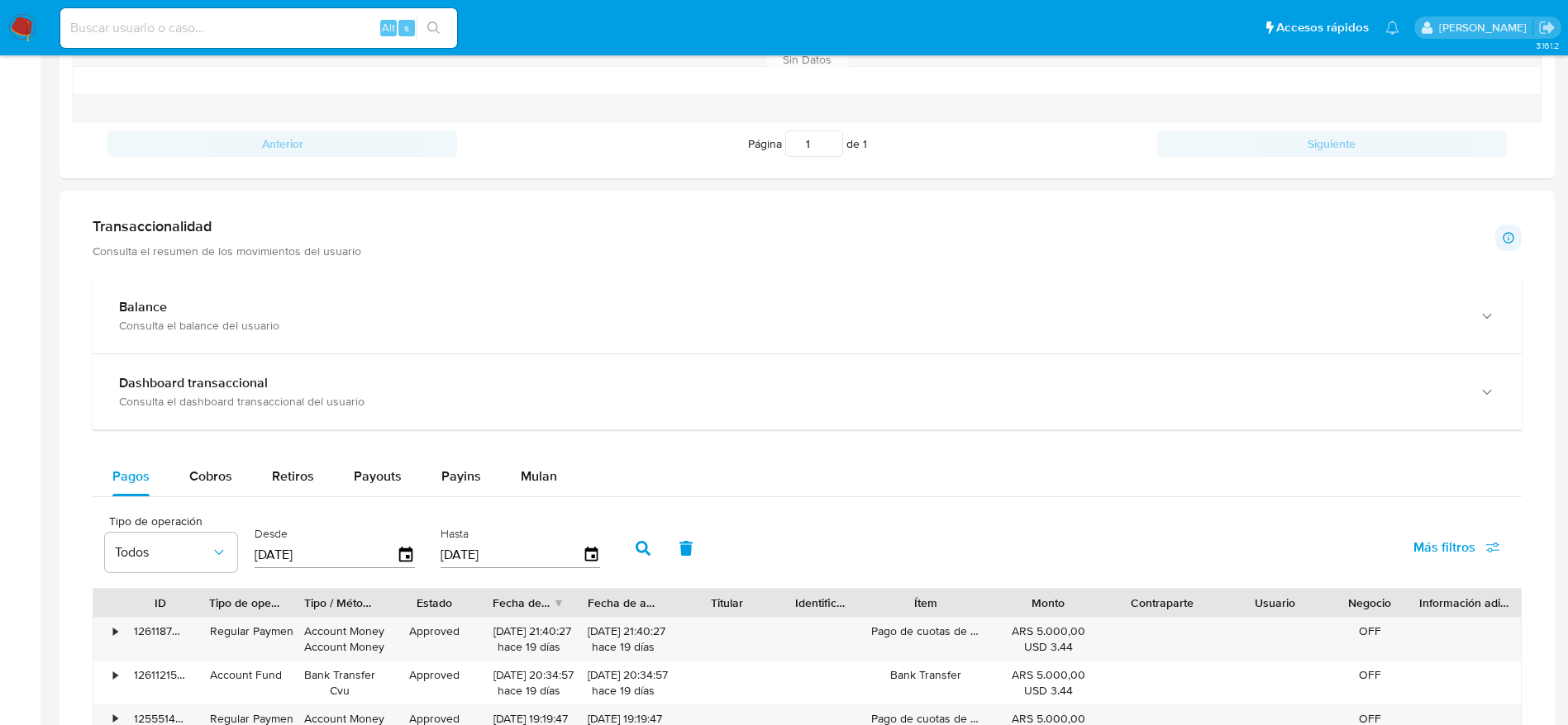
scroll to position [619, 0]
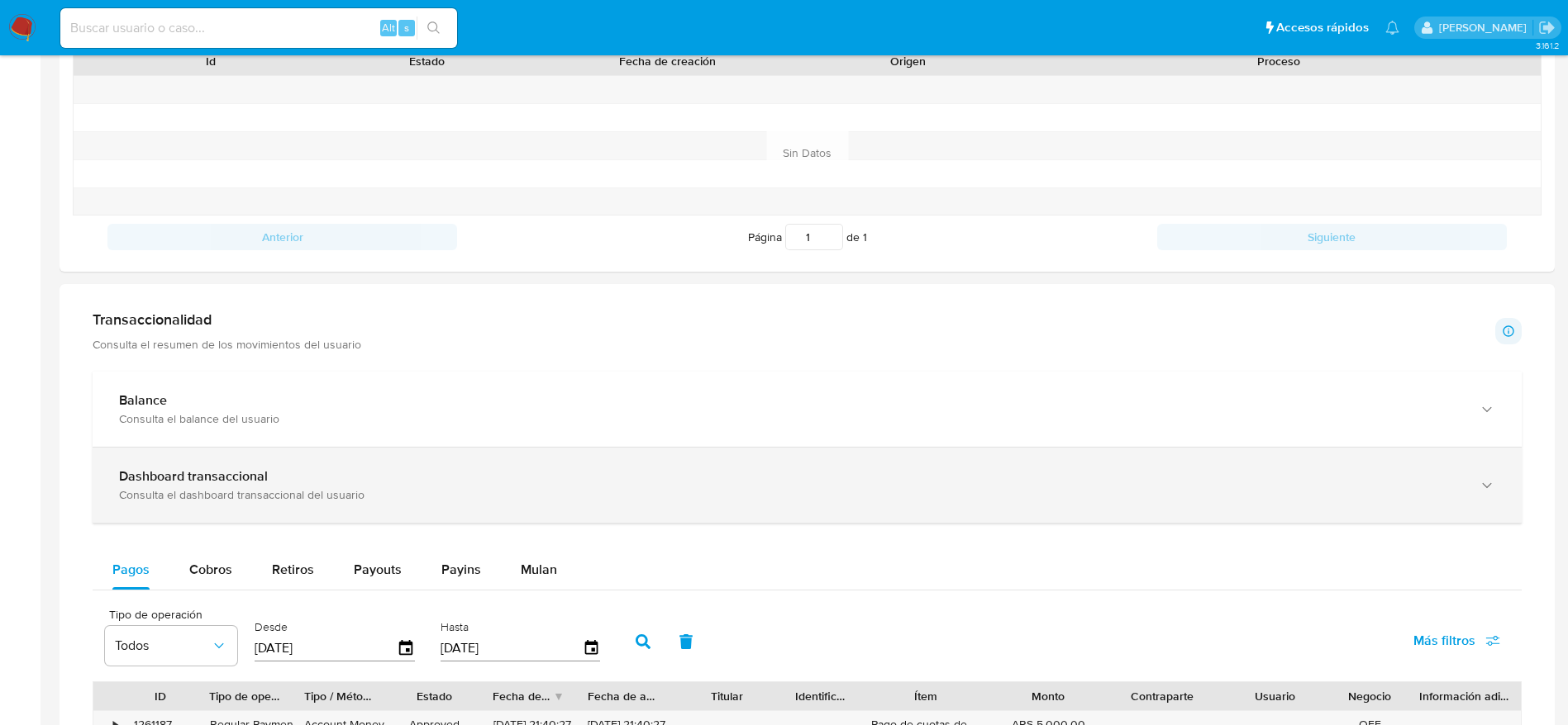
click at [199, 488] on div "Consulta el dashboard transaccional del usuario" at bounding box center [790, 495] width 1343 height 15
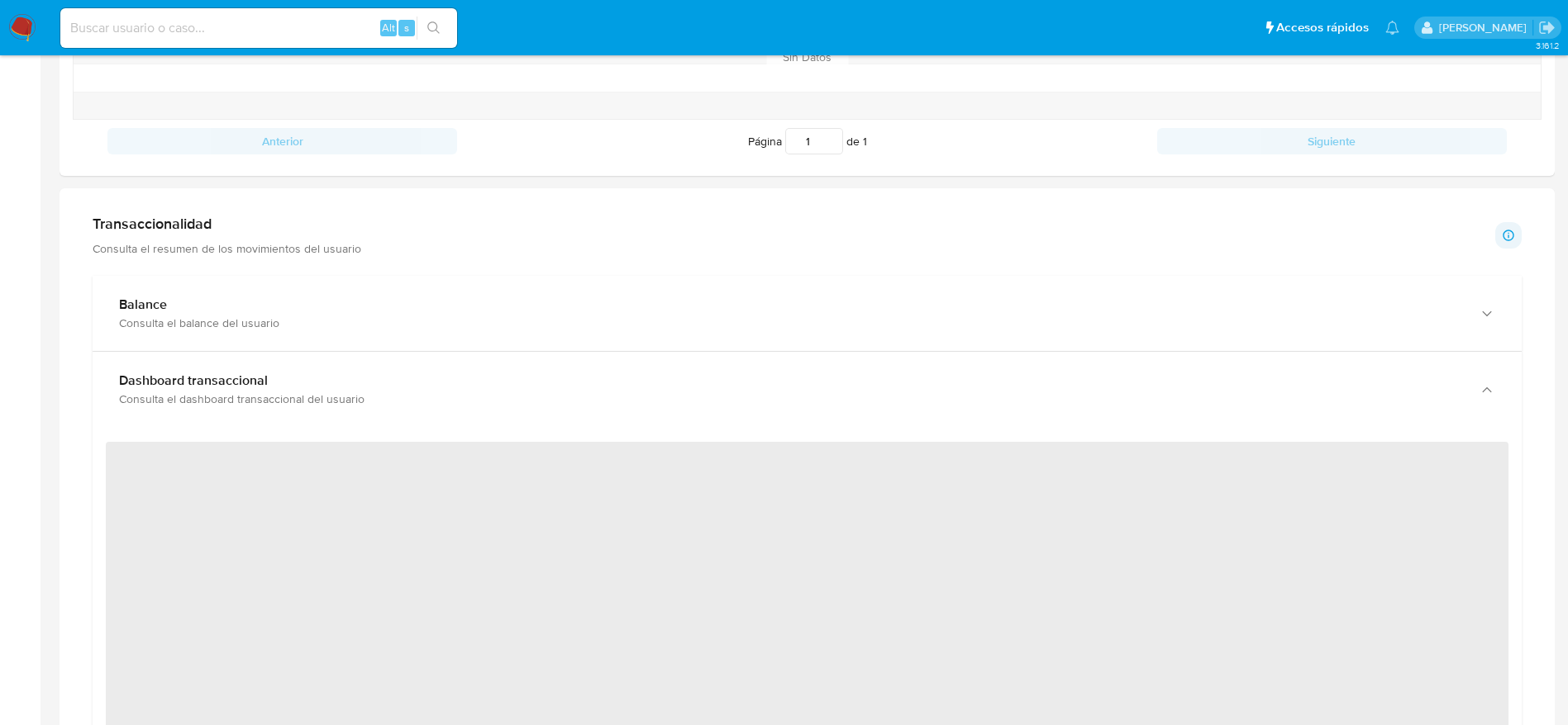
scroll to position [867, 0]
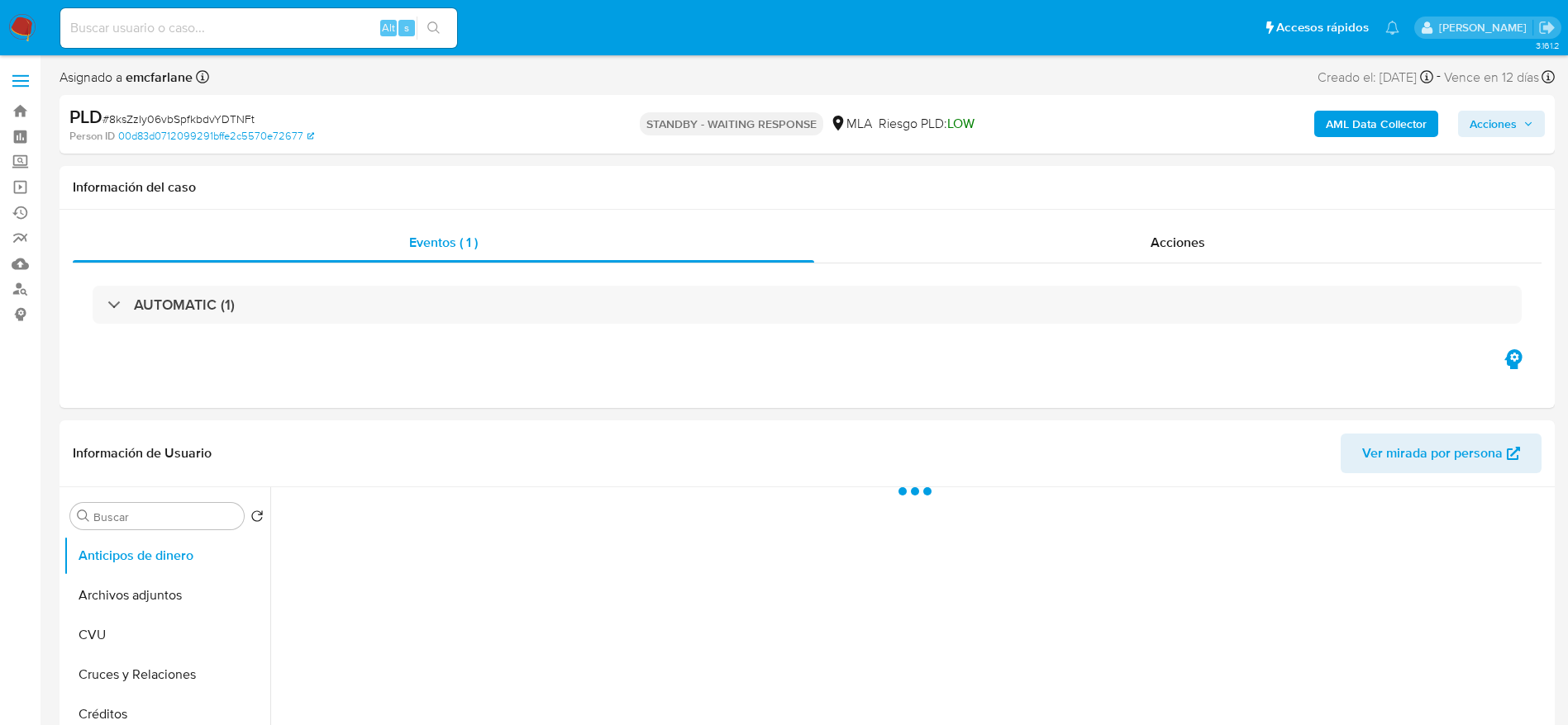
select select "10"
click at [200, 121] on span "# 8ksZzIy06vbSpfkbdvYDTNFt" at bounding box center [178, 118] width 152 height 16
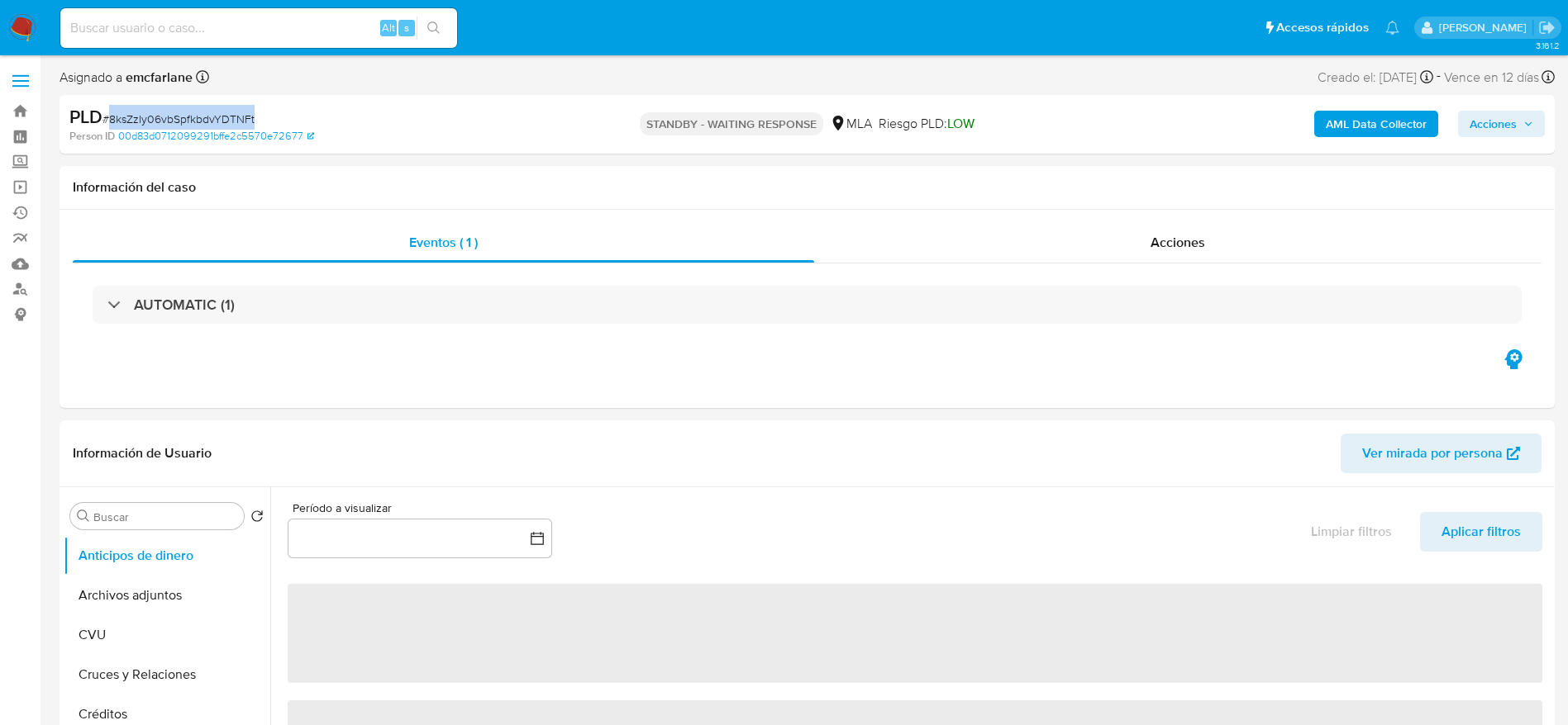
click at [200, 121] on span "# 8ksZzIy06vbSpfkbdvYDTNFt" at bounding box center [178, 118] width 152 height 16
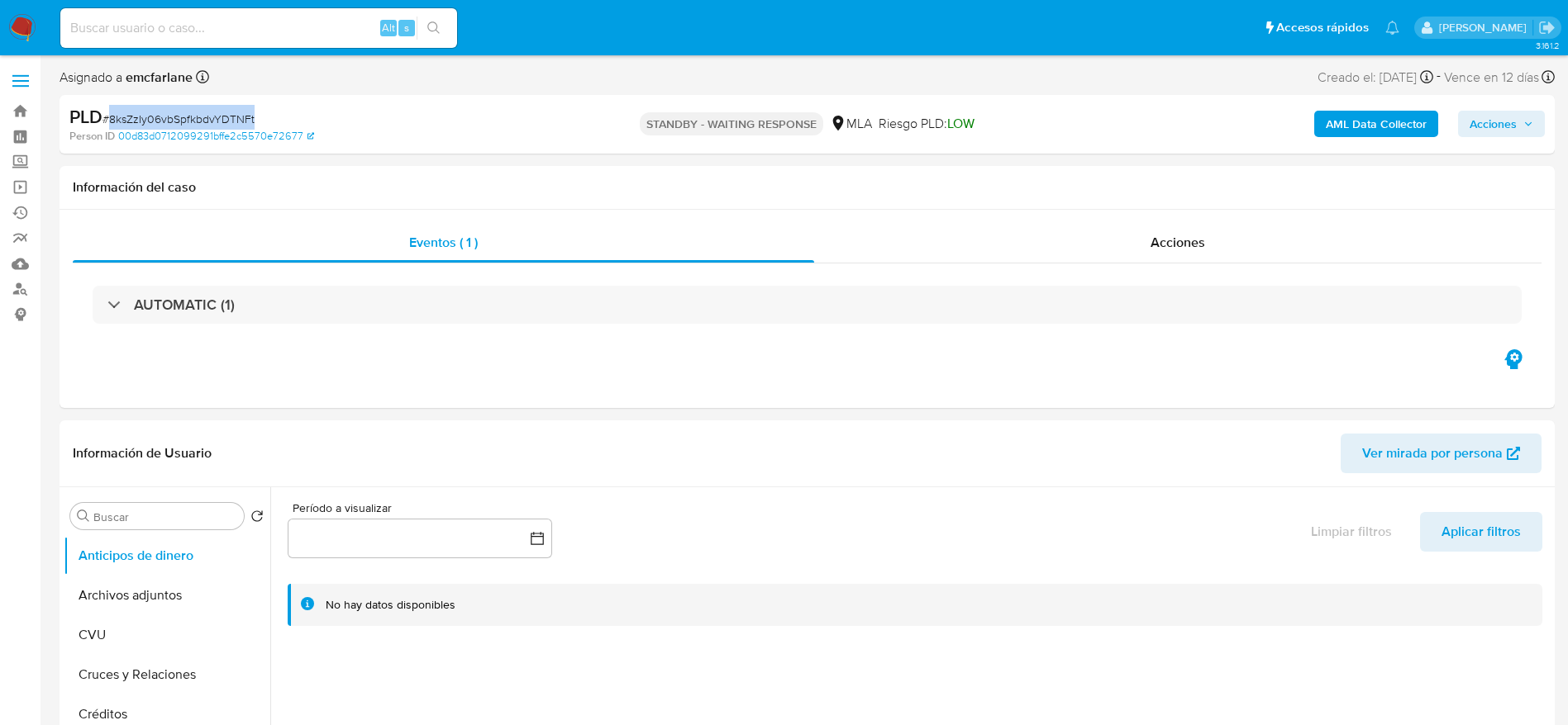
copy span "8ksZzIy06vbSpfkbdvYDTNFt"
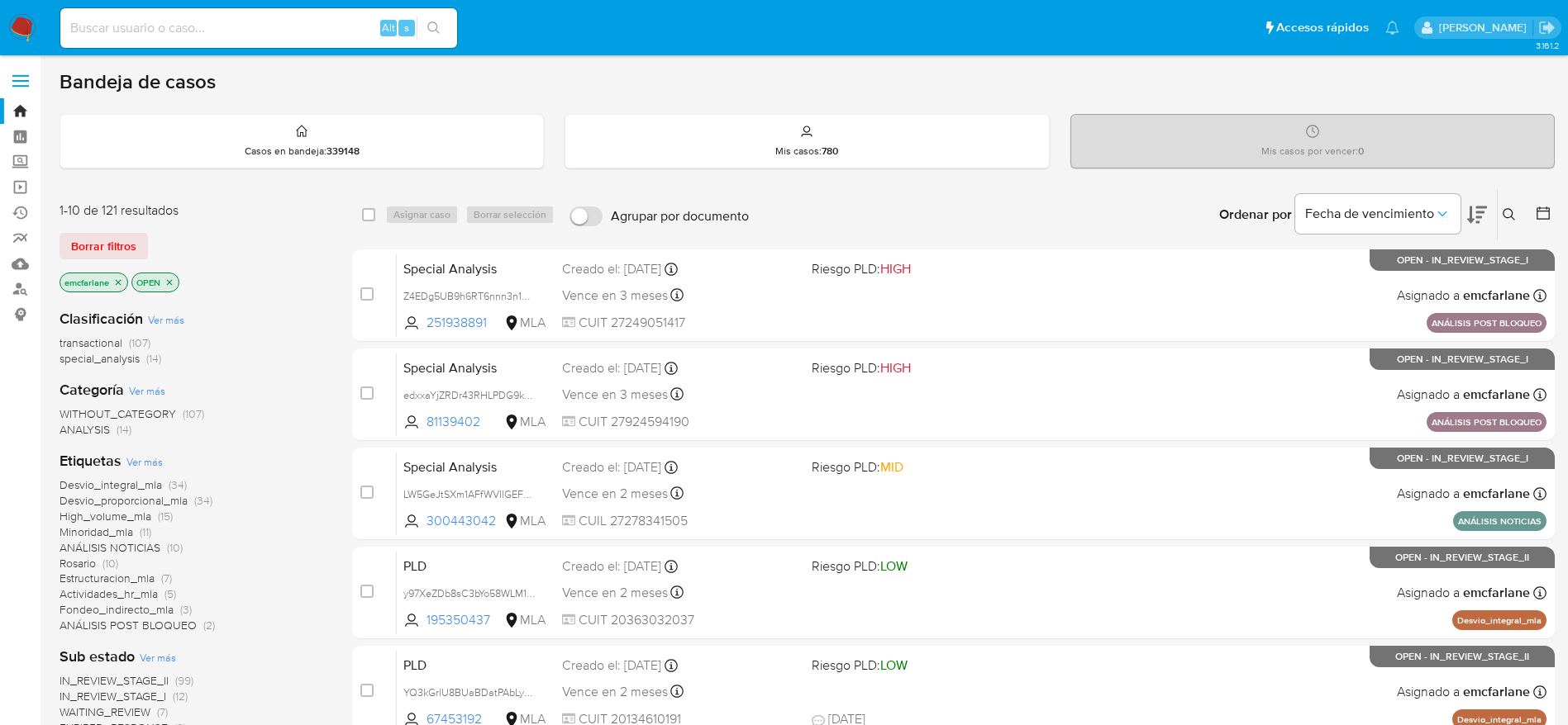
click at [98, 253] on span "Borrar filtros" at bounding box center [103, 246] width 65 height 23
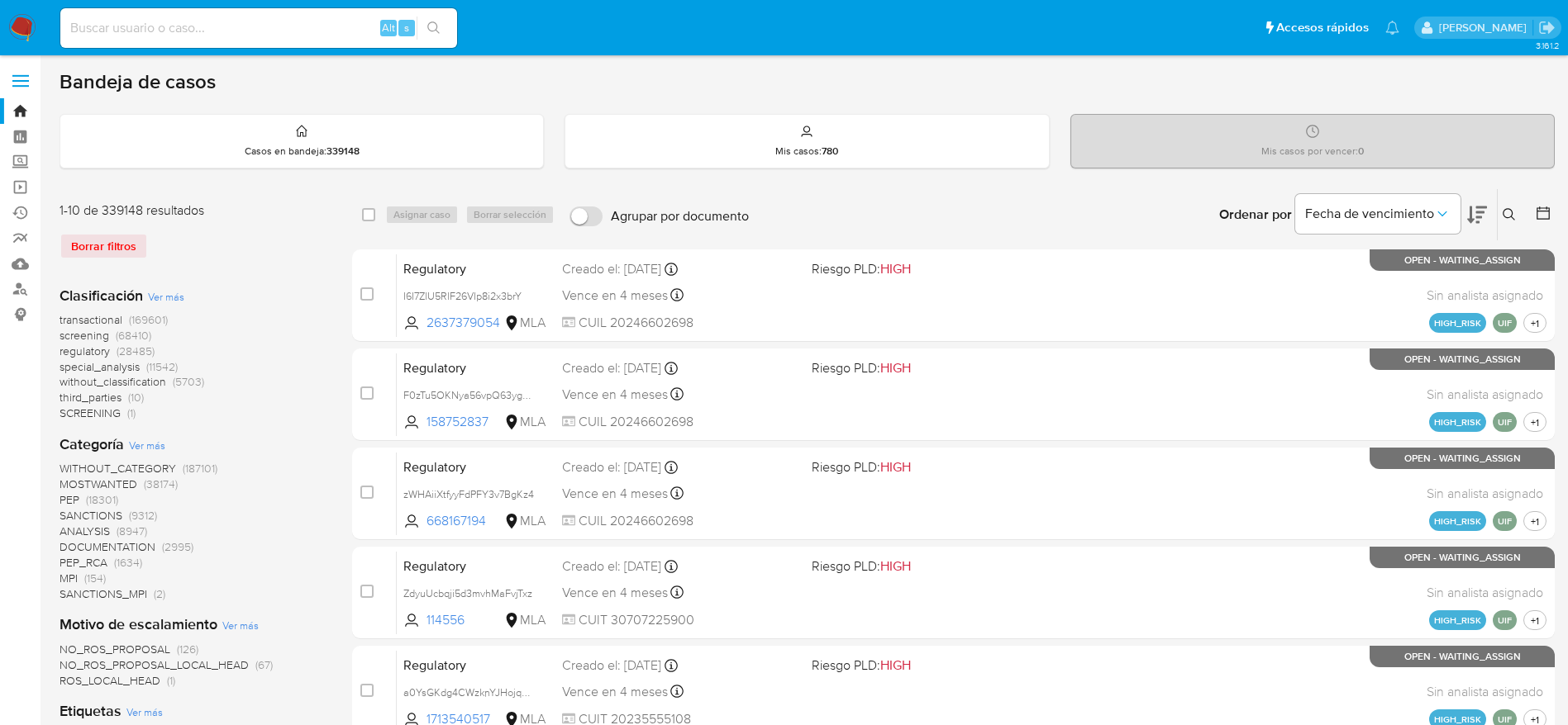
click at [1509, 212] on icon at bounding box center [1510, 215] width 14 height 14
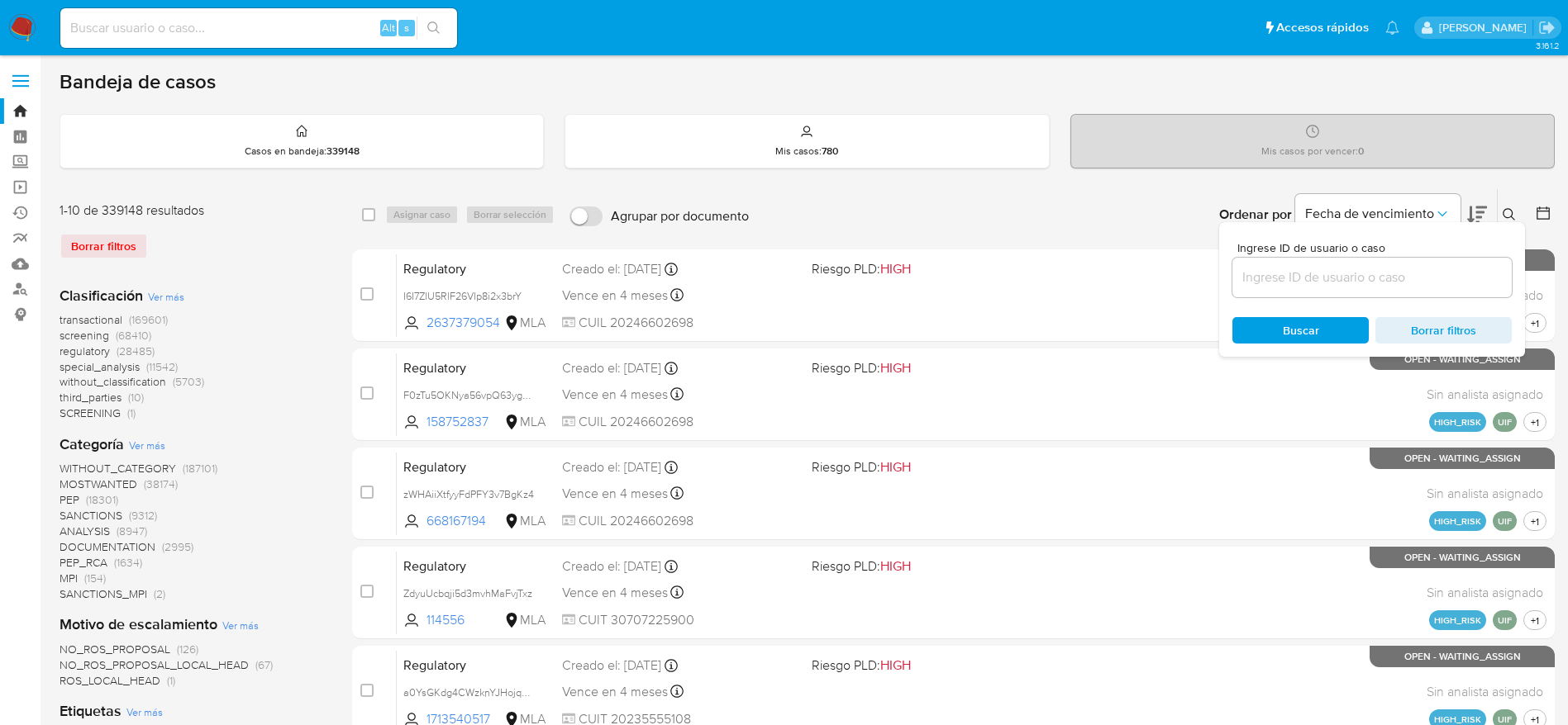
click at [1292, 280] on input at bounding box center [1371, 278] width 279 height 21
type input "8ksZzIy06vbSpfkbdvYDTNFt"
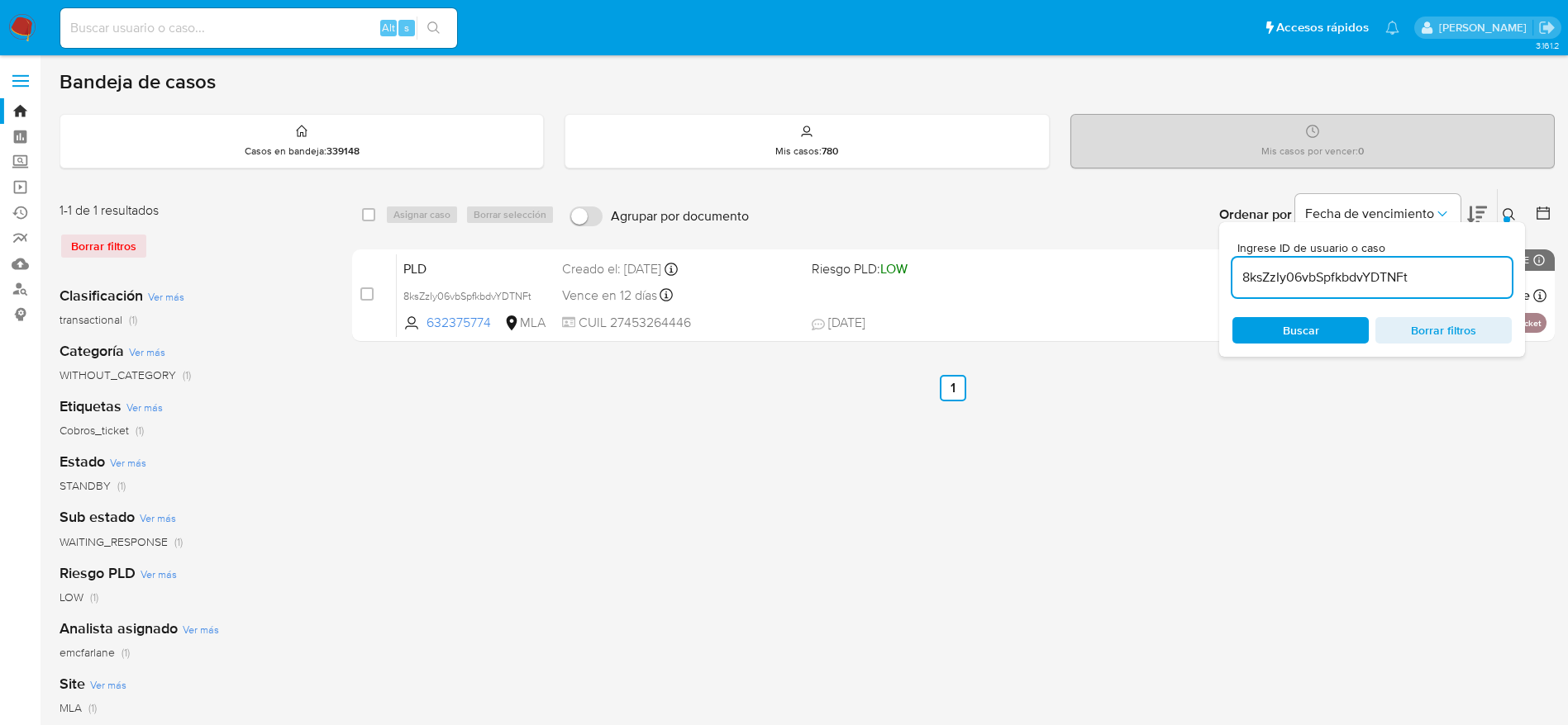
drag, startPoint x: 381, startPoint y: 218, endPoint x: 369, endPoint y: 218, distance: 12.0
click at [377, 218] on div "select-all-cases-checkbox" at bounding box center [372, 215] width 19 height 19
click at [369, 217] on input "checkbox" at bounding box center [369, 215] width 14 height 14
checkbox input "true"
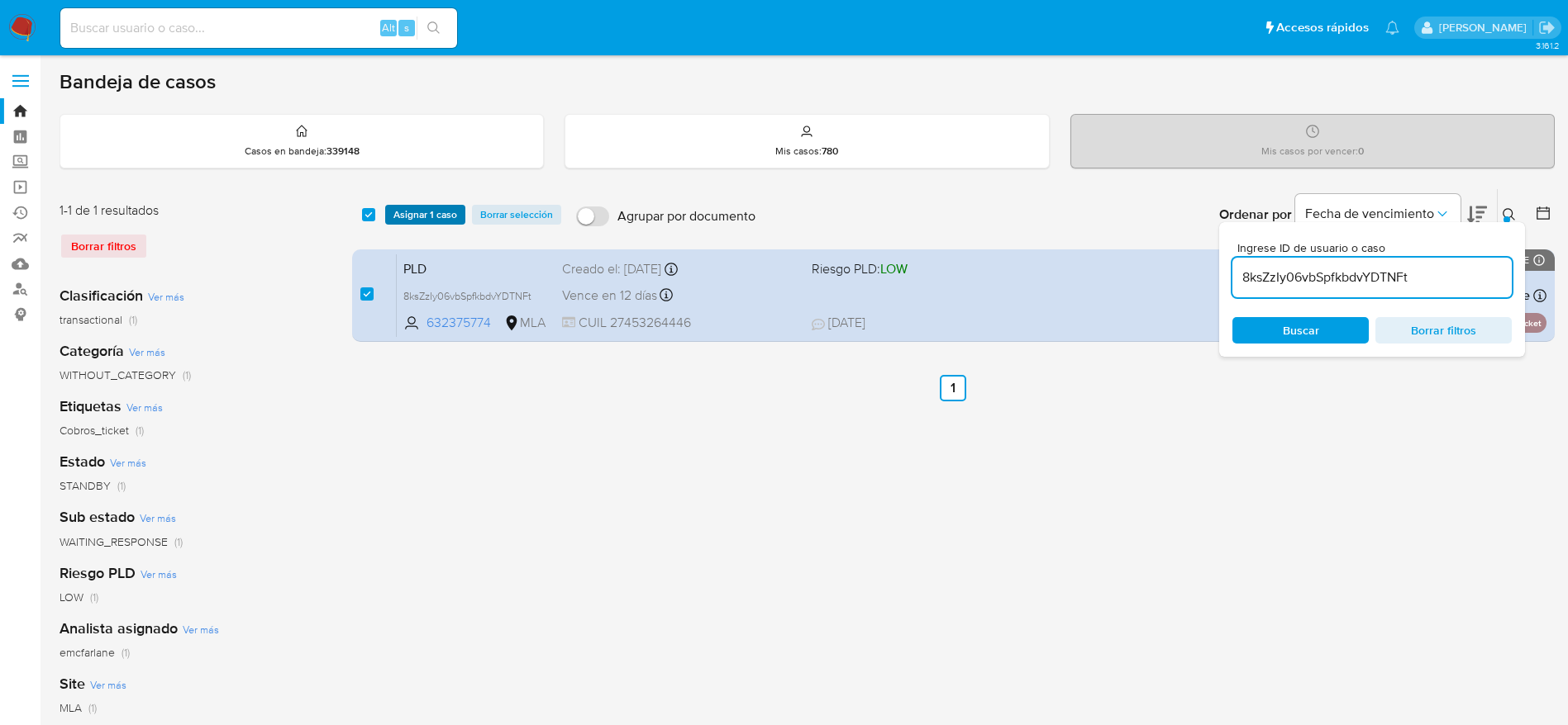
click at [435, 221] on span "Asignar 1 caso" at bounding box center [425, 214] width 64 height 16
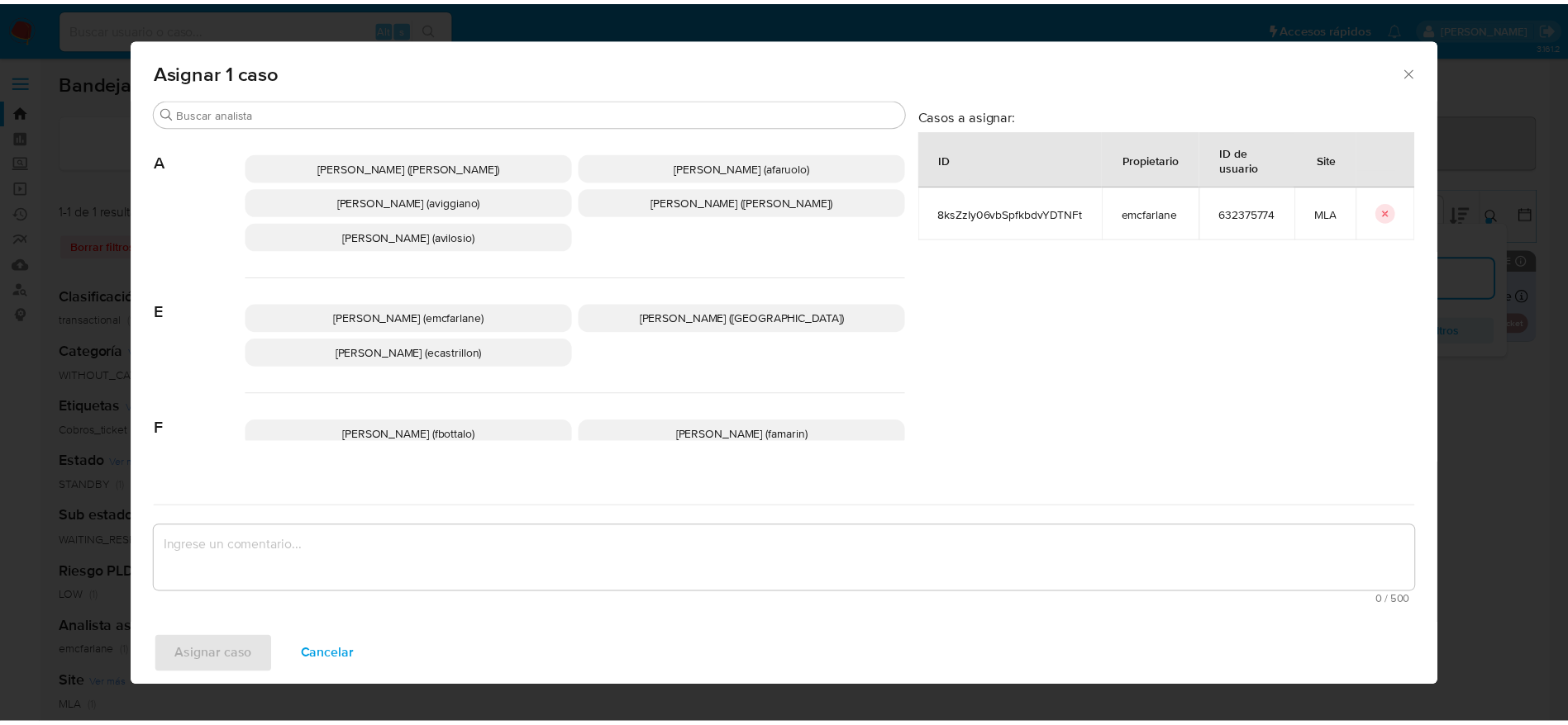
scroll to position [124, 0]
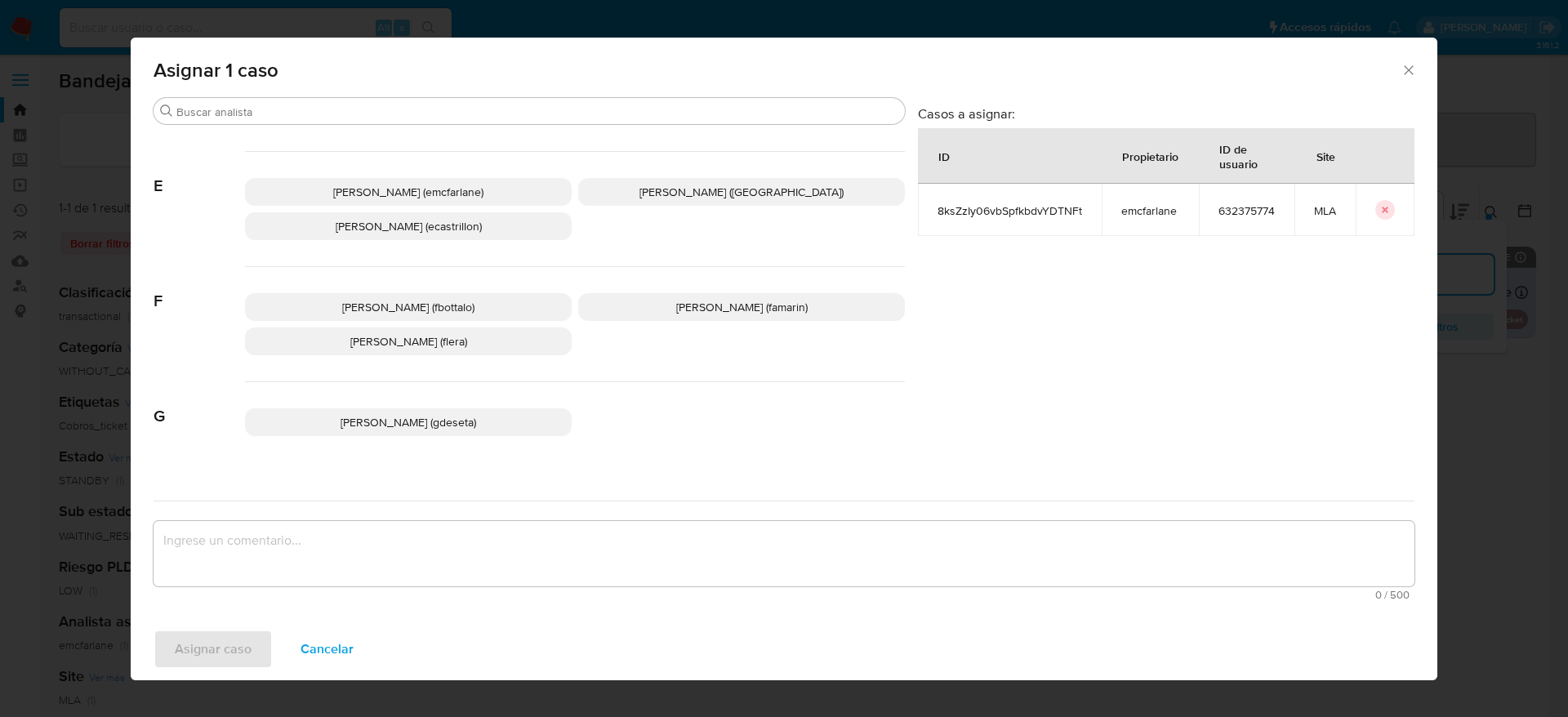
click at [374, 192] on span "Elaine Mc Farlane (emcfarlane)" at bounding box center [408, 191] width 150 height 16
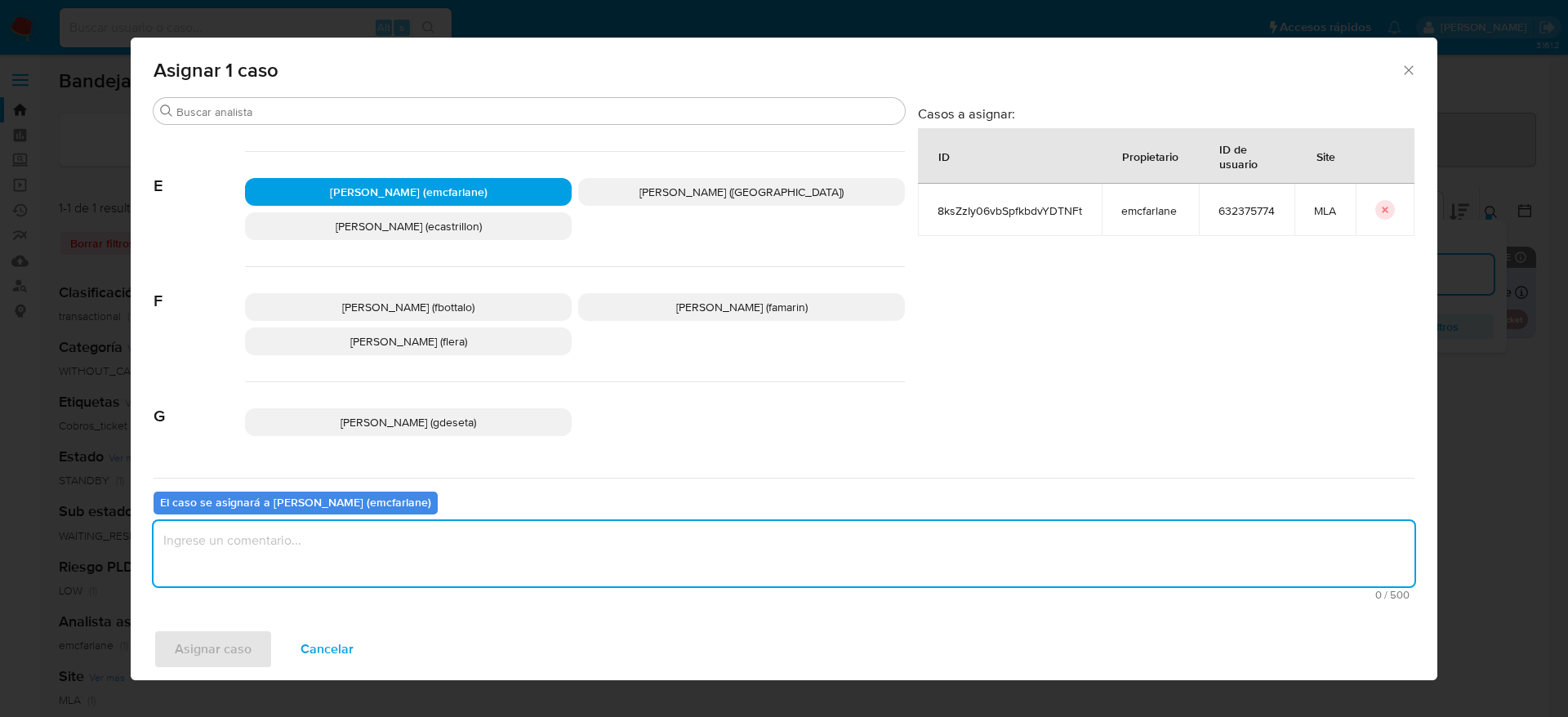
click at [277, 558] on textarea "assign-modal" at bounding box center [784, 553] width 1261 height 65
click at [232, 637] on span "Asignar caso" at bounding box center [213, 650] width 77 height 36
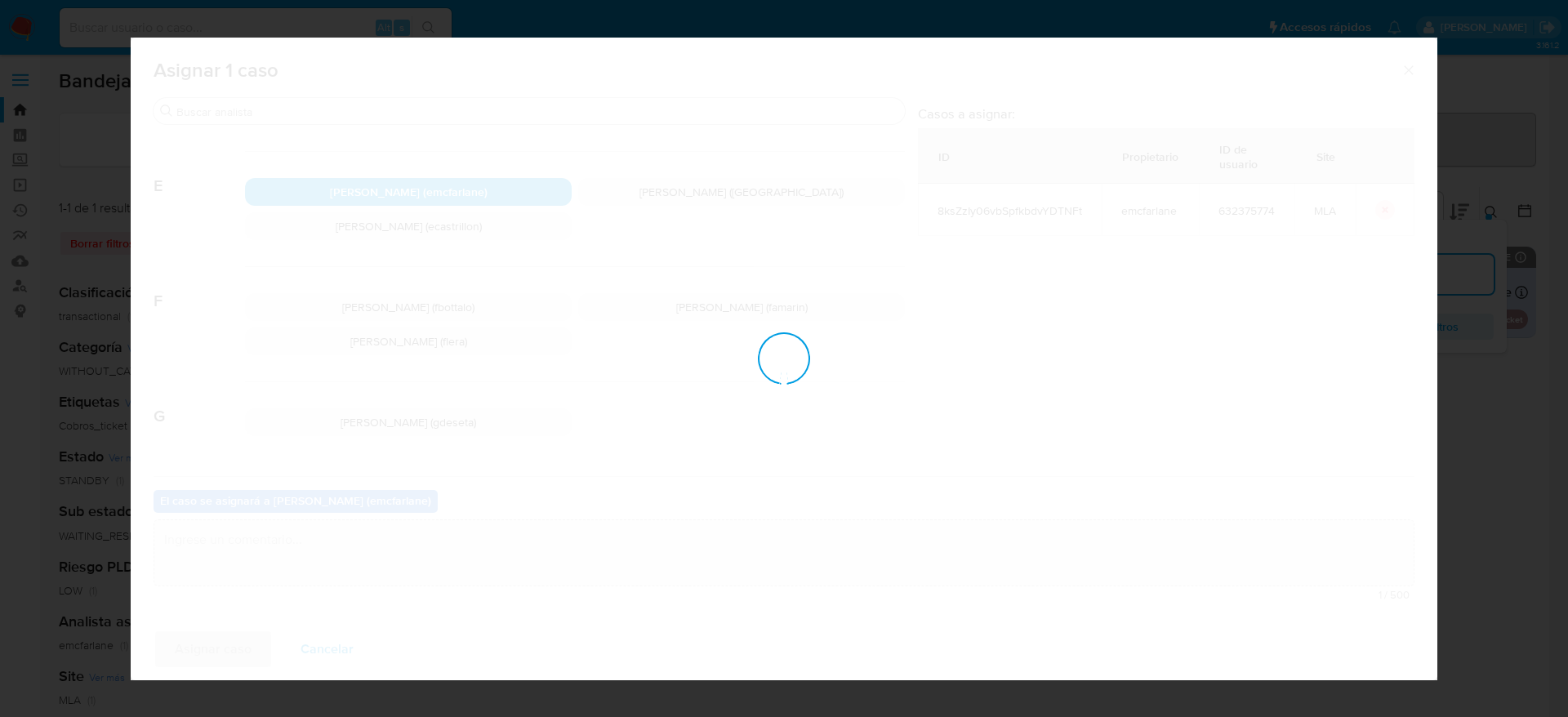
checkbox input "false"
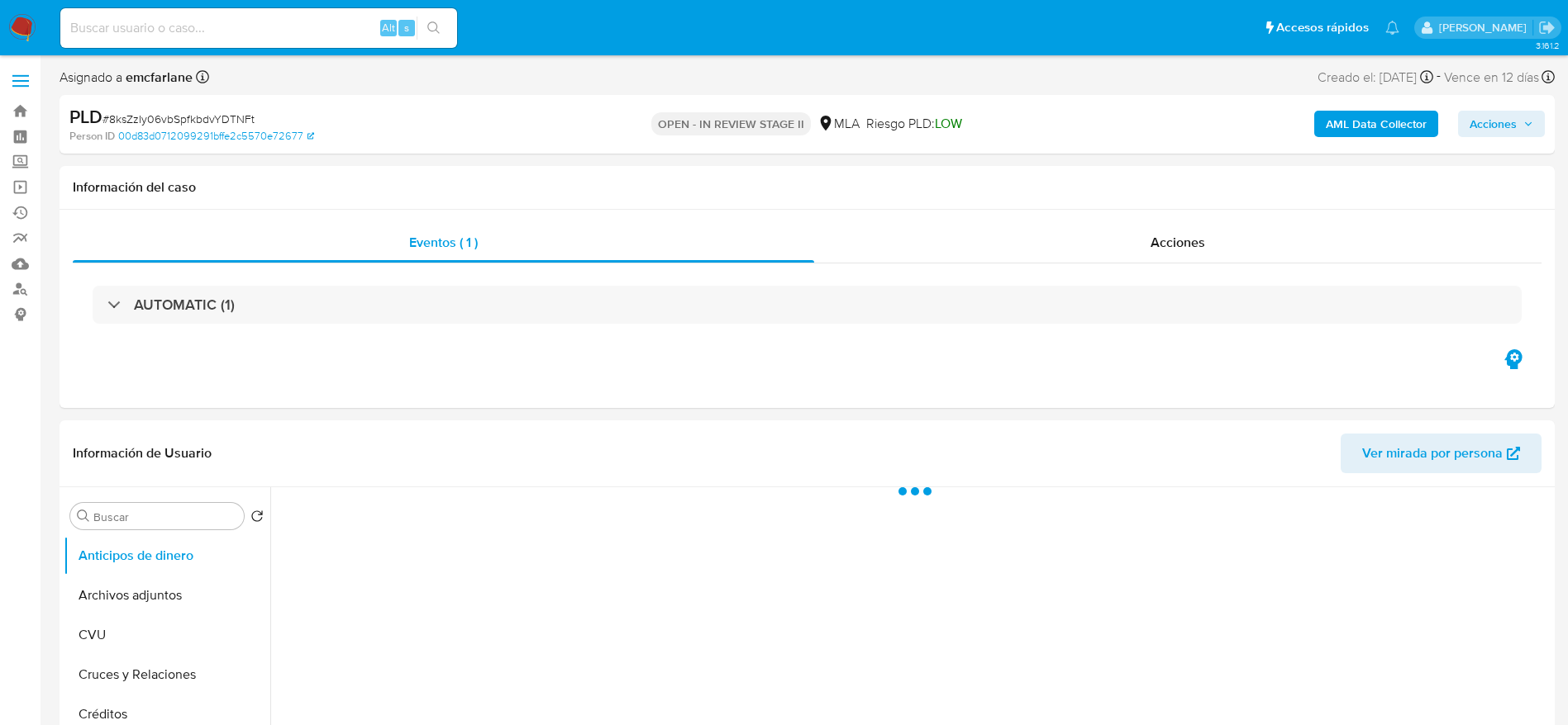
drag, startPoint x: 1485, startPoint y: 125, endPoint x: 1427, endPoint y: 134, distance: 58.7
click at [1476, 127] on span "Acciones" at bounding box center [1492, 123] width 47 height 26
select select "10"
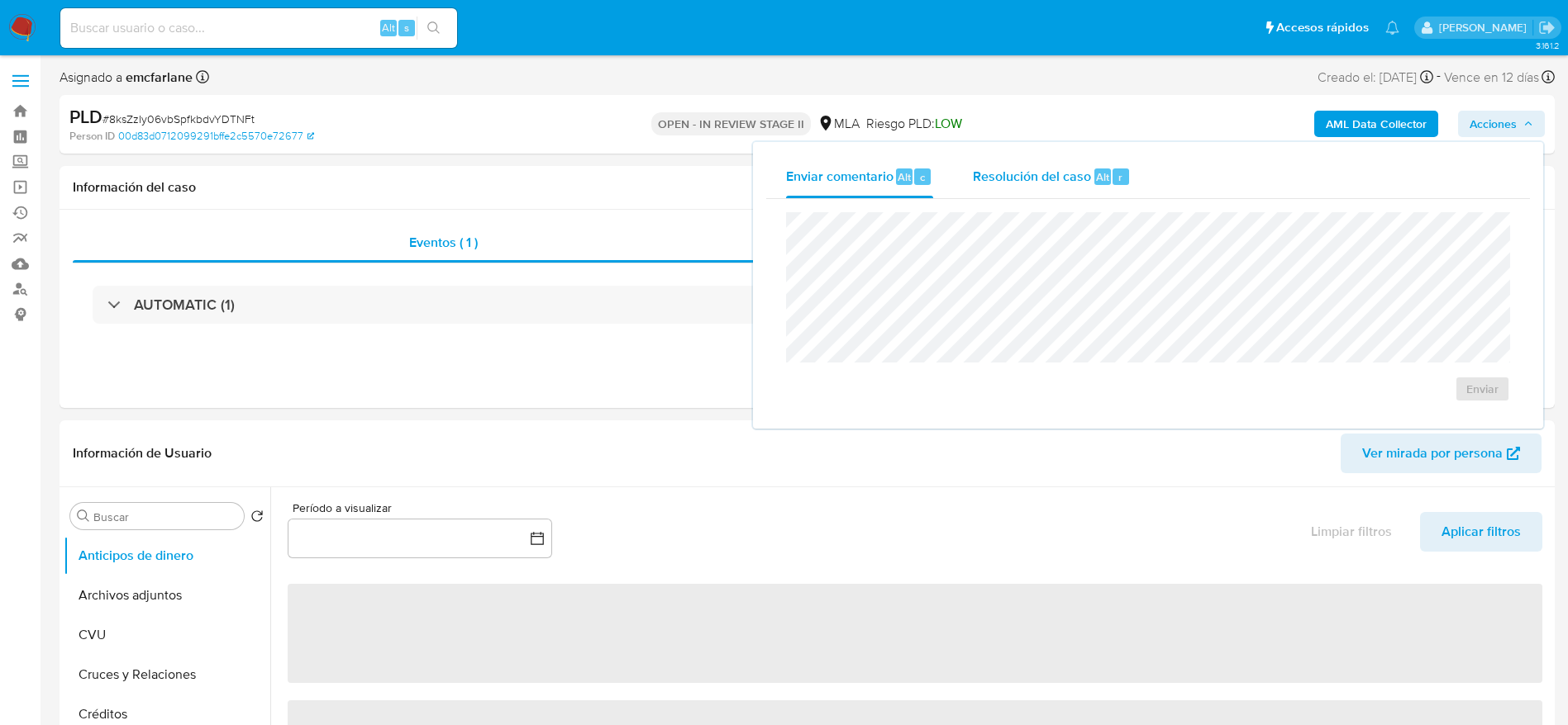
drag, startPoint x: 1019, startPoint y: 185, endPoint x: 1025, endPoint y: 208, distance: 23.8
click at [1019, 187] on div "Resolución del caso Alt r" at bounding box center [1051, 176] width 158 height 43
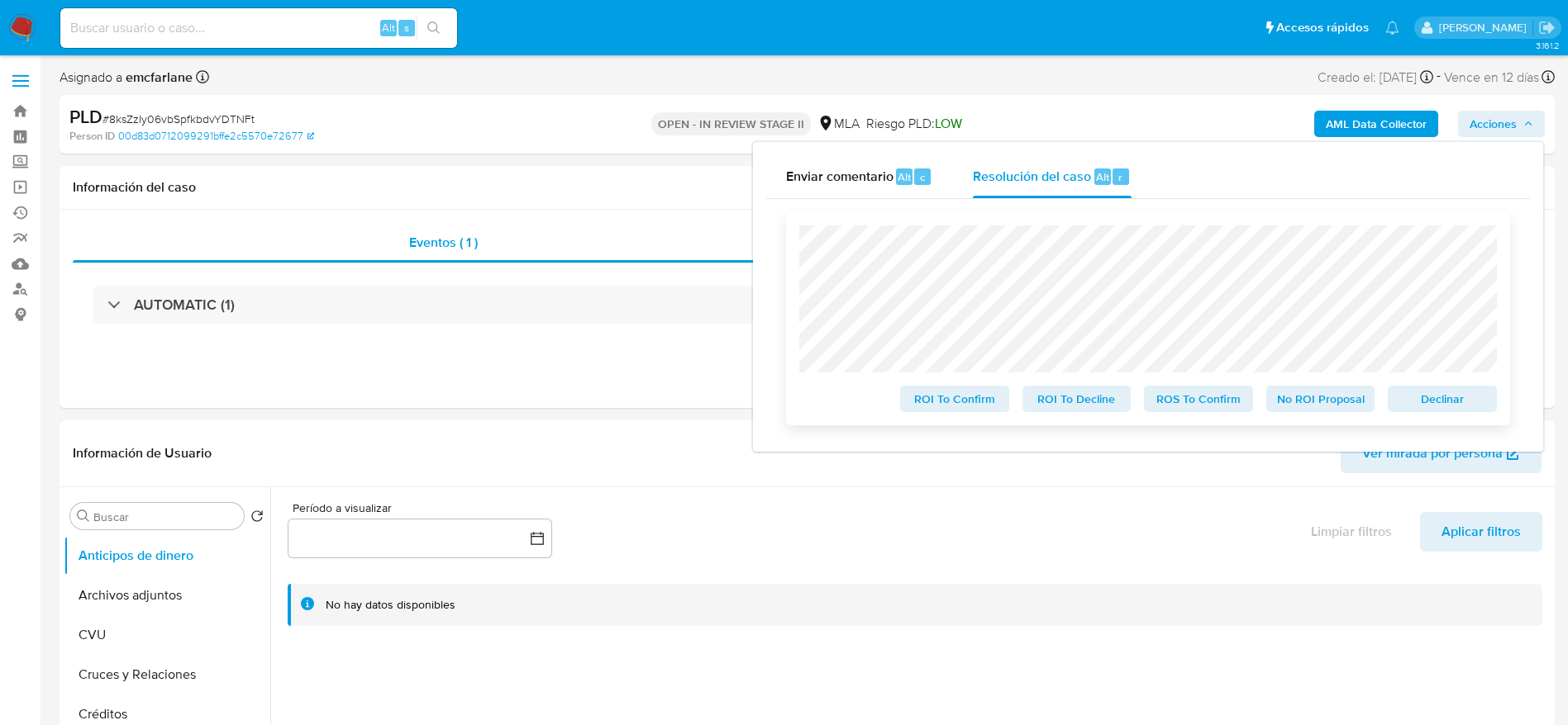
click at [1438, 410] on span "Declinar" at bounding box center [1442, 399] width 86 height 23
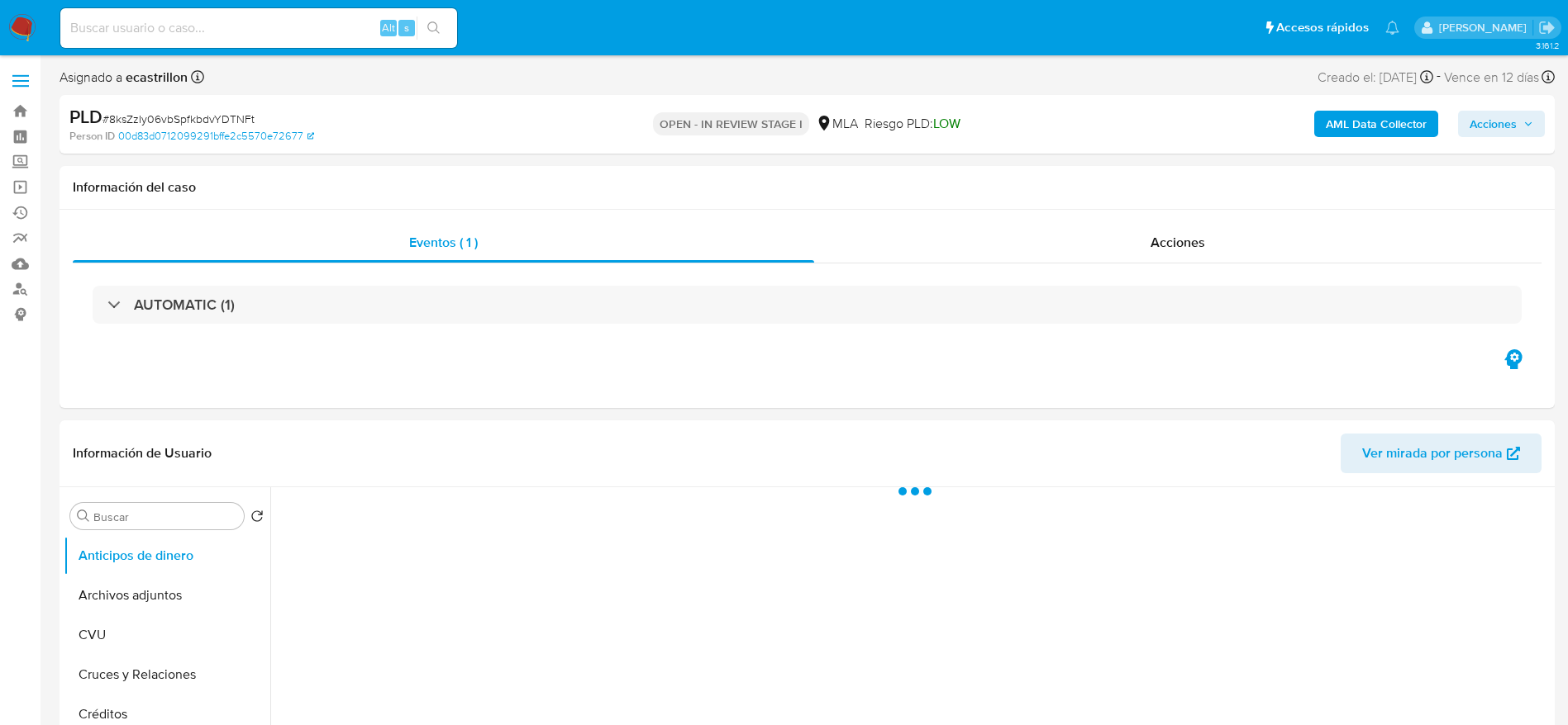
select select "10"
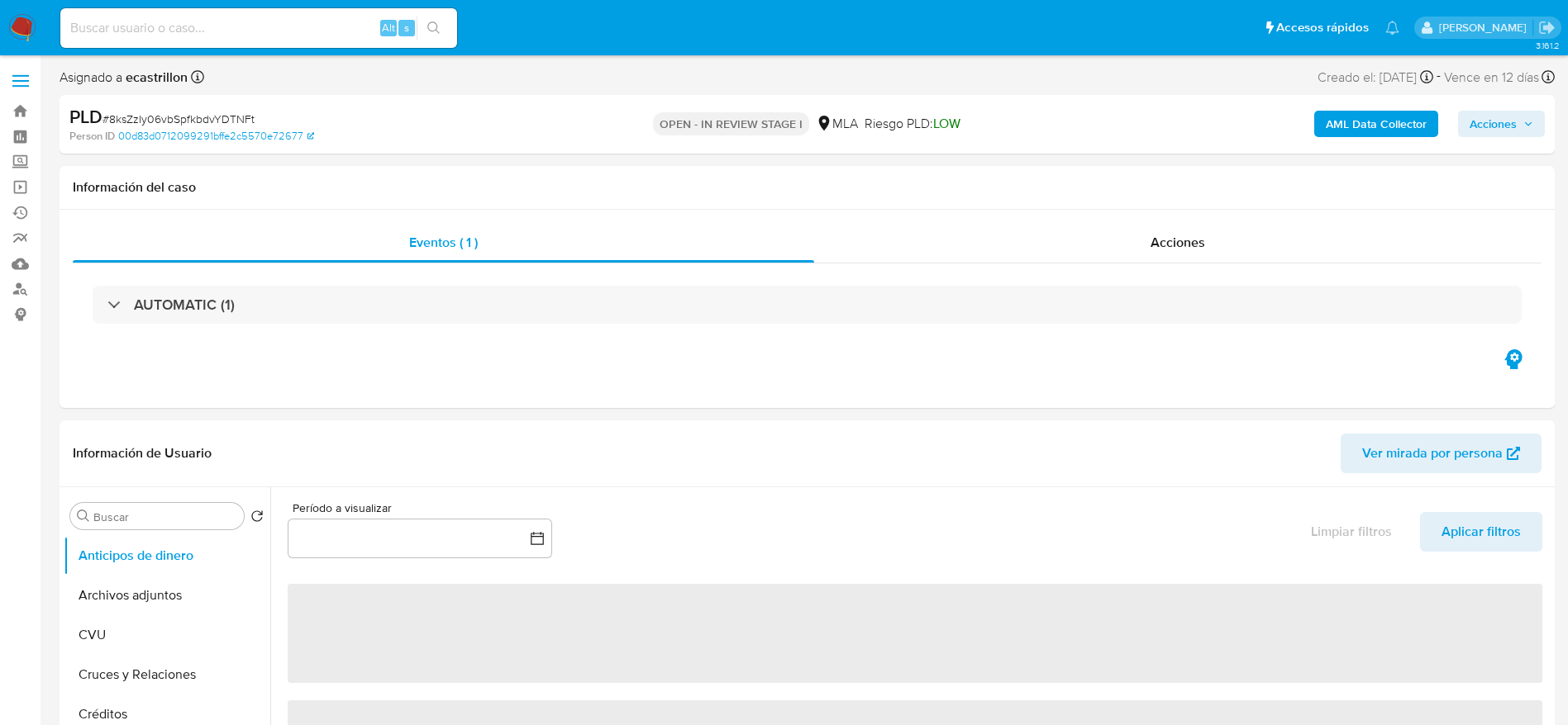
click at [185, 124] on span "# 8ksZzIy06vbSpfkbdvYDTNFt" at bounding box center [178, 118] width 152 height 16
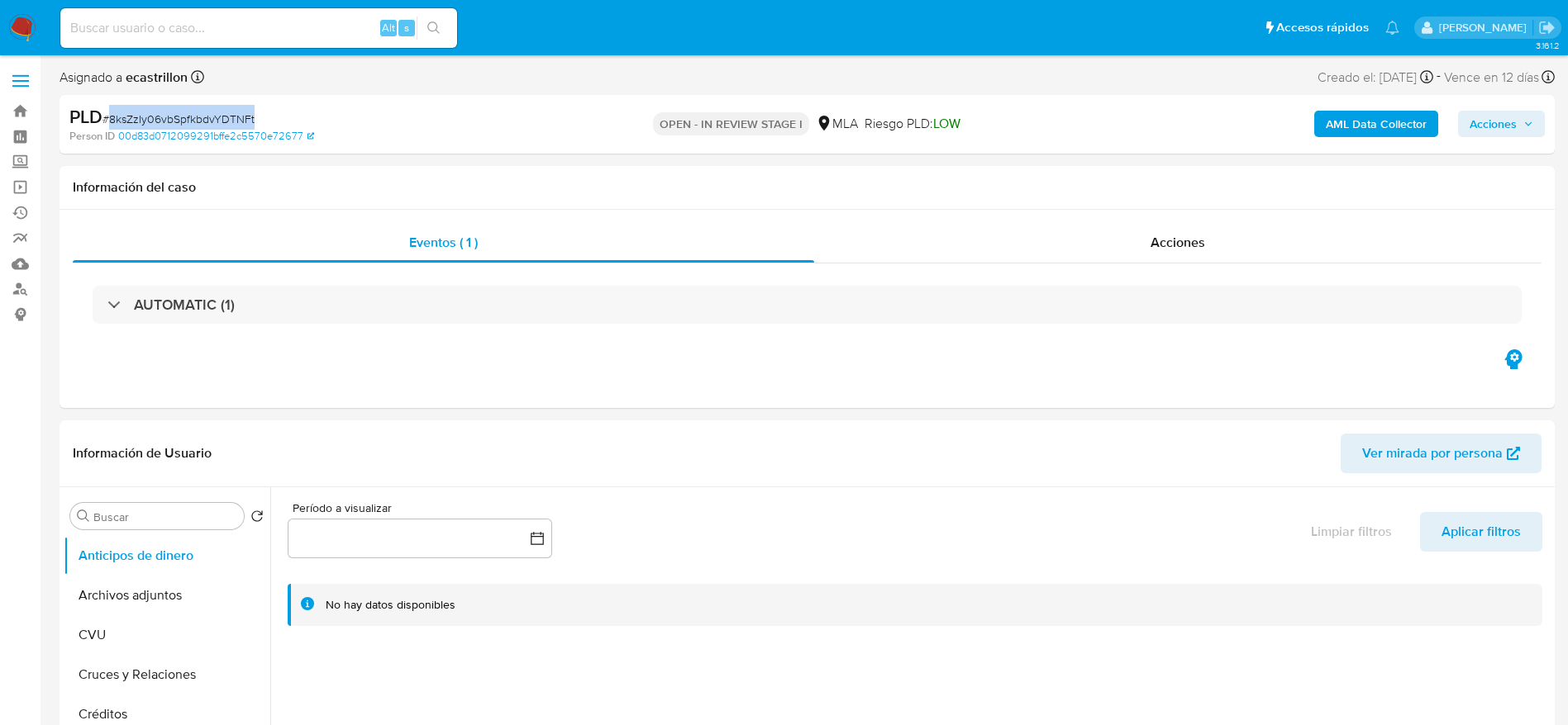
copy span "8ksZzIy06vbSpfkbdvYDTNFt"
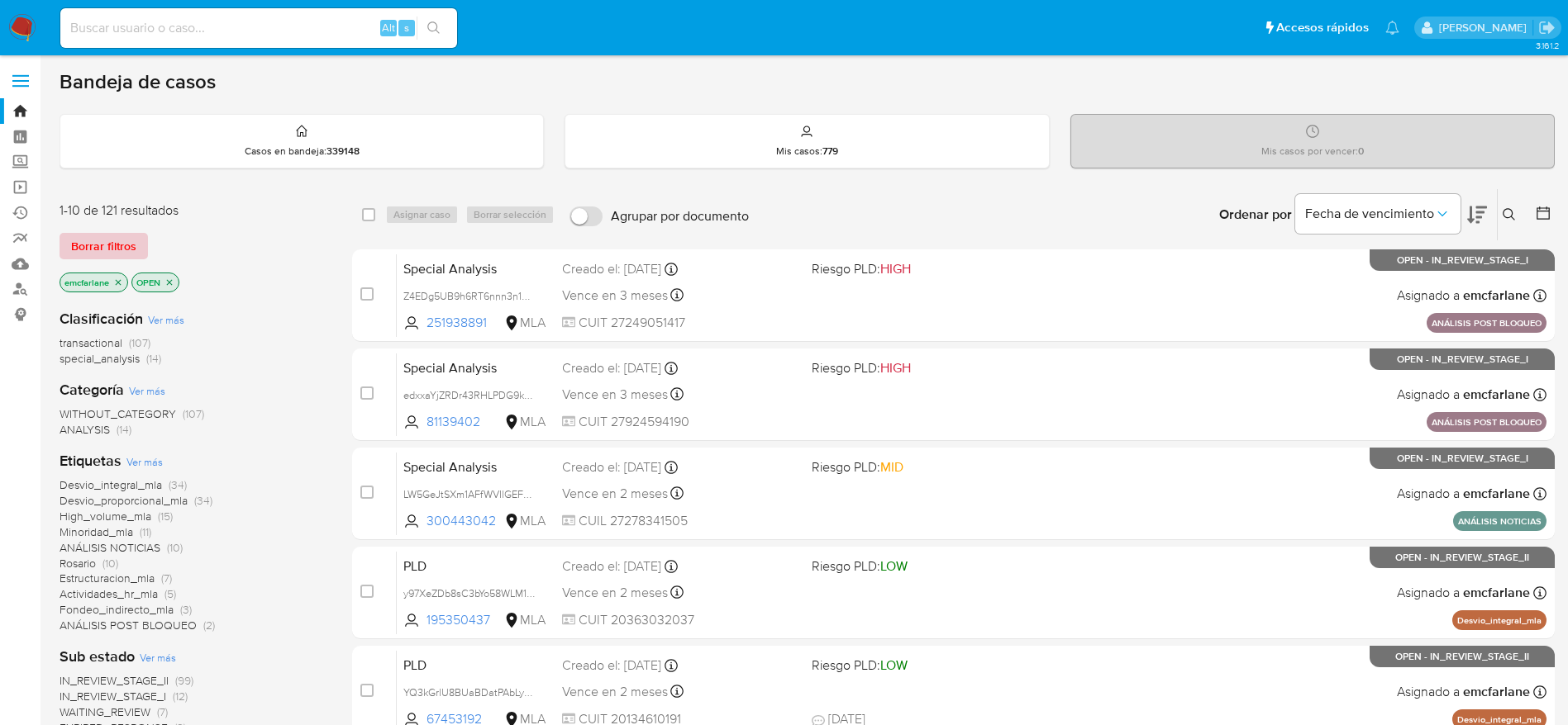
click at [66, 246] on button "Borrar filtros" at bounding box center [103, 246] width 88 height 26
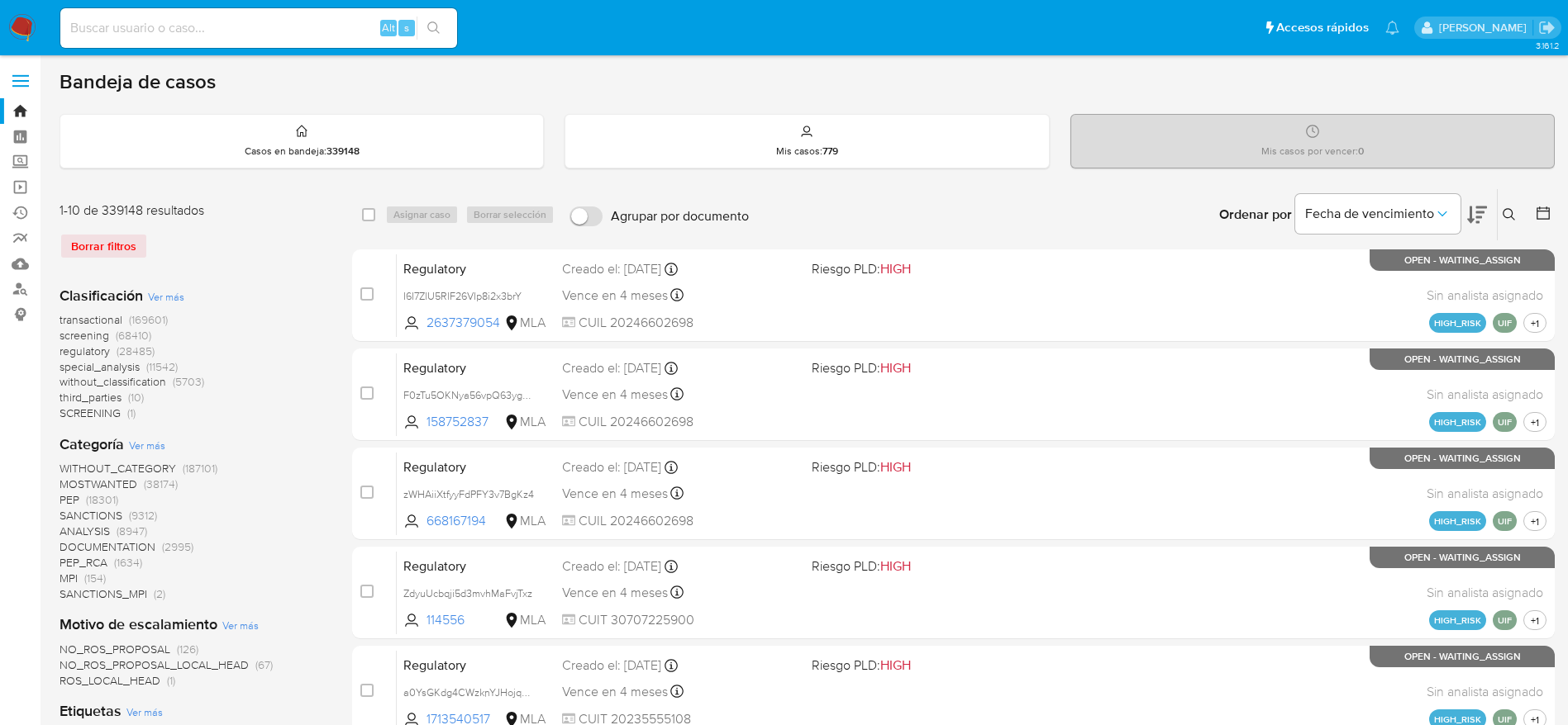
click at [1512, 208] on icon at bounding box center [1510, 215] width 14 height 14
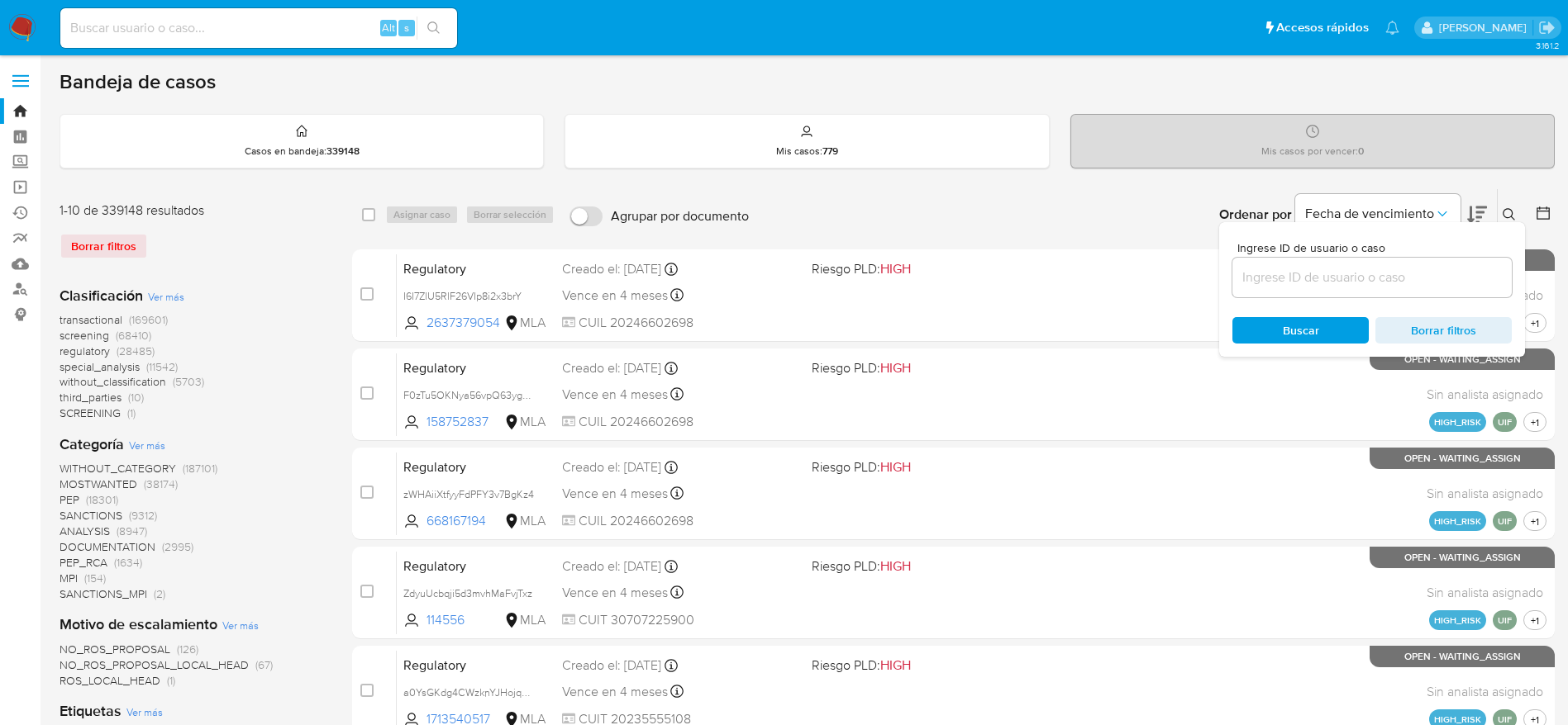
click at [1351, 271] on input at bounding box center [1371, 278] width 279 height 21
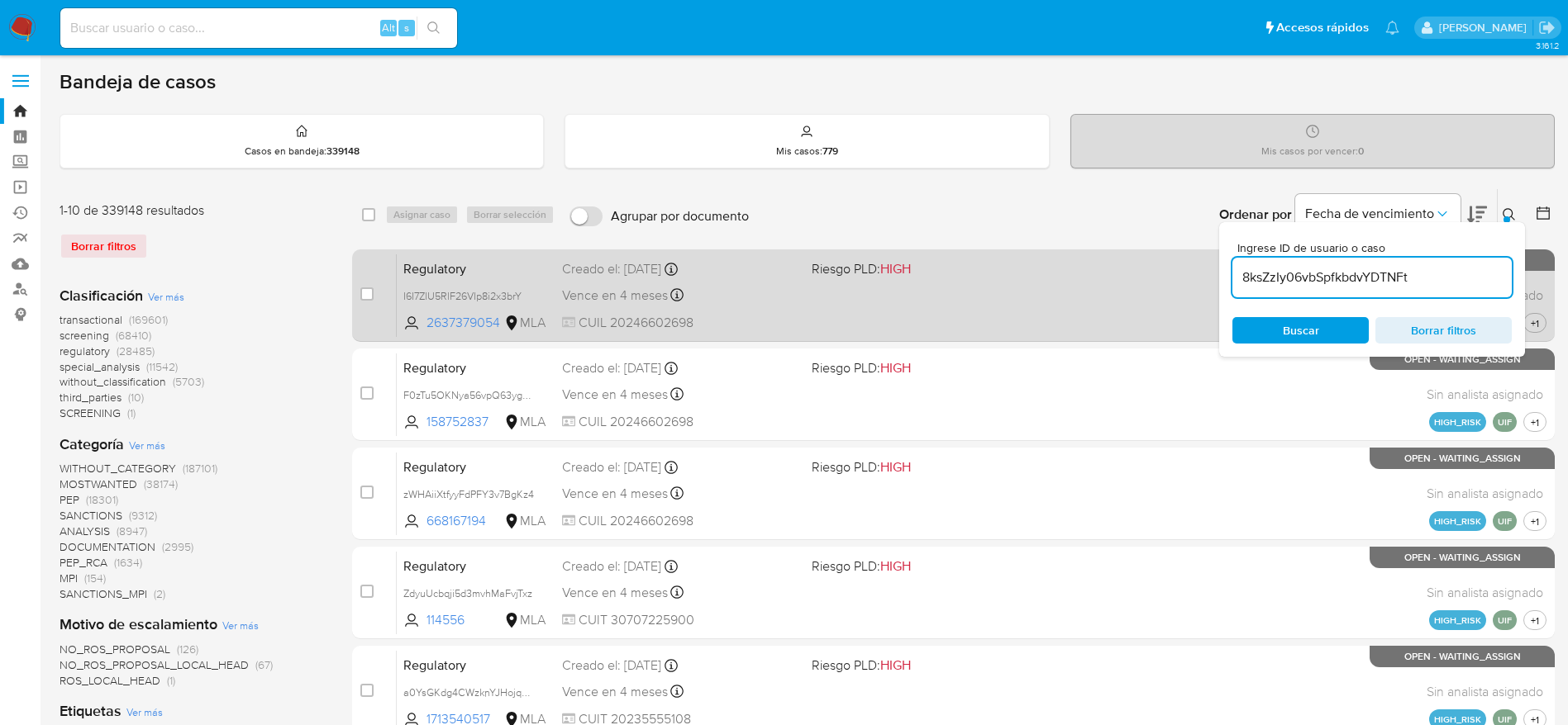
type input "8ksZzIy06vbSpfkbdvYDTNFt"
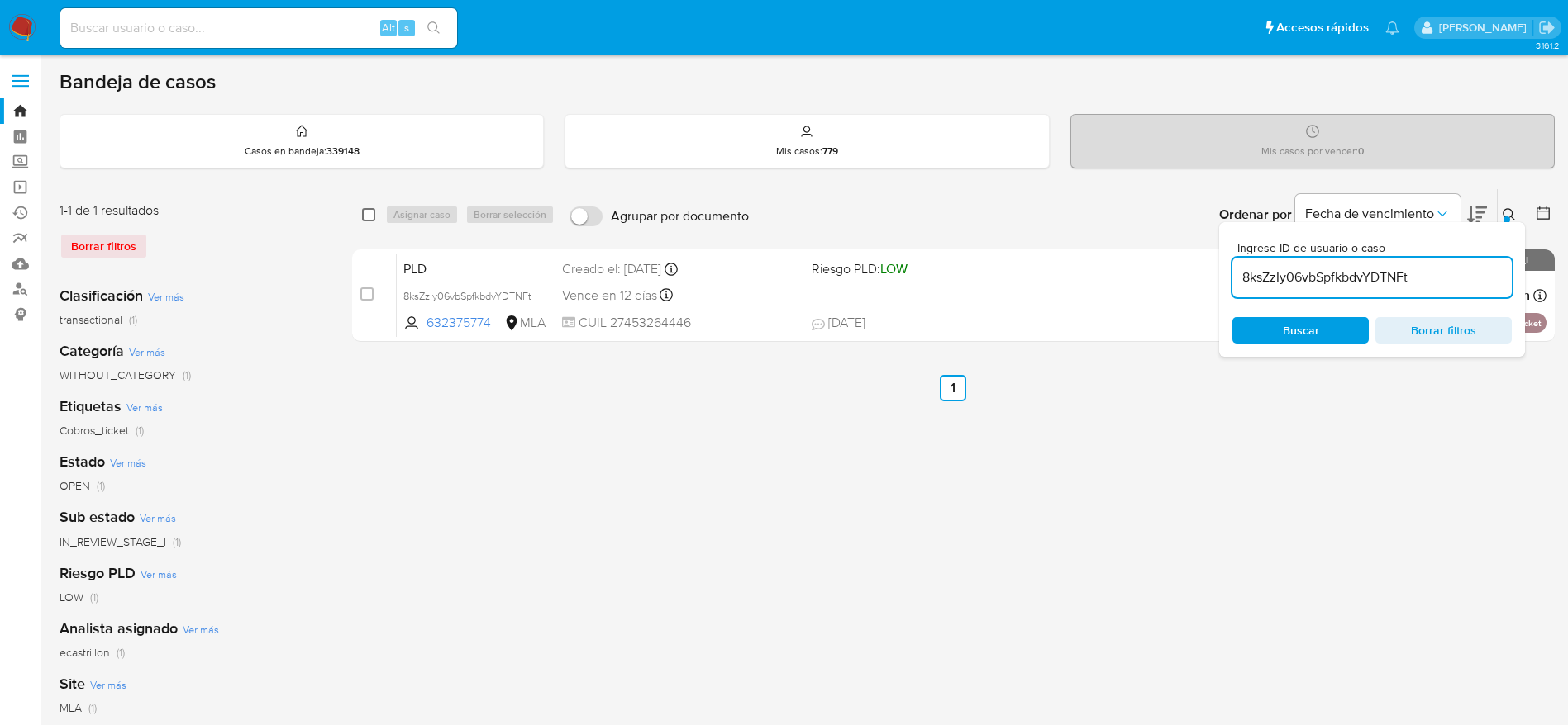
click at [370, 213] on input "checkbox" at bounding box center [369, 215] width 14 height 14
checkbox input "true"
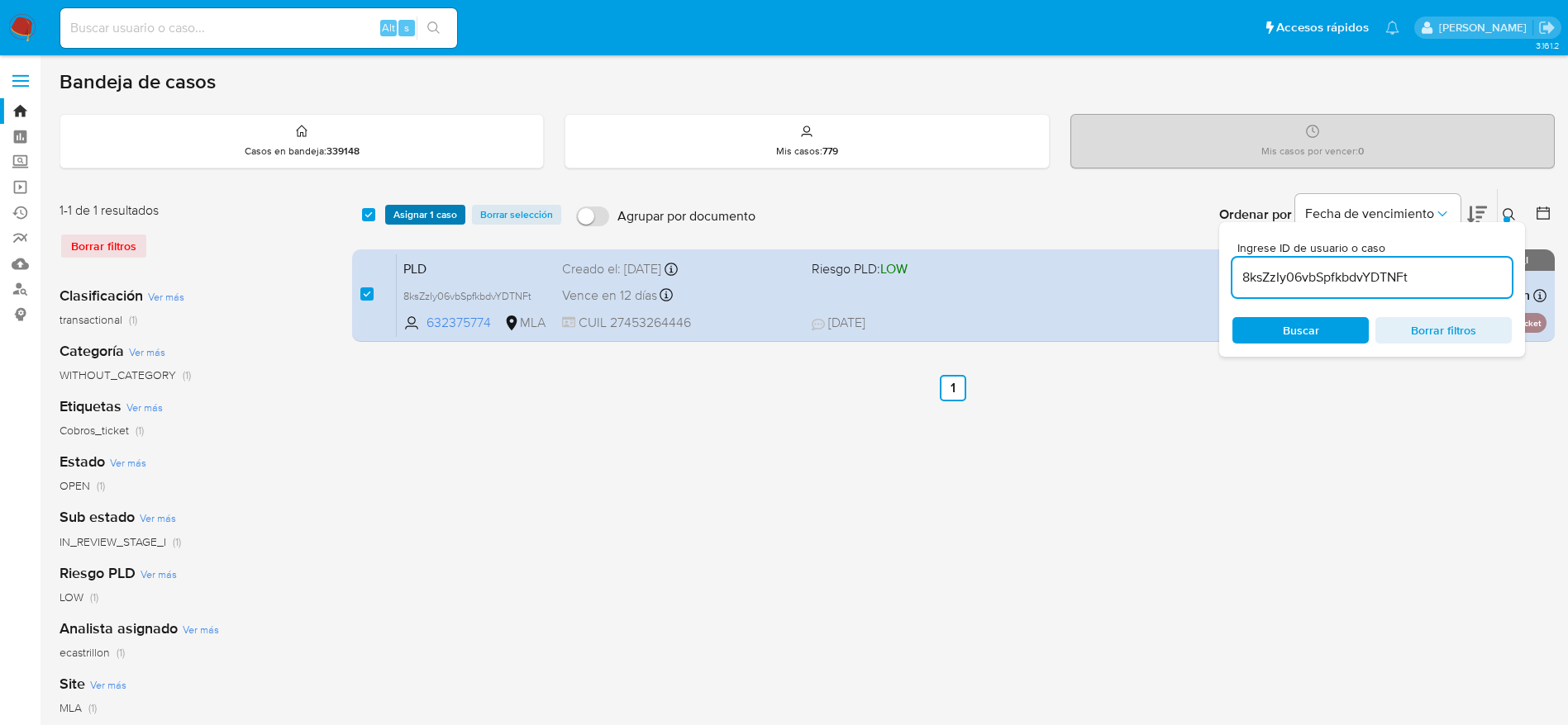
click at [415, 217] on span "Asignar 1 caso" at bounding box center [425, 214] width 64 height 16
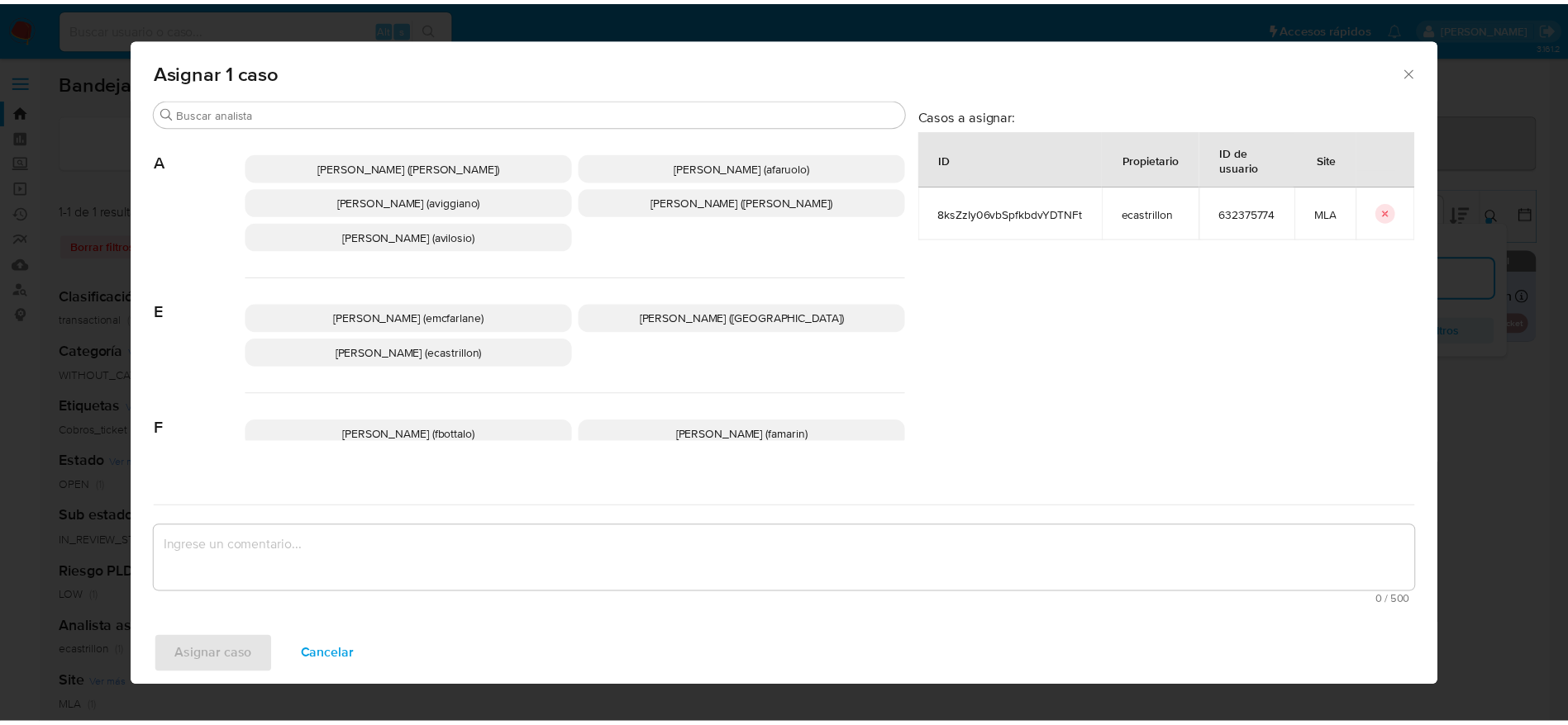
scroll to position [124, 0]
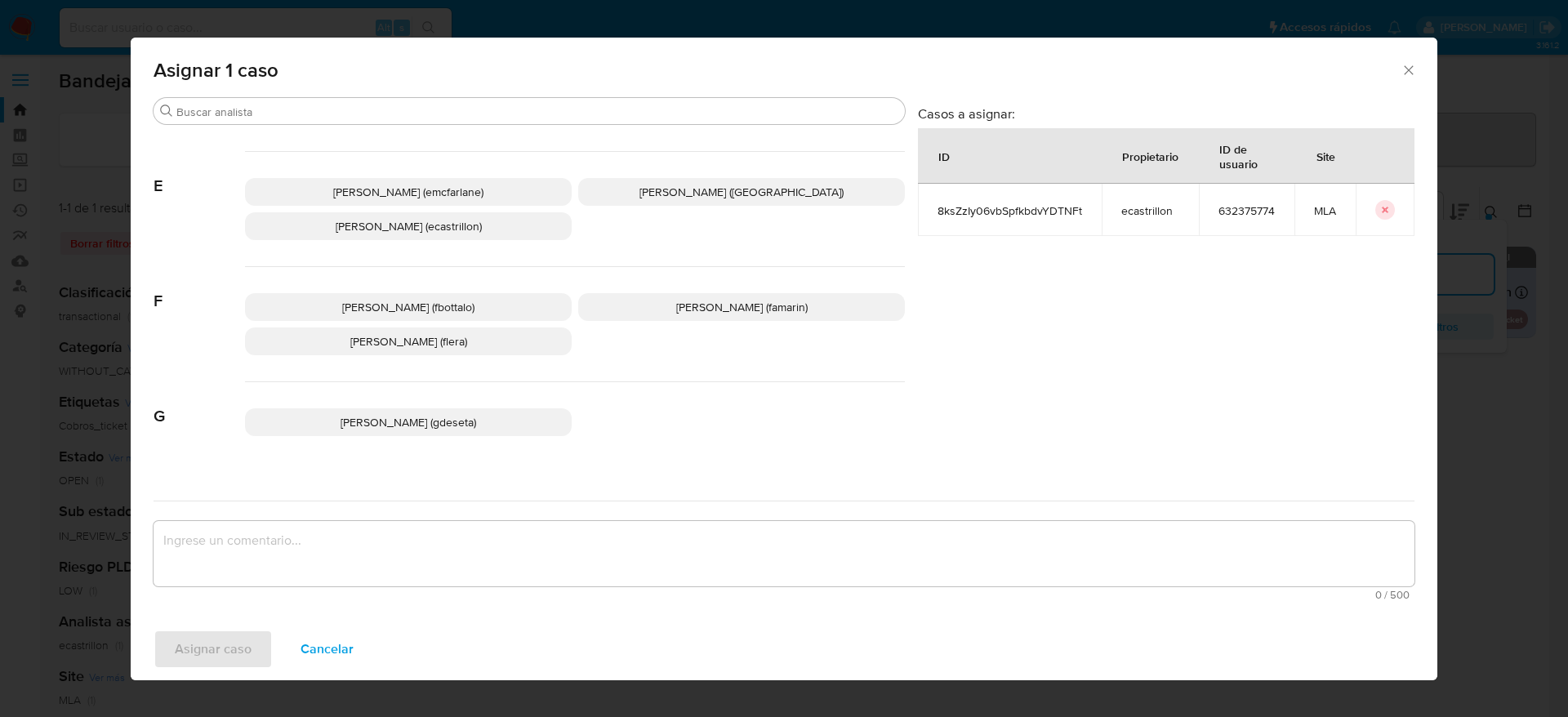
click at [430, 189] on span "Elaine Mc Farlane (emcfarlane)" at bounding box center [408, 191] width 150 height 16
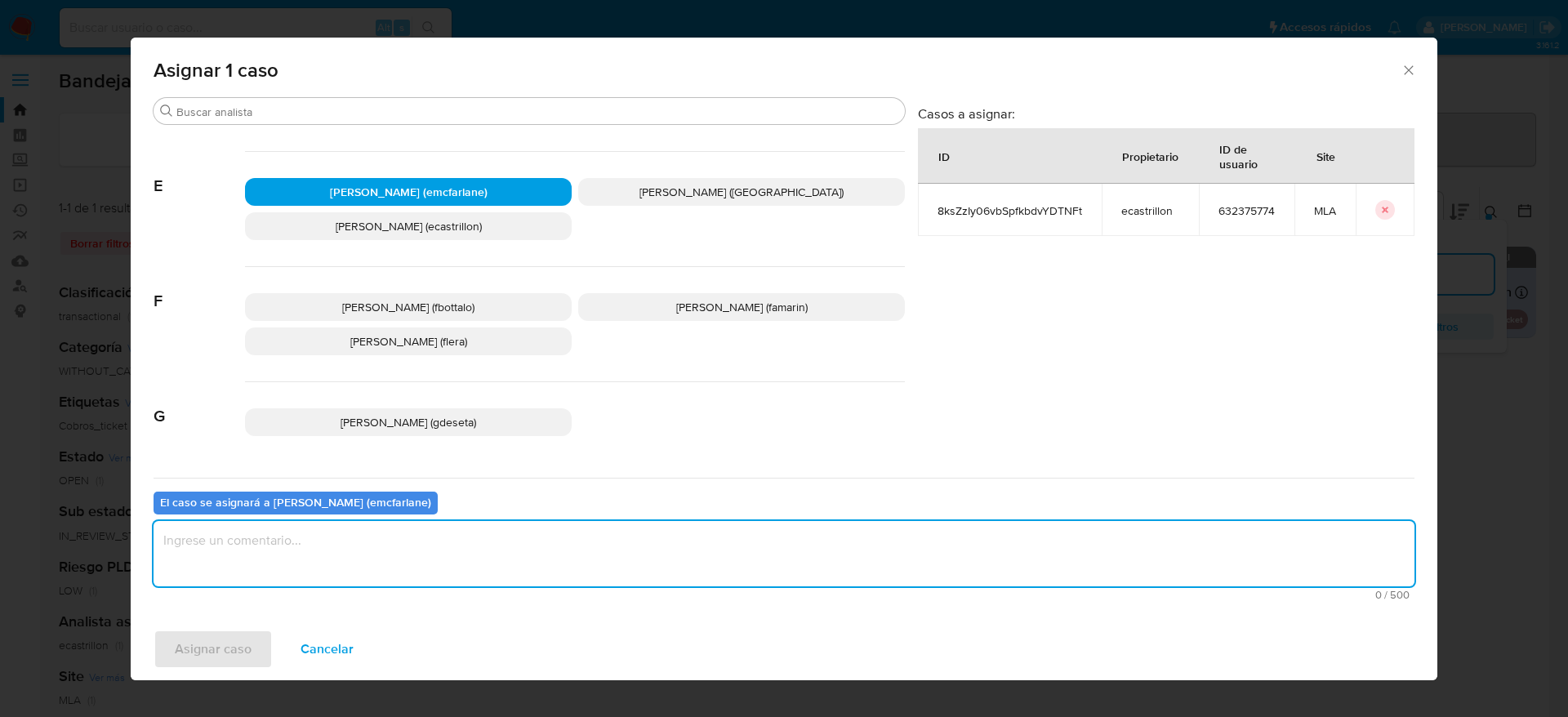
click at [362, 564] on textarea "assign-modal" at bounding box center [784, 553] width 1261 height 65
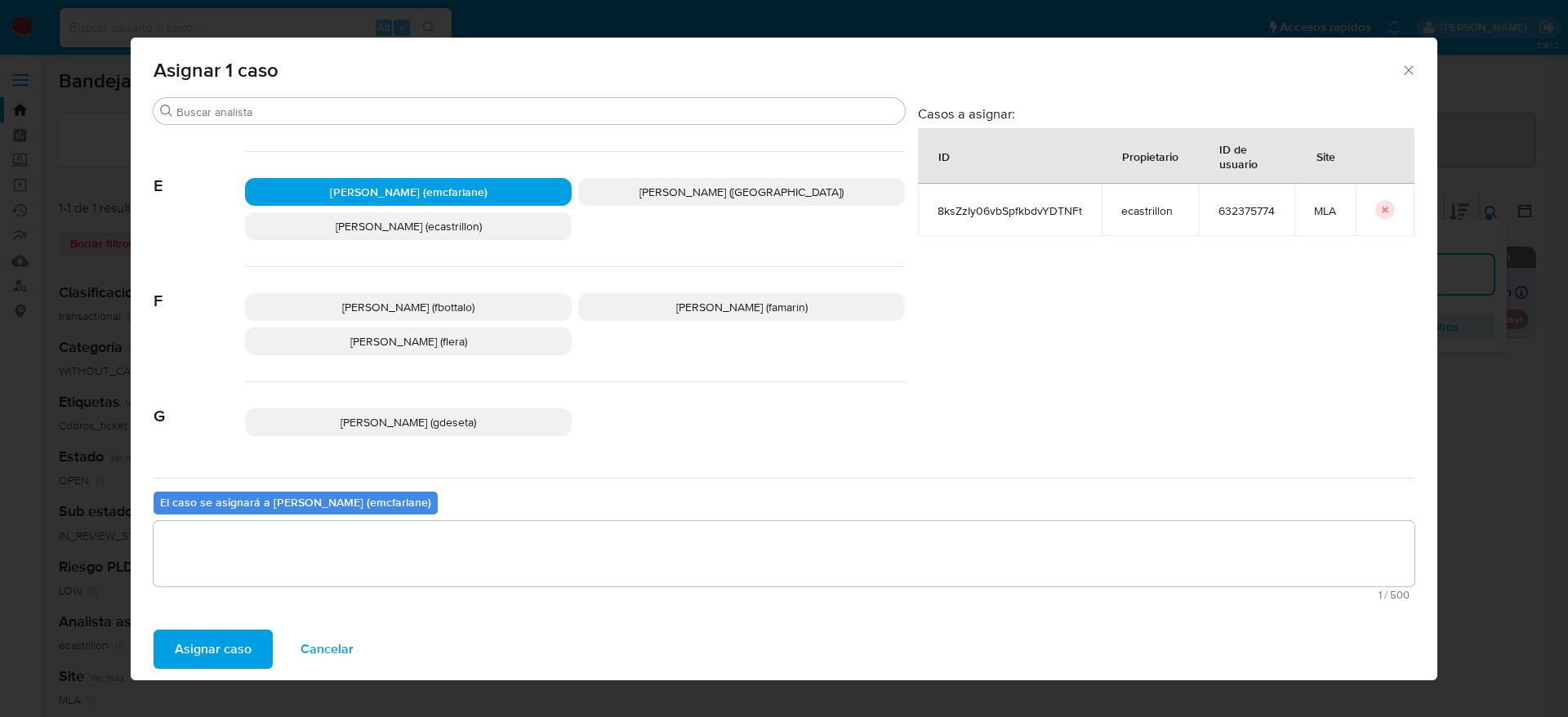
click at [234, 635] on span "Asignar caso" at bounding box center [213, 650] width 77 height 36
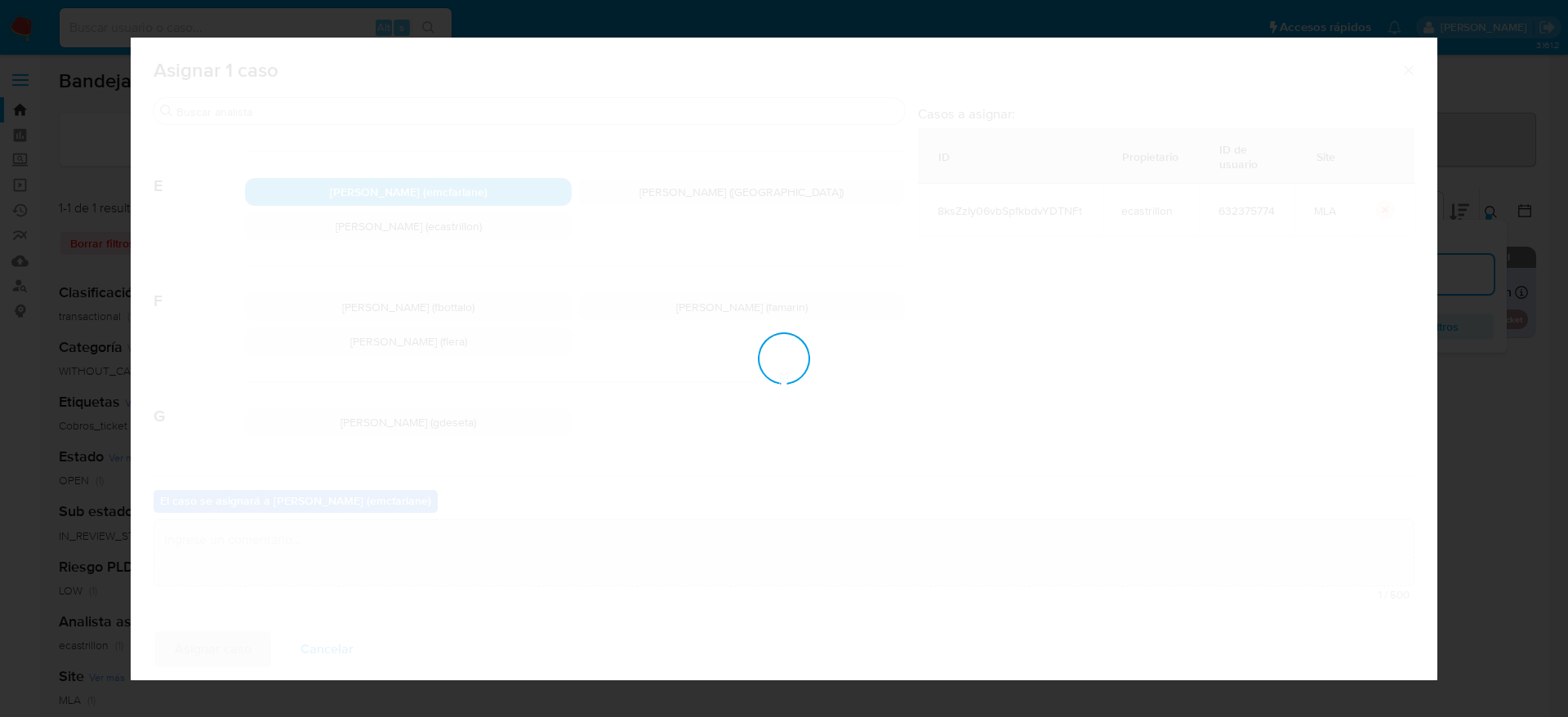
checkbox input "false"
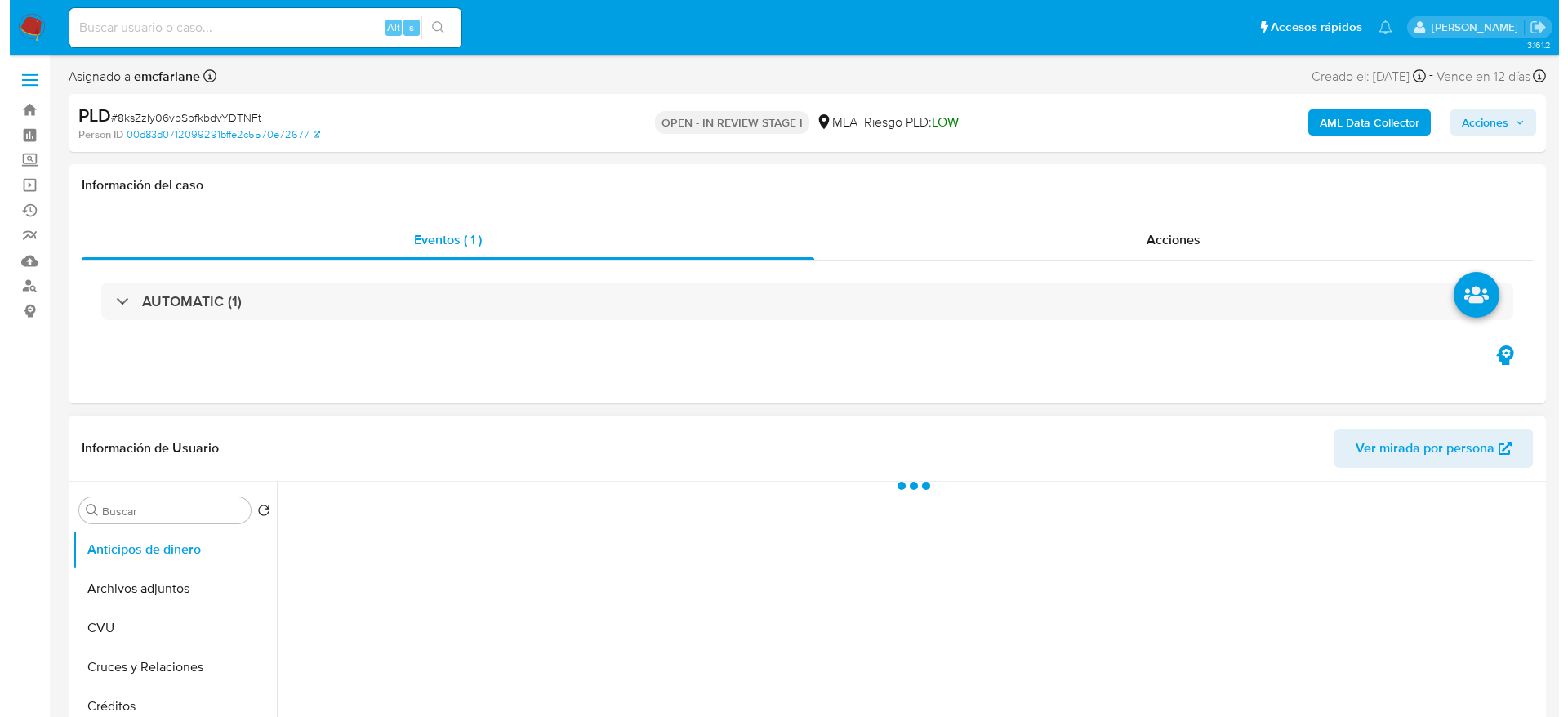
scroll to position [123, 0]
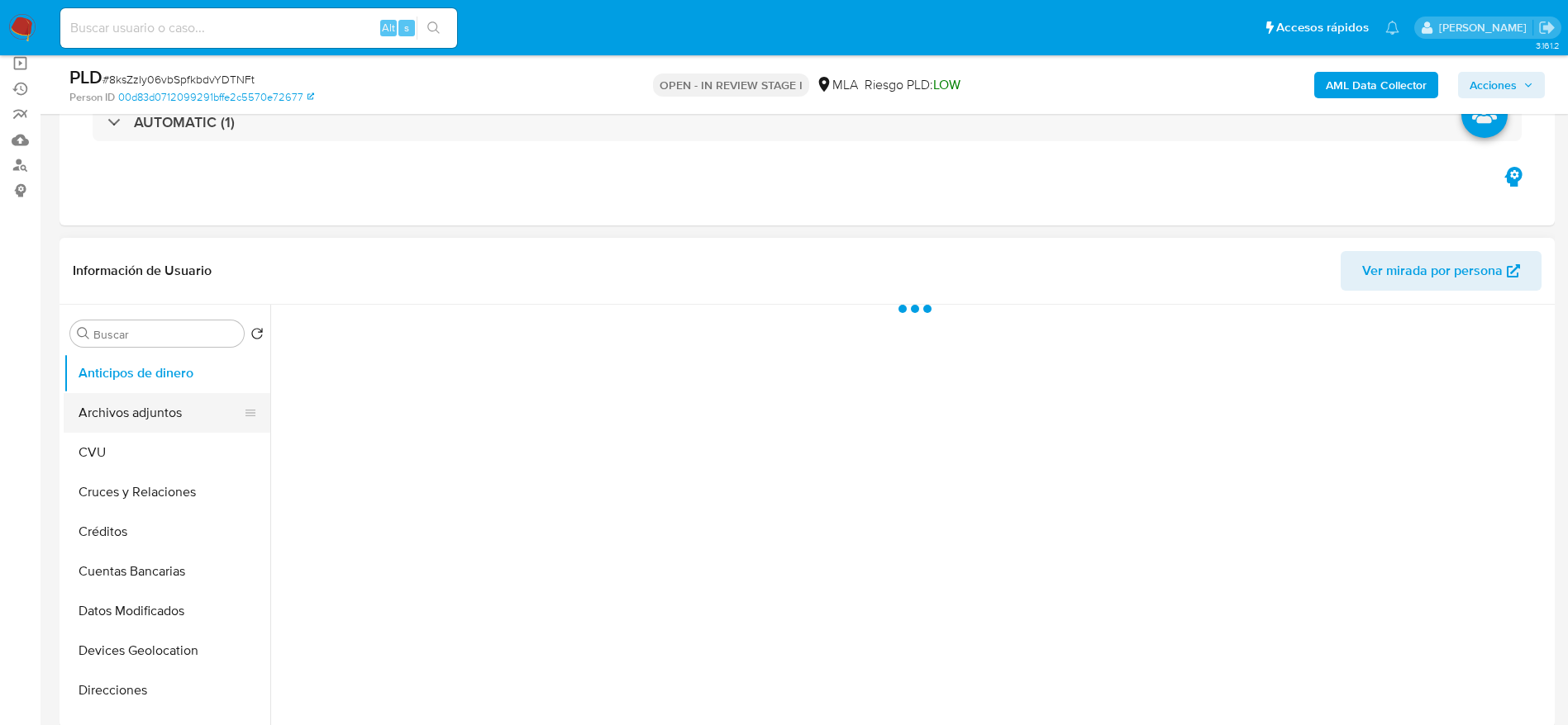
click at [193, 404] on button "Archivos adjuntos" at bounding box center [161, 412] width 194 height 40
select select "10"
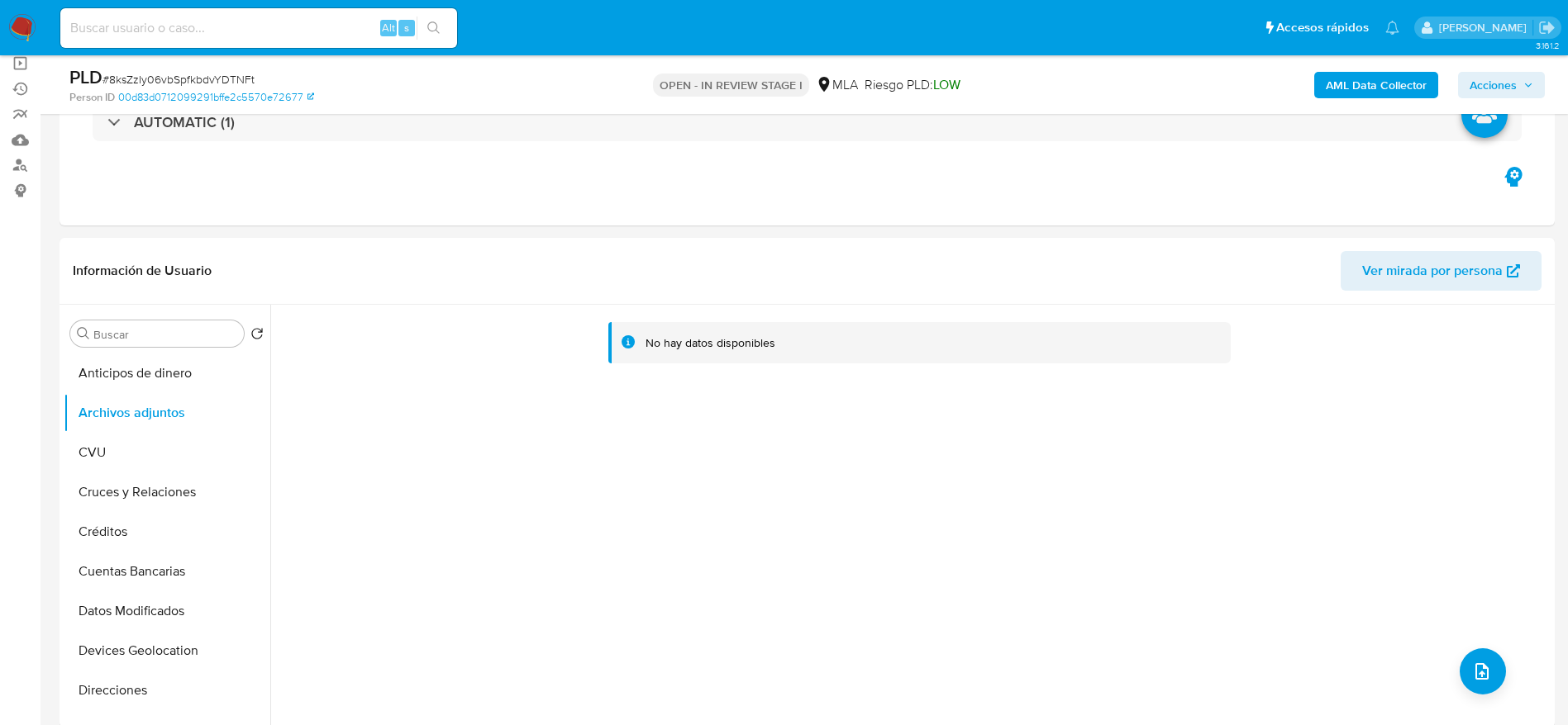
click at [1362, 89] on b "AML Data Collector" at bounding box center [1376, 84] width 101 height 26
click at [124, 454] on button "CVU" at bounding box center [161, 452] width 194 height 40
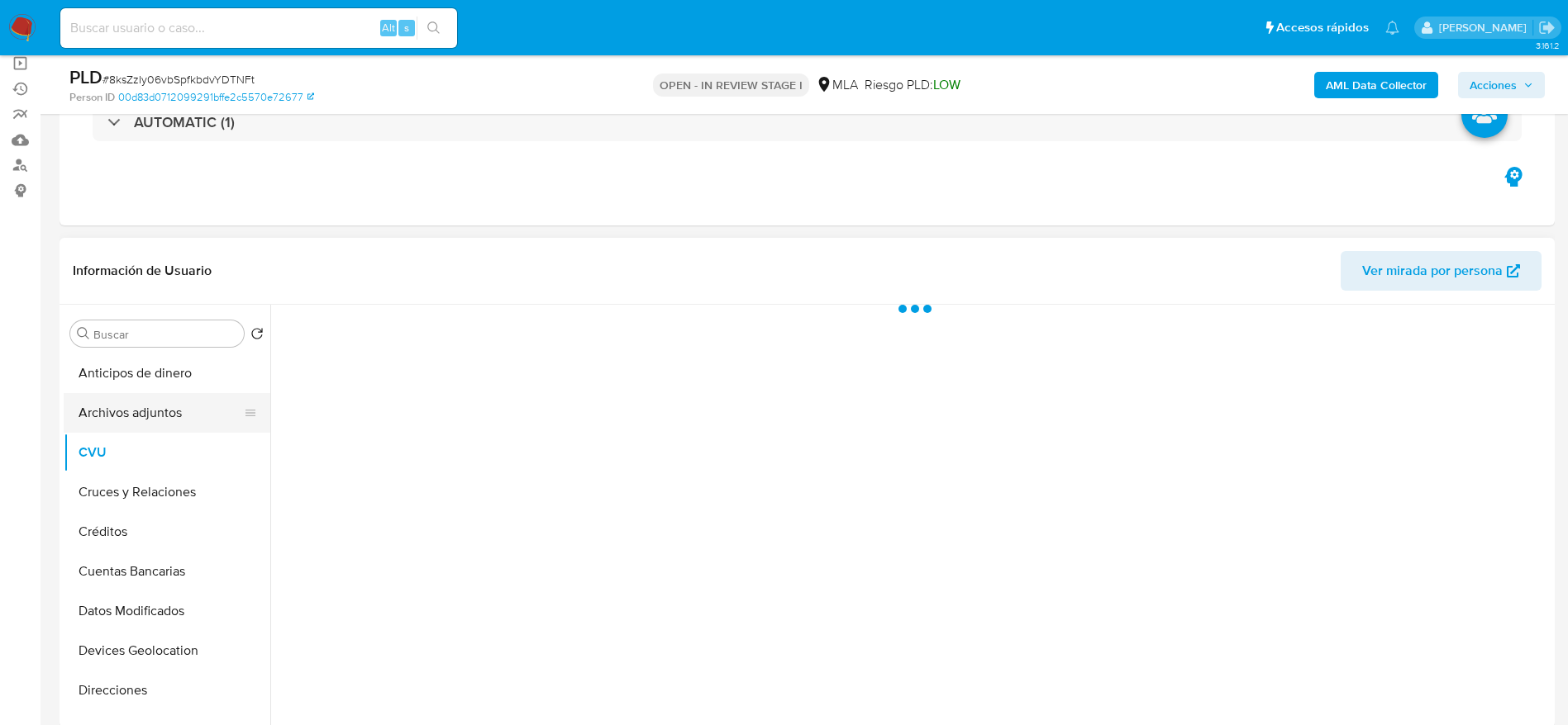
click at [136, 401] on button "Archivos adjuntos" at bounding box center [161, 412] width 194 height 40
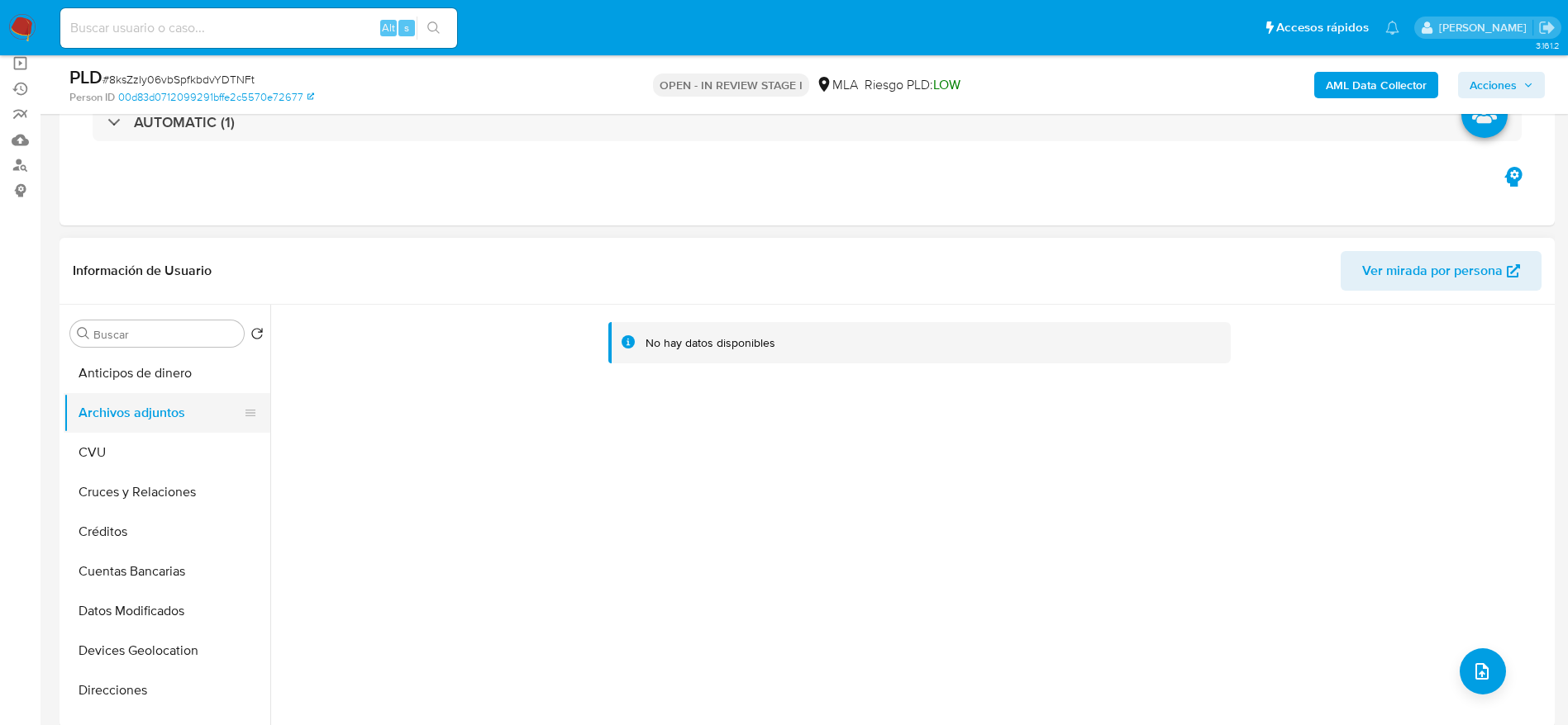
drag, startPoint x: 105, startPoint y: 423, endPoint x: 109, endPoint y: 431, distance: 8.9
click at [105, 423] on button "Archivos adjuntos" at bounding box center [161, 412] width 194 height 40
click at [116, 453] on button "CVU" at bounding box center [161, 452] width 194 height 40
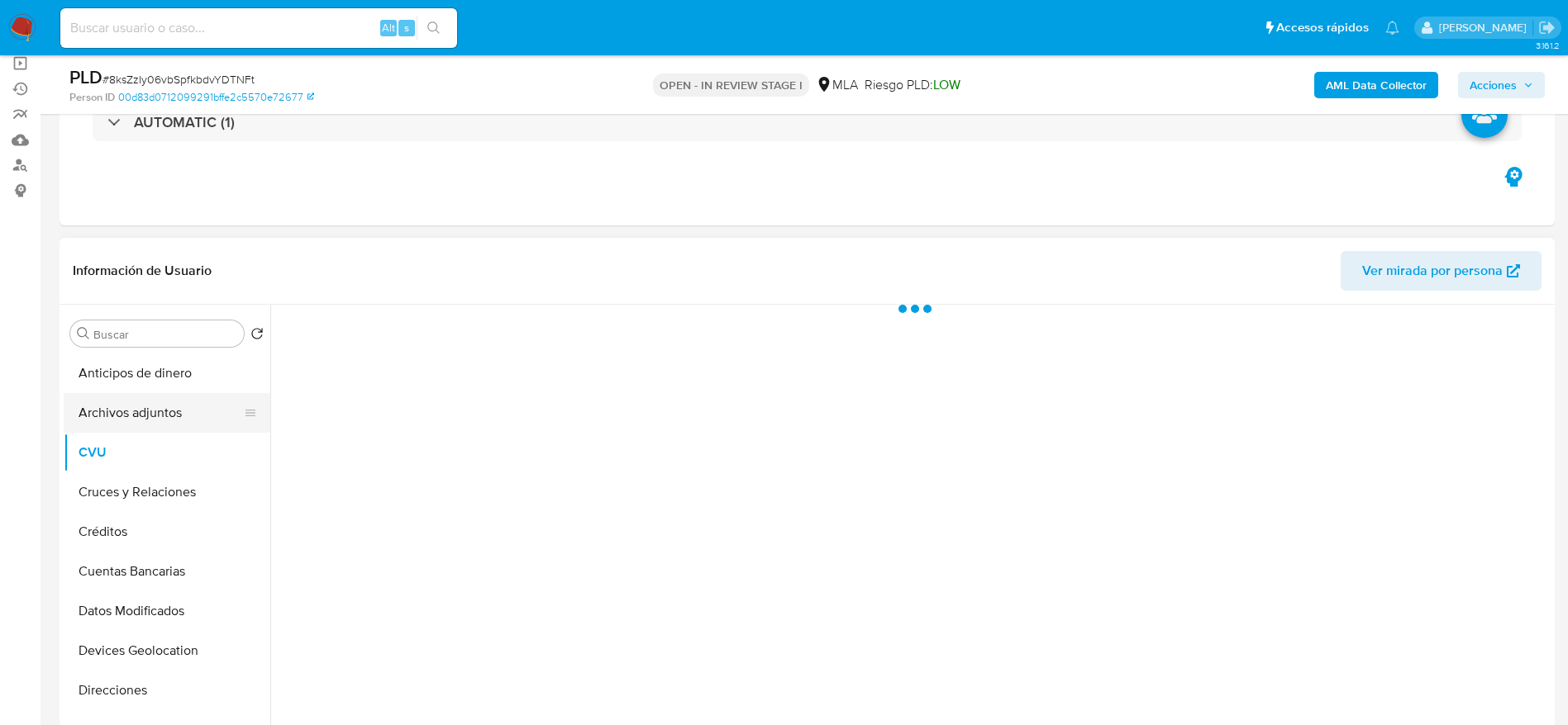
click at [124, 417] on button "Archivos adjuntos" at bounding box center [161, 412] width 194 height 40
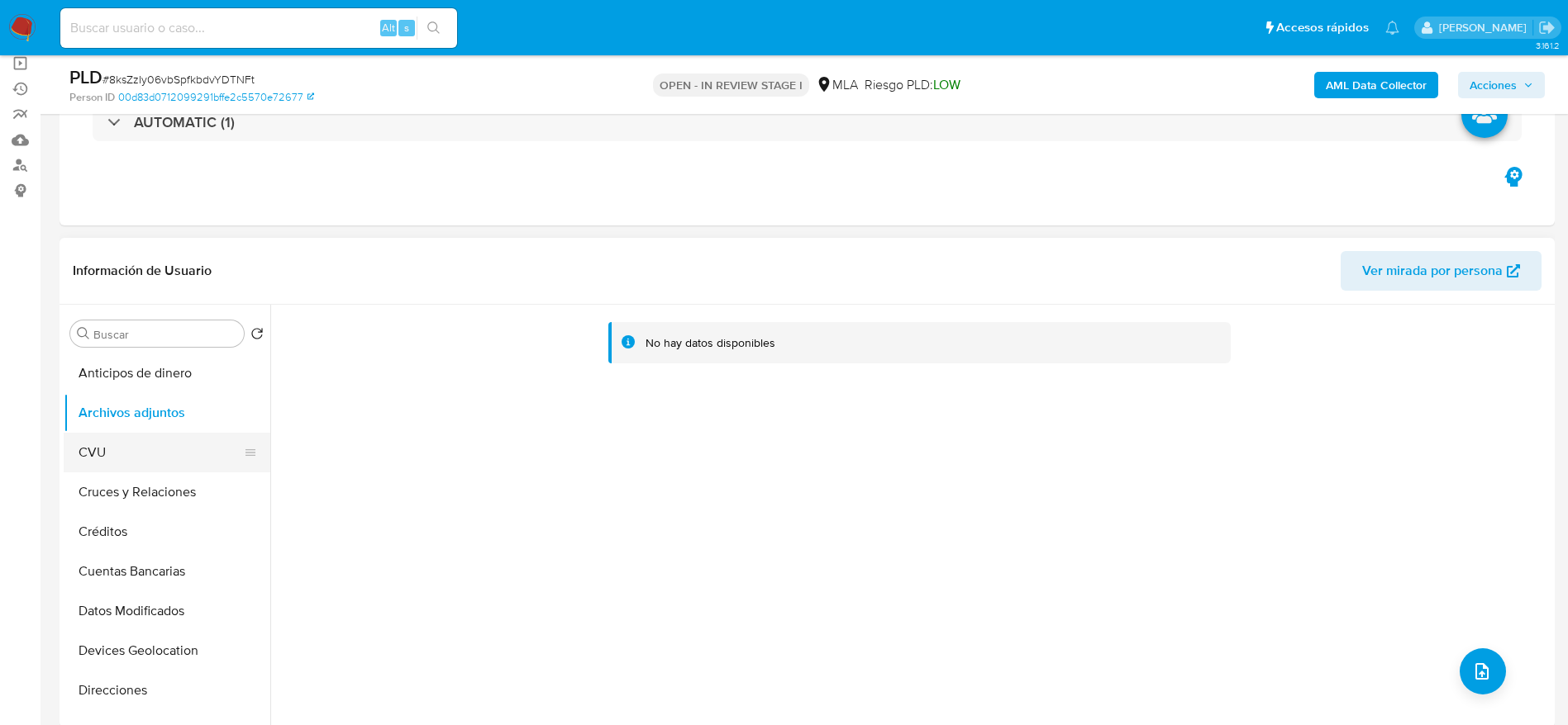
drag, startPoint x: 99, startPoint y: 448, endPoint x: 108, endPoint y: 432, distance: 18.4
click at [100, 449] on button "CVU" at bounding box center [161, 452] width 194 height 40
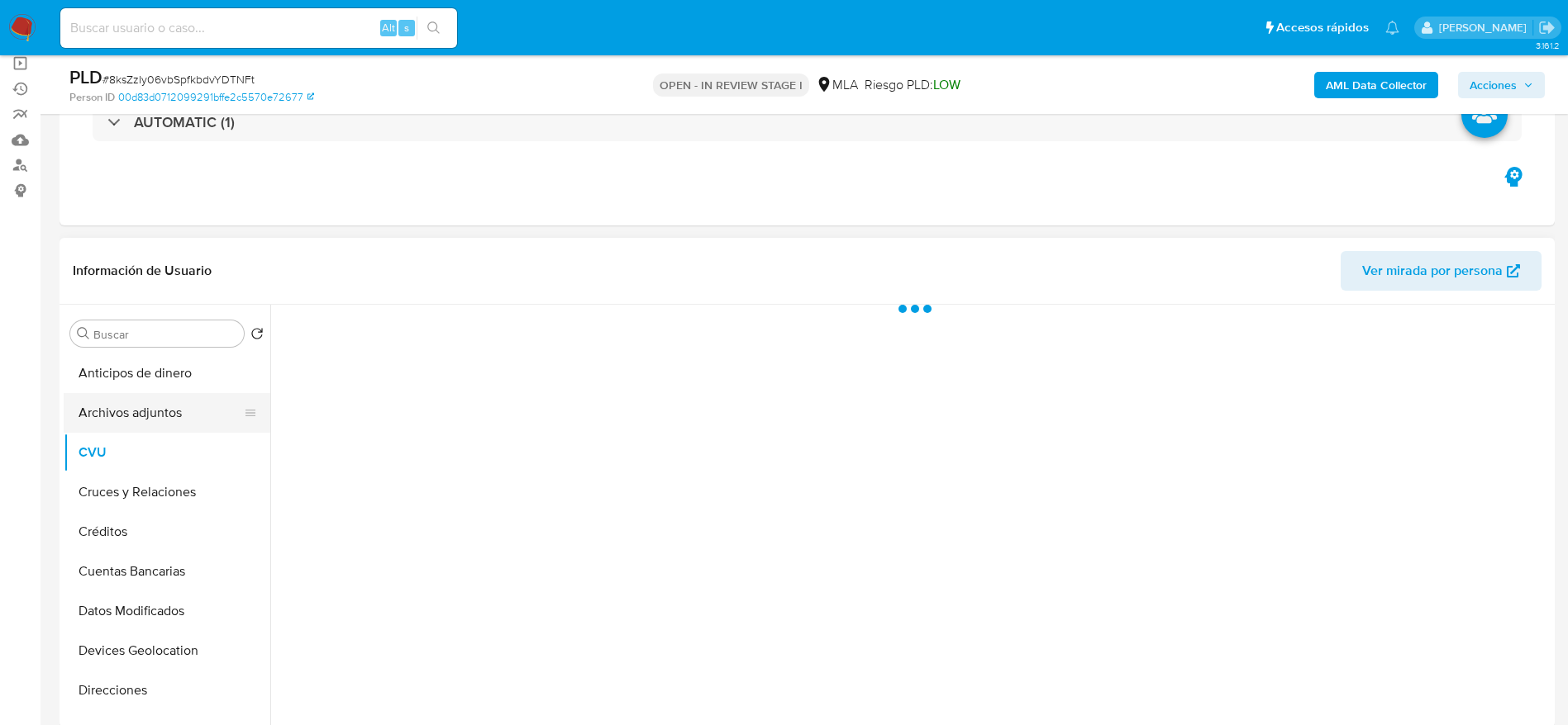
click at [120, 407] on button "Archivos adjuntos" at bounding box center [161, 412] width 194 height 40
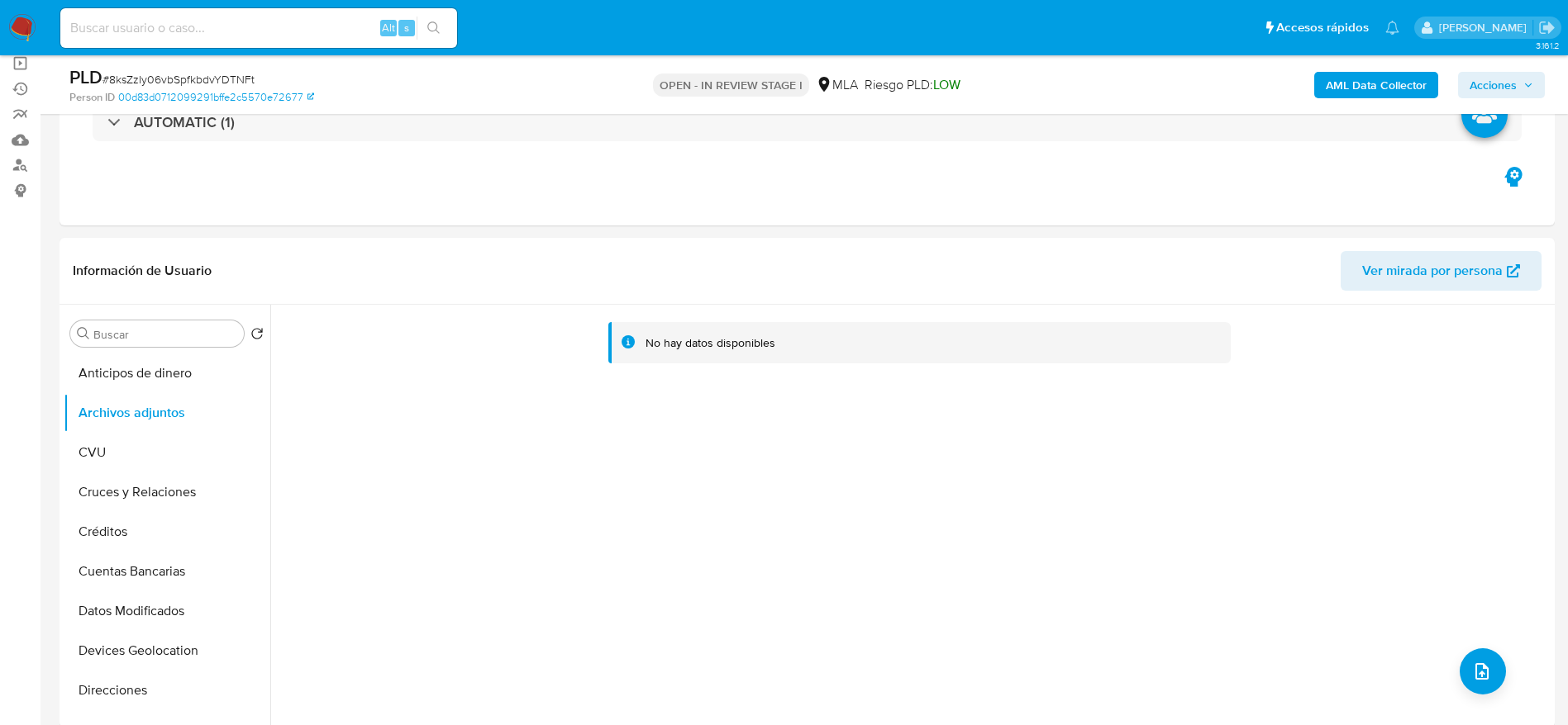
click at [1334, 83] on b "AML Data Collector" at bounding box center [1376, 84] width 101 height 26
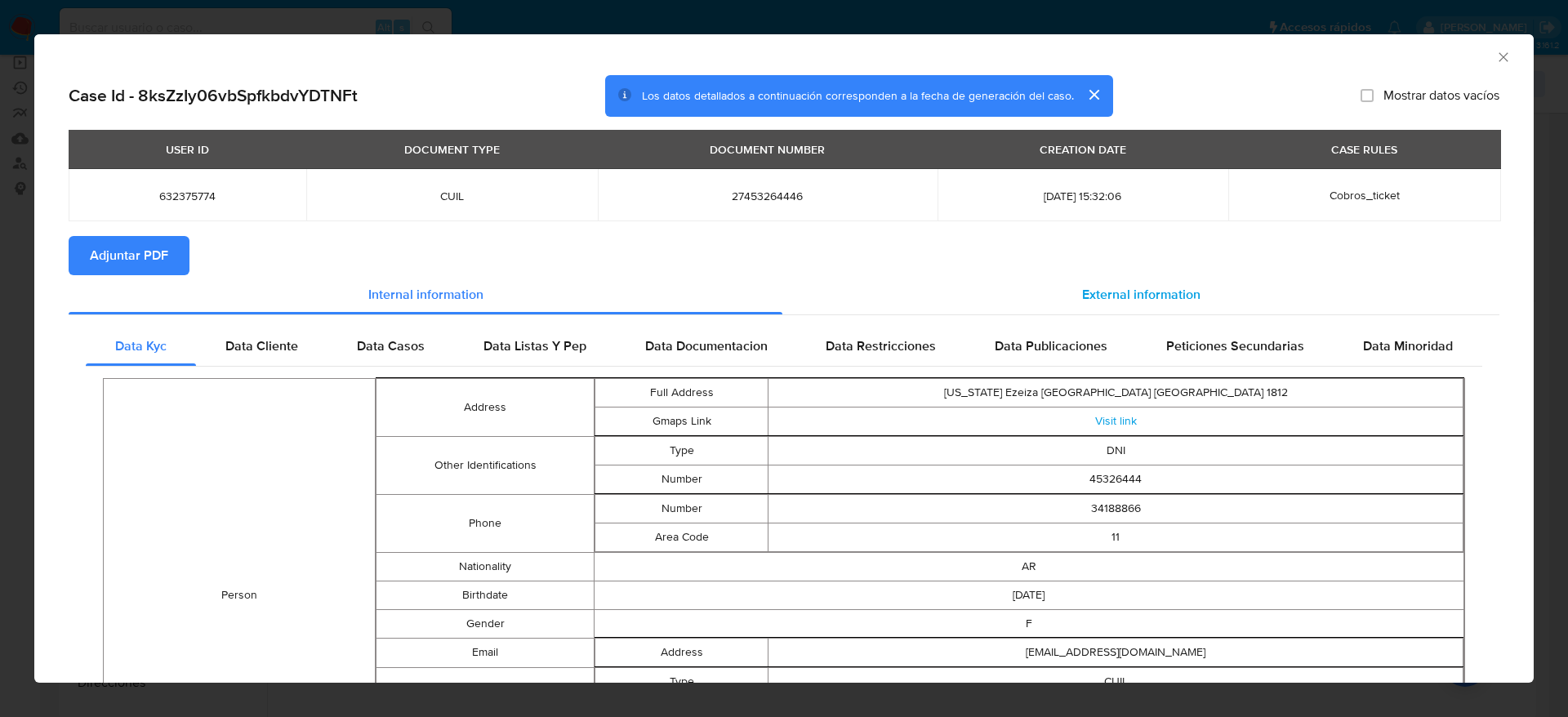
click at [1127, 278] on div "External information" at bounding box center [1140, 295] width 717 height 39
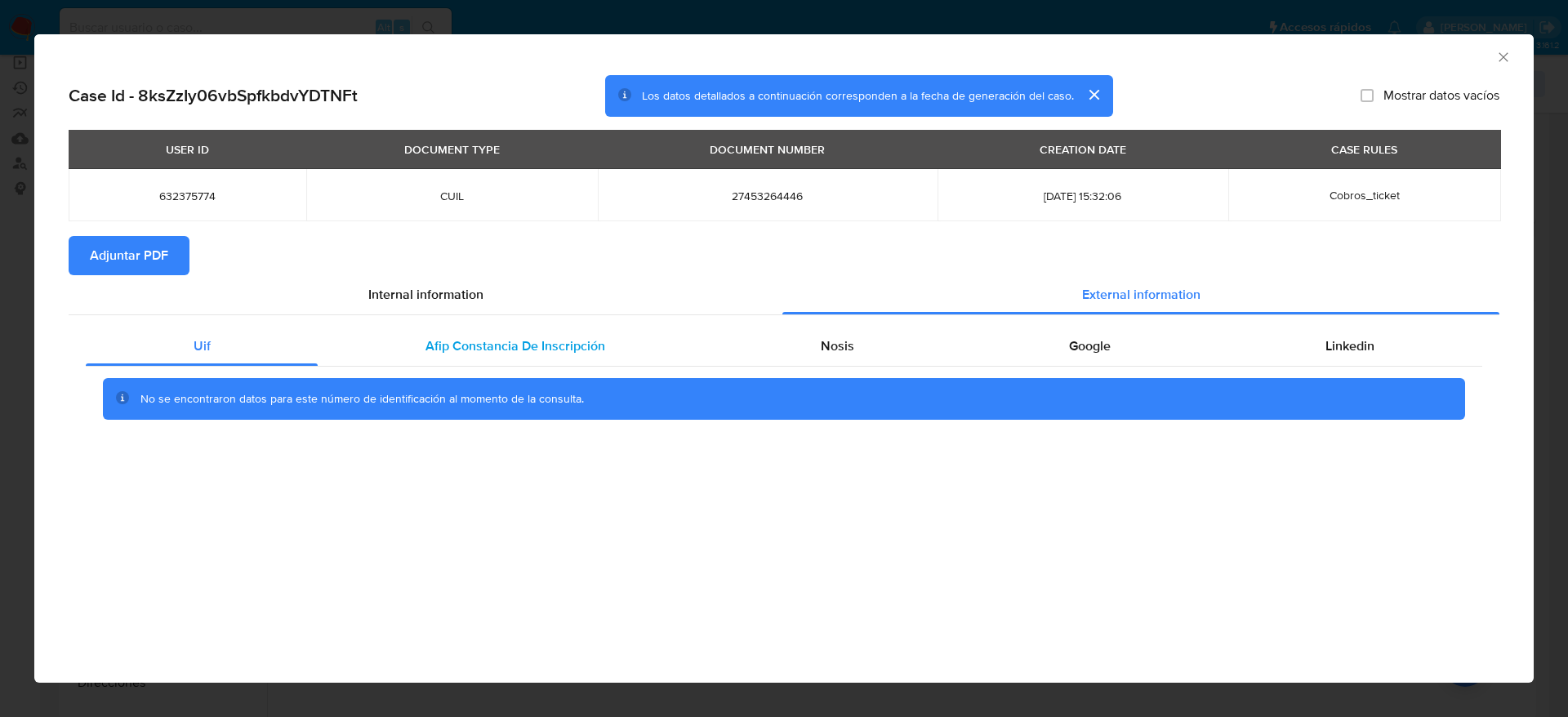
drag, startPoint x: 548, startPoint y: 336, endPoint x: 832, endPoint y: 336, distance: 284.0
click at [548, 337] on span "Afip Constancia De Inscripción" at bounding box center [516, 347] width 180 height 19
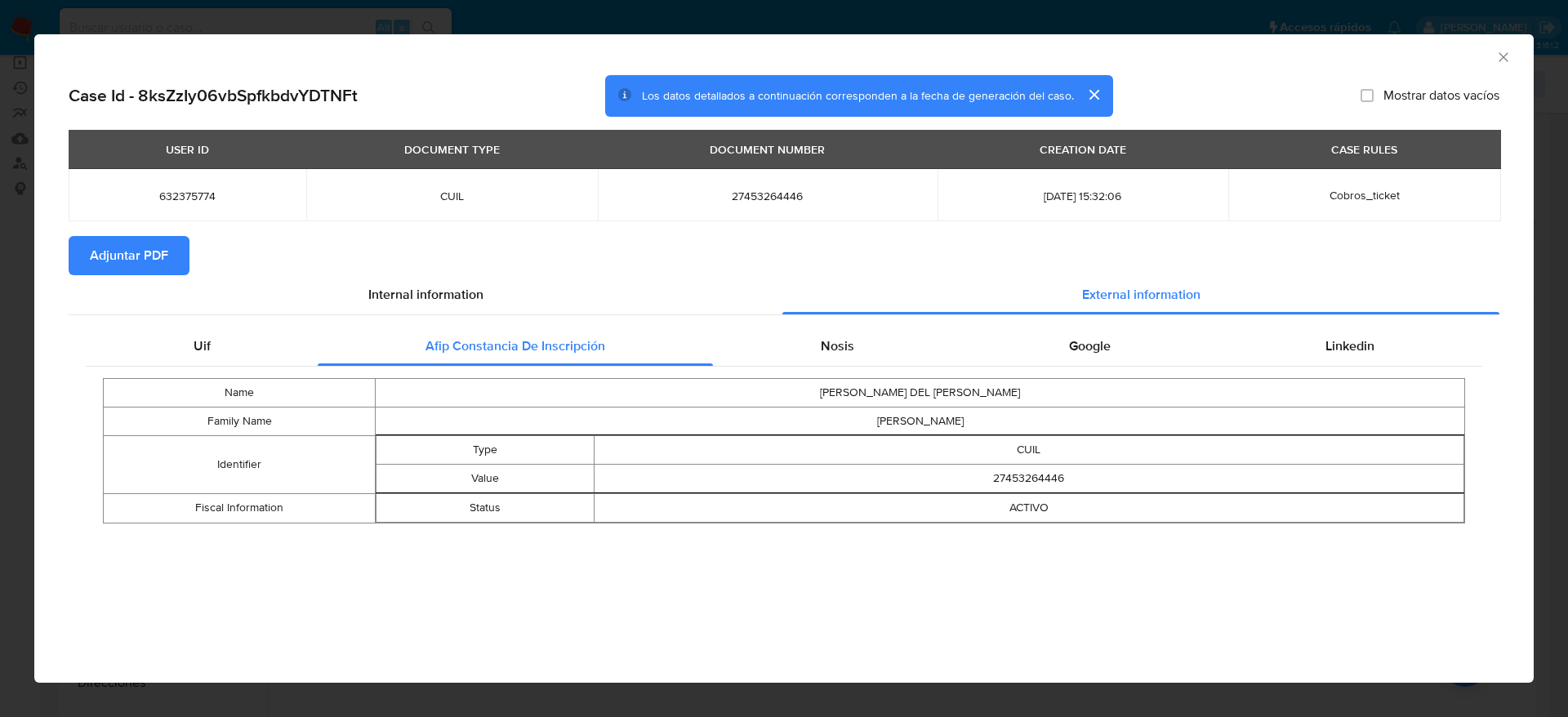
click at [156, 267] on span "Adjuntar PDF" at bounding box center [129, 256] width 78 height 36
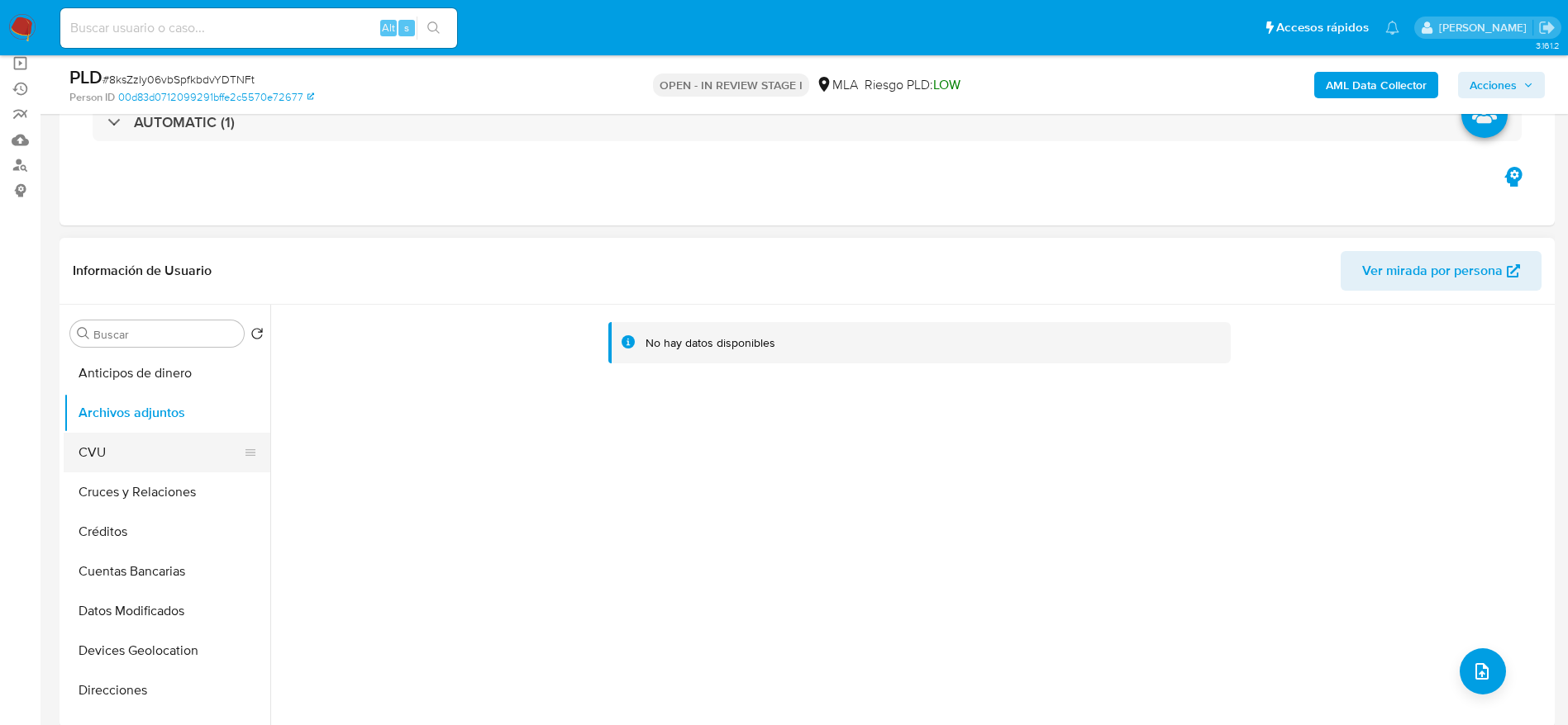
click at [118, 444] on button "CVU" at bounding box center [161, 452] width 194 height 40
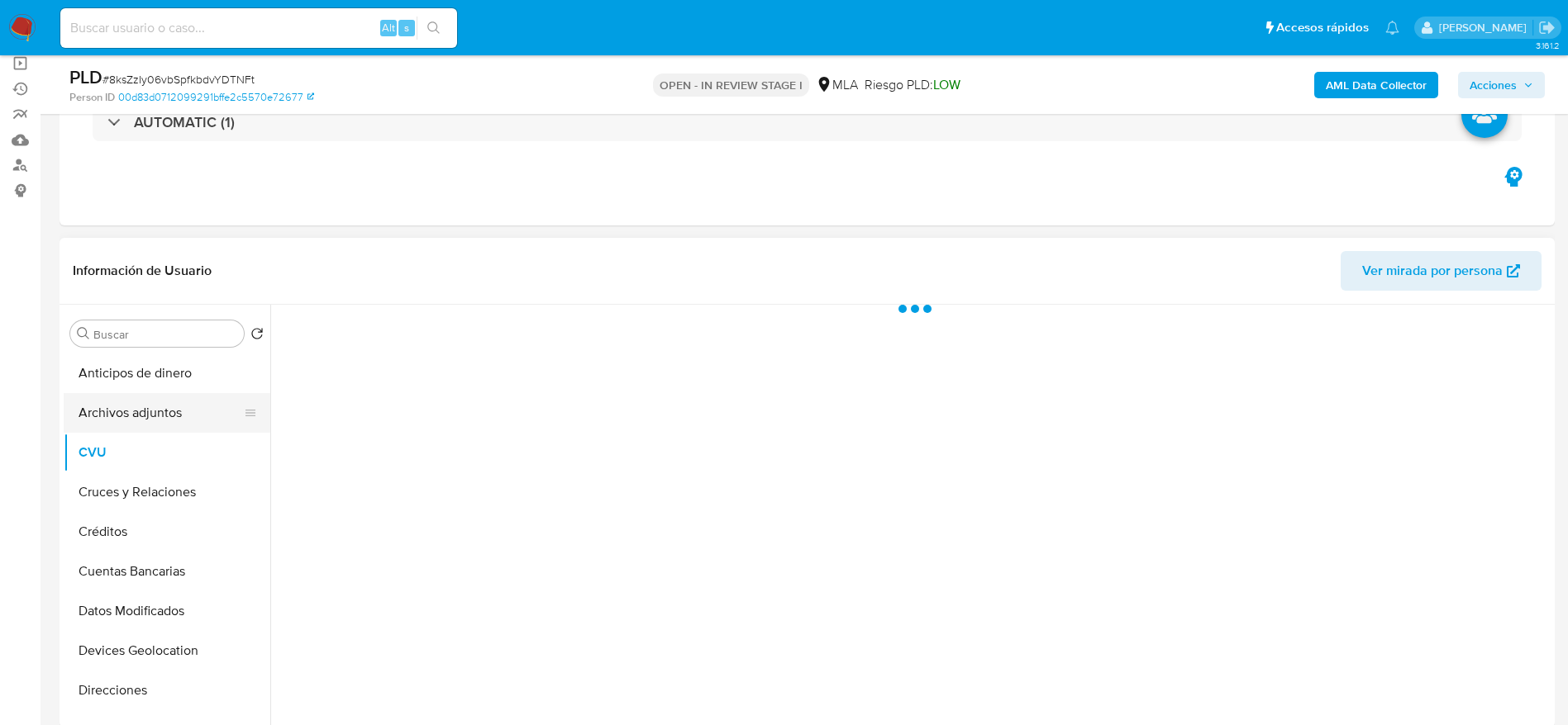
click at [126, 409] on button "Archivos adjuntos" at bounding box center [161, 412] width 194 height 40
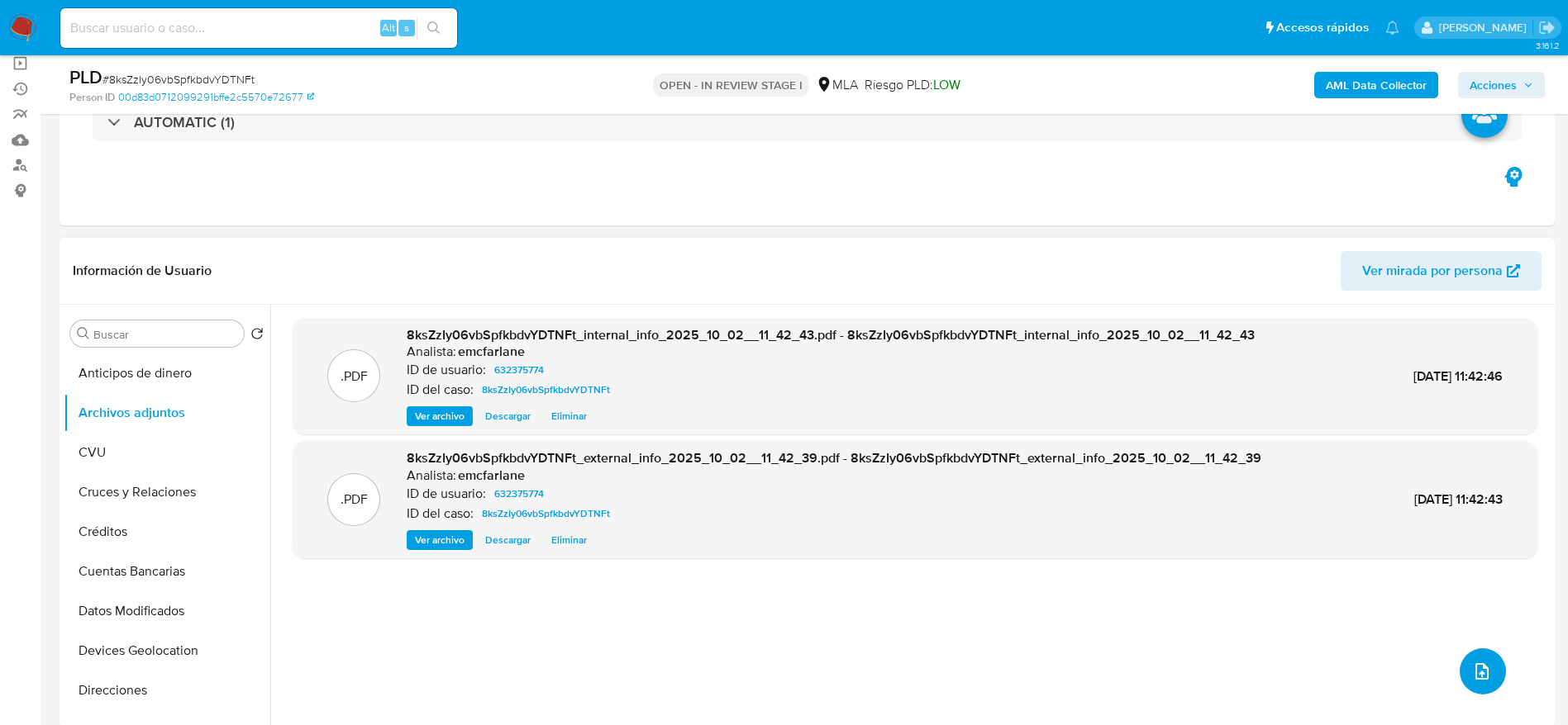
click at [1491, 674] on button "upload-file" at bounding box center [1483, 672] width 46 height 46
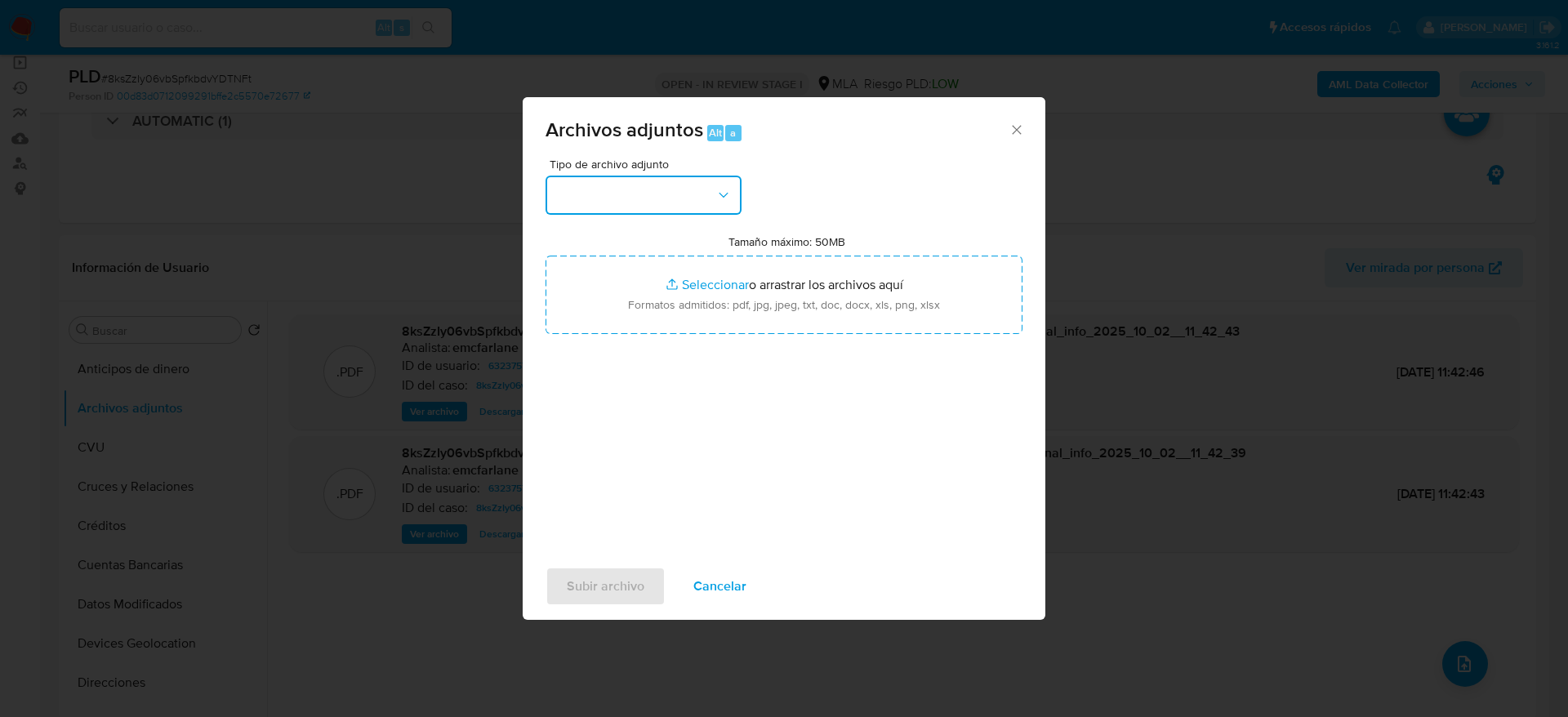
click at [644, 175] on button "button" at bounding box center [643, 194] width 196 height 39
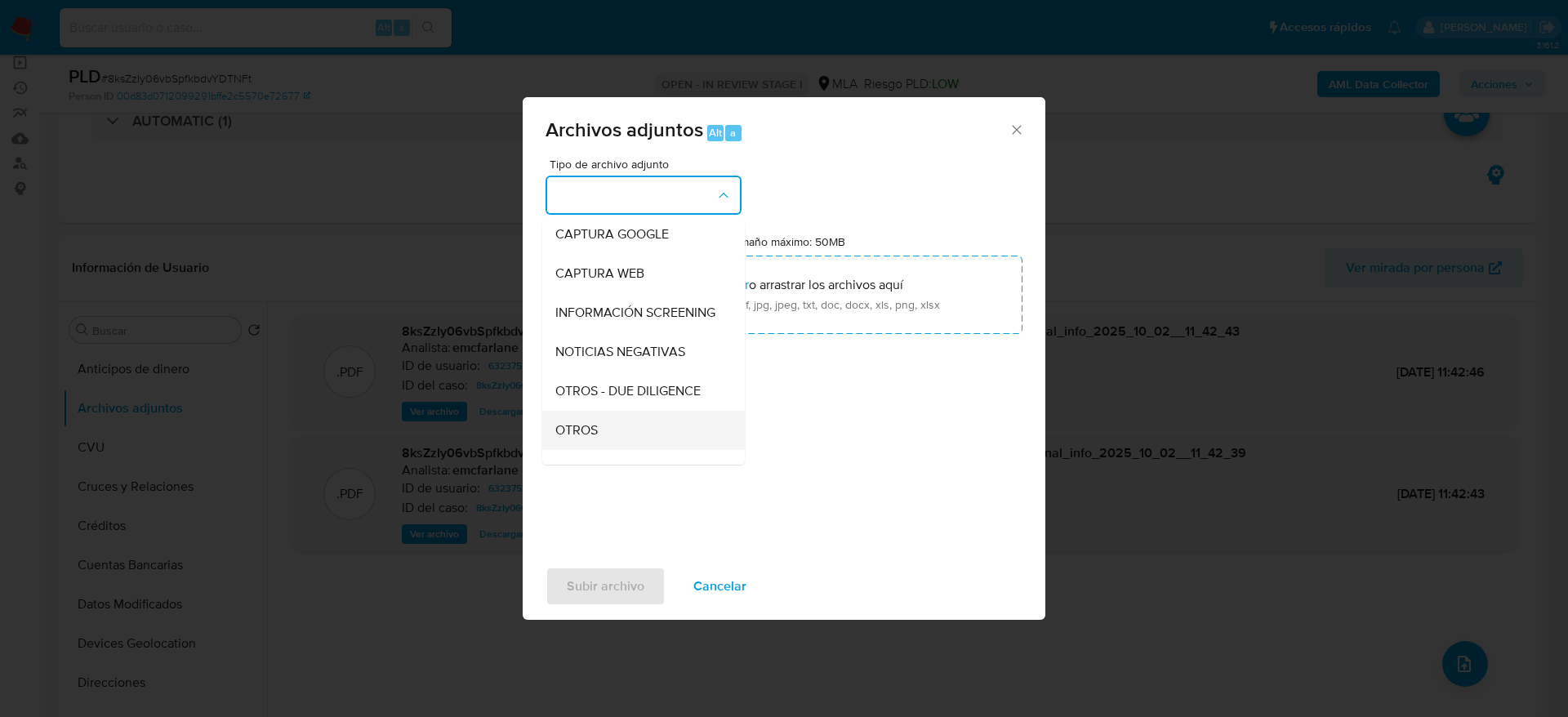
click at [584, 438] on span "OTROS" at bounding box center [576, 430] width 42 height 16
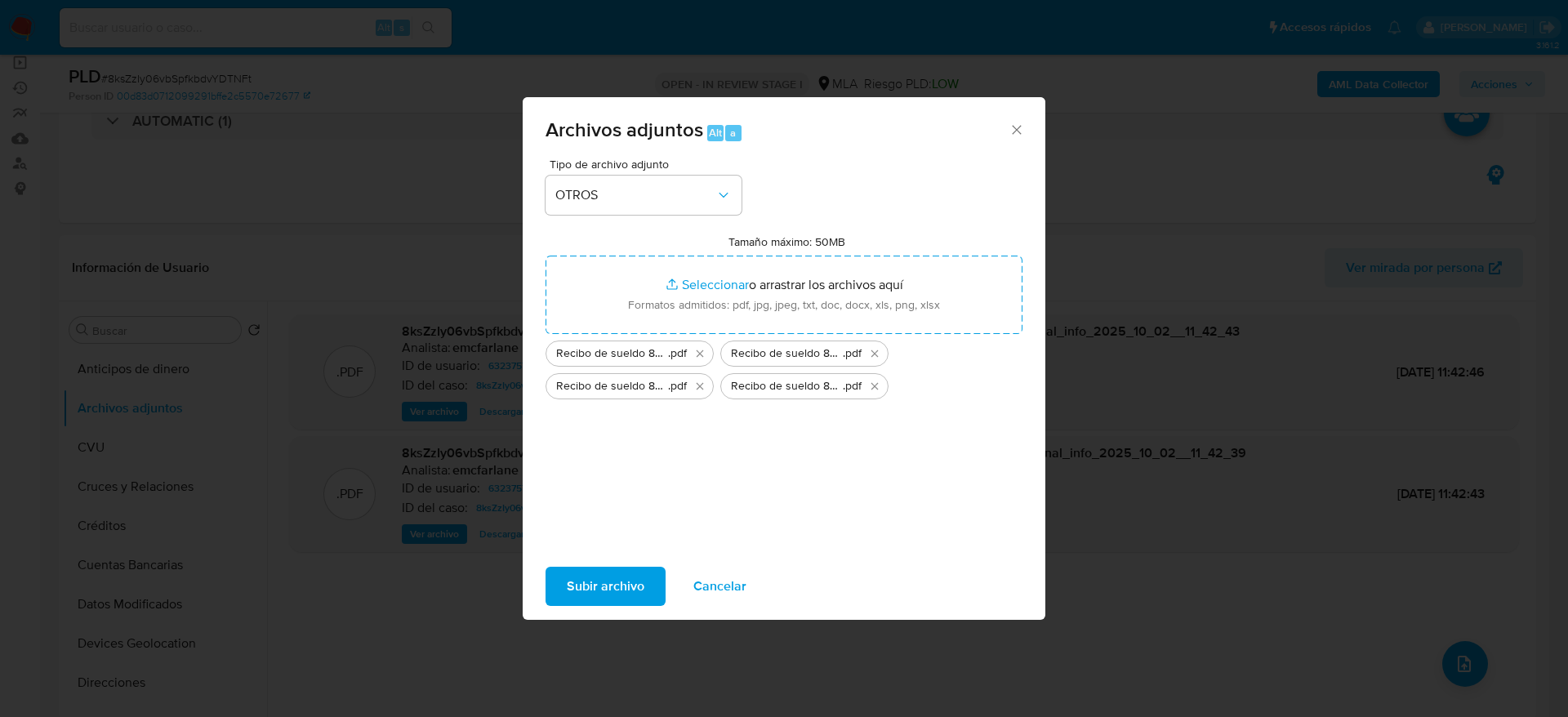
click at [634, 573] on span "Subir archivo" at bounding box center [605, 587] width 77 height 36
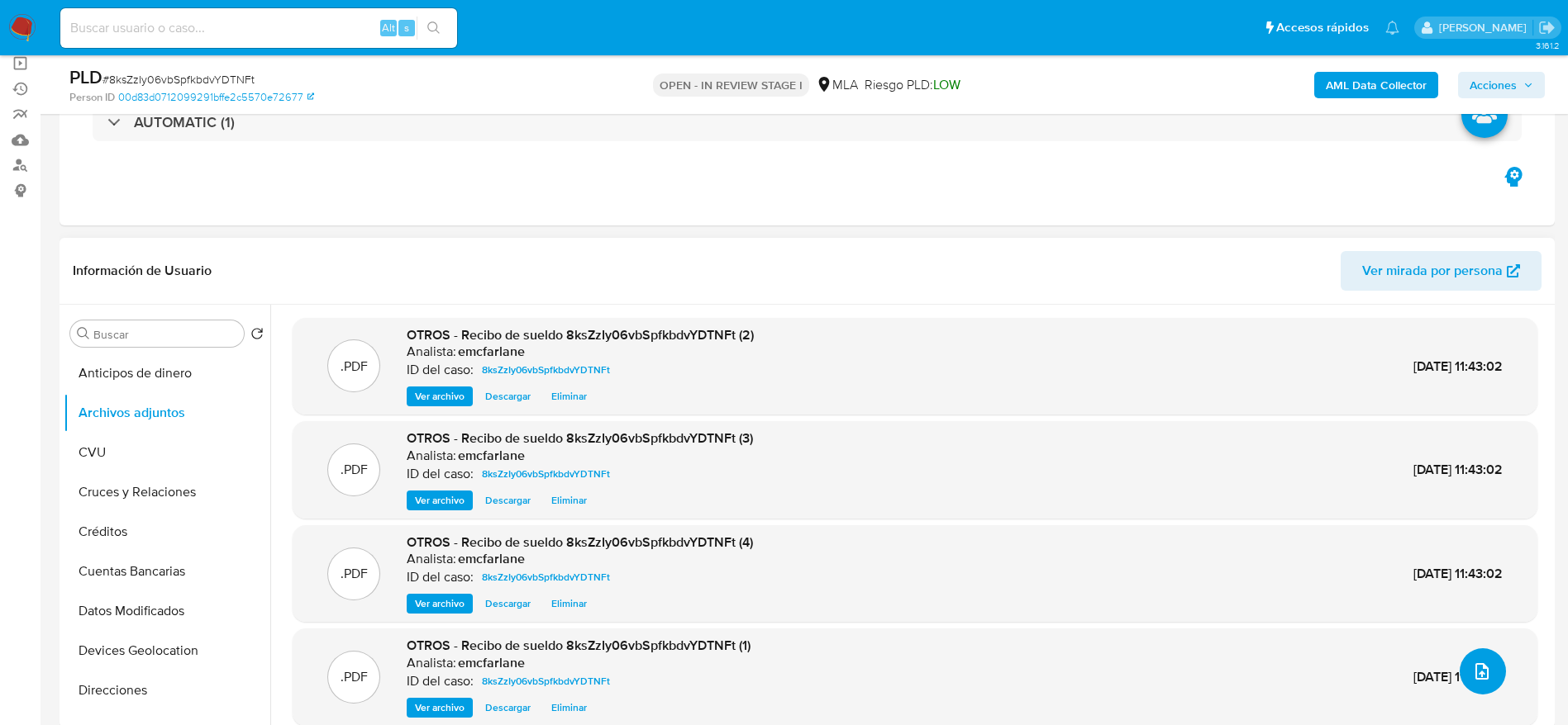
click at [1463, 679] on button "upload-file" at bounding box center [1483, 672] width 46 height 46
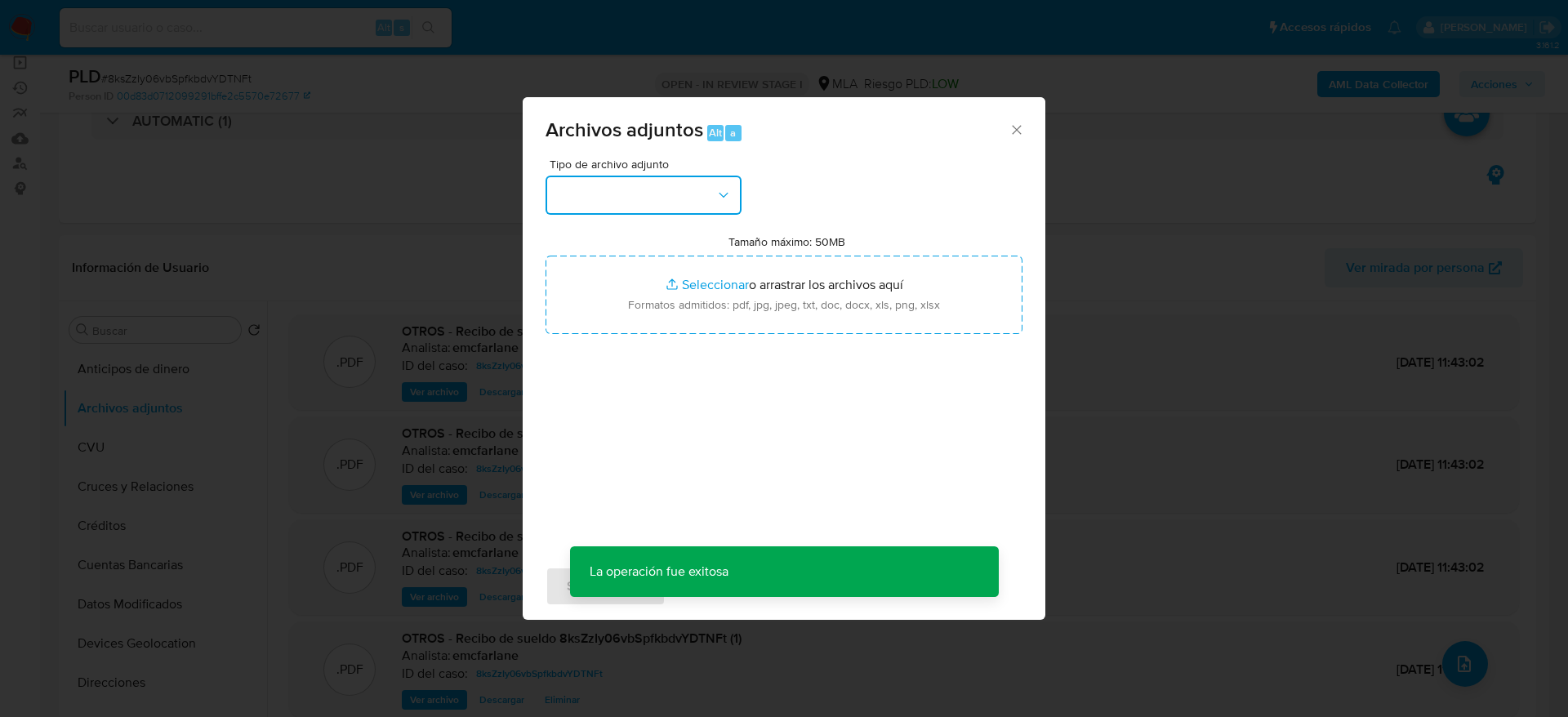
click at [688, 207] on button "button" at bounding box center [643, 194] width 196 height 39
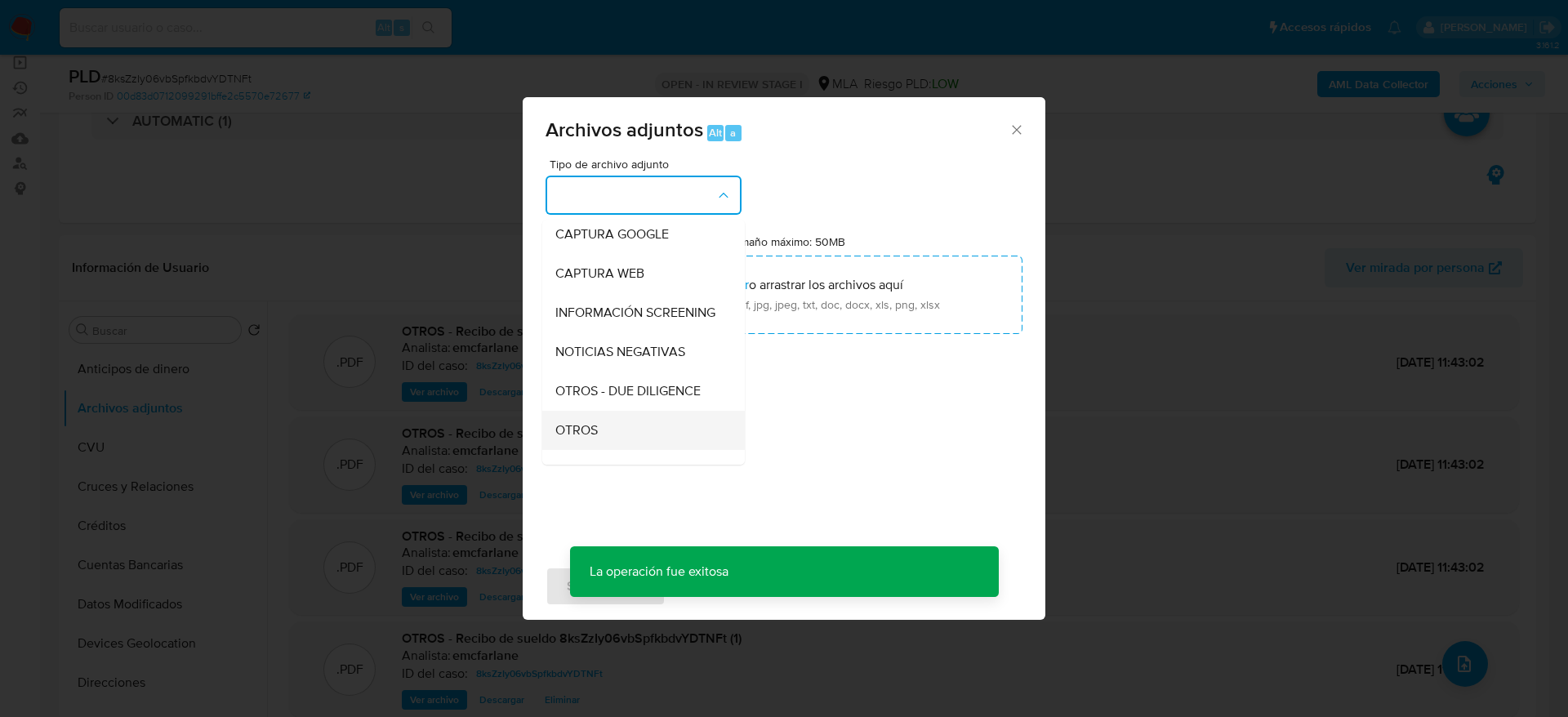
click at [605, 450] on div "OTROS" at bounding box center [638, 430] width 166 height 39
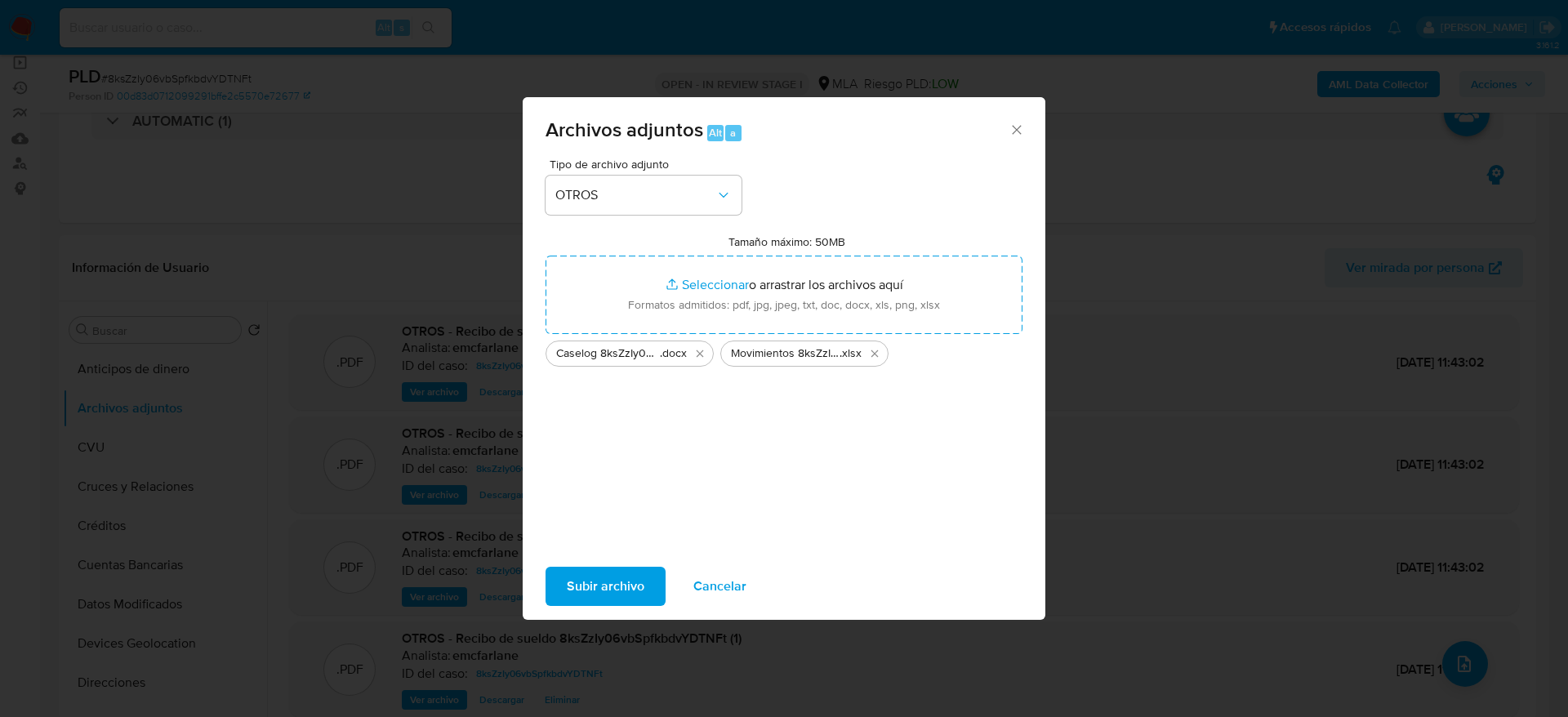
click at [628, 589] on span "Subir archivo" at bounding box center [605, 587] width 77 height 36
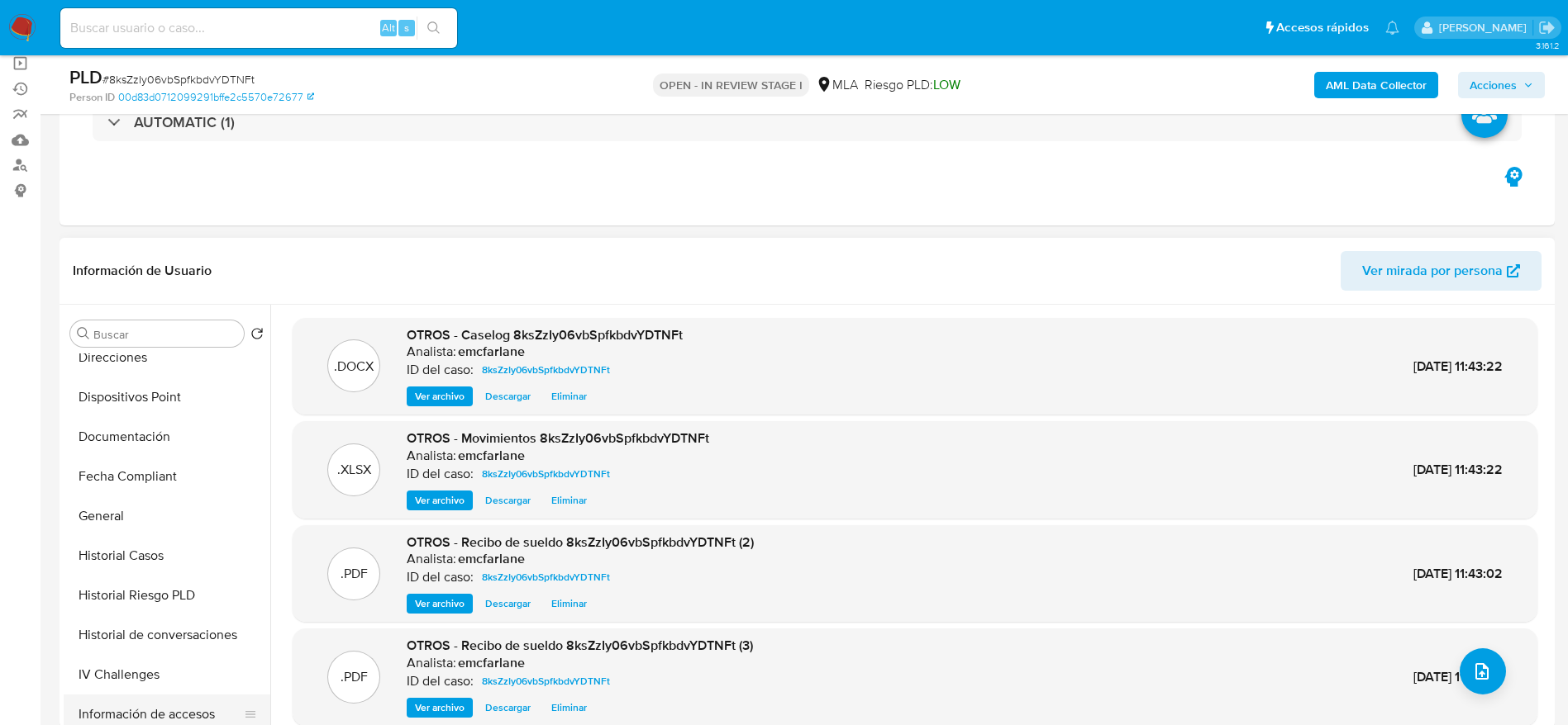
scroll to position [372, 0]
click at [146, 599] on button "Historial de conversaciones" at bounding box center [161, 596] width 194 height 40
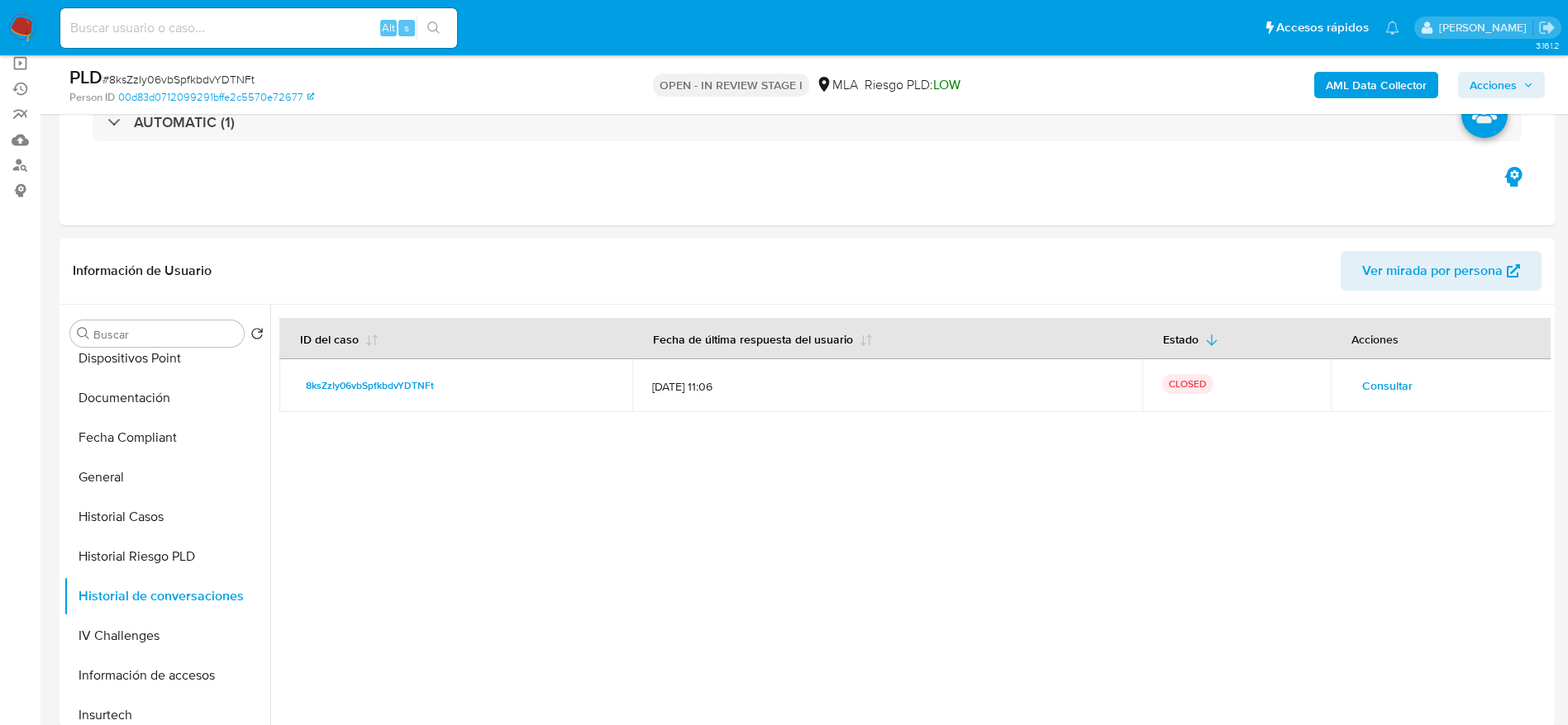
click at [1511, 76] on span "Acciones" at bounding box center [1492, 84] width 47 height 26
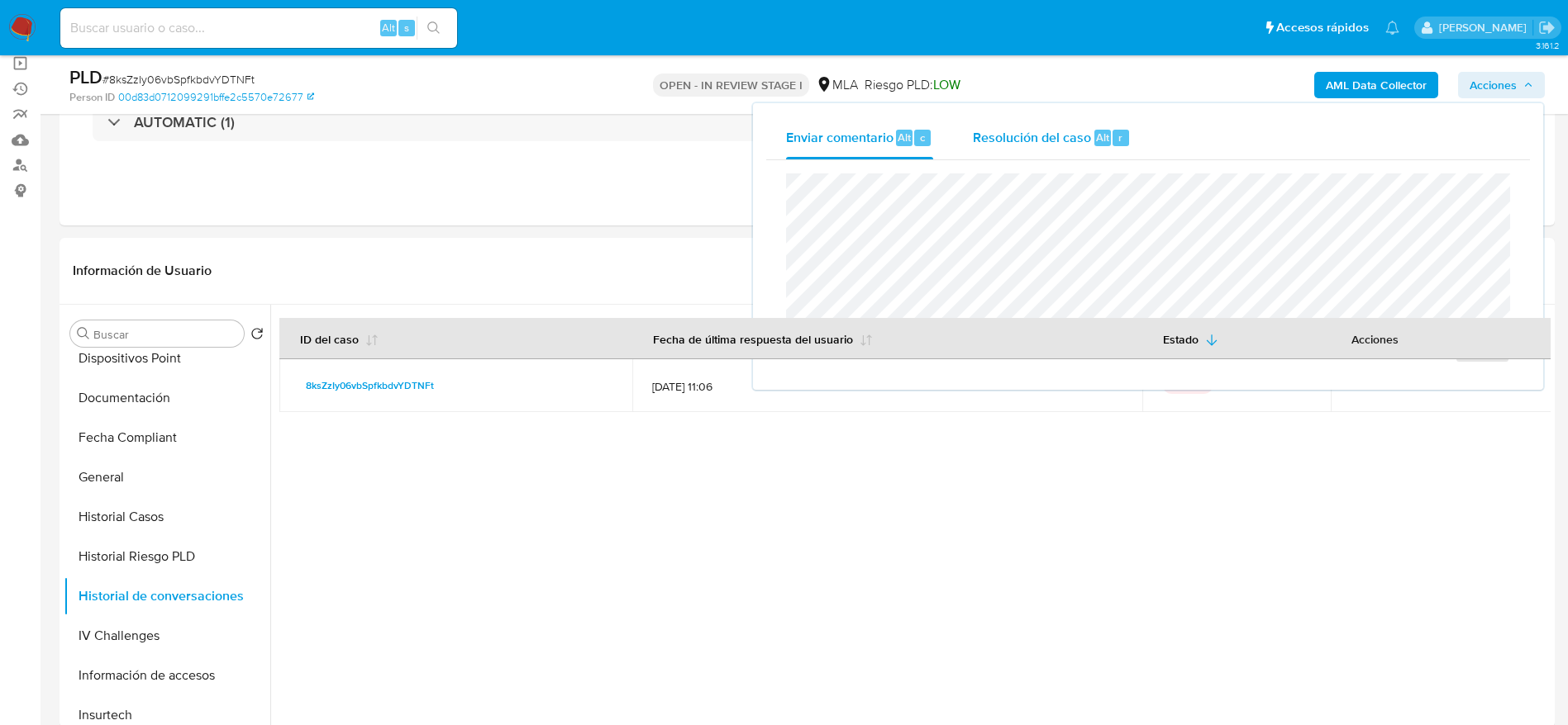
click at [1050, 137] on span "Resolución del caso" at bounding box center [1031, 136] width 118 height 19
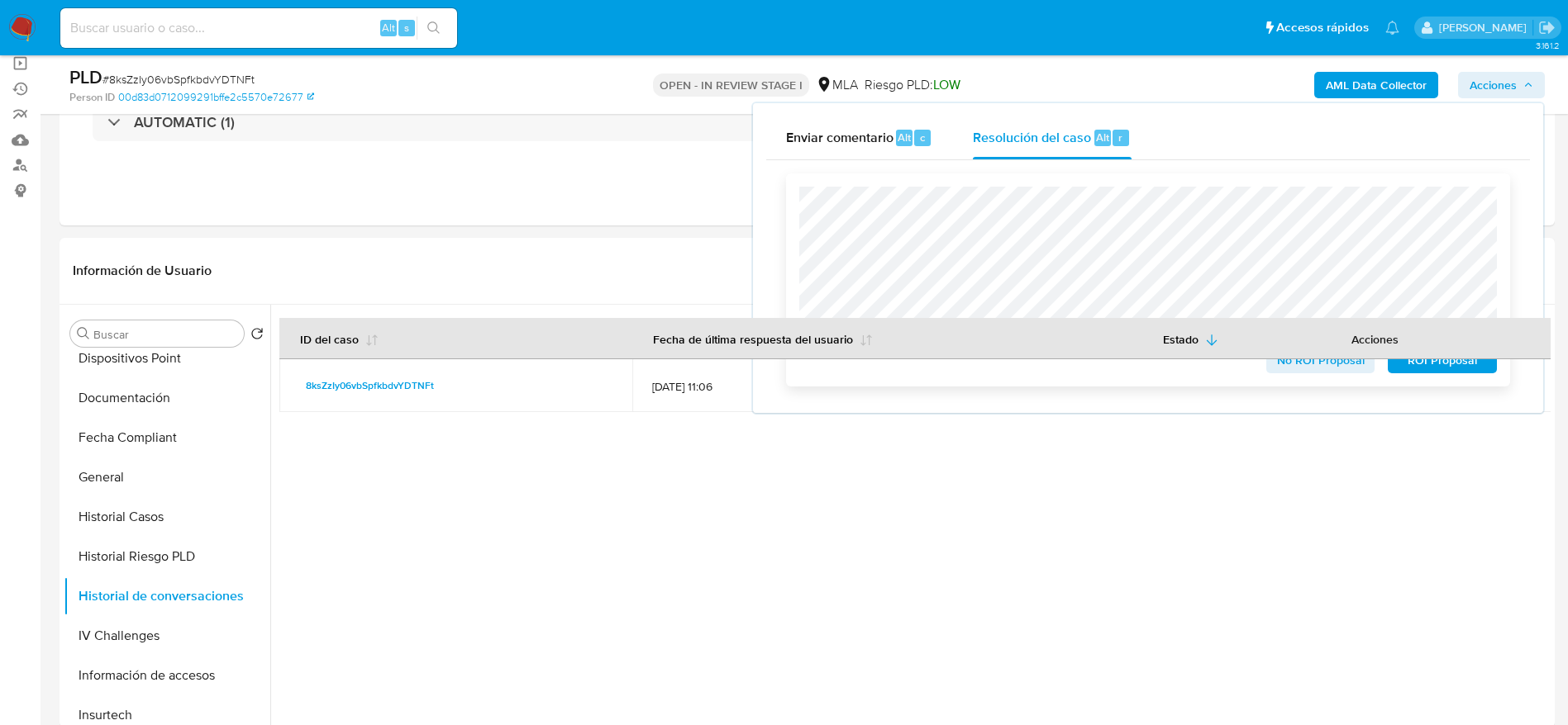
click at [1313, 363] on span "No ROI Proposal" at bounding box center [1320, 360] width 86 height 23
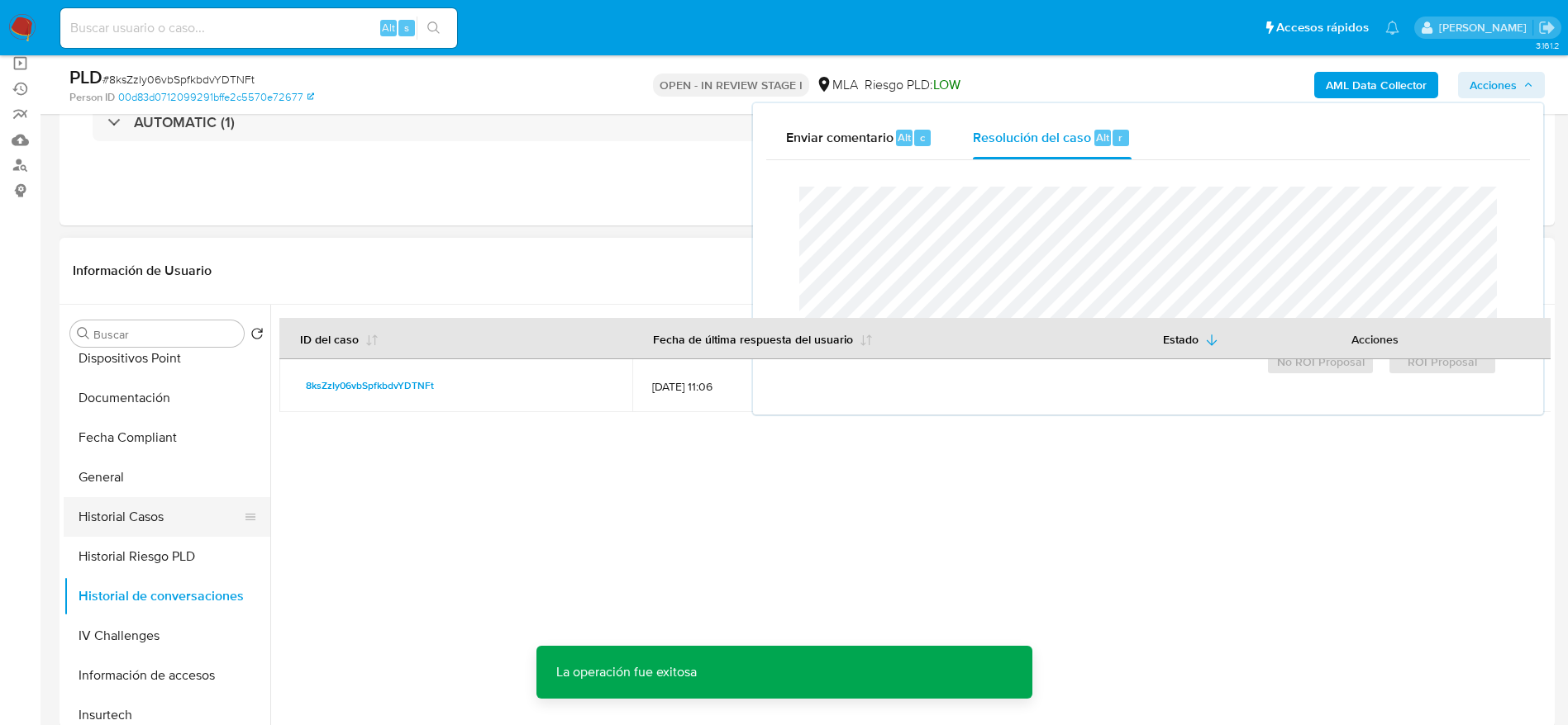
click at [147, 511] on button "Historial Casos" at bounding box center [161, 517] width 194 height 40
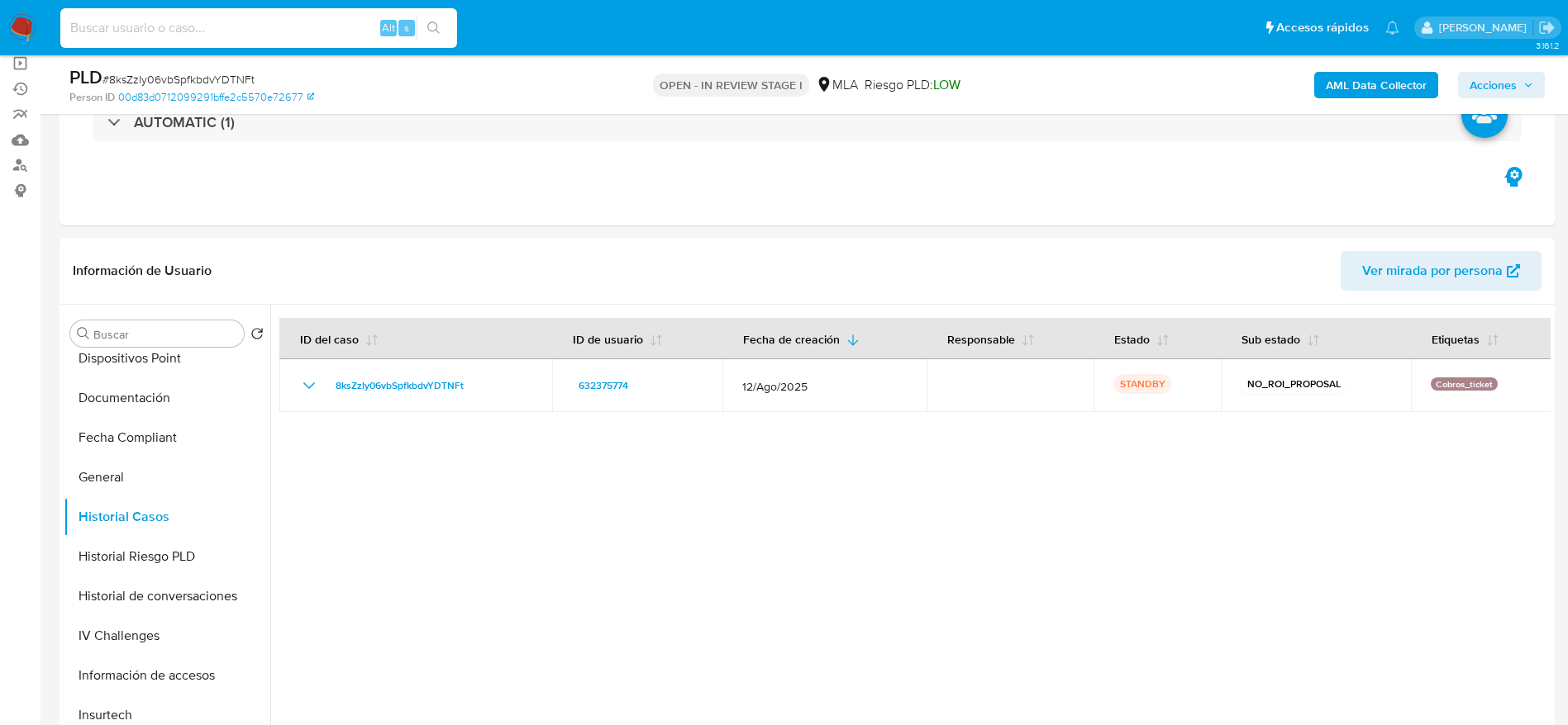
click at [288, 28] on input at bounding box center [259, 28] width 397 height 21
paste input "aEabrltwwR6GYOghenvr5pt8"
type input "aEabrltwwR6GYOghenvr5pt8"
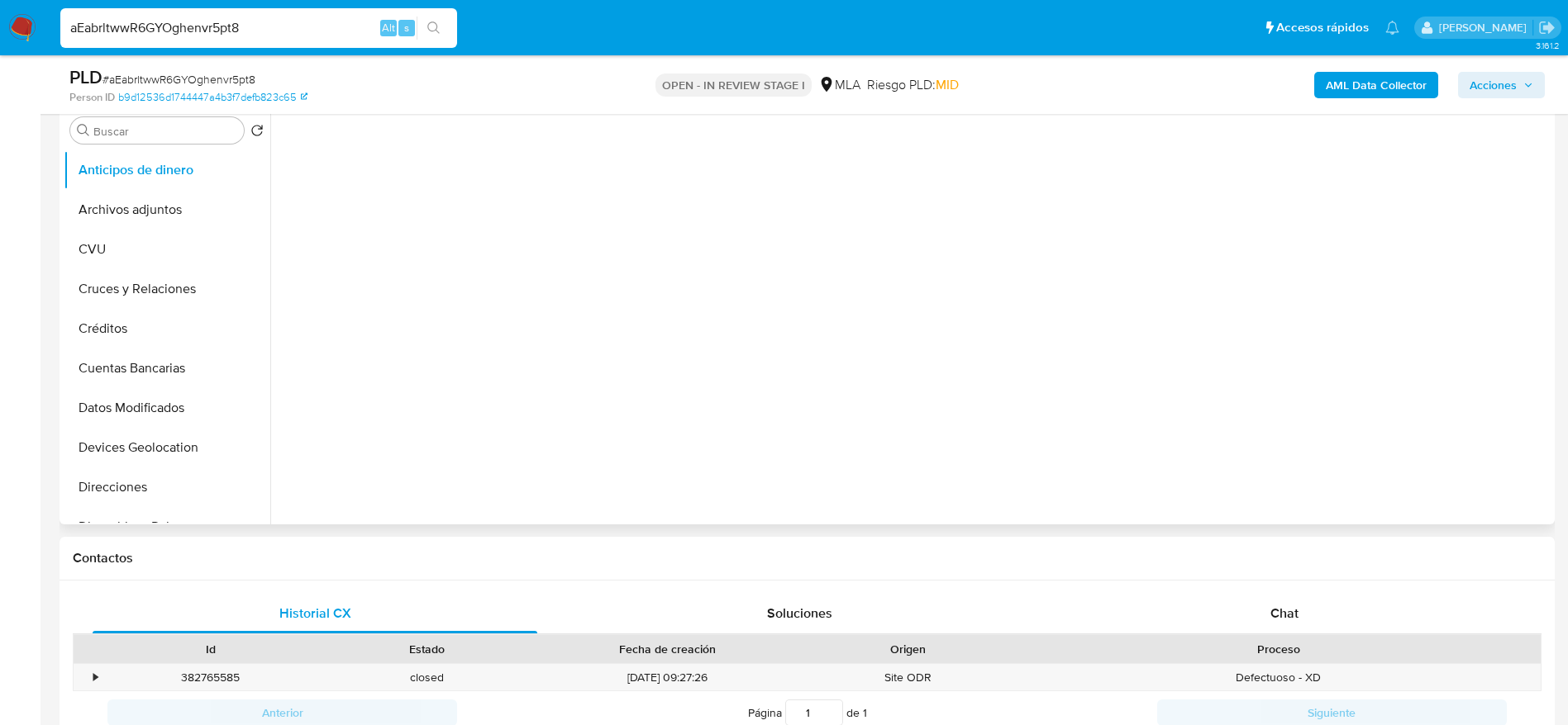
scroll to position [372, 0]
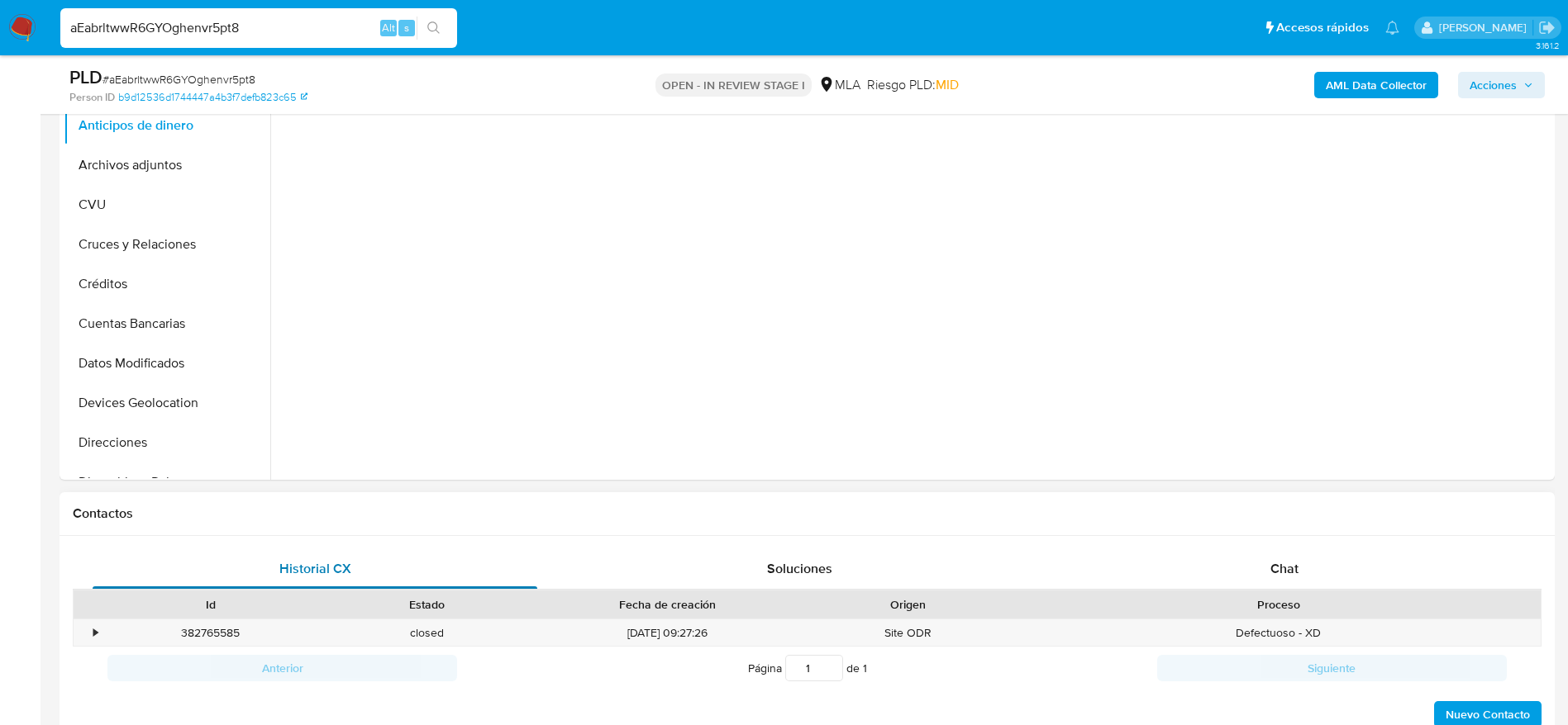
select select "10"
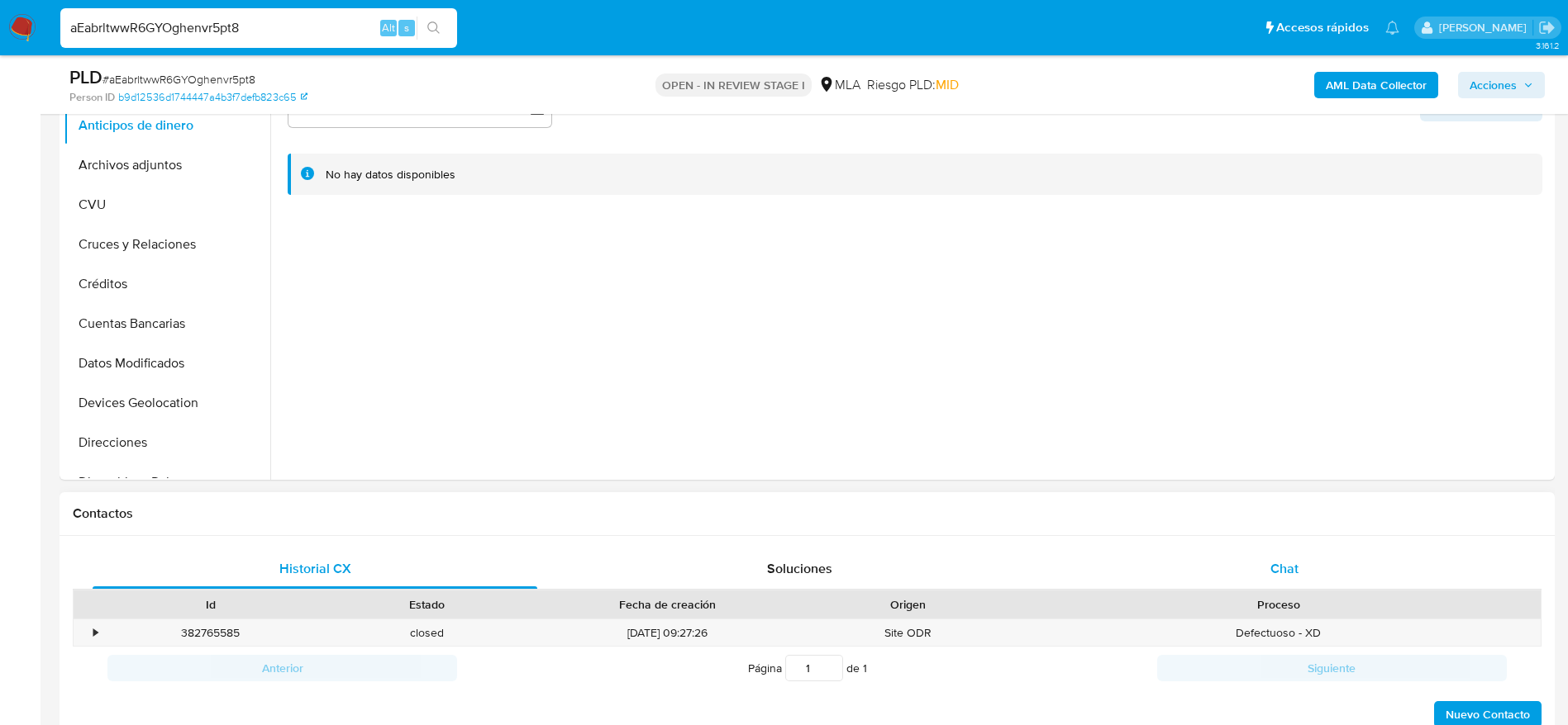
click at [1281, 570] on span "Chat" at bounding box center [1284, 569] width 28 height 19
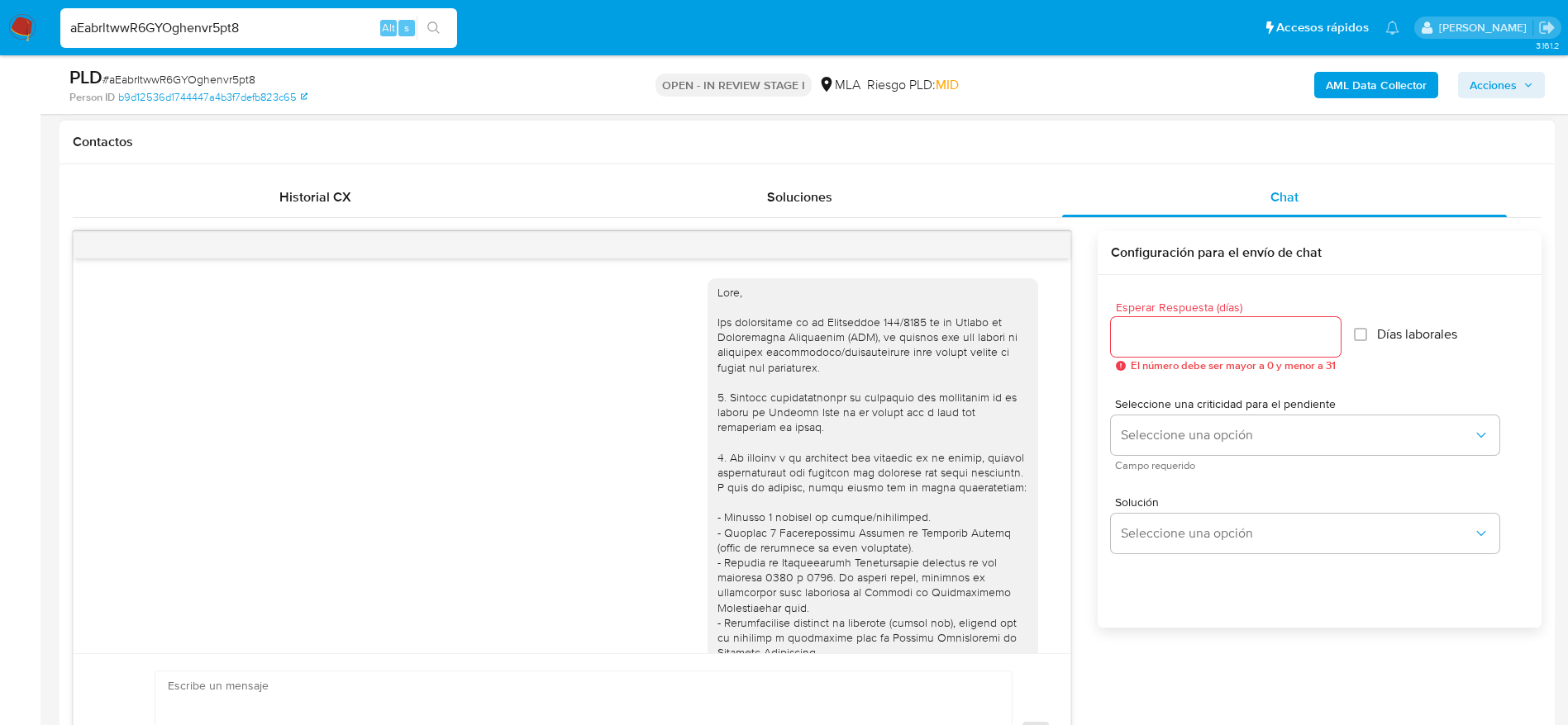
scroll to position [1568, 0]
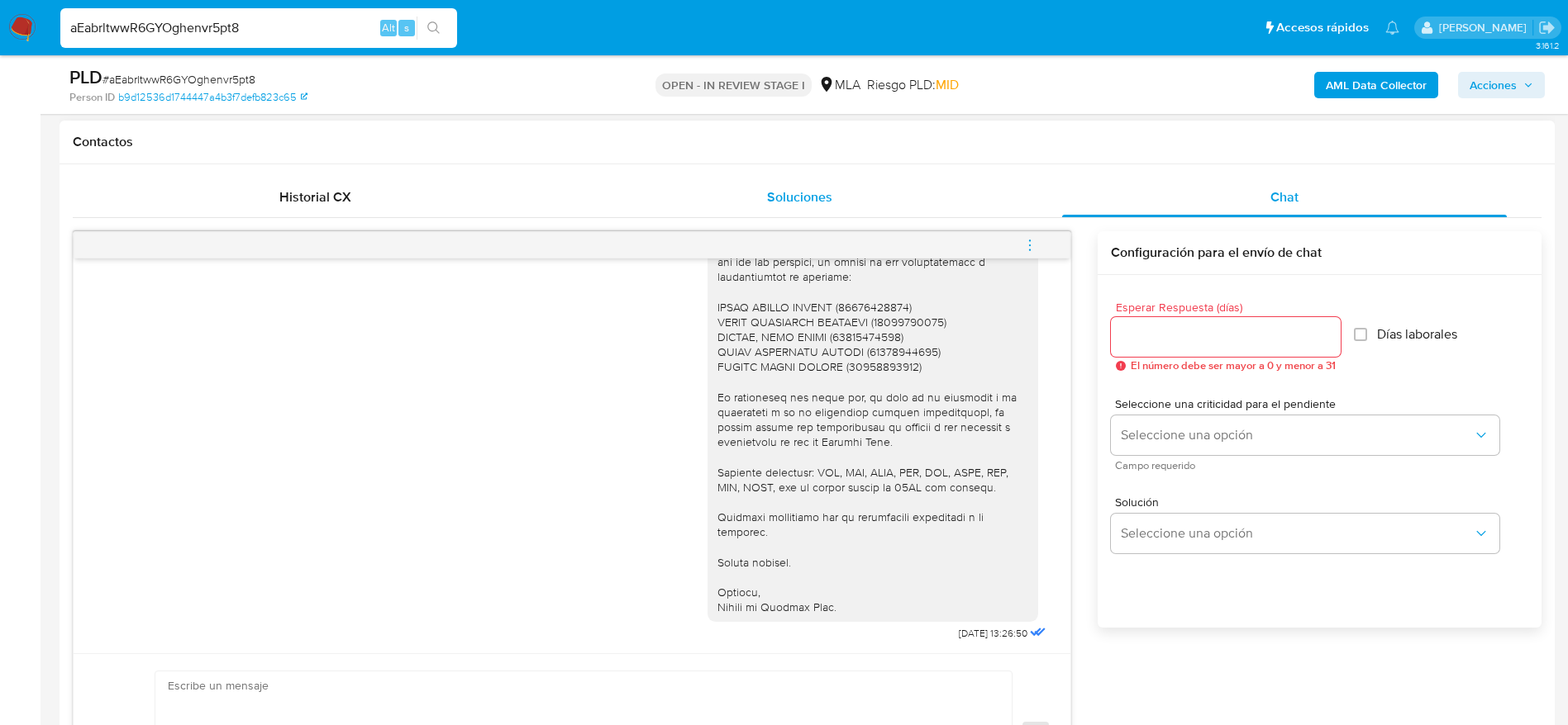
click at [792, 196] on span "Soluciones" at bounding box center [799, 197] width 65 height 19
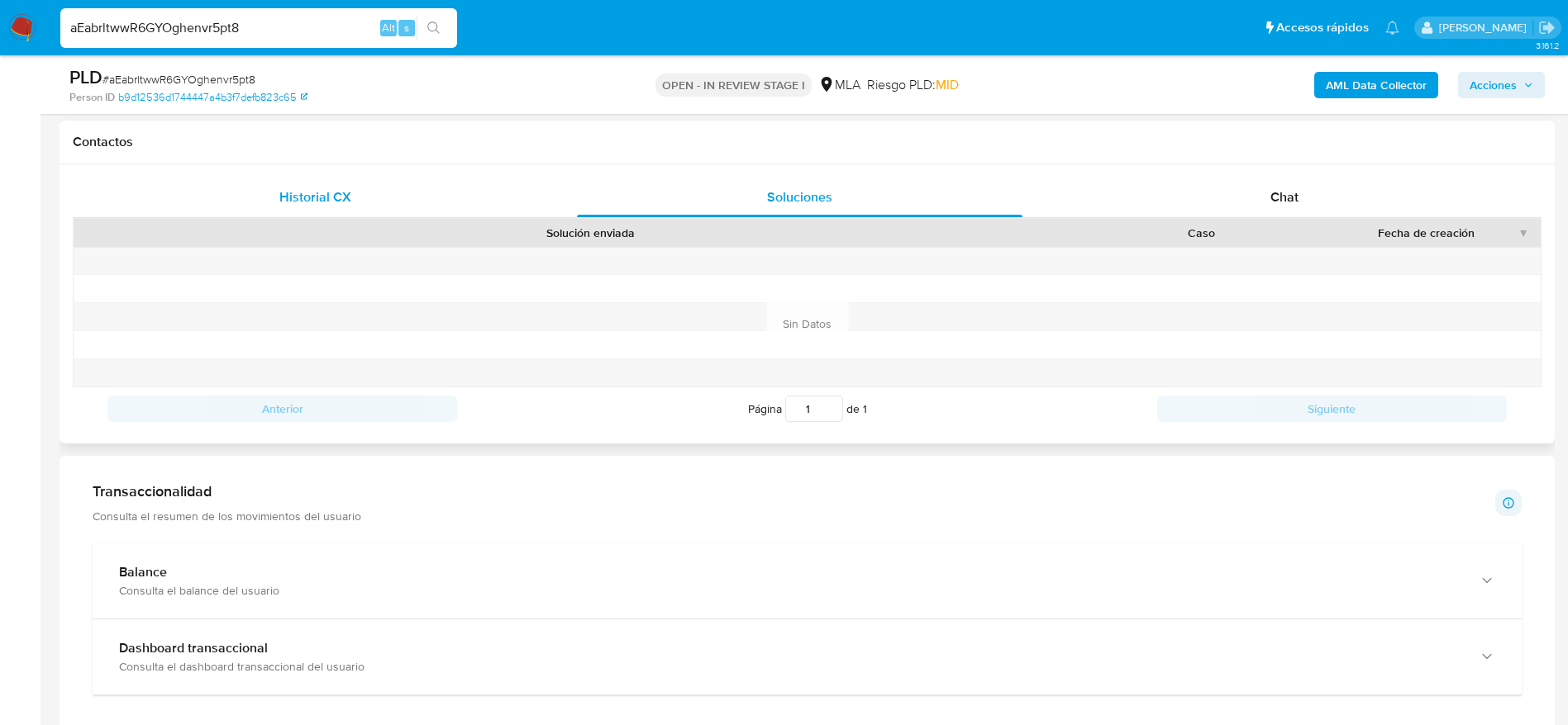
click at [297, 186] on div "Historial CX" at bounding box center [315, 196] width 445 height 40
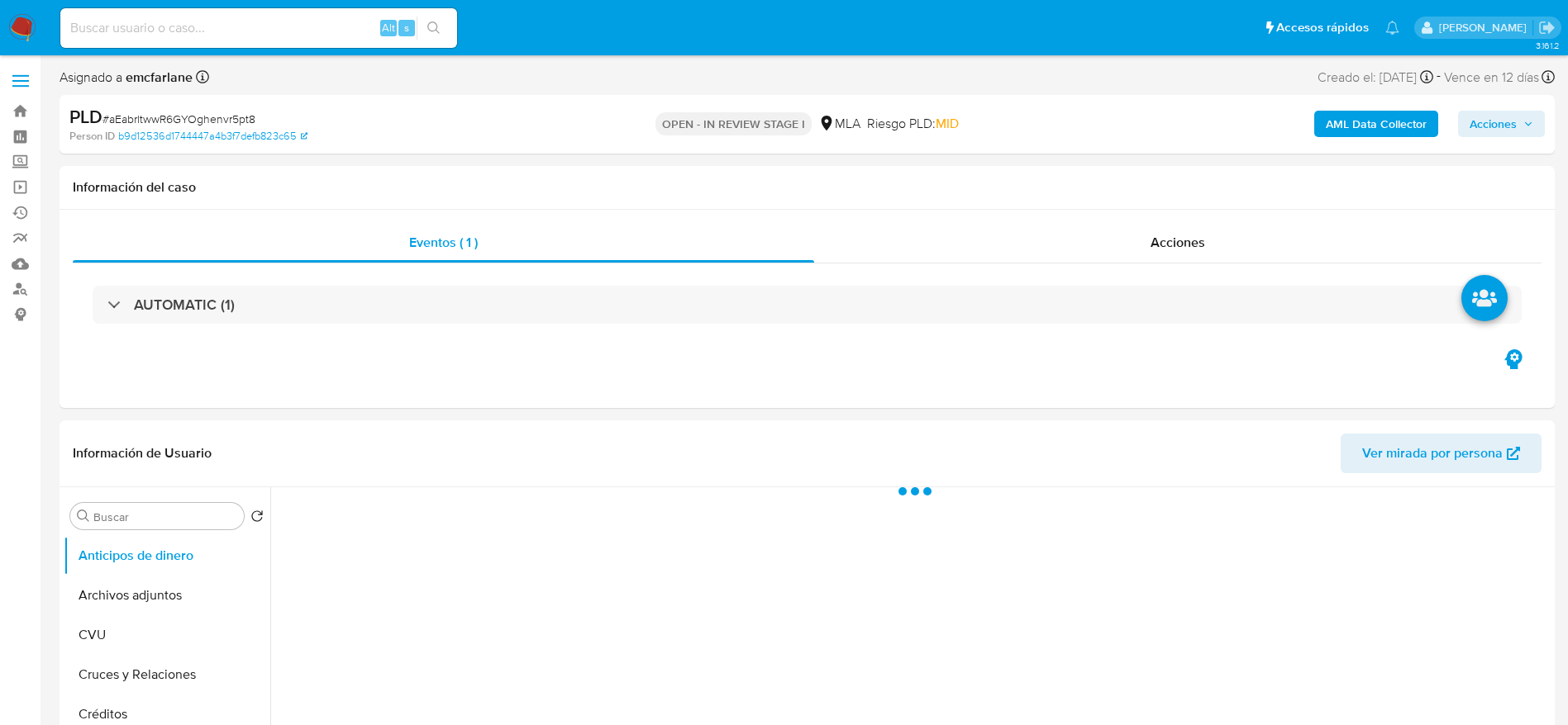
select select "10"
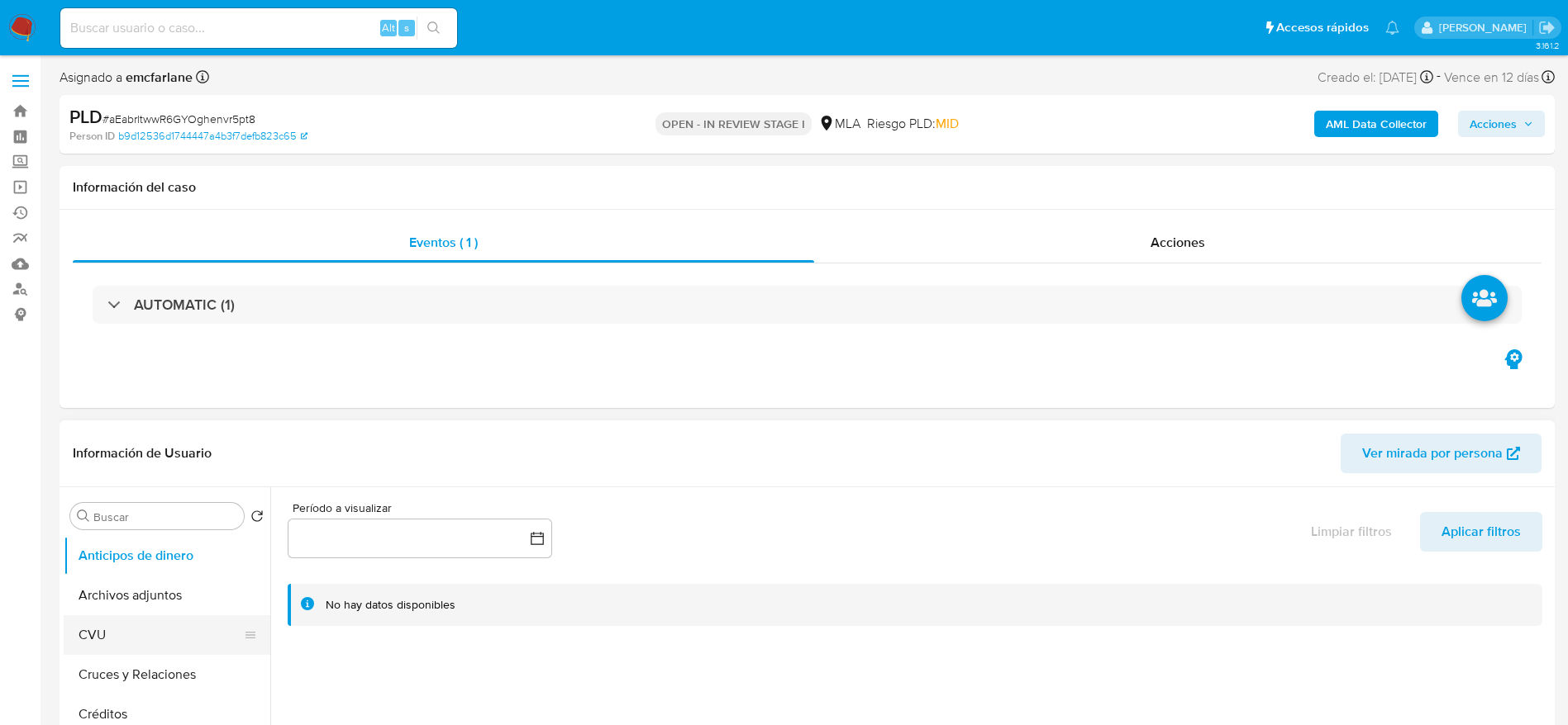
click at [138, 621] on button "CVU" at bounding box center [161, 635] width 194 height 40
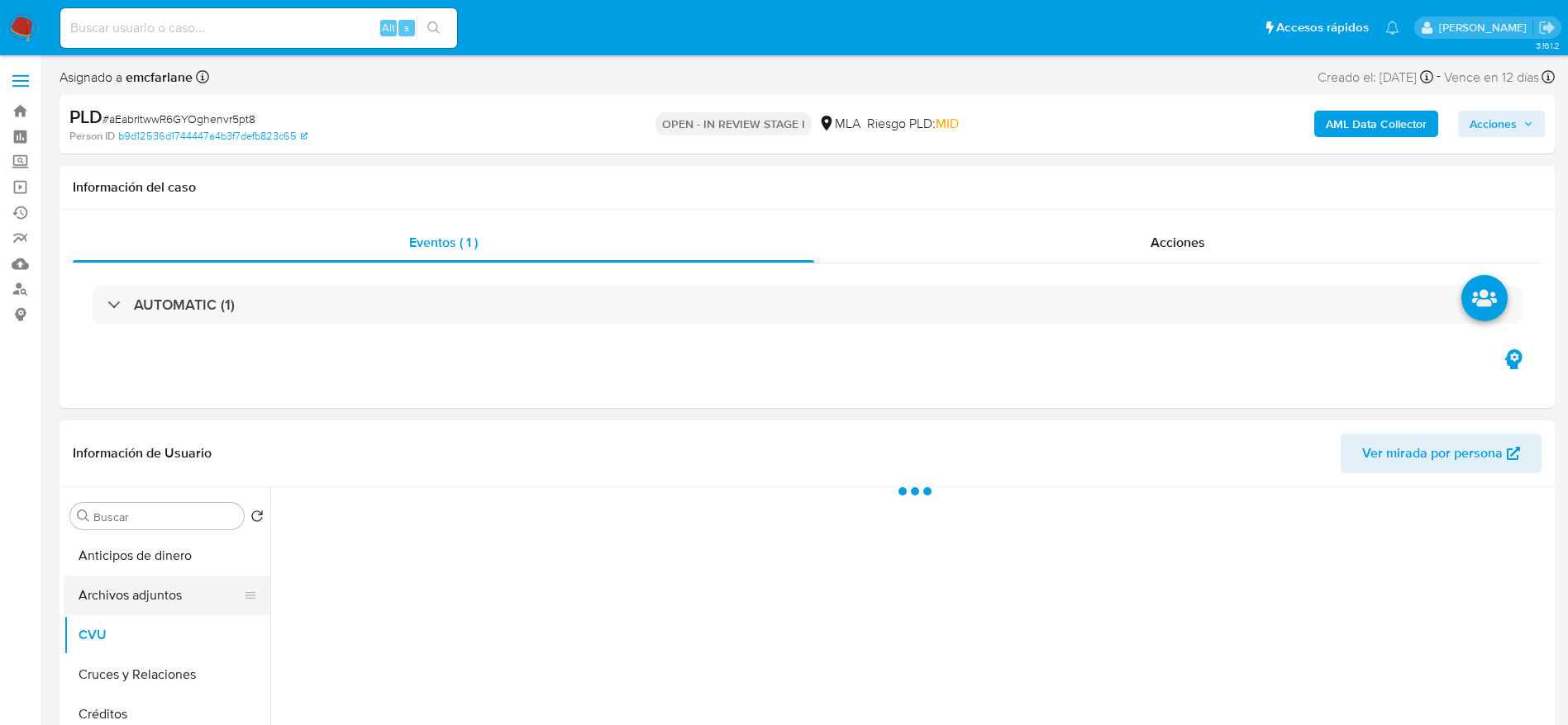
click at [152, 601] on button "Archivos adjuntos" at bounding box center [161, 595] width 194 height 40
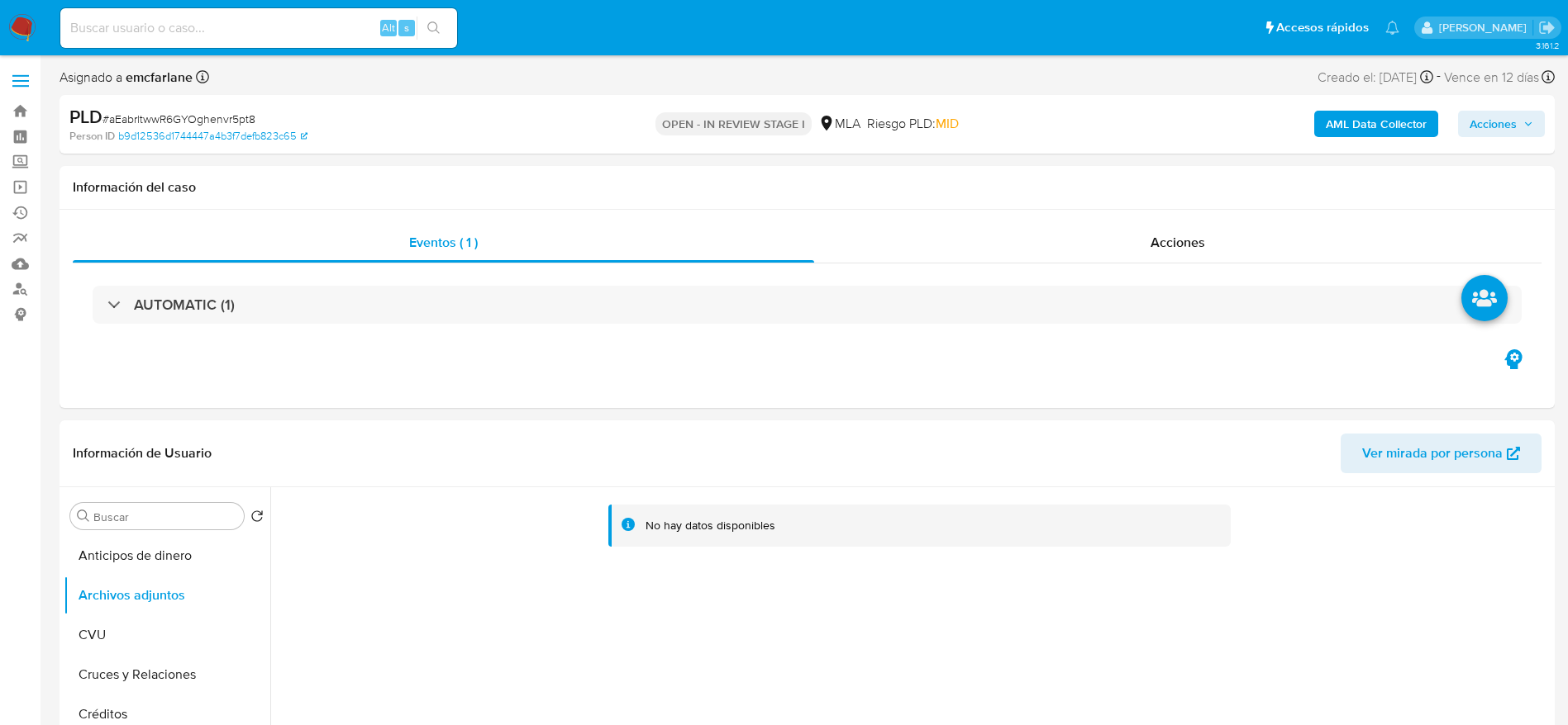
click at [232, 26] on input at bounding box center [259, 28] width 397 height 21
paste input "tpN10CPmCPogzr8HuqlngsX5"
type input "tpN10CPmCPogzr8HuqlngsX5"
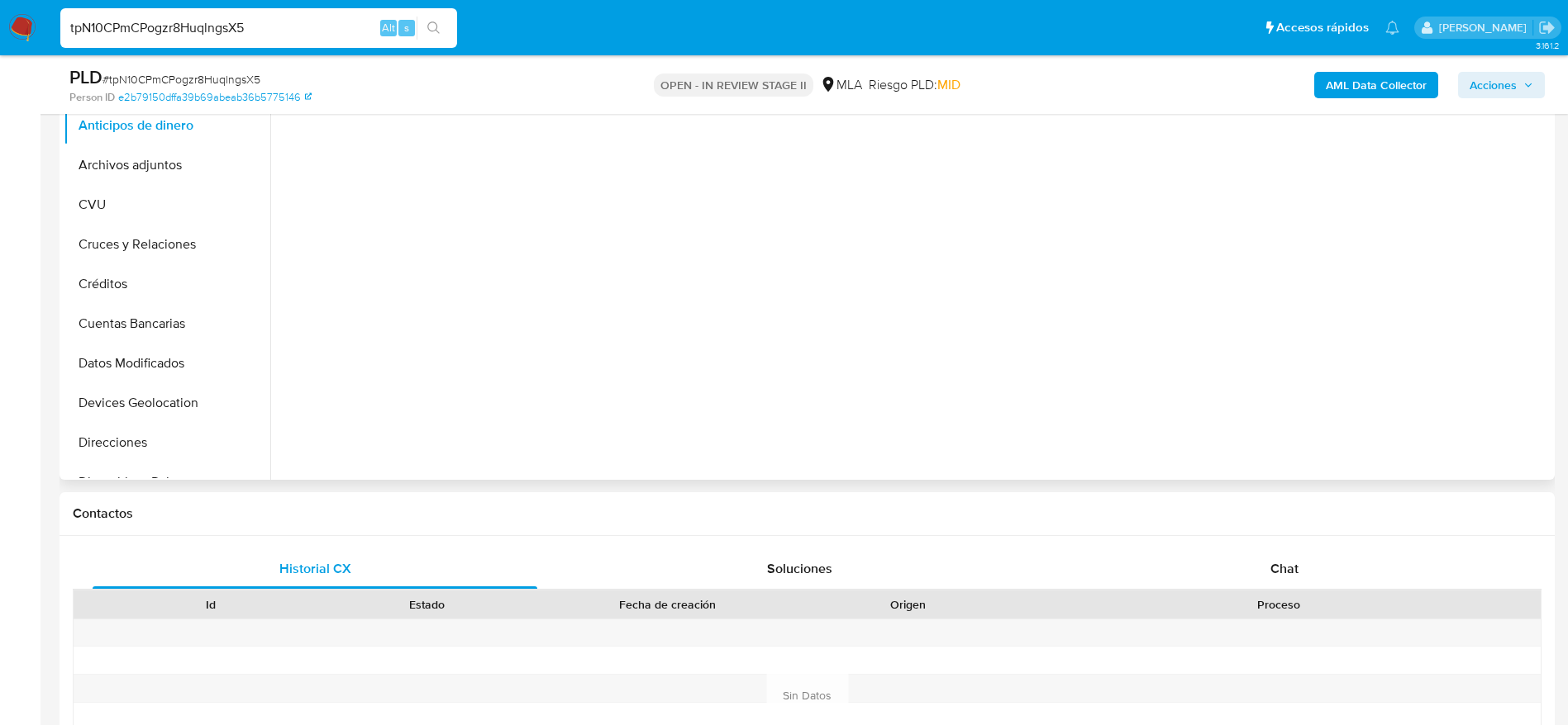
select select "10"
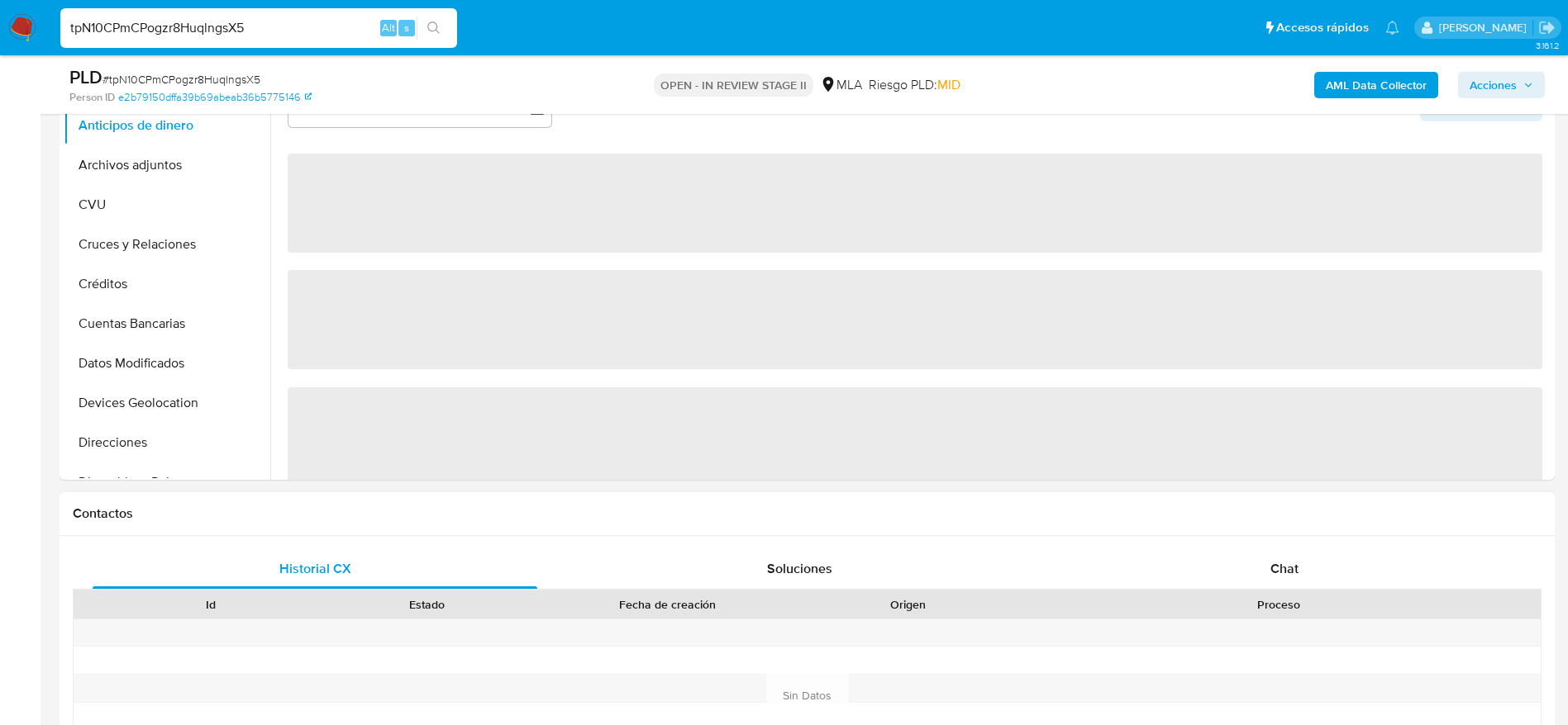
drag, startPoint x: 1312, startPoint y: 578, endPoint x: 1229, endPoint y: 512, distance: 106.0
click at [1311, 578] on div "Chat" at bounding box center [1284, 569] width 445 height 40
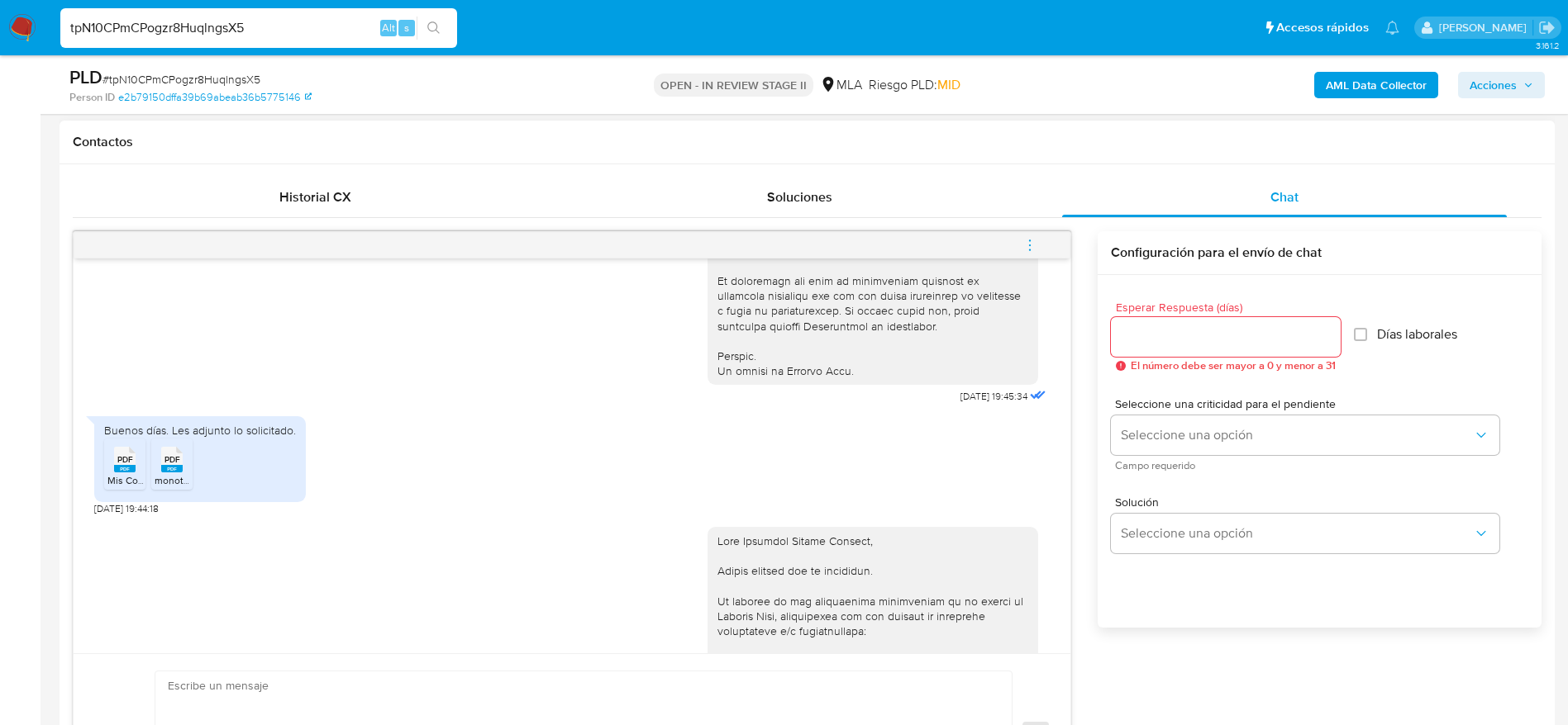
scroll to position [723, 0]
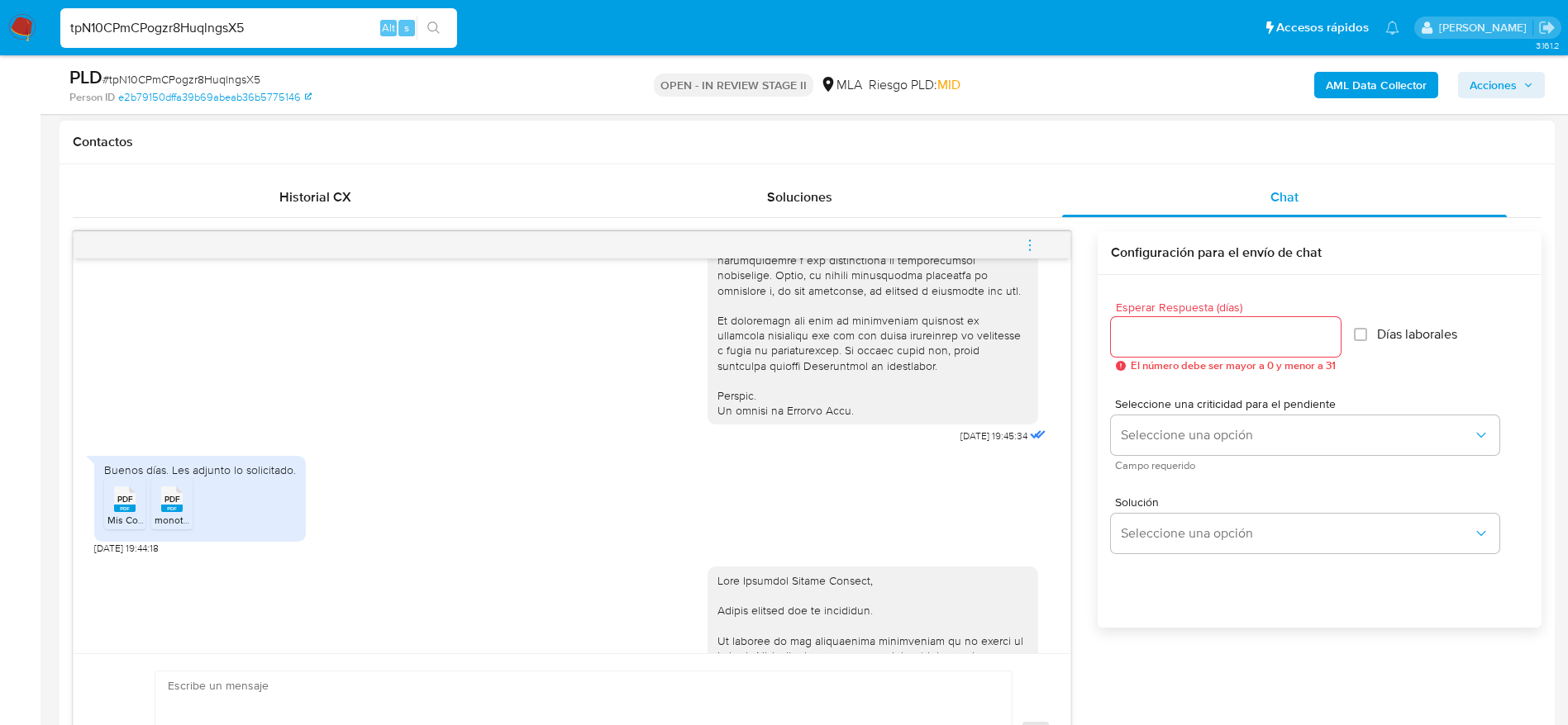
click at [109, 514] on div "PDF PDF" at bounding box center [125, 498] width 35 height 32
click at [189, 529] on li "PDF PDF monotributo.pdf" at bounding box center [171, 503] width 42 height 51
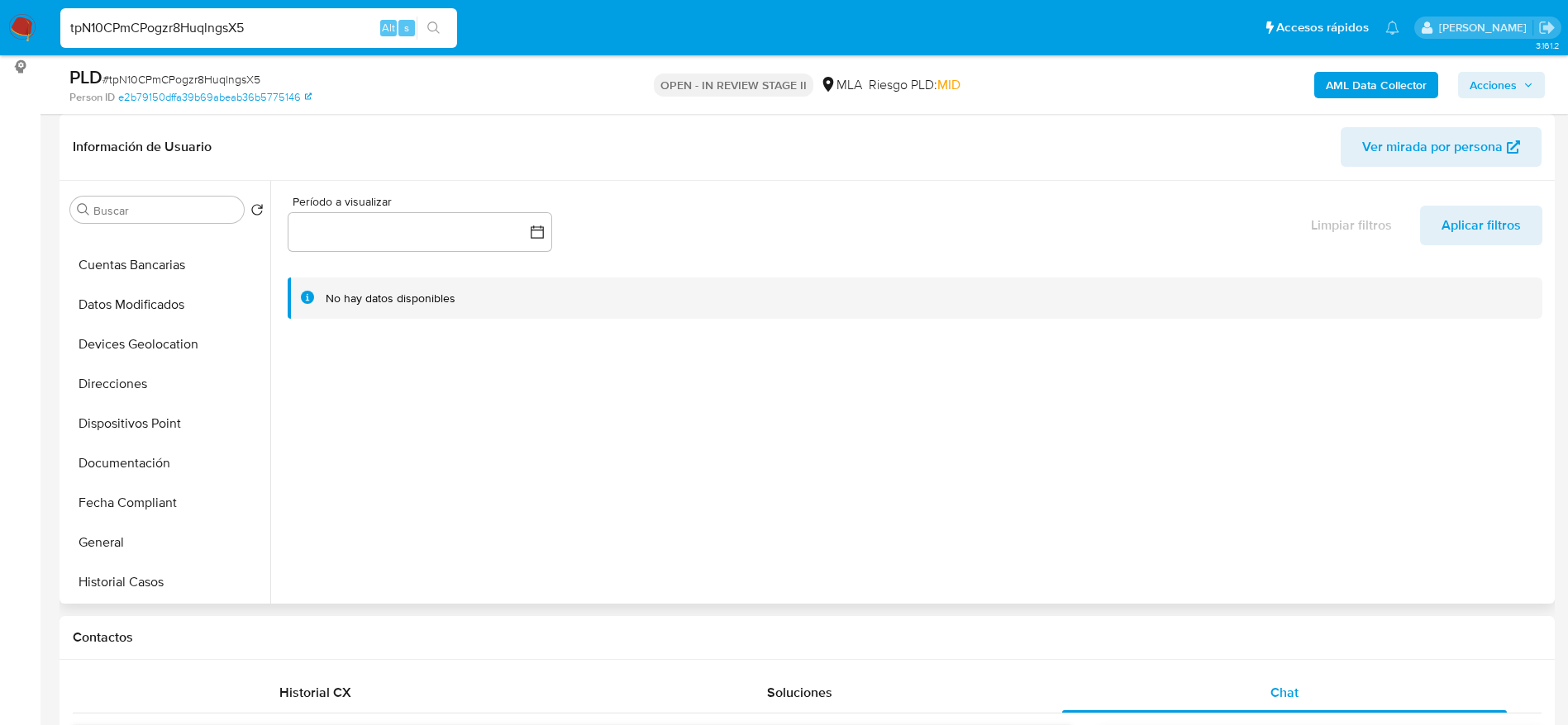
scroll to position [496, 0]
click at [151, 551] on button "Items" at bounding box center [161, 546] width 194 height 40
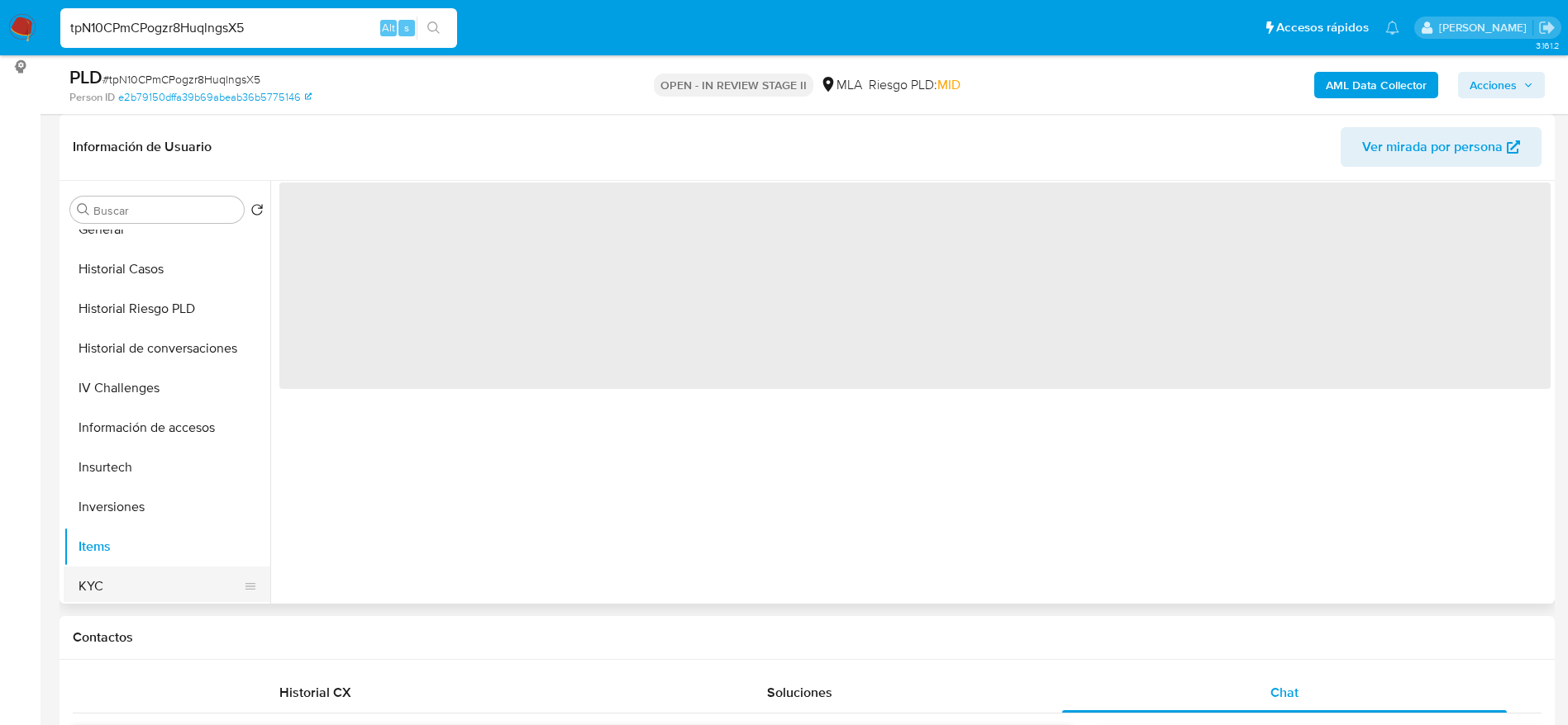
click at [164, 580] on button "KYC" at bounding box center [161, 586] width 194 height 40
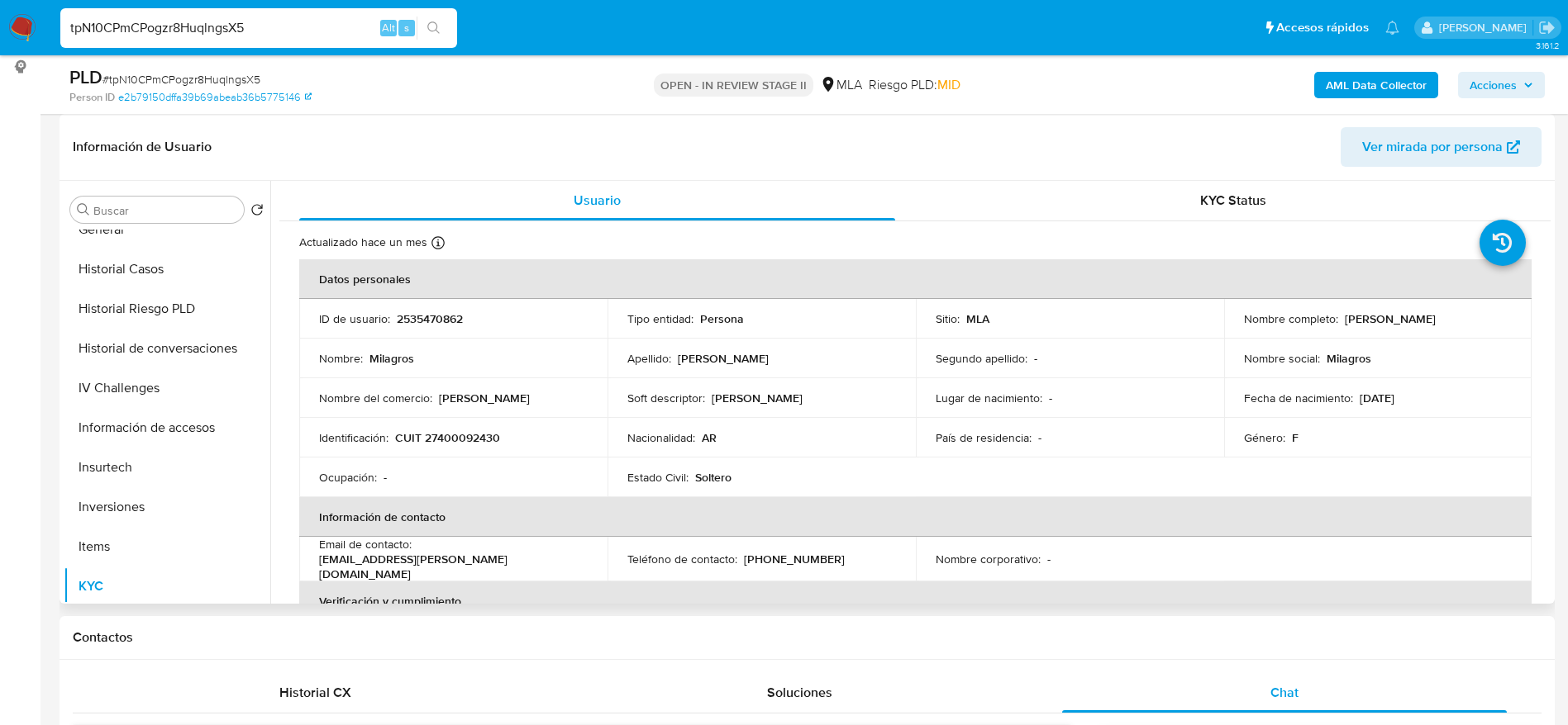
click at [459, 436] on p "CUIT 27400092430" at bounding box center [447, 438] width 105 height 15
copy p "27400092430"
click at [126, 254] on button "Historial Casos" at bounding box center [161, 269] width 194 height 40
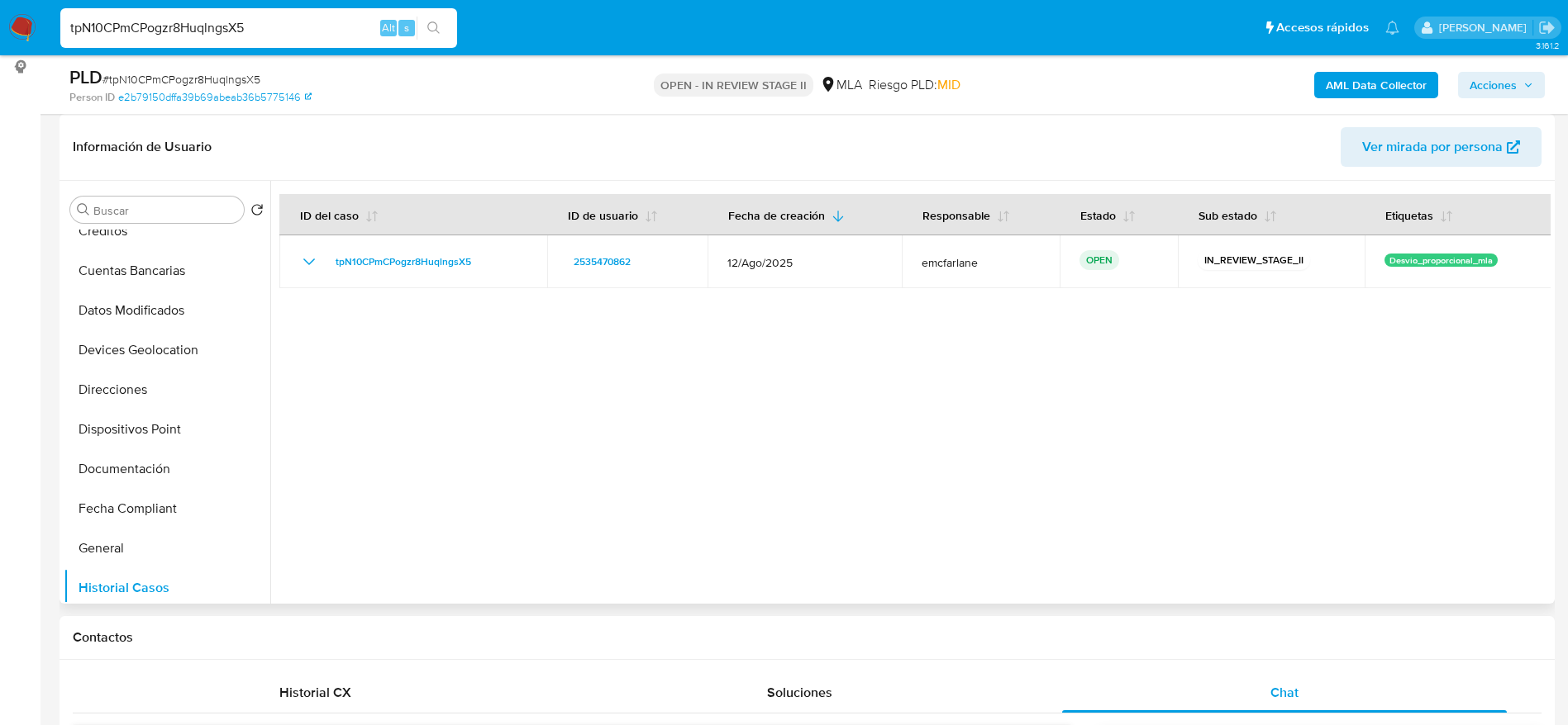
scroll to position [0, 0]
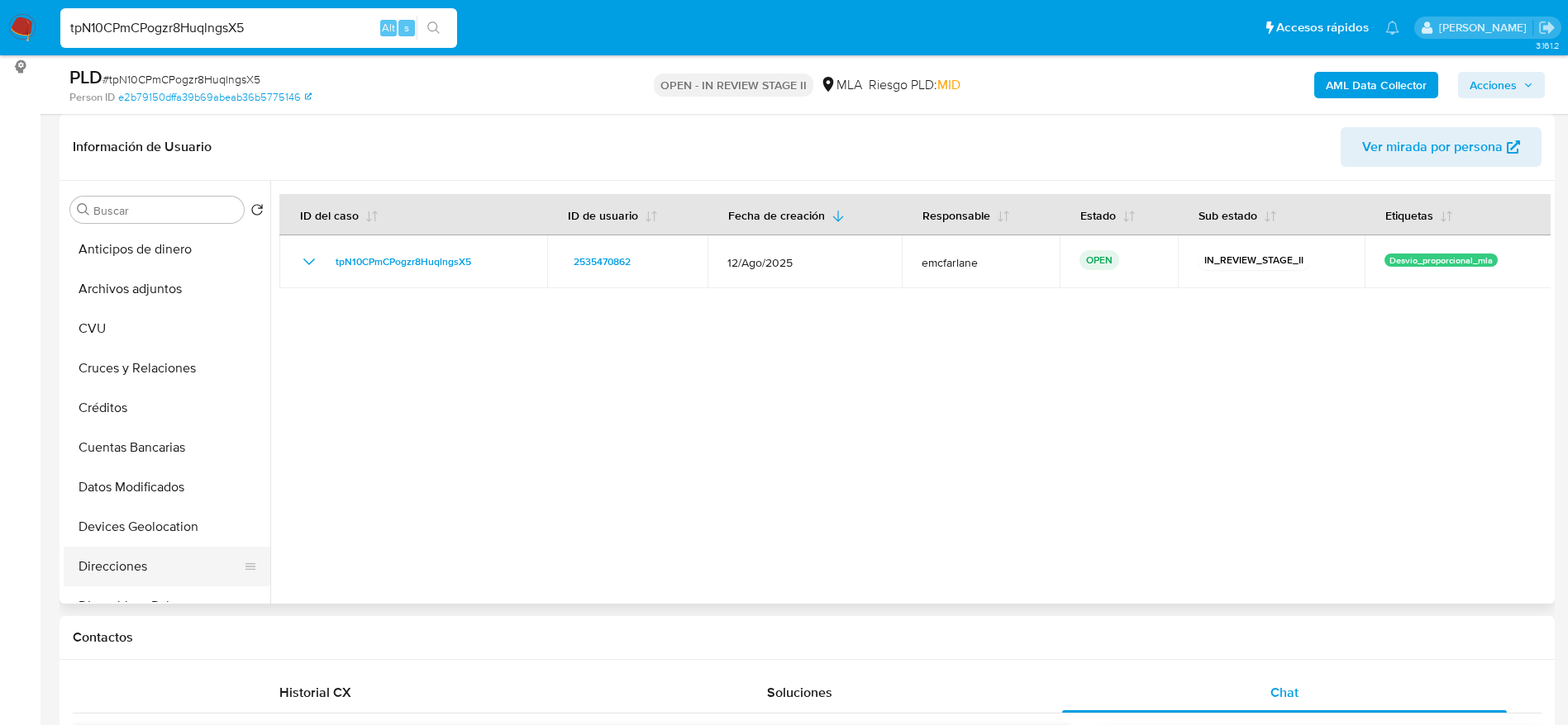
click at [154, 567] on button "Direcciones" at bounding box center [161, 566] width 194 height 40
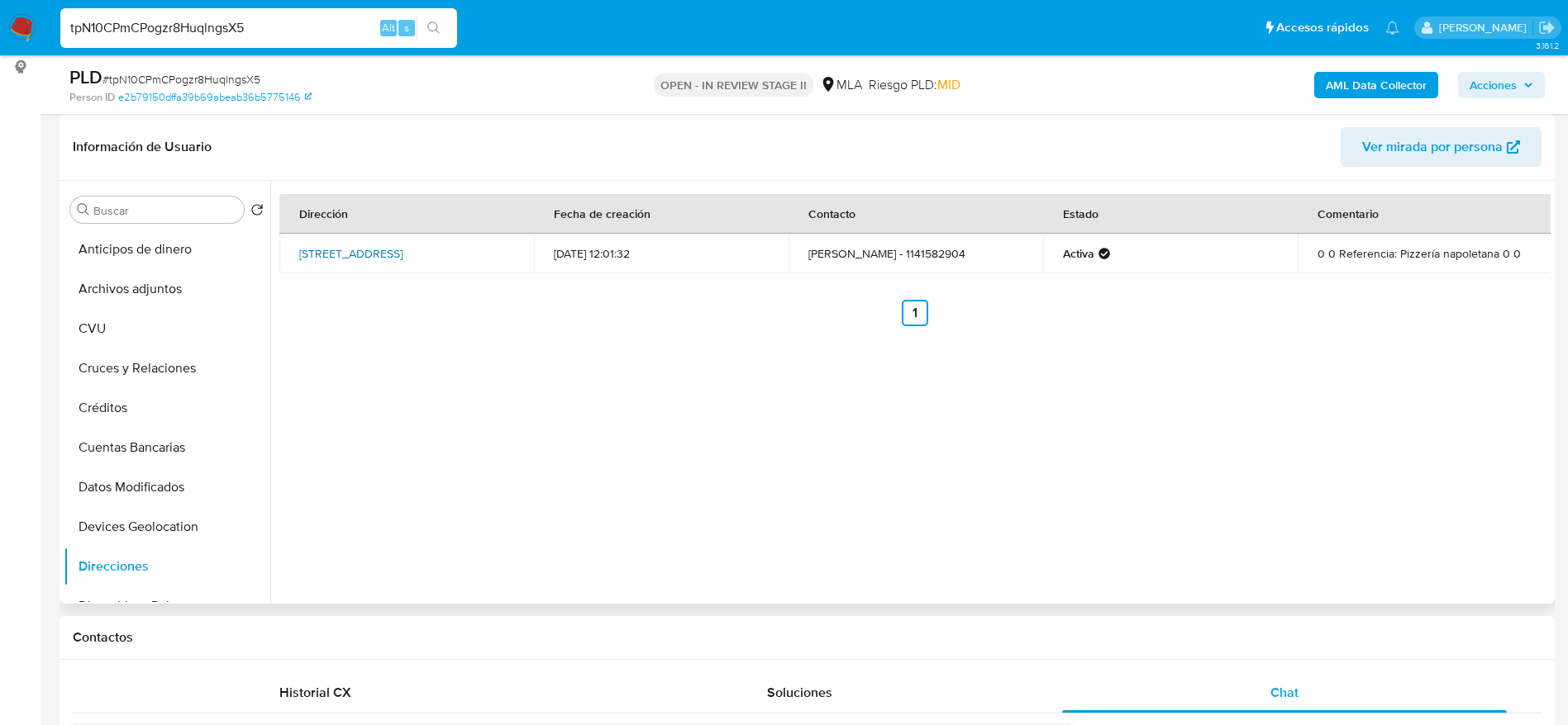
click at [362, 255] on link "Tucuman 675, Pilar, Buenos Aires, 1629, Argentina 675" at bounding box center [351, 253] width 104 height 16
click at [267, 31] on input "tpN10CPmCPogzr8HuqlngsX5" at bounding box center [259, 28] width 397 height 21
click at [267, 30] on input "tpN10CPmCPogzr8HuqlngsX5" at bounding box center [259, 28] width 397 height 21
paste input "6L4sRQ0hORgHDhYqfJOmN0gf"
type input "6L4sRQ0hORgHDhYqfJOmN0gf"
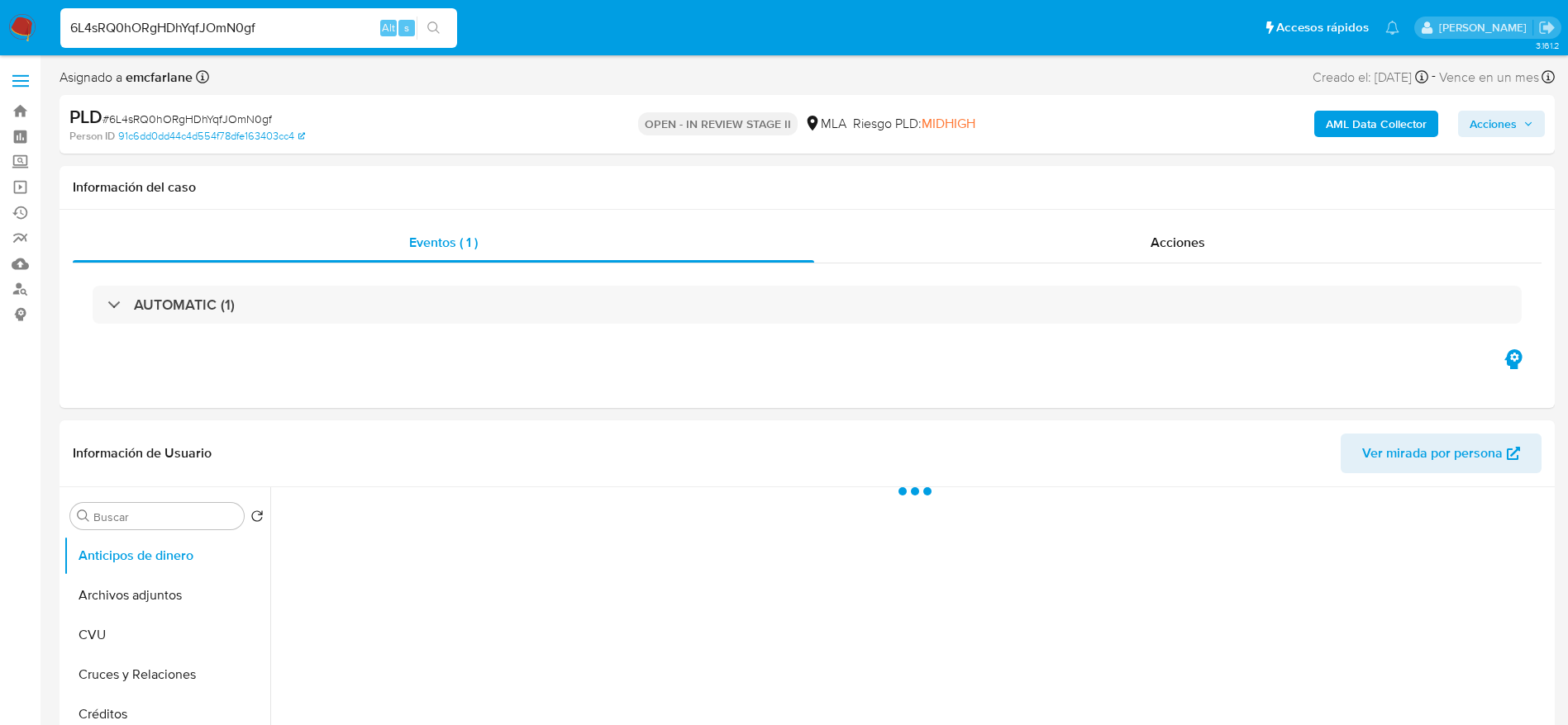
click at [1521, 121] on span "Acciones" at bounding box center [1501, 124] width 64 height 23
select select "10"
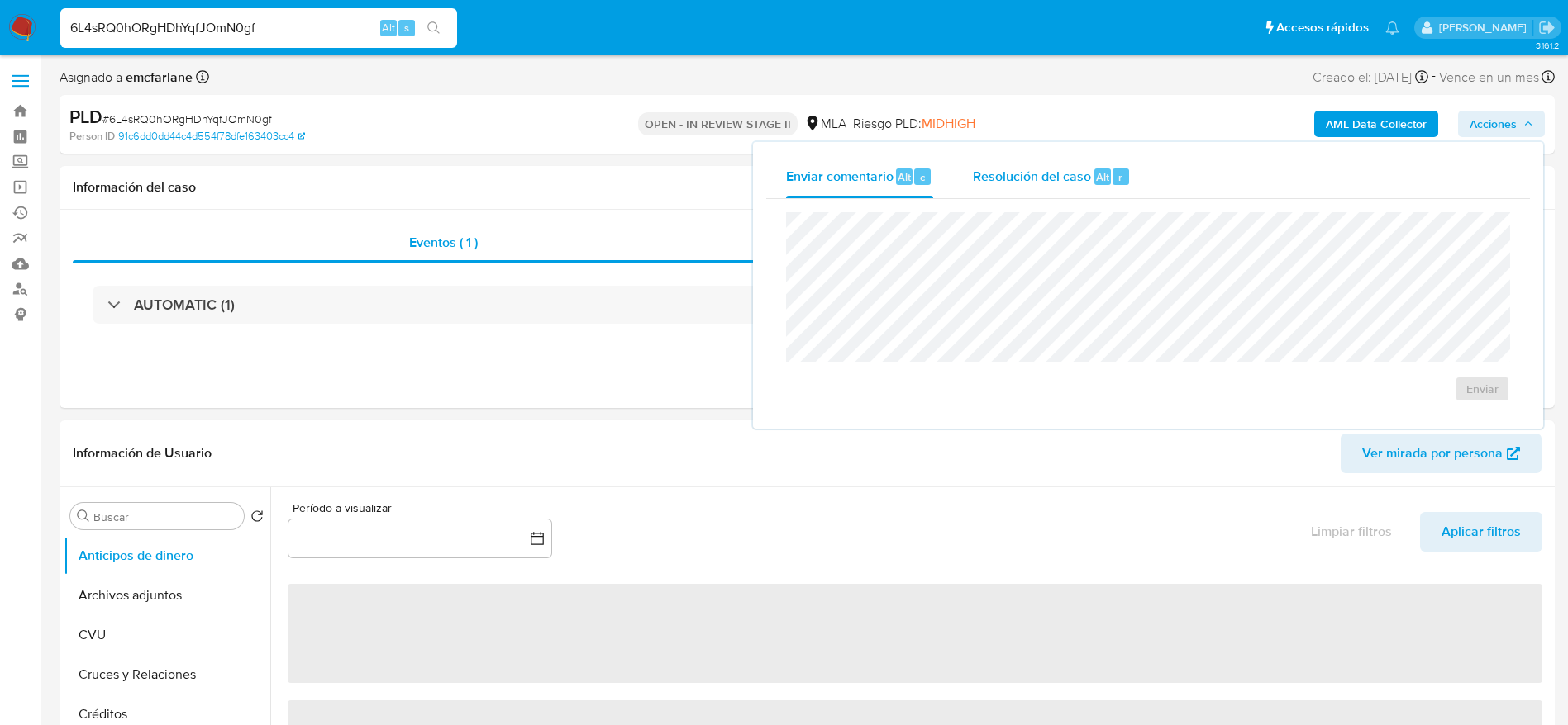
click at [1062, 180] on span "Resolución del caso" at bounding box center [1031, 176] width 118 height 19
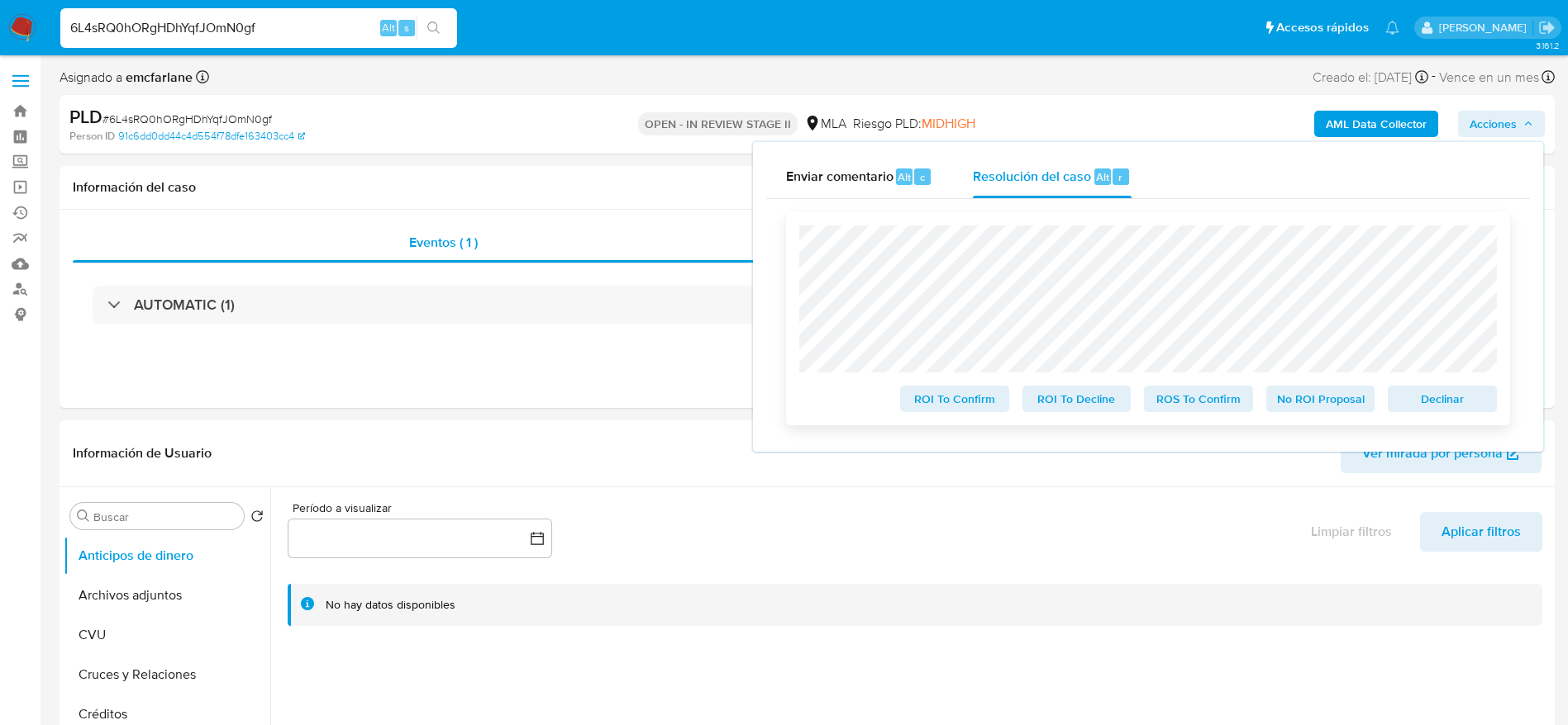
click at [1416, 392] on span "Declinar" at bounding box center [1442, 399] width 86 height 23
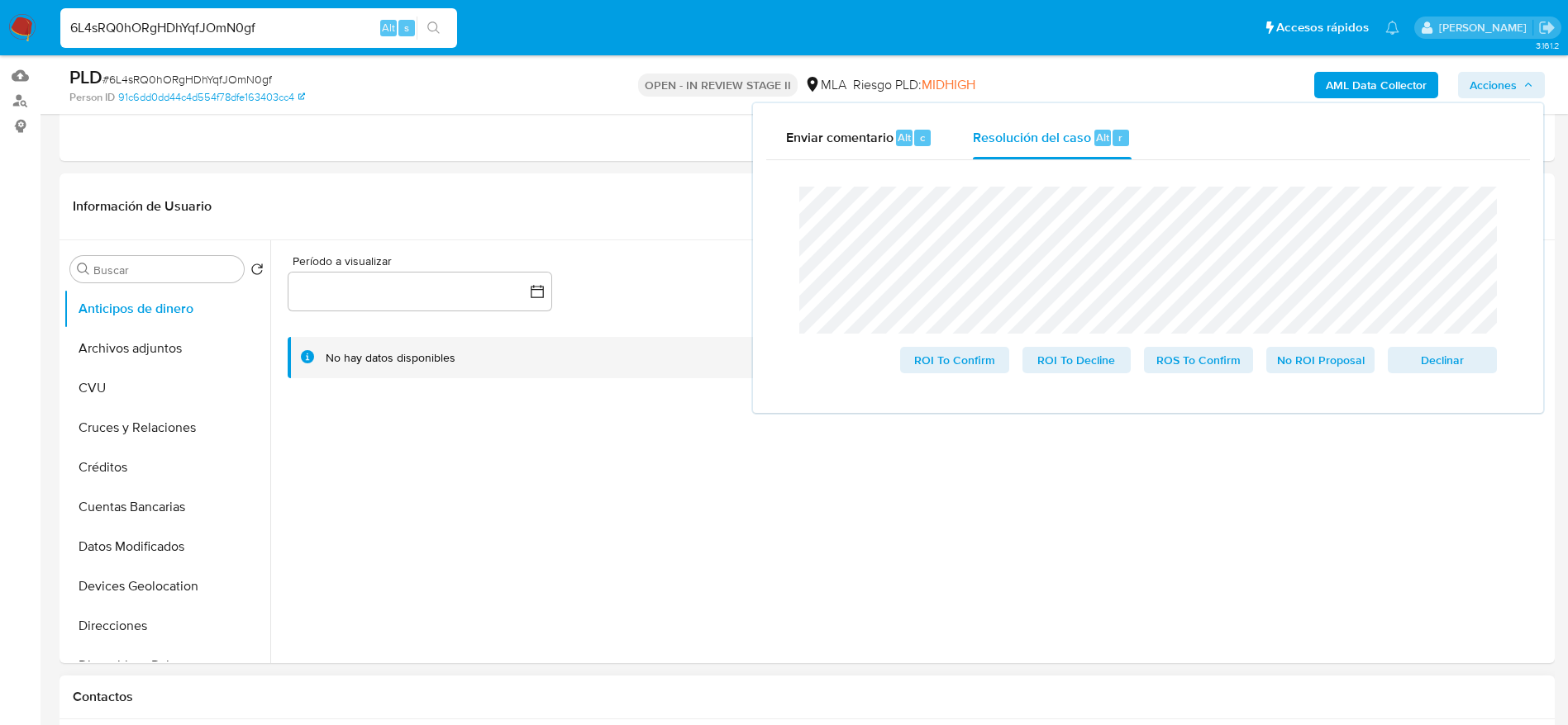
scroll to position [496, 0]
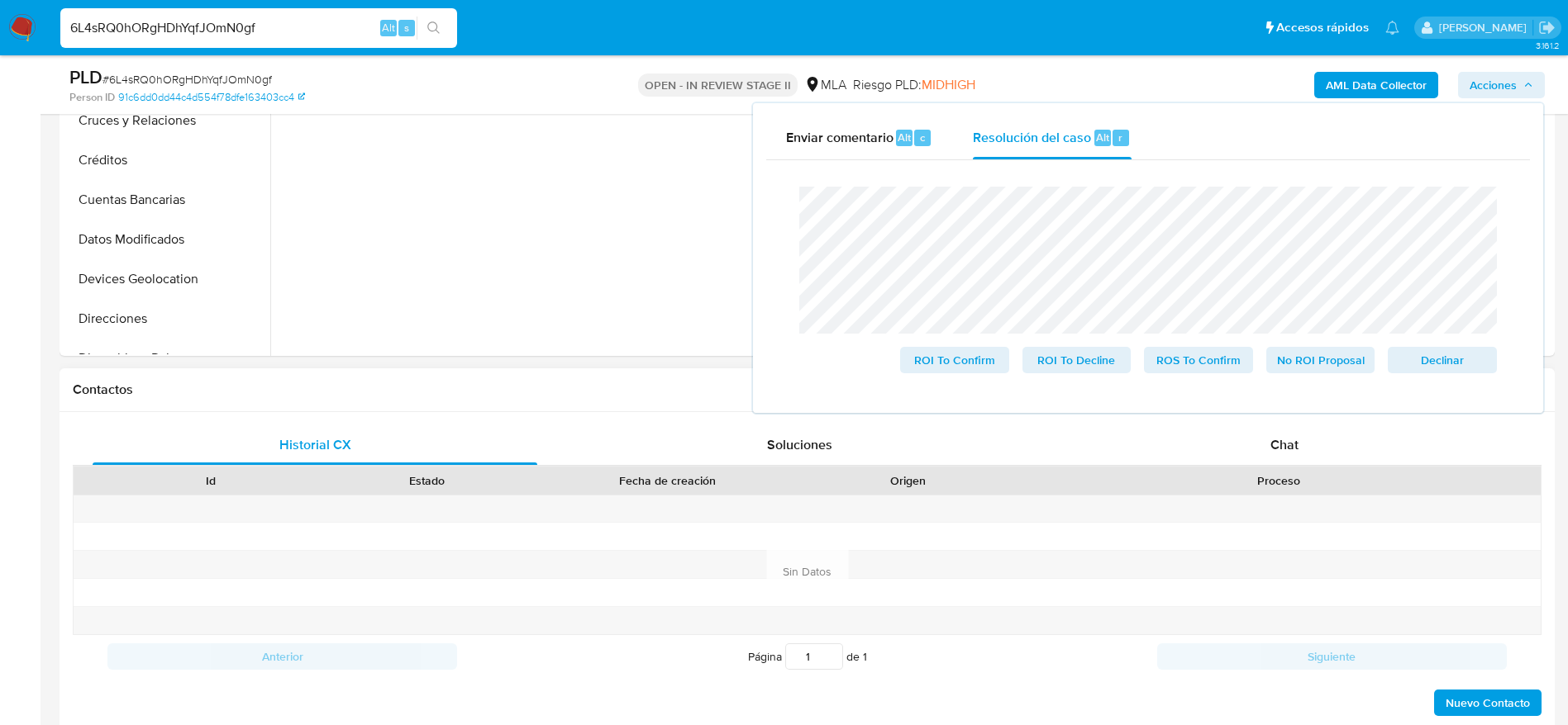
click at [1302, 467] on div "Proceso" at bounding box center [1278, 480] width 524 height 28
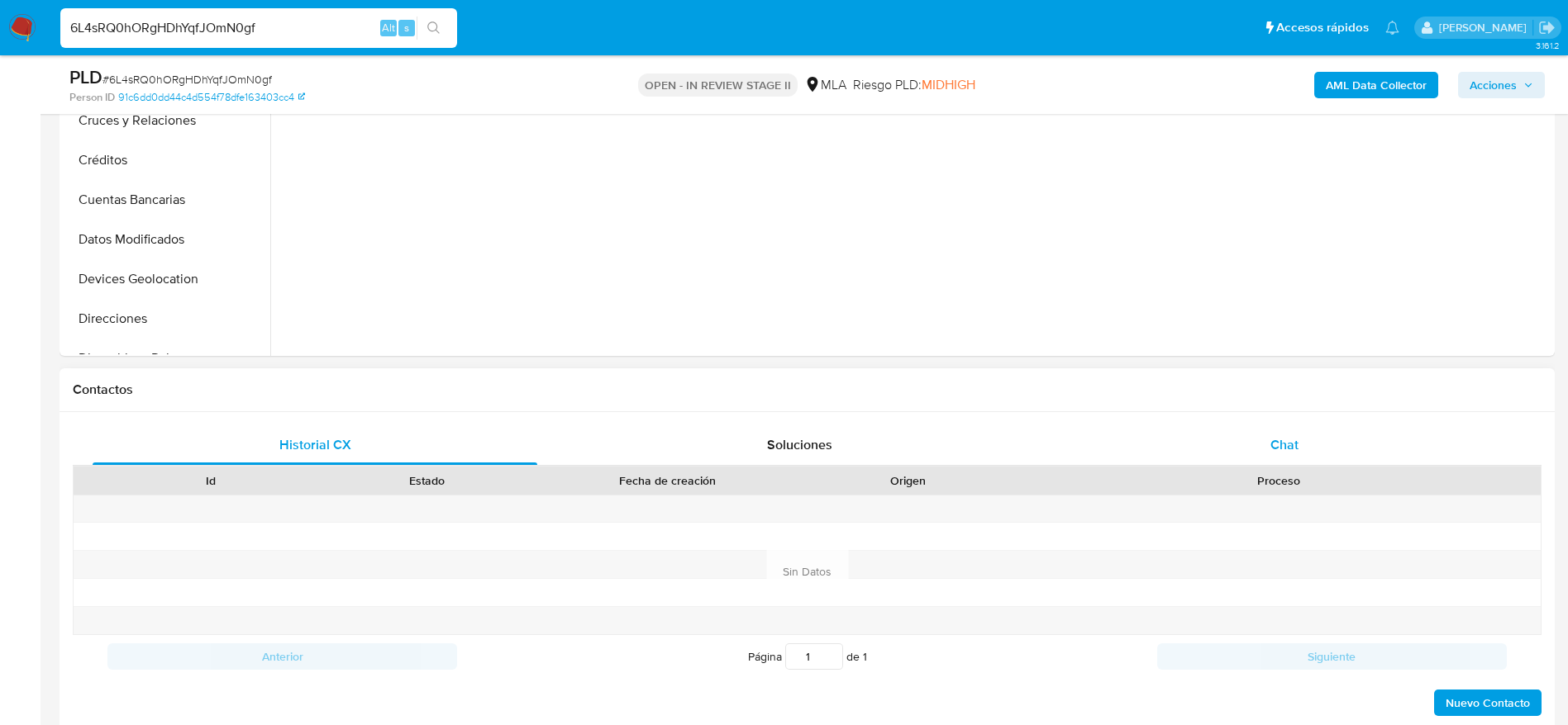
click at [1289, 442] on span "Chat" at bounding box center [1284, 445] width 28 height 19
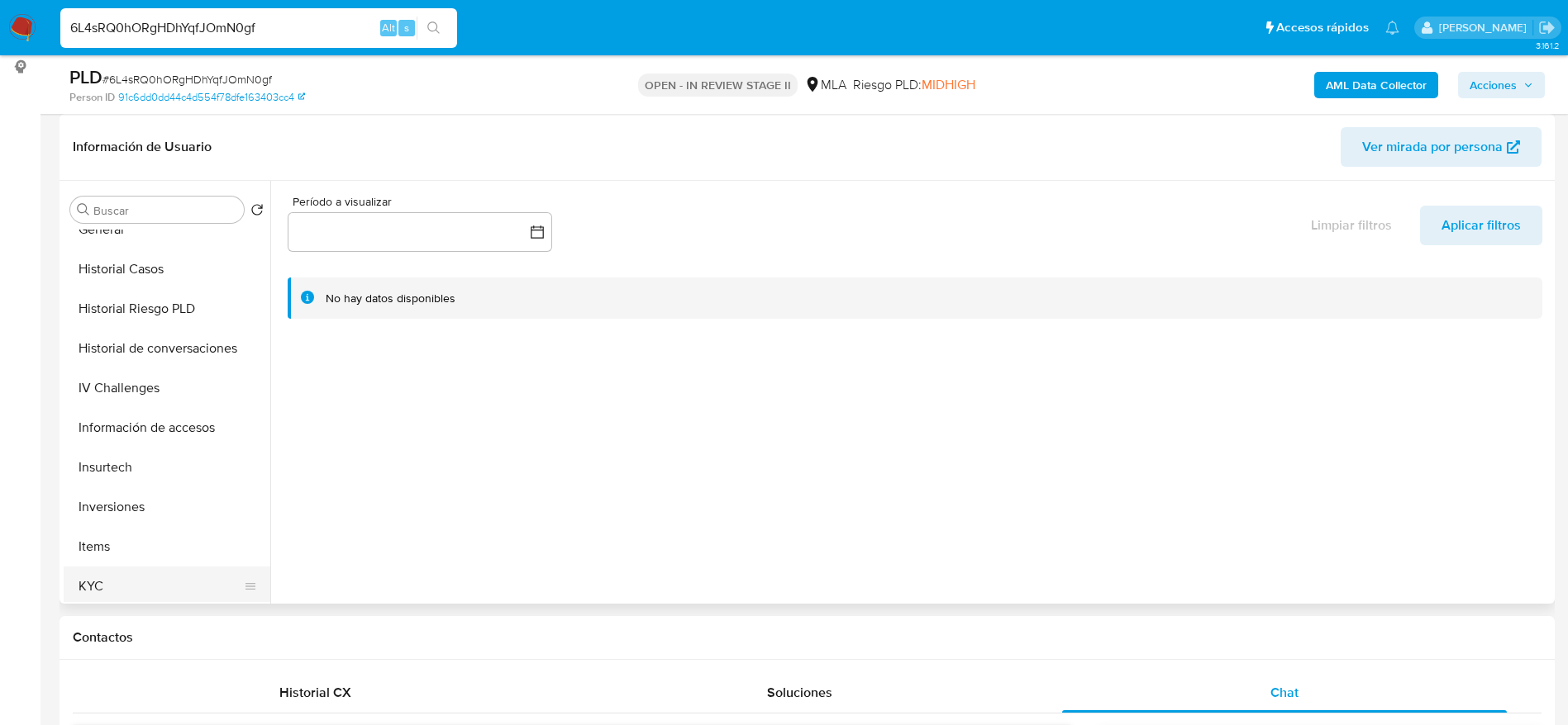
click at [100, 586] on button "KYC" at bounding box center [161, 586] width 194 height 40
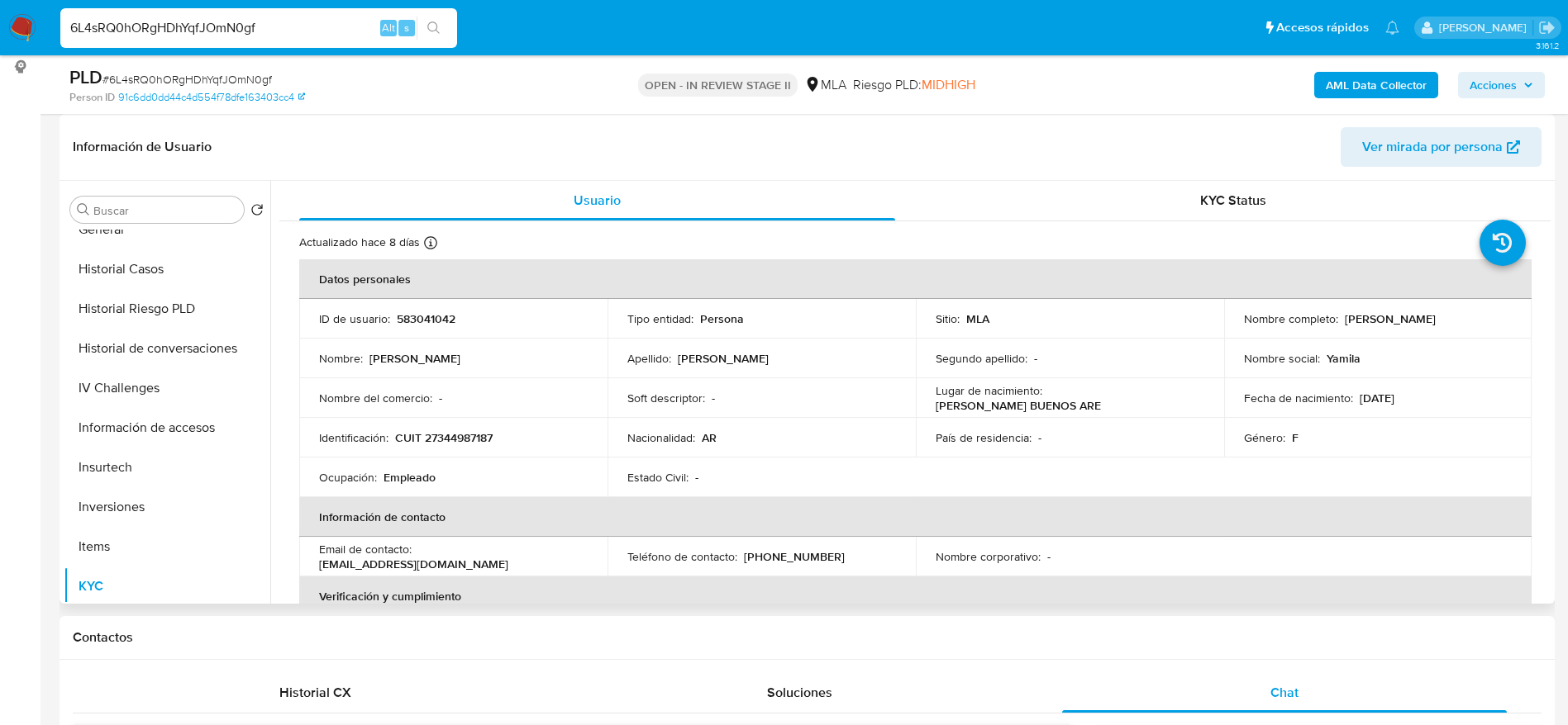
click at [445, 431] on p "CUIT 27344987187" at bounding box center [444, 438] width 98 height 15
copy p "27344987187"
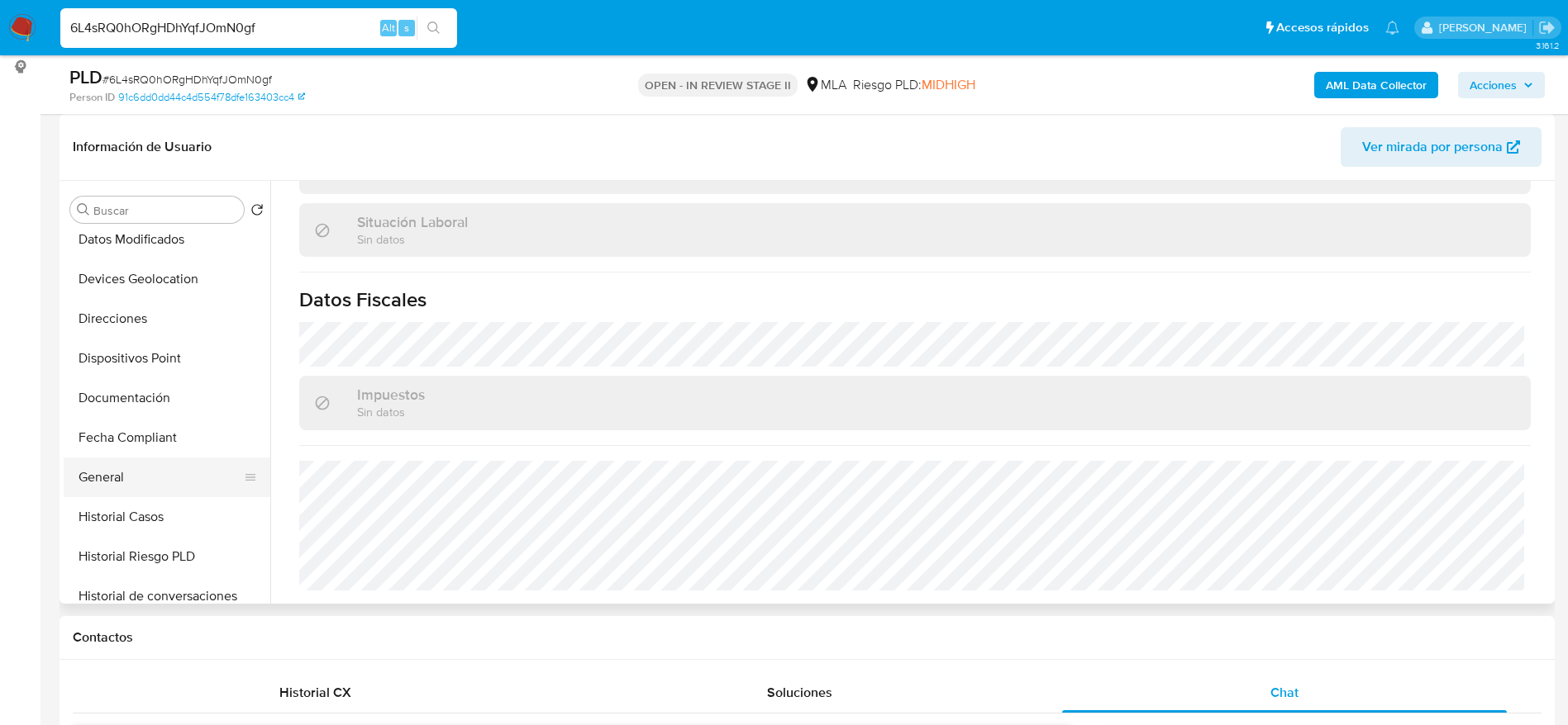
scroll to position [0, 0]
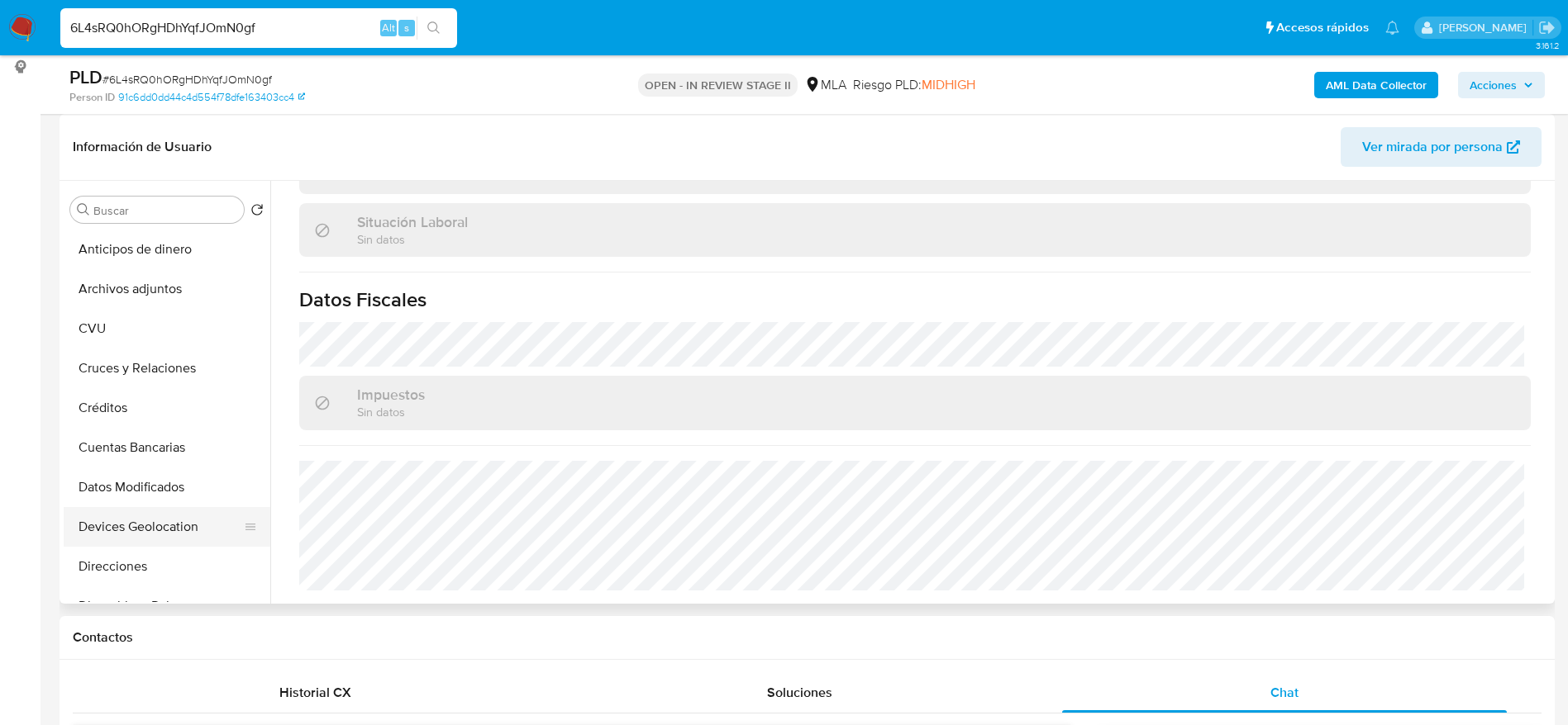
click at [142, 556] on button "Direcciones" at bounding box center [167, 566] width 206 height 40
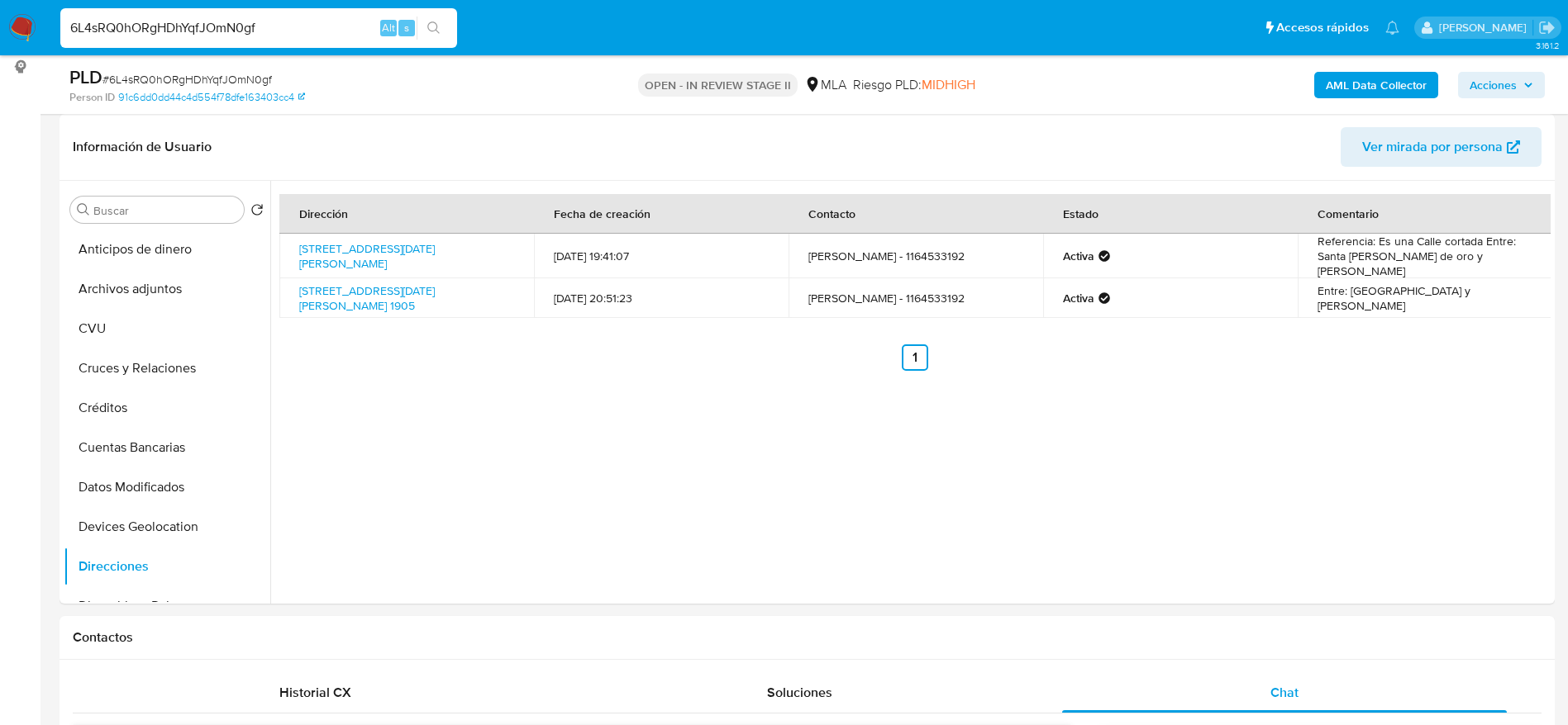
drag, startPoint x: 1491, startPoint y: 85, endPoint x: 910, endPoint y: 95, distance: 581.1
click at [1489, 85] on span "Acciones" at bounding box center [1492, 84] width 47 height 26
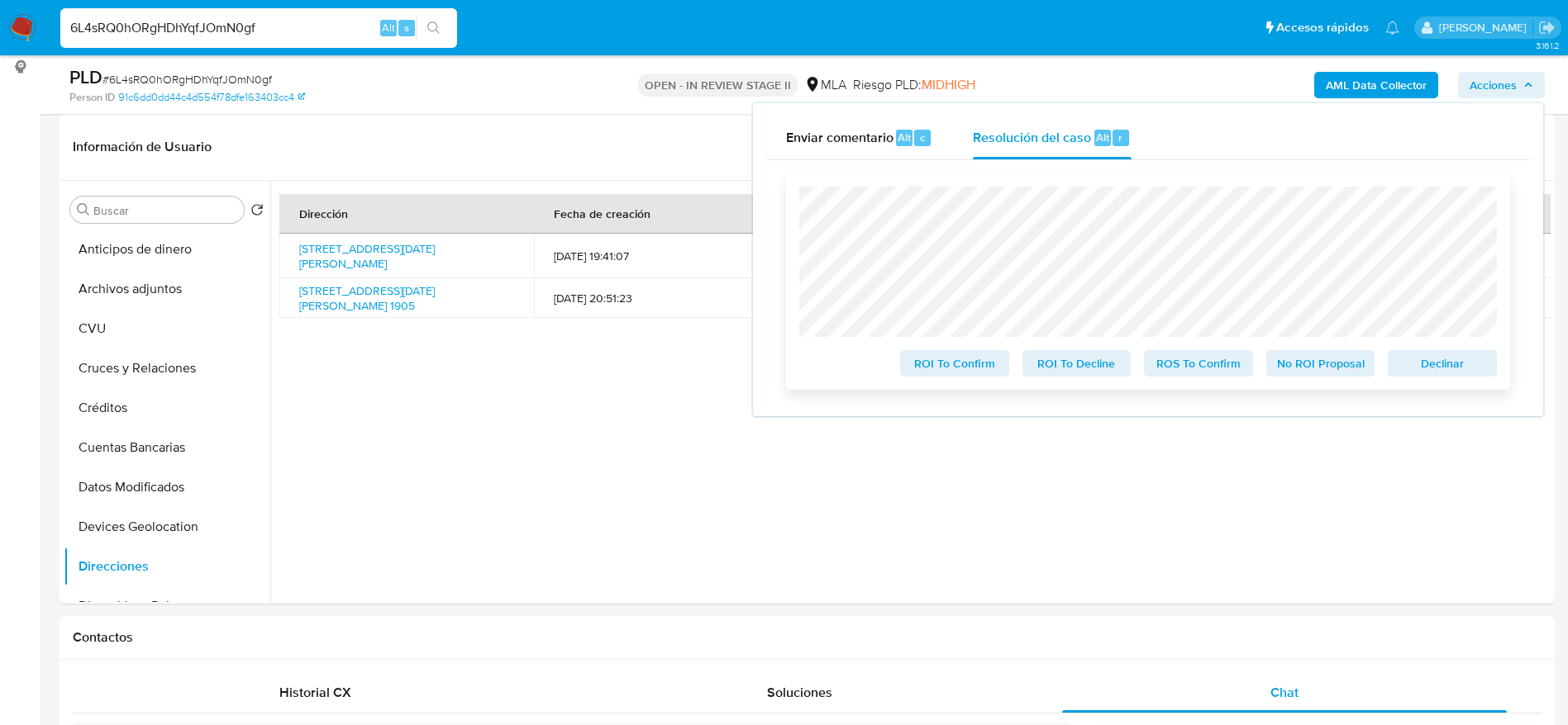
click at [1466, 362] on span "Declinar" at bounding box center [1442, 364] width 86 height 23
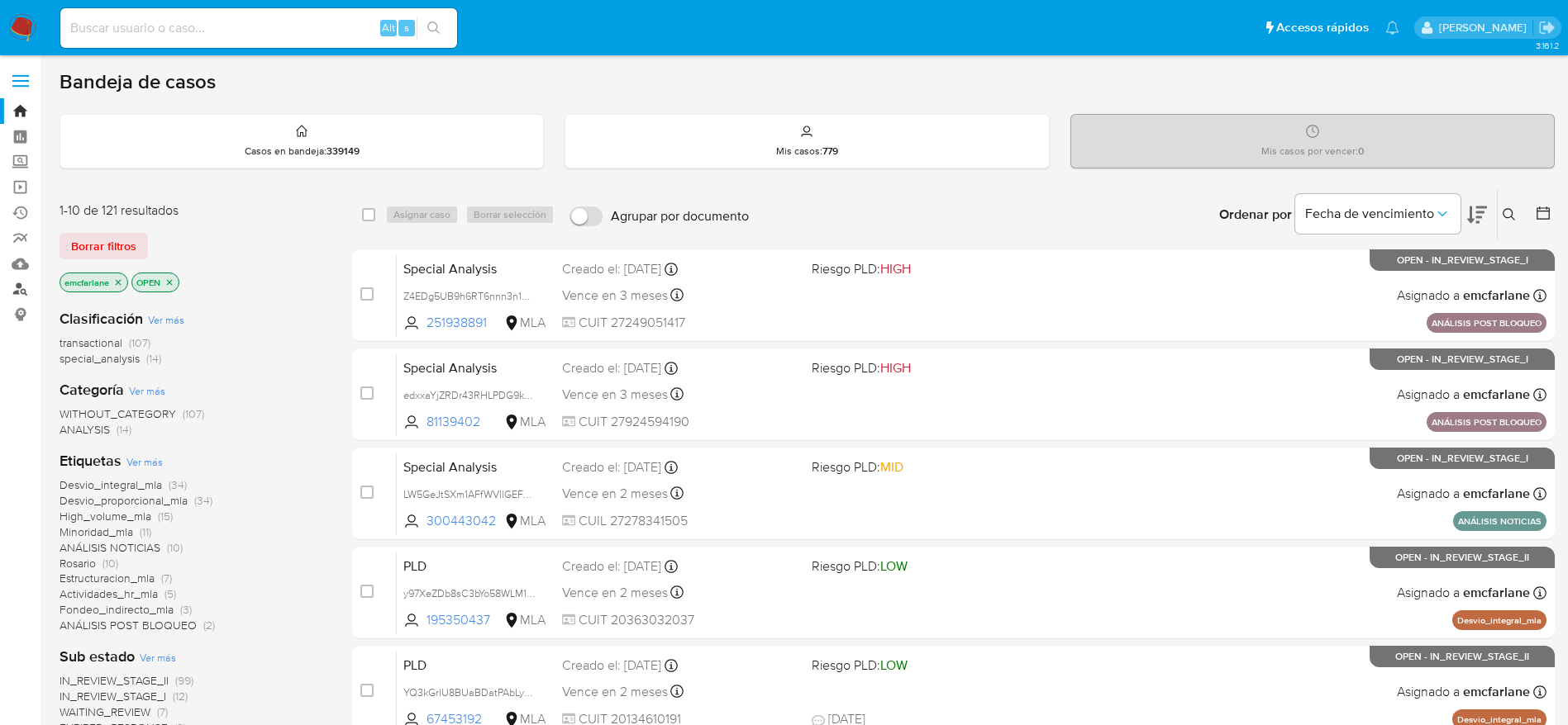
click at [18, 291] on link "Buscador de personas" at bounding box center [98, 289] width 197 height 25
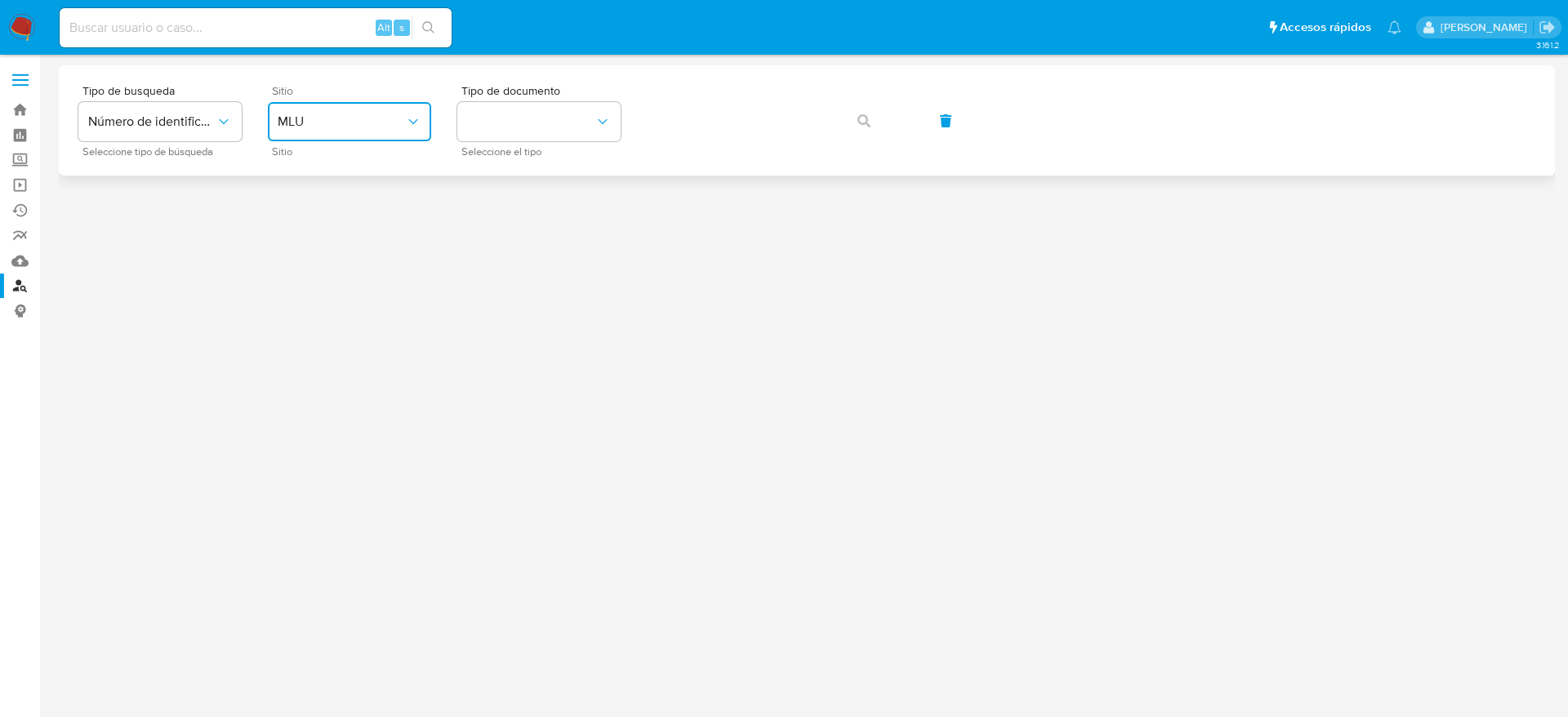
click at [354, 131] on button "MLU" at bounding box center [349, 122] width 164 height 39
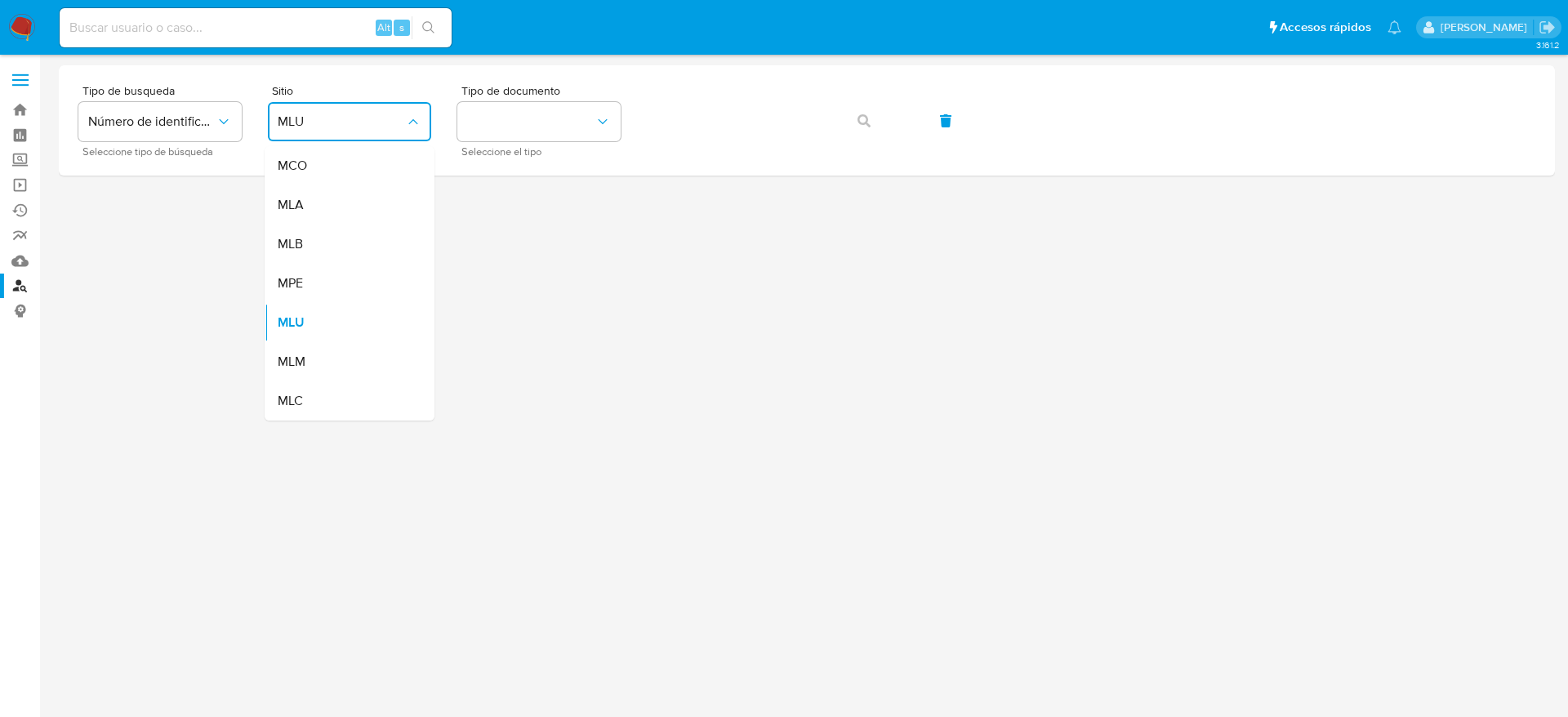
click at [320, 218] on div "MLA" at bounding box center [344, 205] width 134 height 39
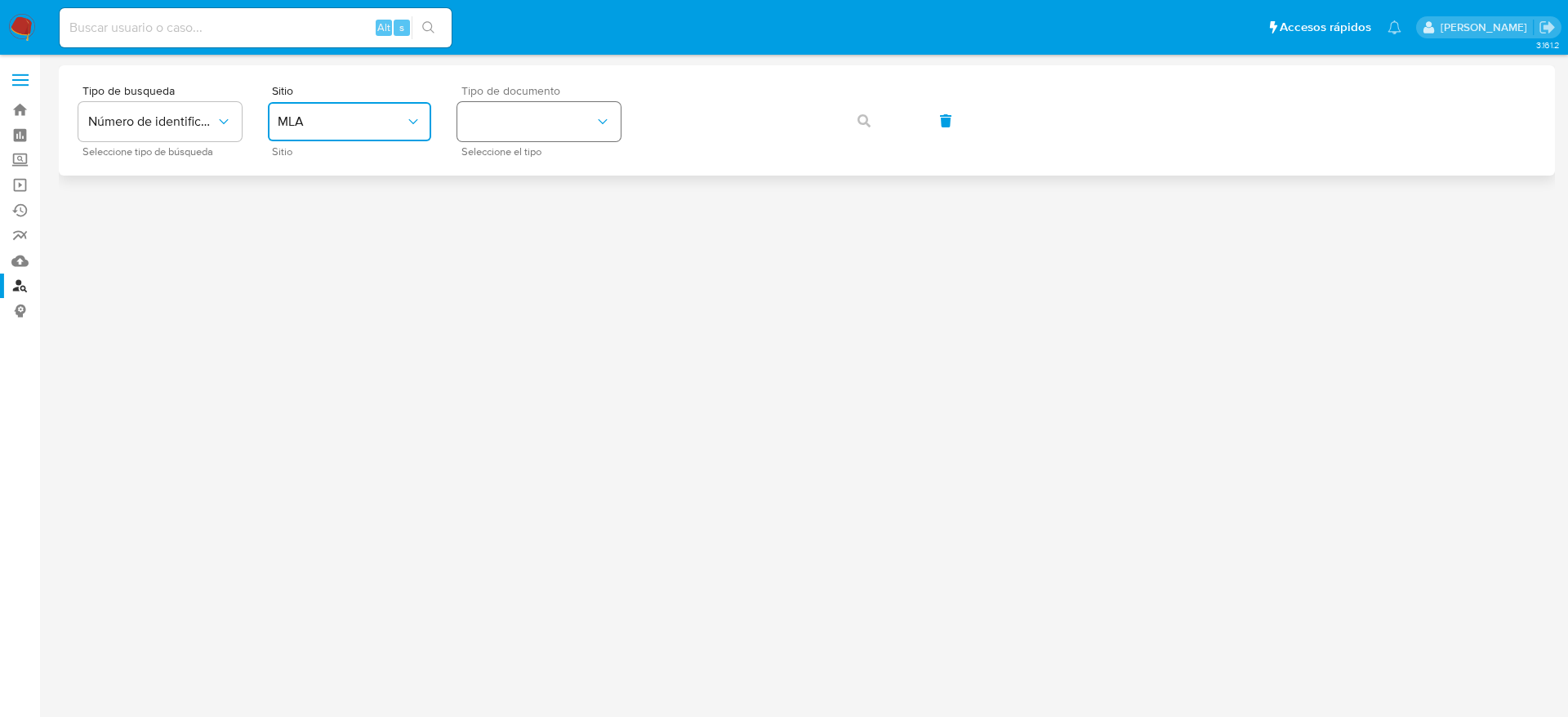
drag, startPoint x: 583, startPoint y: 127, endPoint x: 582, endPoint y: 137, distance: 10.0
click at [583, 128] on button "identificationType" at bounding box center [539, 122] width 164 height 39
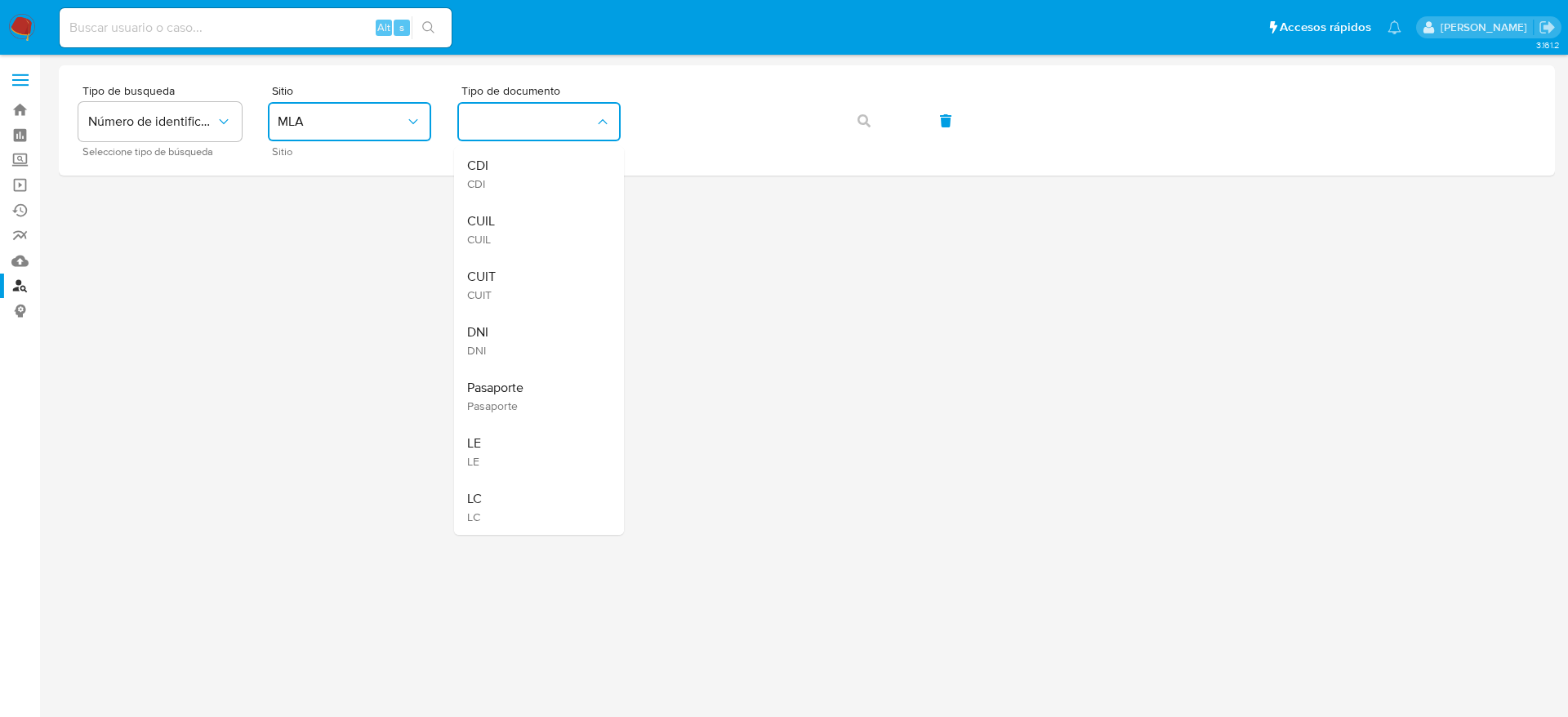
click at [528, 286] on div "CUIT CUIT" at bounding box center [534, 285] width 134 height 56
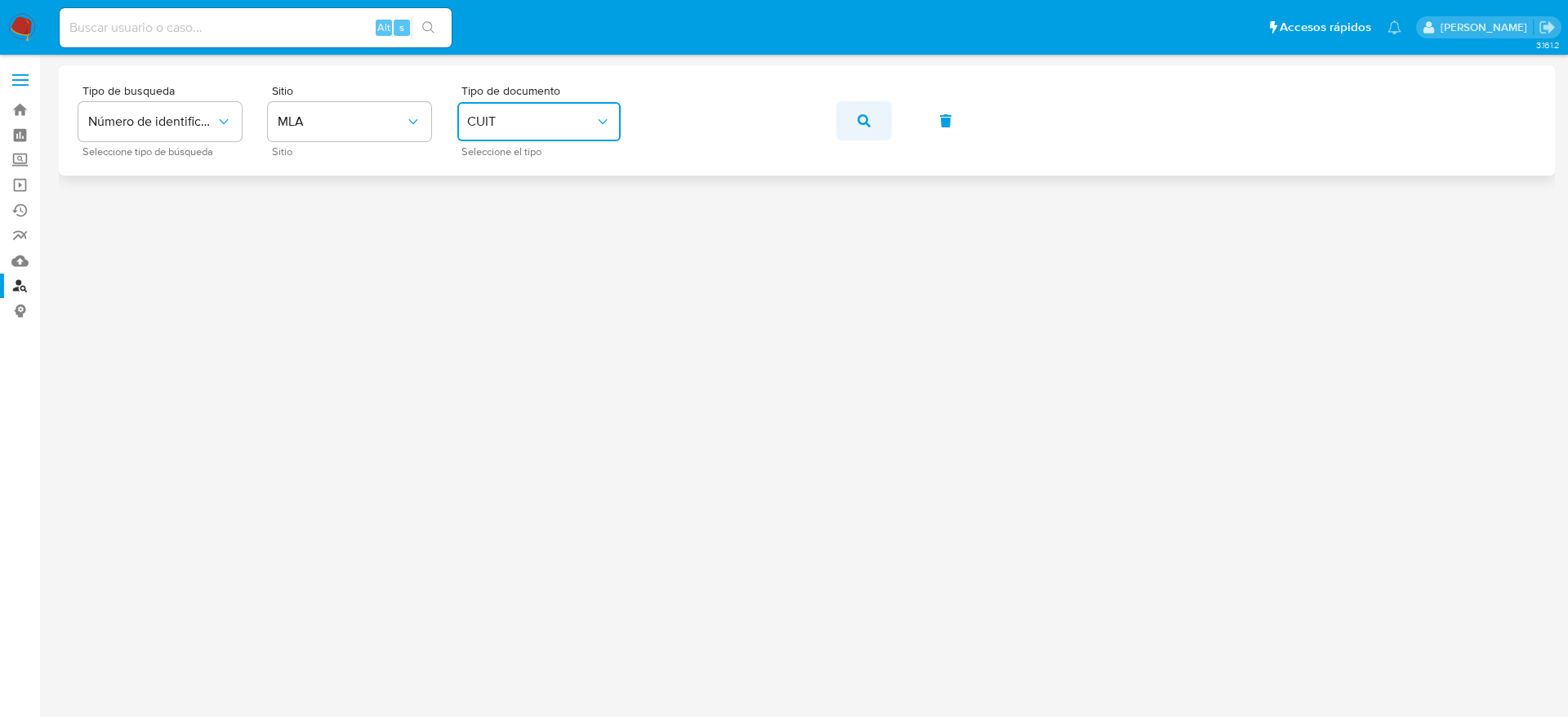
click at [857, 128] on span "button" at bounding box center [864, 122] width 13 height 36
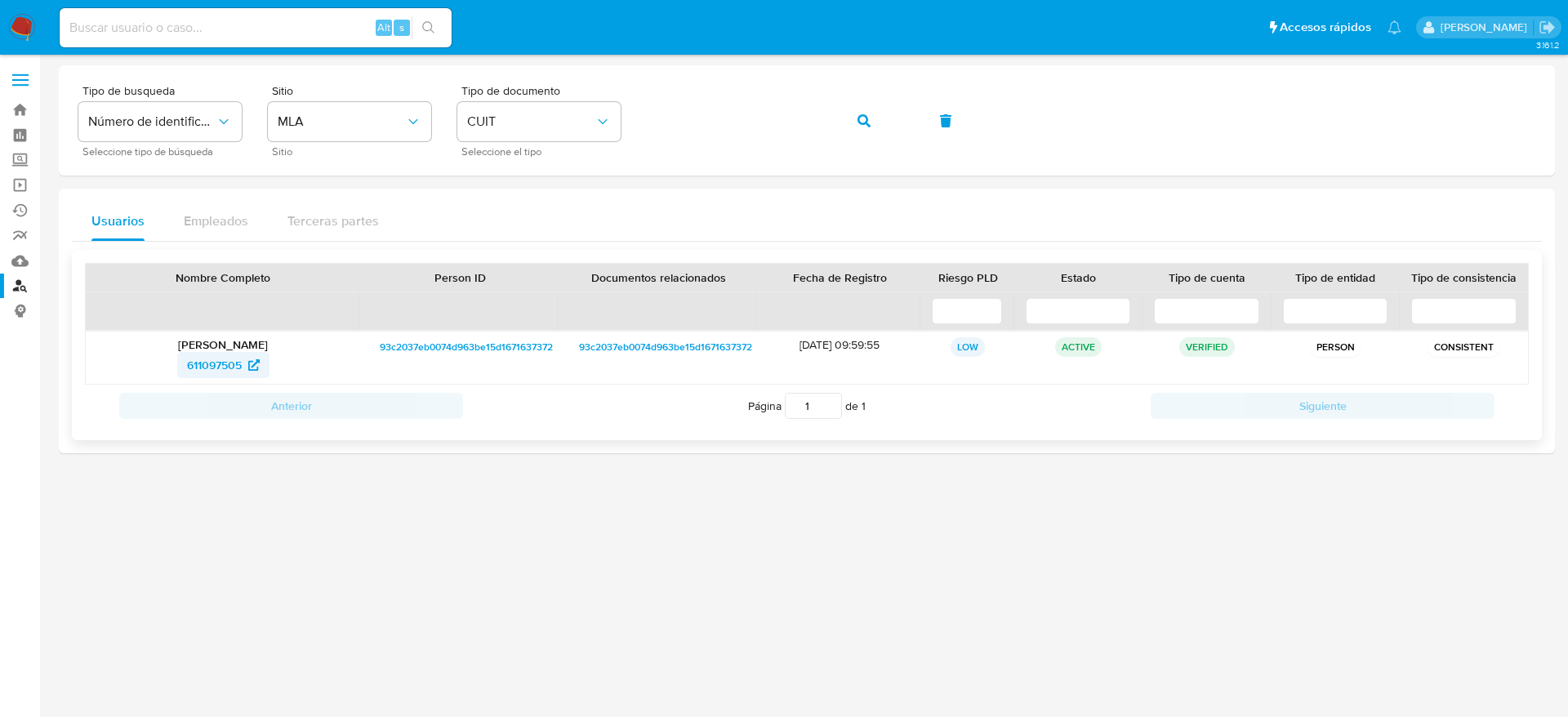
click at [211, 363] on span "611097505" at bounding box center [213, 365] width 55 height 26
click at [861, 127] on span "button" at bounding box center [864, 122] width 13 height 36
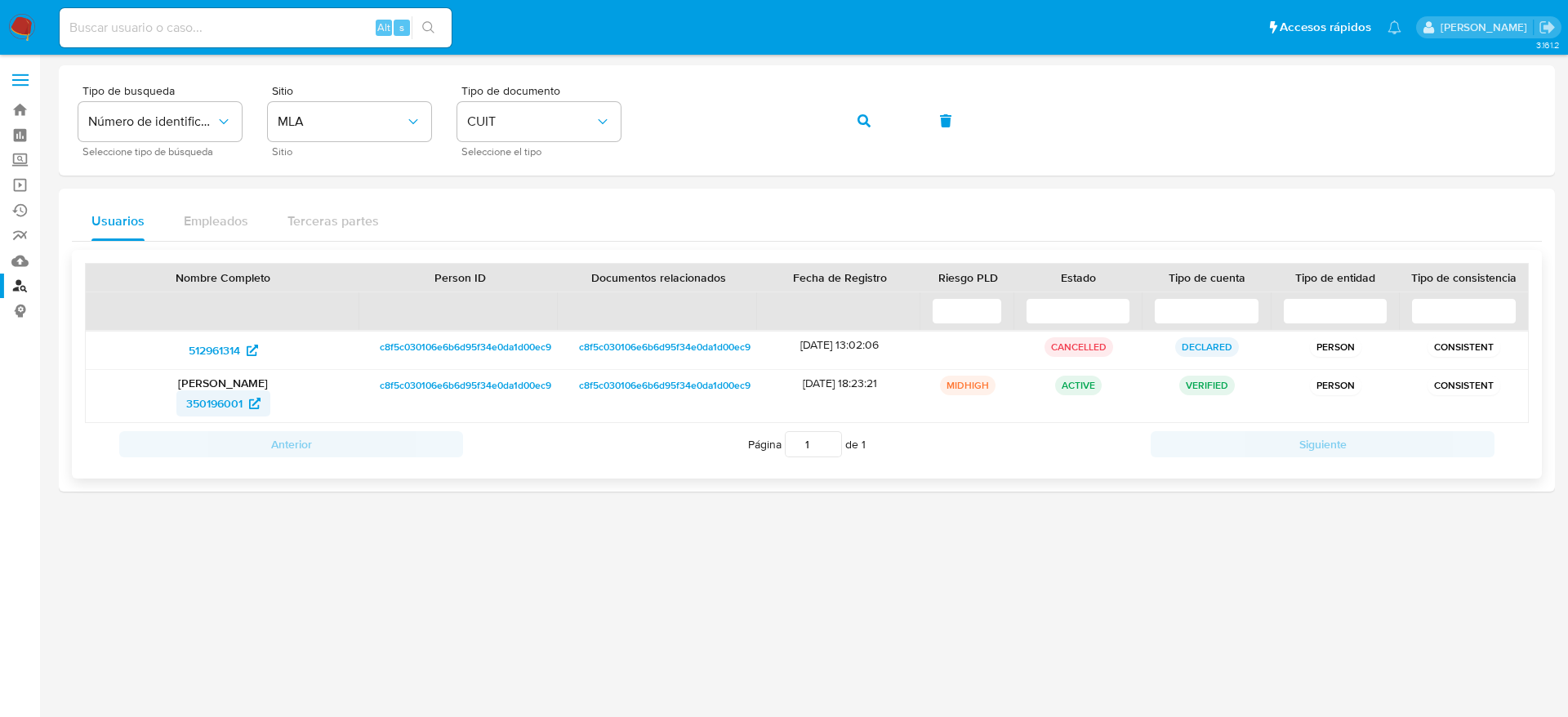
click at [209, 410] on span "350196001" at bounding box center [214, 403] width 56 height 26
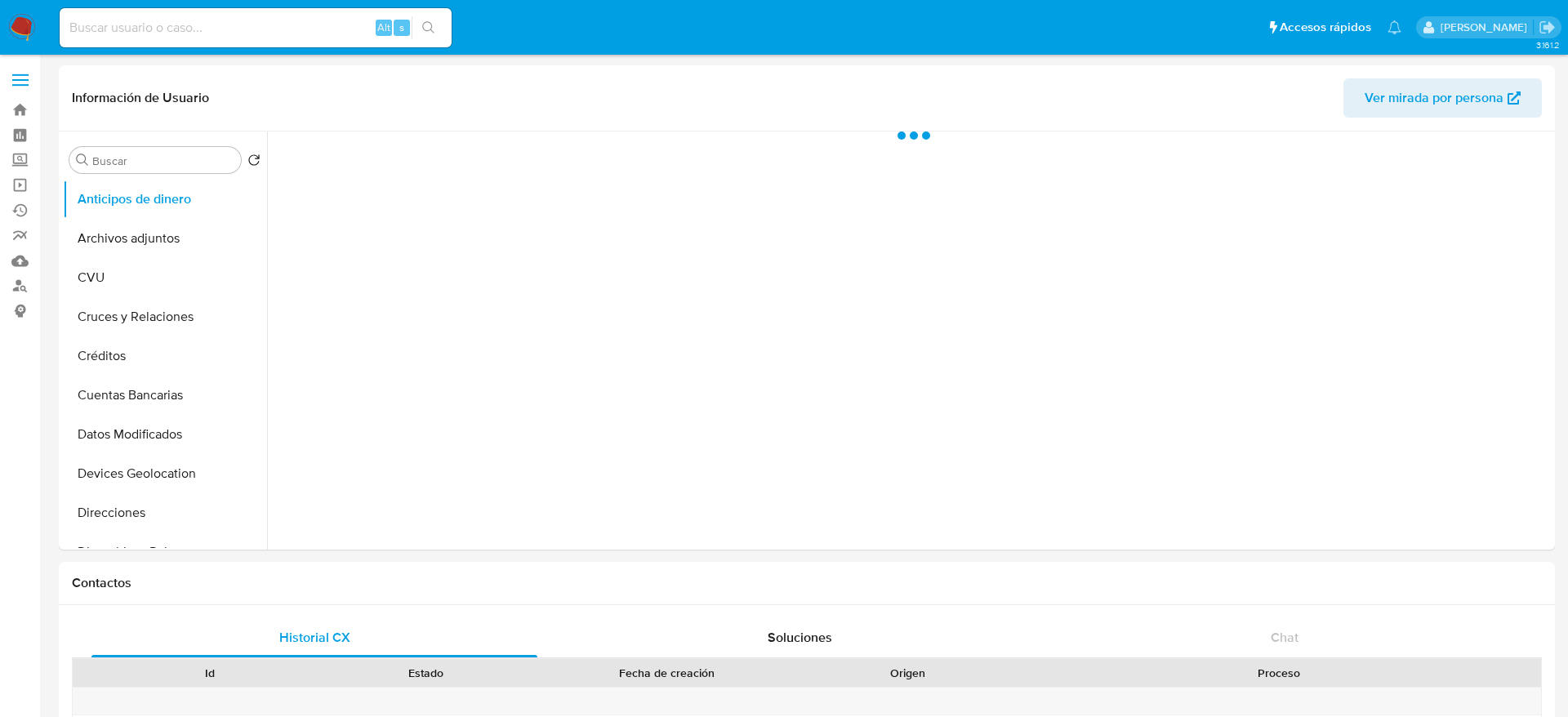
select select "10"
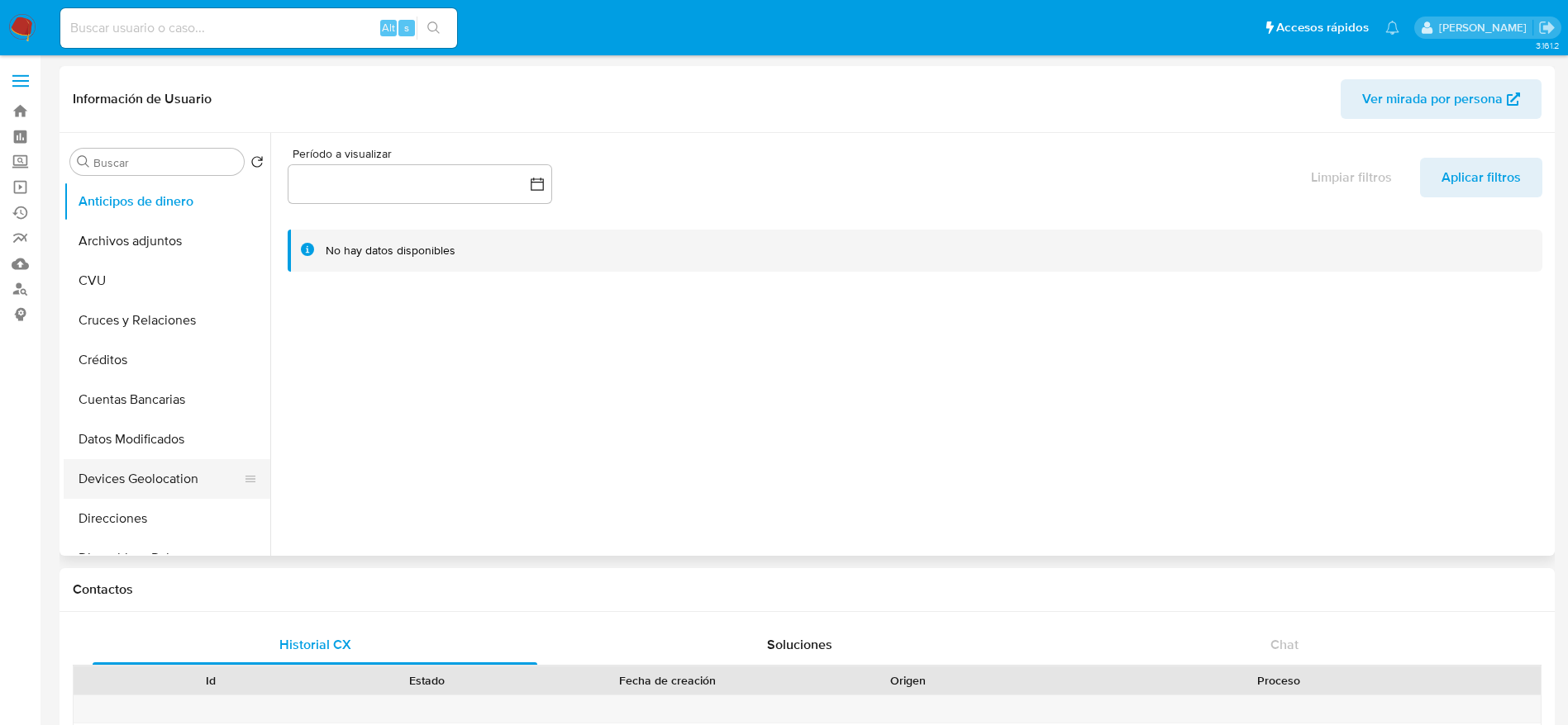
scroll to position [248, 0]
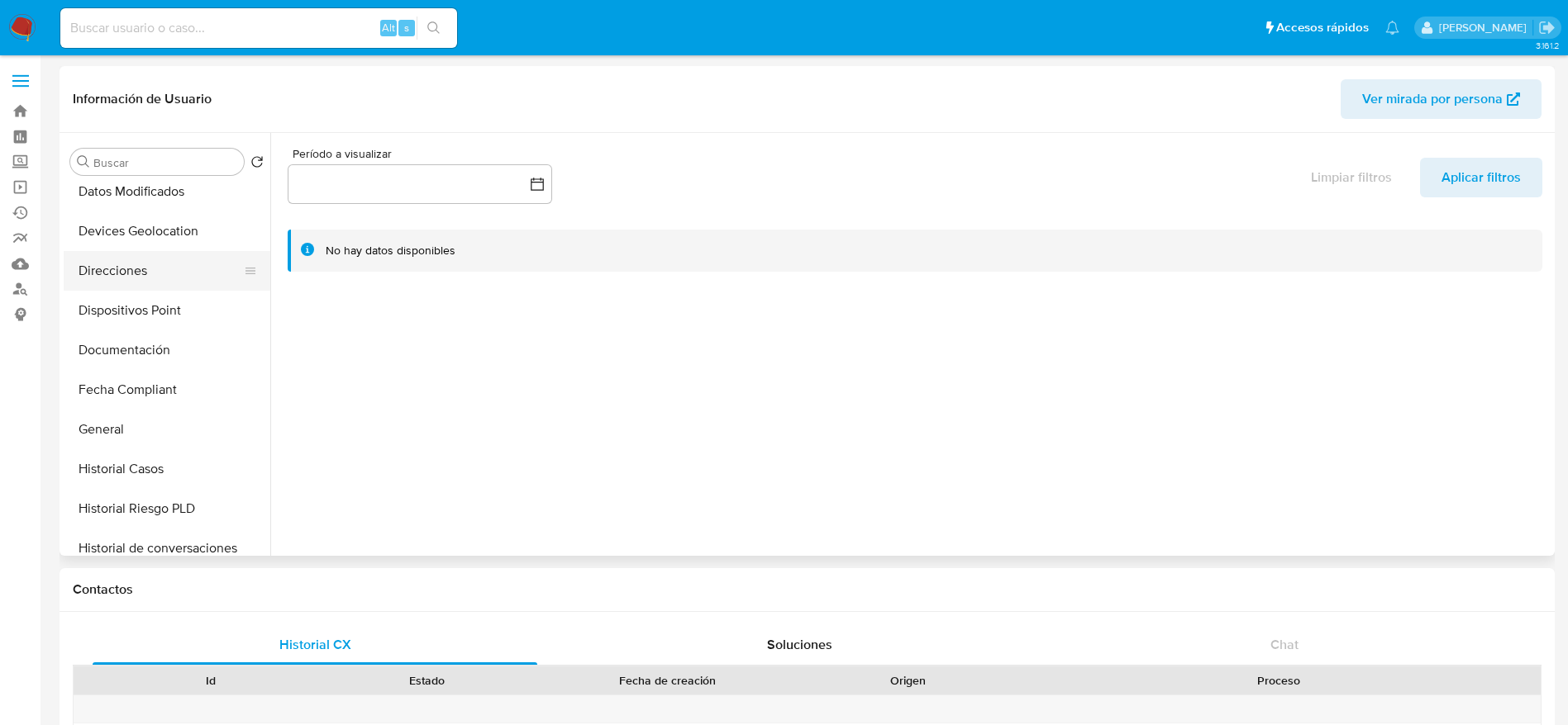
click at [121, 272] on button "Direcciones" at bounding box center [161, 270] width 194 height 40
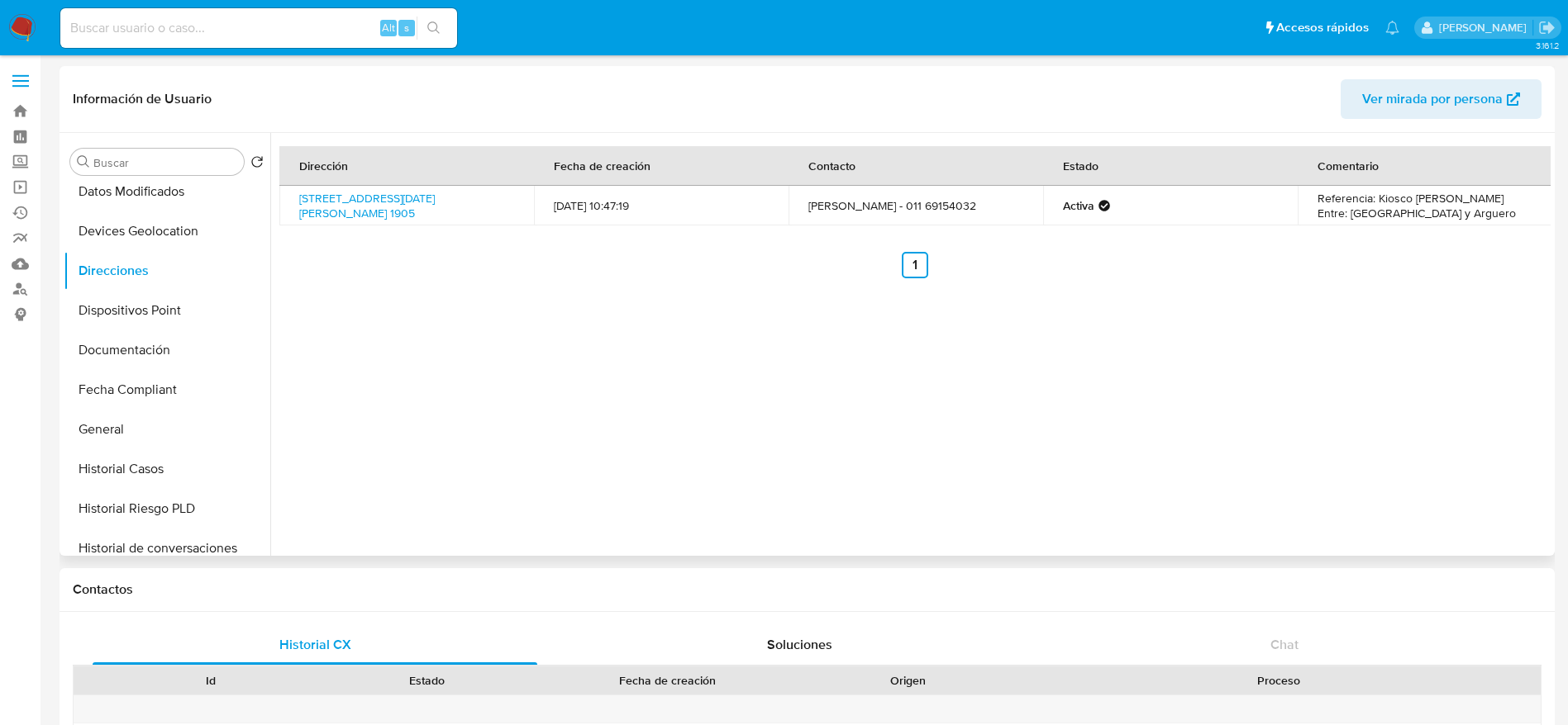
drag, startPoint x: 455, startPoint y: 225, endPoint x: 272, endPoint y: 228, distance: 183.0
click at [279, 228] on div "Dirección Fecha de creación Contacto Estado Comentario [STREET_ADDRESS][DATE][P…" at bounding box center [914, 212] width 1272 height 133
click at [354, 358] on div "Dirección Fecha de creación Contacto Estado Comentario [STREET_ADDRESS][DATE][P…" at bounding box center [910, 344] width 1280 height 423
click at [379, 111] on header "Información de Usuario Ver mirada por persona" at bounding box center [807, 99] width 1469 height 40
drag, startPoint x: 285, startPoint y: 191, endPoint x: 748, endPoint y: 433, distance: 522.4
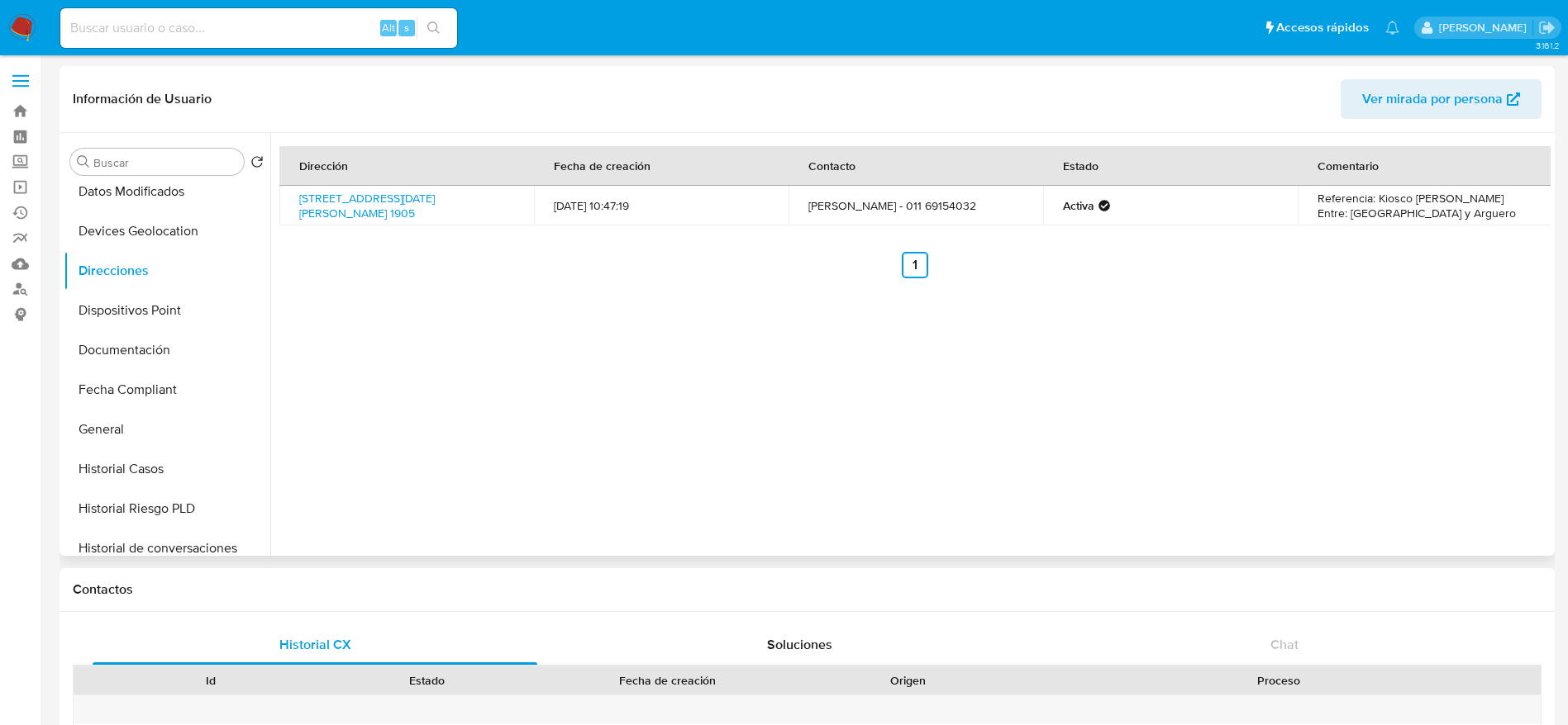
click at [475, 222] on td "[STREET_ADDRESS][DATE][PERSON_NAME] 1905" at bounding box center [406, 205] width 255 height 40
copy link "[STREET_ADDRESS][DATE][PERSON_NAME] 1905"
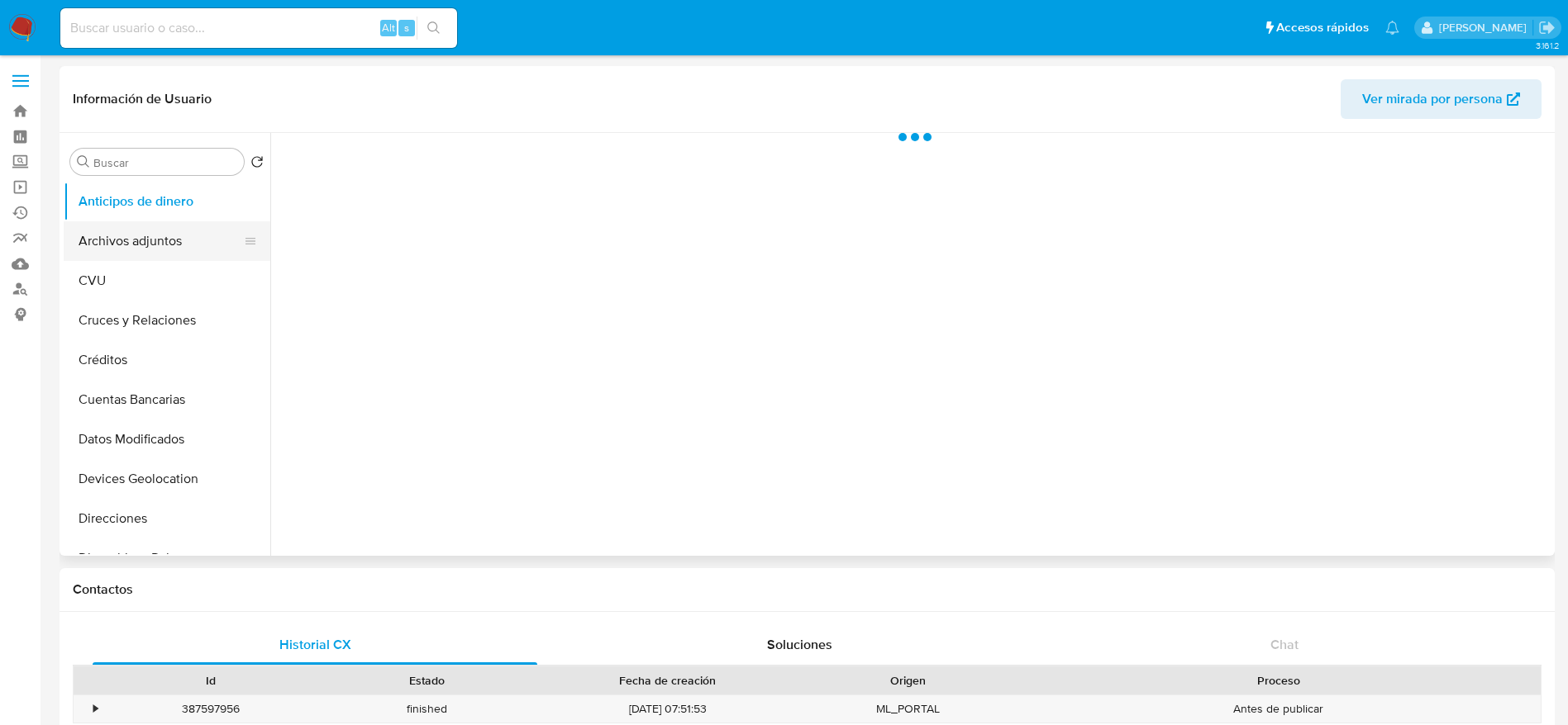
click at [127, 224] on button "Archivos adjuntos" at bounding box center [161, 241] width 194 height 40
select select "10"
click at [115, 499] on button "Direcciones" at bounding box center [161, 518] width 194 height 40
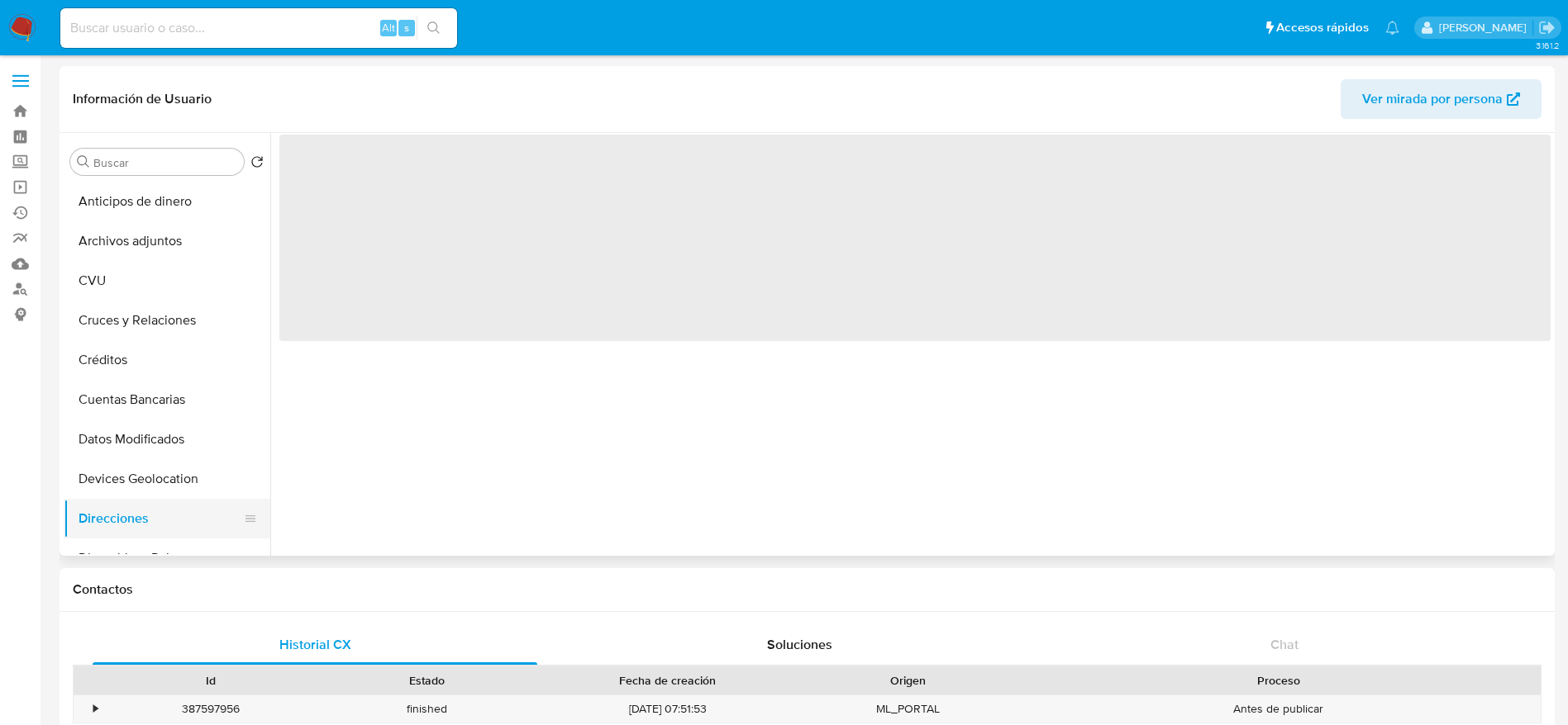
click at [110, 520] on button "Direcciones" at bounding box center [161, 518] width 194 height 40
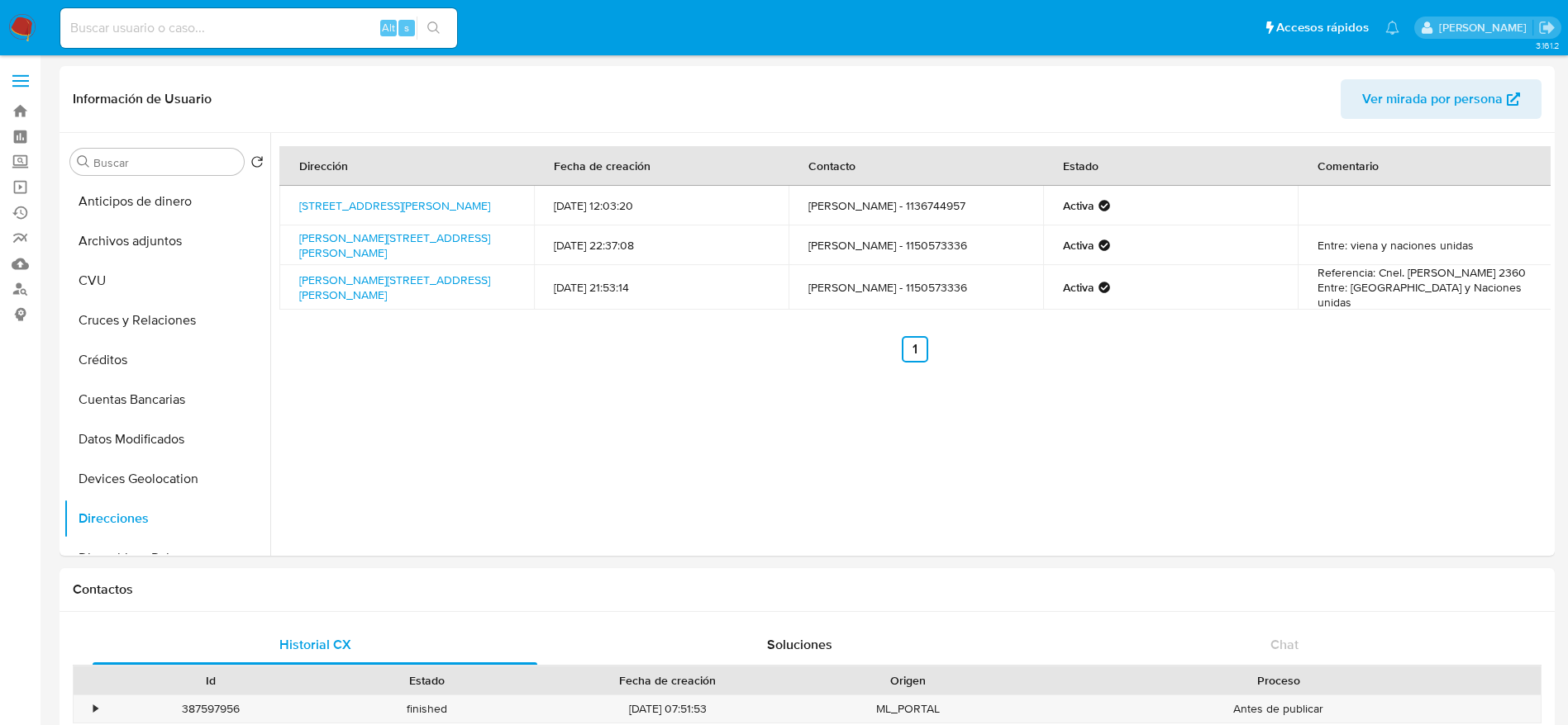
scroll to position [124, 0]
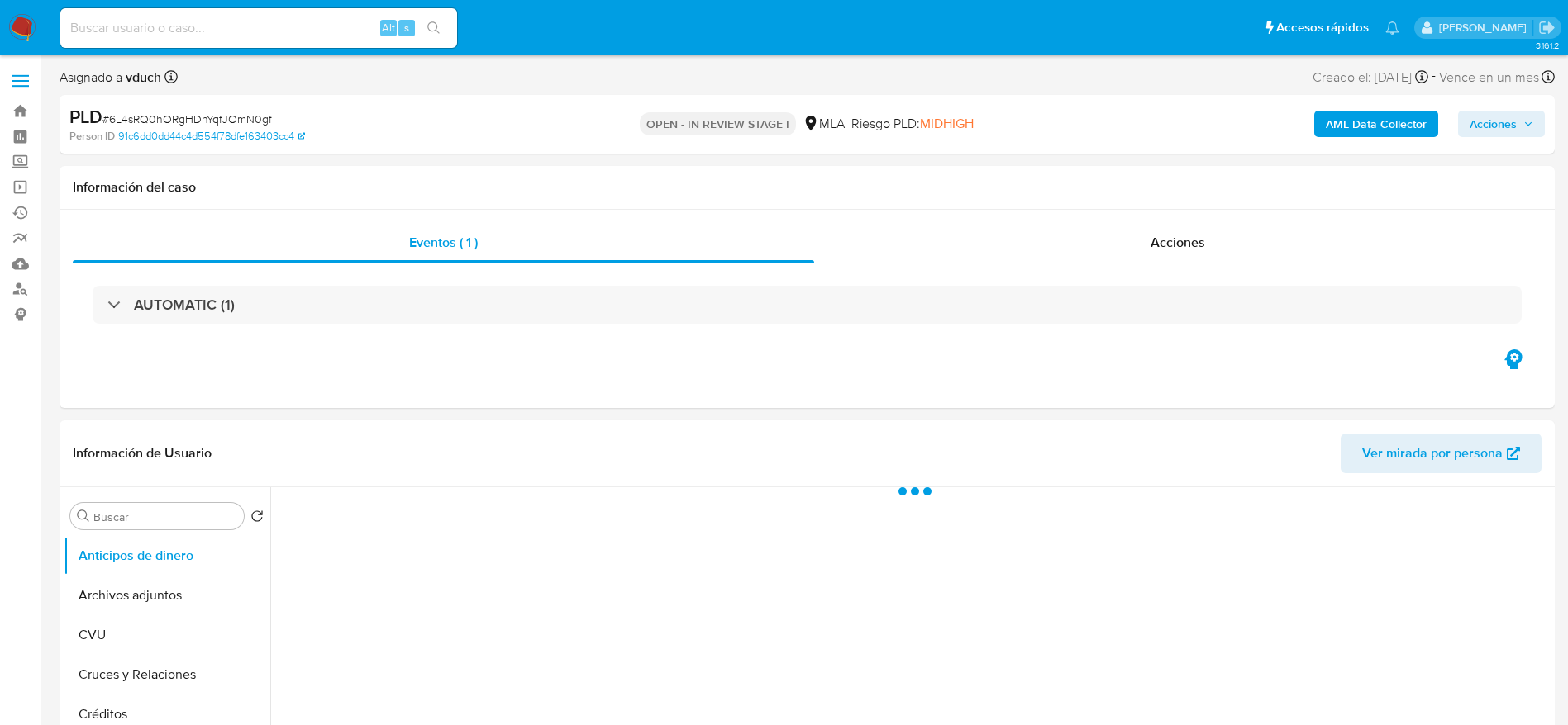
select select "10"
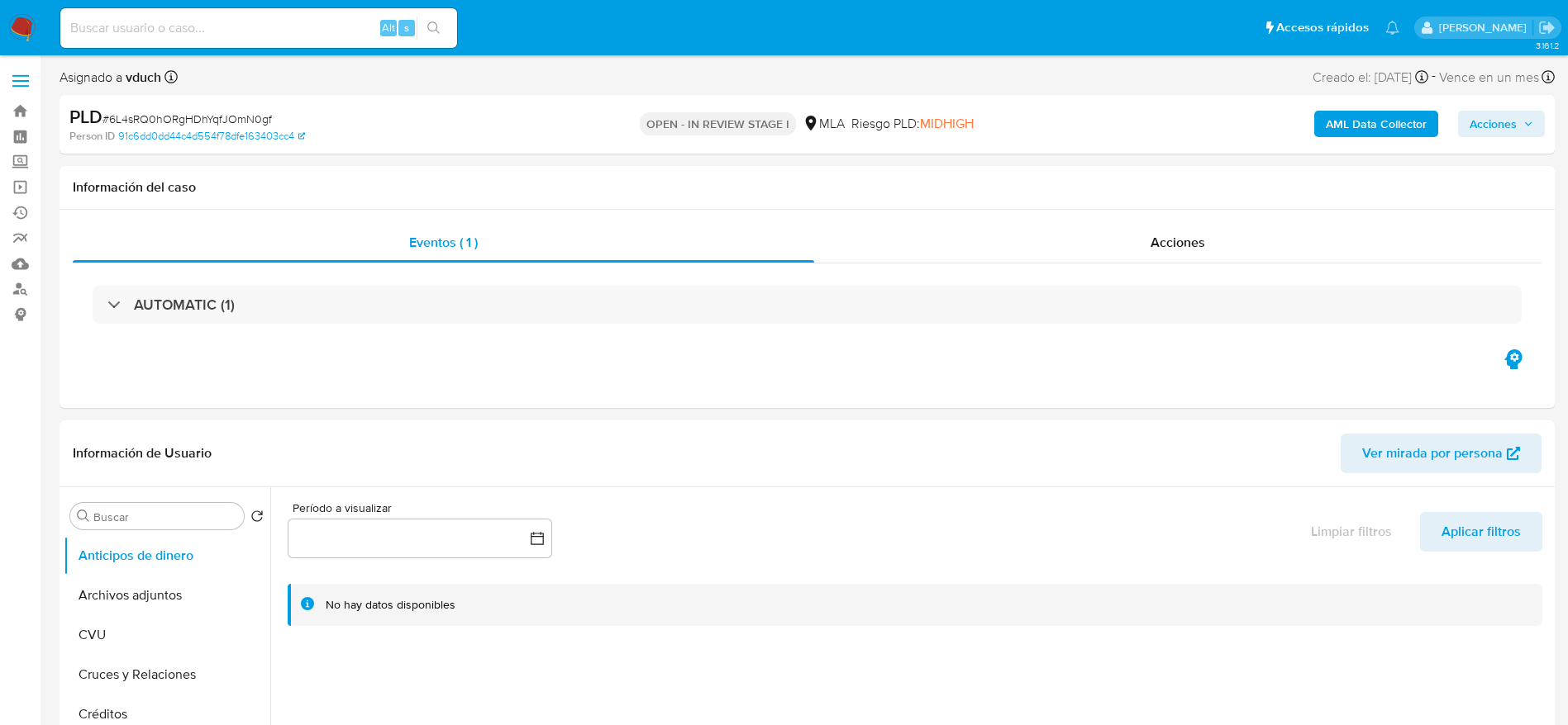
click at [177, 114] on span "# 6L4sRQ0hORgHDhYqfJOmN0gf" at bounding box center [187, 118] width 169 height 16
copy span "6L4sRQ0hORgHDhYqfJOmN0gf"
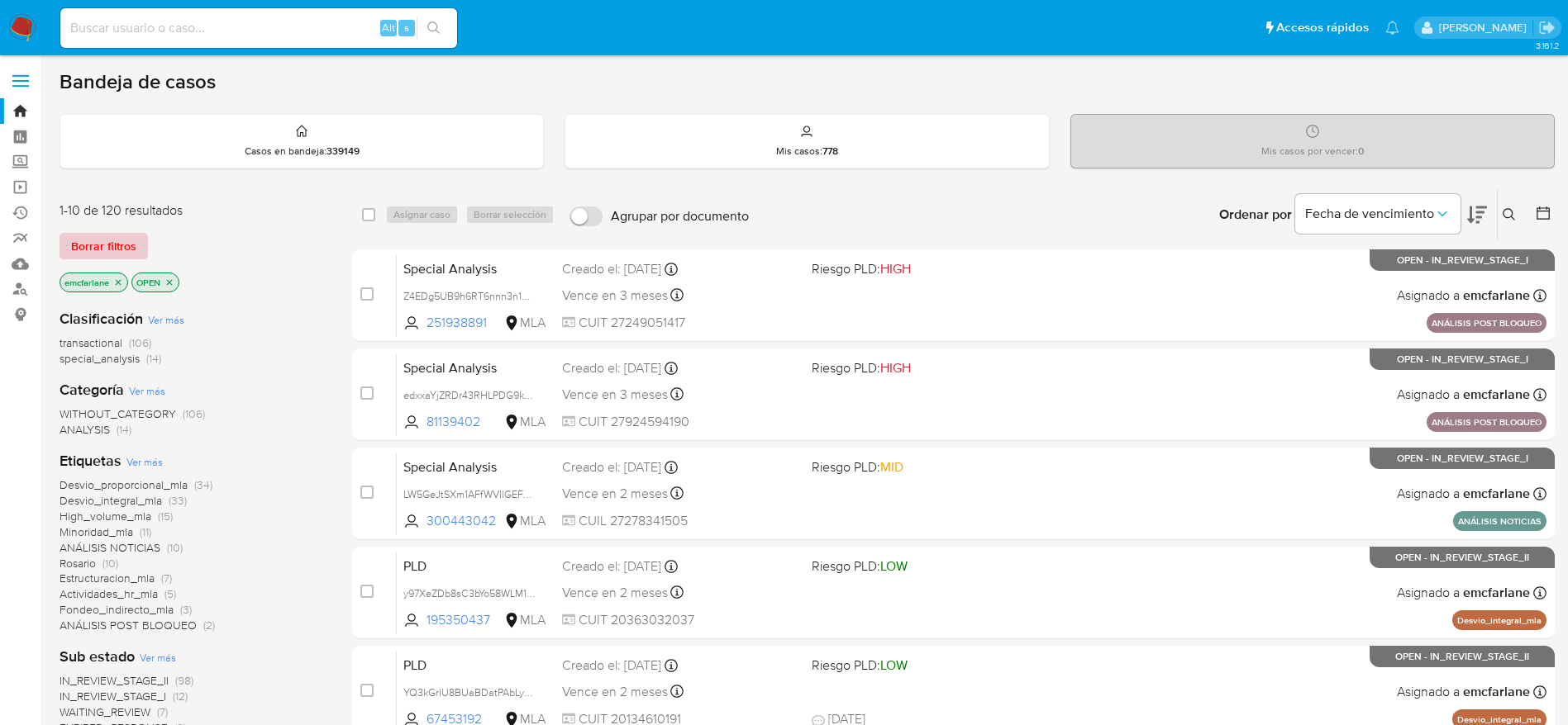
click at [66, 250] on button "Borrar filtros" at bounding box center [103, 246] width 88 height 26
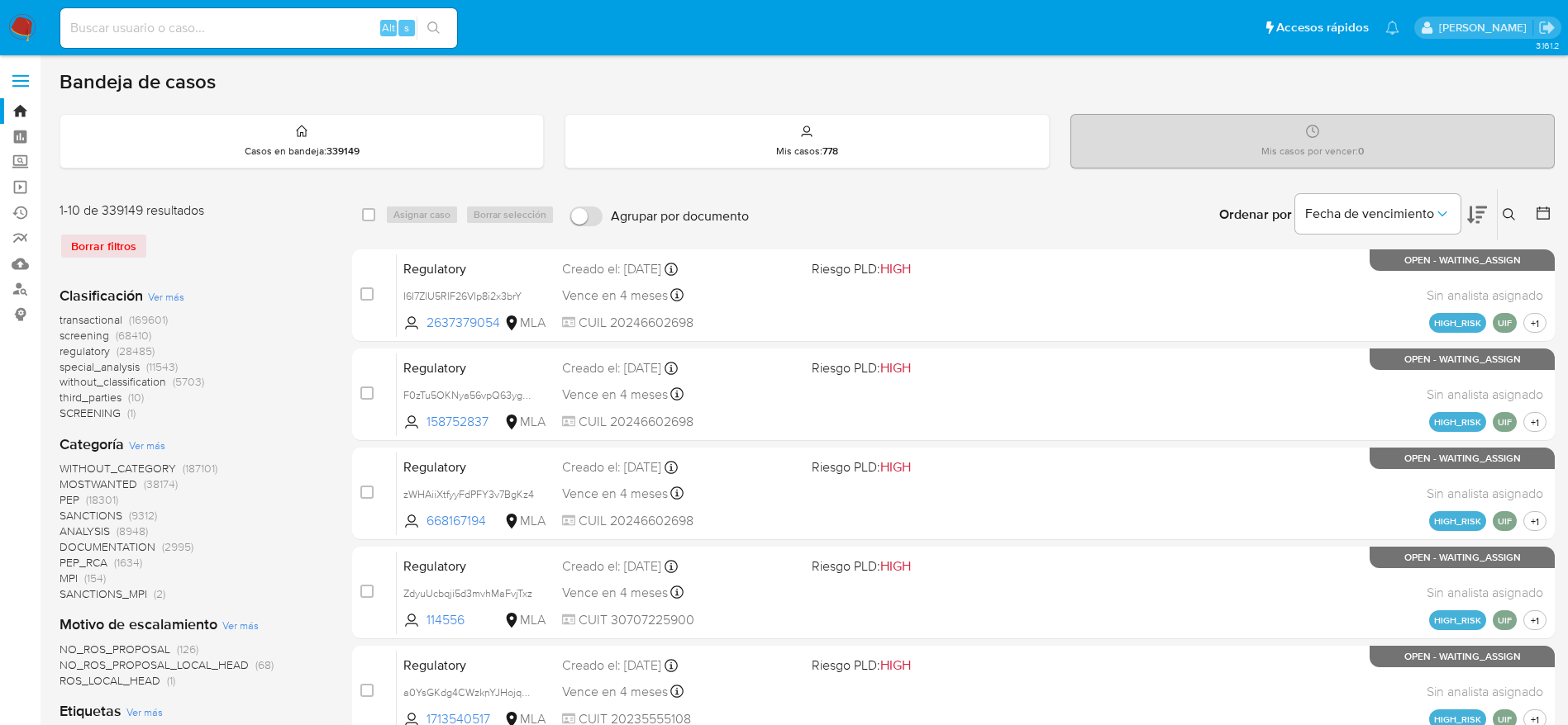
click at [1507, 205] on button at bounding box center [1511, 215] width 27 height 19
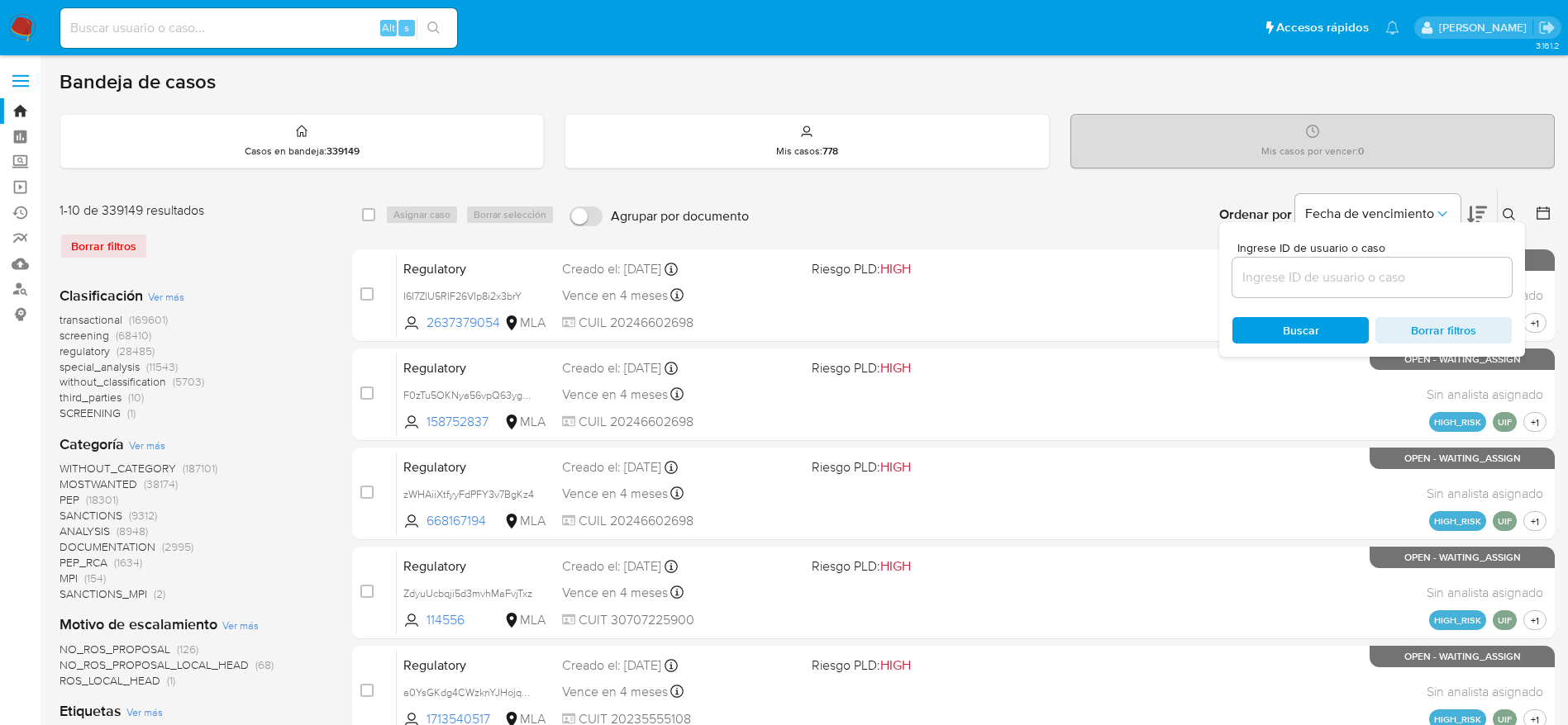
click at [1335, 270] on input at bounding box center [1371, 278] width 279 height 21
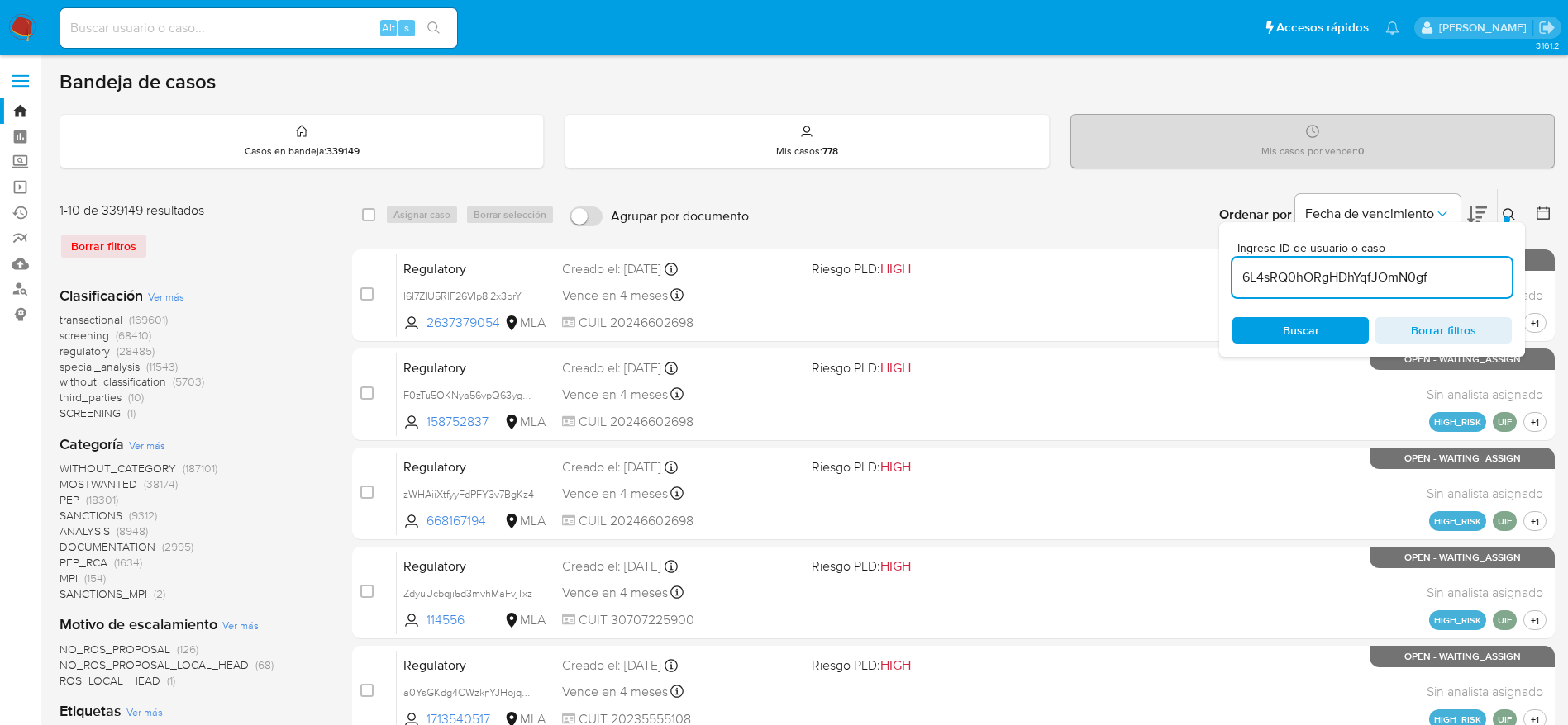
type input "6L4sRQ0hORgHDhYqfJOmN0gf"
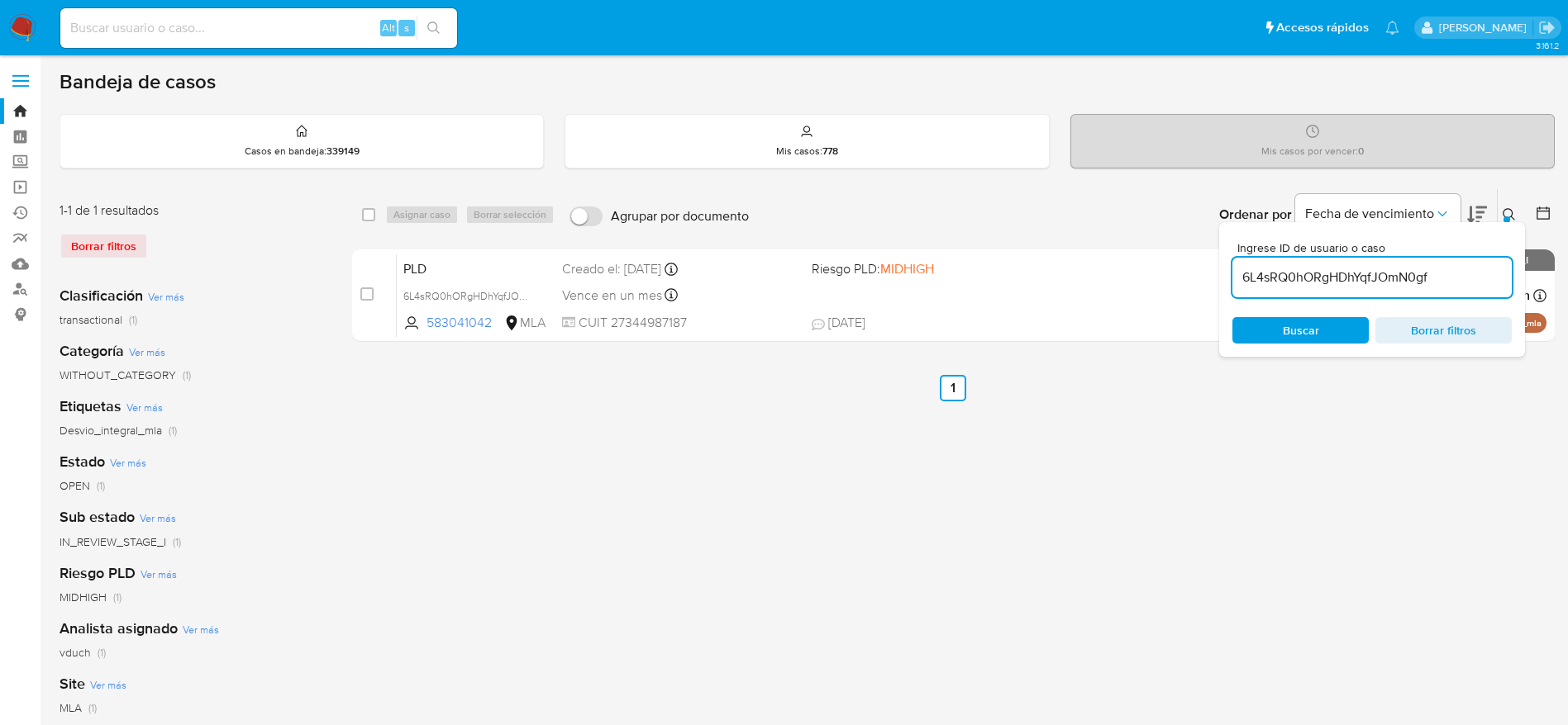
drag, startPoint x: 371, startPoint y: 220, endPoint x: 431, endPoint y: 210, distance: 60.8
click at [371, 221] on input "checkbox" at bounding box center [369, 215] width 14 height 14
checkbox input "true"
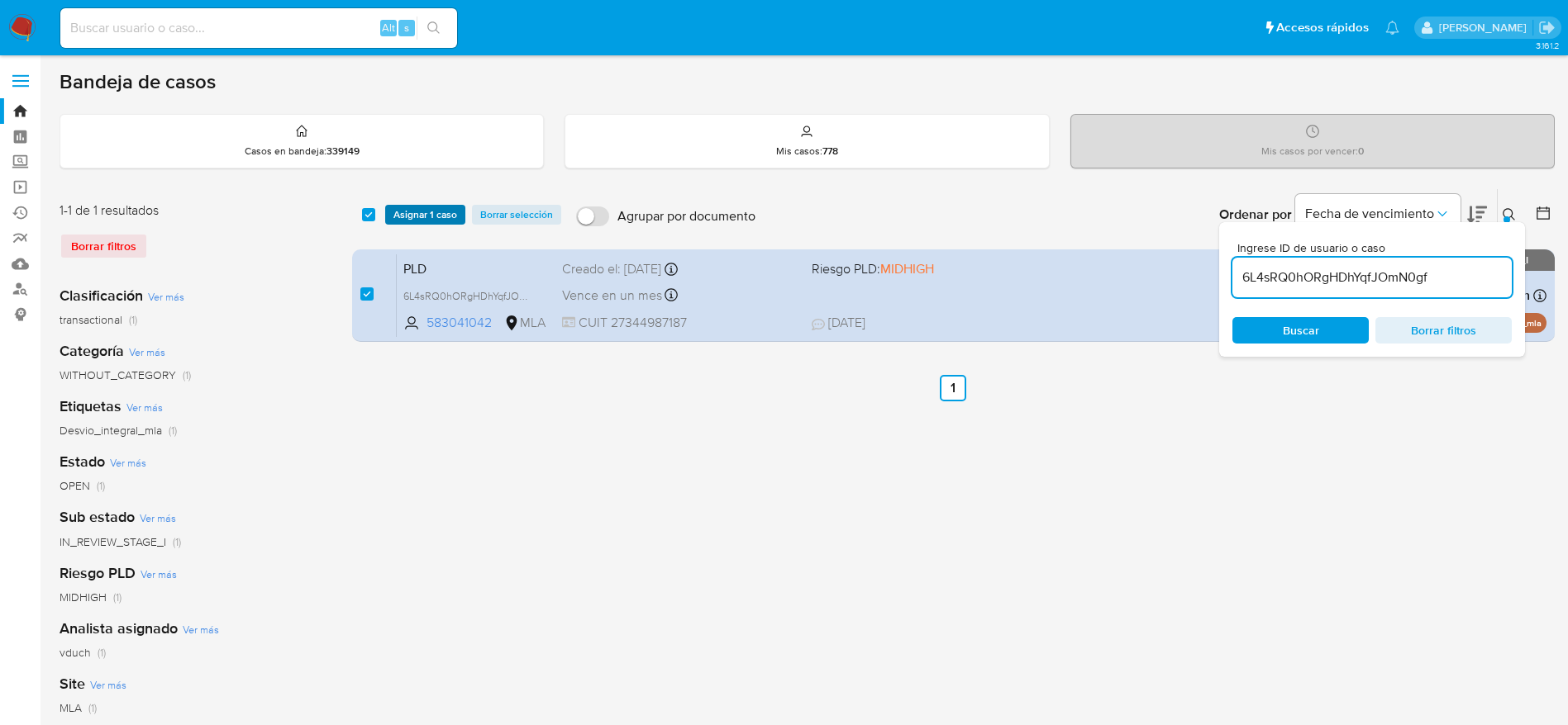
click at [432, 207] on span "Asignar 1 caso" at bounding box center [425, 214] width 64 height 16
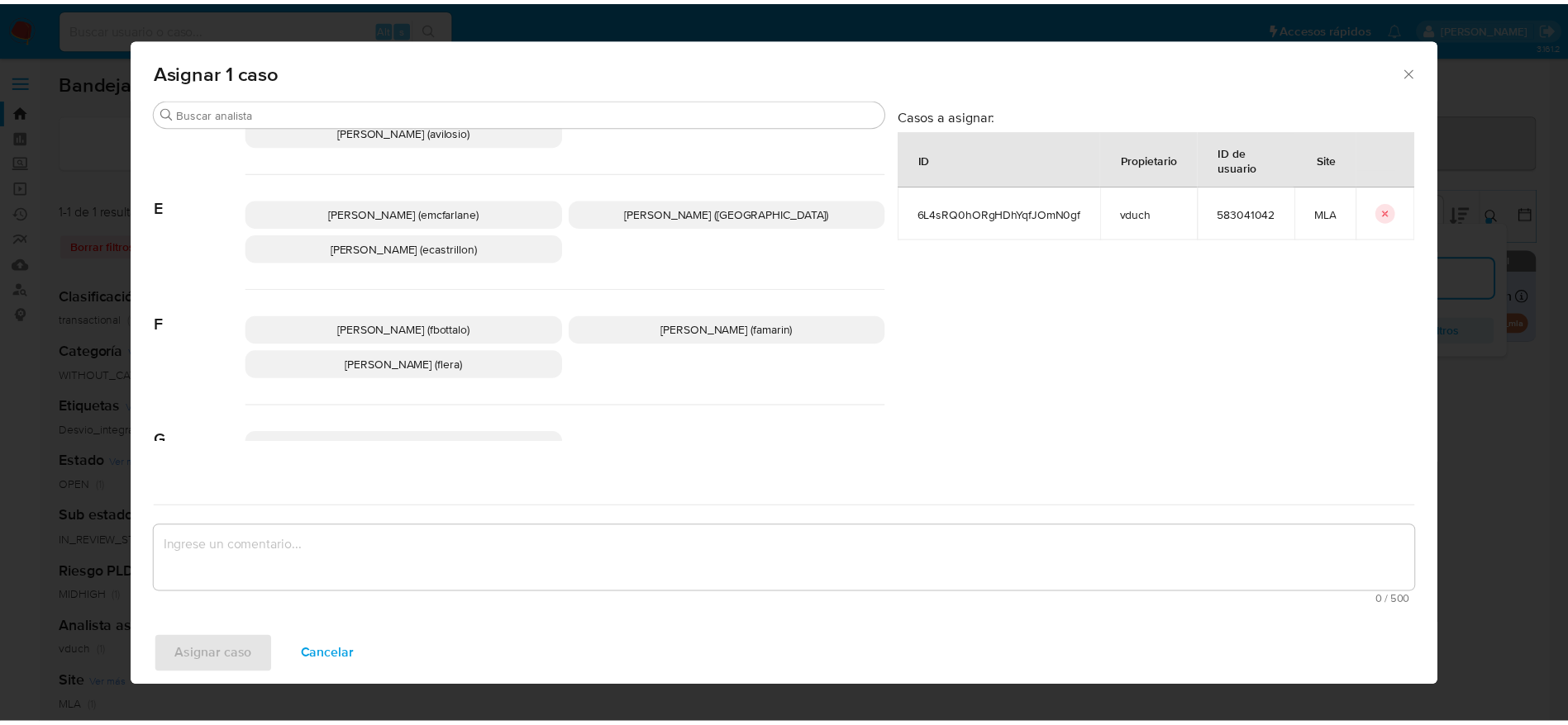
scroll to position [124, 0]
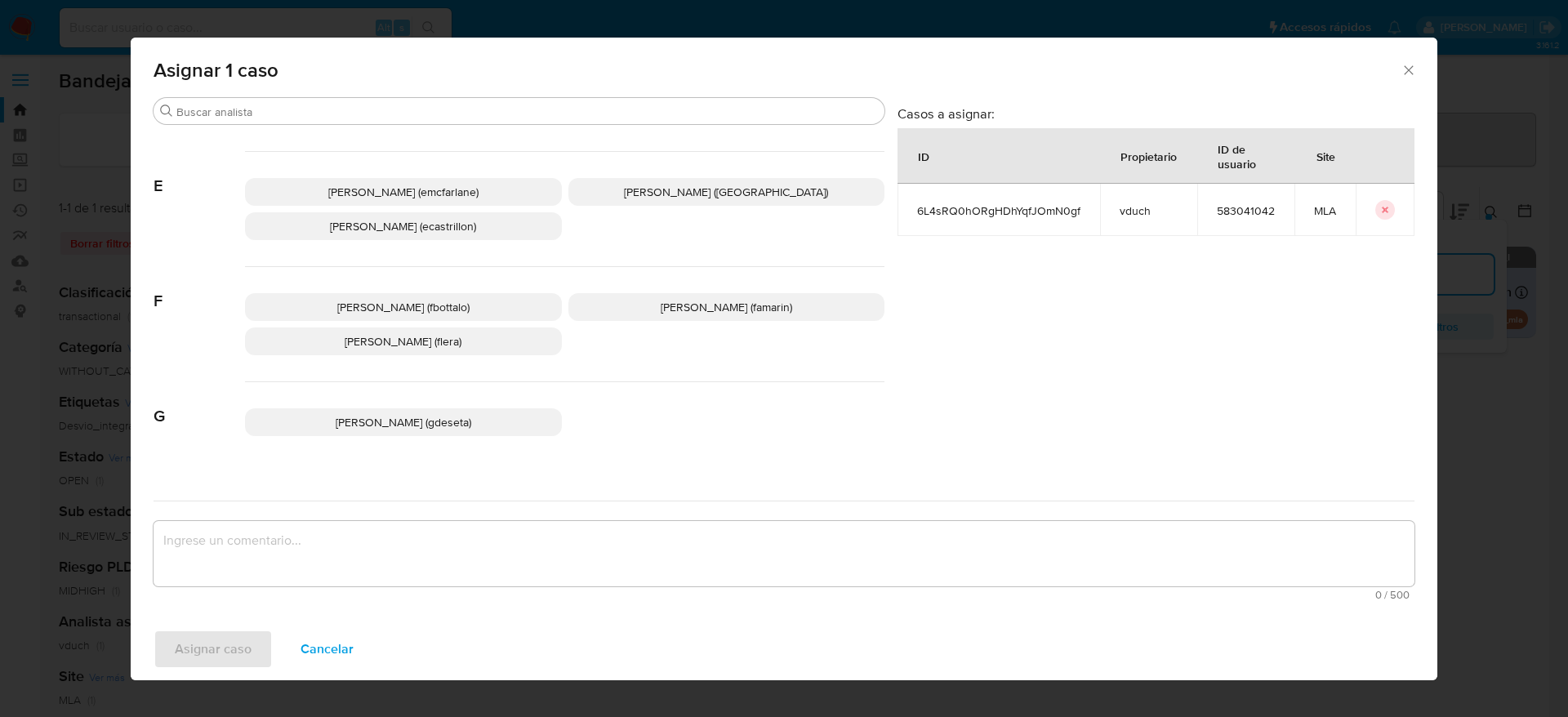
click at [423, 195] on span "Elaine Mc Farlane (emcfarlane)" at bounding box center [403, 191] width 150 height 16
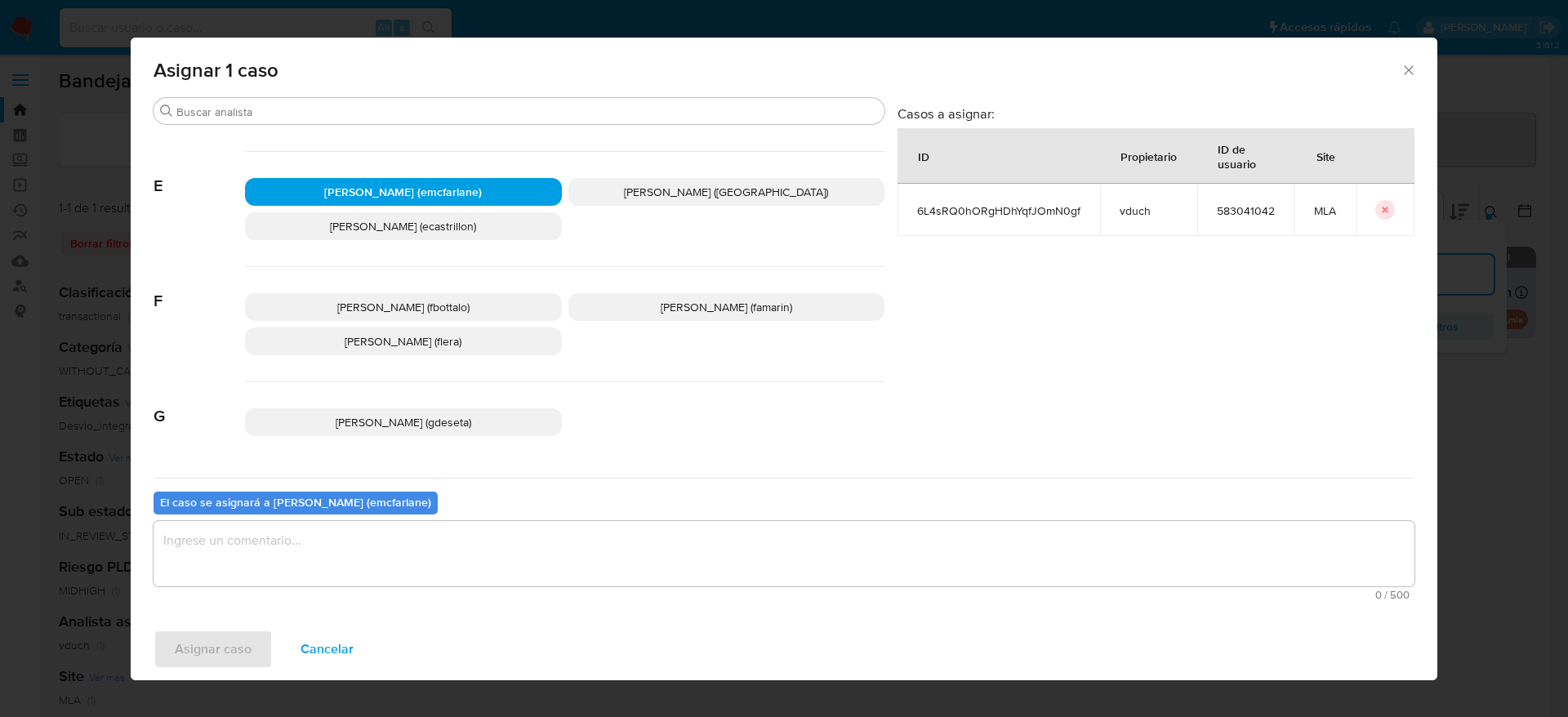
click at [313, 607] on div "Buscar A Abril Karina Medzovich (amedzovich) Agostina Dinora Faruolo (afaruolo)…" at bounding box center [784, 358] width 1306 height 521
click at [303, 572] on textarea "assign-modal" at bounding box center [784, 553] width 1261 height 65
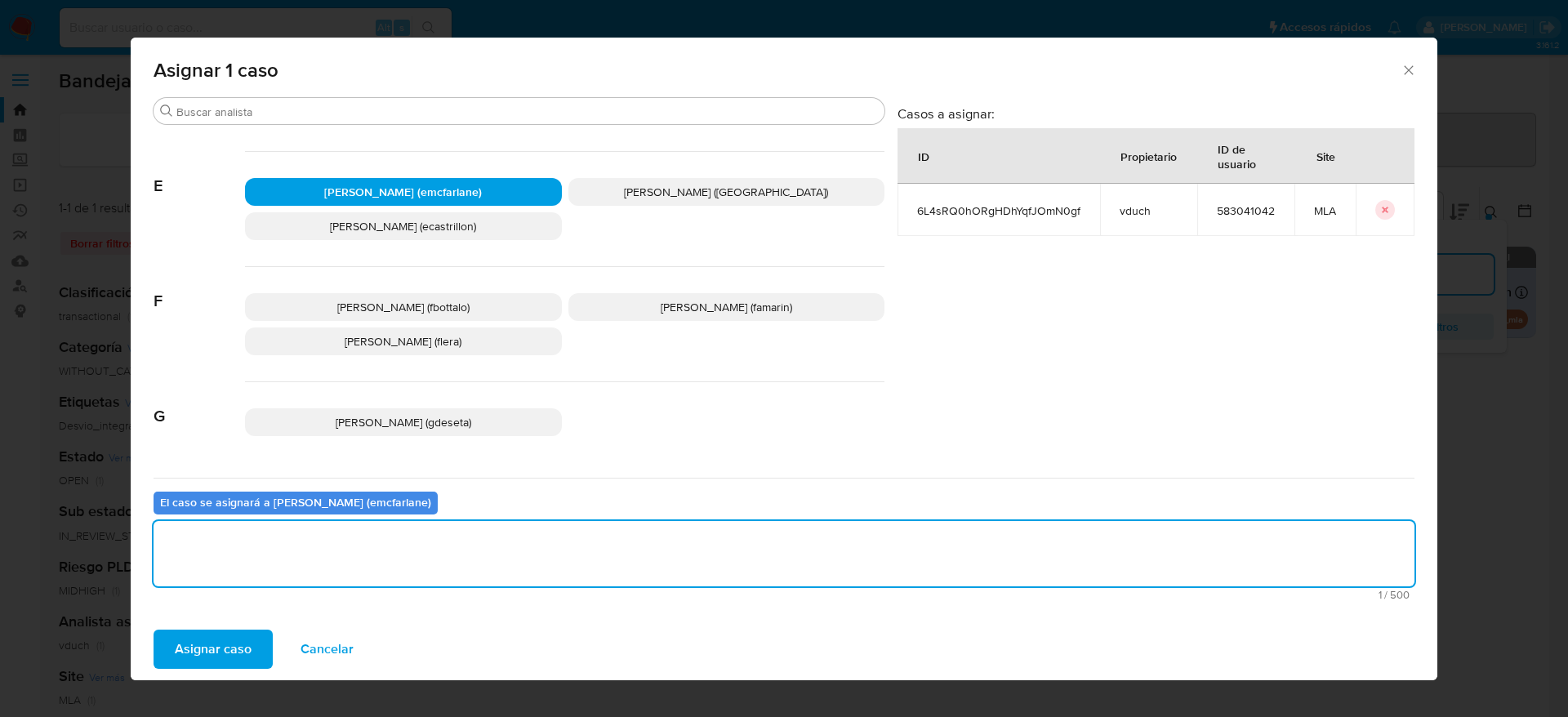
click at [221, 645] on span "Asignar caso" at bounding box center [213, 650] width 77 height 36
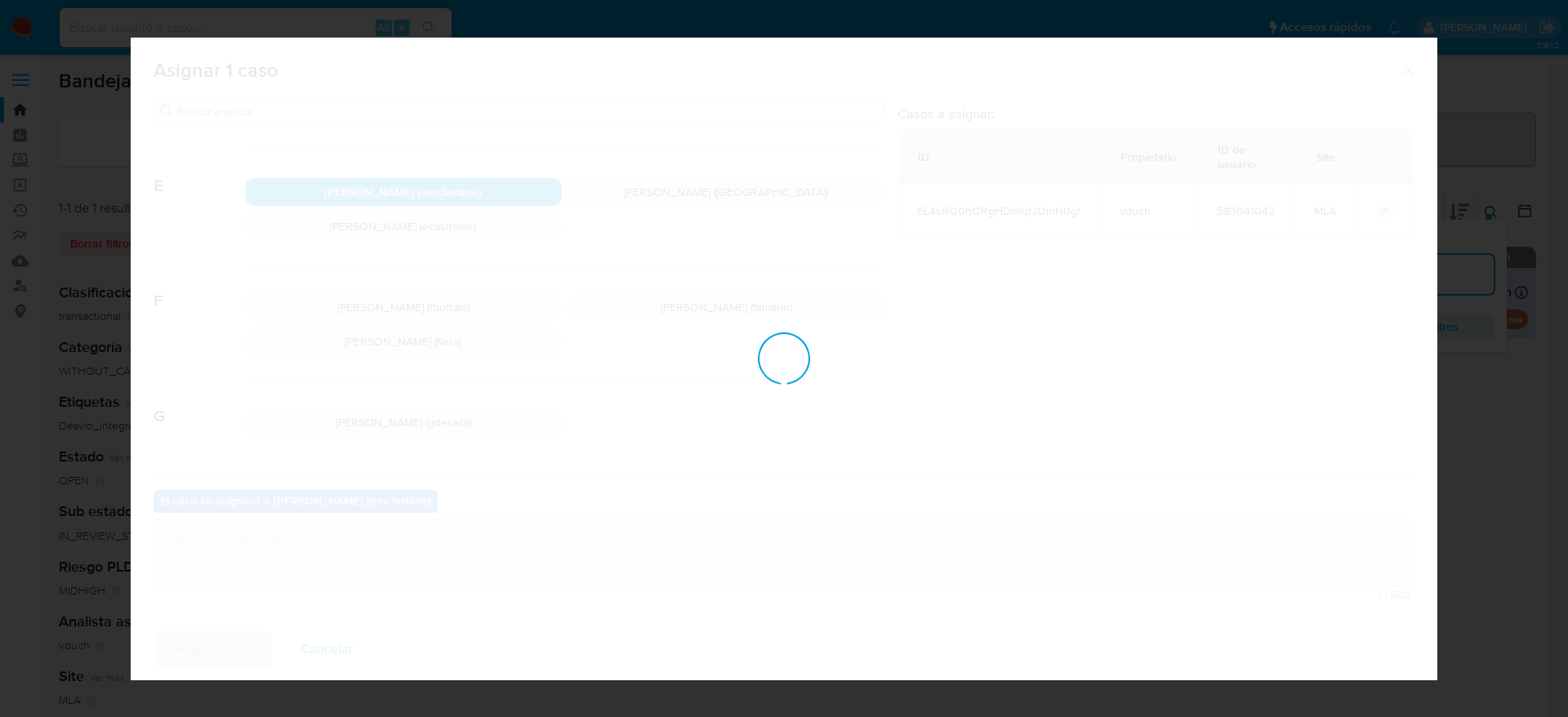
checkbox input "false"
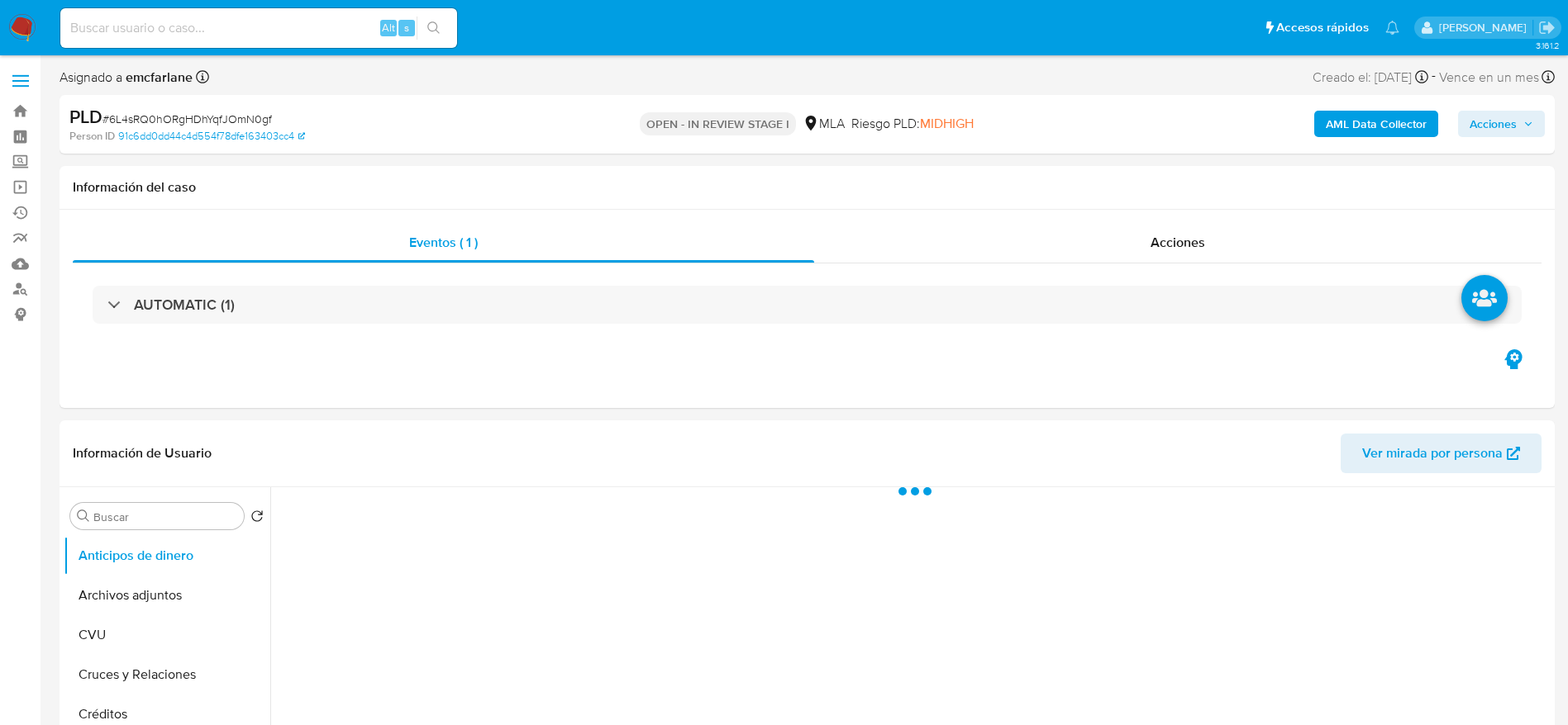
select select "10"
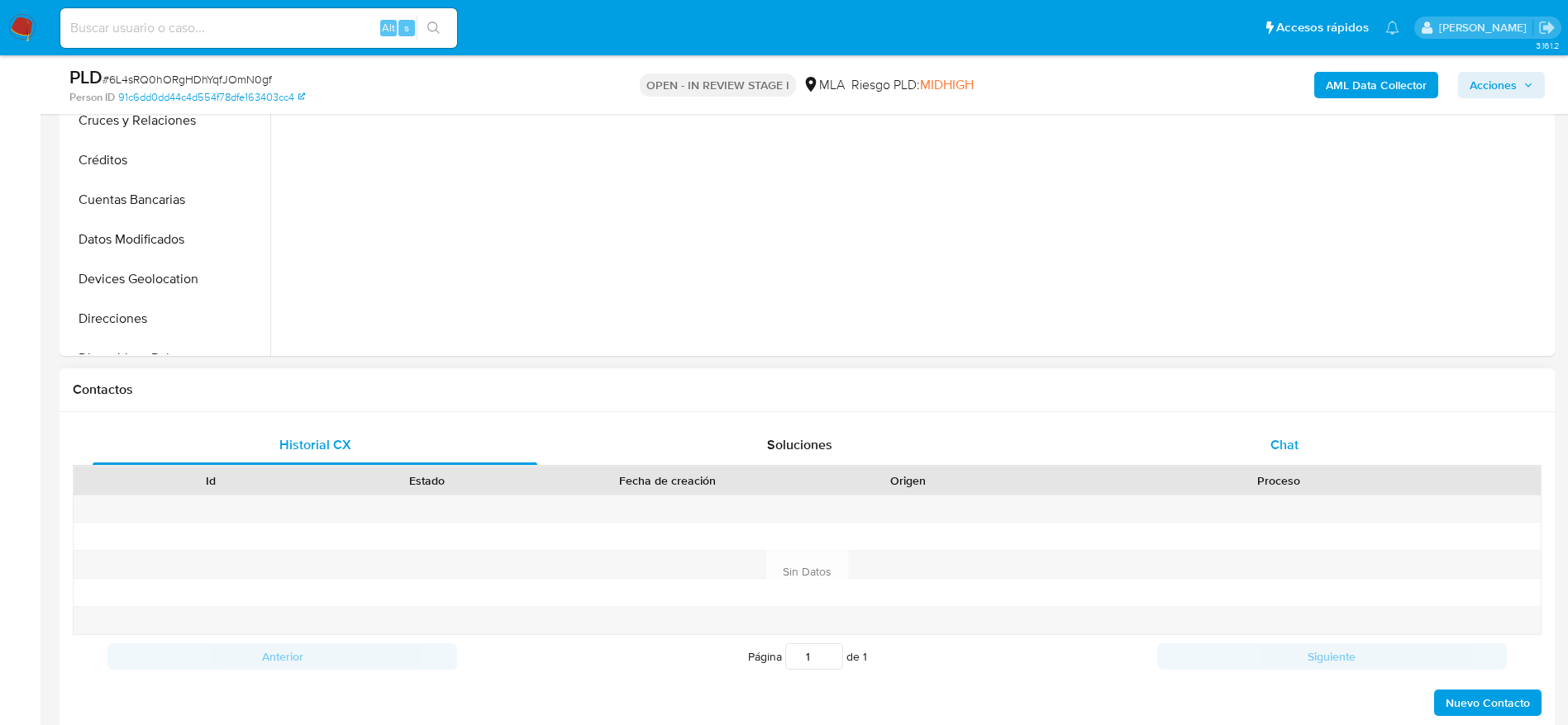
click at [1277, 455] on div "Chat" at bounding box center [1284, 445] width 445 height 40
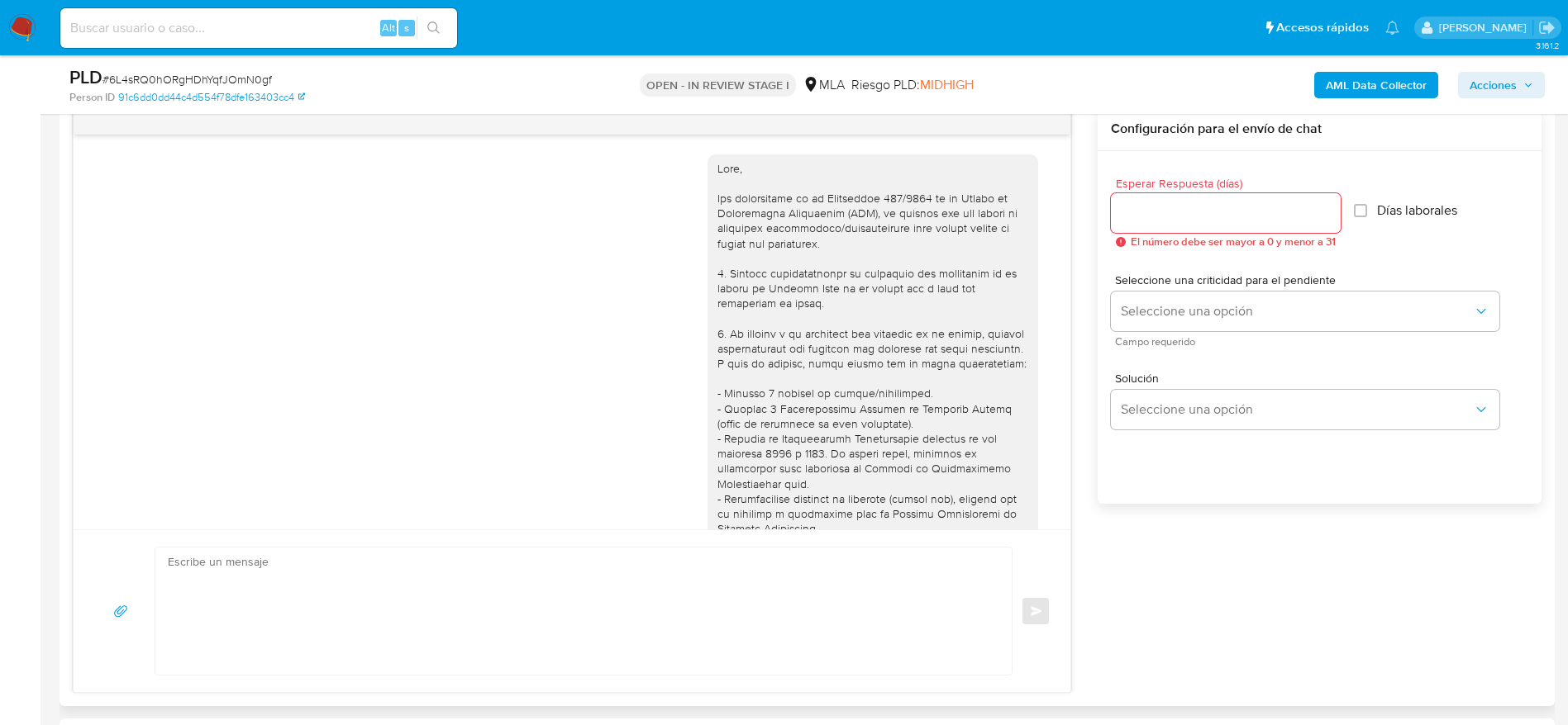
scroll to position [1517, 0]
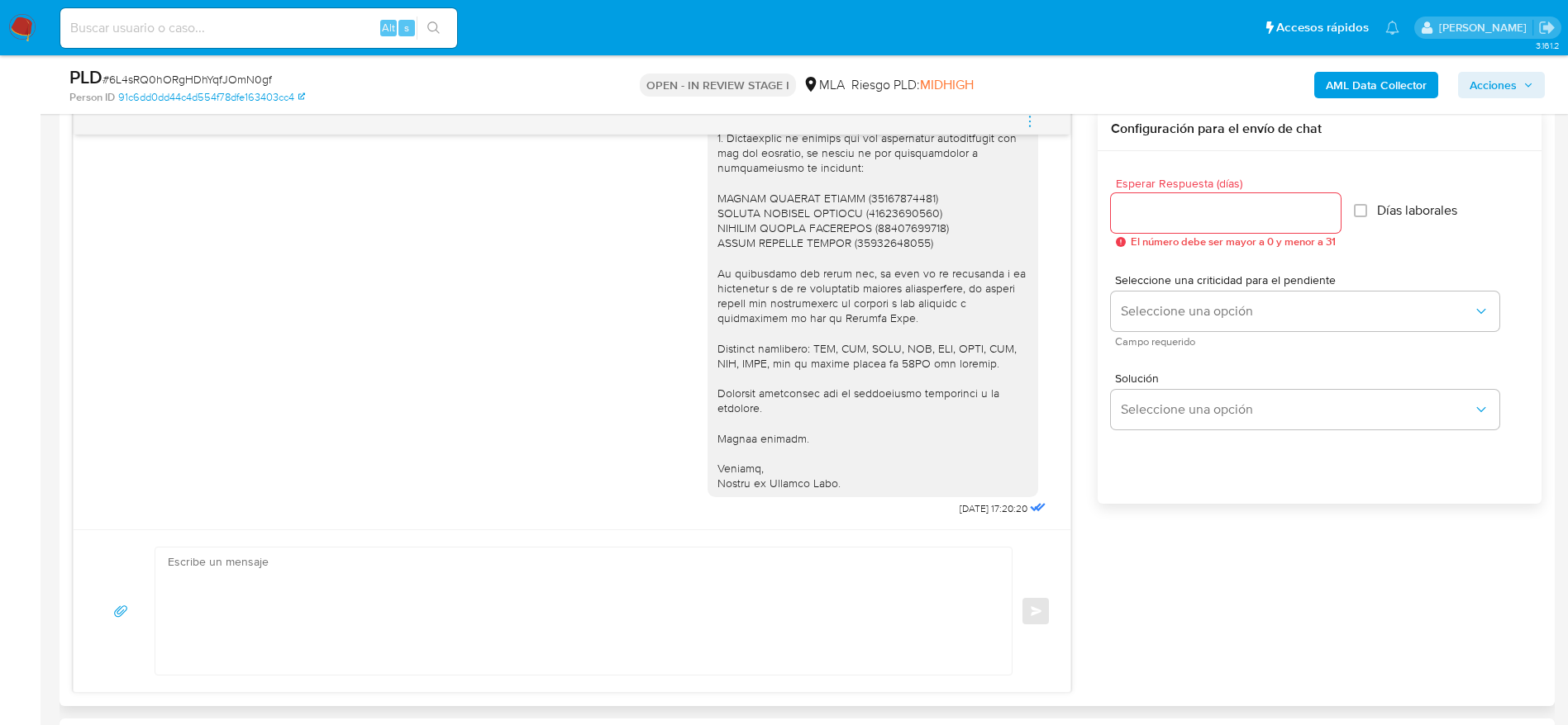
click at [415, 629] on textarea at bounding box center [579, 611] width 823 height 127
paste textarea "Hola, Esperamos que te encuentres muy bien. Te consultamos si tuviste oportunid…"
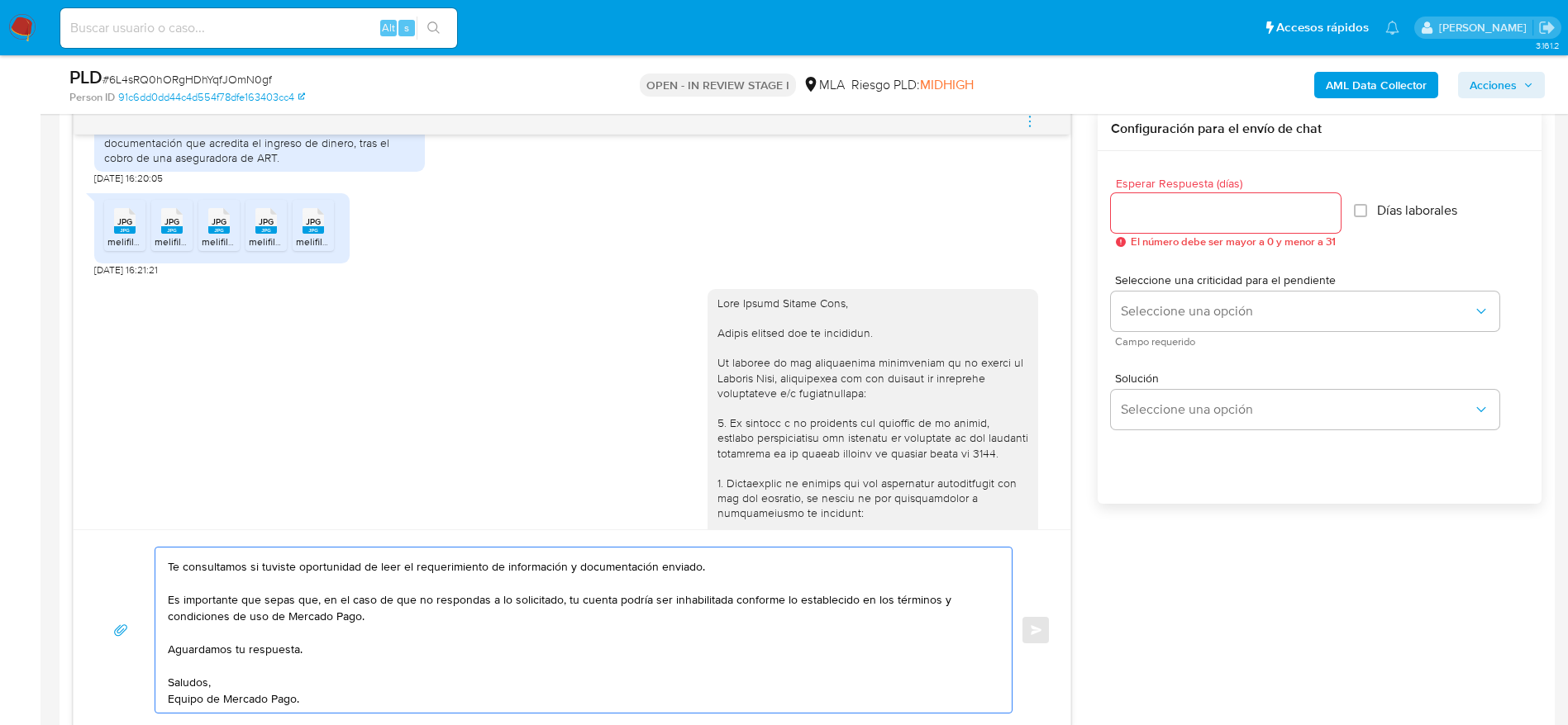
scroll to position [1145, 0]
click at [763, 329] on div at bounding box center [873, 562] width 311 height 541
copy div "Hola Yamila Lucila Lara,"
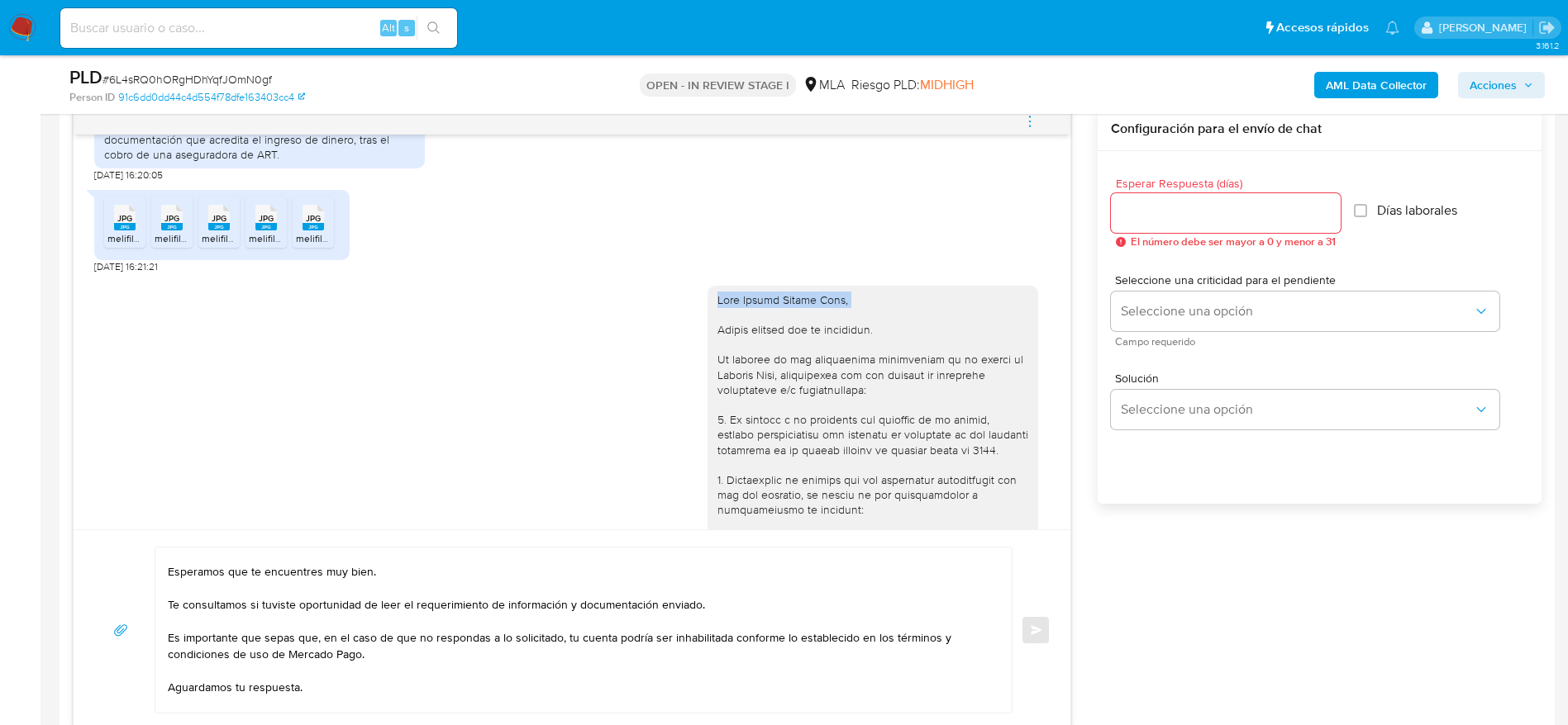
scroll to position [0, 0]
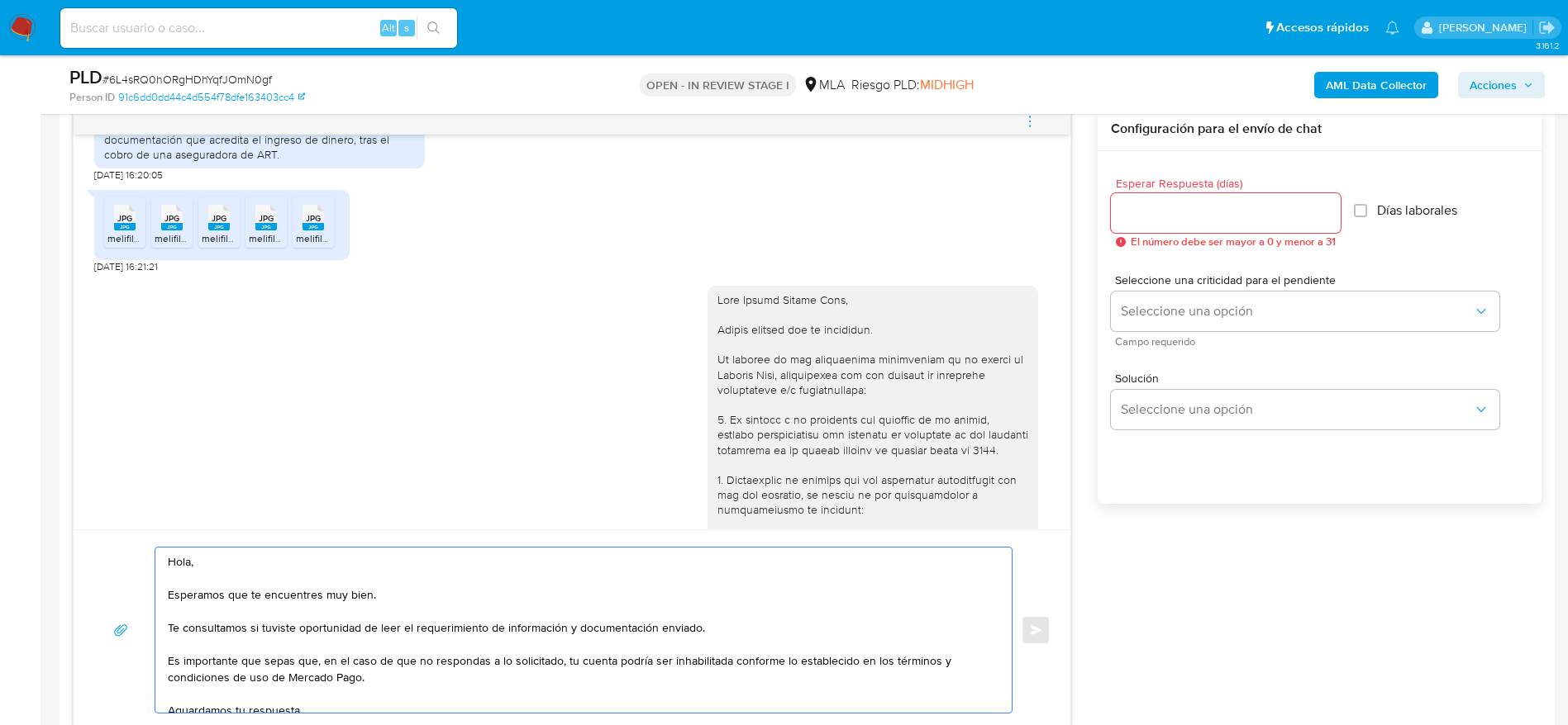
click at [184, 565] on textarea "Hola, Esperamos que te encuentres muy bien. Te consultamos si tuviste oportunid…" at bounding box center [579, 630] width 823 height 166
paste textarea "Yamila Lucila Lara,"
click at [454, 612] on textarea "Hola Yamila Lucila Lara, Esperamos que te encuentres muy bien. Te consultamos s…" at bounding box center [579, 630] width 823 height 166
click at [748, 608] on textarea "Hola Yamila Lucila Lara, Esperamos que te encuentres muy bien. Te consultamos s…" at bounding box center [579, 630] width 823 height 166
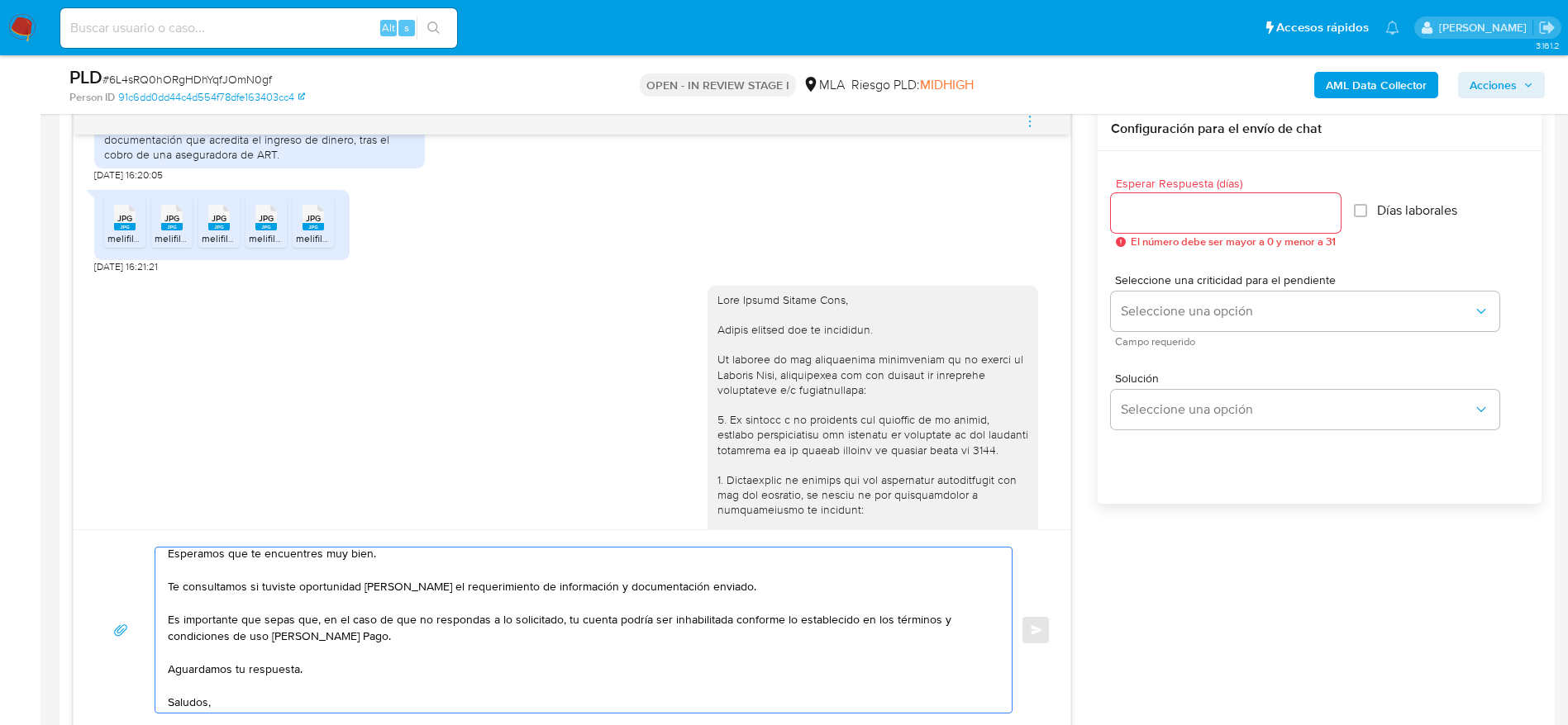
scroll to position [77, 0]
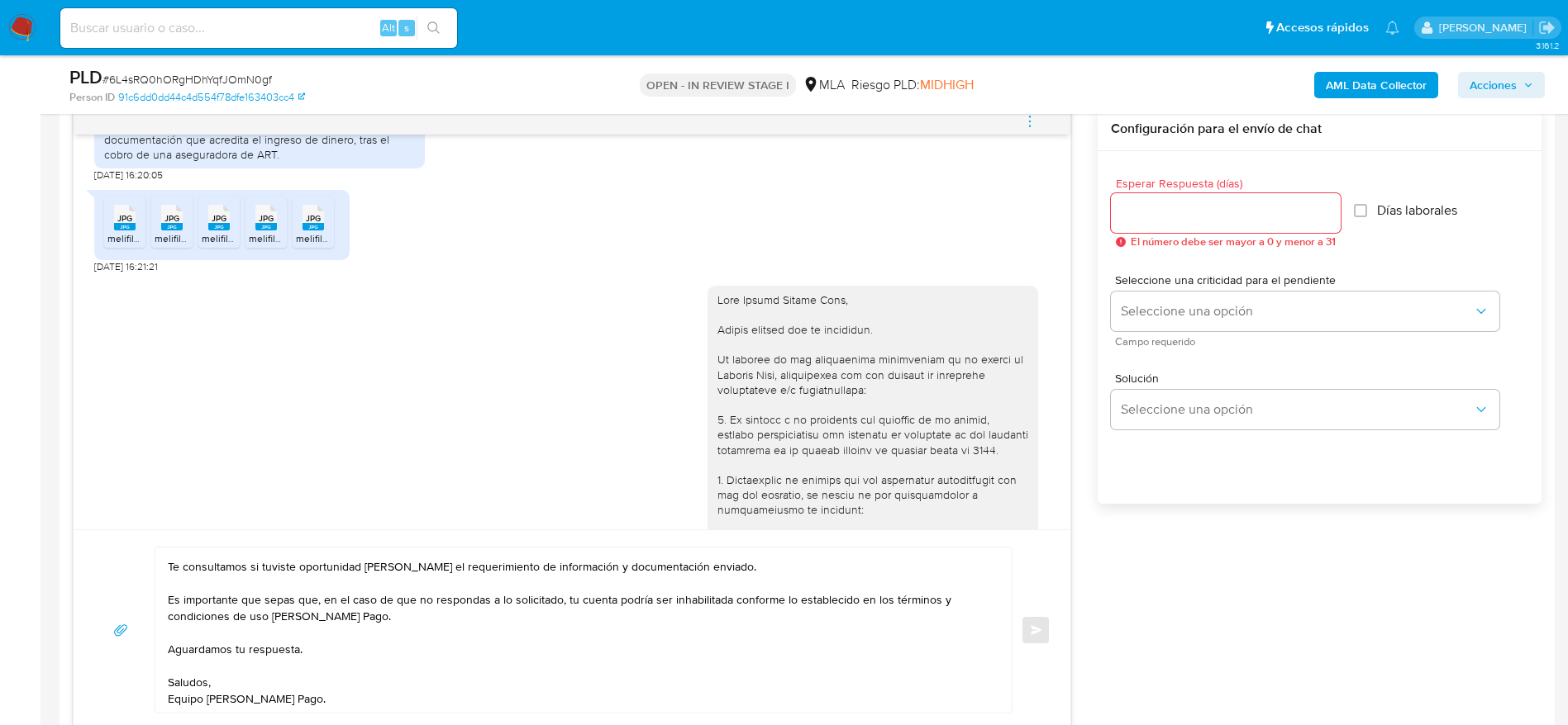
click at [376, 717] on div "Hola Yamila Lucila Lara, Esperamos que te encuentres muy bien. Te consultamos s…" at bounding box center [571, 629] width 997 height 200
click at [366, 686] on textarea "Hola Yamila Lucila Lara, Esperamos que te encuentres muy bien. Te consultamos s…" at bounding box center [579, 630] width 823 height 166
type textarea "Hola Yamila Lucila Lara, Esperamos que te encuentres muy bien. Te consultamos s…"
click at [1167, 208] on input "Esperar Respuesta (días)" at bounding box center [1225, 213] width 230 height 21
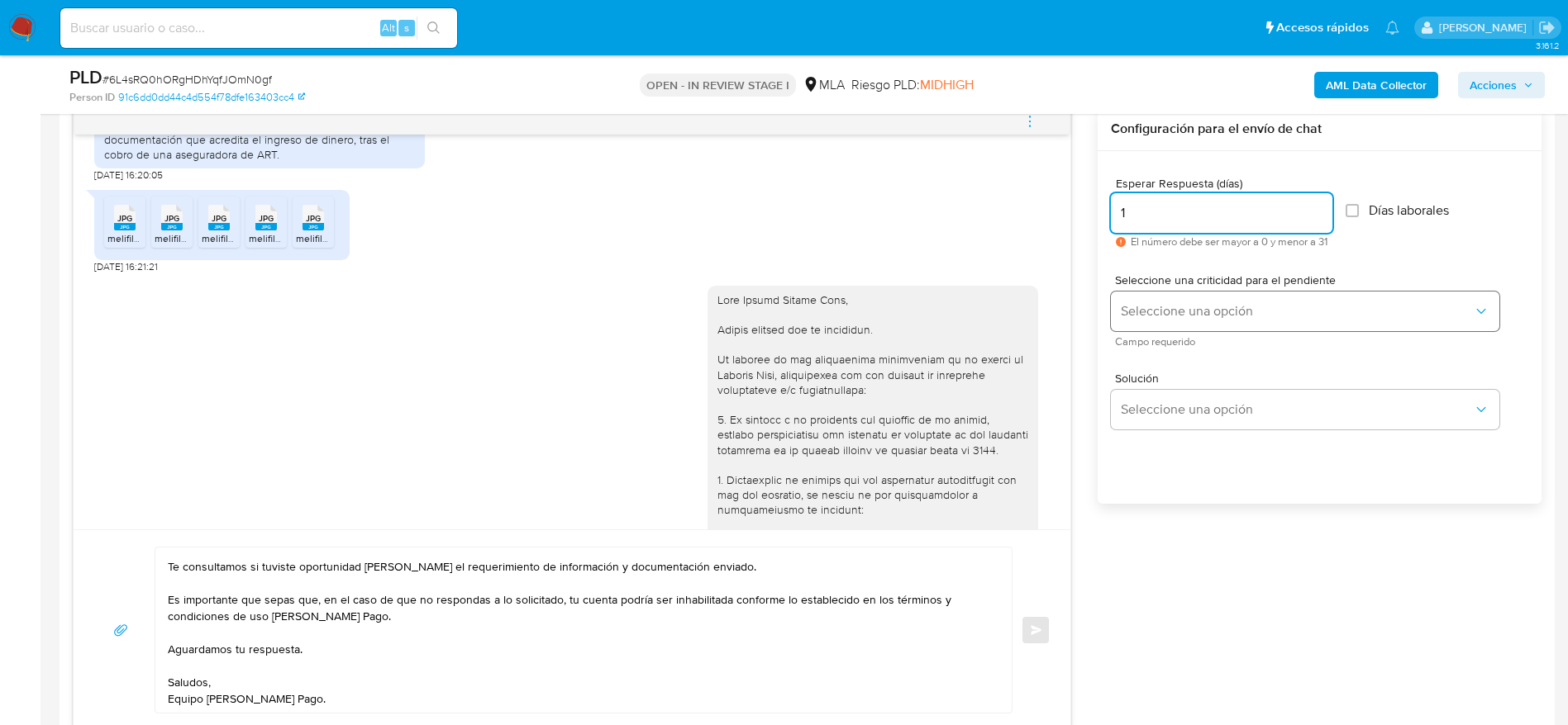
type input "1"
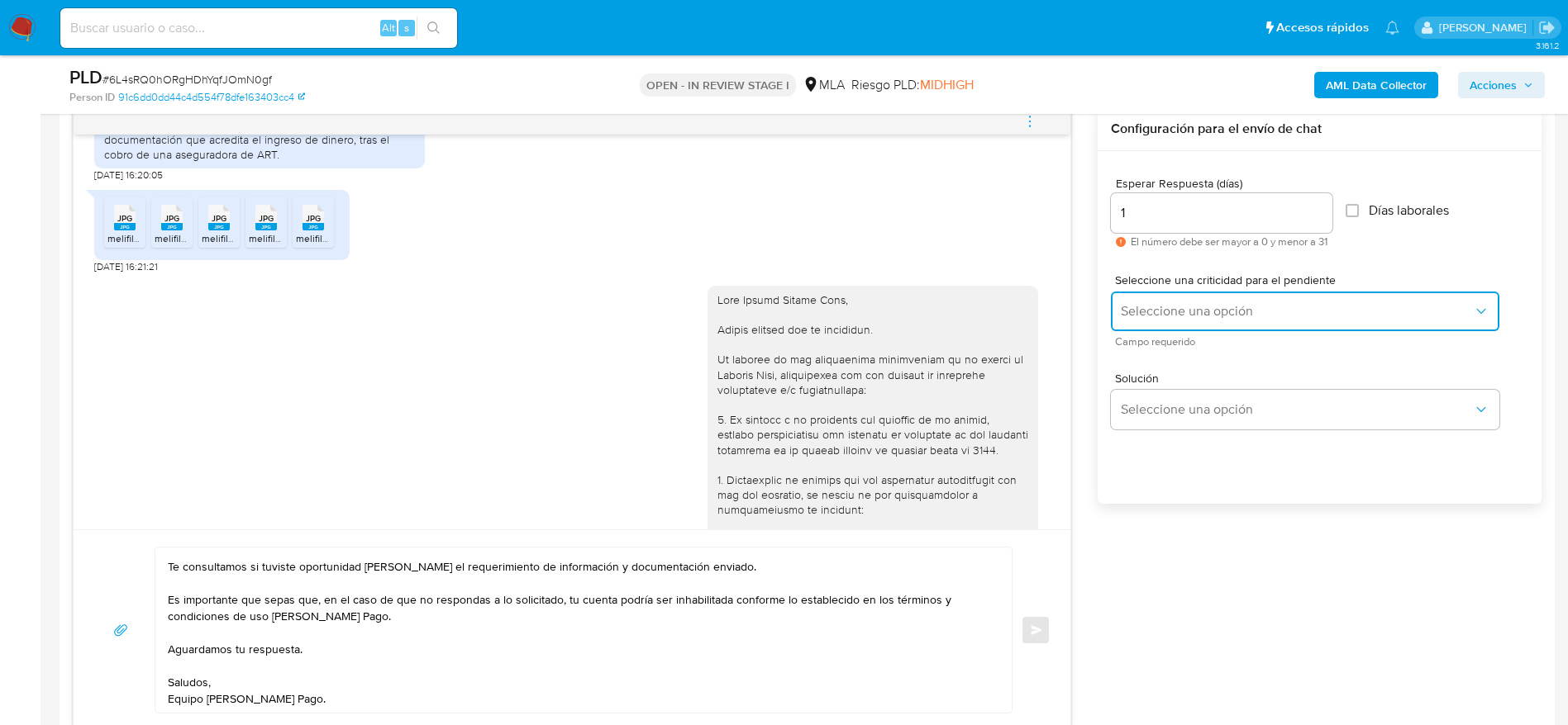
click at [1186, 296] on button "Seleccione una opción" at bounding box center [1305, 311] width 388 height 40
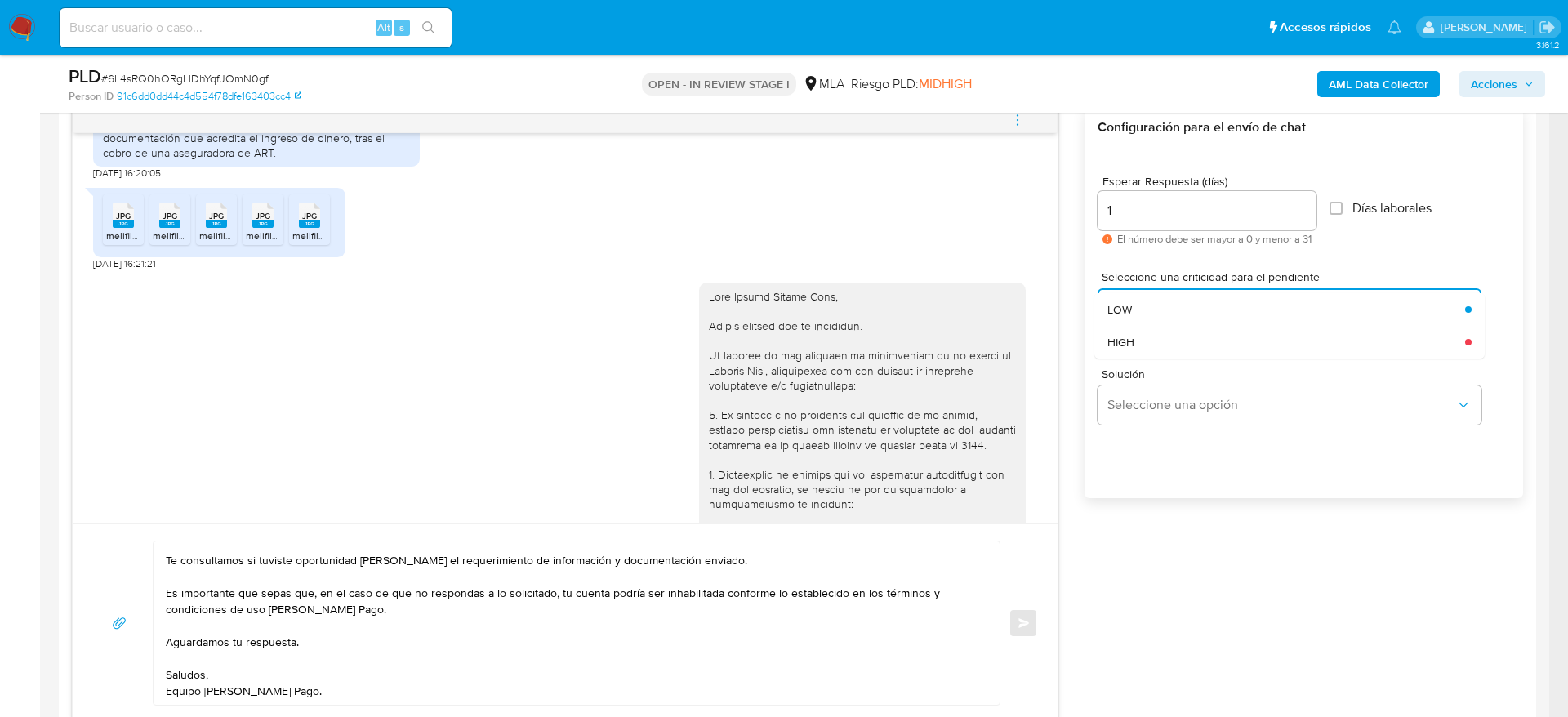
drag, startPoint x: 1172, startPoint y: 293, endPoint x: 1141, endPoint y: 348, distance: 63.1
click at [1141, 348] on div "HIGH" at bounding box center [1281, 343] width 348 height 33
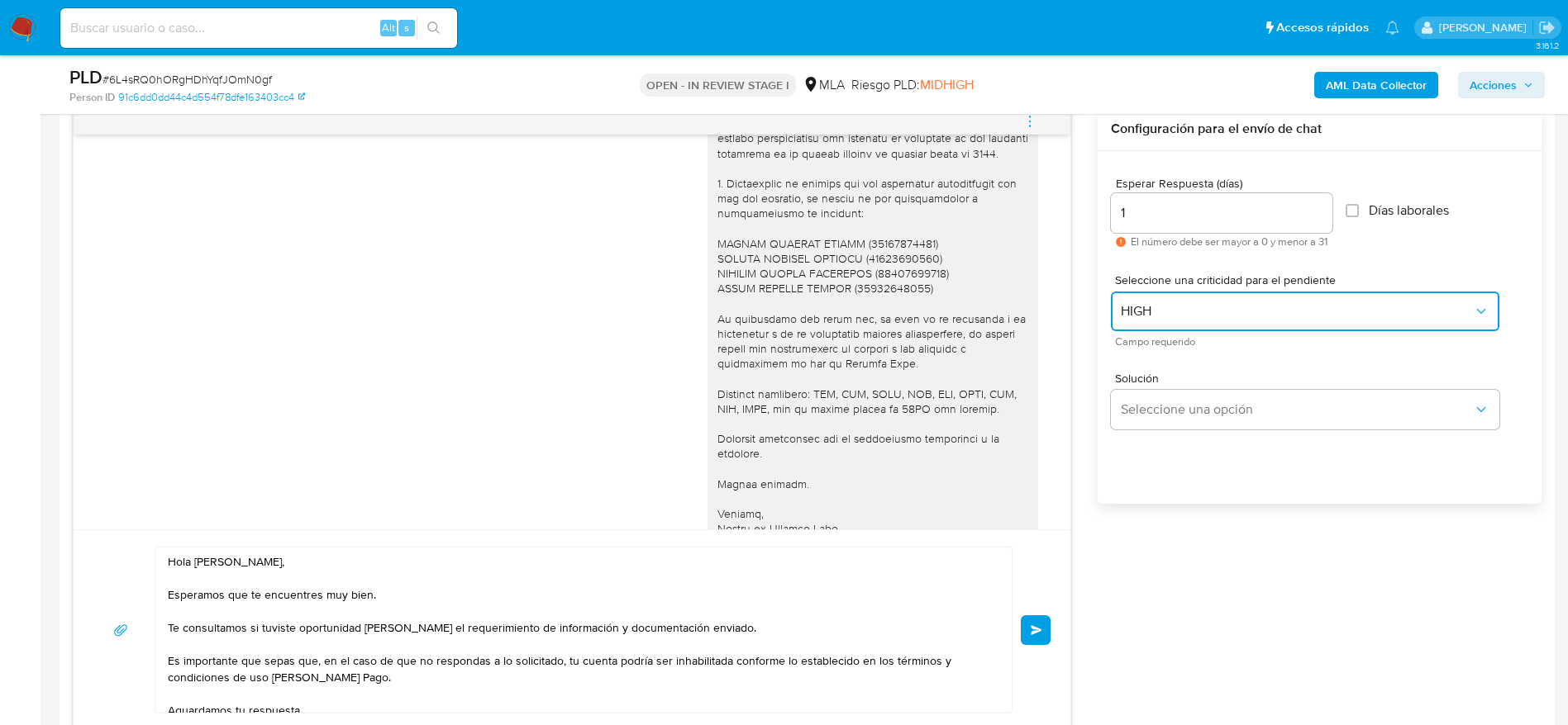
scroll to position [1517, 0]
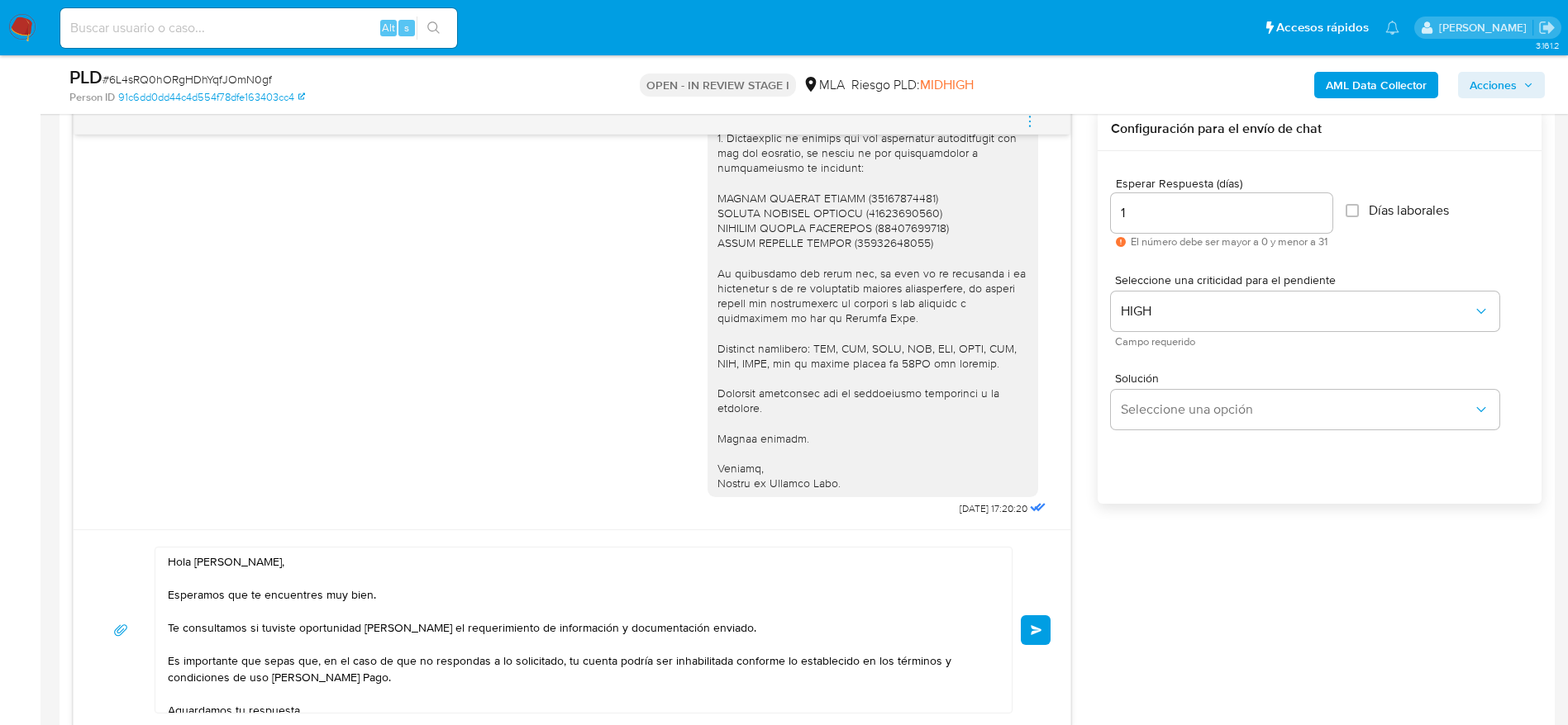
click at [1031, 627] on span "Enviar" at bounding box center [1036, 630] width 12 height 10
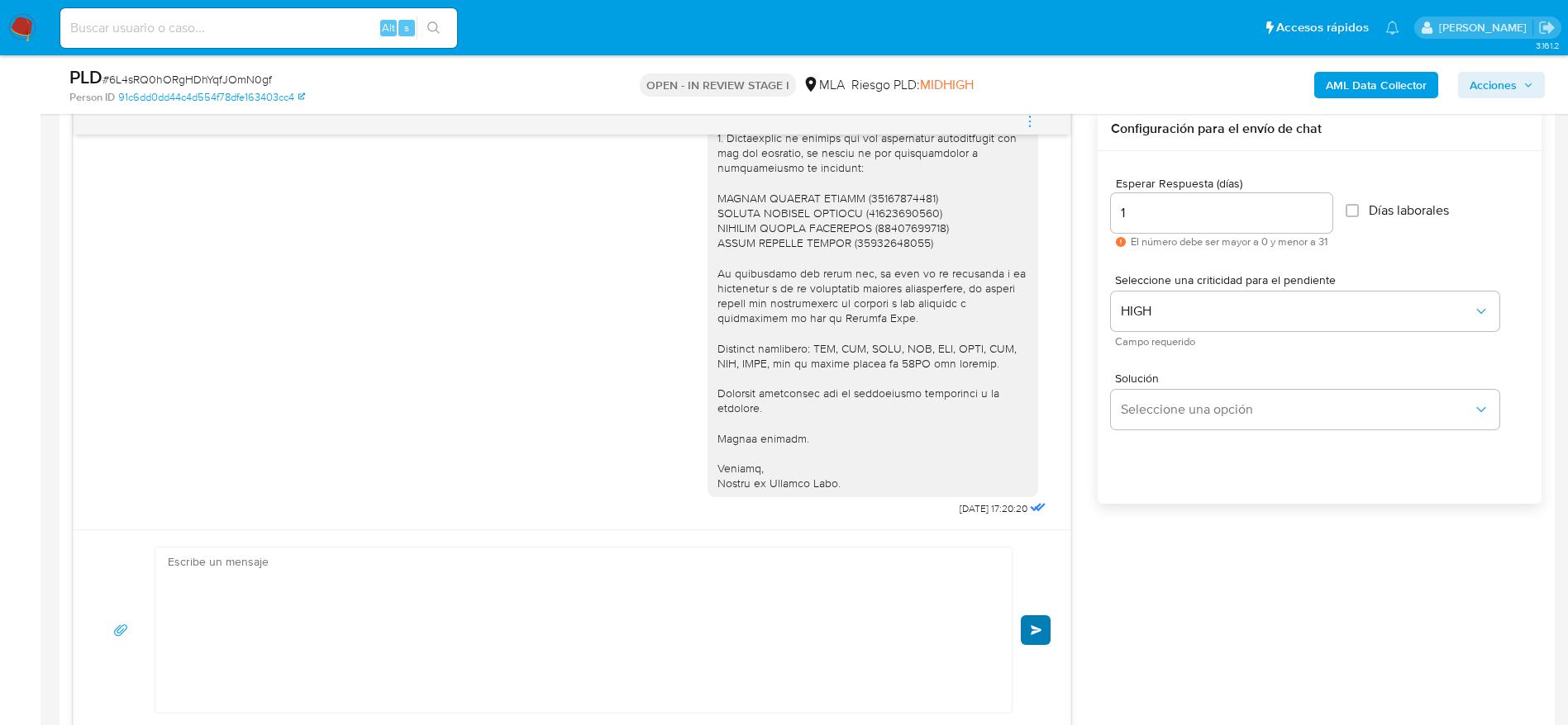
scroll to position [1806, 0]
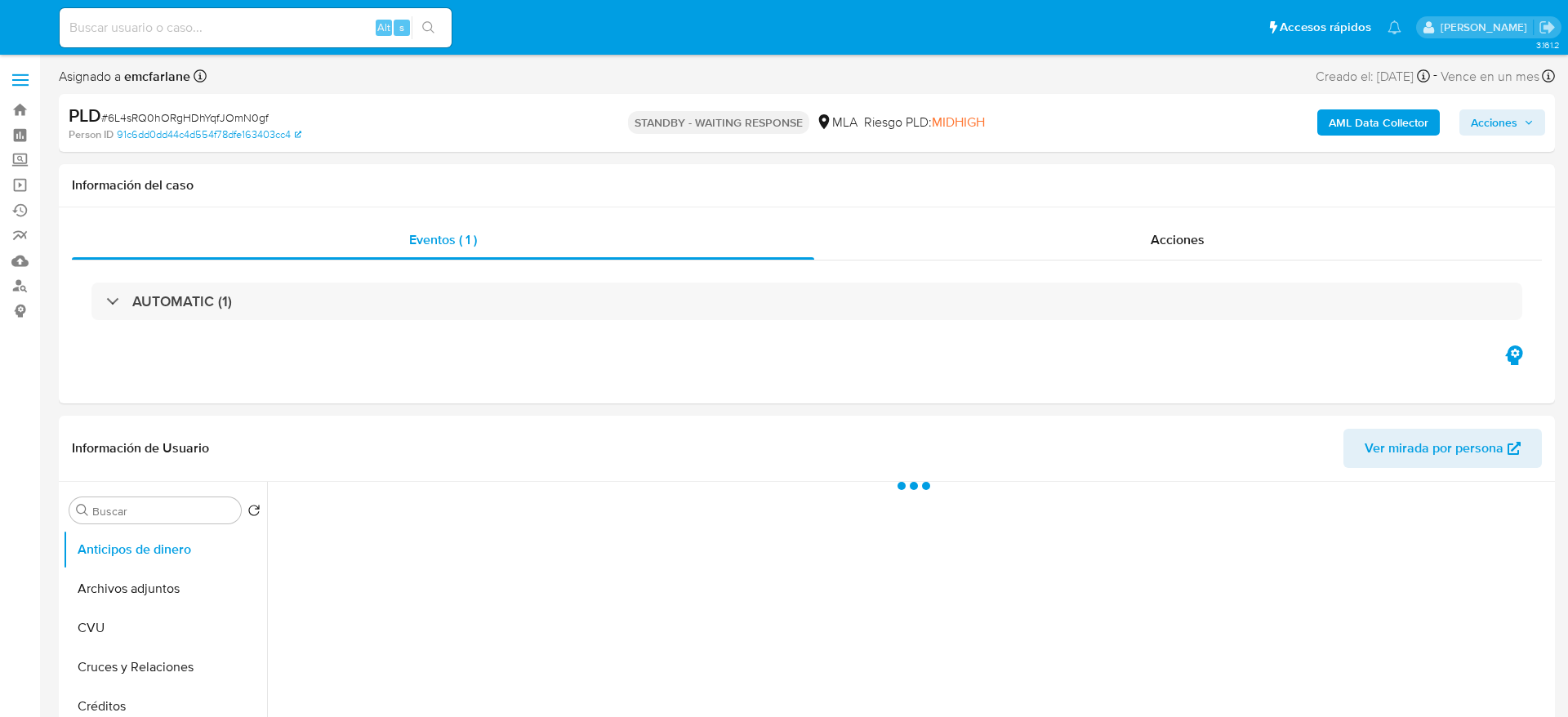
select select "10"
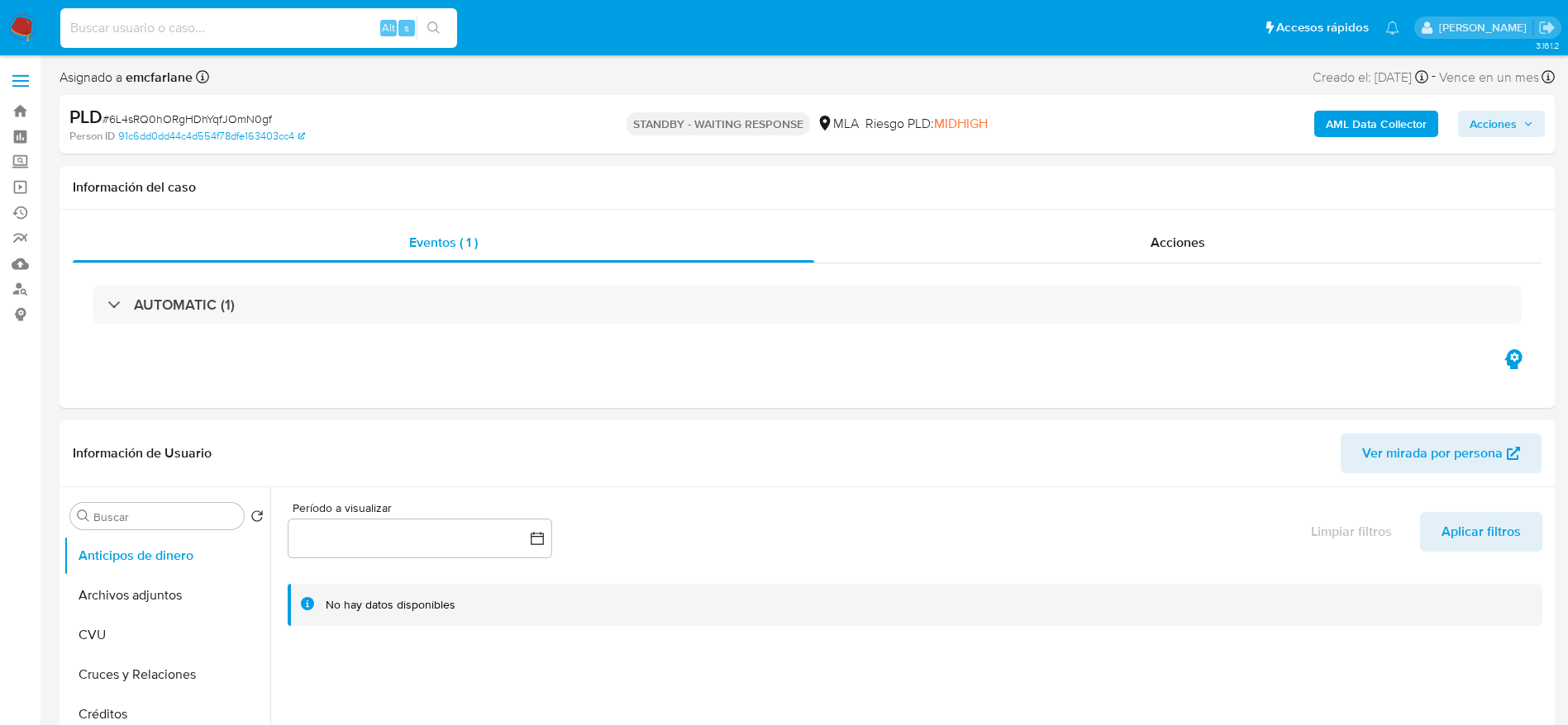
click at [295, 29] on input at bounding box center [259, 28] width 397 height 21
paste input "jKxpyjkspwDiyxE4YzeuuyKn"
type input "jKxpyjkspwDiyxE4YzeuuyKn"
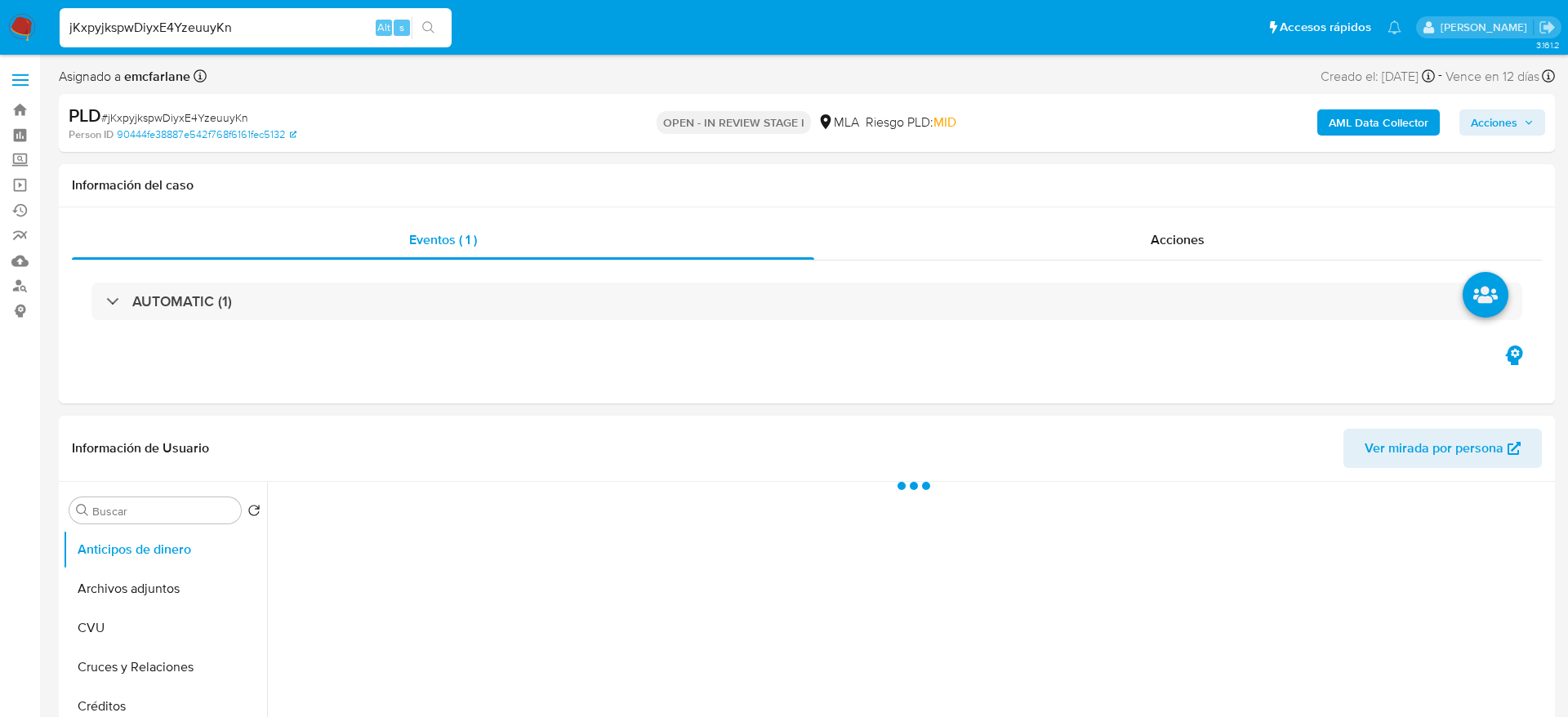
select select "10"
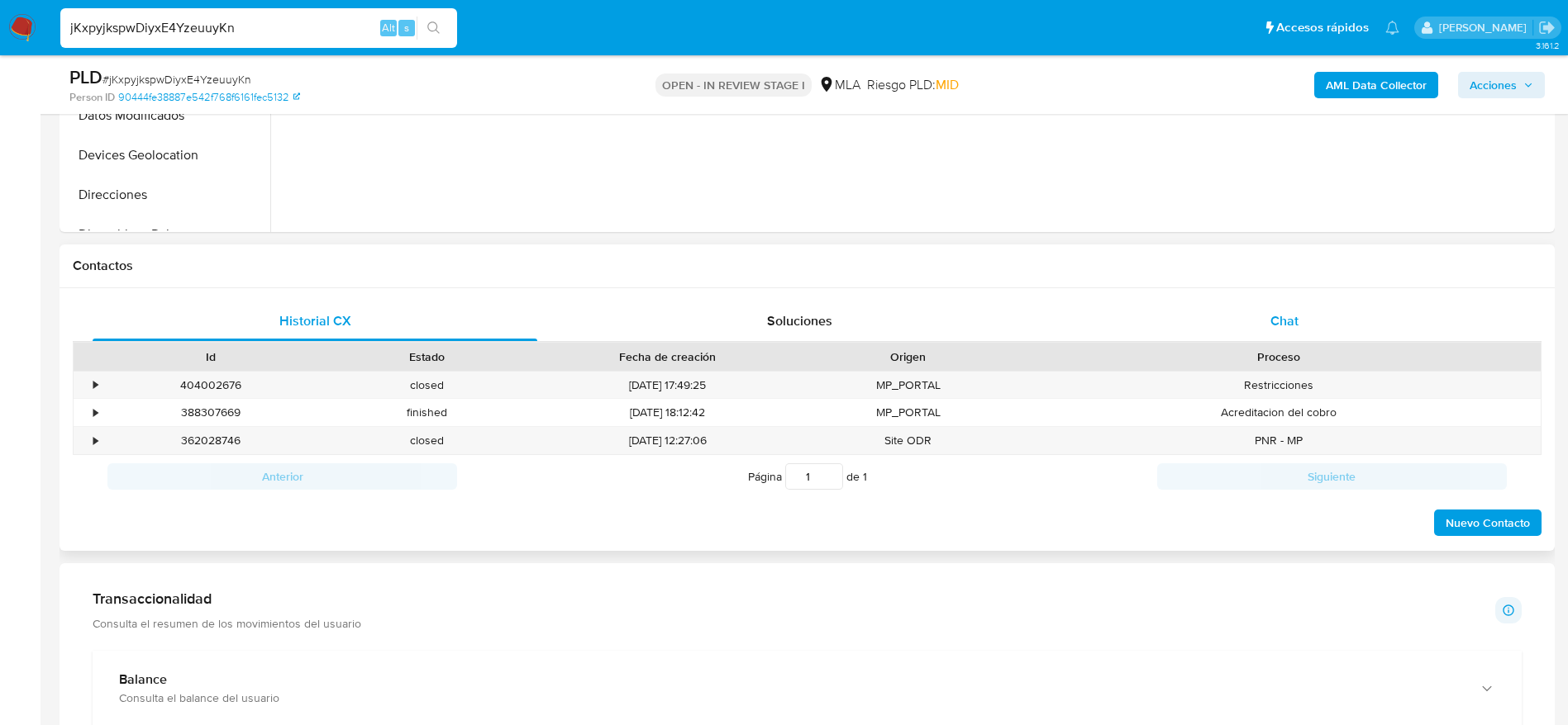
click at [1304, 324] on div "Chat" at bounding box center [1284, 321] width 445 height 40
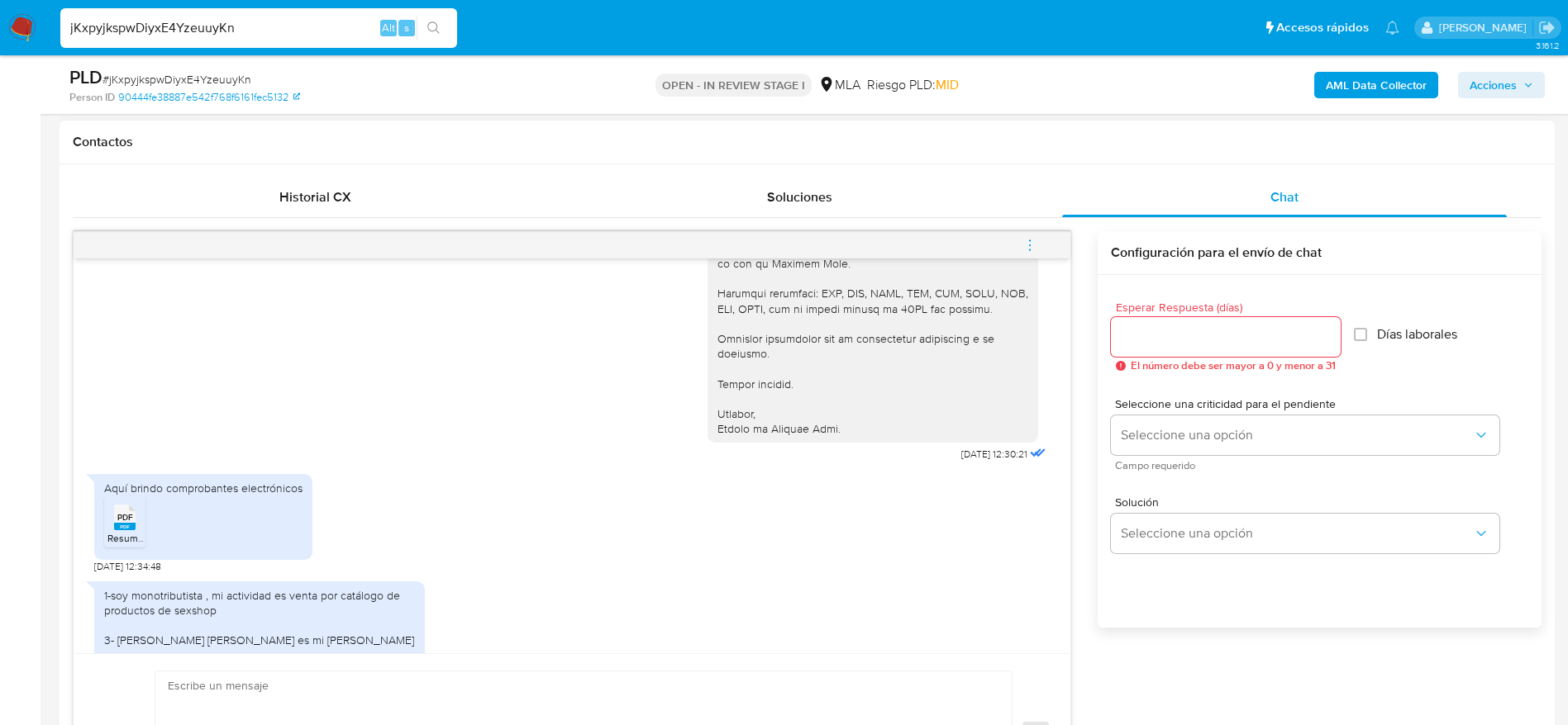
scroll to position [1777, 0]
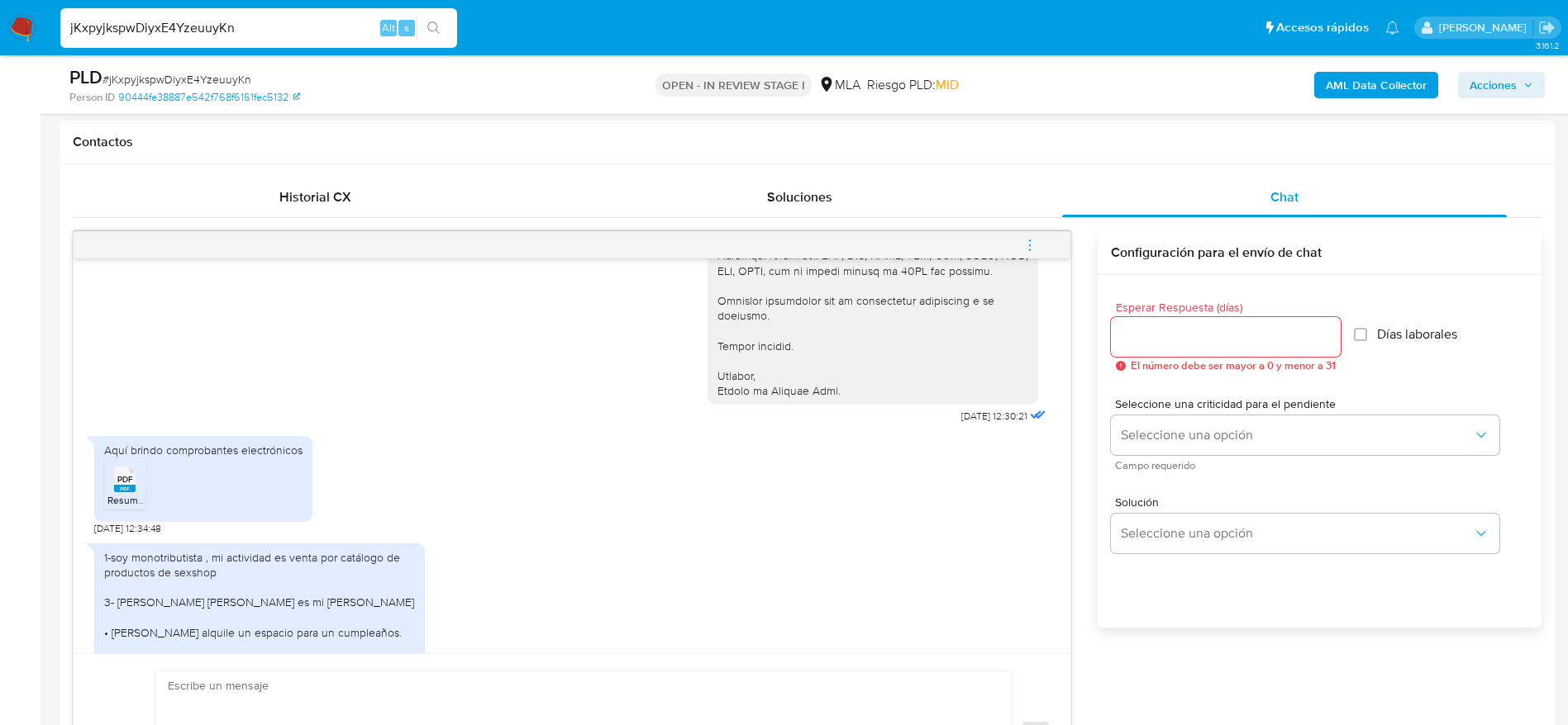
click at [134, 493] on rect at bounding box center [125, 489] width 21 height 8
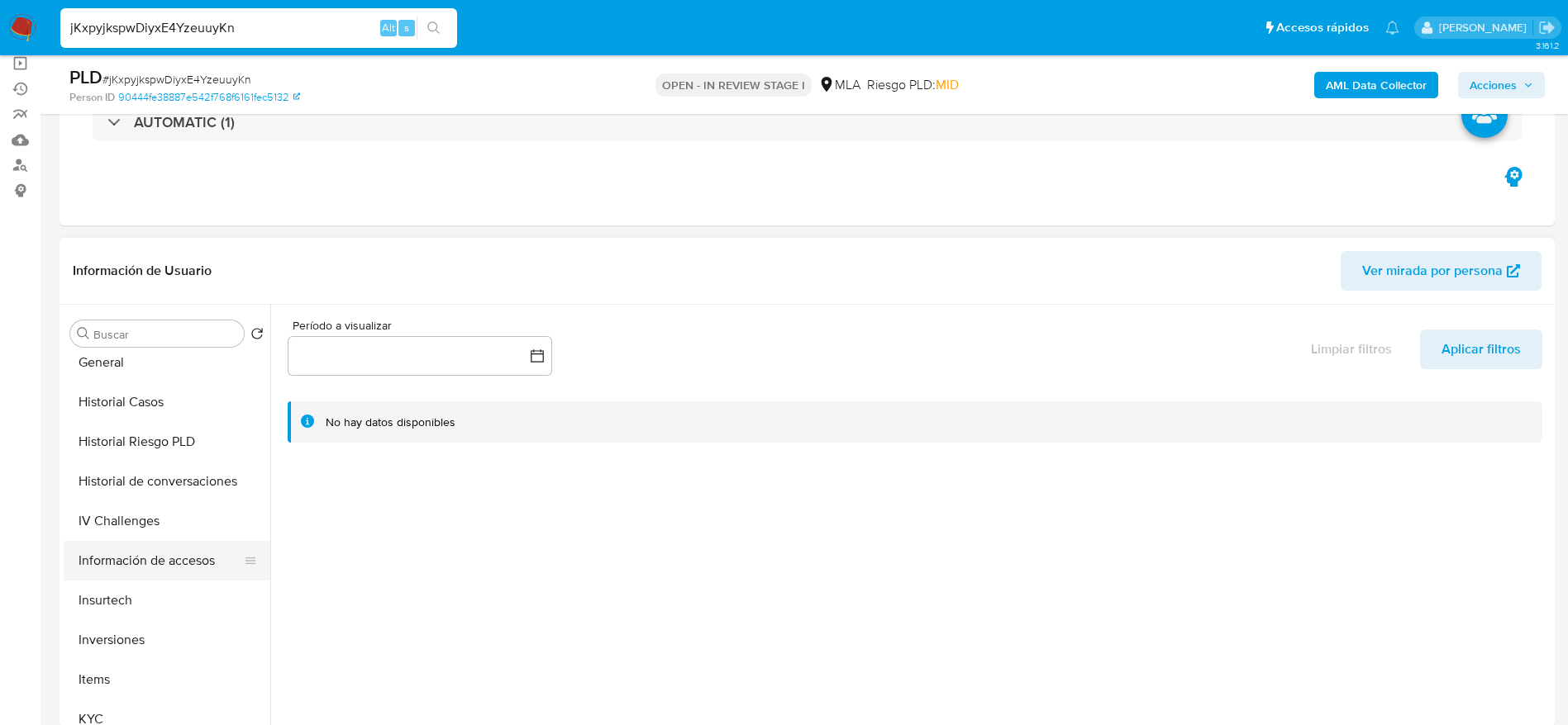
scroll to position [496, 0]
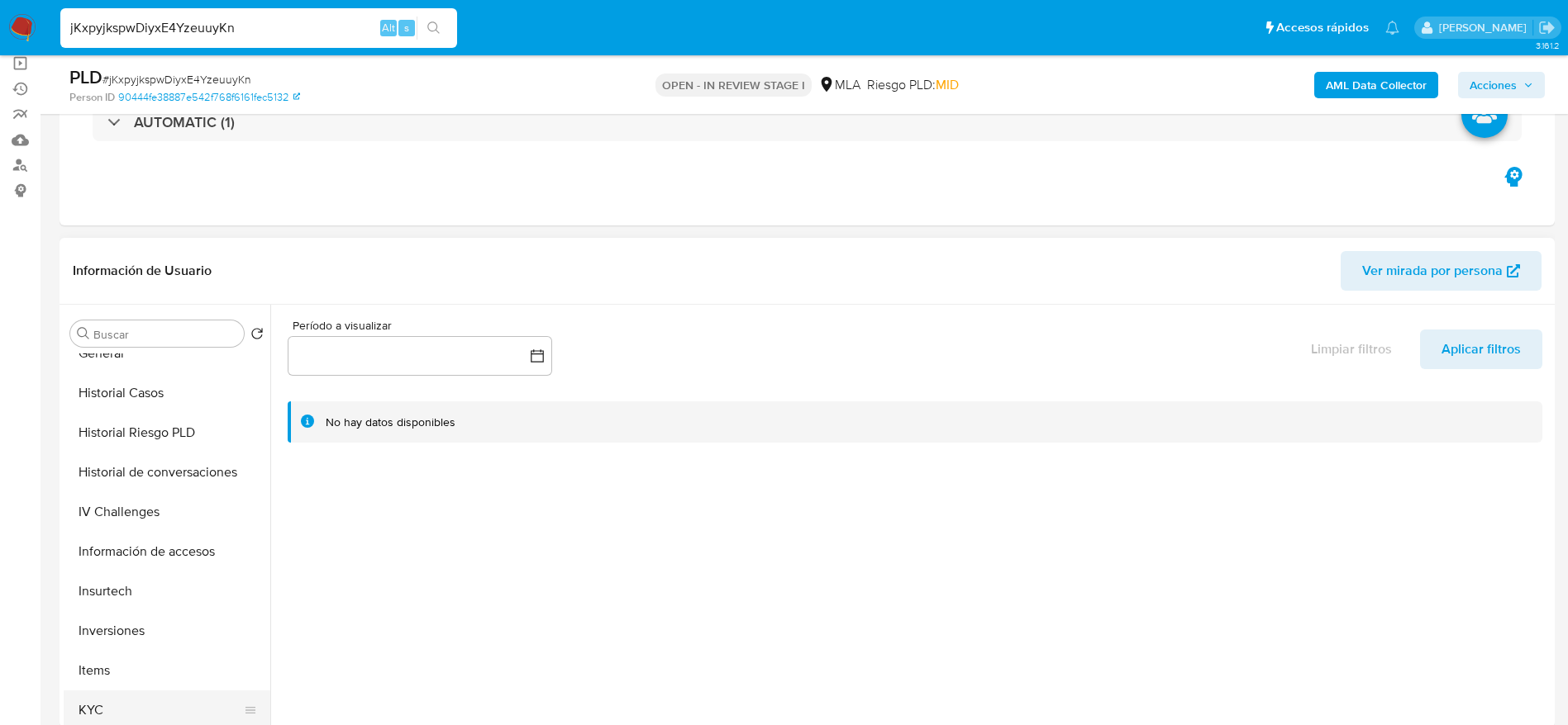
click at [97, 698] on button "KYC" at bounding box center [161, 710] width 194 height 40
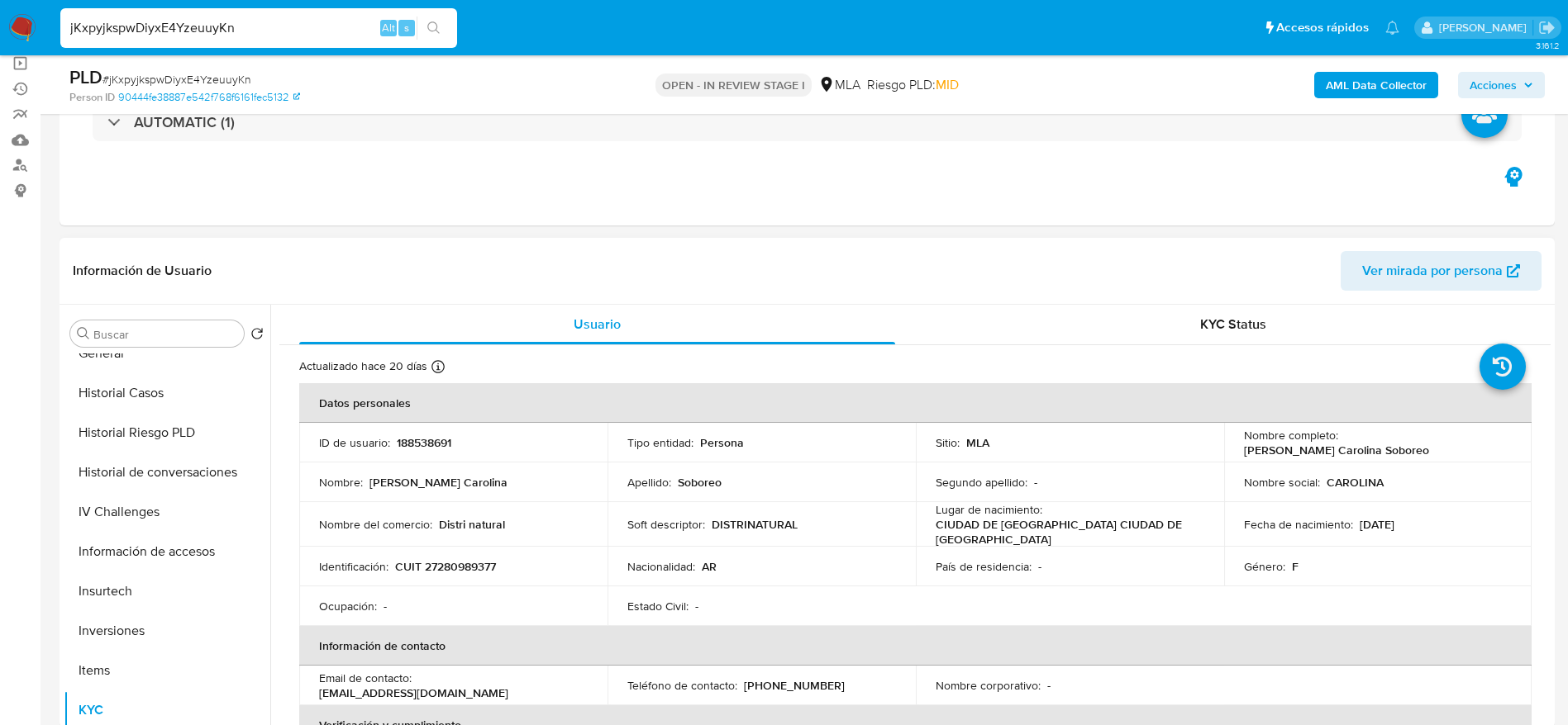
click at [464, 570] on p "CUIT 27280989377" at bounding box center [446, 566] width 101 height 15
copy p "27280989377"
click at [768, 528] on p "DISTRINATURAL" at bounding box center [754, 524] width 86 height 15
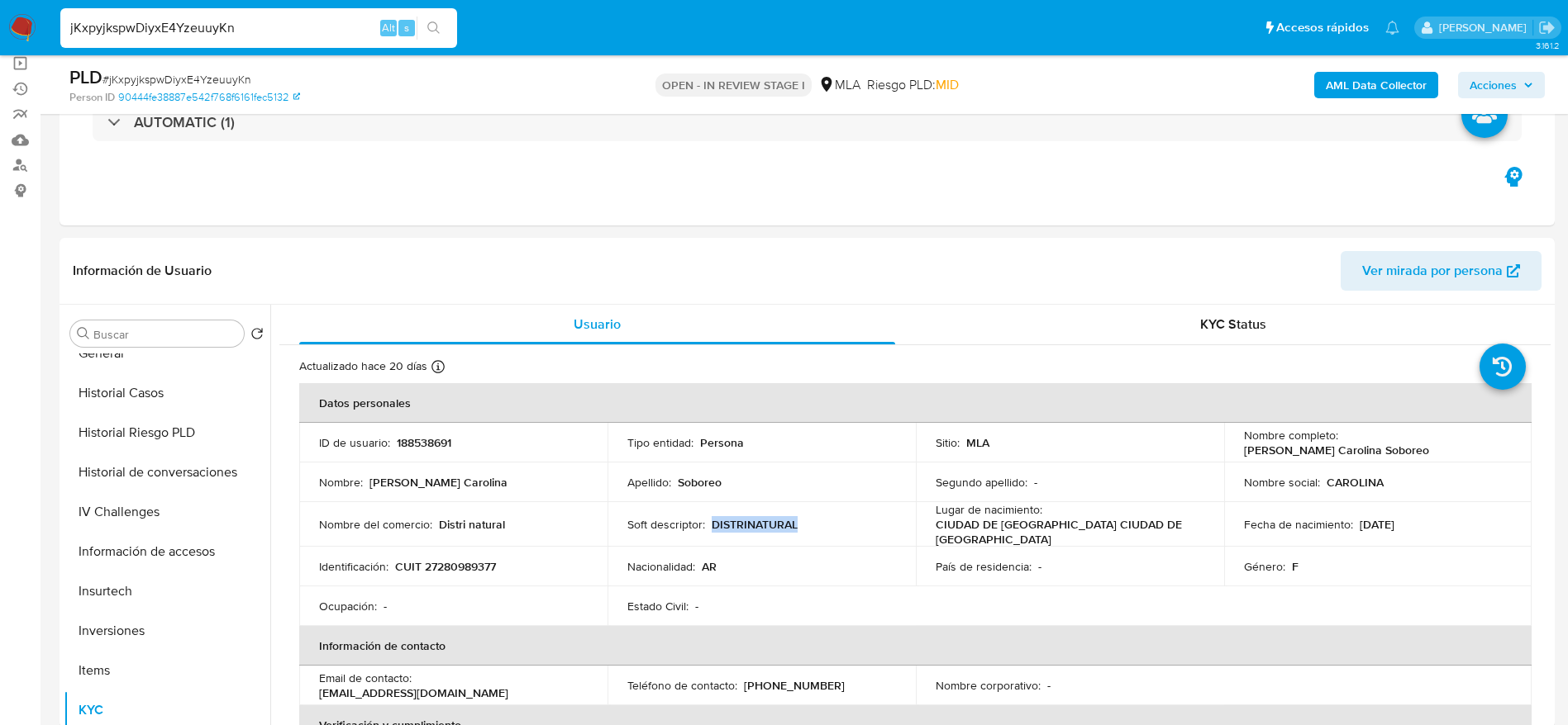
copy p "DISTRINATURAL"
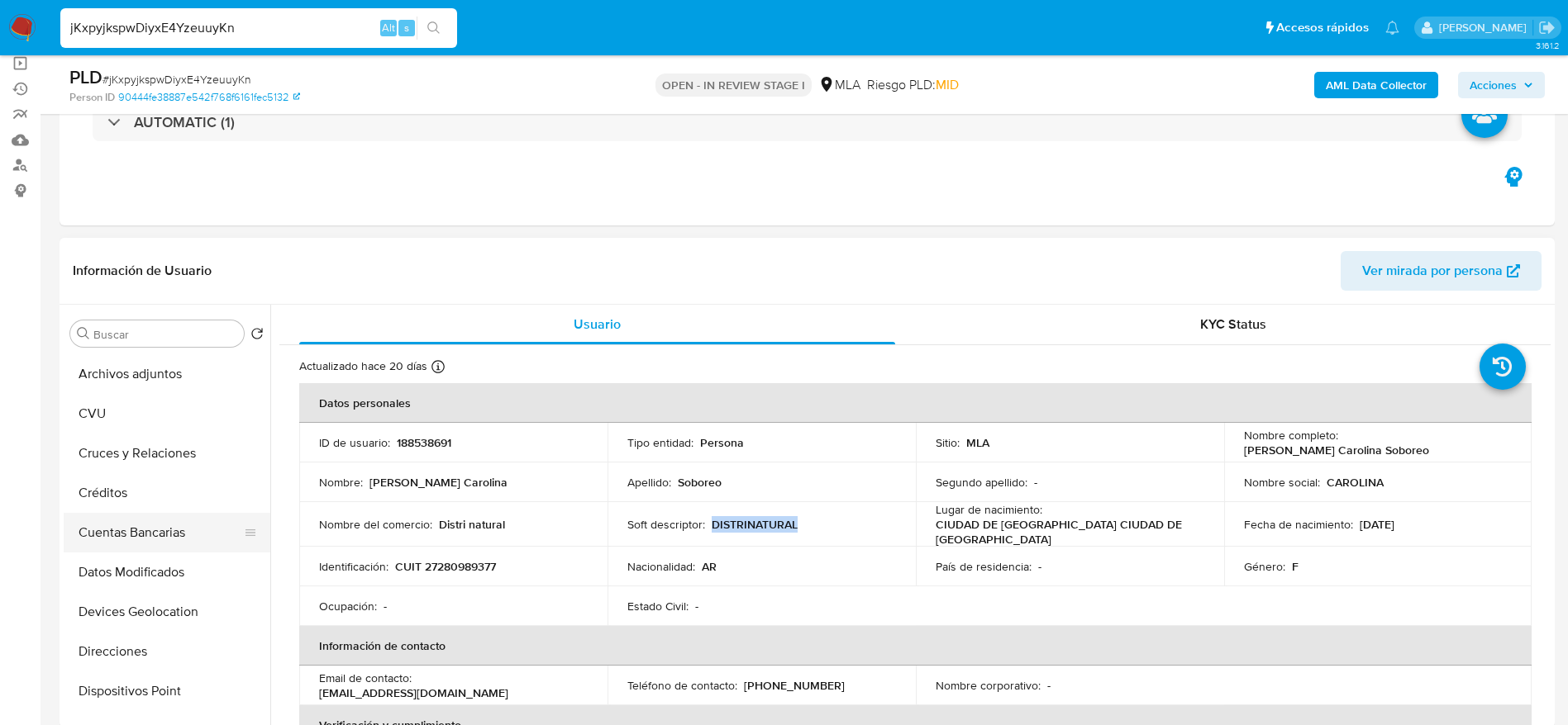
scroll to position [0, 0]
click at [166, 457] on button "CVU" at bounding box center [167, 452] width 206 height 40
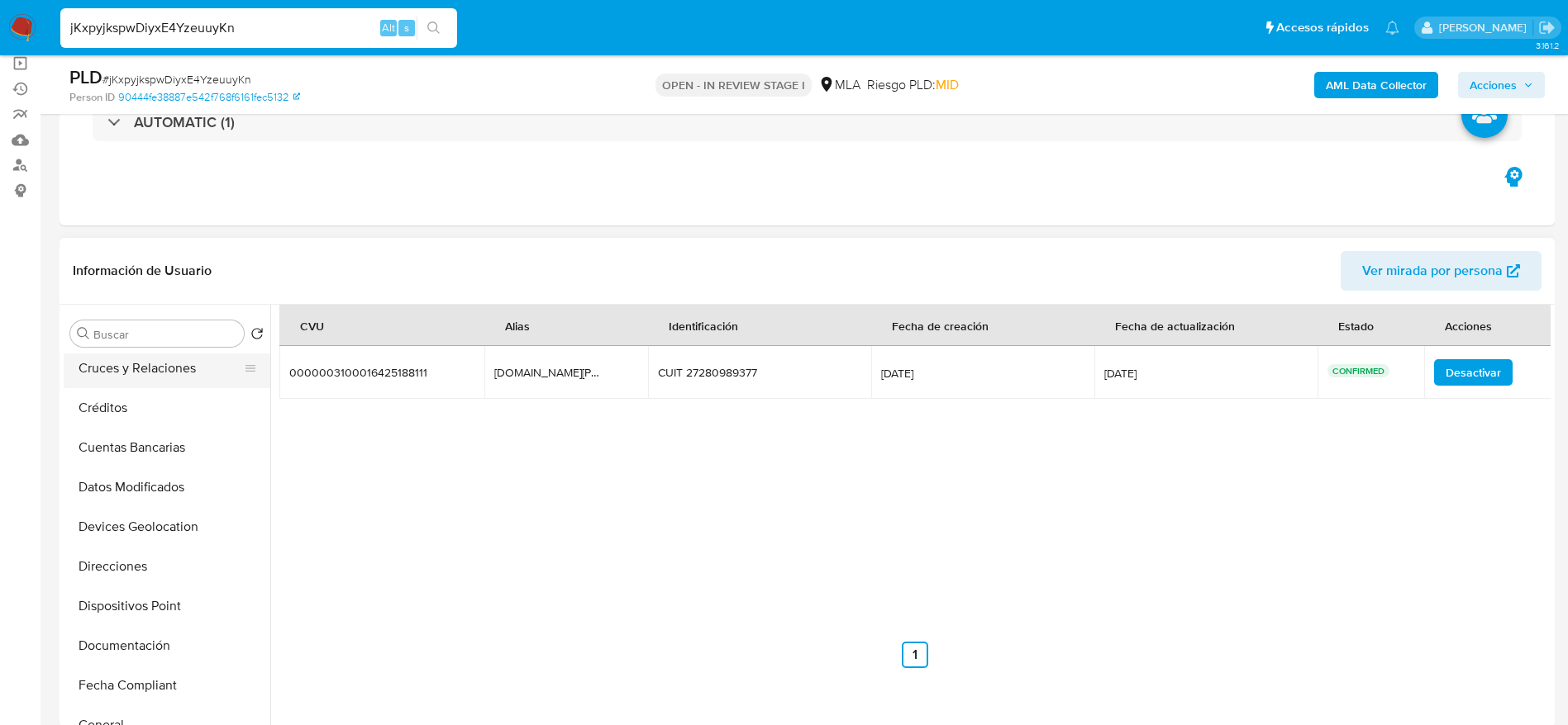
scroll to position [248, 0]
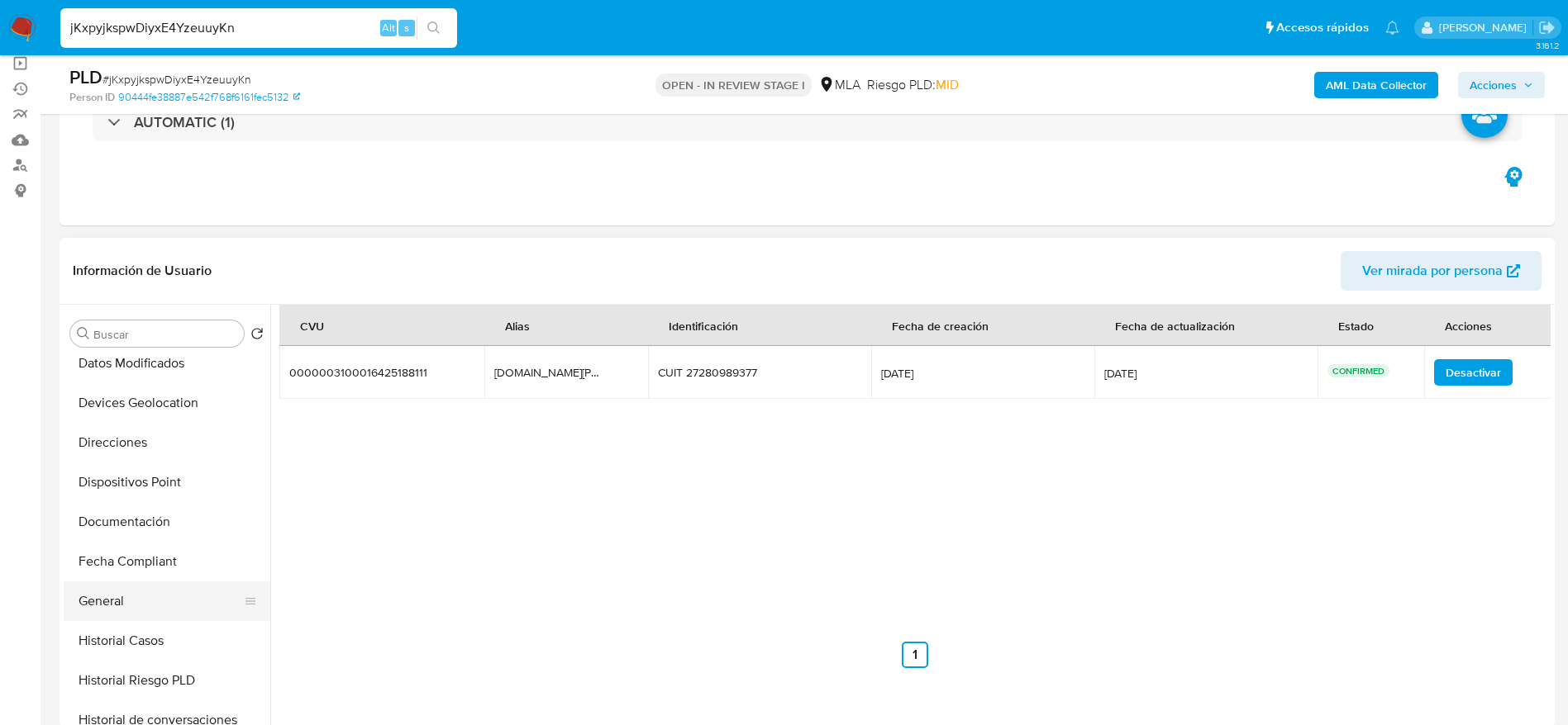
click at [133, 619] on ul "Anticipos de dinero Archivos adjuntos CVU Cruces y Relaciones Créditos Cuentas …" at bounding box center [167, 539] width 206 height 373
click at [115, 589] on button "General" at bounding box center [161, 601] width 194 height 40
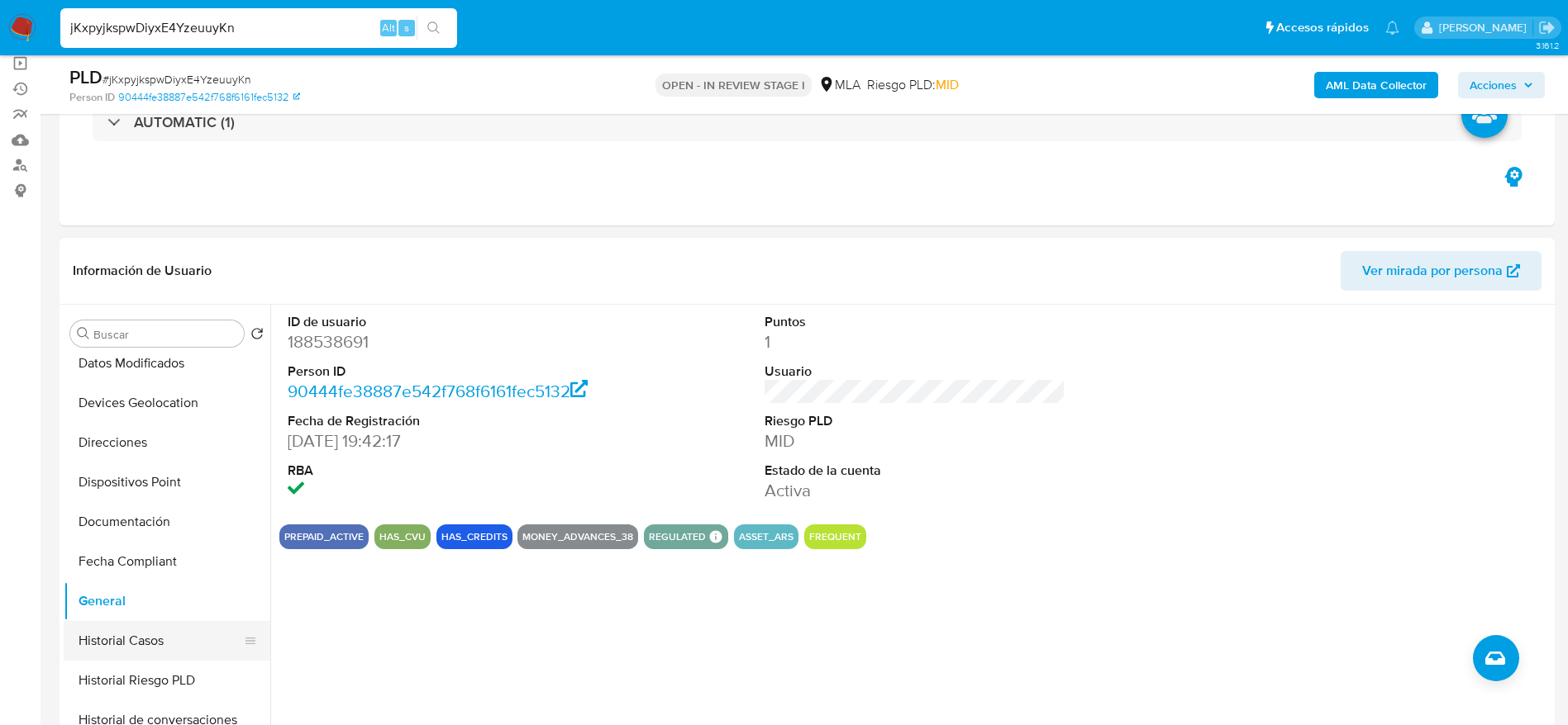
click at [124, 640] on button "Historial Casos" at bounding box center [161, 641] width 194 height 40
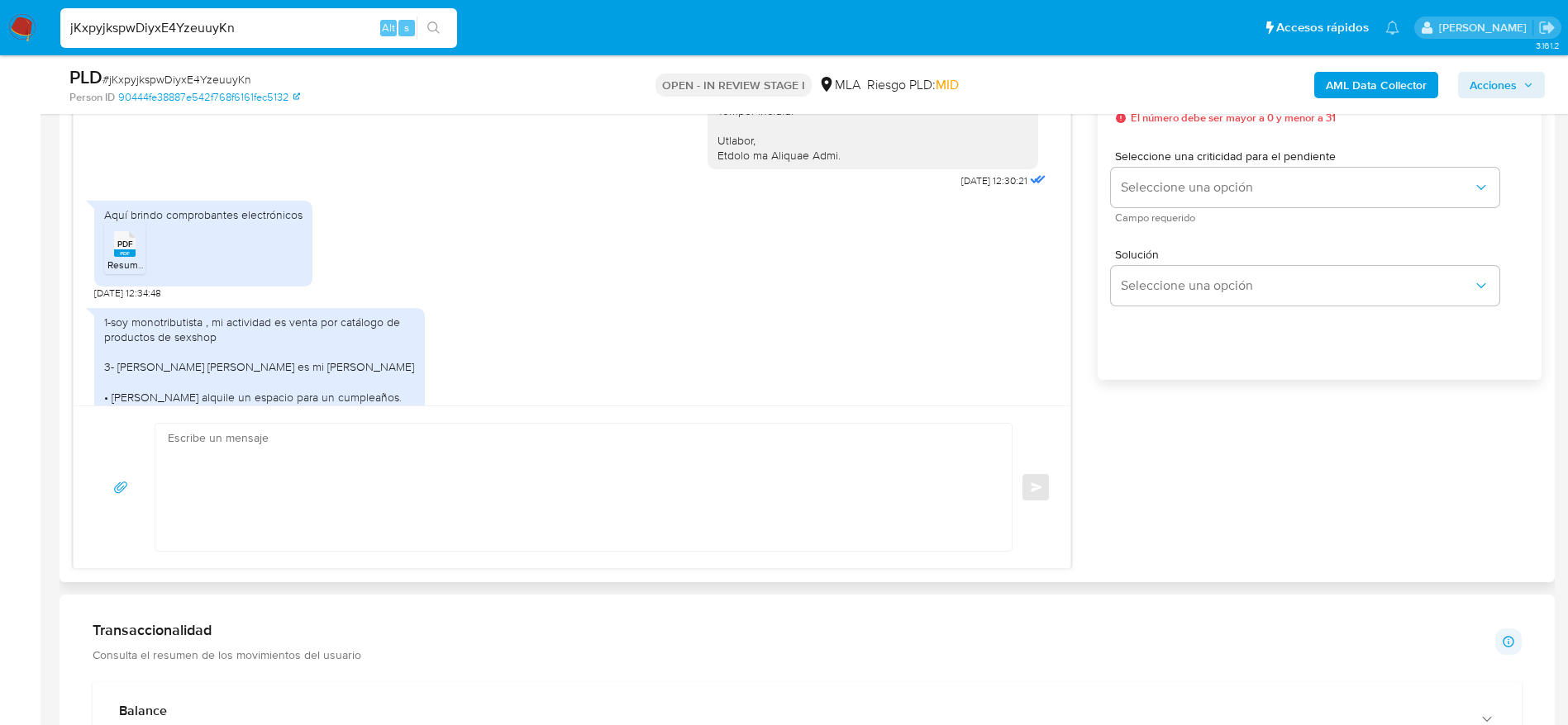
scroll to position [1652, 0]
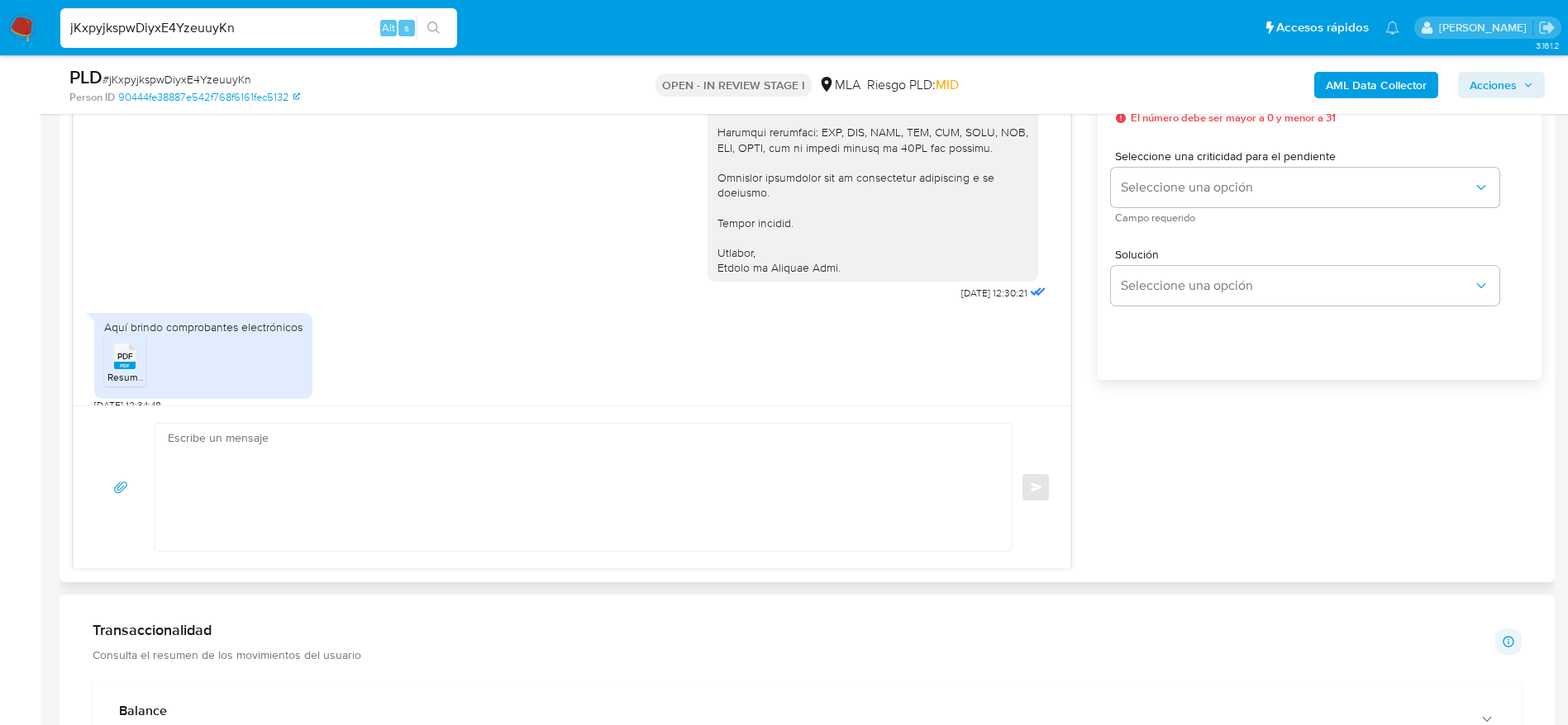
click at [126, 362] on span "PDF" at bounding box center [125, 356] width 15 height 11
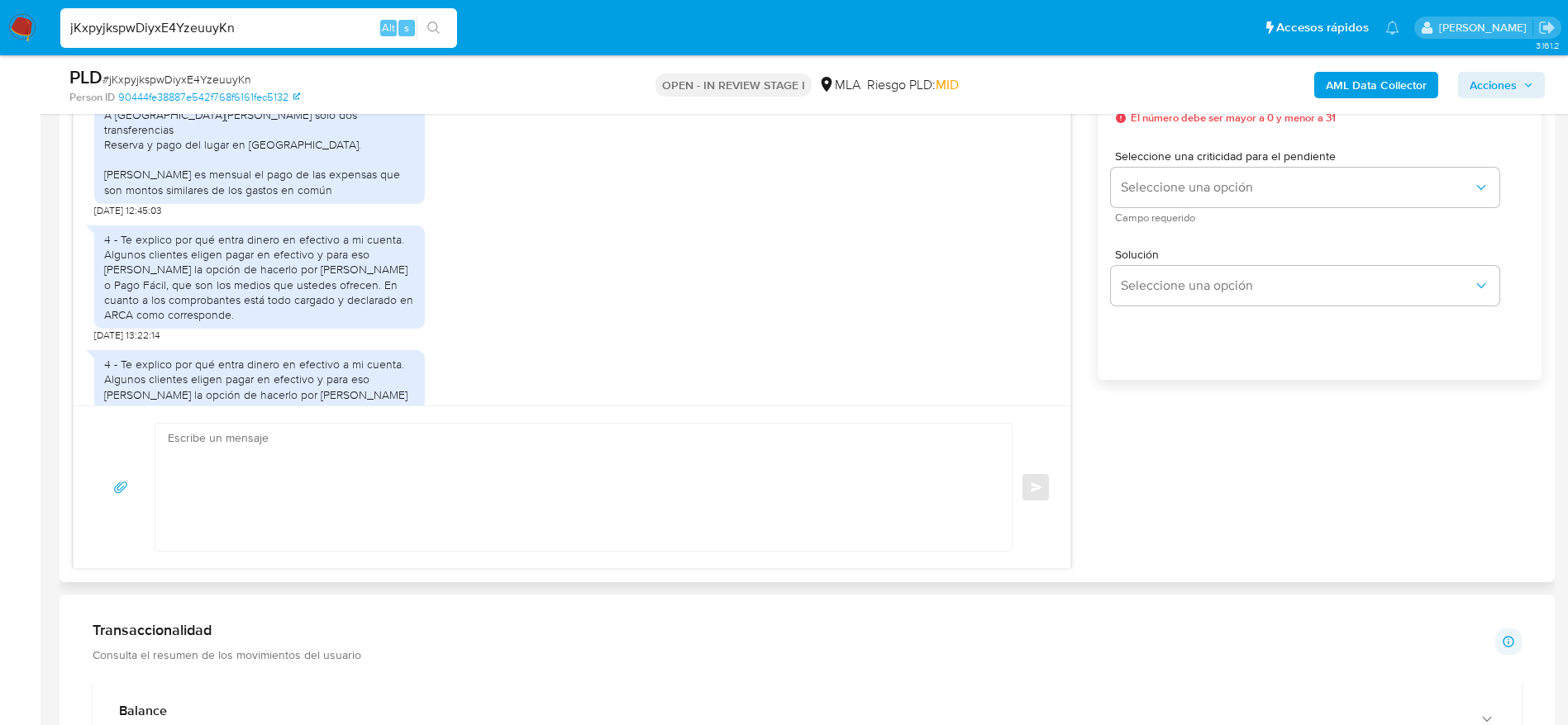
scroll to position [2272, 0]
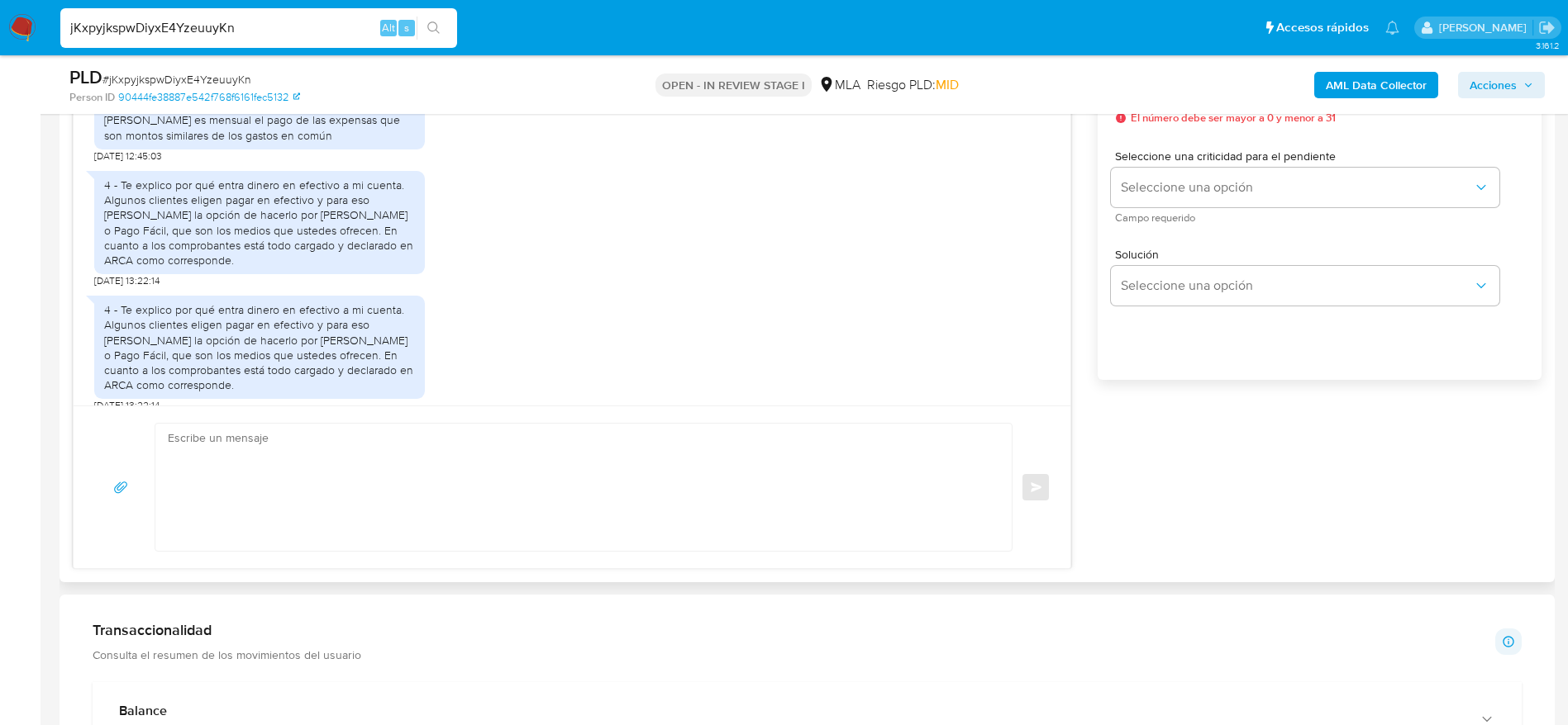
click at [348, 459] on textarea at bounding box center [579, 487] width 823 height 127
paste textarea "Hola Roxana Carolina Soboreo, Muchas gracias por tu respuesta. En función de la…"
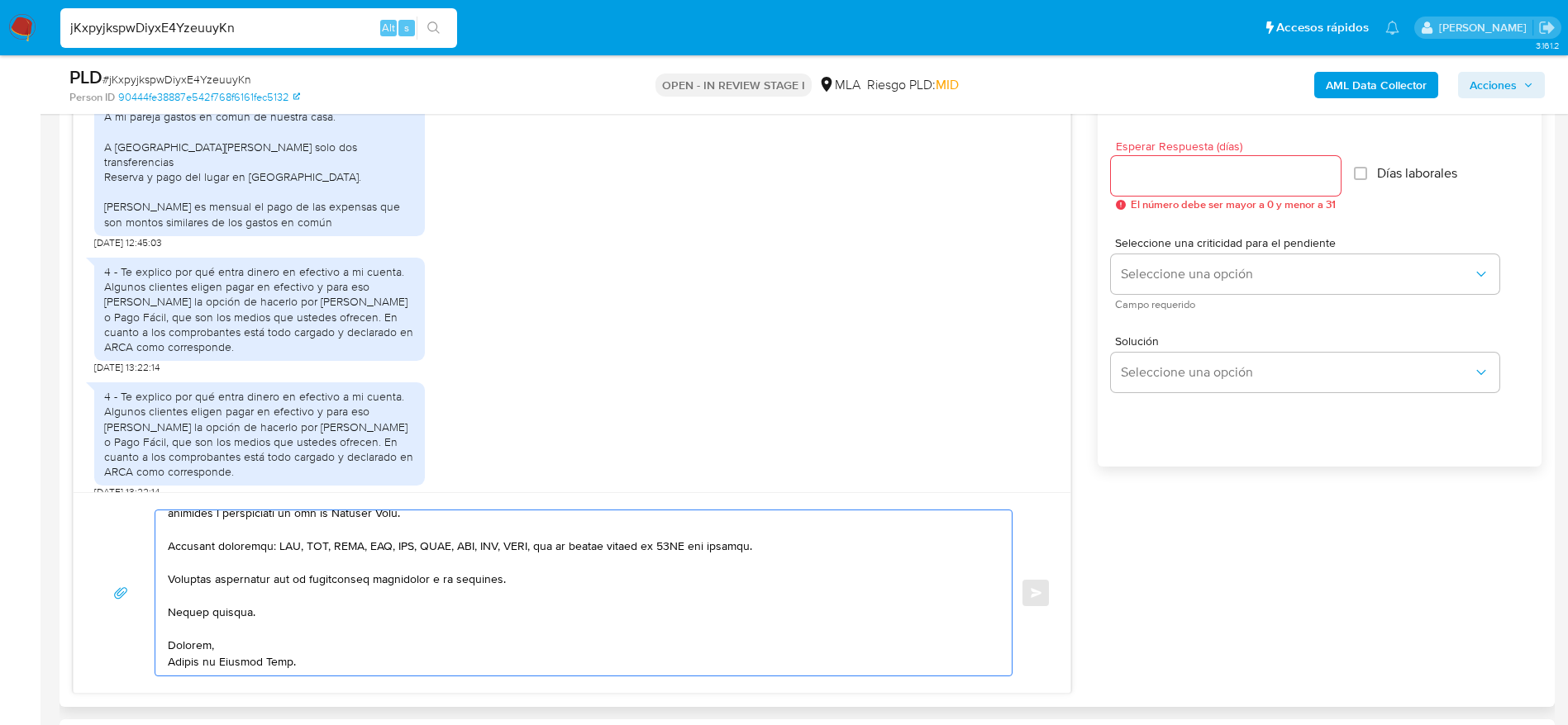
scroll to position [867, 0]
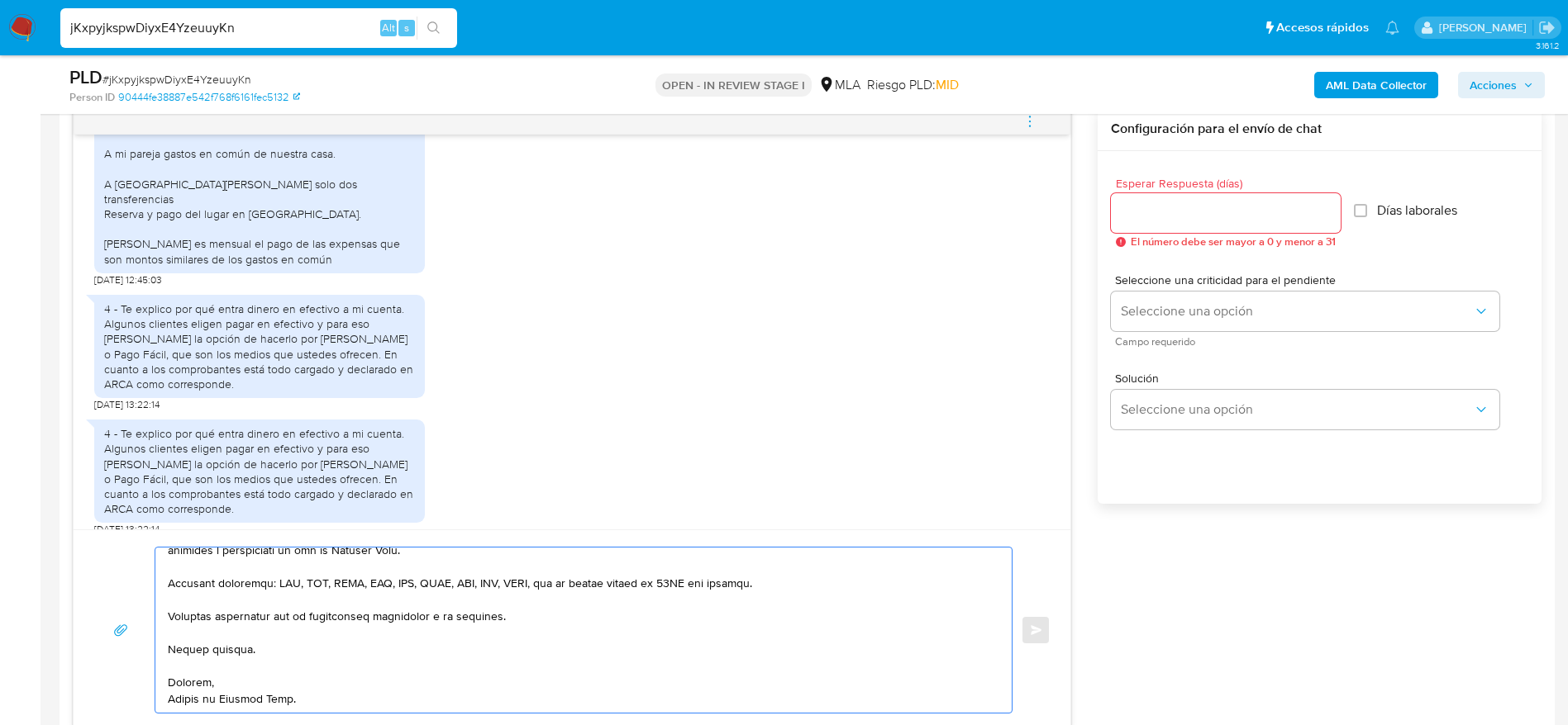
type textarea "Hola Roxana Carolina Soboreo, Muchas gracias por tu respuesta. En función de la…"
click at [1176, 227] on div at bounding box center [1225, 213] width 230 height 40
click at [1160, 209] on input "Esperar Respuesta (días)" at bounding box center [1225, 213] width 230 height 21
type input "1"
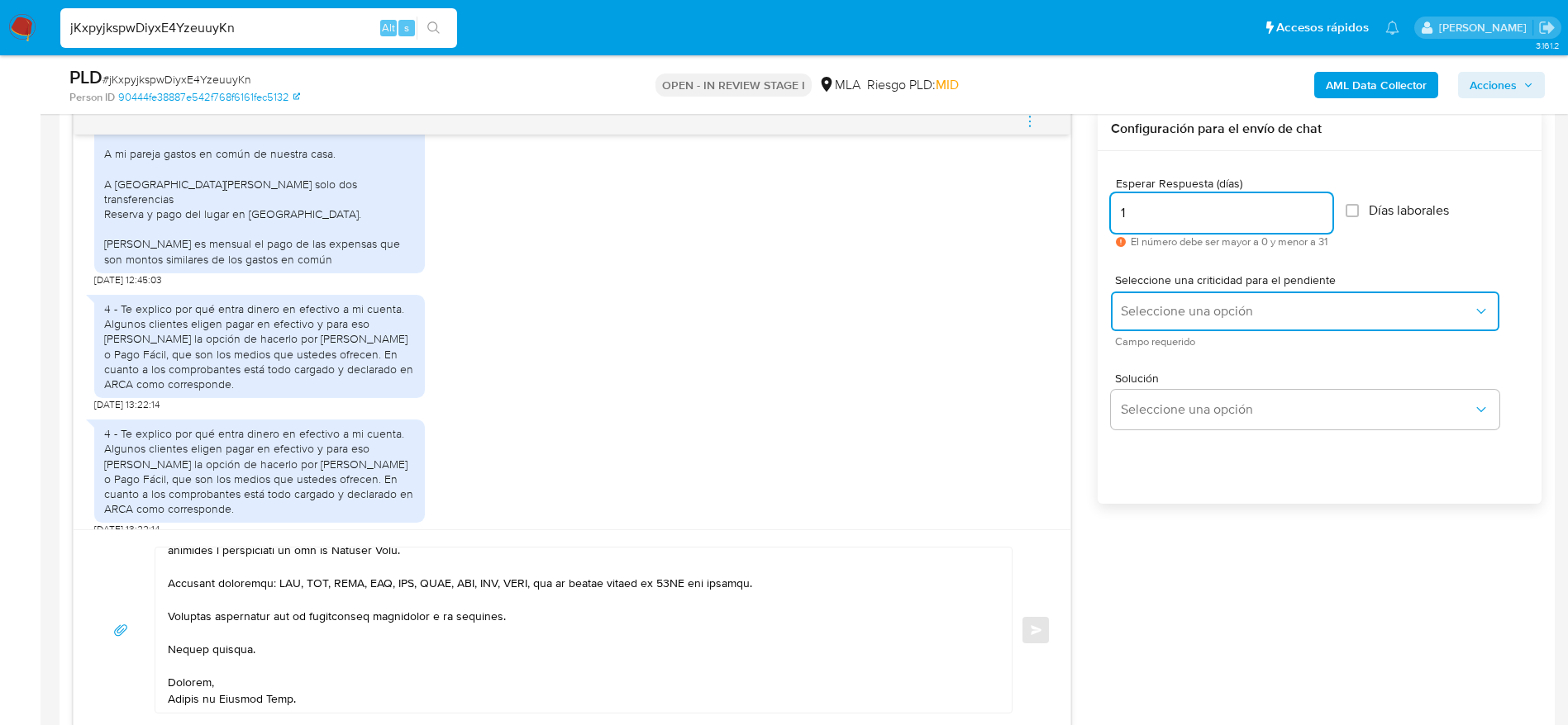
click at [1166, 302] on button "Seleccione una opción" at bounding box center [1305, 311] width 388 height 40
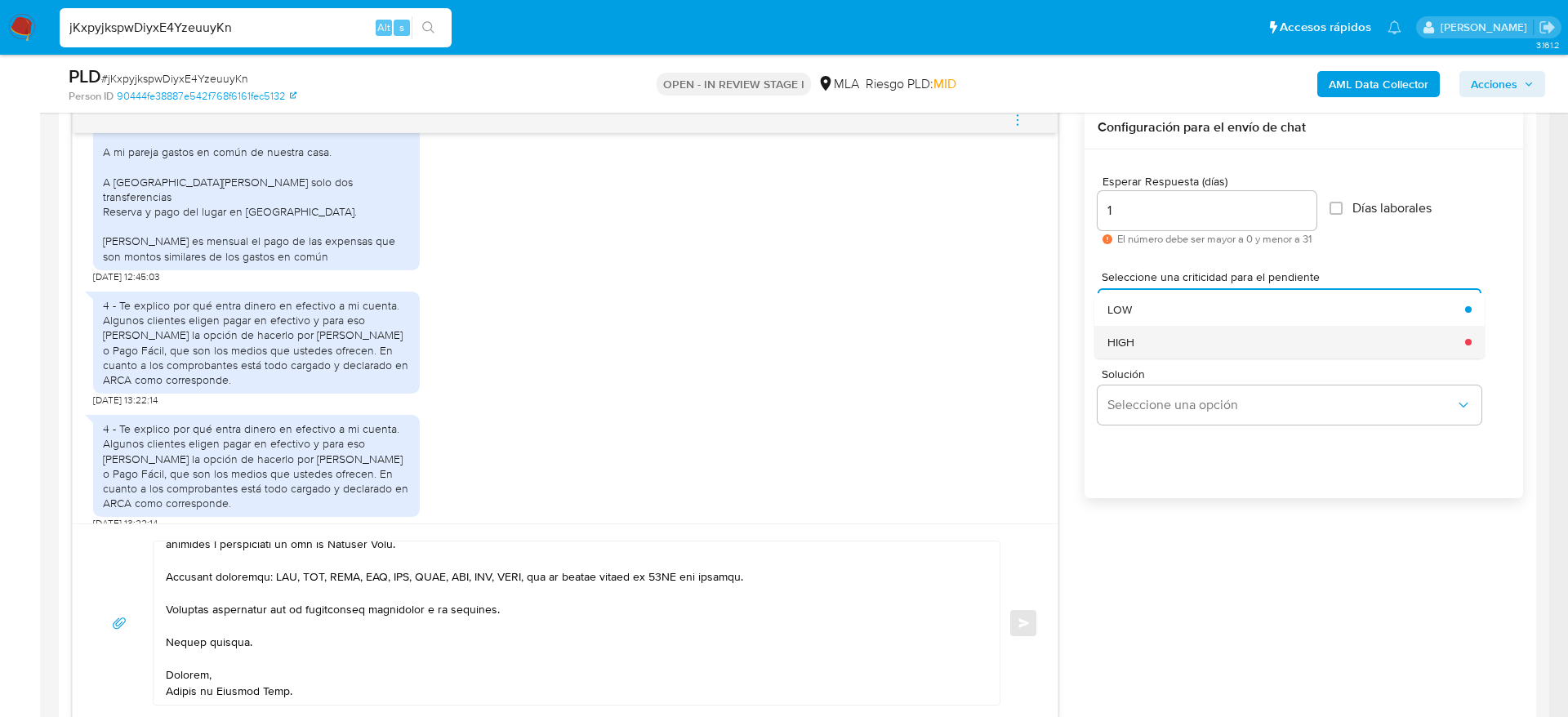
click at [1147, 330] on div "HIGH" at bounding box center [1281, 343] width 348 height 33
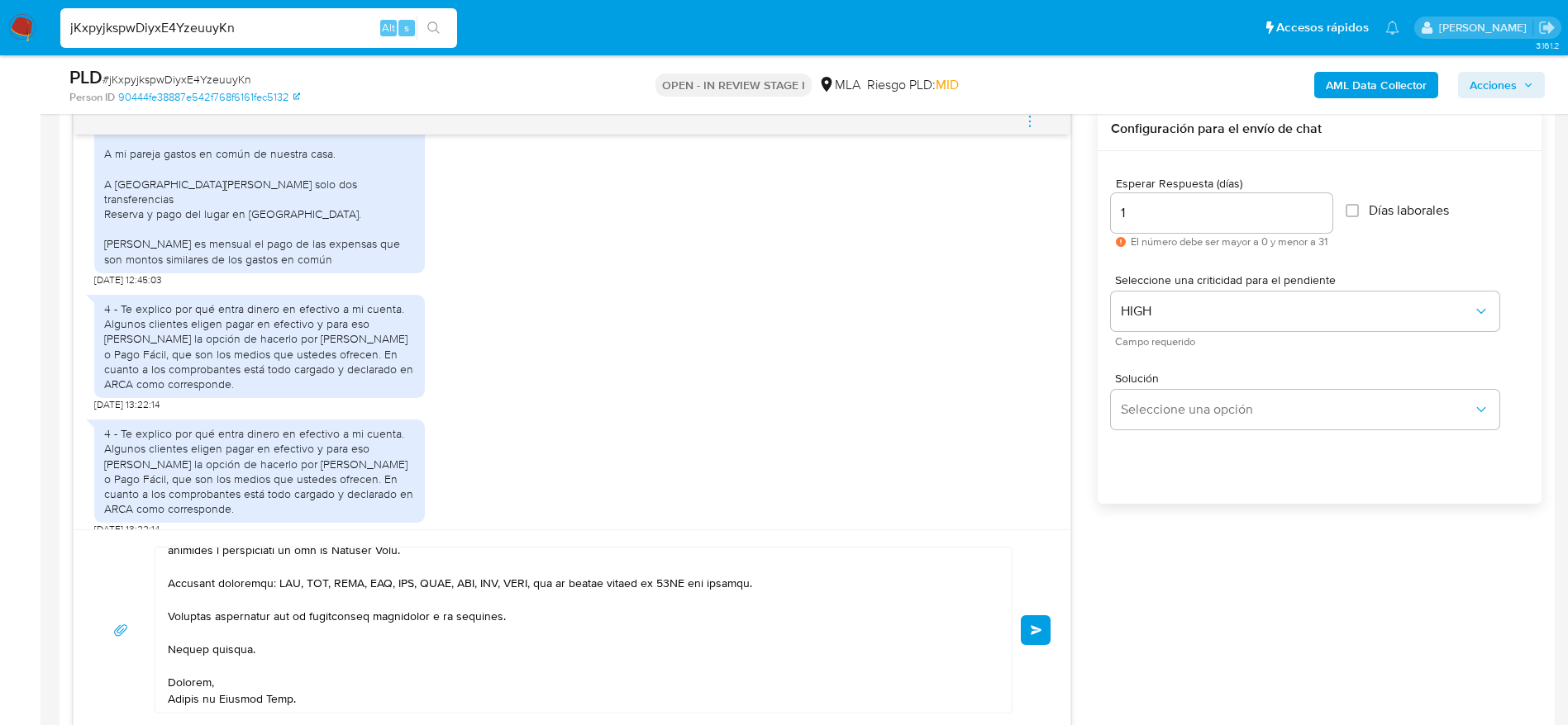
click at [1038, 628] on span "Enviar" at bounding box center [1036, 630] width 12 height 10
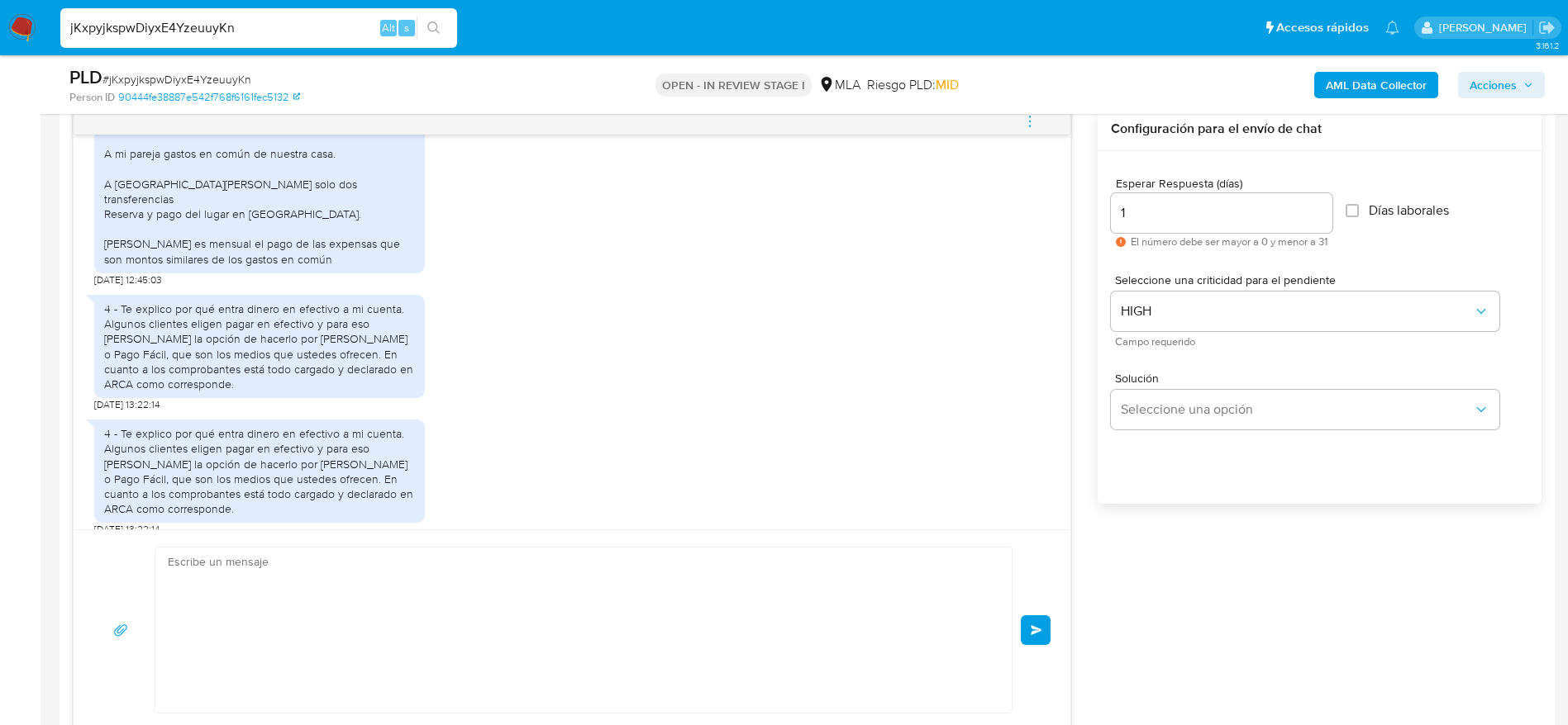
scroll to position [2951, 0]
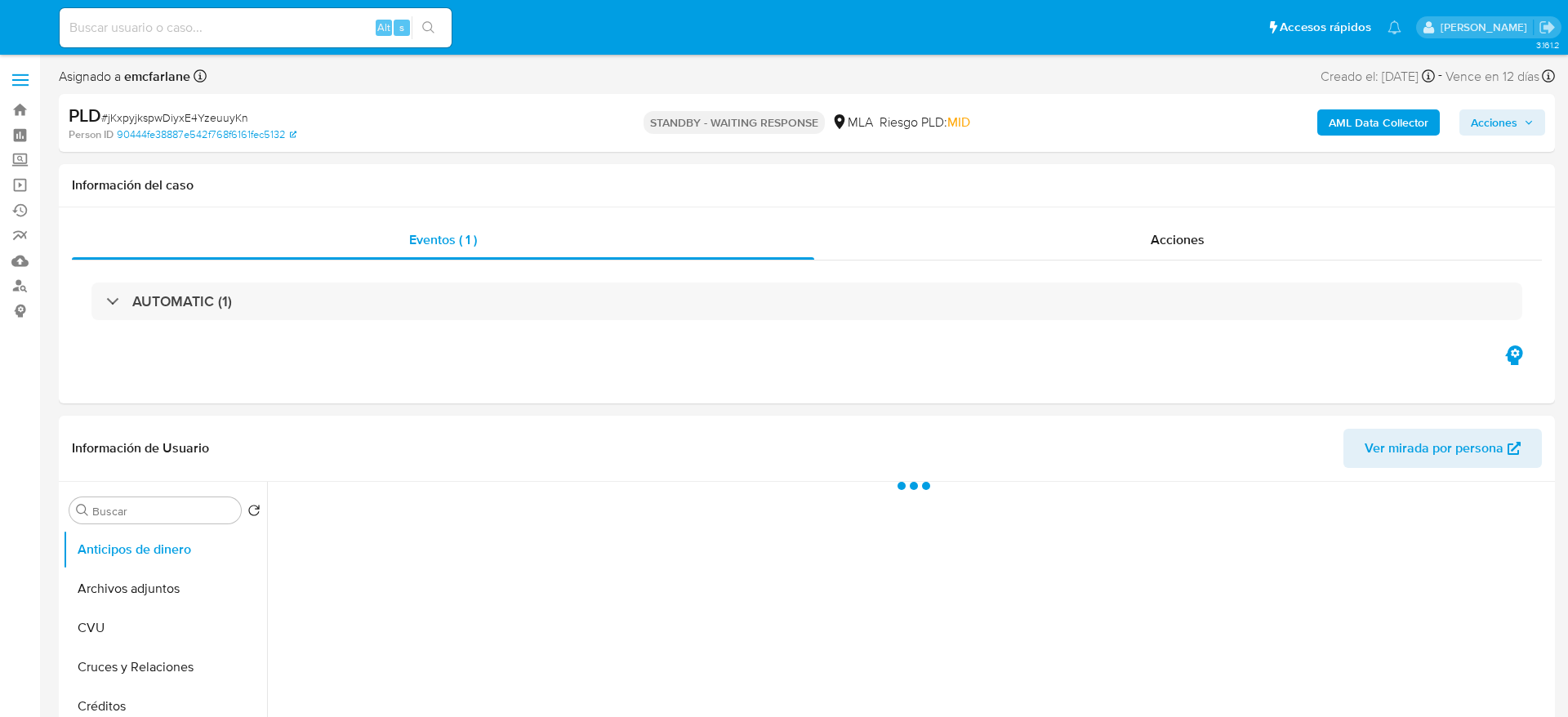
select select "10"
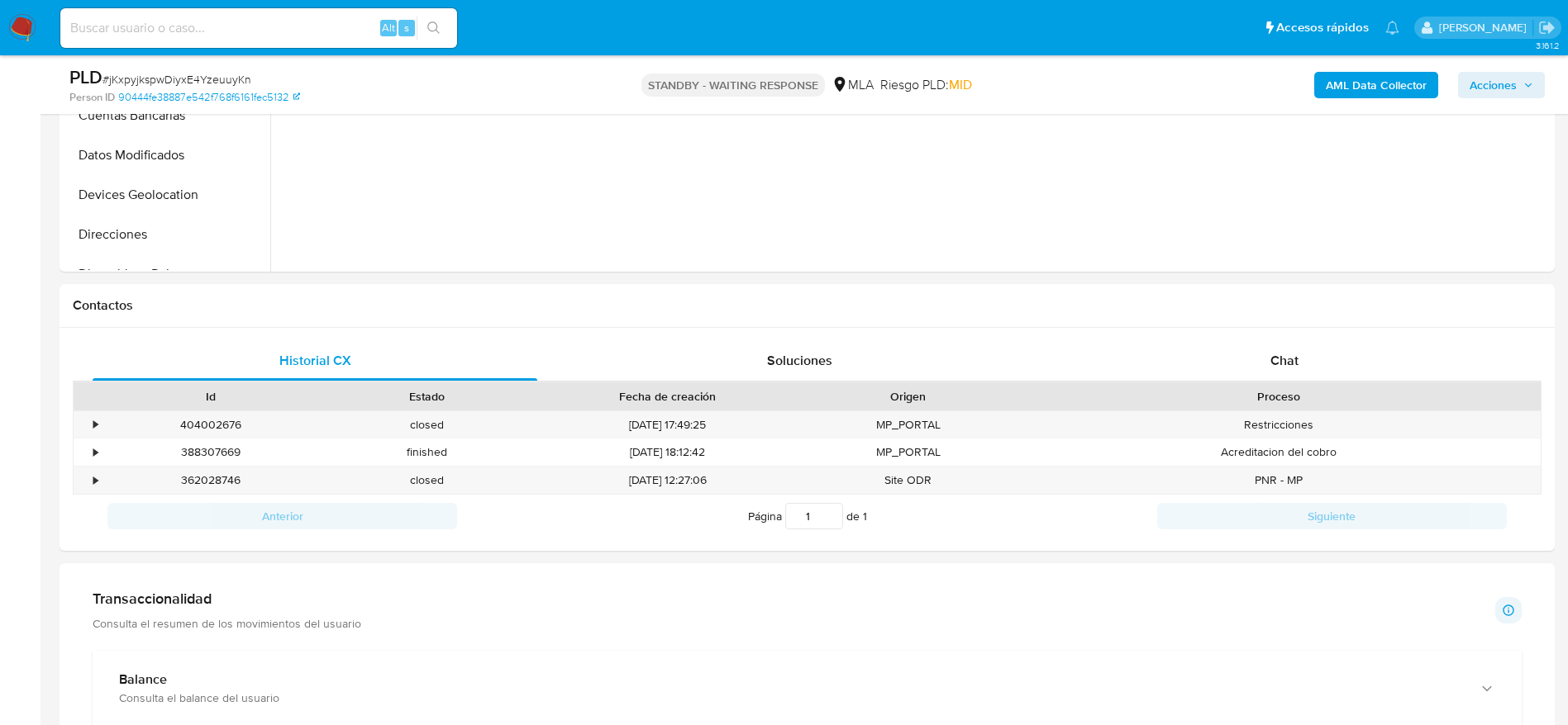
scroll to position [743, 0]
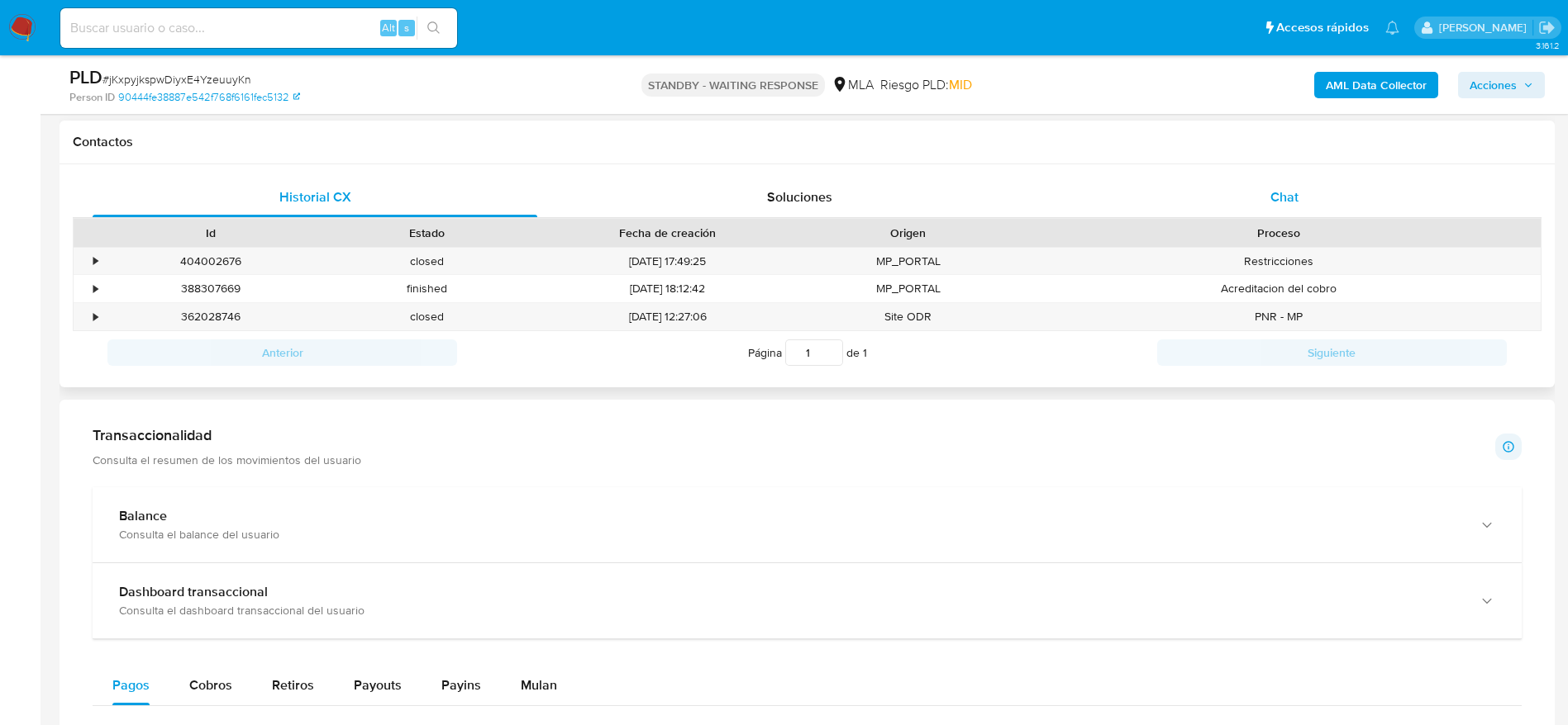
click at [1276, 194] on span "Chat" at bounding box center [1284, 197] width 28 height 19
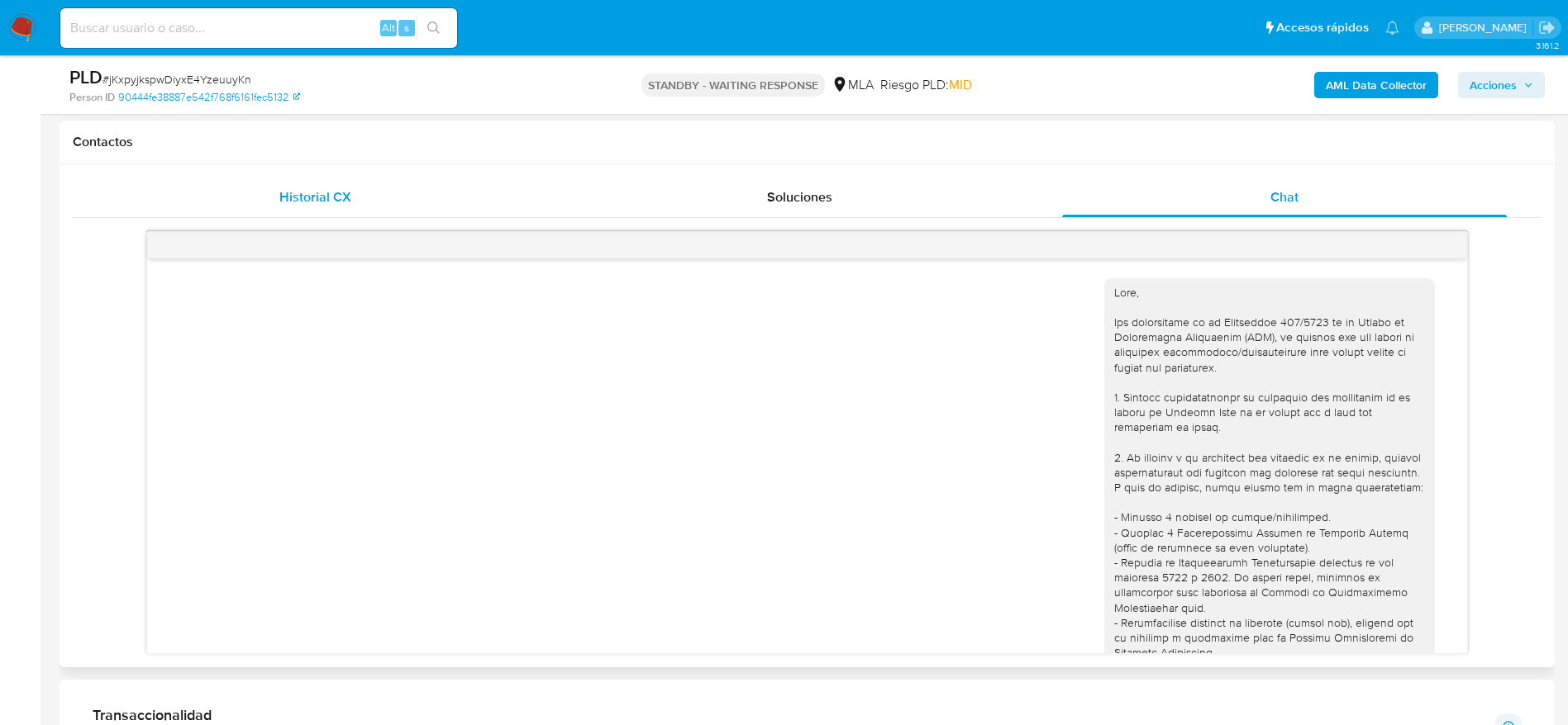
scroll to position [2951, 0]
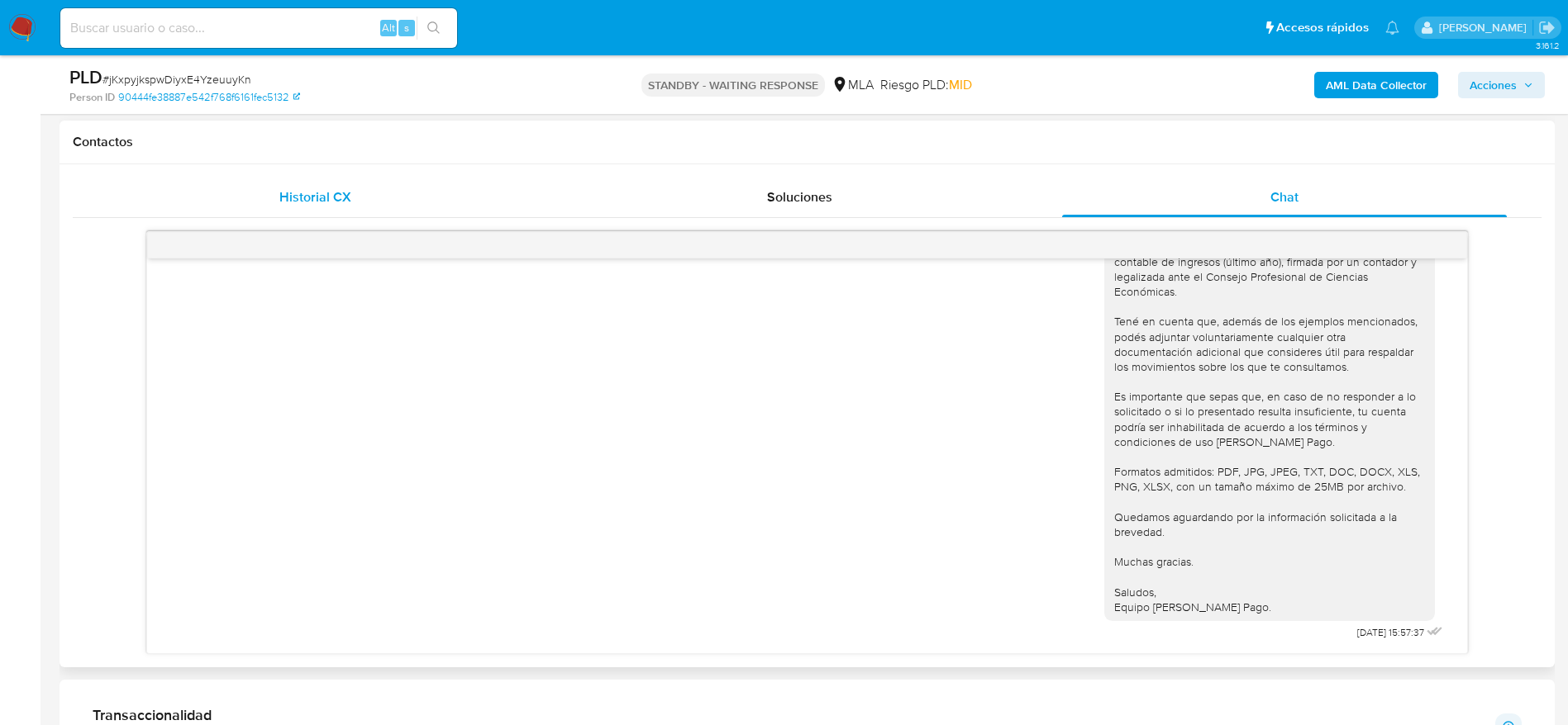
click at [383, 179] on div "Historial CX" at bounding box center [315, 196] width 445 height 40
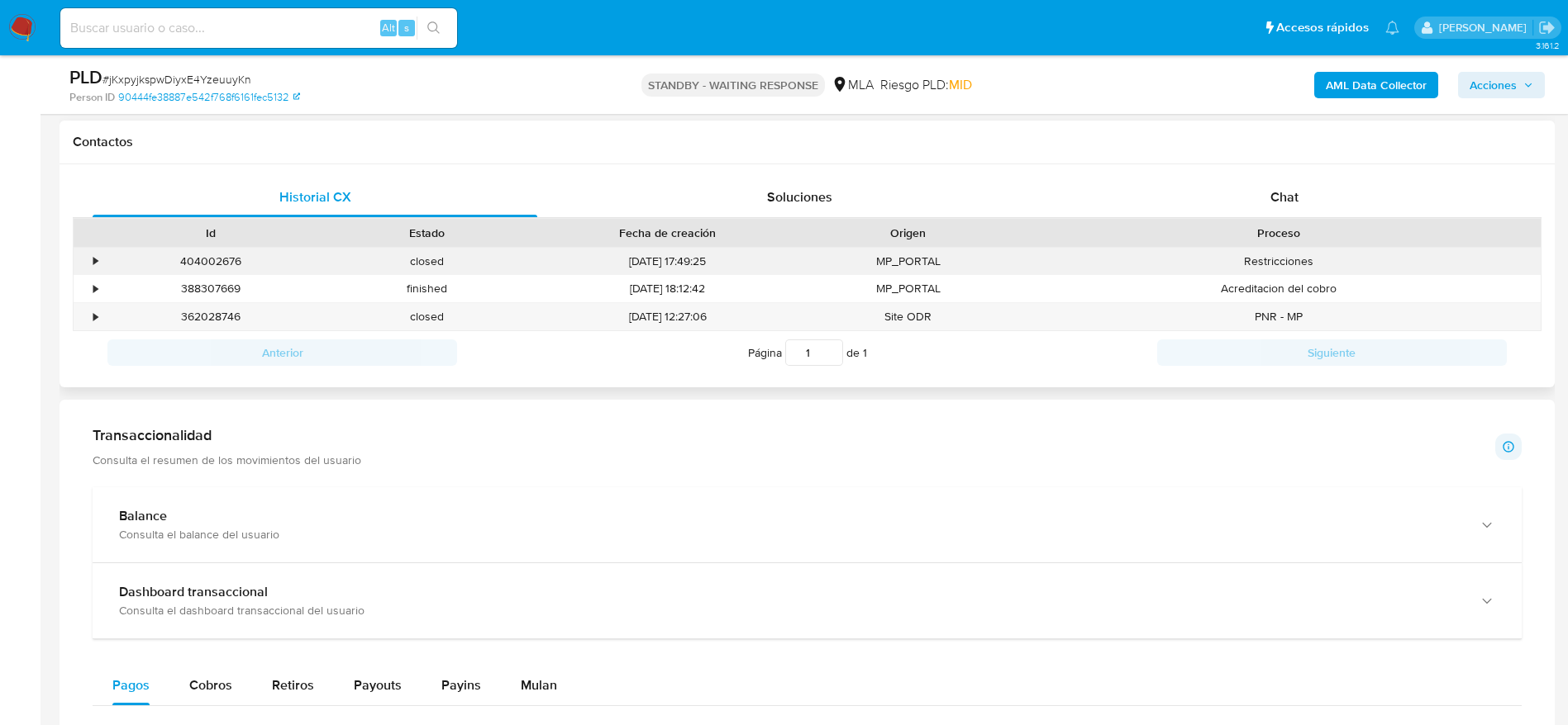
click at [202, 260] on div "404002676" at bounding box center [211, 261] width 217 height 27
copy div "404002676"
drag, startPoint x: 1280, startPoint y: 193, endPoint x: 950, endPoint y: 276, distance: 340.3
click at [1280, 192] on span "Chat" at bounding box center [1284, 197] width 28 height 19
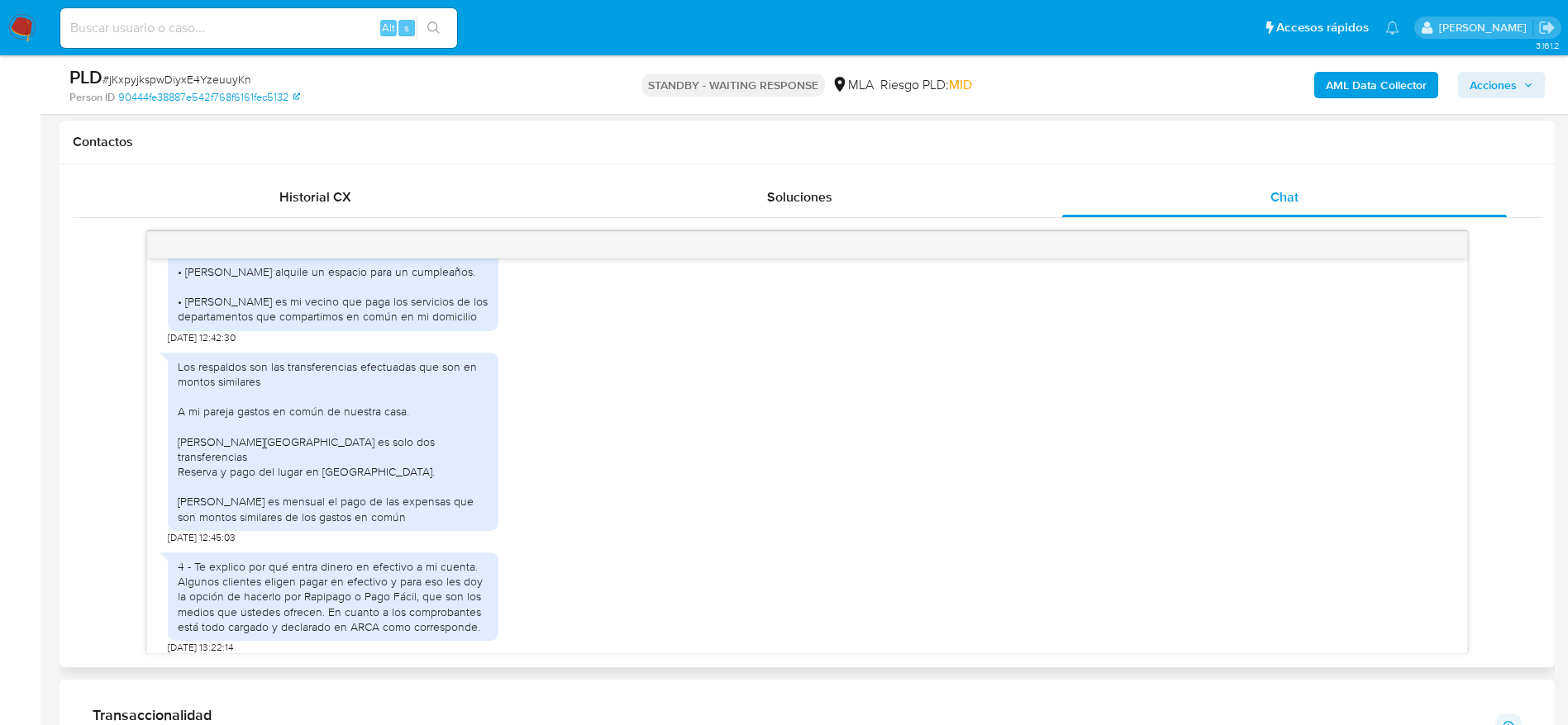
scroll to position [2083, 0]
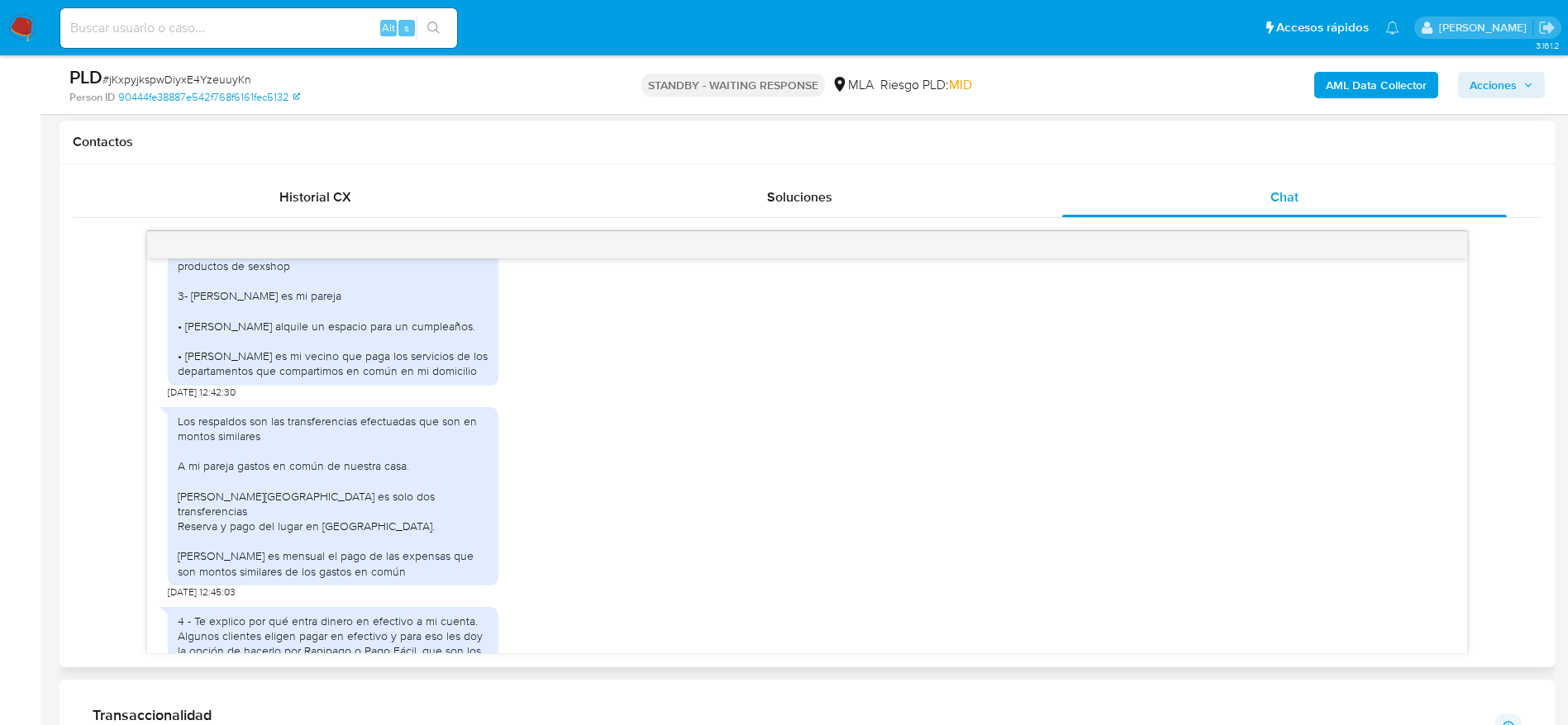
drag, startPoint x: 177, startPoint y: 276, endPoint x: 481, endPoint y: 394, distance: 326.1
click at [481, 386] on div "1-soy monotributista , mi actividad es venta por catálogo de productos de sexsh…" at bounding box center [332, 312] width 330 height 149
copy div "1-soy monotributista , mi actividad es venta por catálogo de productos de sexsh…"
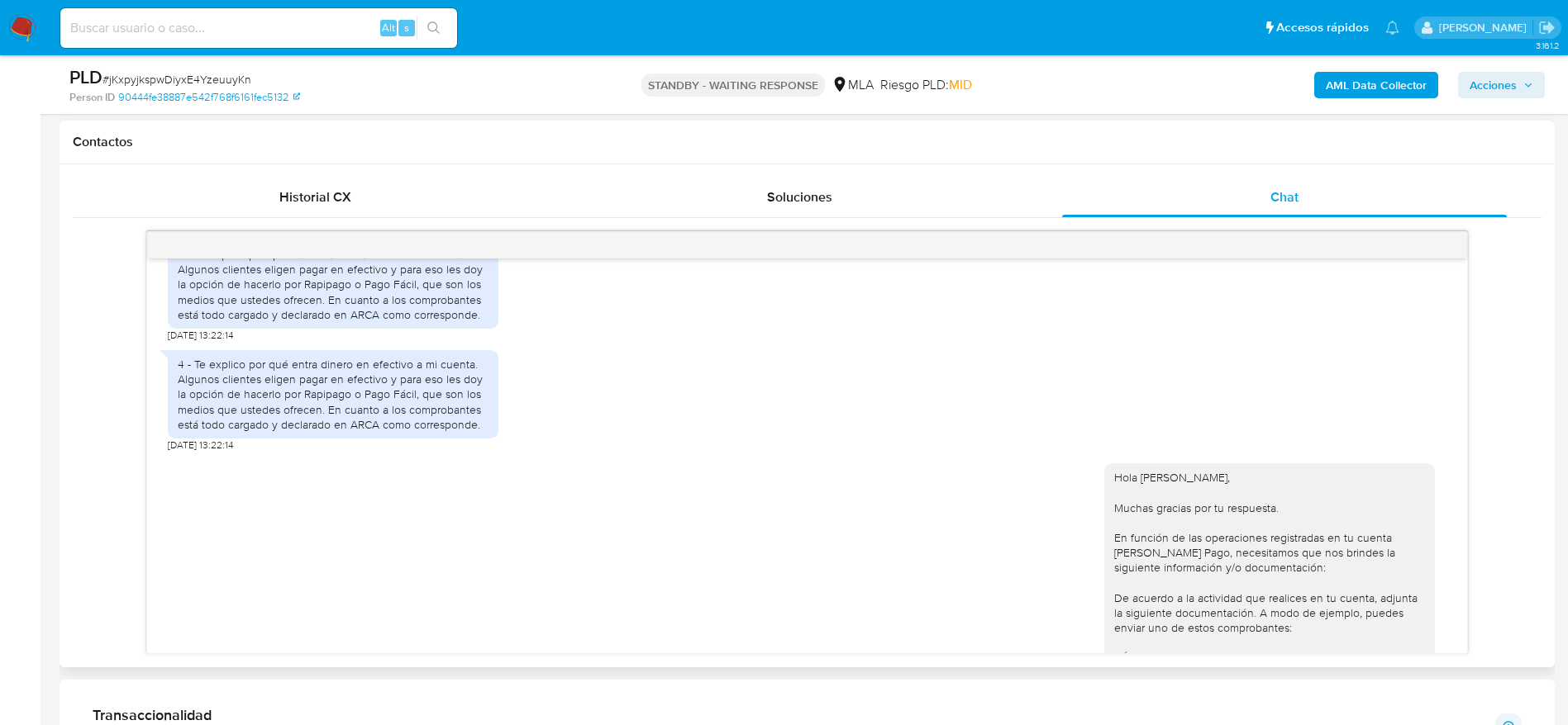
scroll to position [2455, 0]
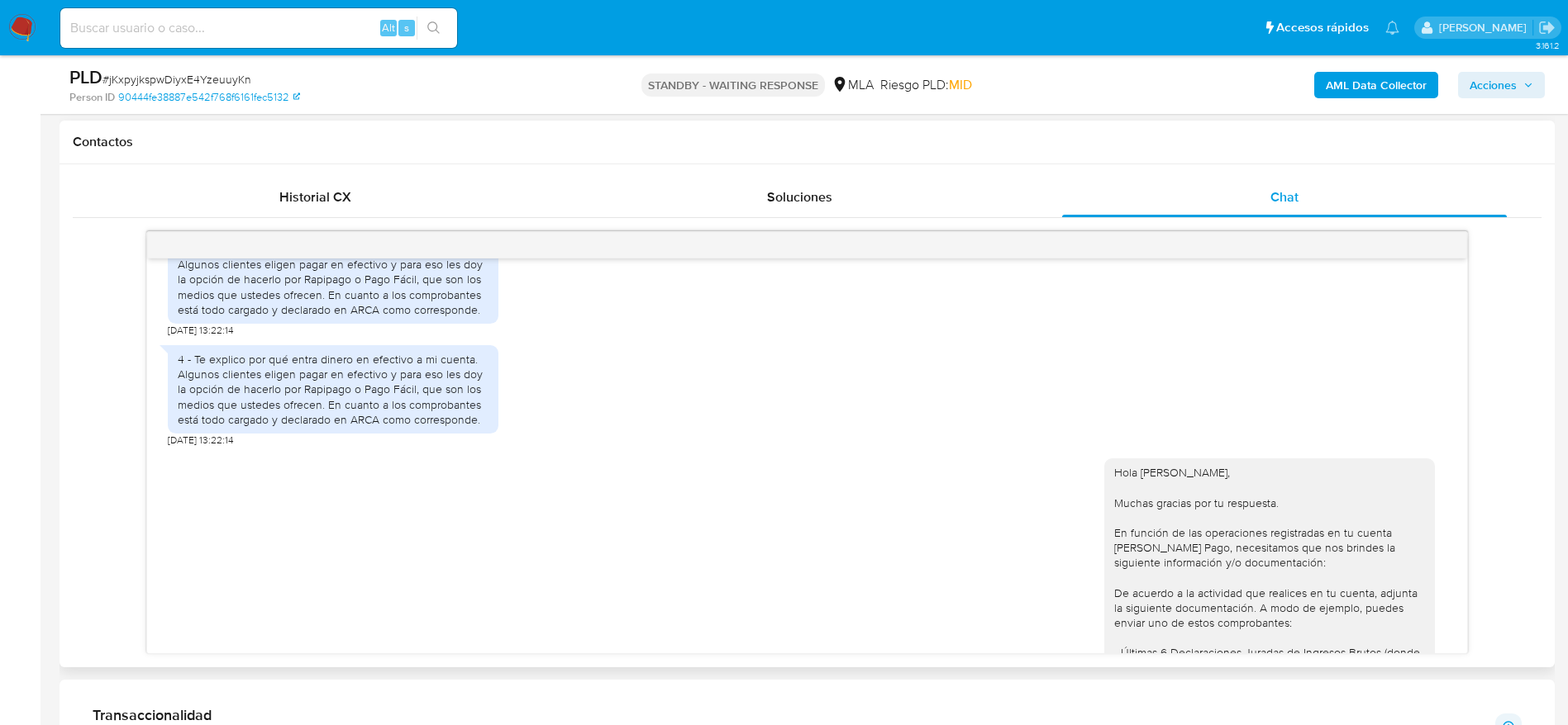
click at [198, 366] on div "4 - Te explico por qué entra dinero en efectivo a mi cuenta. Algunos clientes e…" at bounding box center [332, 390] width 311 height 76
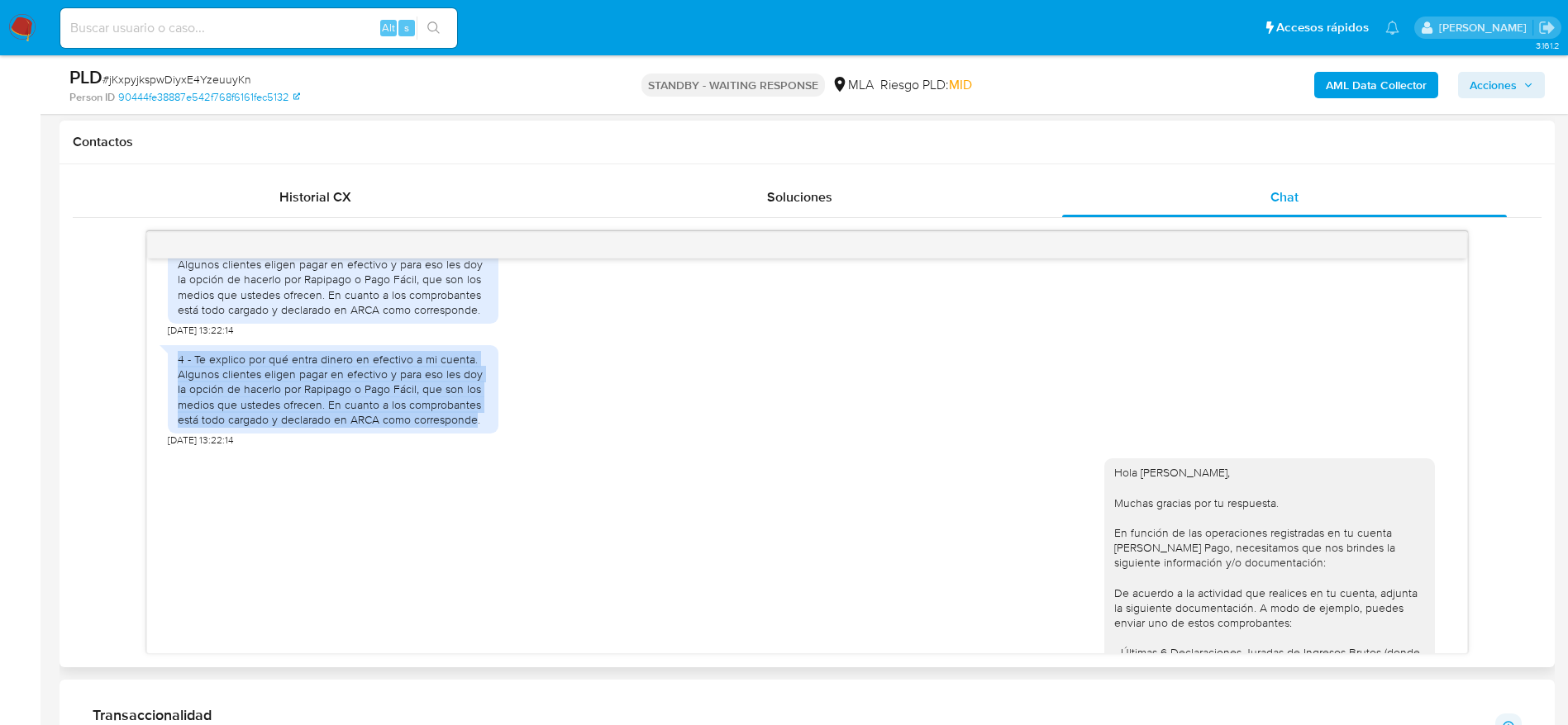
drag, startPoint x: 182, startPoint y: 370, endPoint x: 475, endPoint y: 438, distance: 300.8
click at [475, 434] on div "4 - Te explico por qué entra dinero en efectivo a mi cuenta. Algunos clientes e…" at bounding box center [332, 389] width 330 height 88
copy div "4 - Te explico por qué entra dinero en efectivo a mi cuenta. Algunos clientes e…"
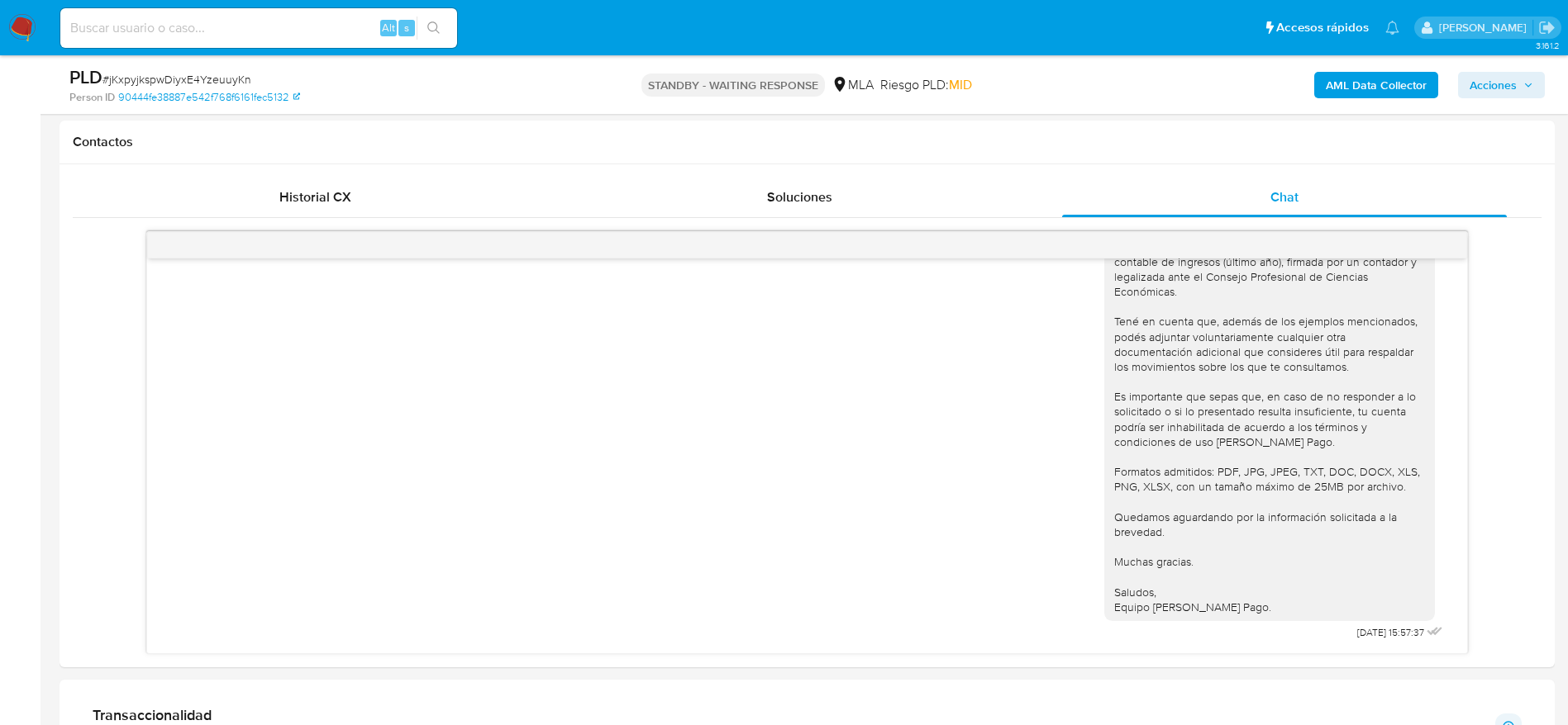
click at [271, 25] on input at bounding box center [259, 28] width 397 height 21
paste input "aEabrltwwR6GYOghenvr5pt8"
type input "aEabrltwwR6GYOghenvr5pt8"
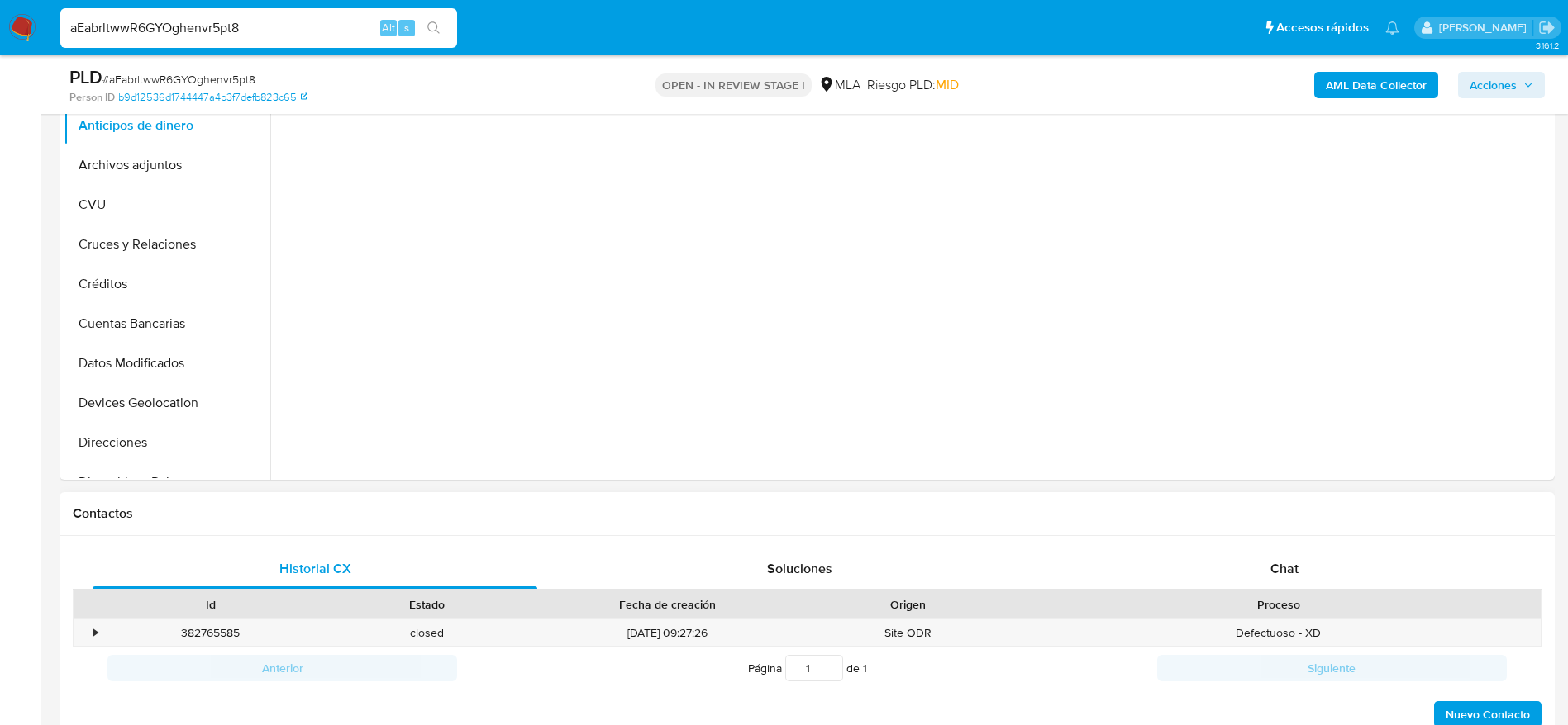
select select "10"
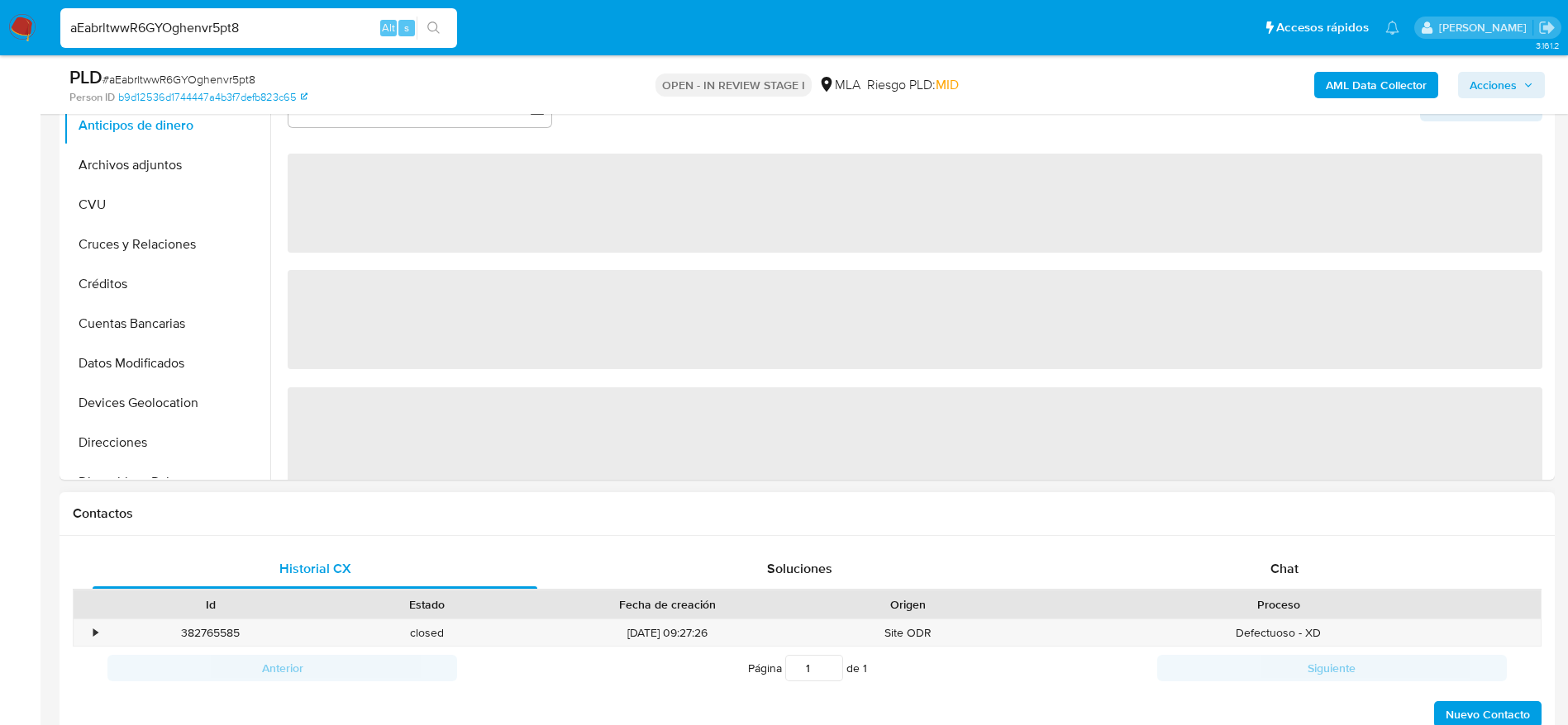
scroll to position [619, 0]
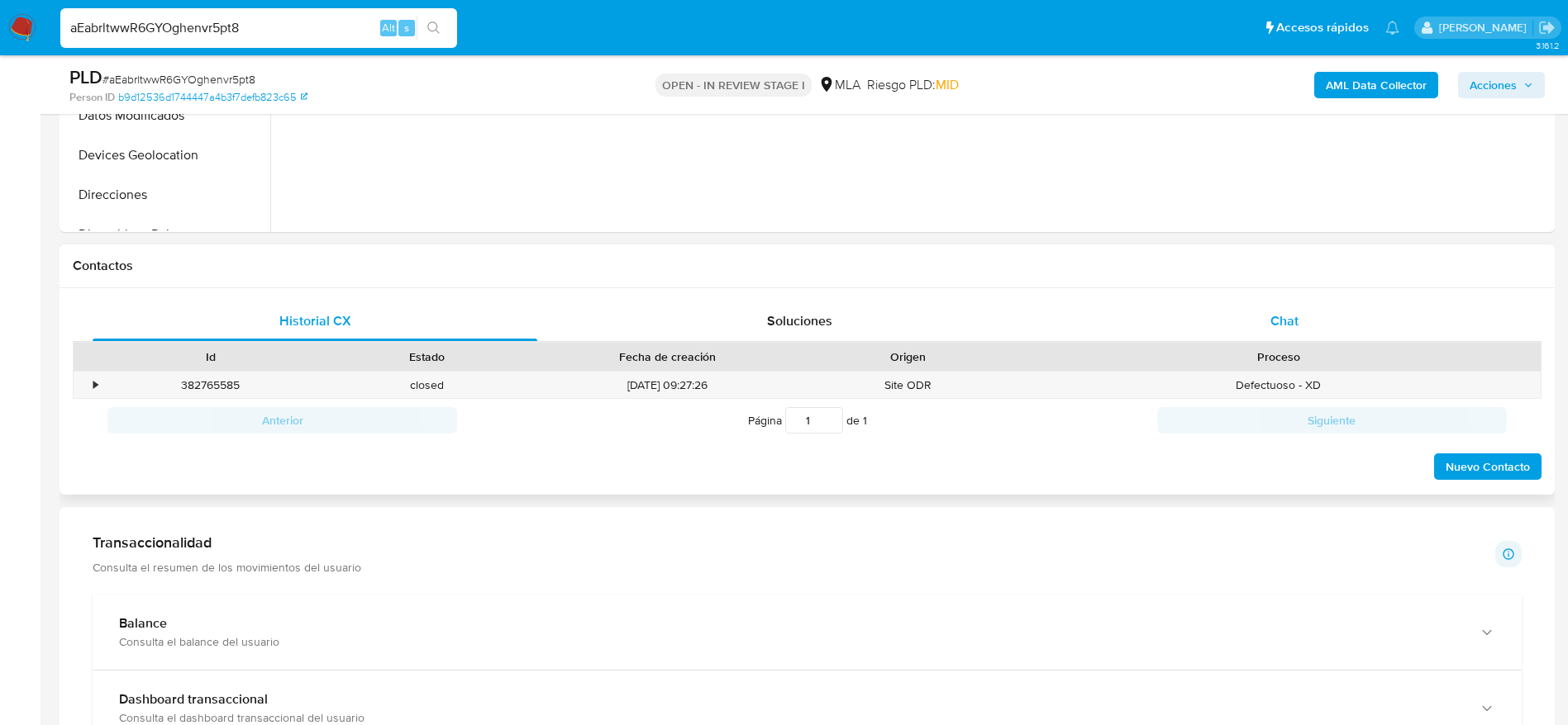
click at [1295, 316] on span "Chat" at bounding box center [1284, 321] width 28 height 19
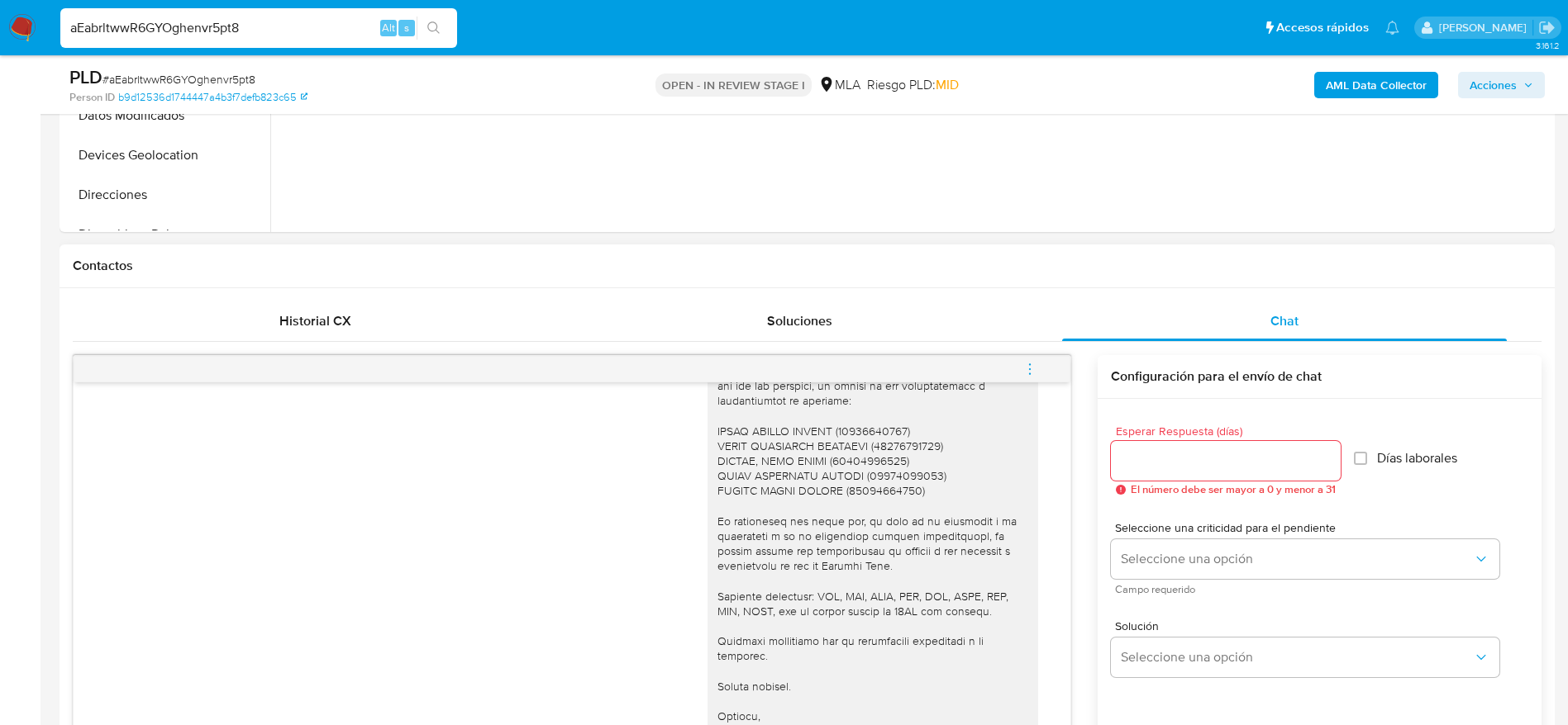
scroll to position [743, 0]
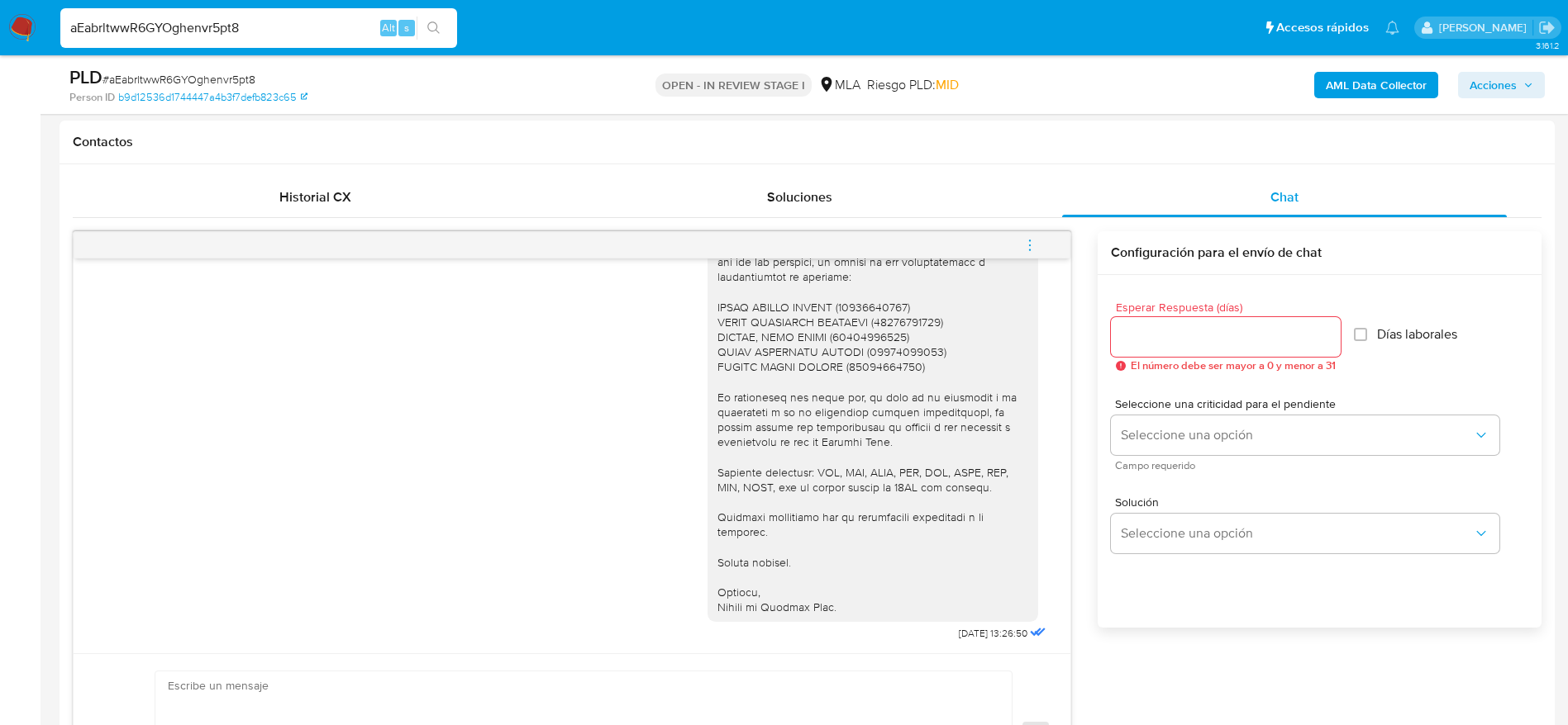
drag, startPoint x: 29, startPoint y: 19, endPoint x: 47, endPoint y: 9, distance: 20.6
click at [29, 18] on img at bounding box center [22, 28] width 28 height 28
